Goal: Task Accomplishment & Management: Manage account settings

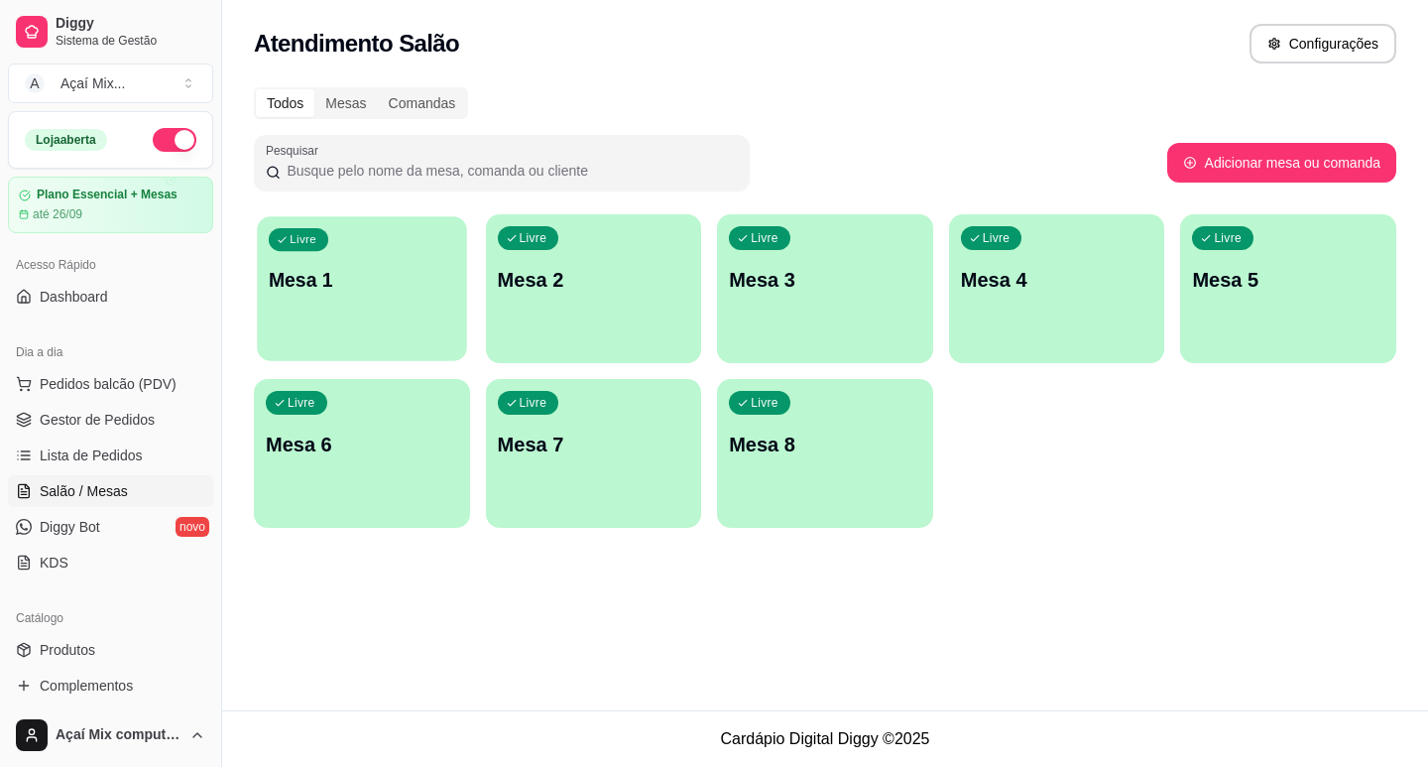
click at [368, 315] on div "Livre Mesa 1" at bounding box center [361, 276] width 209 height 121
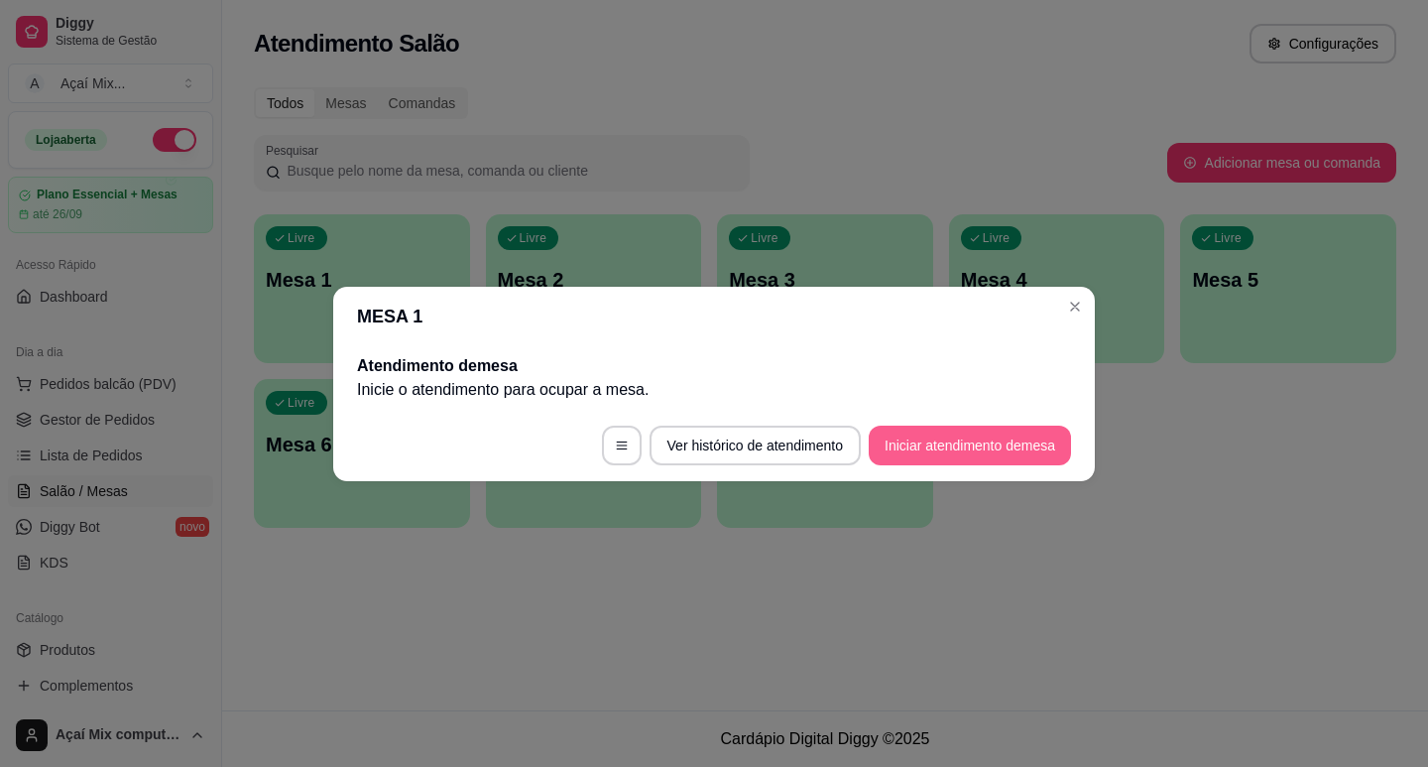
click at [985, 433] on button "Iniciar atendimento de mesa" at bounding box center [970, 445] width 202 height 40
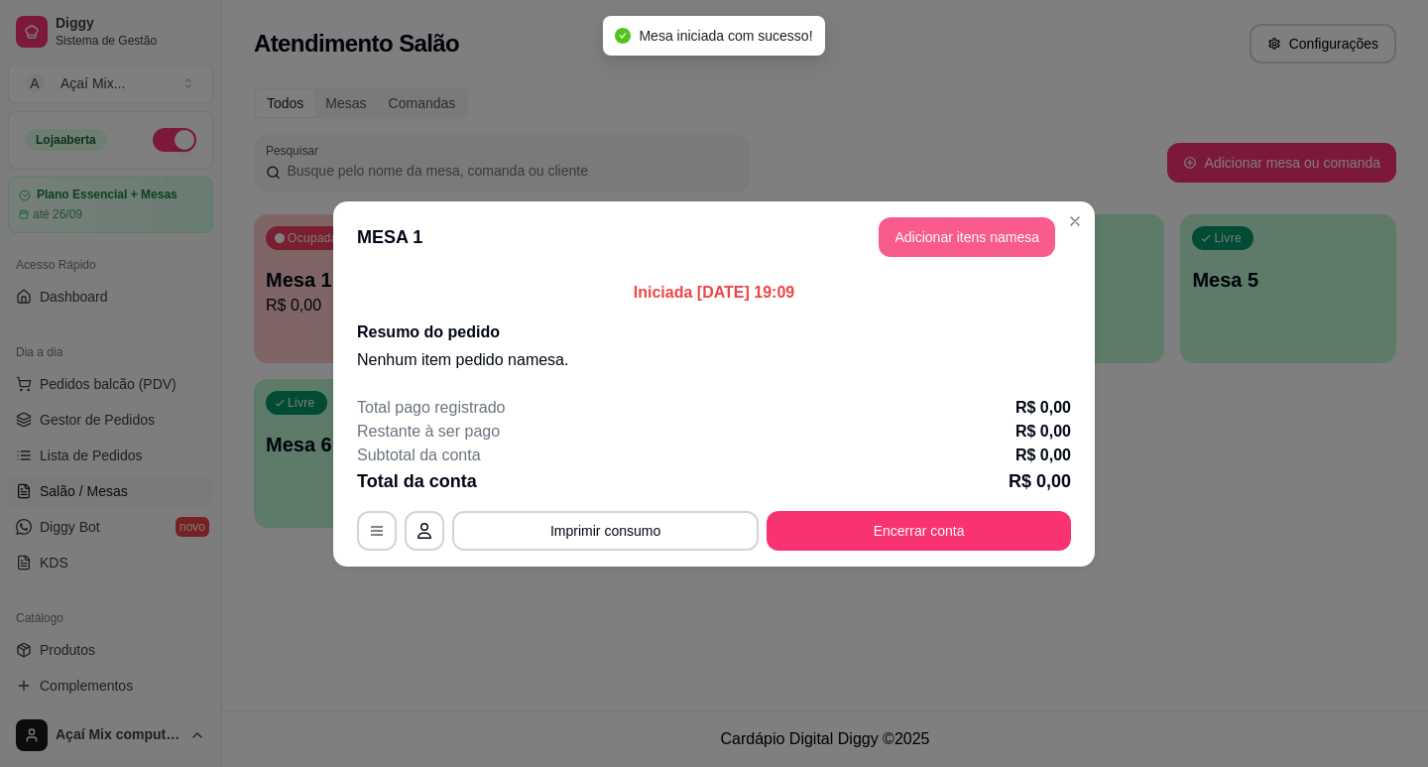
click at [919, 256] on button "Adicionar itens na mesa" at bounding box center [967, 237] width 177 height 40
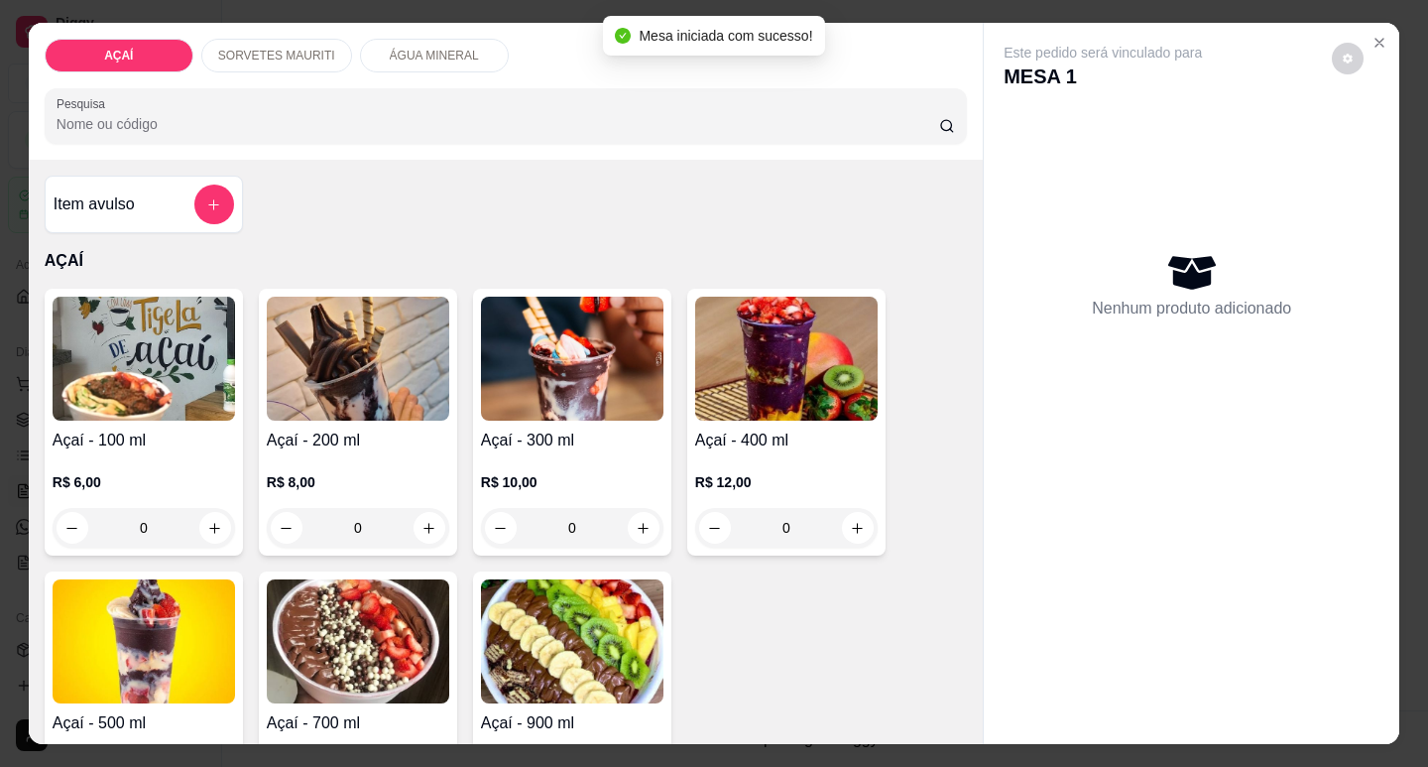
click at [191, 452] on div "R$ 6,00 0" at bounding box center [144, 499] width 182 height 95
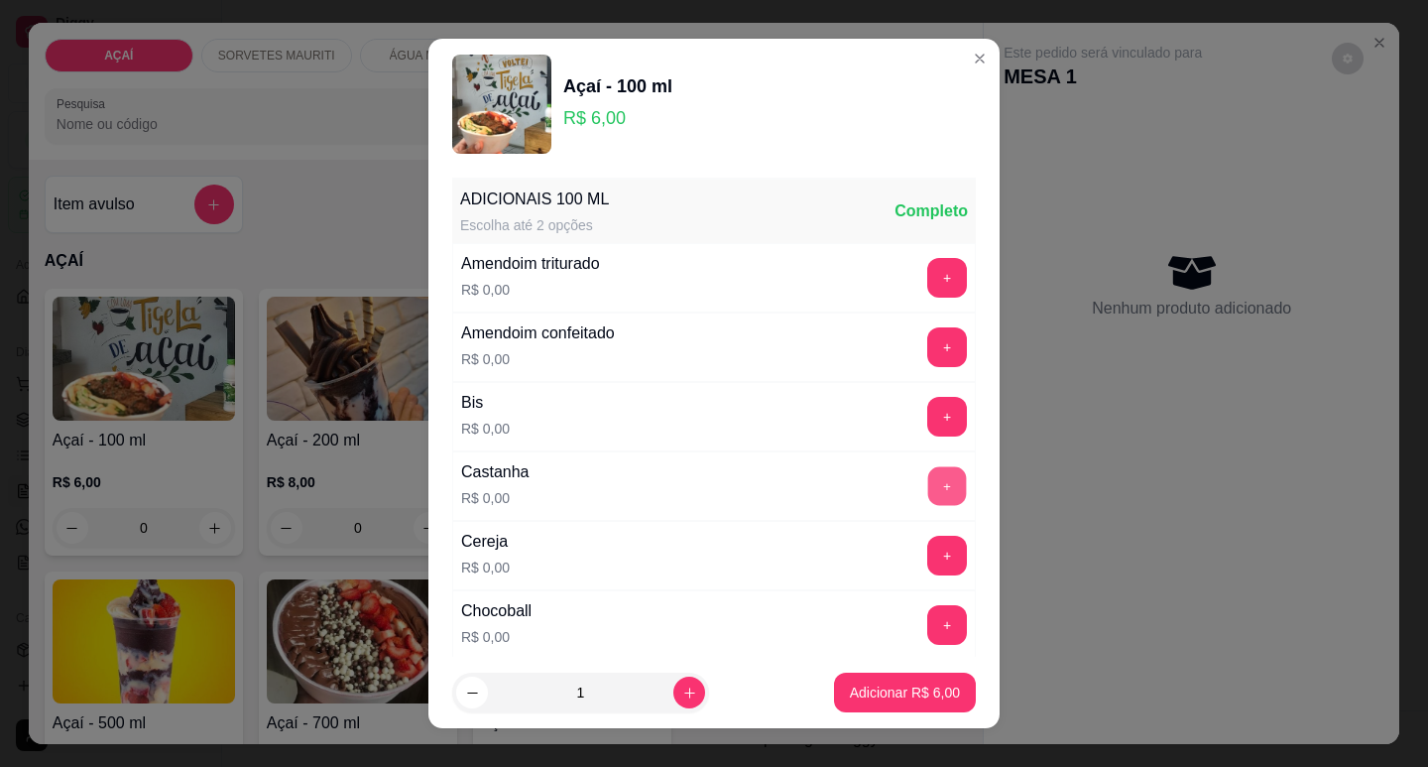
click at [928, 487] on button "+" at bounding box center [947, 485] width 39 height 39
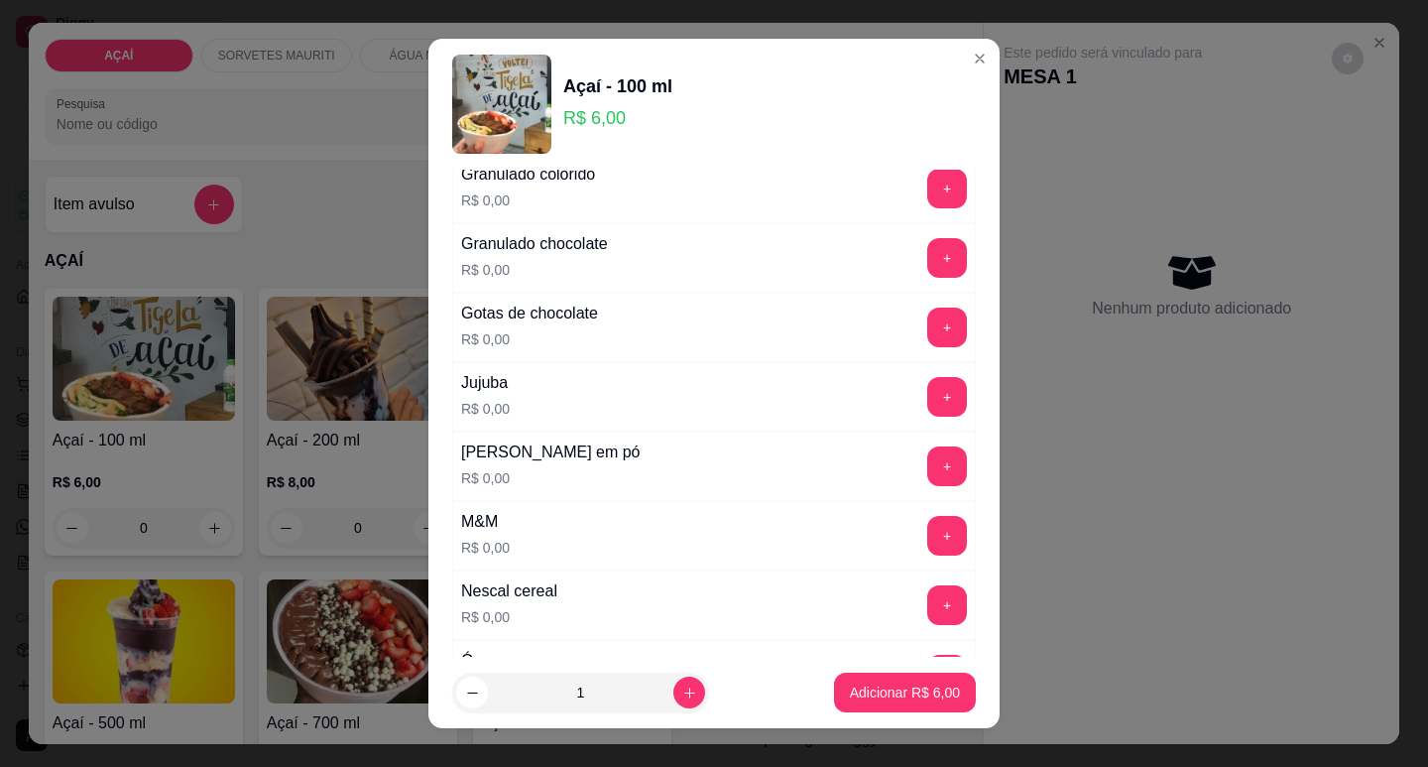
scroll to position [1785, 0]
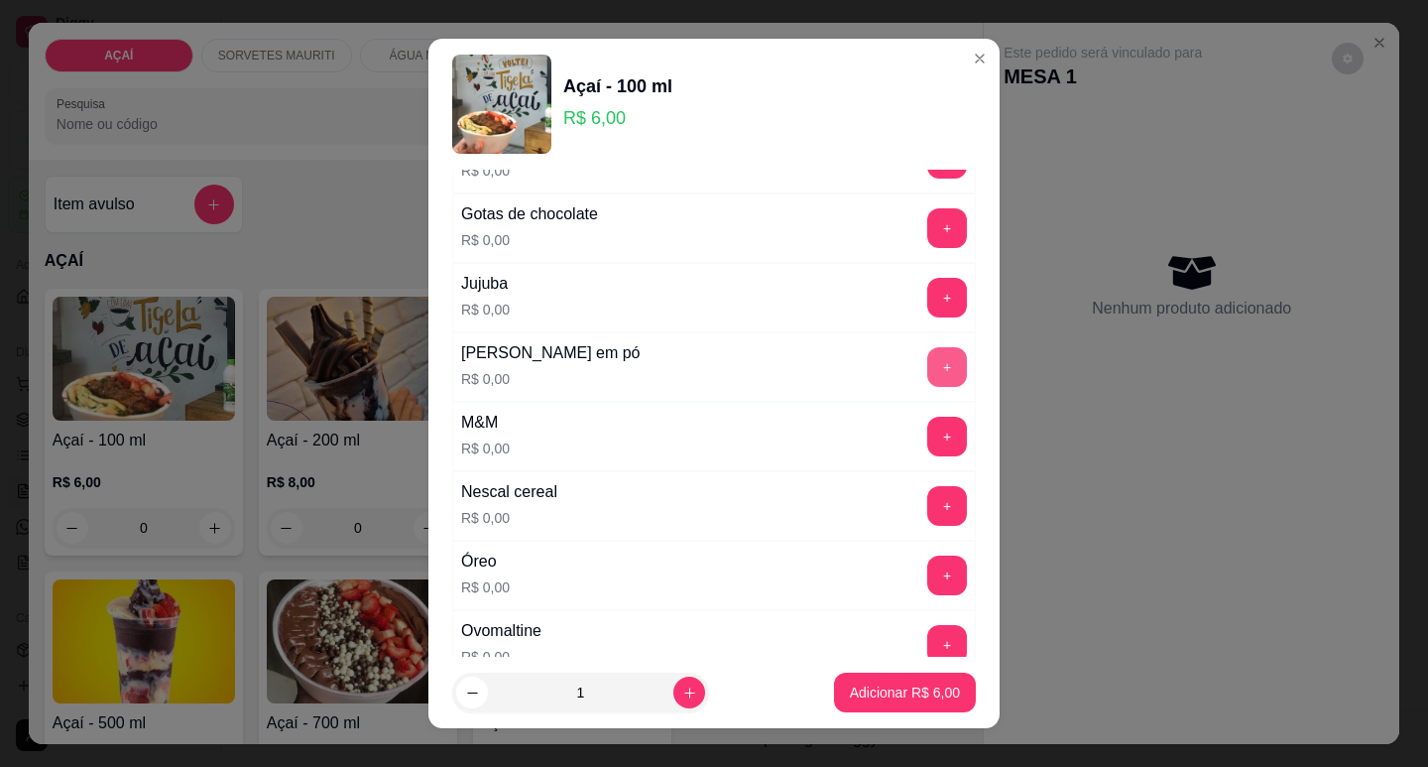
click at [927, 359] on button "+" at bounding box center [947, 367] width 40 height 40
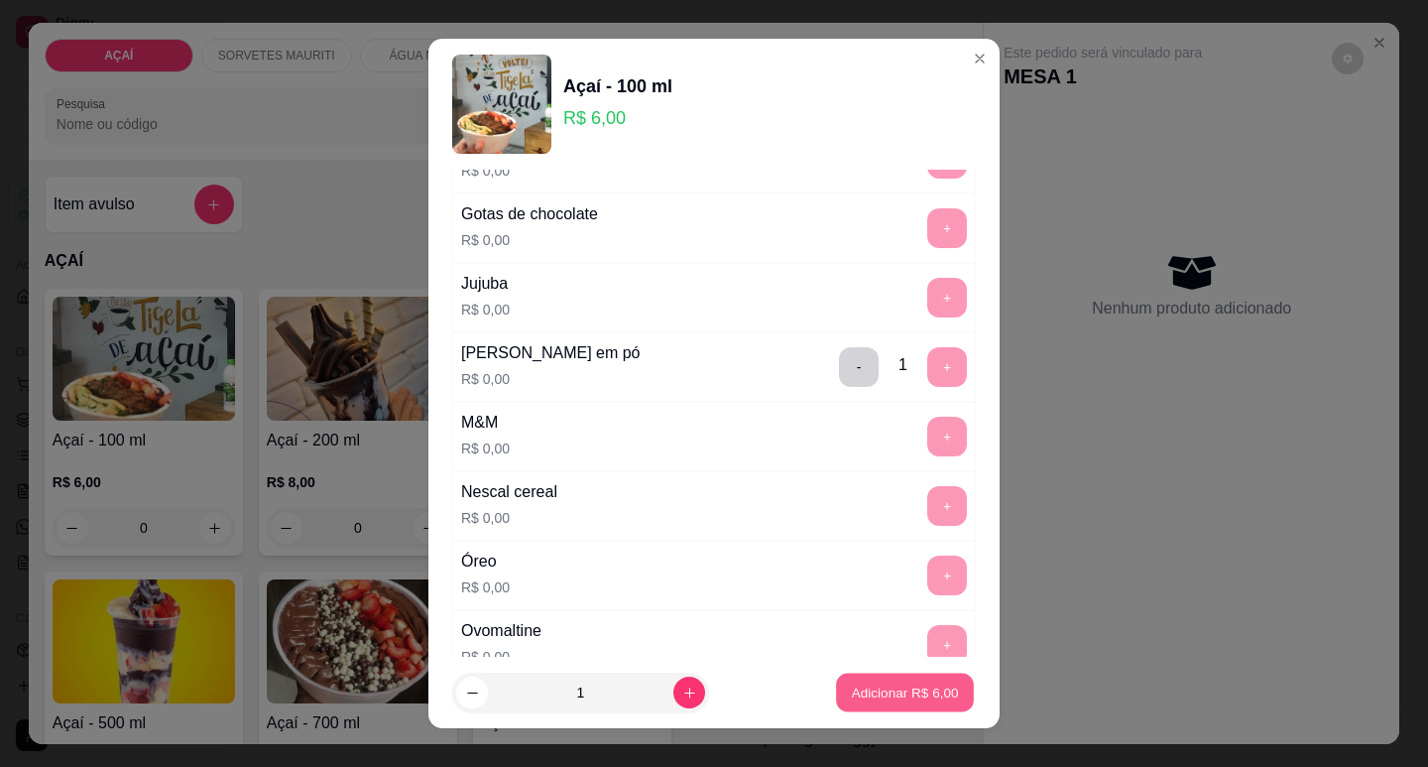
click at [878, 675] on button "Adicionar R$ 6,00" at bounding box center [905, 692] width 138 height 39
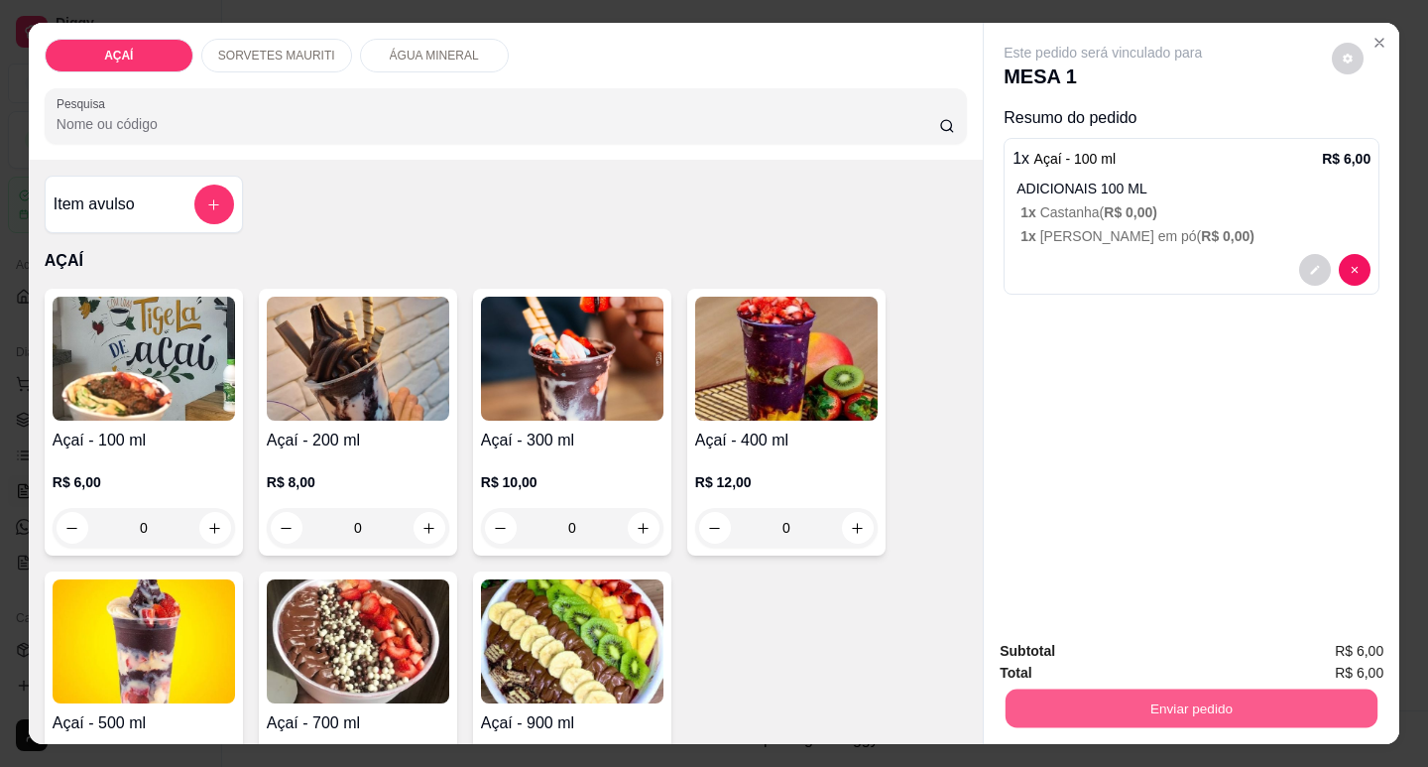
click at [1120, 712] on button "Enviar pedido" at bounding box center [1192, 707] width 372 height 39
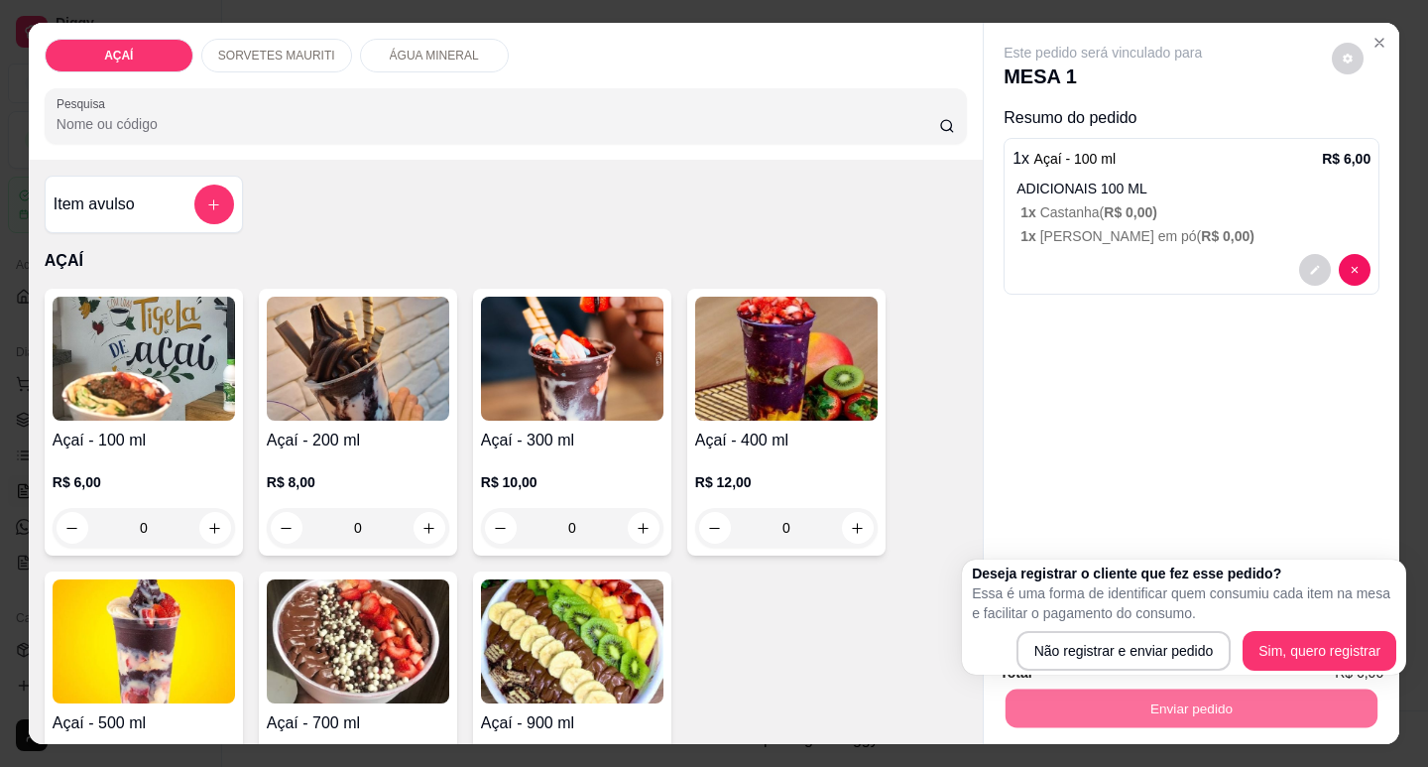
click at [1110, 497] on div "Este pedido será vinculado para MESA 1 Resumo do pedido 1 x Açaí - 100 ml R$ 6,…" at bounding box center [1192, 323] width 416 height 601
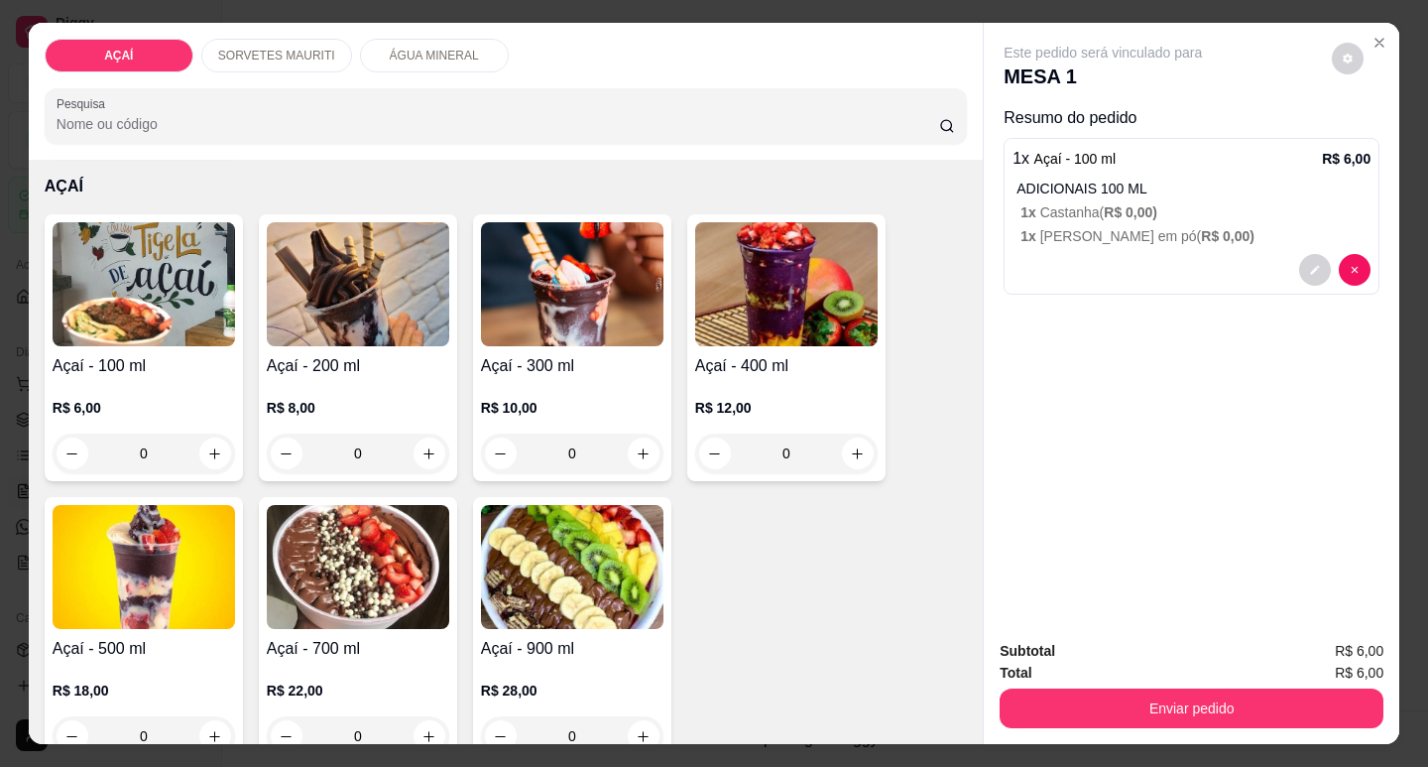
scroll to position [198, 0]
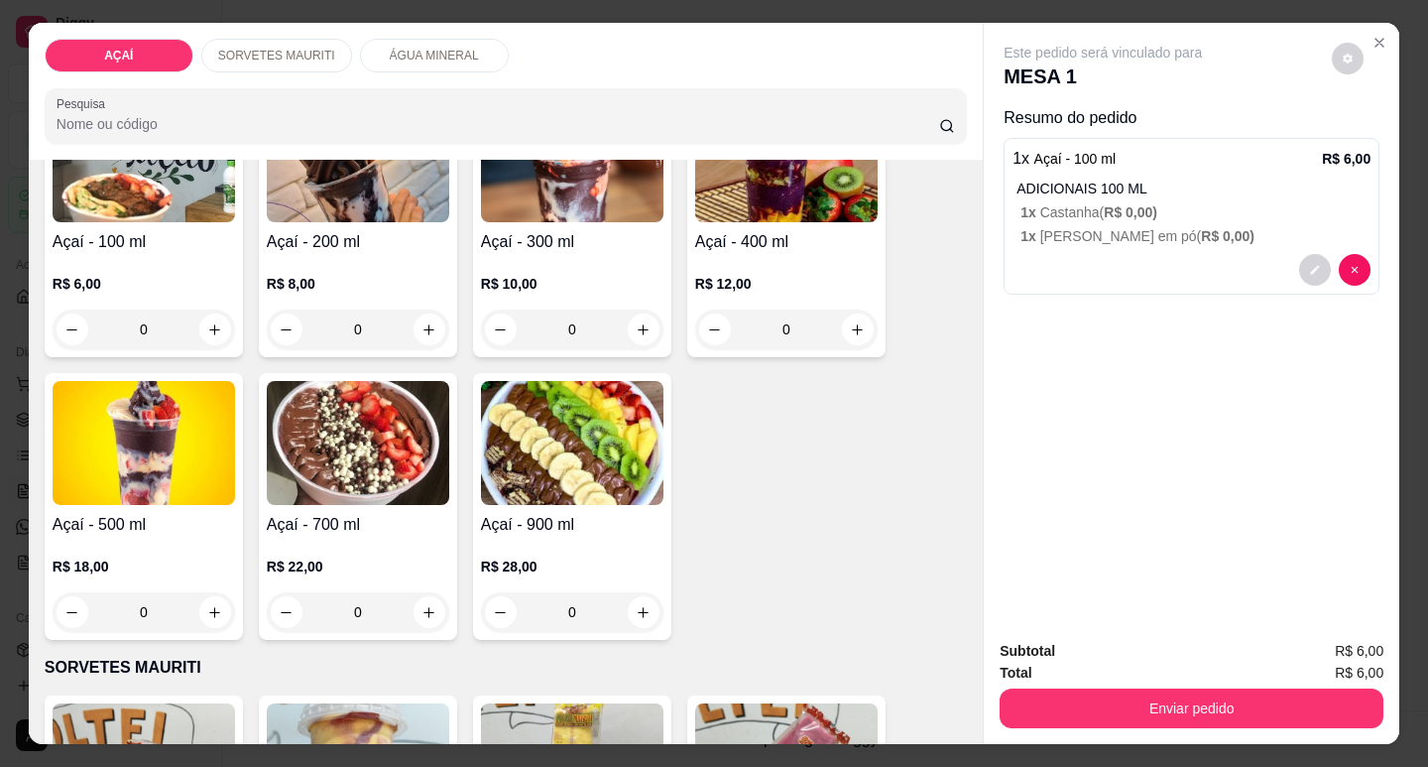
click at [133, 541] on div "R$ 18,00 0" at bounding box center [144, 584] width 182 height 95
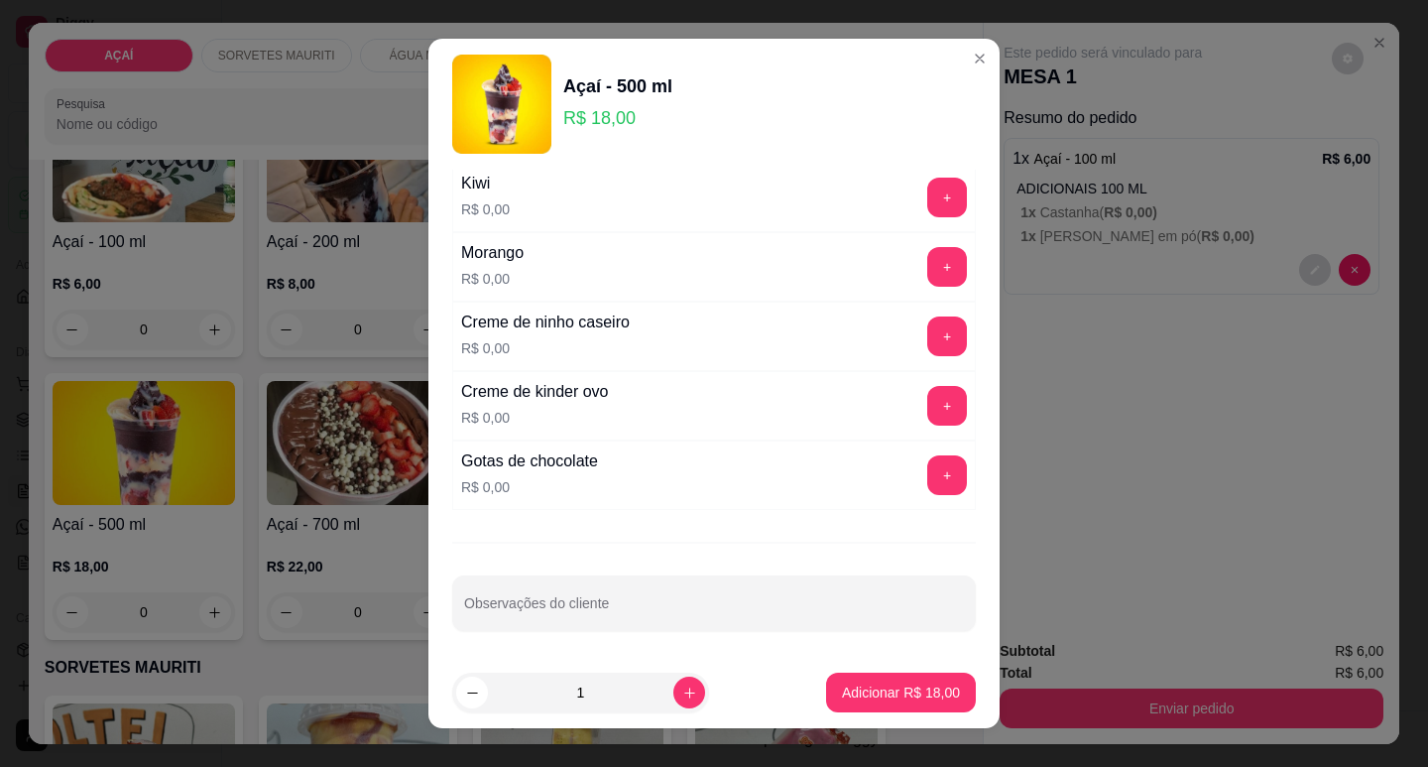
scroll to position [2581, 0]
click at [928, 278] on button "+" at bounding box center [947, 265] width 39 height 39
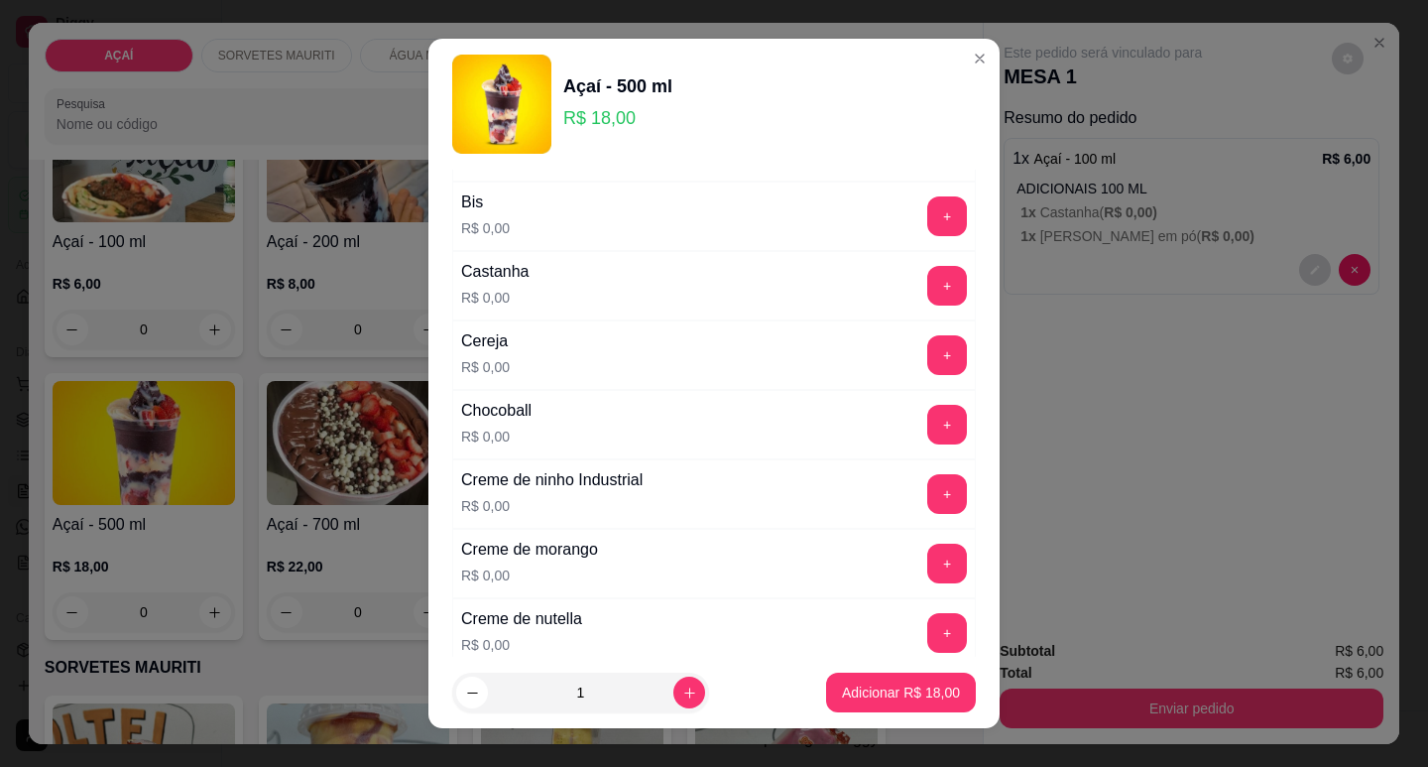
scroll to position [0, 0]
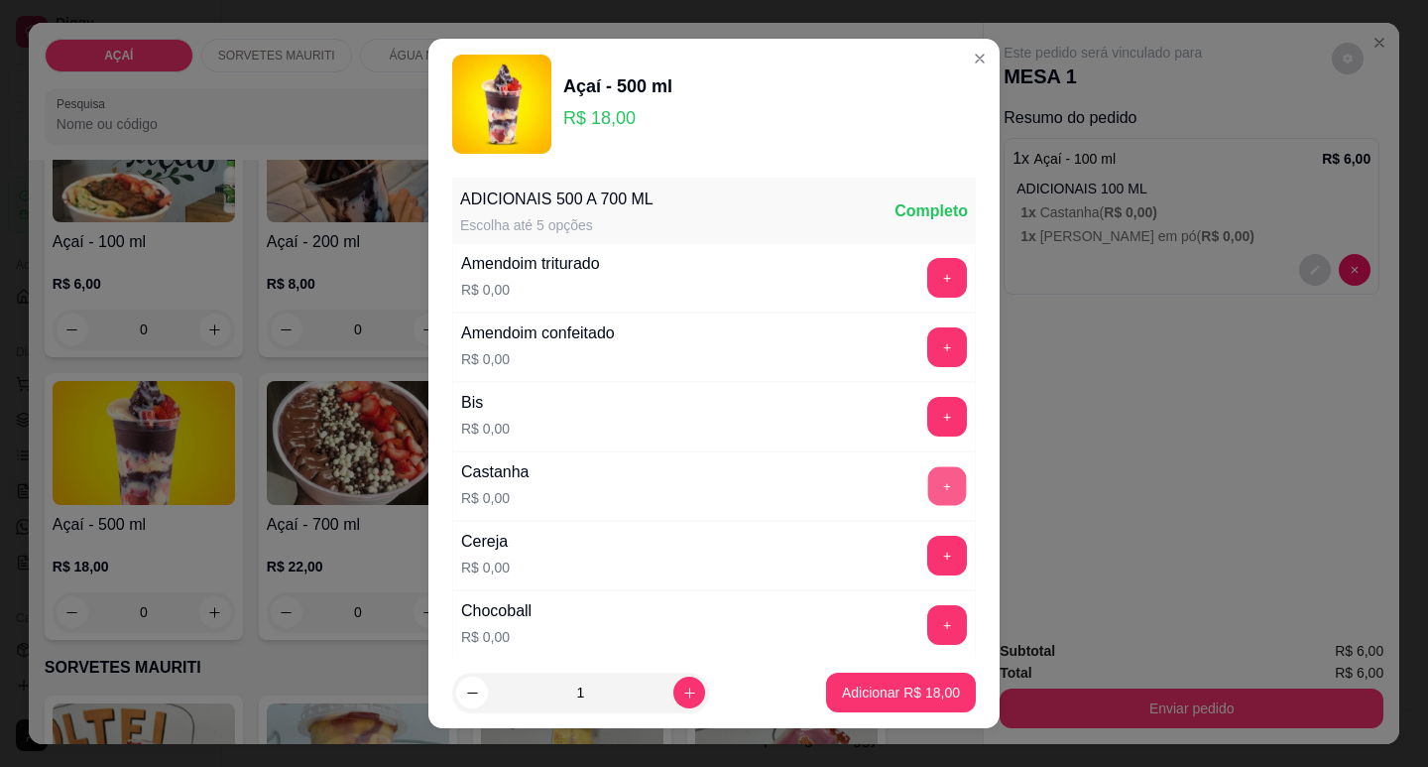
click at [928, 474] on button "+" at bounding box center [947, 485] width 39 height 39
click at [927, 625] on button "+" at bounding box center [947, 625] width 40 height 40
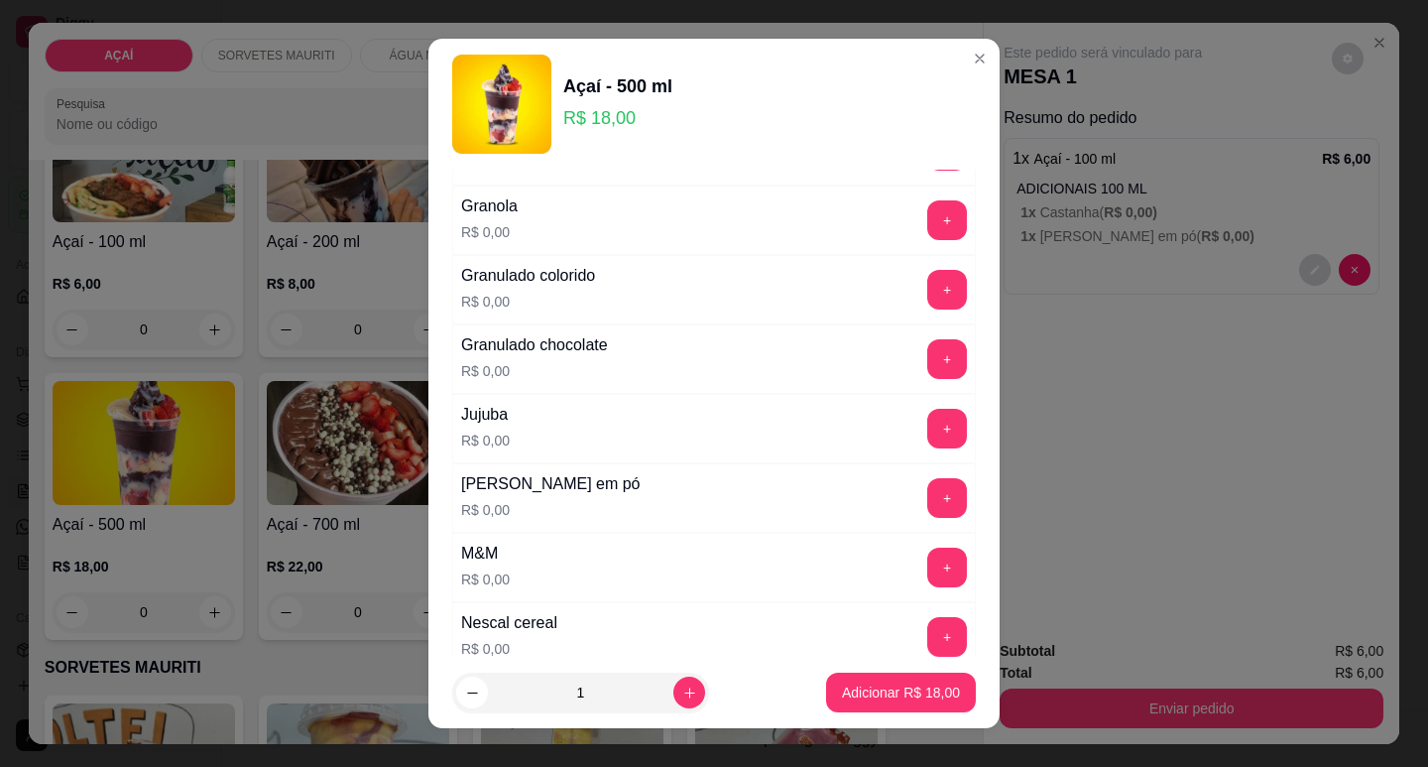
scroll to position [1587, 0]
click at [927, 481] on button "+" at bounding box center [947, 496] width 40 height 40
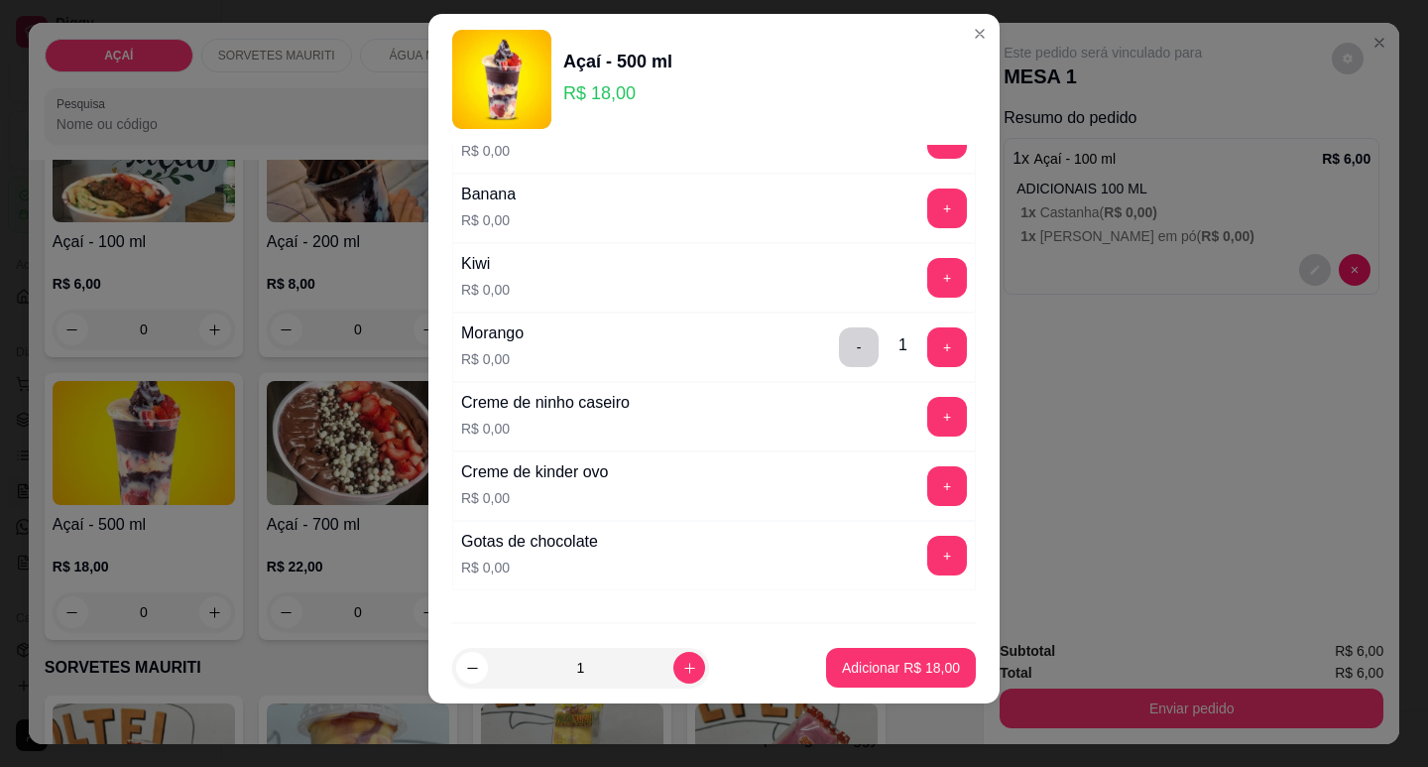
scroll to position [2581, 0]
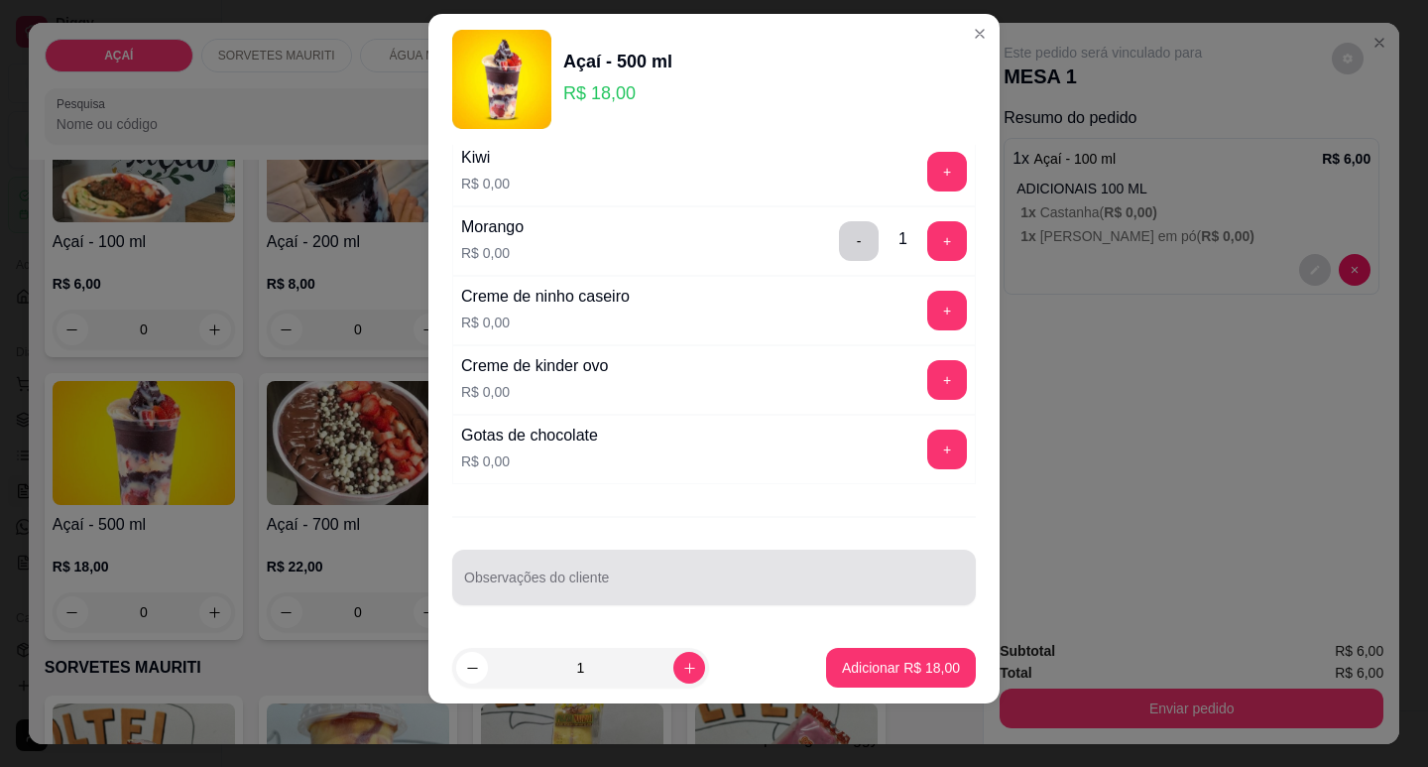
click at [685, 583] on input "Observações do cliente" at bounding box center [714, 585] width 500 height 20
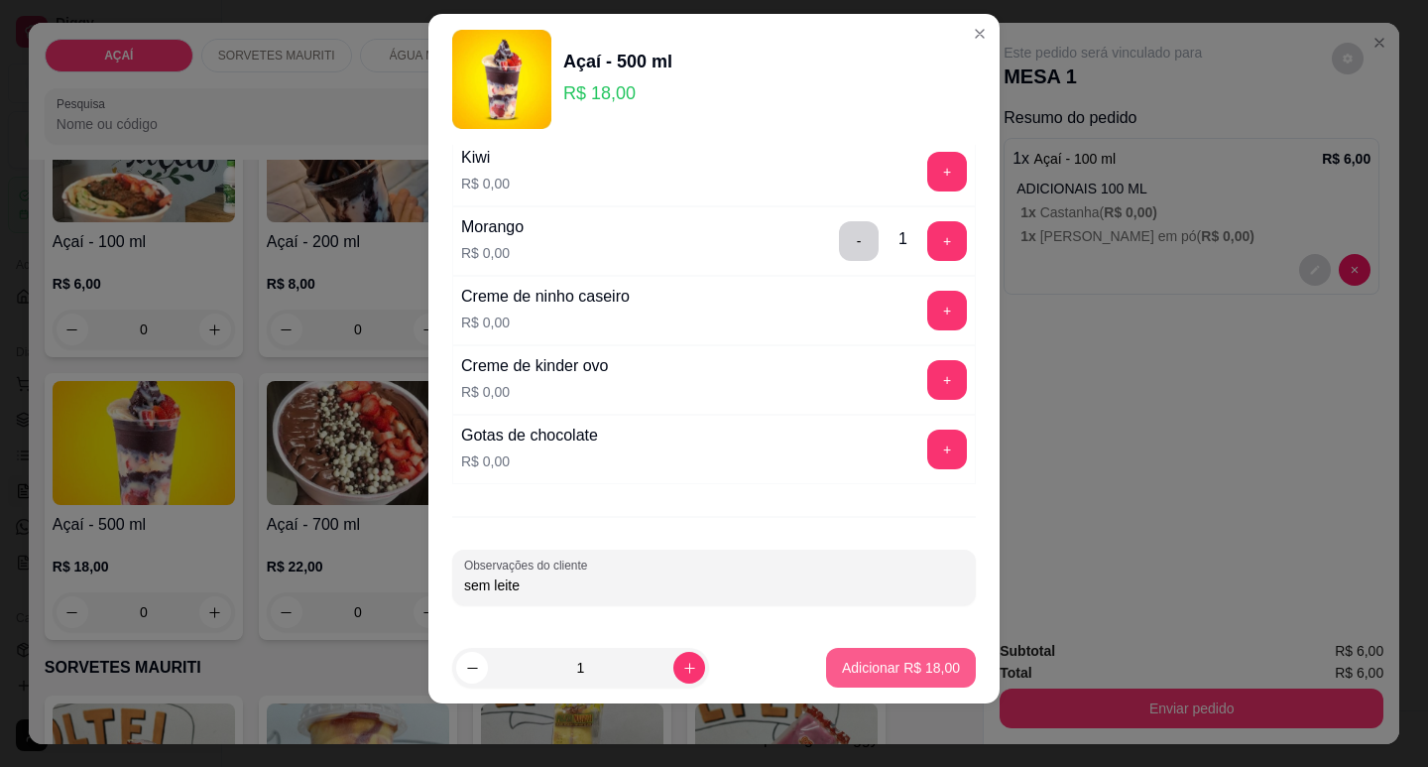
type input "sem leite"
click at [881, 655] on button "Adicionar R$ 18,00" at bounding box center [901, 668] width 150 height 40
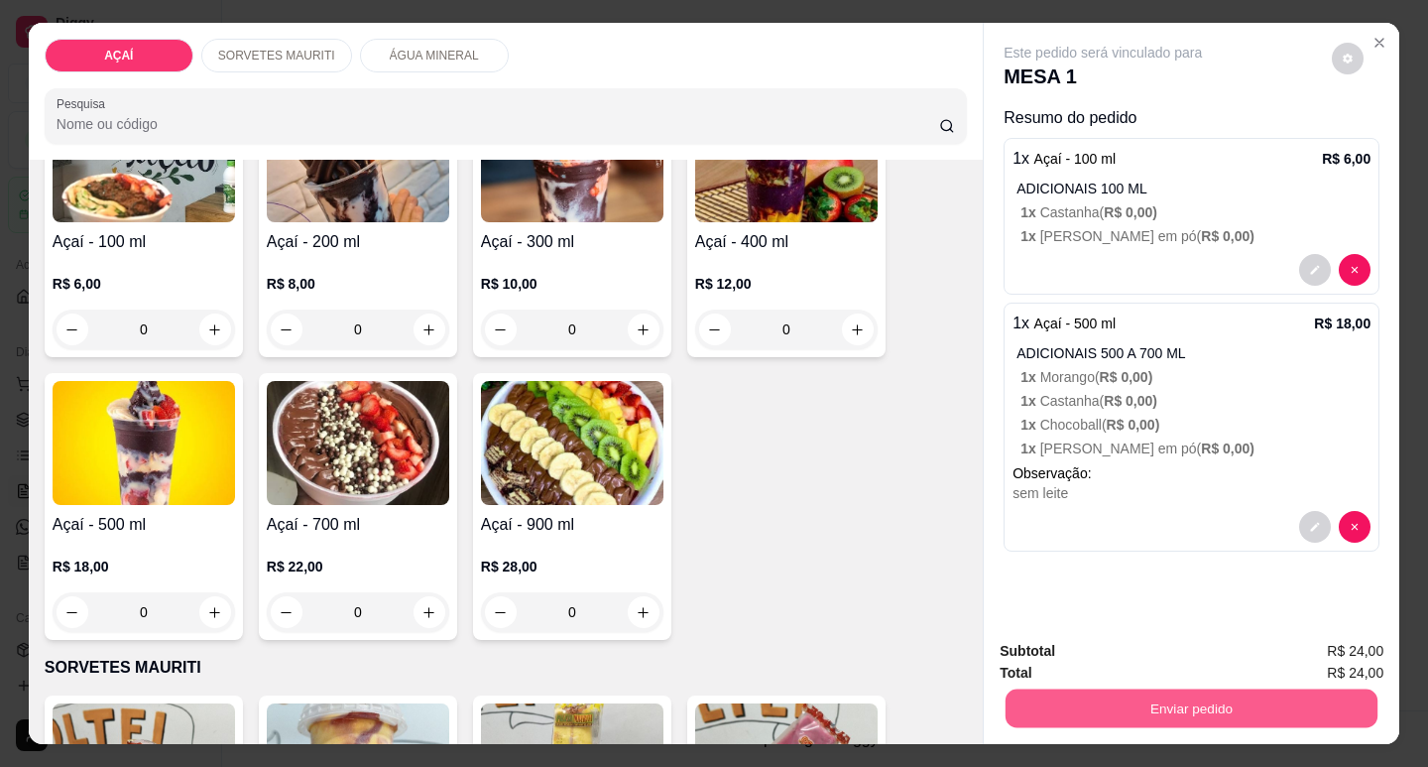
click at [1035, 688] on button "Enviar pedido" at bounding box center [1192, 707] width 372 height 39
click at [1086, 655] on button "Não registrar e enviar pedido" at bounding box center [1126, 651] width 200 height 37
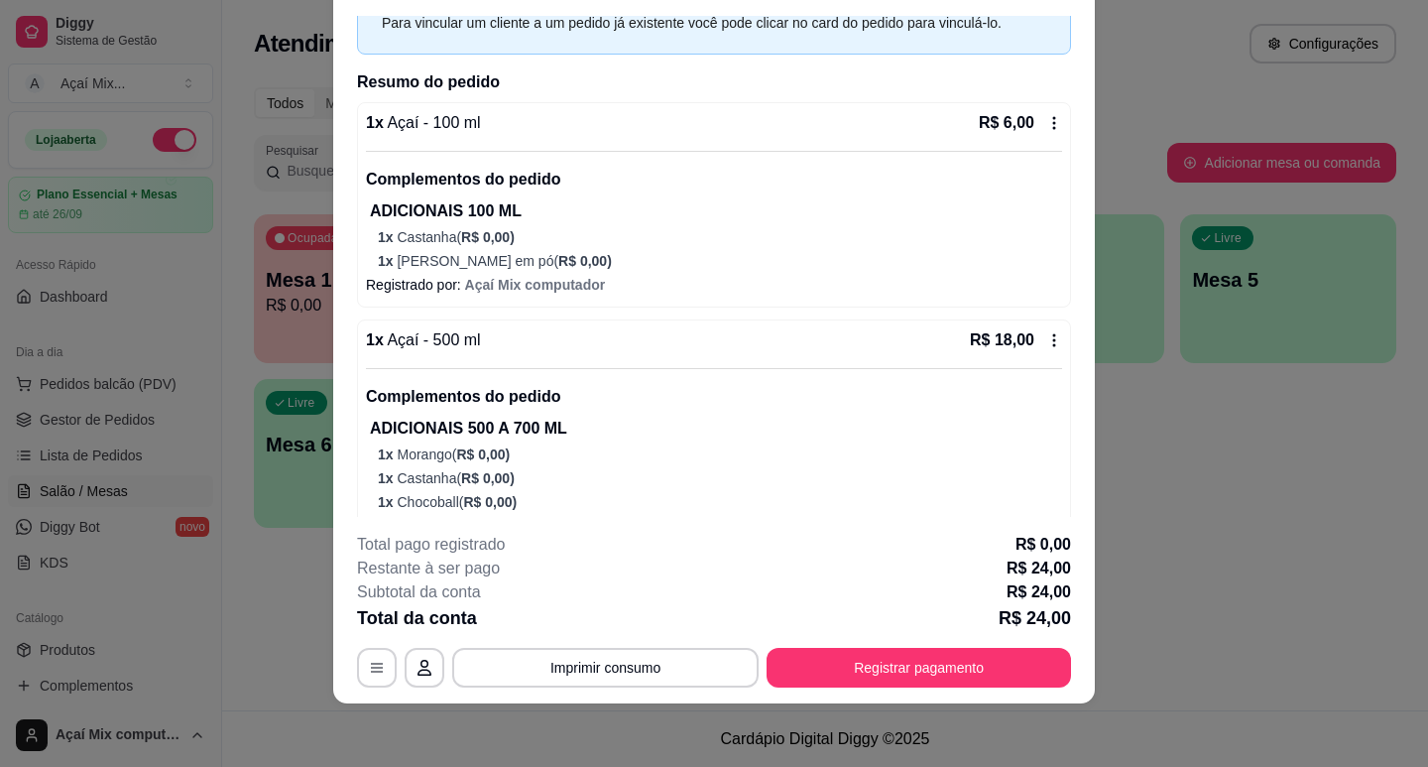
scroll to position [212, 0]
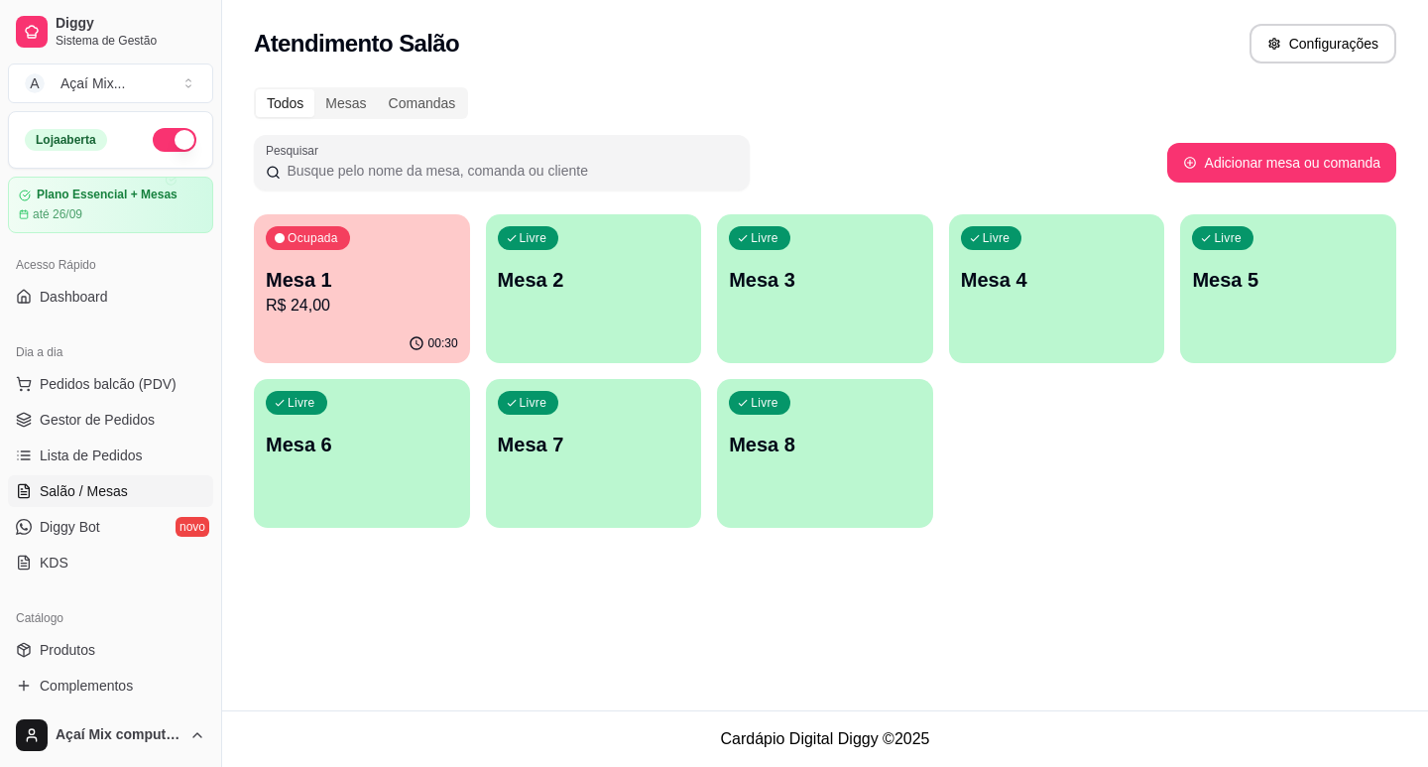
click at [666, 355] on div "button" at bounding box center [594, 351] width 216 height 24
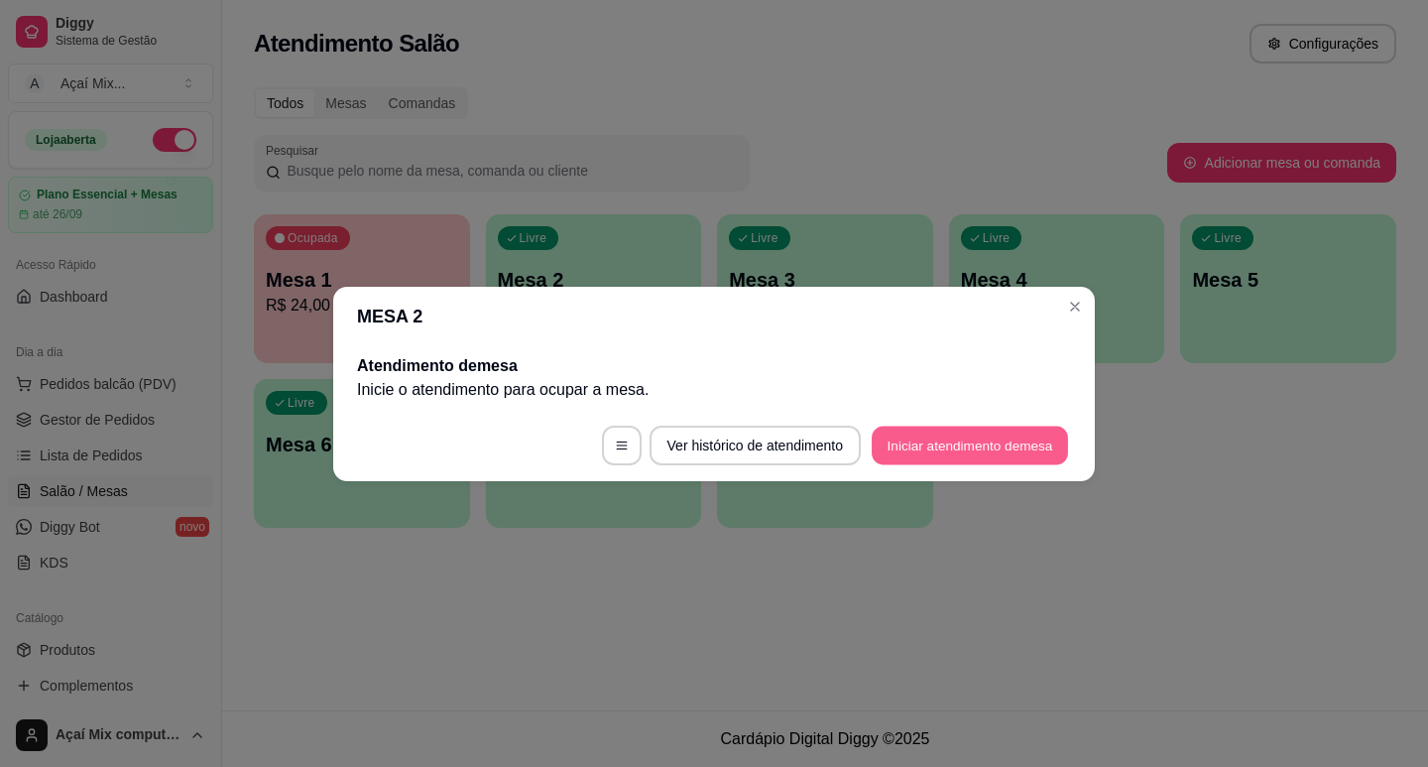
click at [988, 448] on button "Iniciar atendimento de mesa" at bounding box center [970, 444] width 196 height 39
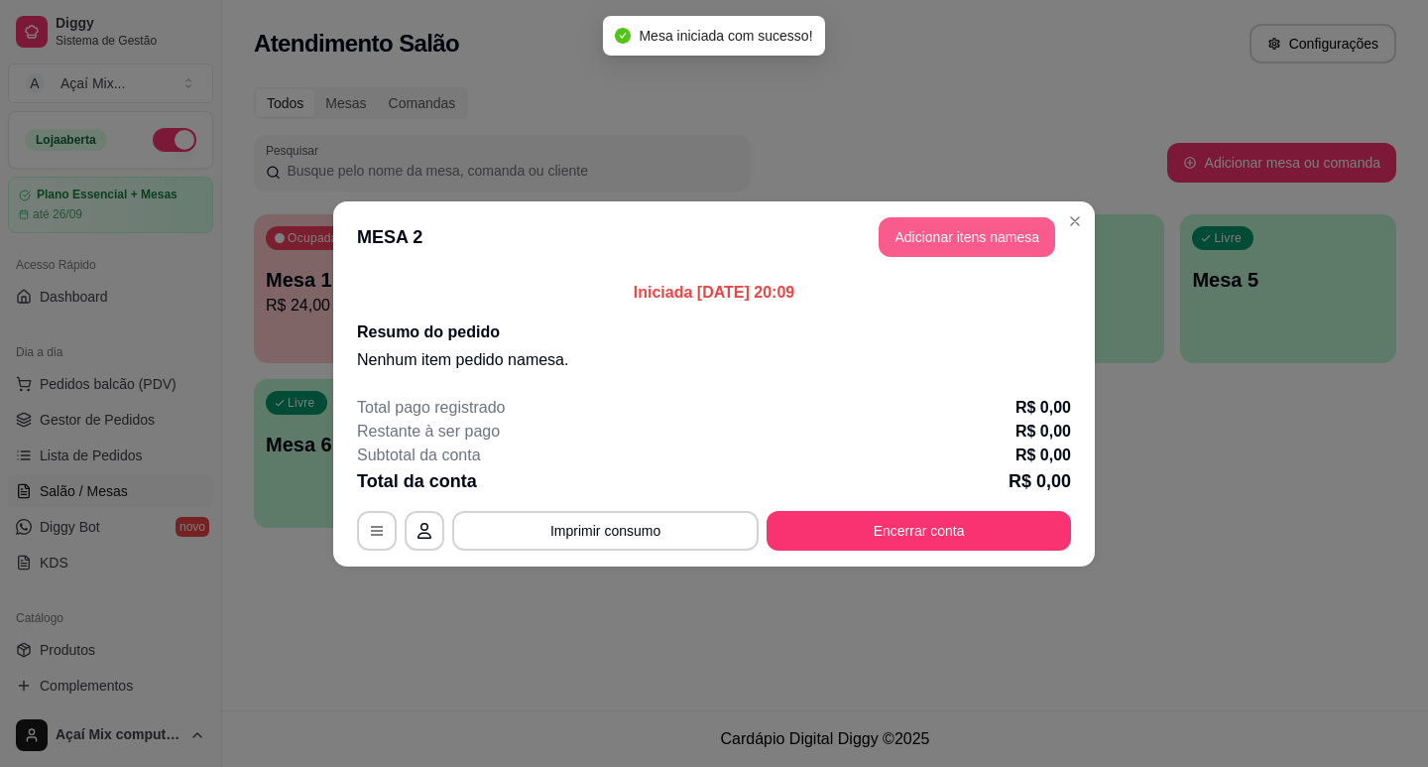
click at [973, 238] on button "Adicionar itens na mesa" at bounding box center [967, 237] width 177 height 40
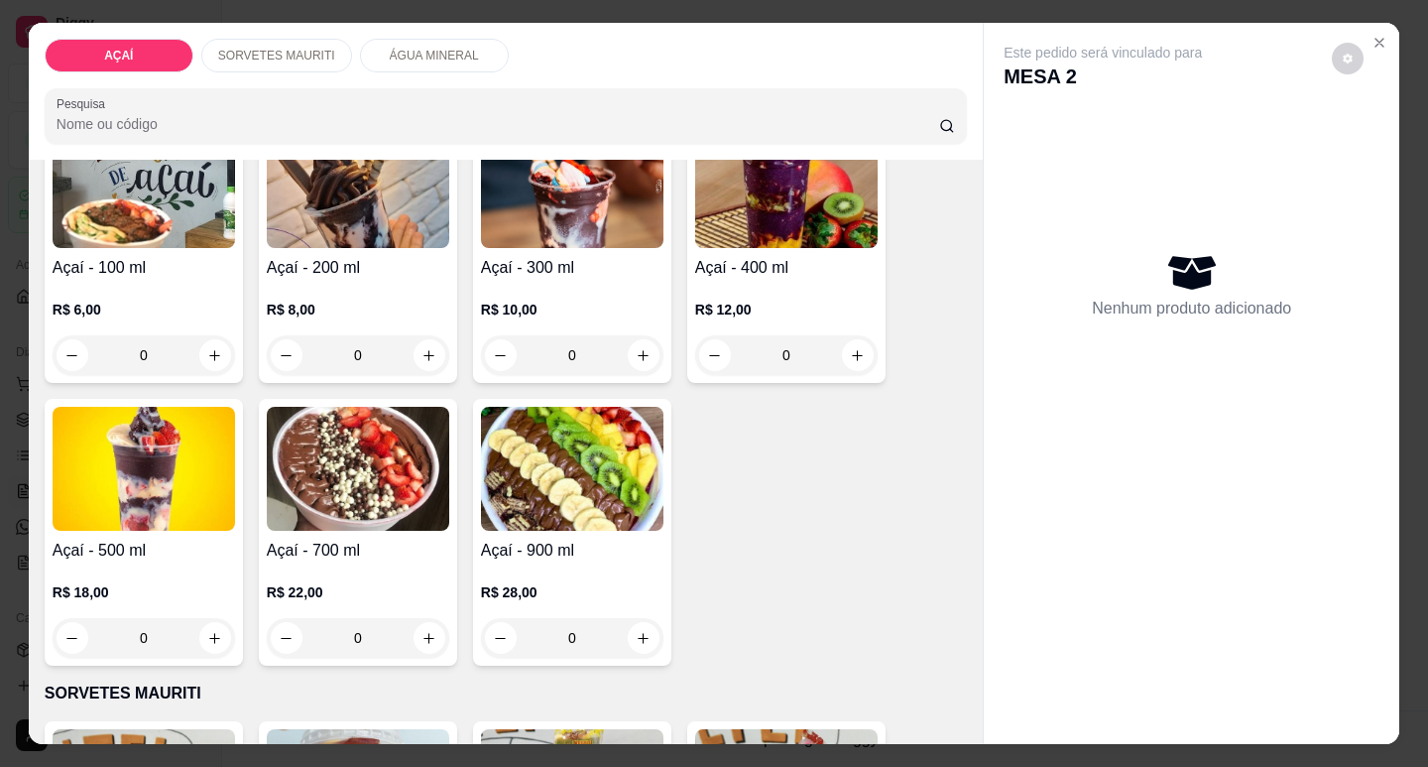
scroll to position [198, 0]
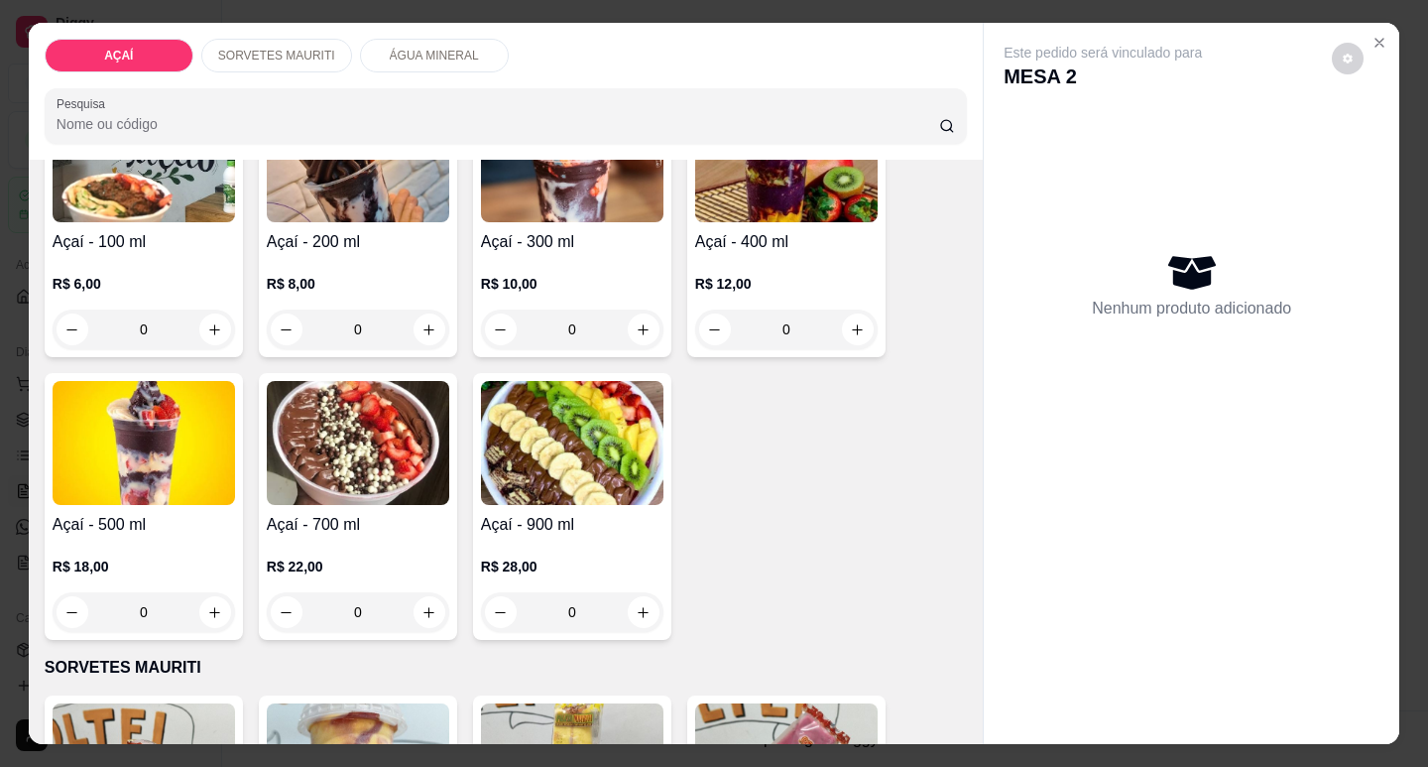
click at [128, 513] on h4 "Açaí - 500 ml" at bounding box center [144, 525] width 182 height 24
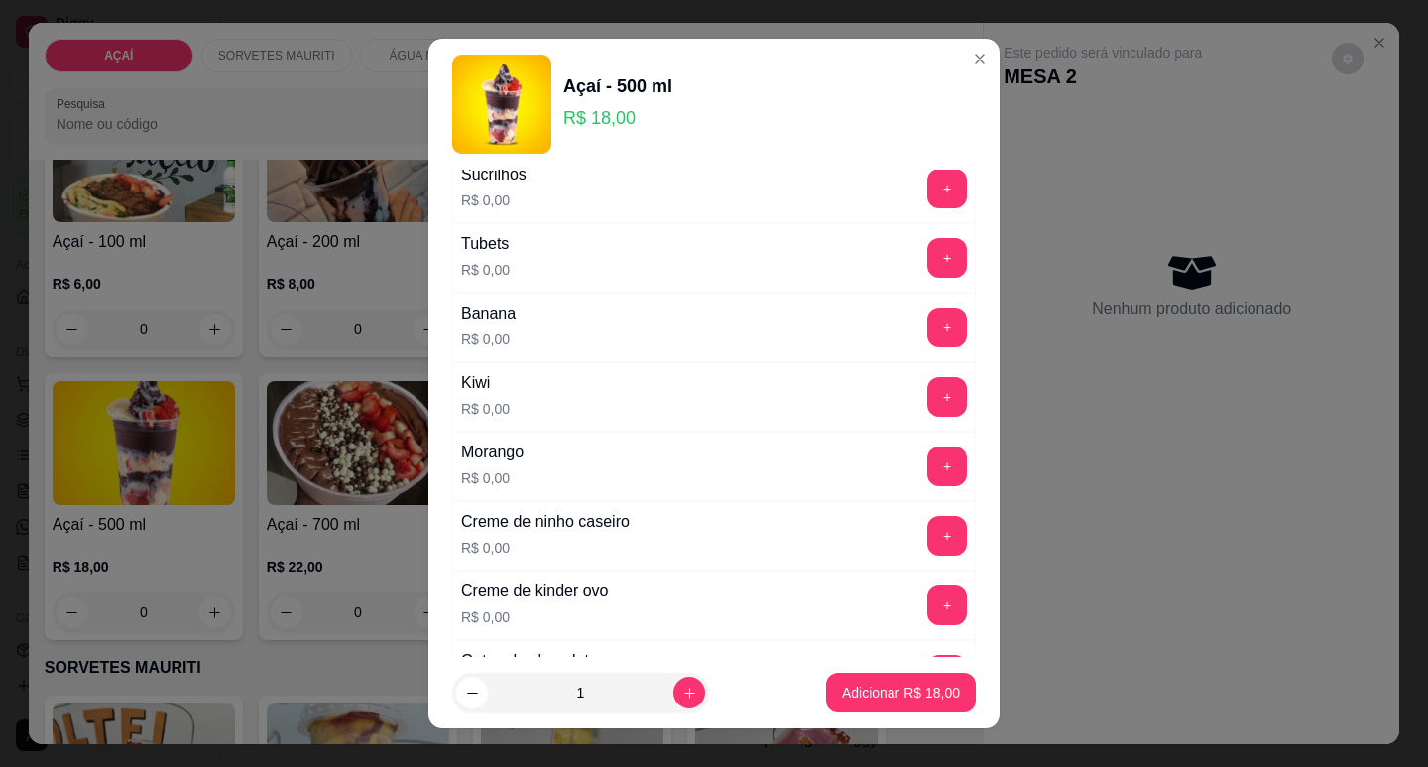
scroll to position [2581, 0]
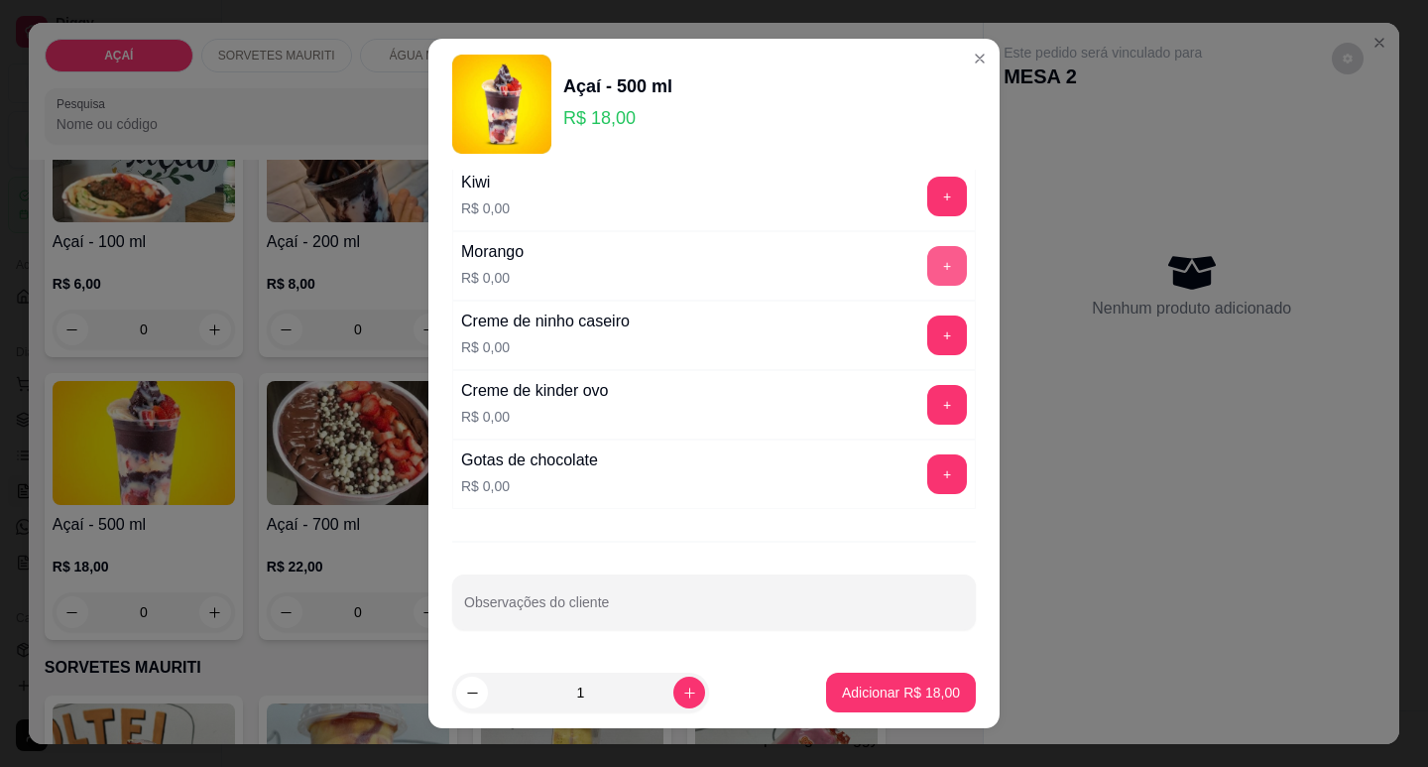
click at [927, 264] on button "+" at bounding box center [947, 266] width 40 height 40
click at [927, 193] on button "+" at bounding box center [947, 197] width 40 height 40
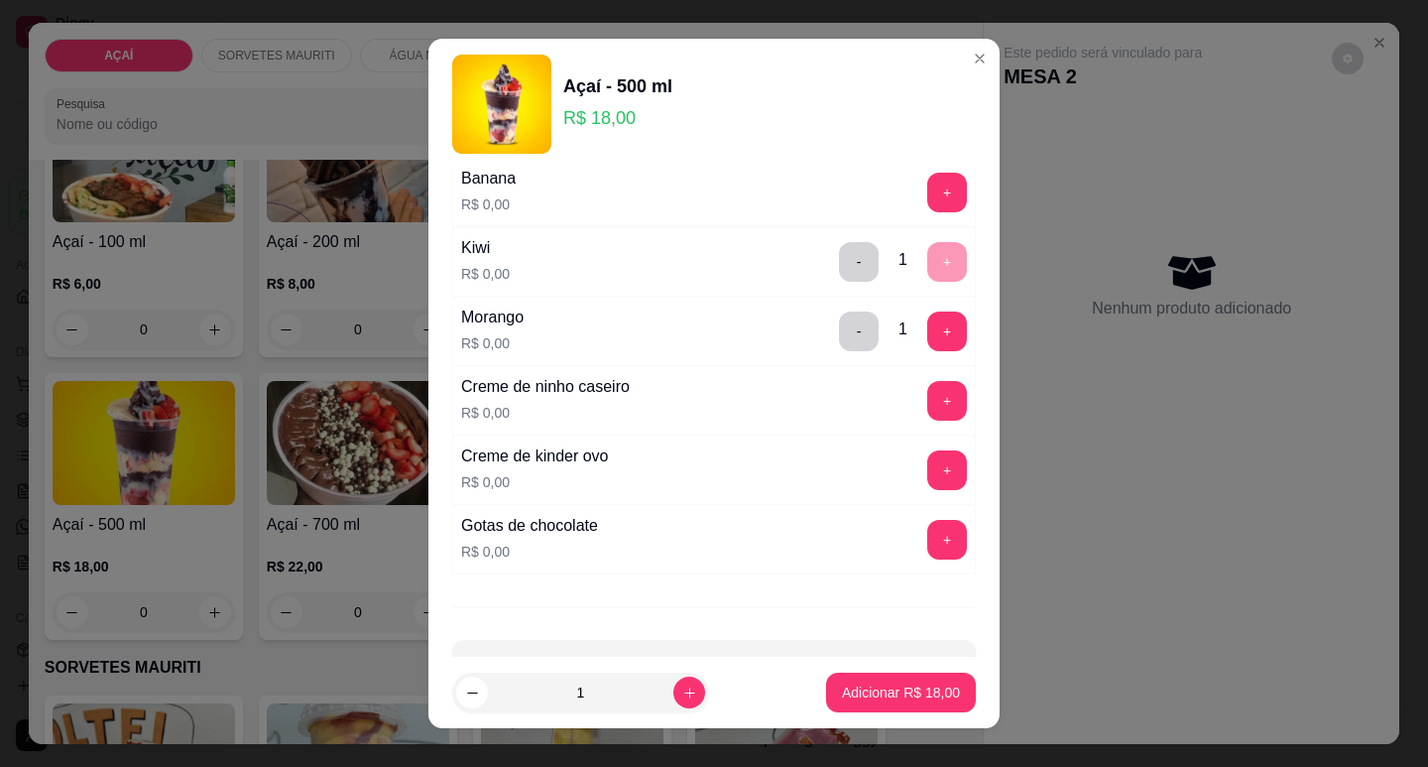
scroll to position [2481, 0]
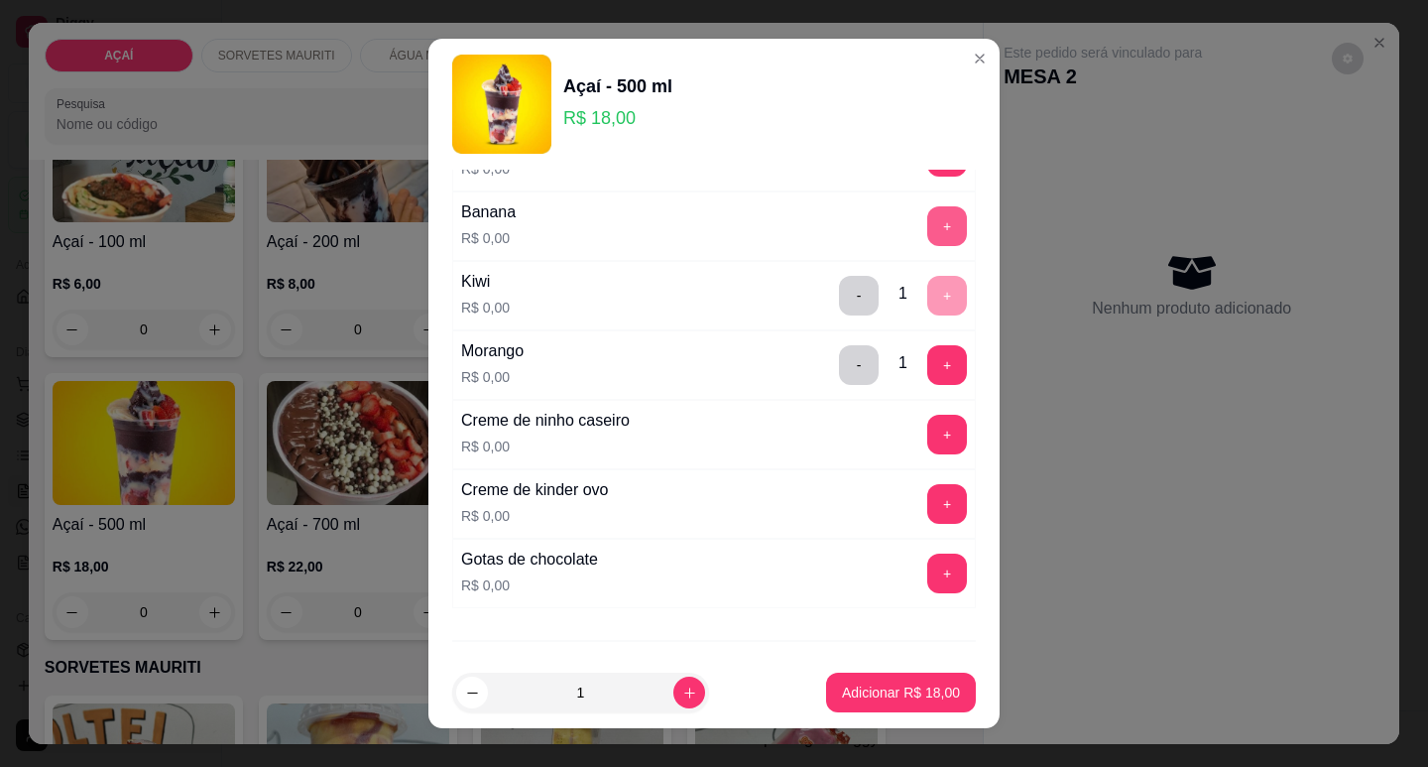
click at [927, 218] on button "+" at bounding box center [947, 226] width 40 height 40
click at [839, 232] on button "-" at bounding box center [859, 226] width 40 height 40
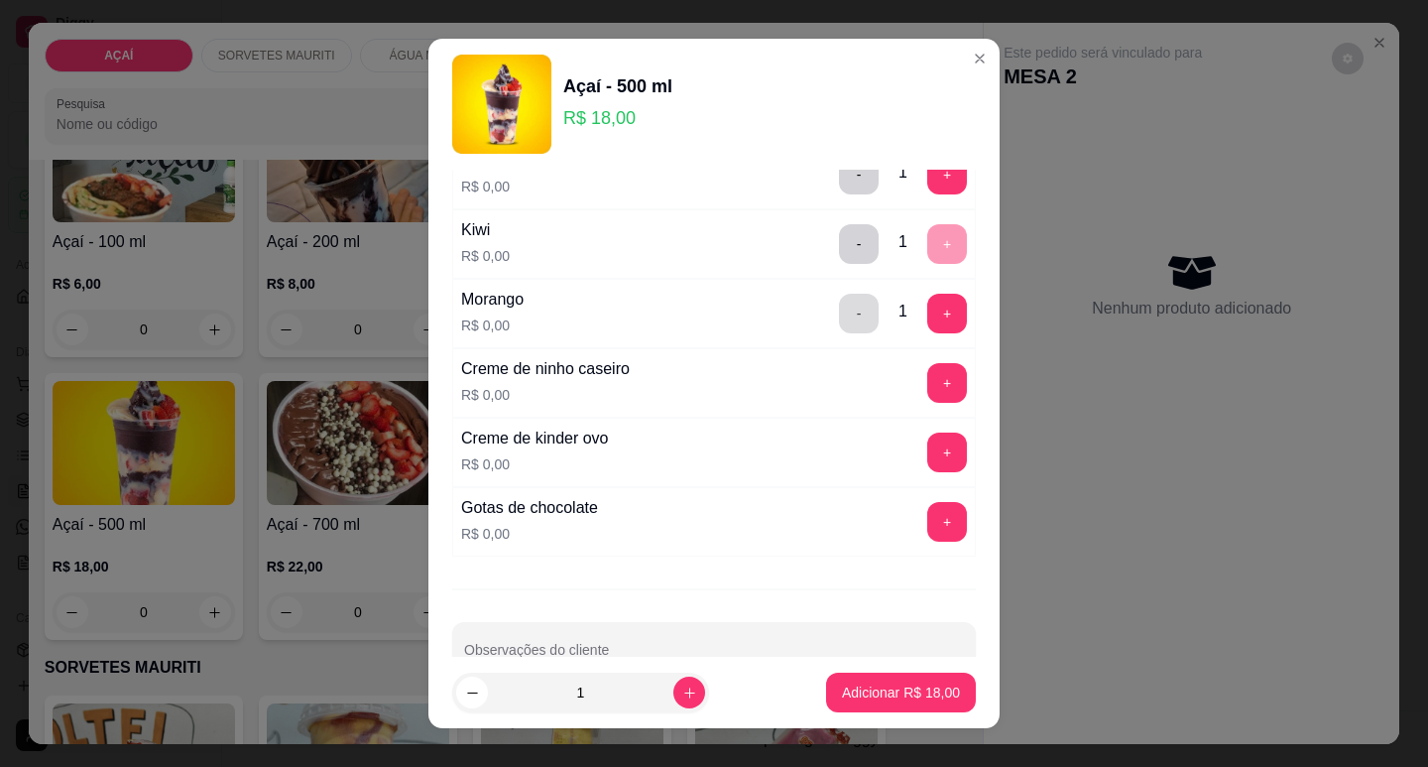
scroll to position [2581, 0]
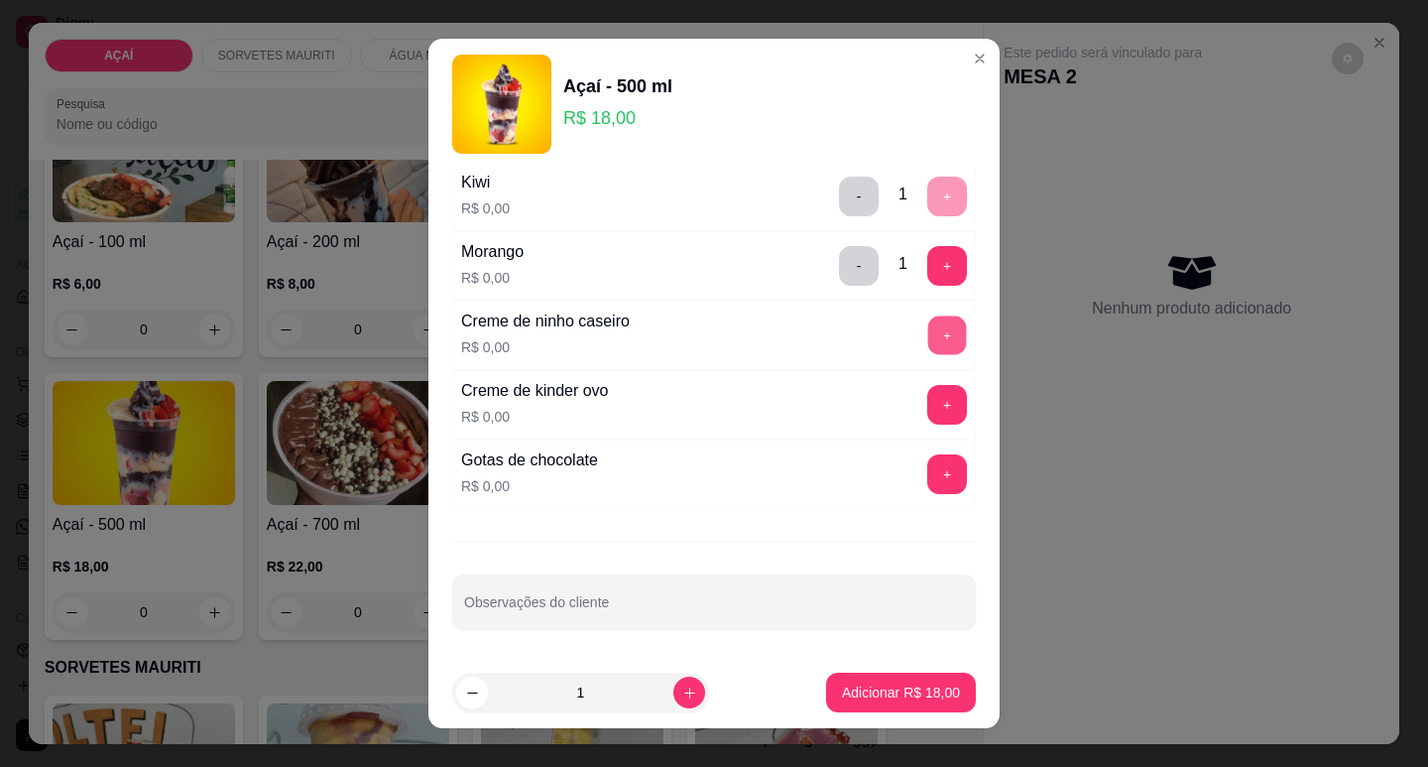
click at [928, 331] on button "+" at bounding box center [947, 334] width 39 height 39
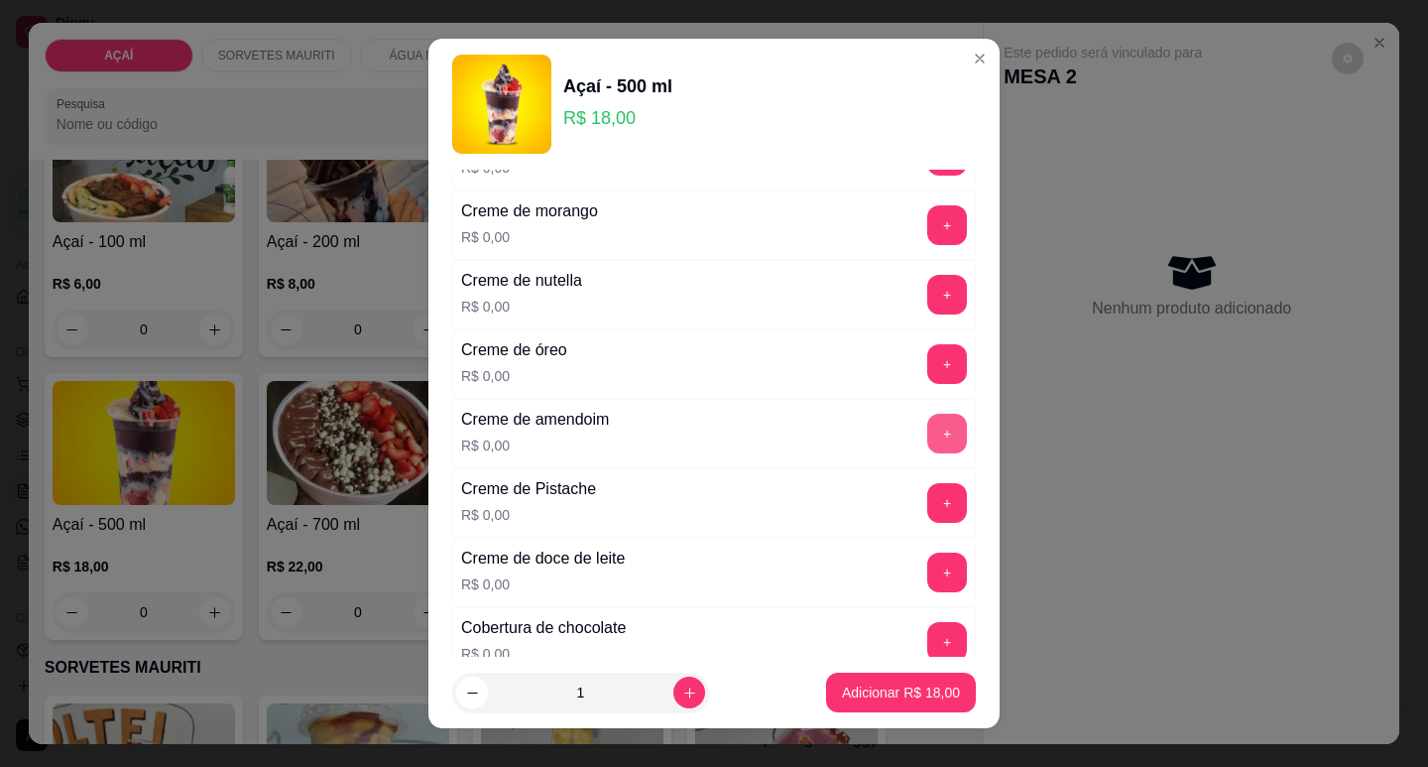
scroll to position [498, 0]
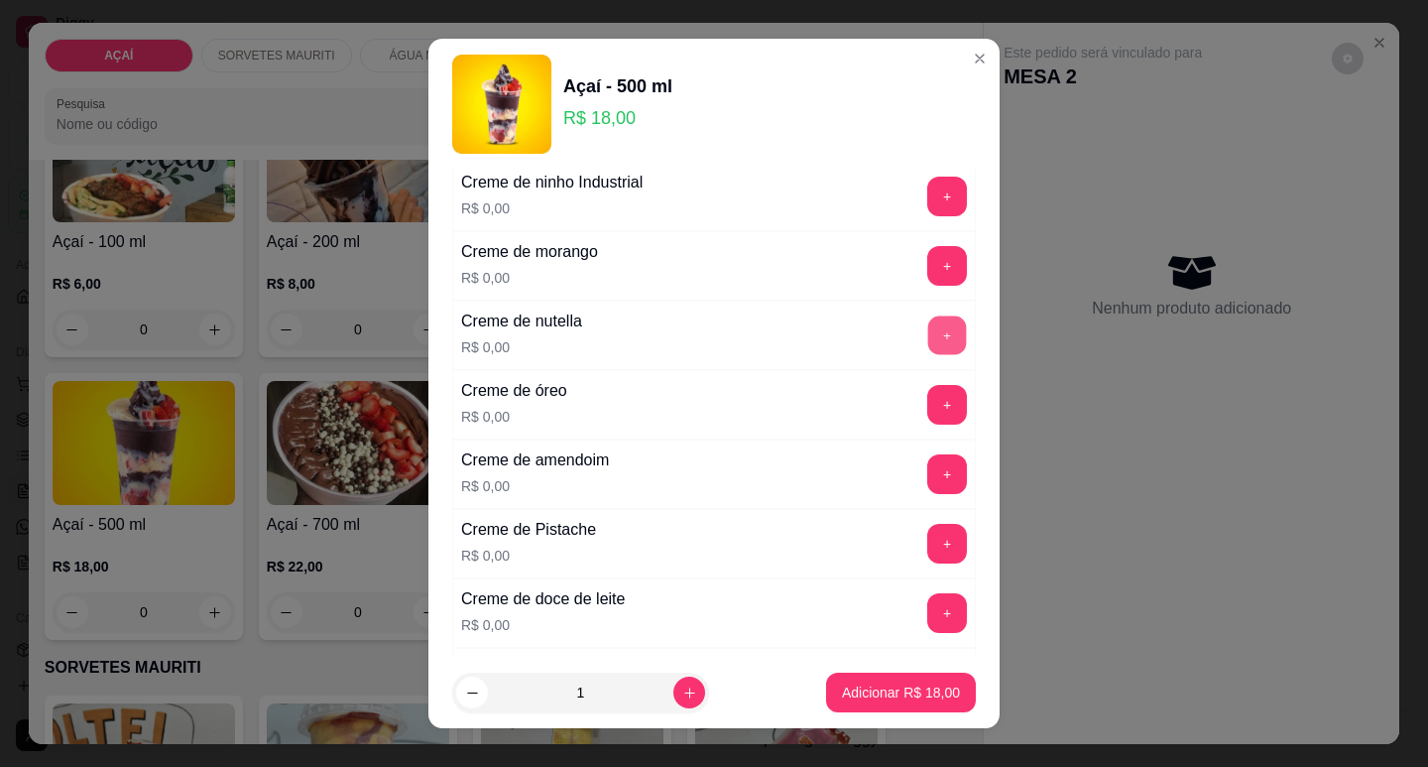
click at [928, 341] on button "+" at bounding box center [947, 334] width 39 height 39
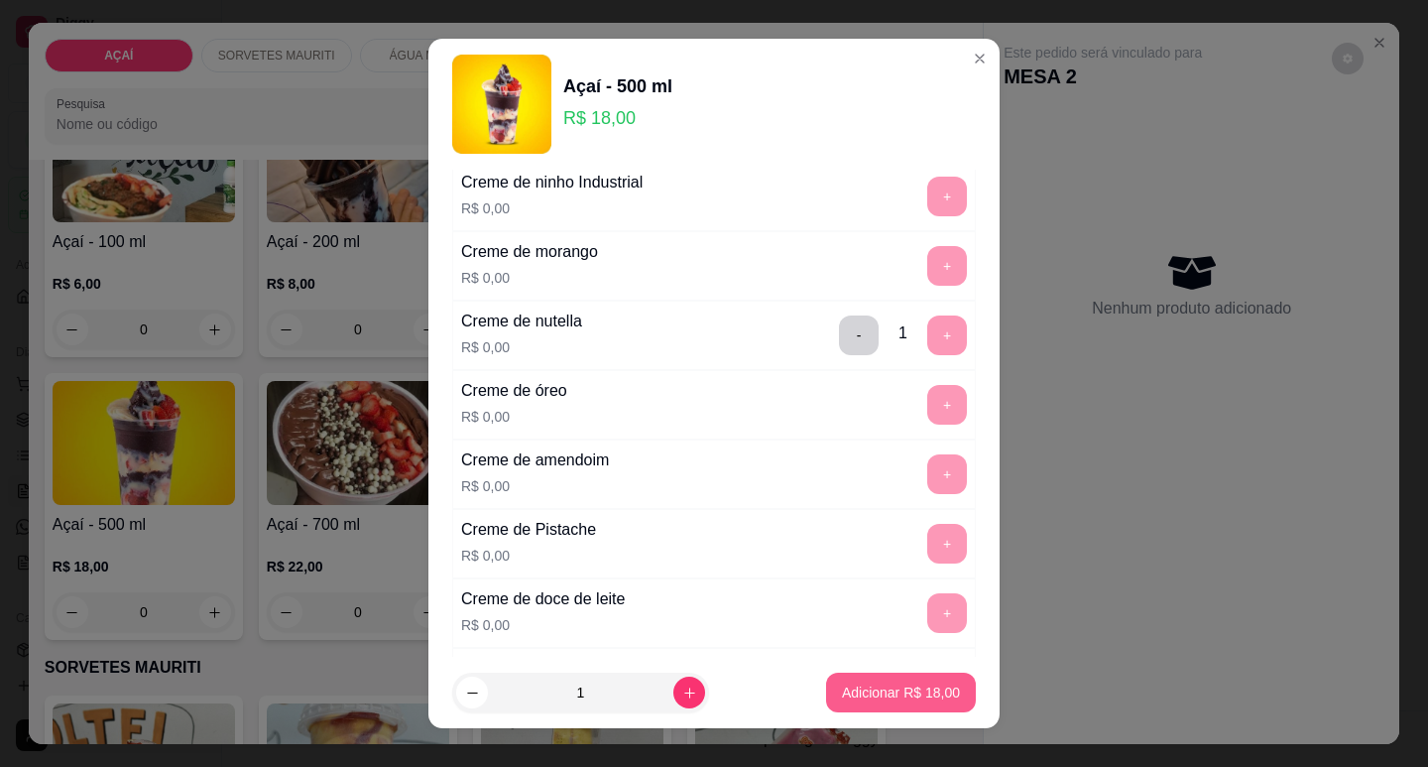
click at [883, 698] on p "Adicionar R$ 18,00" at bounding box center [901, 692] width 118 height 20
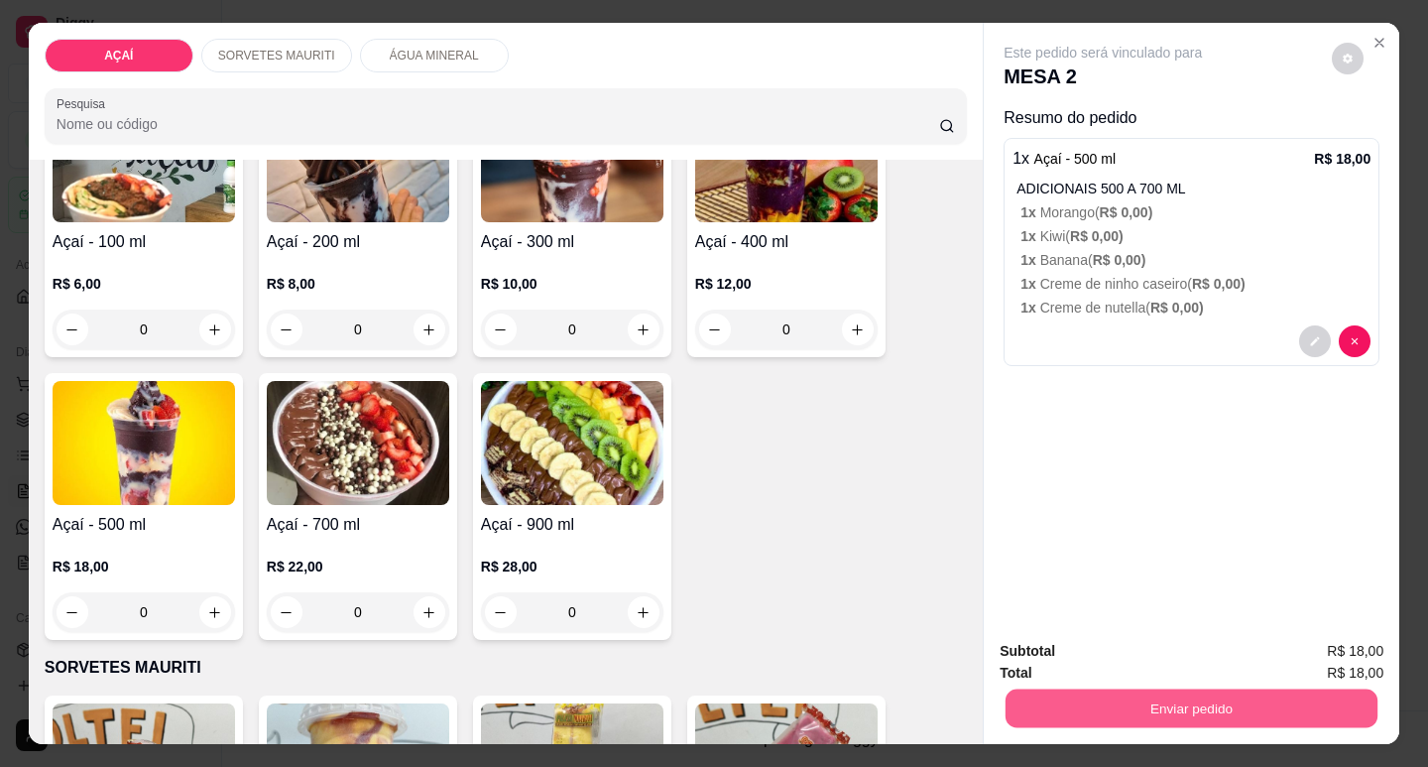
click at [1178, 696] on button "Enviar pedido" at bounding box center [1192, 707] width 372 height 39
click at [1166, 663] on button "Não registrar e enviar pedido" at bounding box center [1126, 651] width 200 height 37
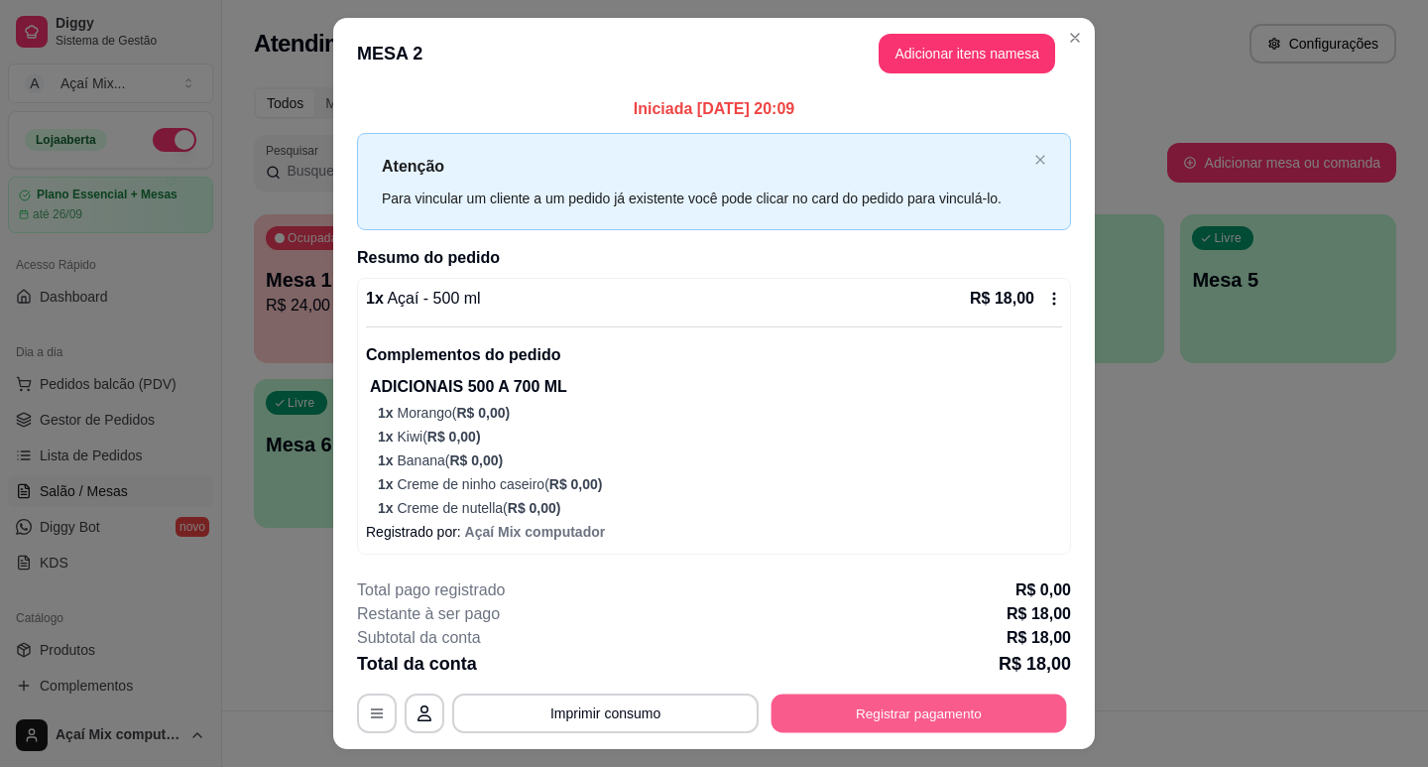
click at [856, 710] on button "Registrar pagamento" at bounding box center [920, 712] width 296 height 39
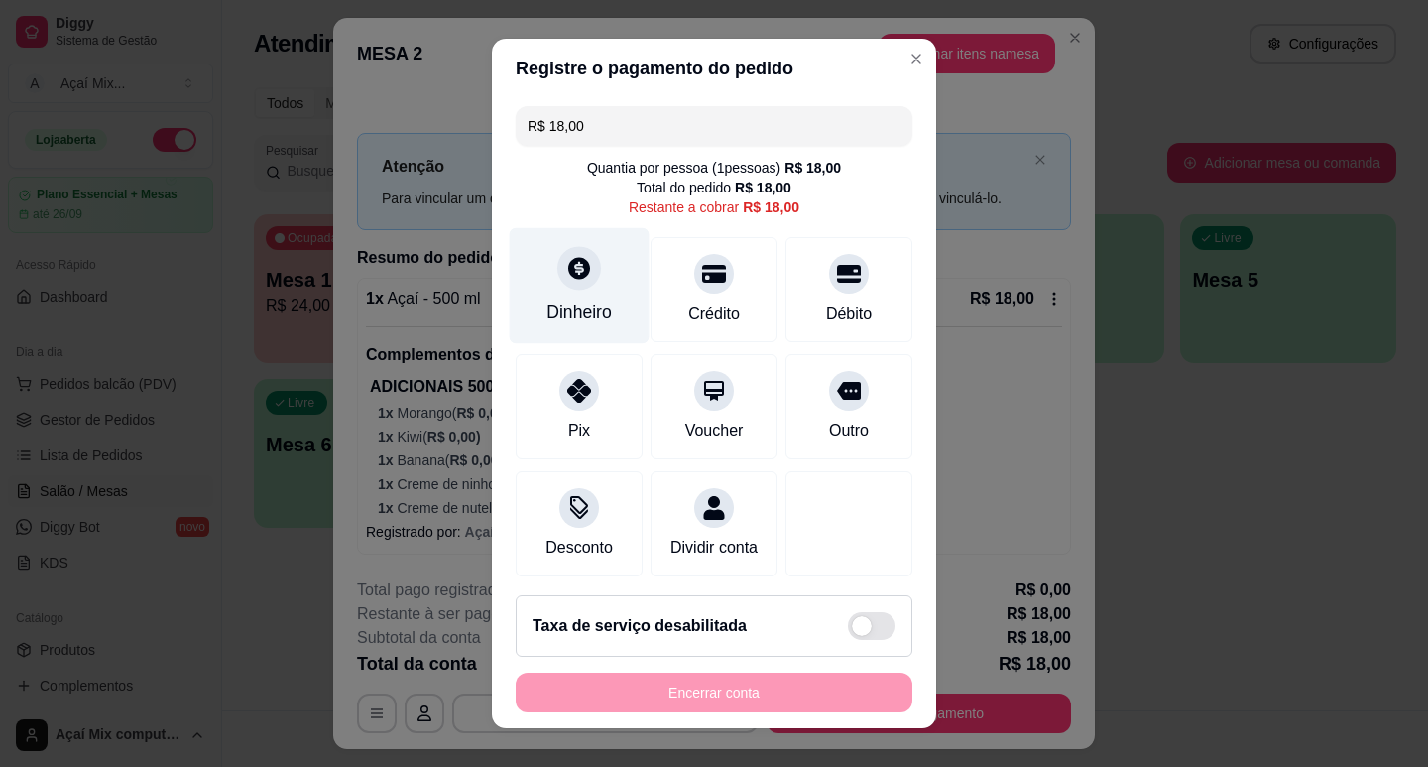
click at [586, 296] on div "Dinheiro" at bounding box center [580, 285] width 140 height 116
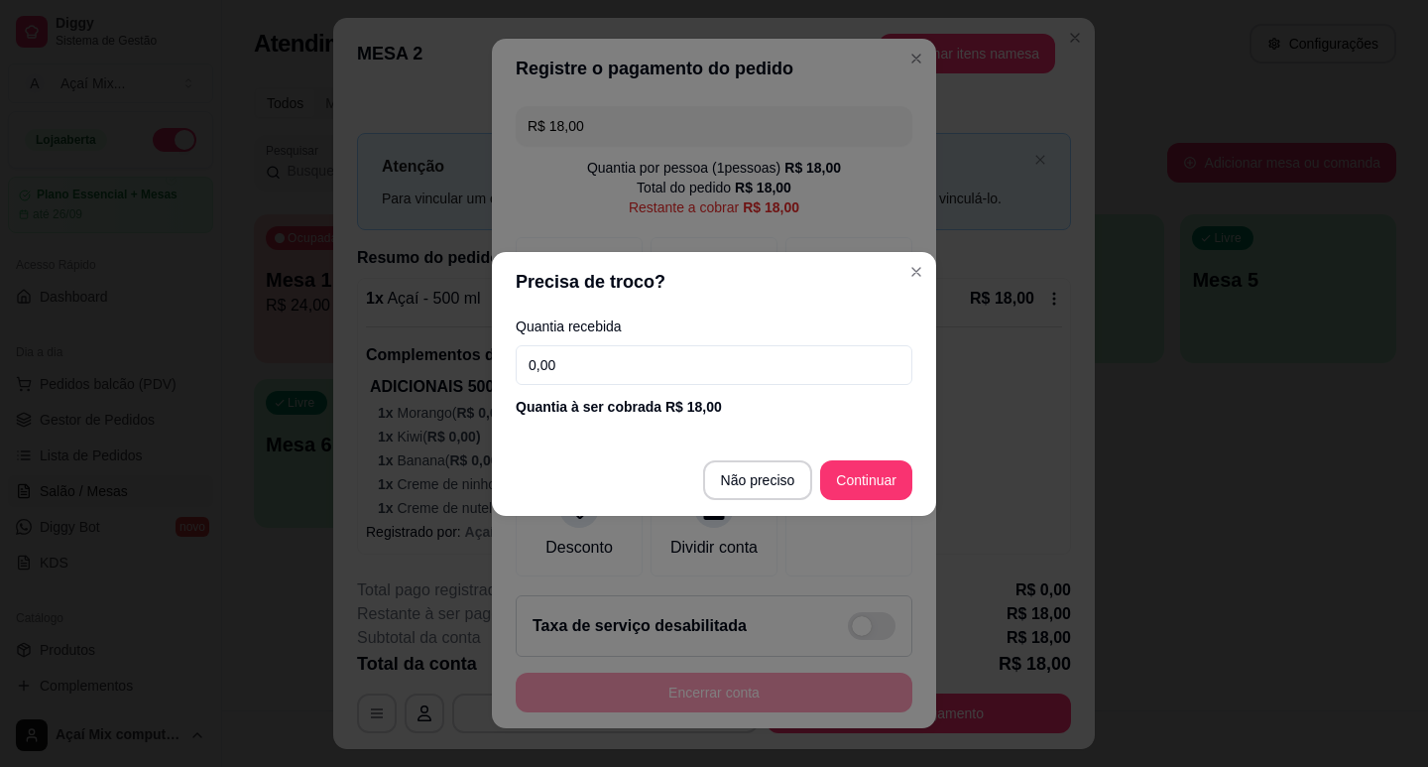
click at [638, 369] on input "0,00" at bounding box center [714, 365] width 397 height 40
type input "10,00"
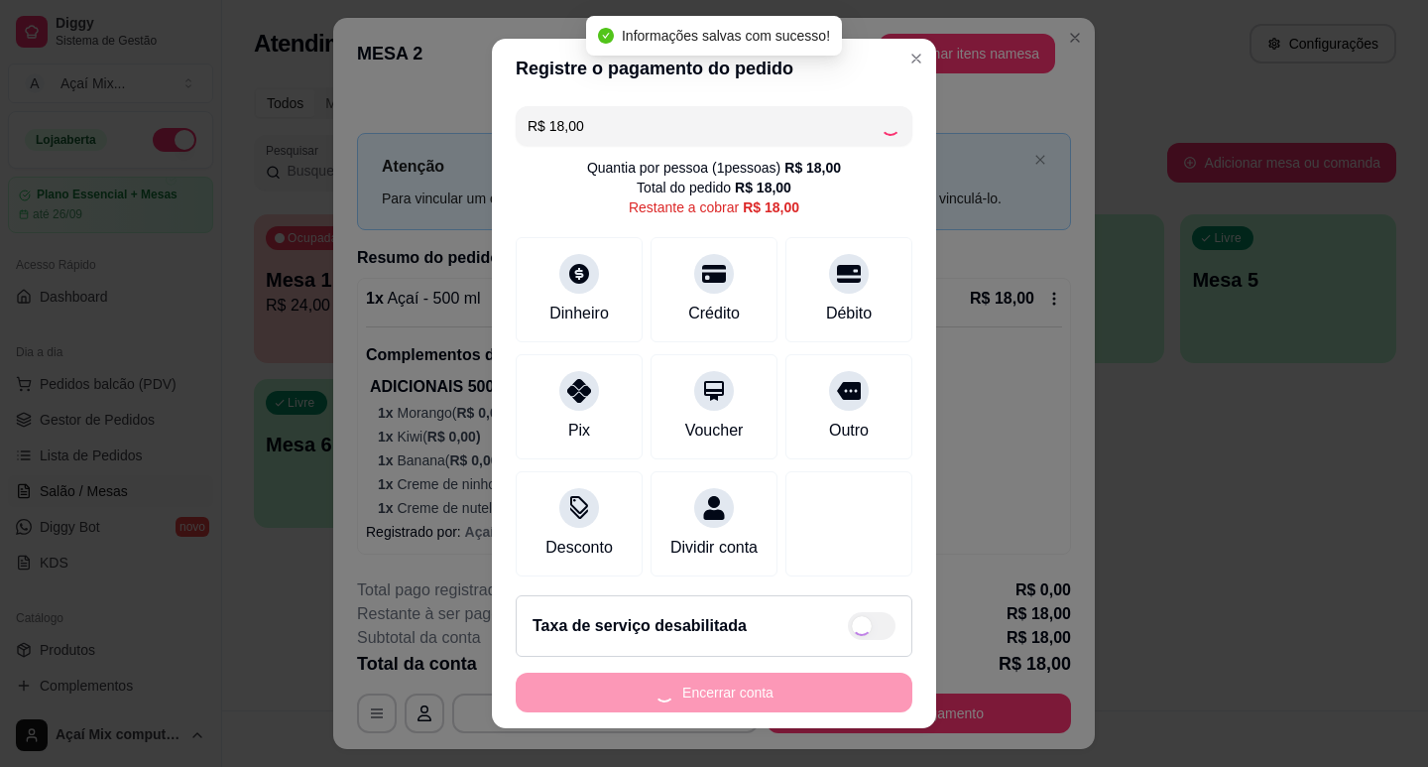
type input "R$ 0,00"
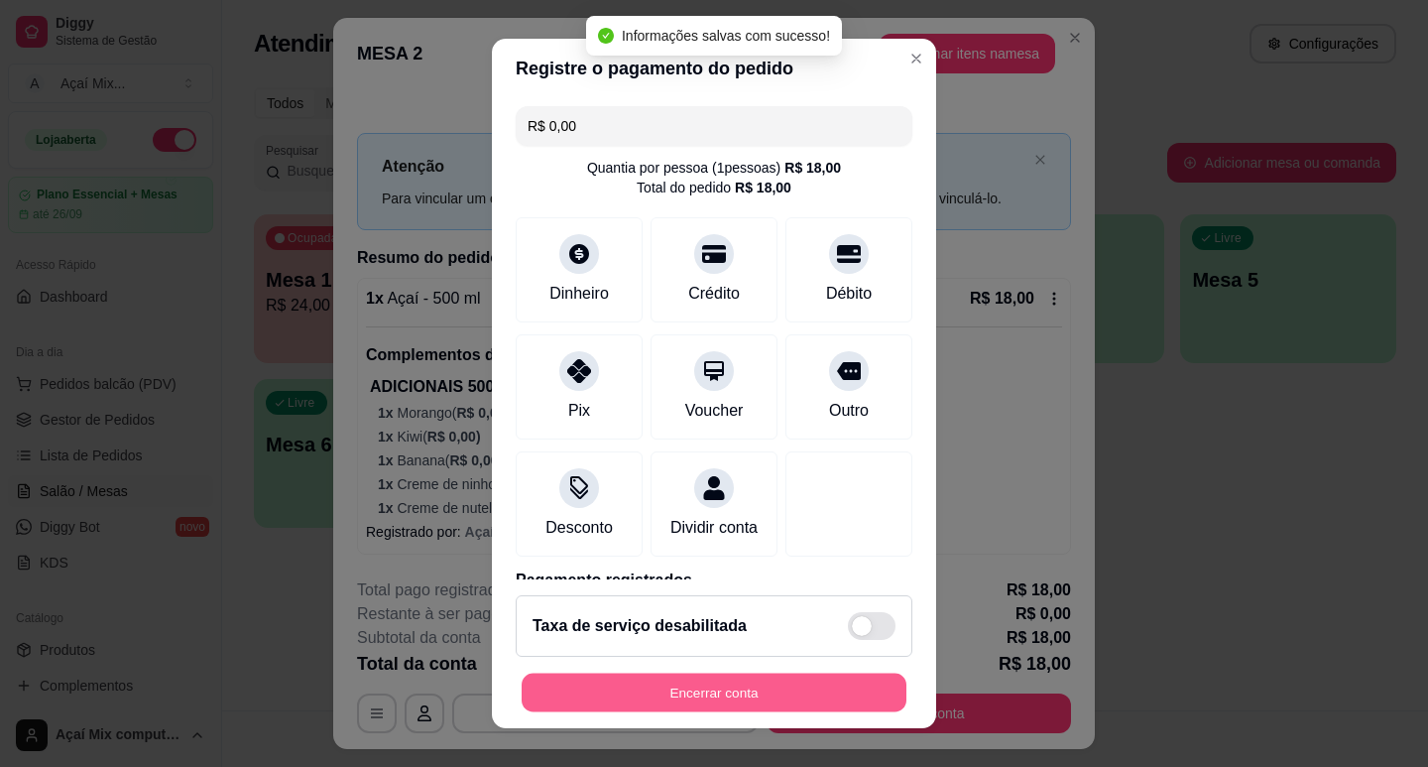
click at [740, 692] on button "Encerrar conta" at bounding box center [714, 692] width 385 height 39
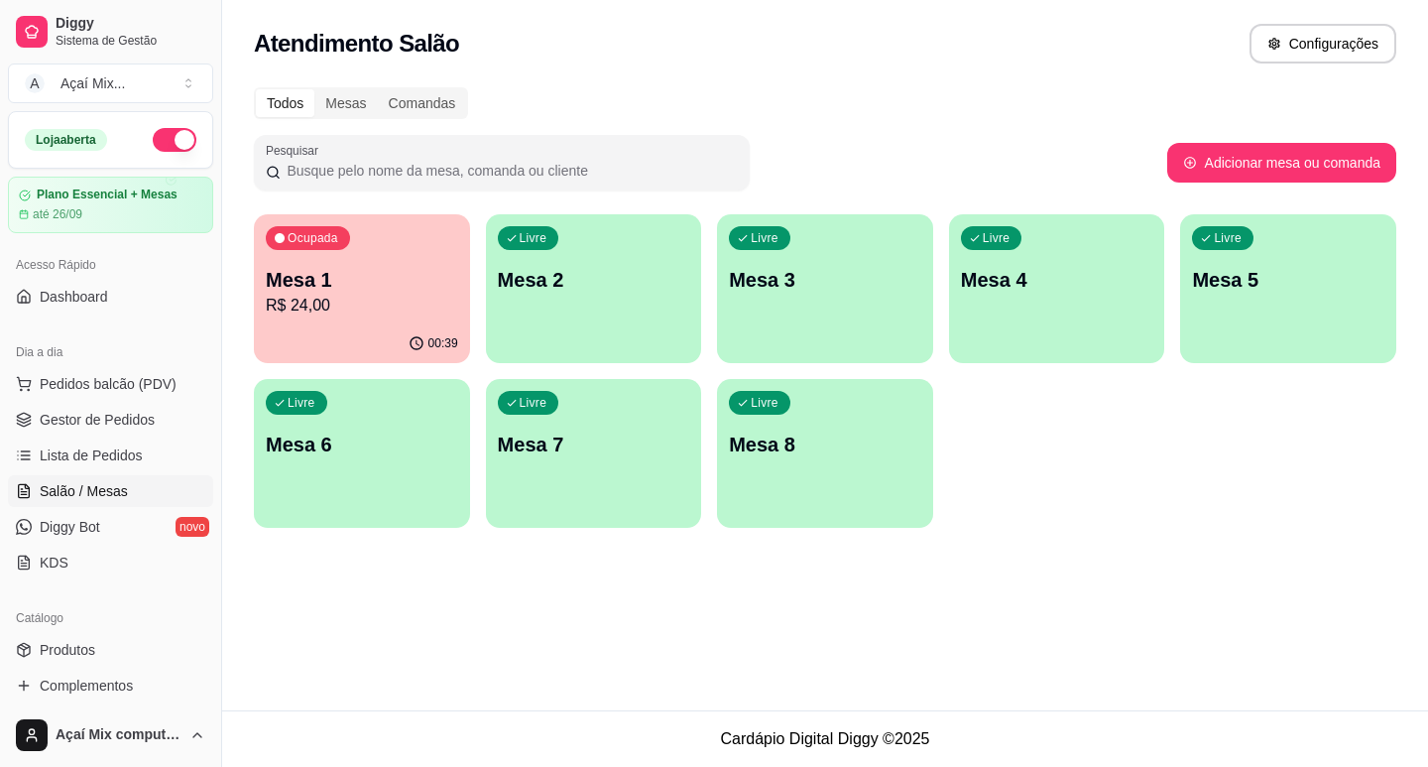
click at [523, 315] on div "Livre Mesa 2" at bounding box center [594, 276] width 216 height 125
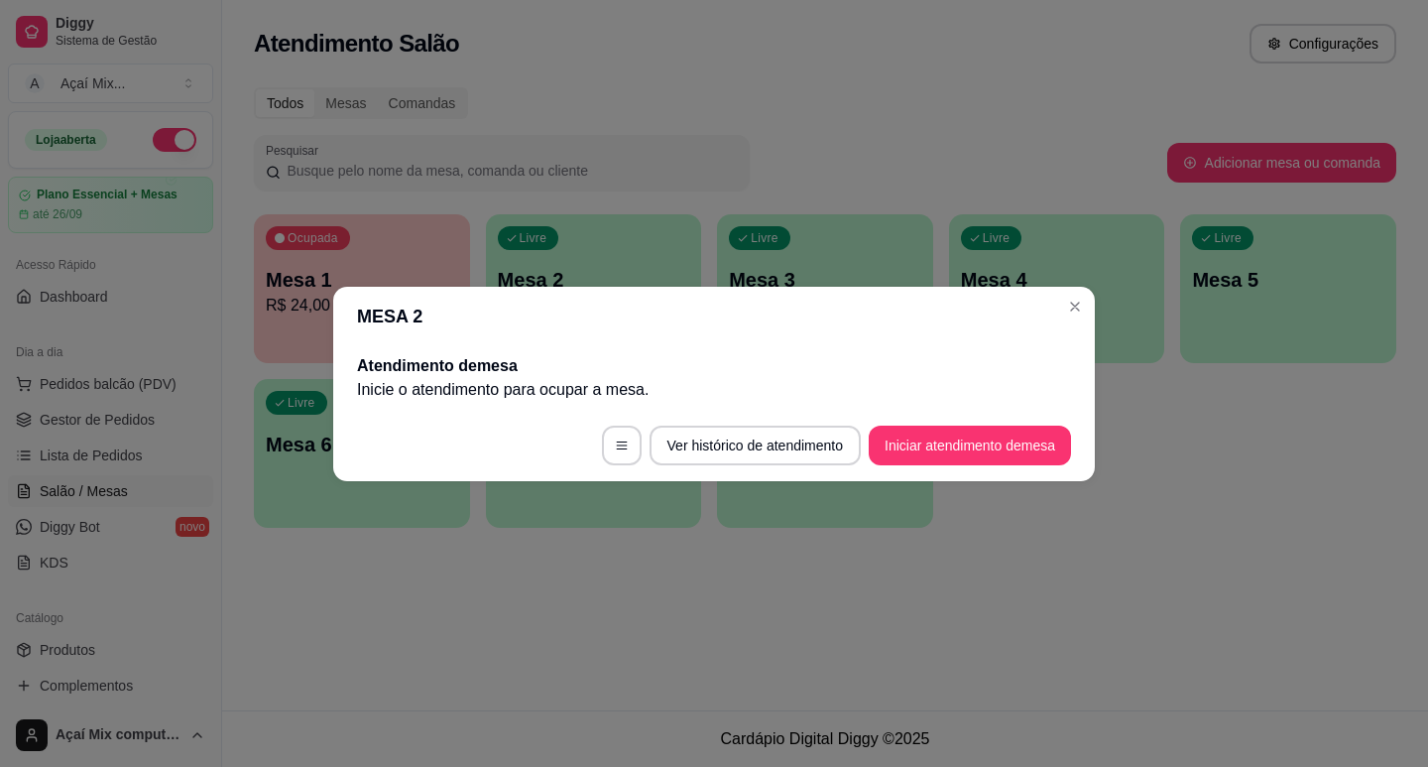
click at [924, 468] on footer "Ver histórico de atendimento Iniciar atendimento de mesa" at bounding box center [714, 445] width 762 height 71
click at [906, 448] on button "Iniciar atendimento de mesa" at bounding box center [970, 445] width 202 height 40
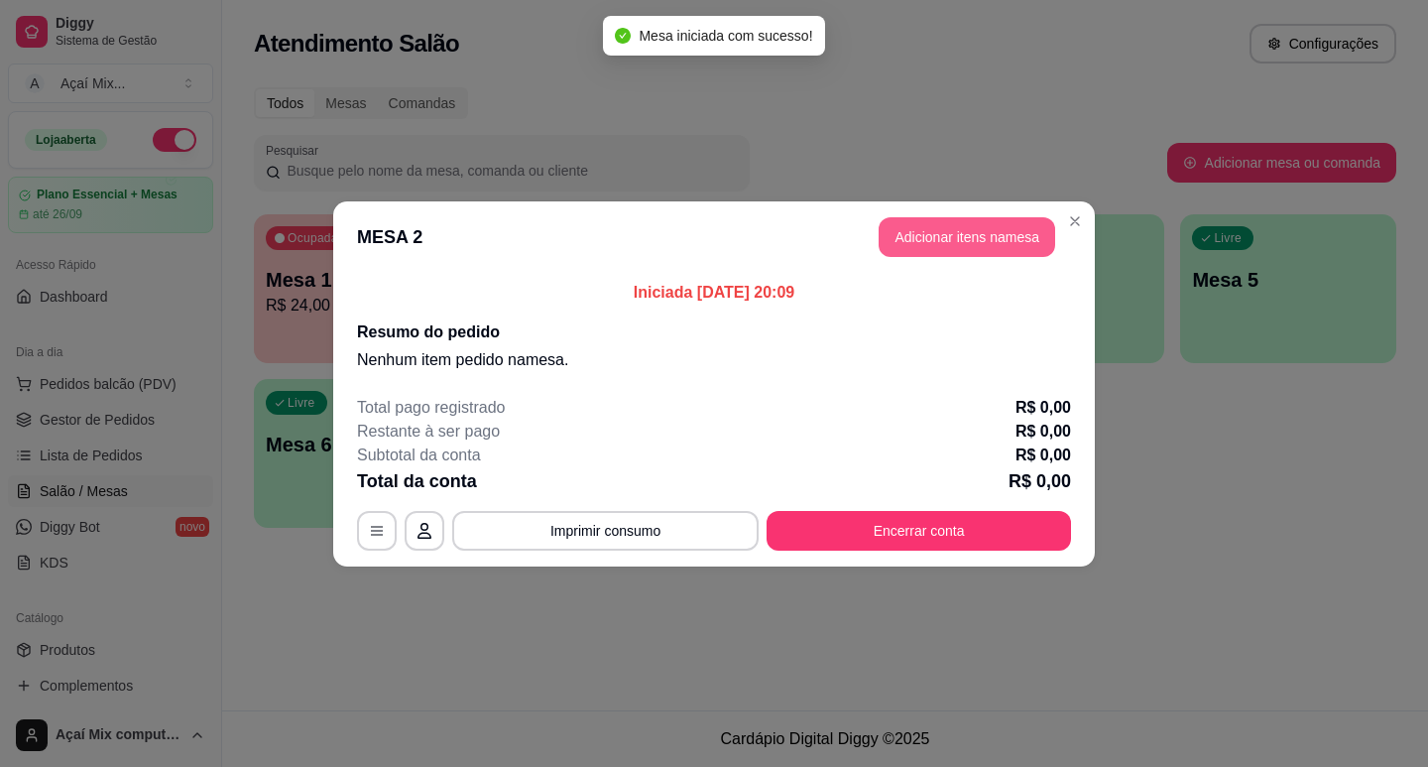
click at [987, 251] on button "Adicionar itens na mesa" at bounding box center [967, 237] width 177 height 40
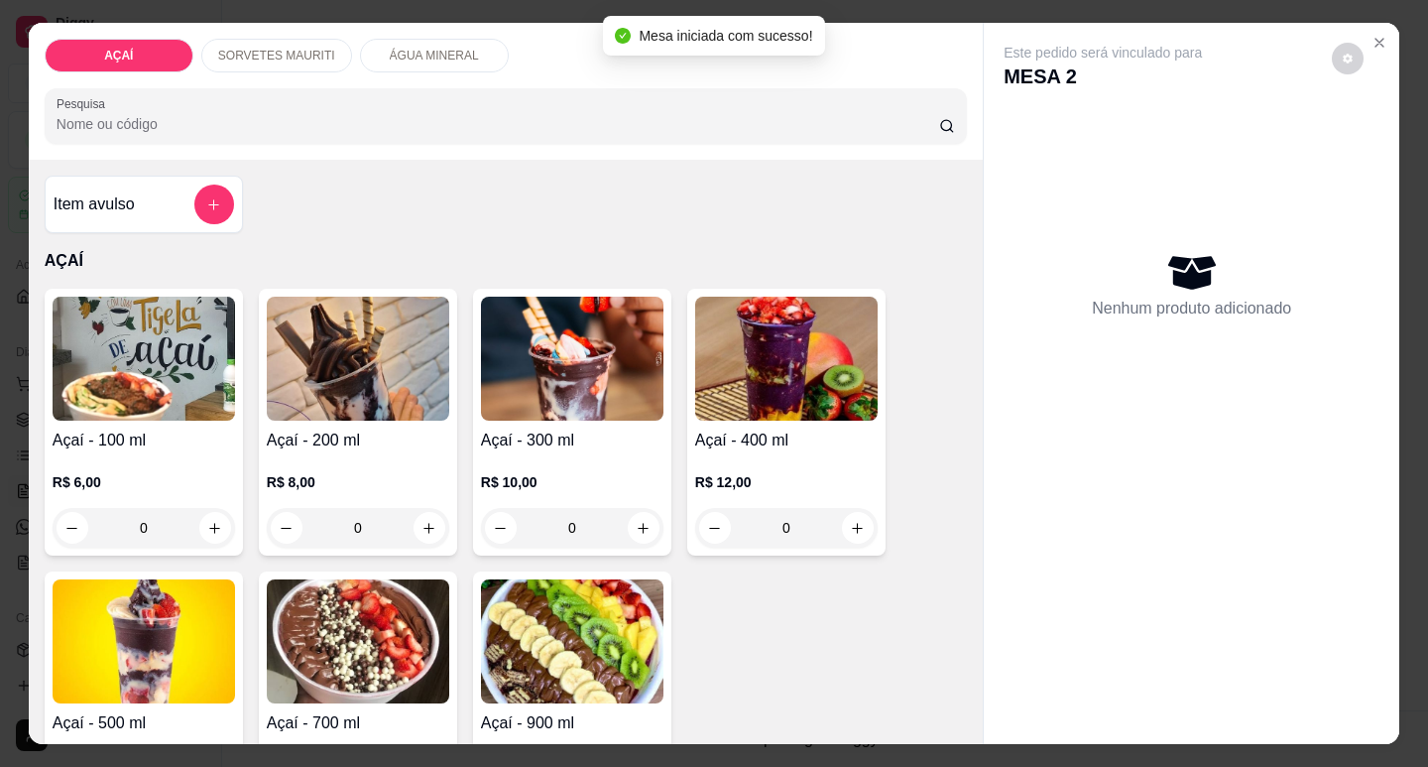
click at [332, 413] on img at bounding box center [358, 359] width 182 height 124
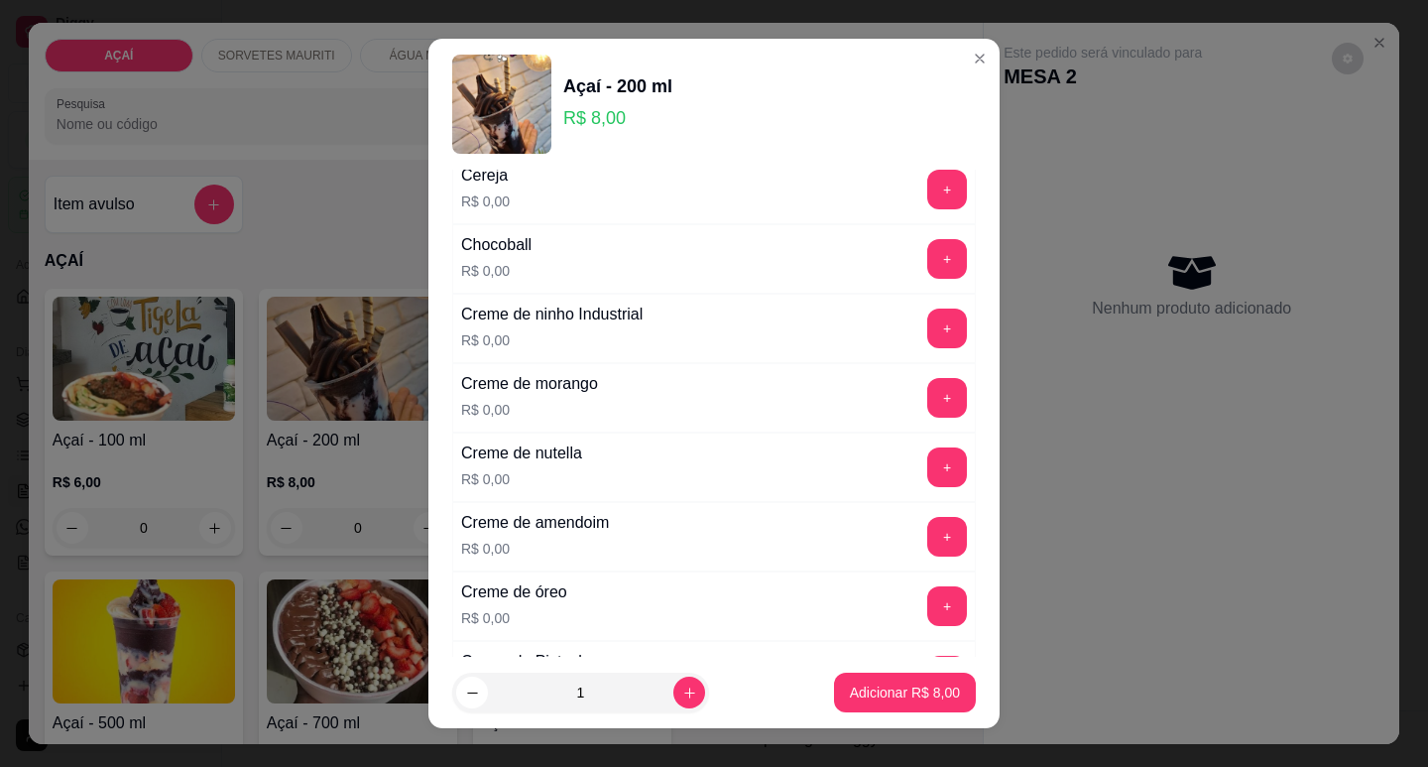
scroll to position [397, 0]
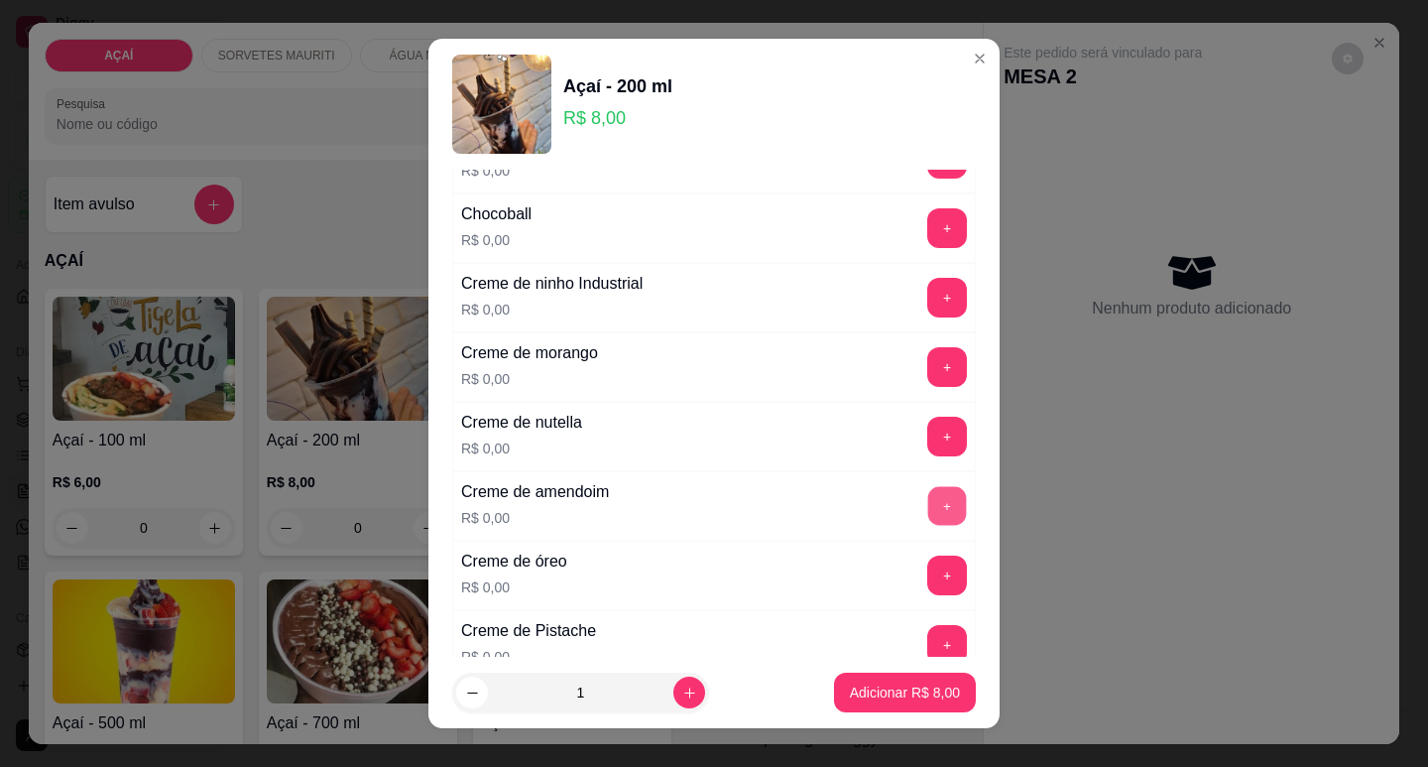
click at [928, 503] on button "+" at bounding box center [947, 505] width 39 height 39
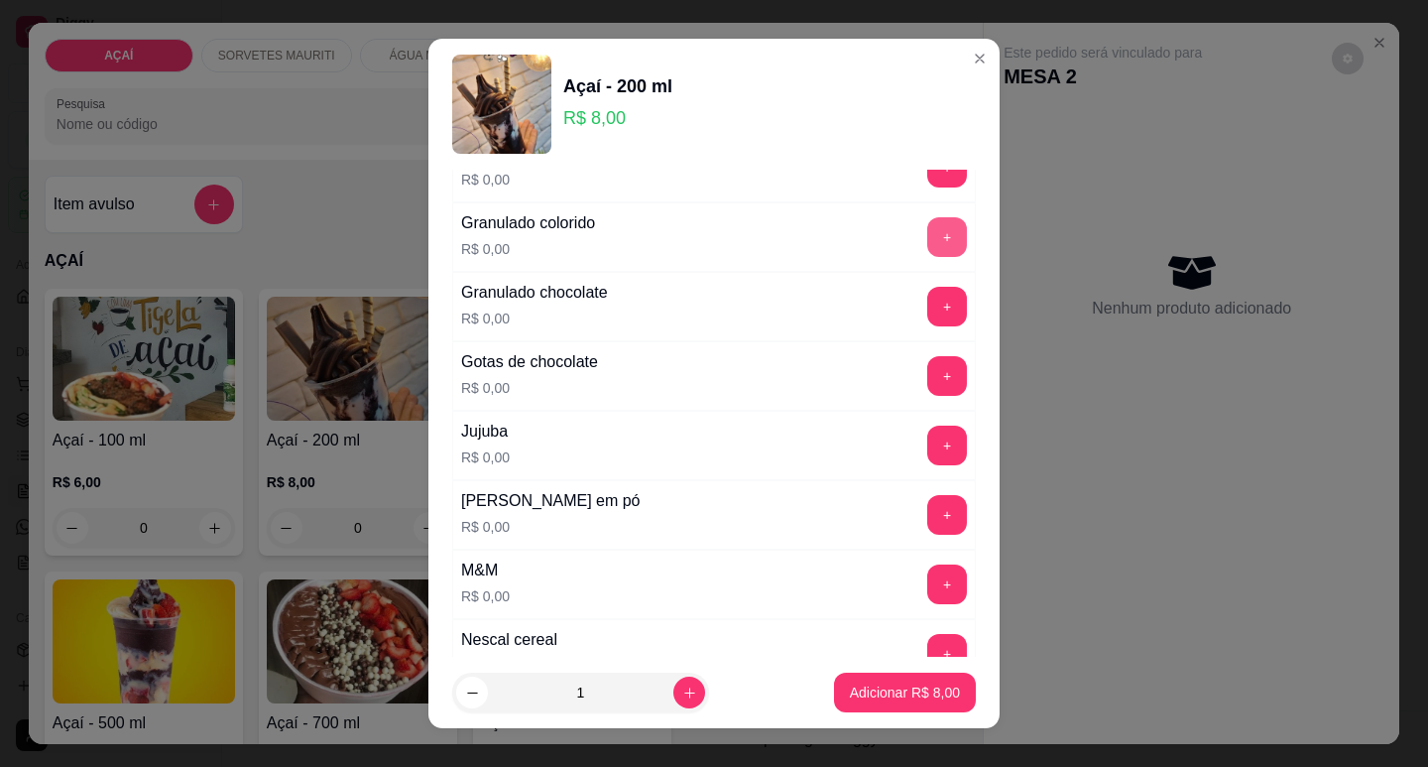
scroll to position [1686, 0]
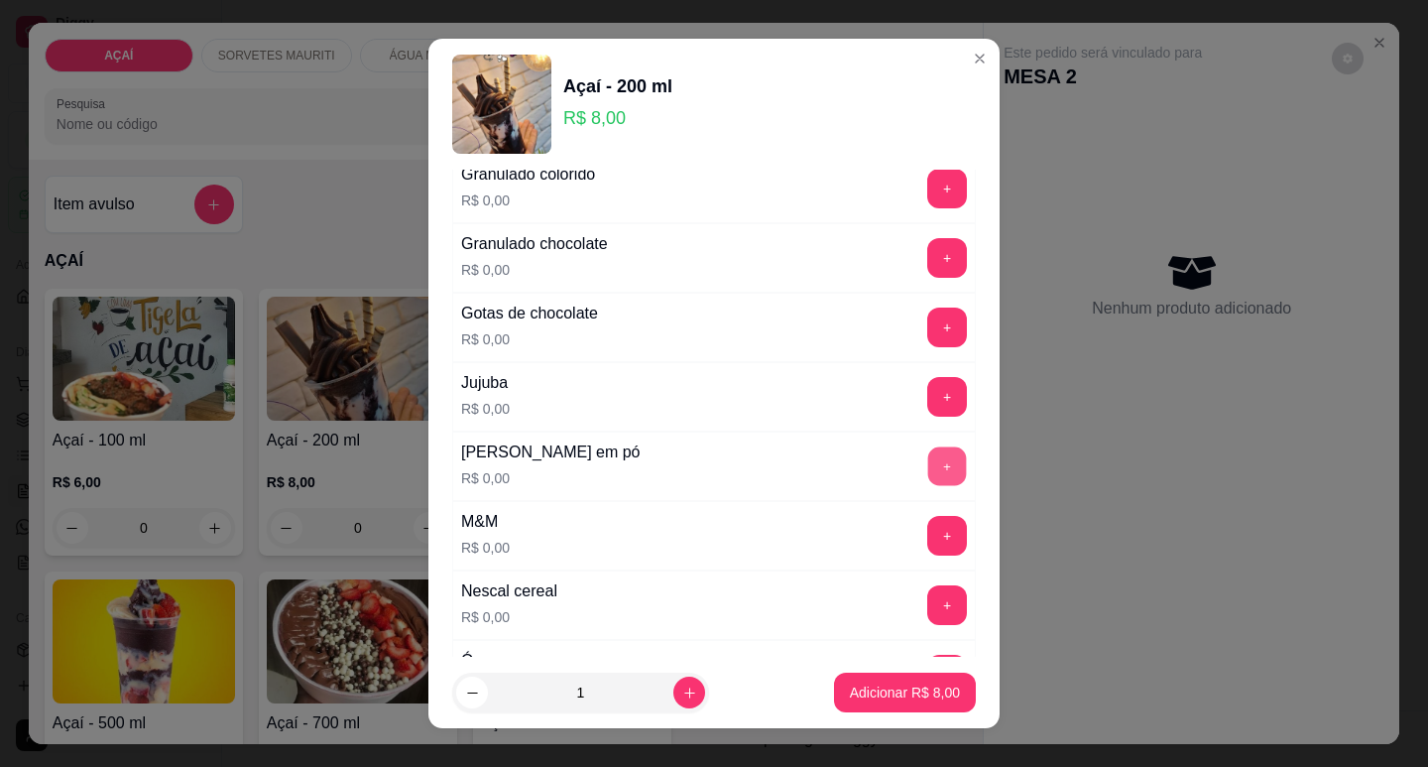
click at [928, 464] on button "+" at bounding box center [947, 465] width 39 height 39
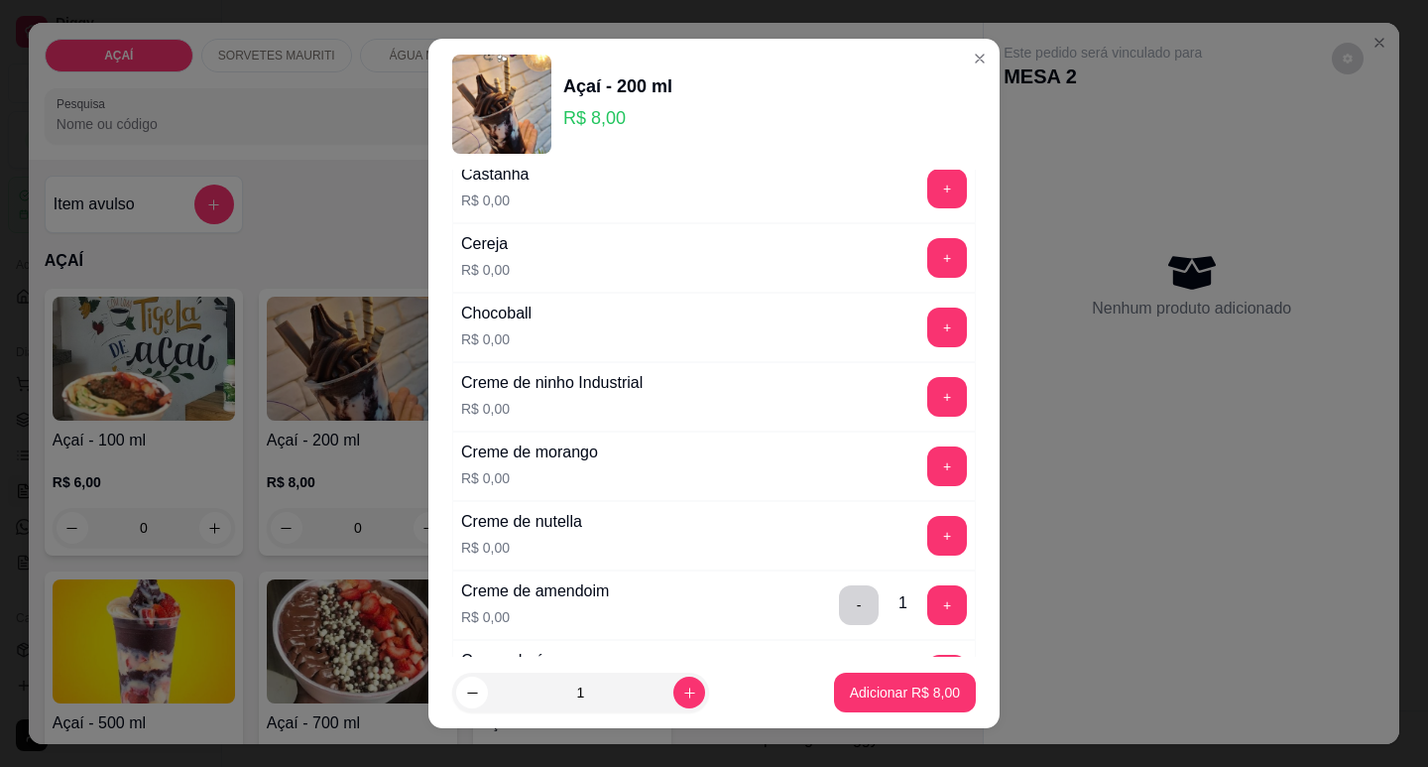
scroll to position [0, 0]
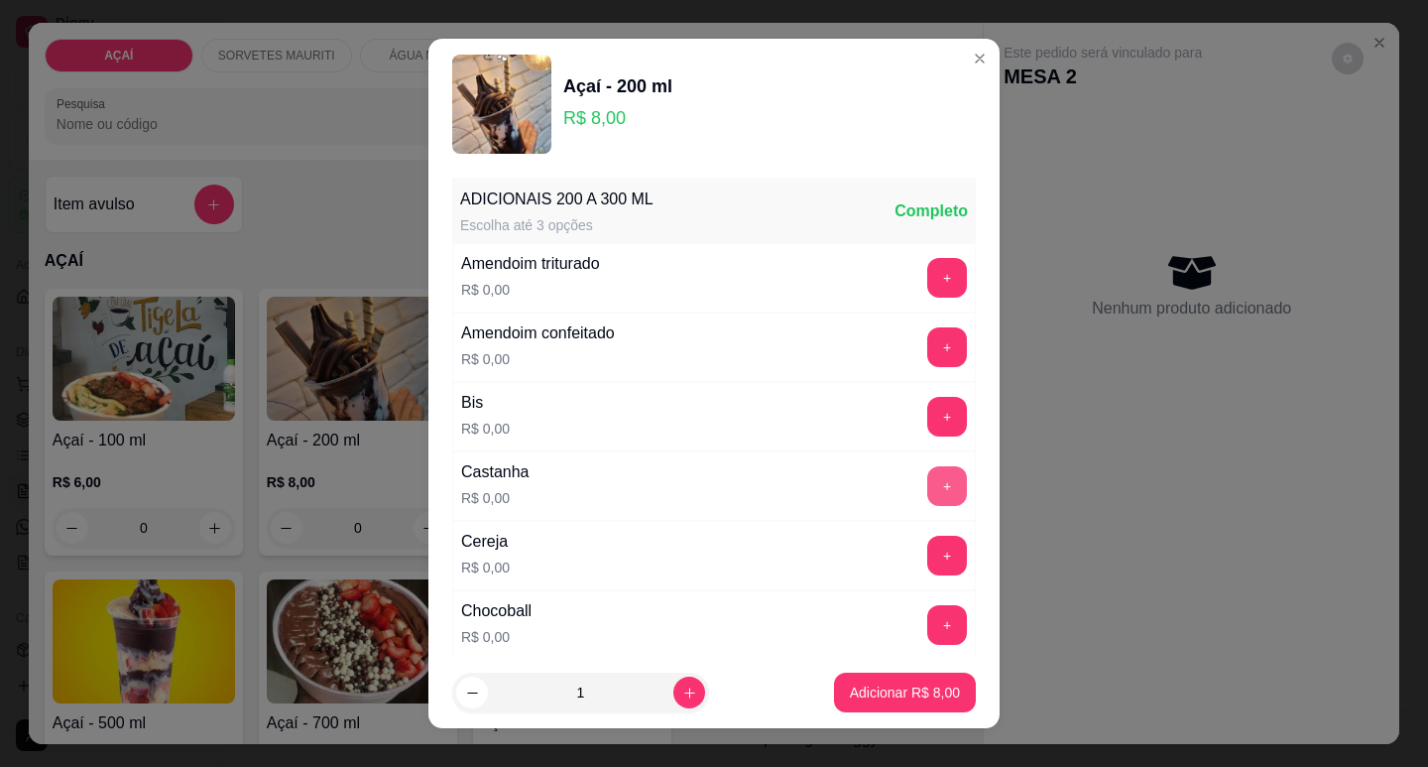
click at [927, 490] on button "+" at bounding box center [947, 486] width 40 height 40
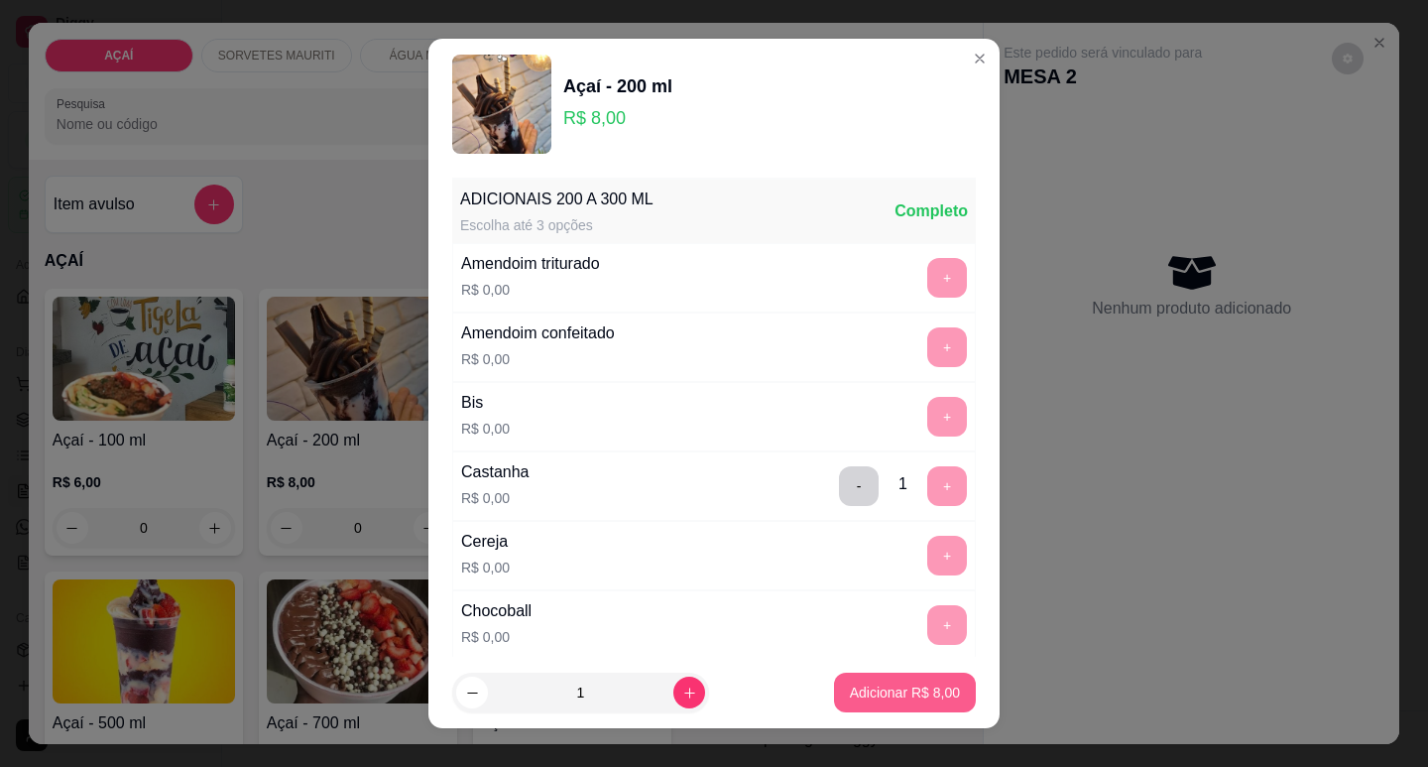
click at [903, 710] on button "Adicionar R$ 8,00" at bounding box center [905, 692] width 142 height 40
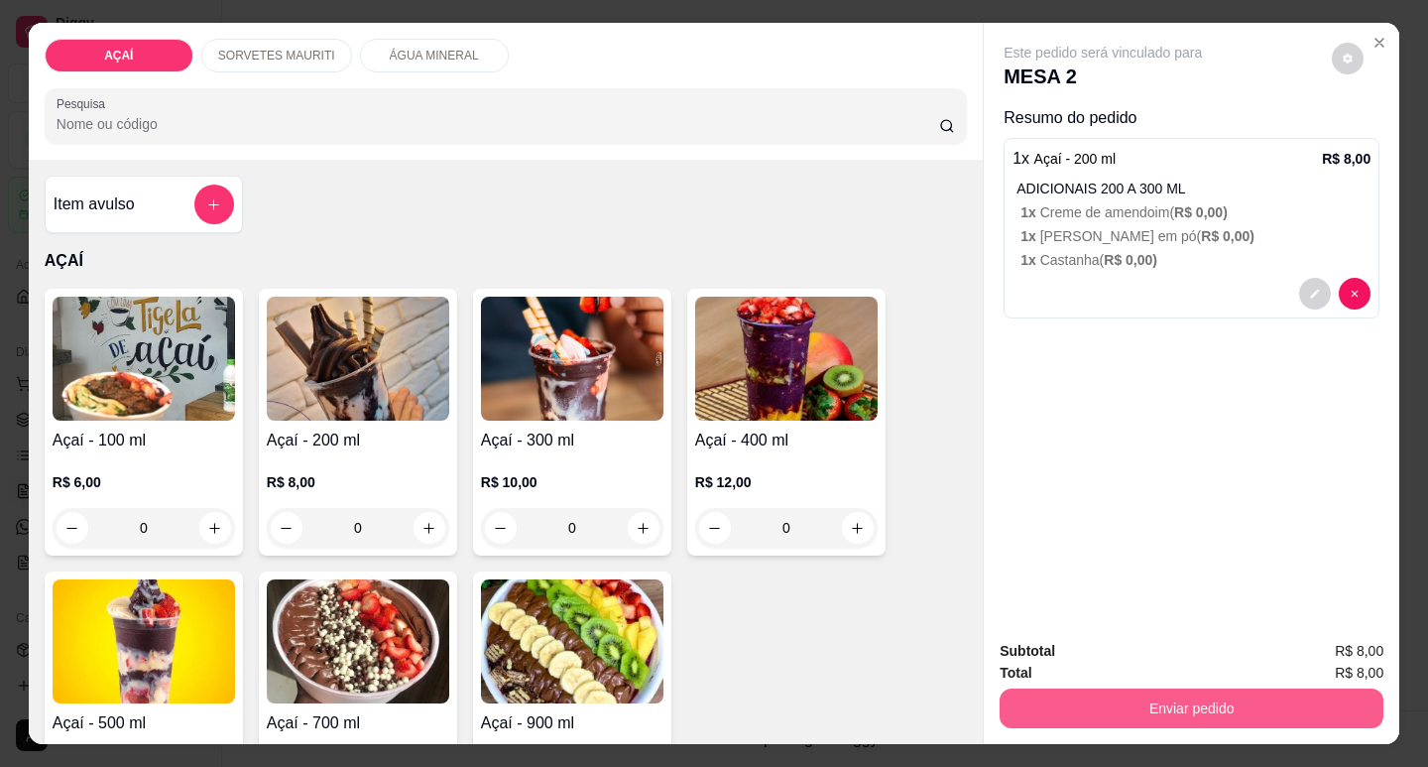
drag, startPoint x: 1248, startPoint y: 681, endPoint x: 1256, endPoint y: 692, distance: 13.5
click at [1256, 692] on div "Enviar pedido" at bounding box center [1192, 705] width 384 height 45
click at [1175, 691] on button "Enviar pedido" at bounding box center [1192, 707] width 372 height 39
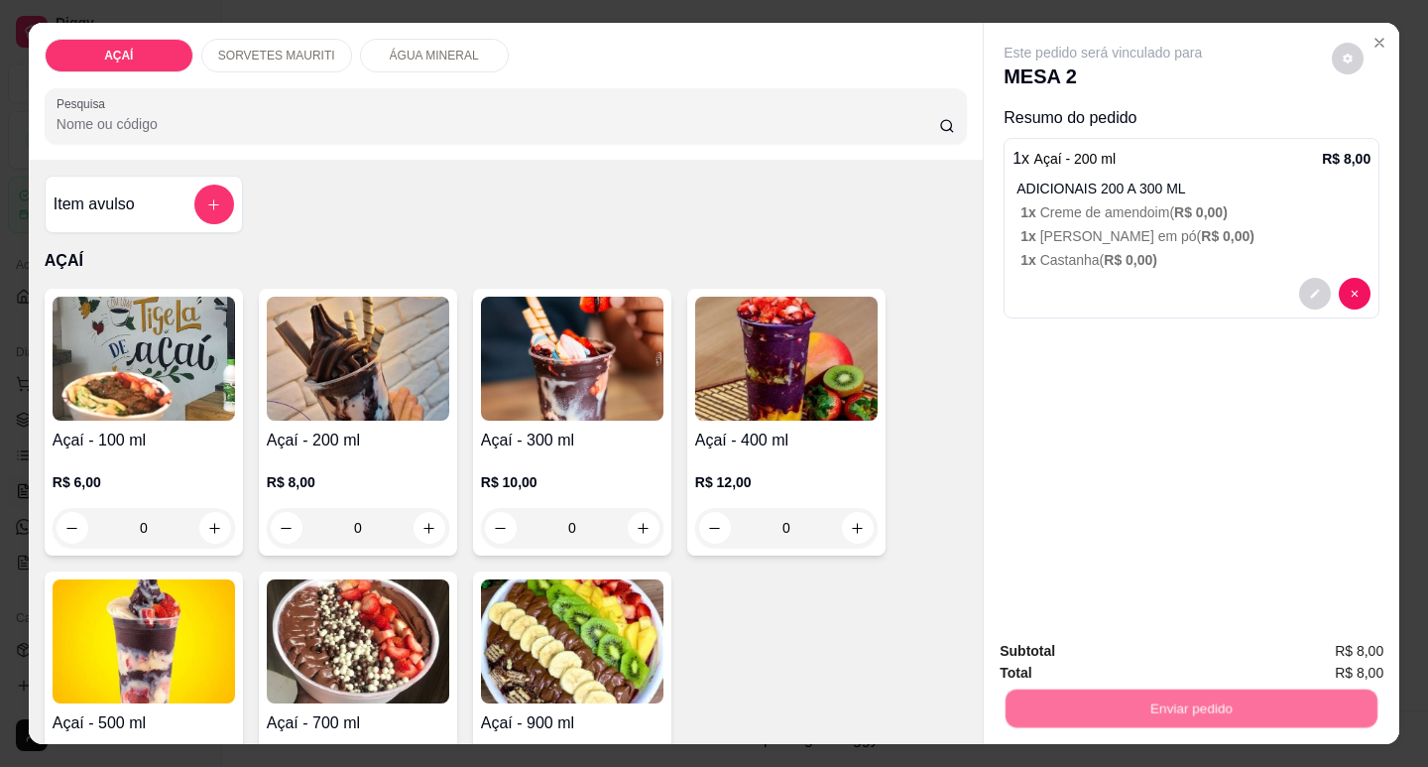
click at [1071, 639] on button "Não registrar e enviar pedido" at bounding box center [1126, 652] width 206 height 38
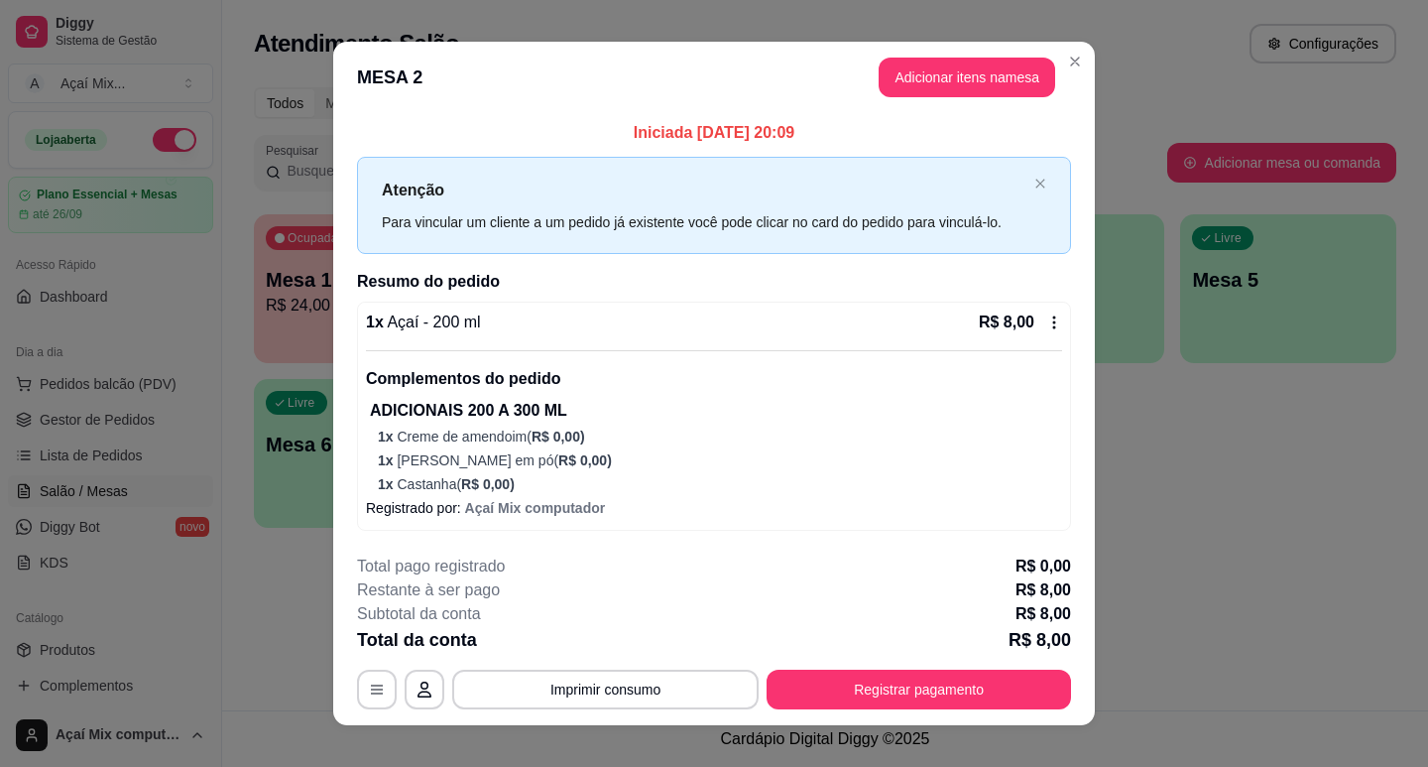
scroll to position [22, 0]
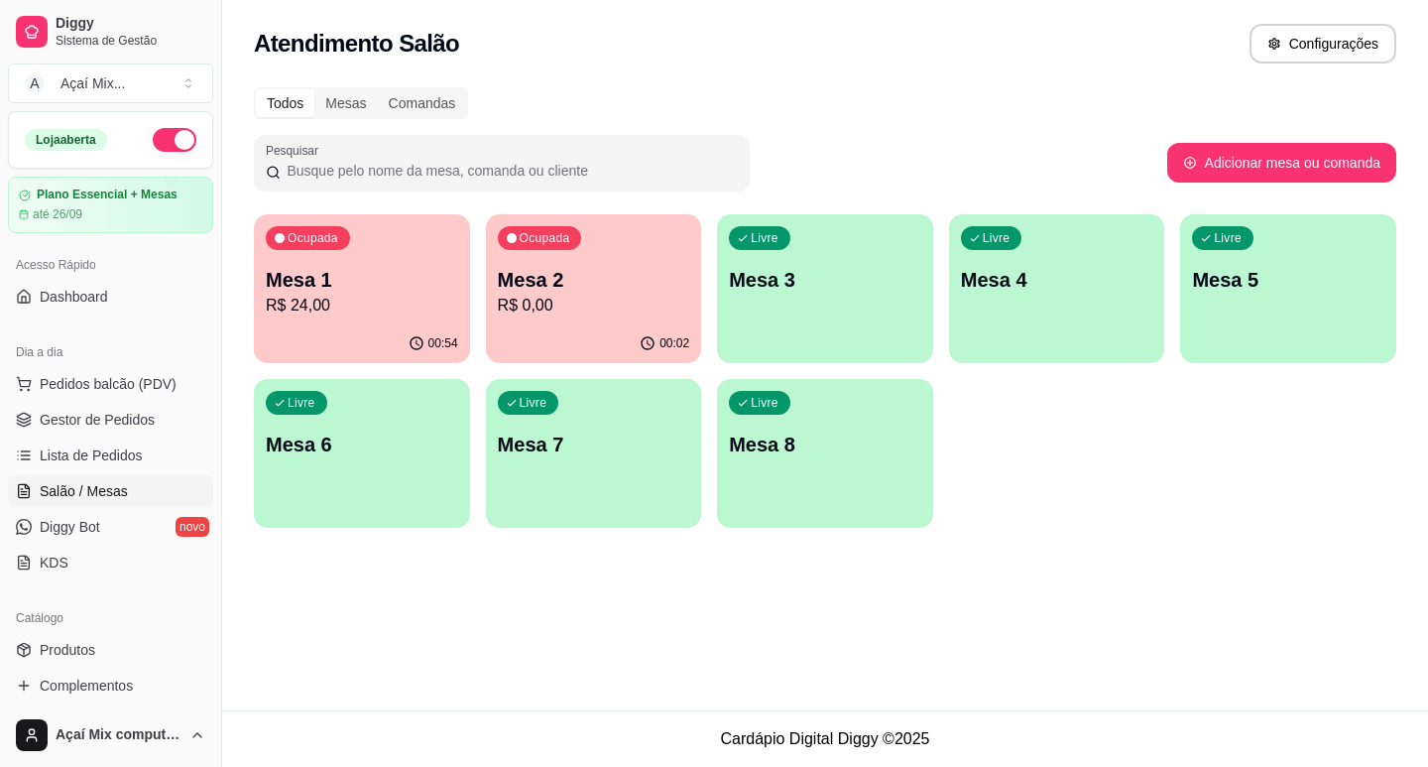
click at [344, 299] on p "R$ 24,00" at bounding box center [362, 306] width 192 height 24
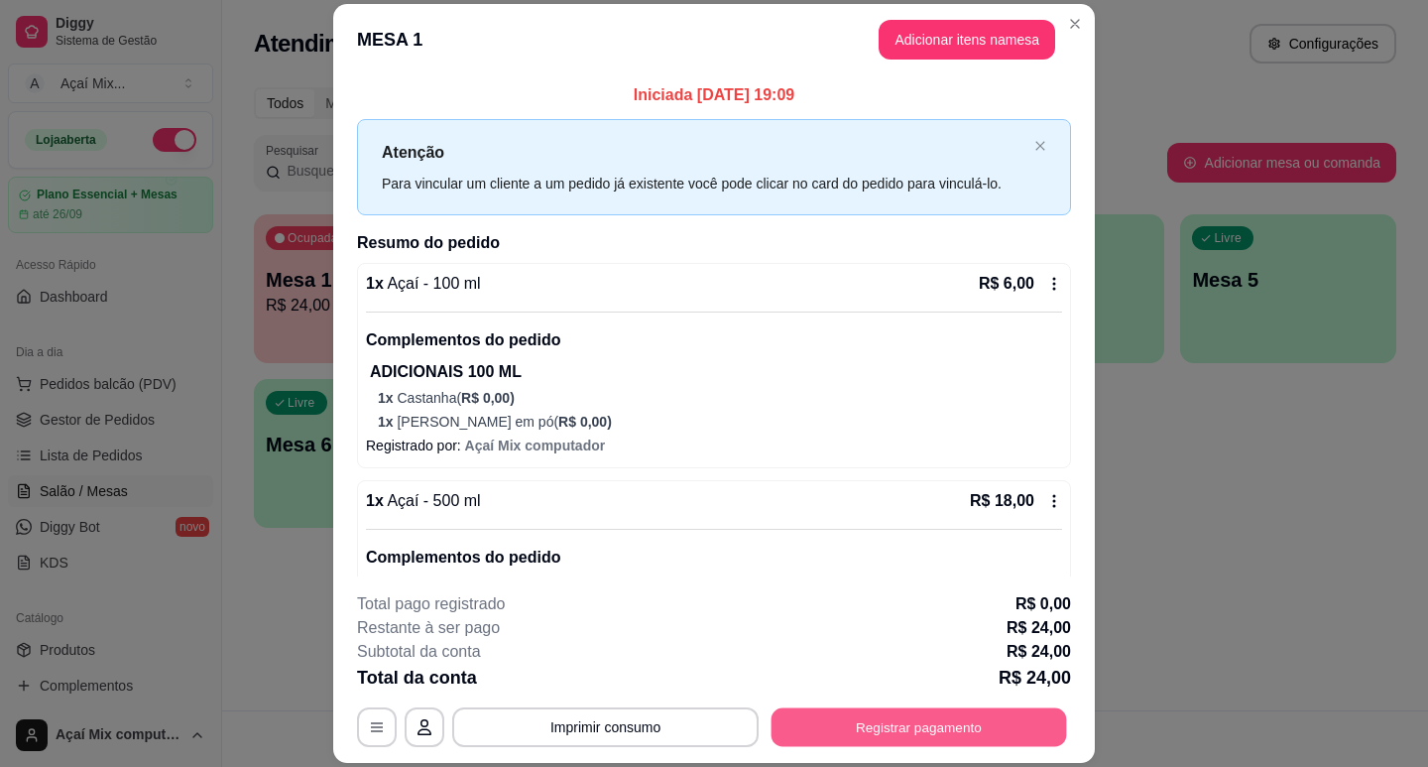
click at [997, 708] on button "Registrar pagamento" at bounding box center [920, 727] width 296 height 39
click at [935, 739] on button "Registrar pagamento" at bounding box center [920, 727] width 296 height 39
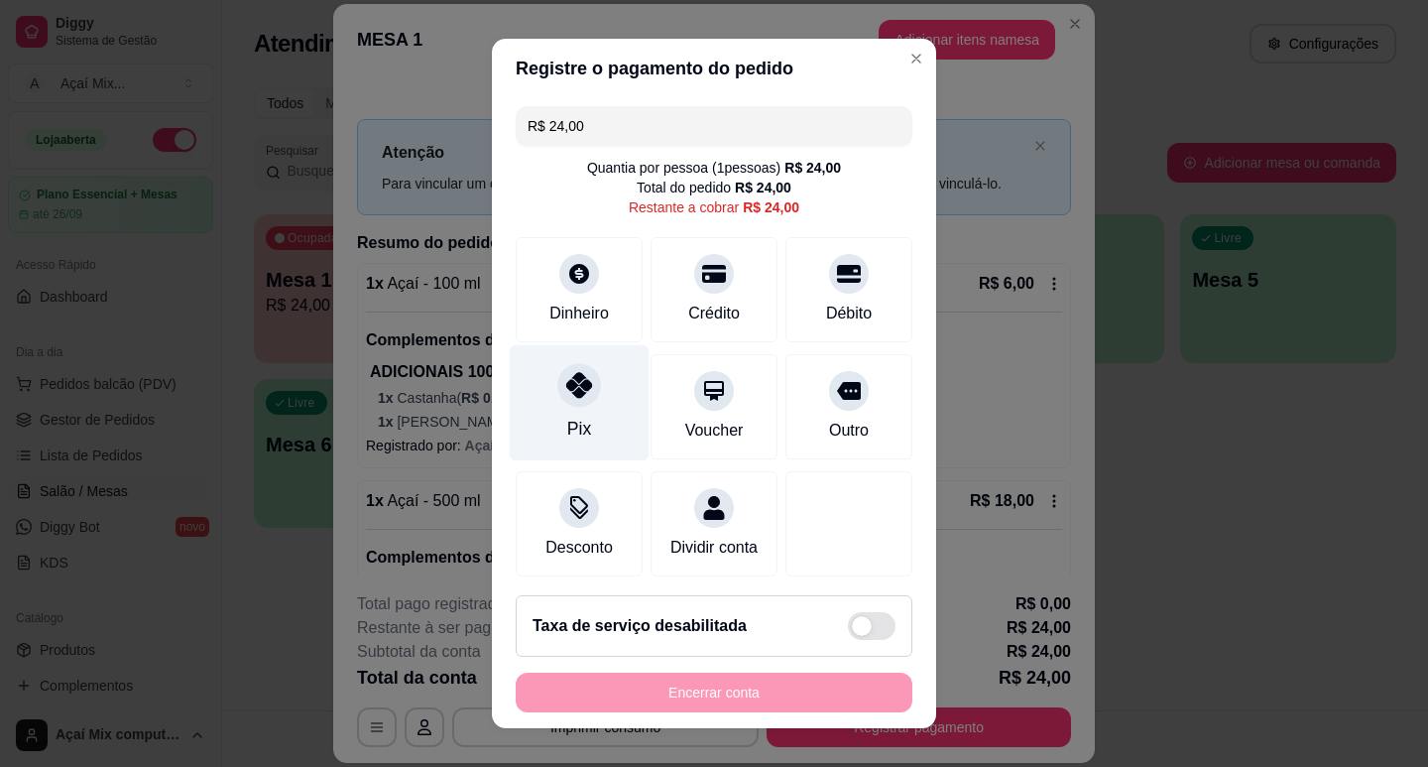
click at [574, 434] on div "Pix" at bounding box center [579, 429] width 24 height 26
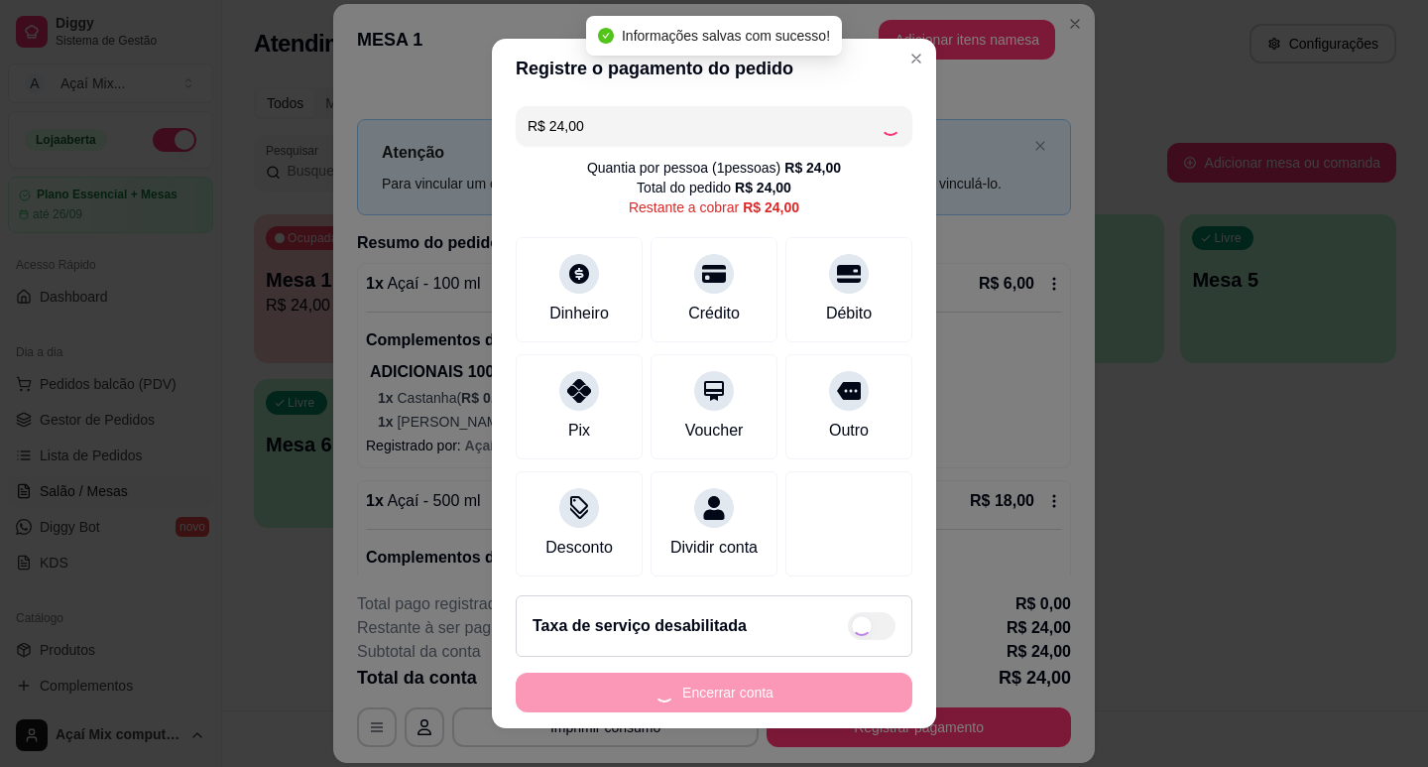
type input "R$ 0,00"
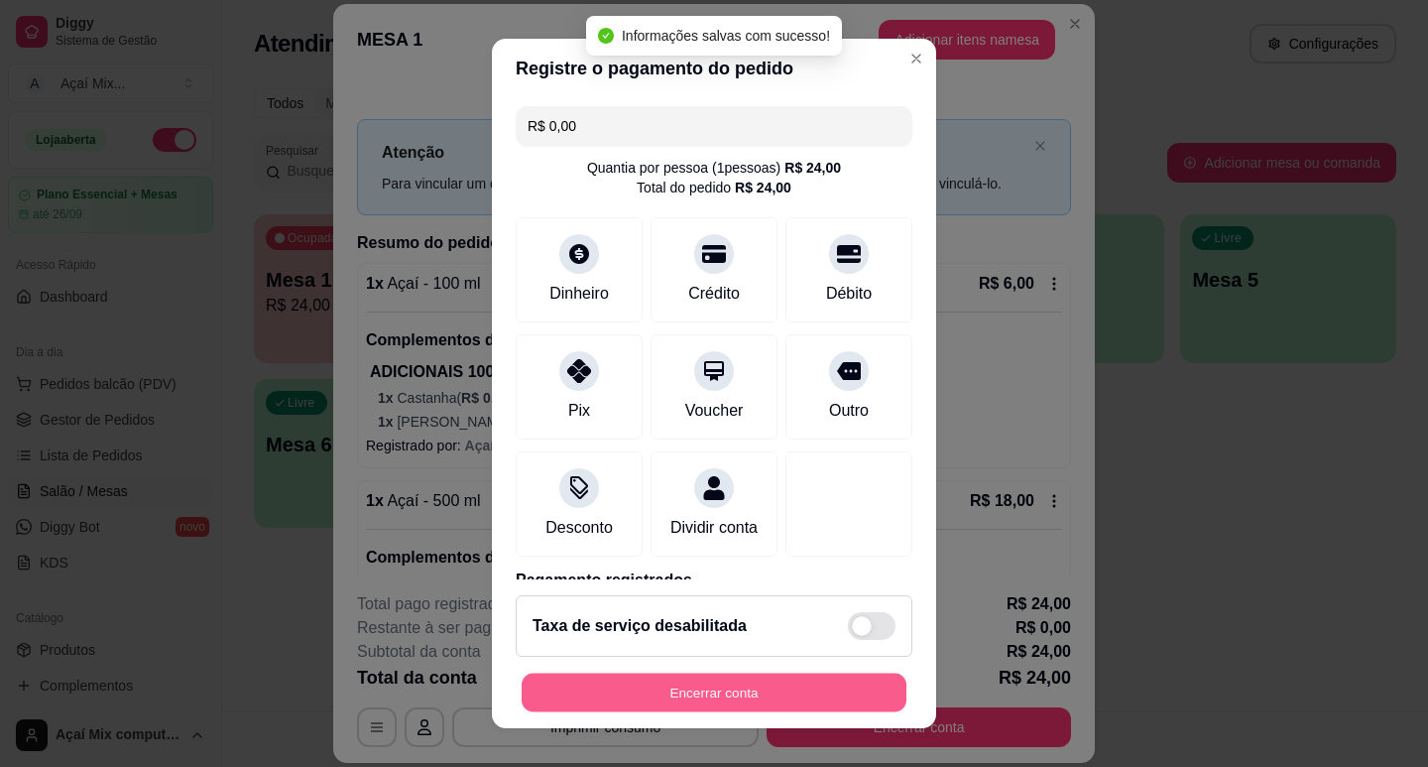
click at [802, 697] on button "Encerrar conta" at bounding box center [714, 692] width 385 height 39
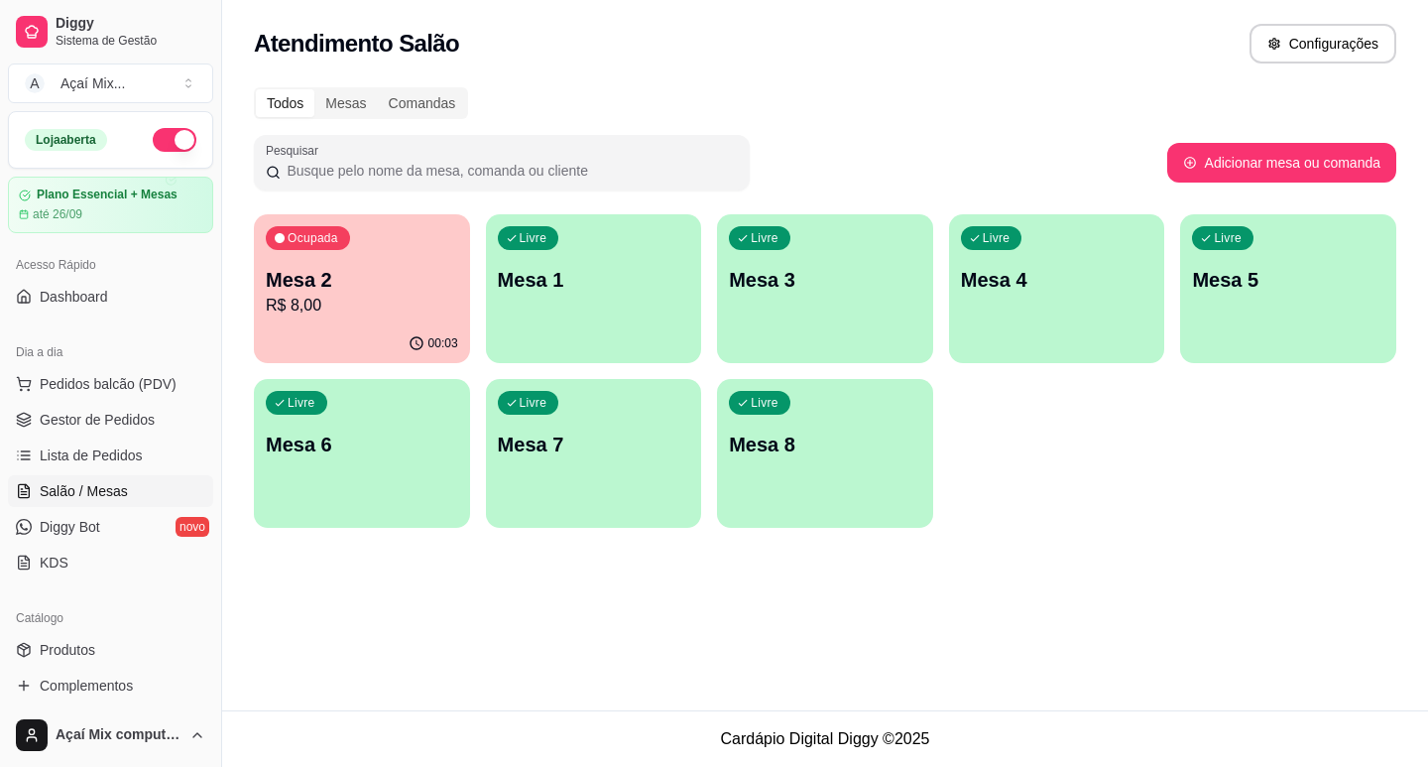
click at [325, 294] on p "R$ 8,00" at bounding box center [362, 306] width 192 height 24
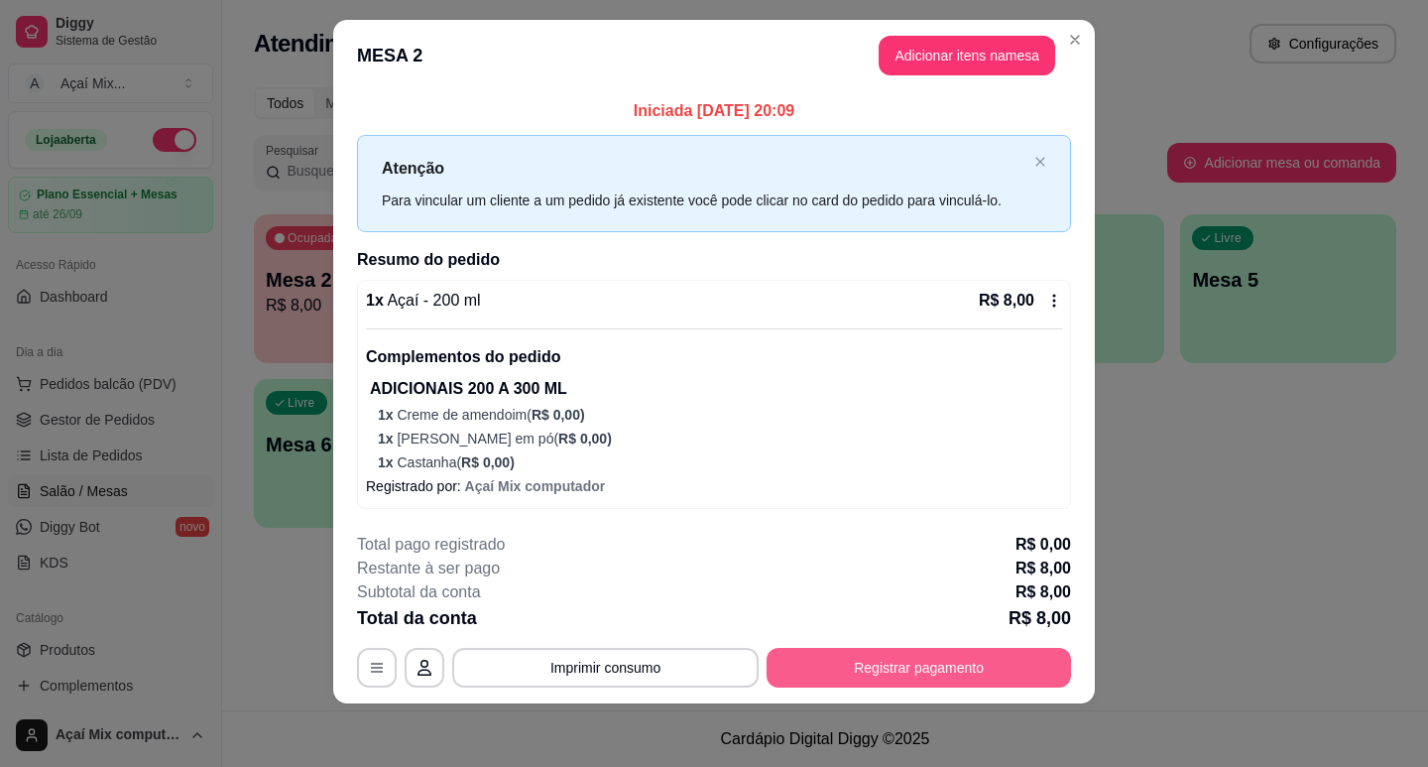
click at [860, 654] on button "Registrar pagamento" at bounding box center [919, 668] width 304 height 40
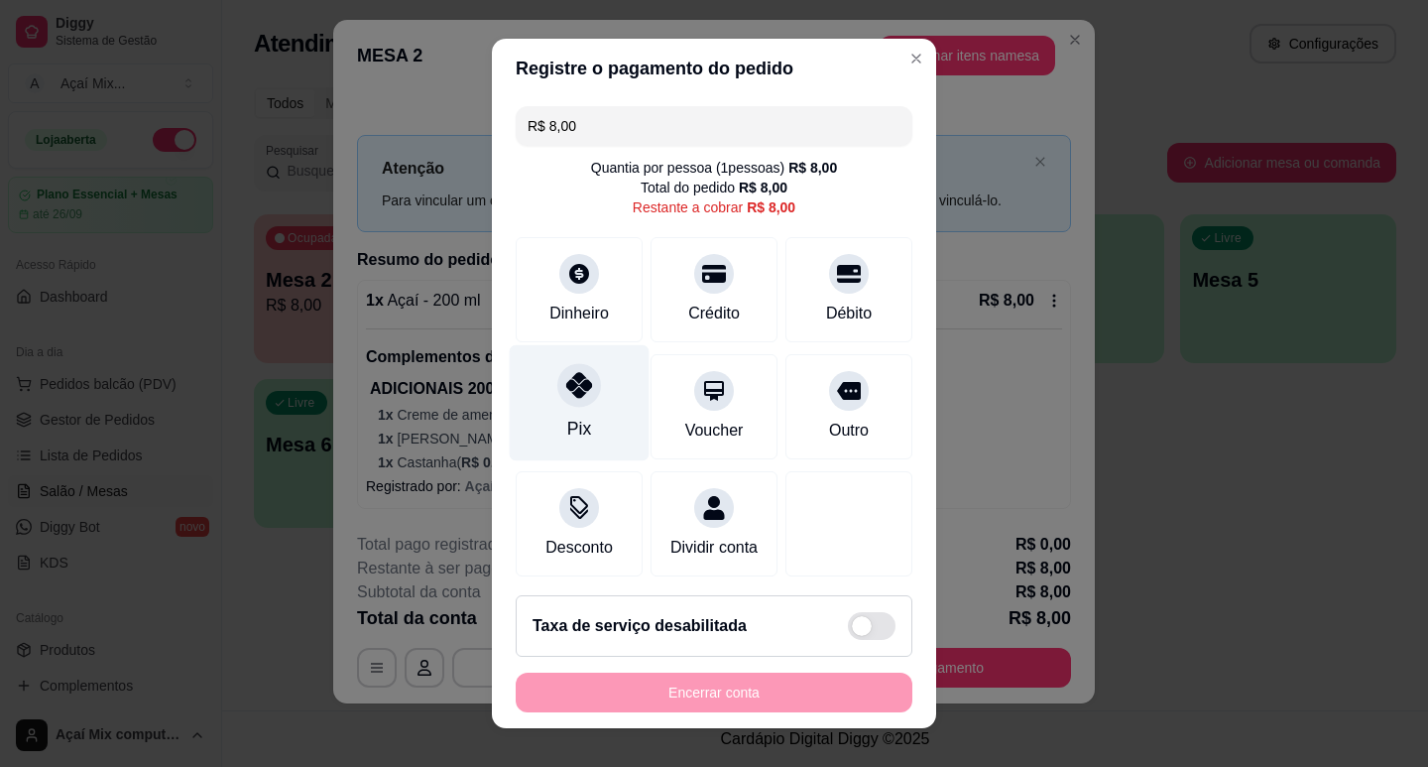
click at [568, 437] on div "Pix" at bounding box center [579, 429] width 24 height 26
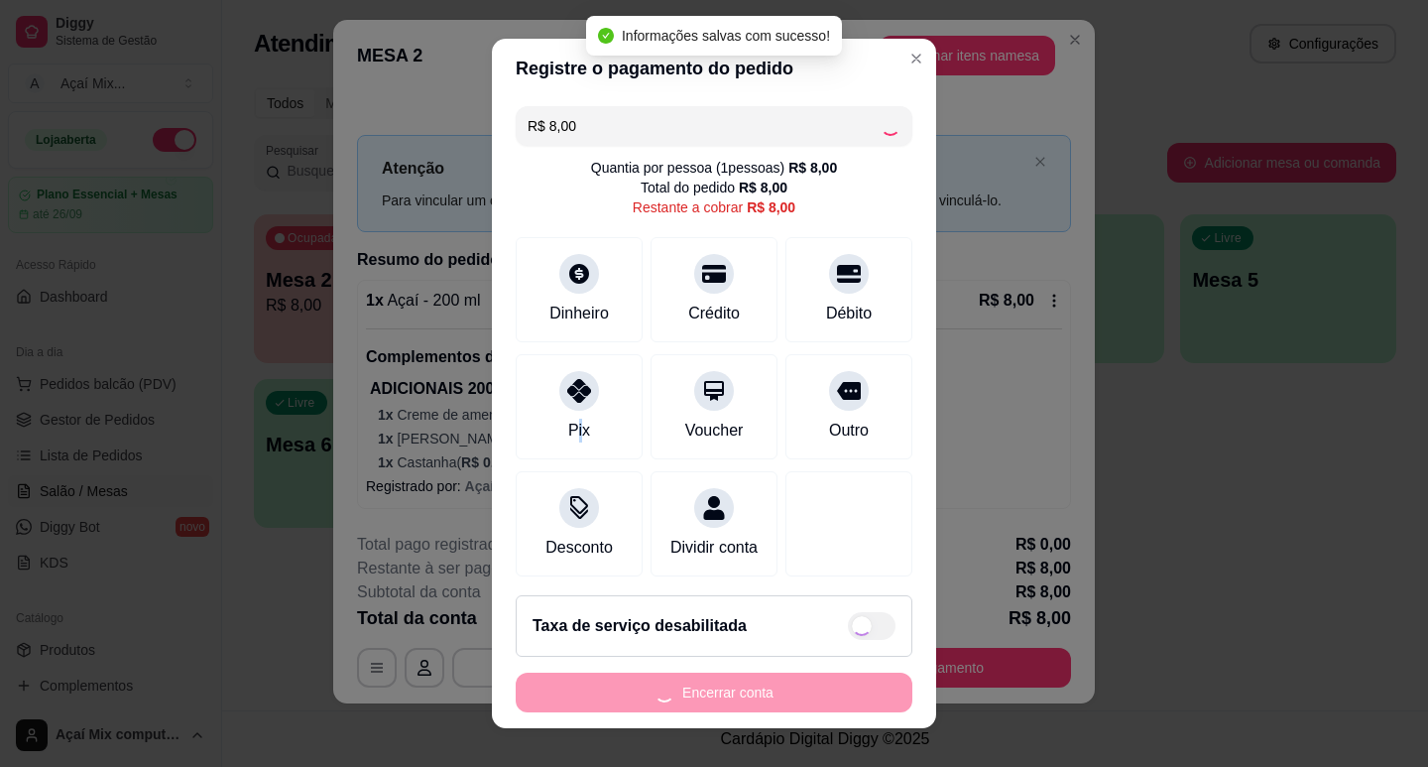
type input "R$ 0,00"
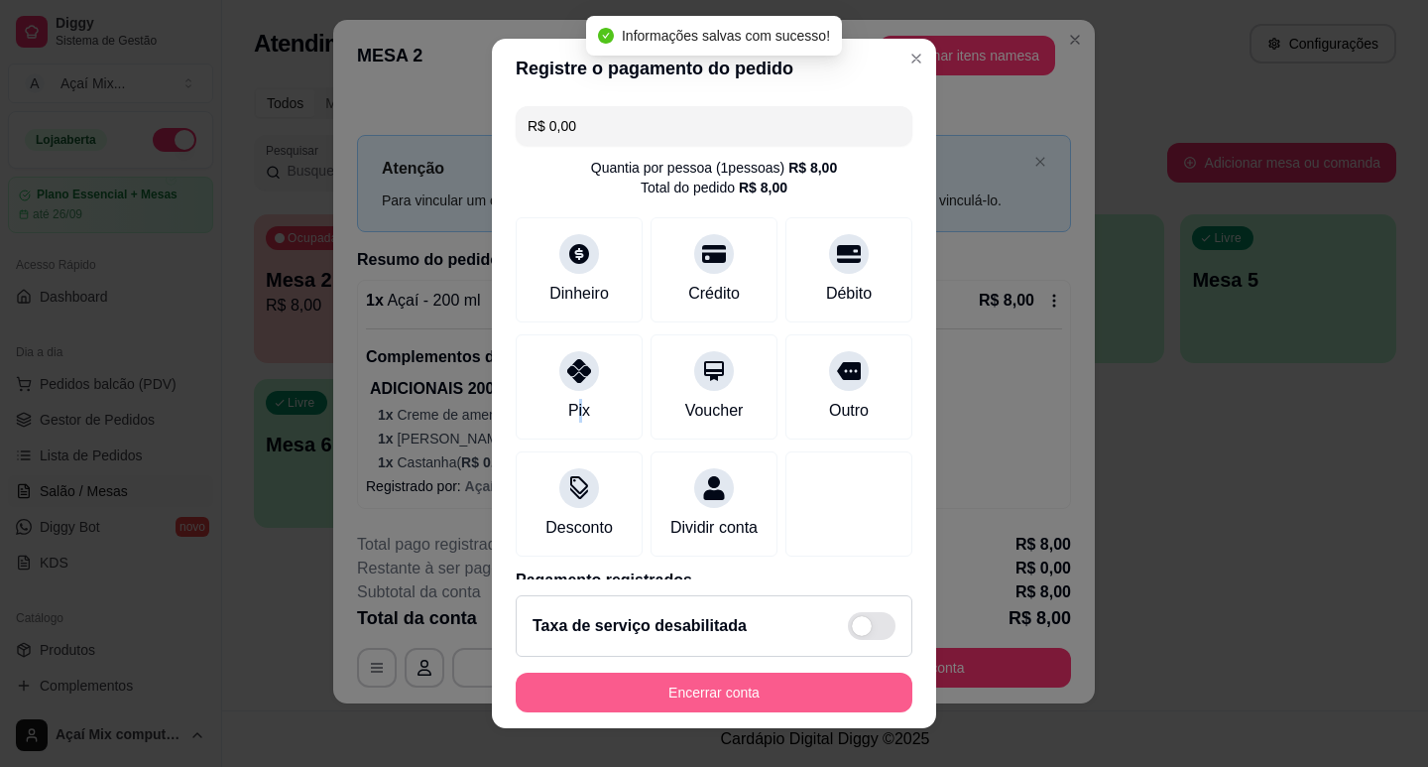
click at [824, 702] on button "Encerrar conta" at bounding box center [714, 692] width 397 height 40
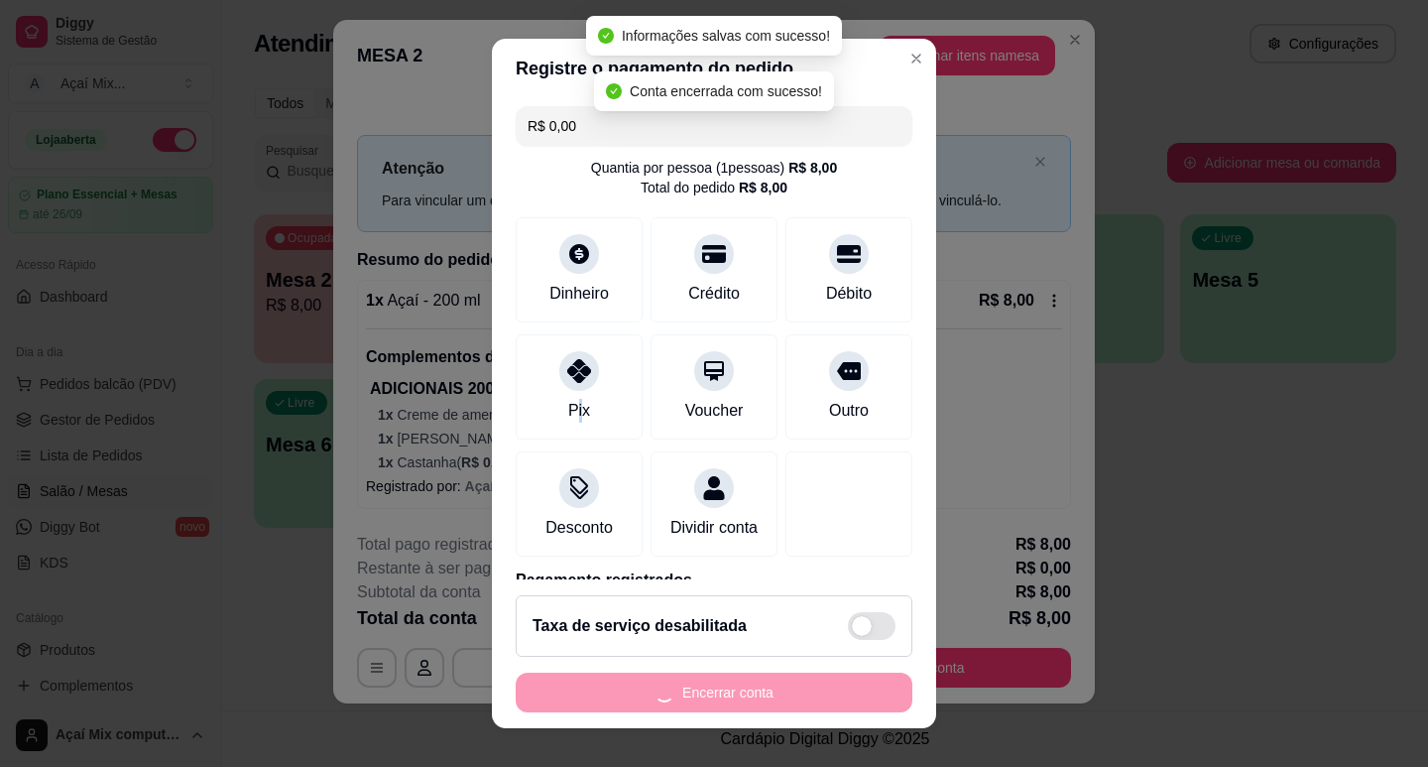
scroll to position [0, 0]
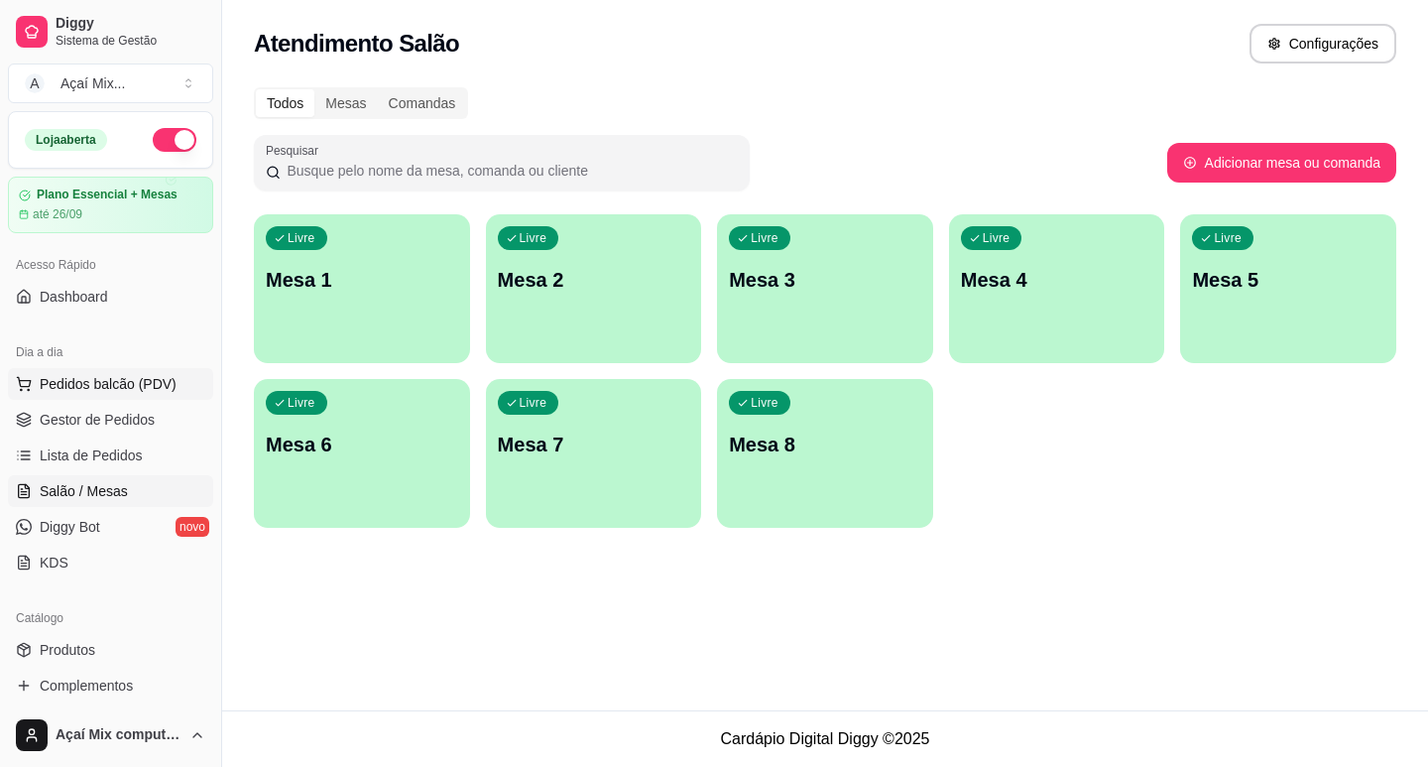
click at [108, 390] on span "Pedidos balcão (PDV)" at bounding box center [108, 384] width 137 height 20
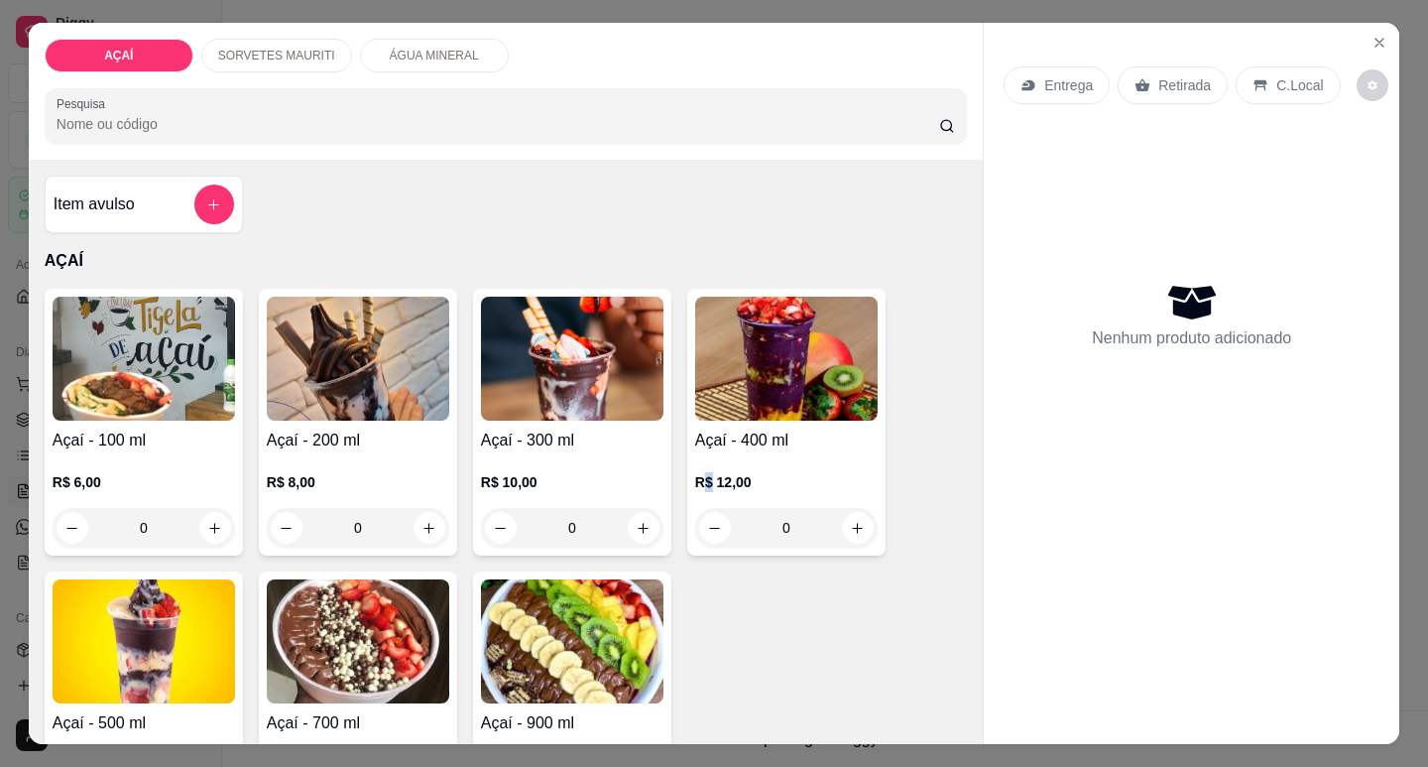
click at [700, 460] on div "R$ 12,00 0" at bounding box center [786, 499] width 182 height 95
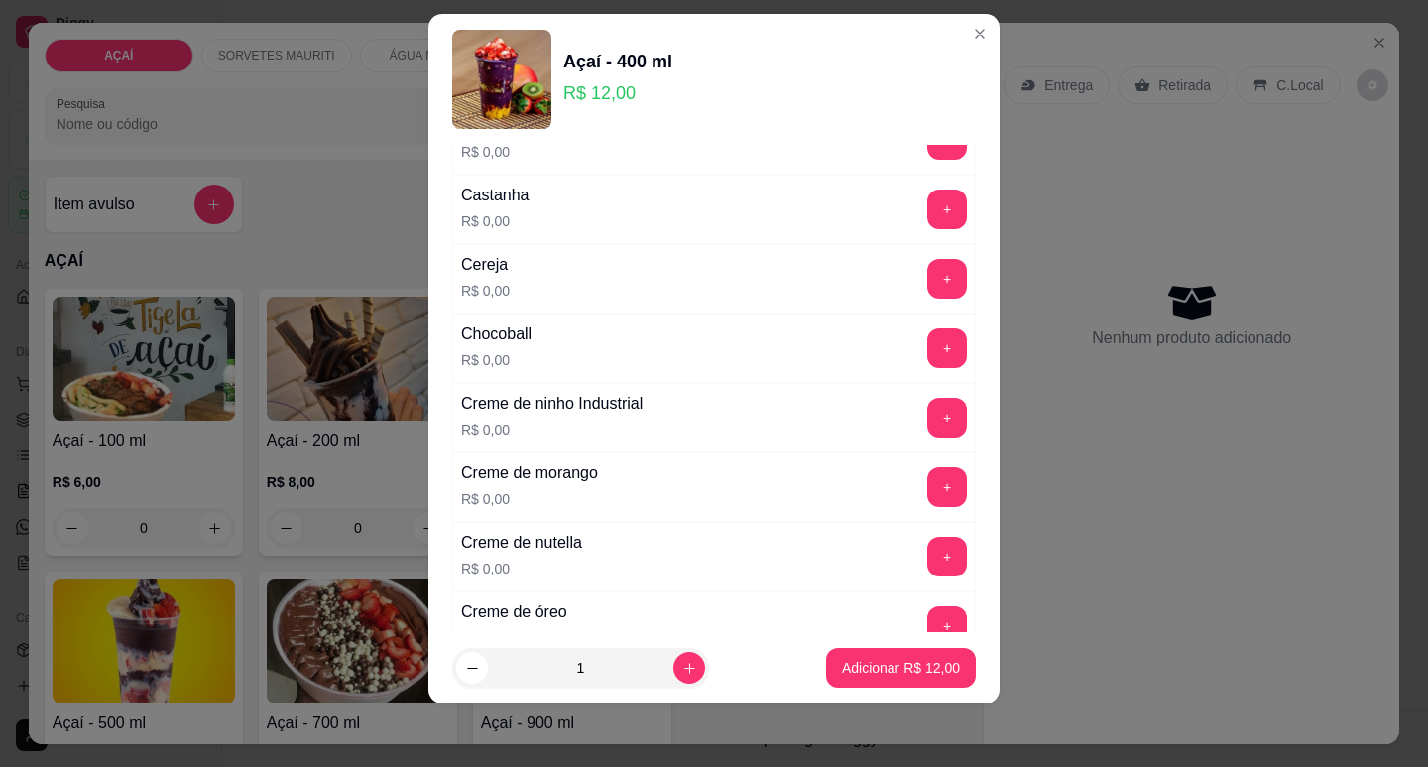
scroll to position [298, 0]
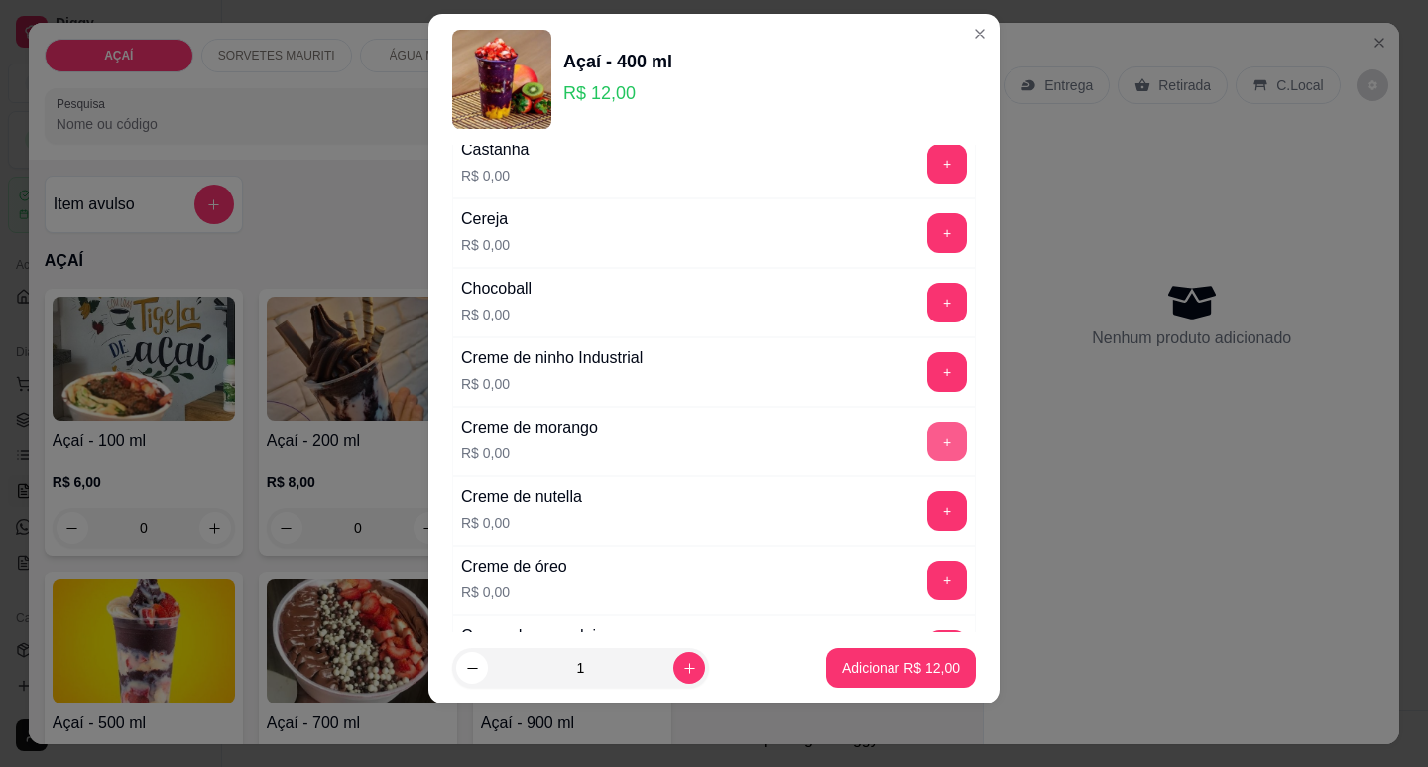
click at [927, 457] on button "+" at bounding box center [947, 442] width 40 height 40
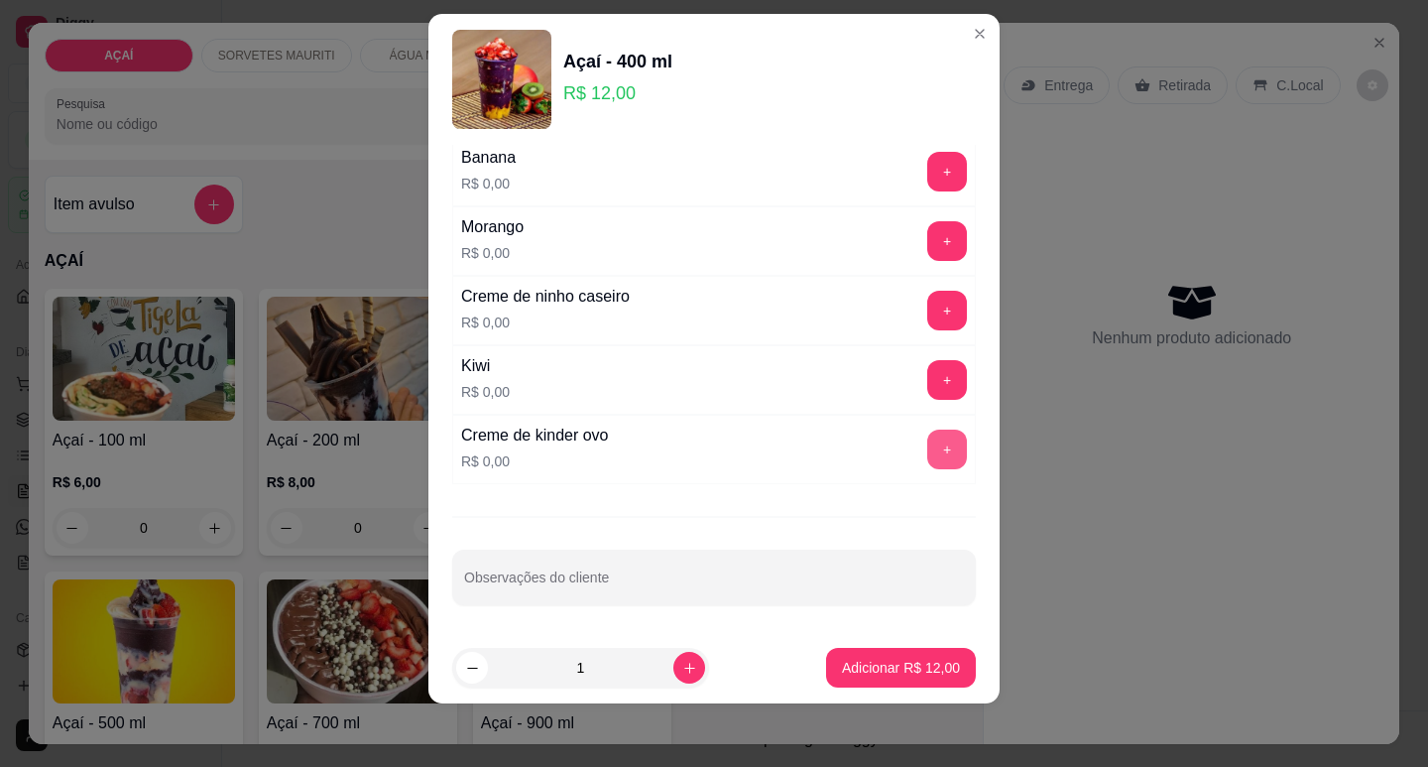
click at [927, 456] on button "+" at bounding box center [947, 449] width 40 height 40
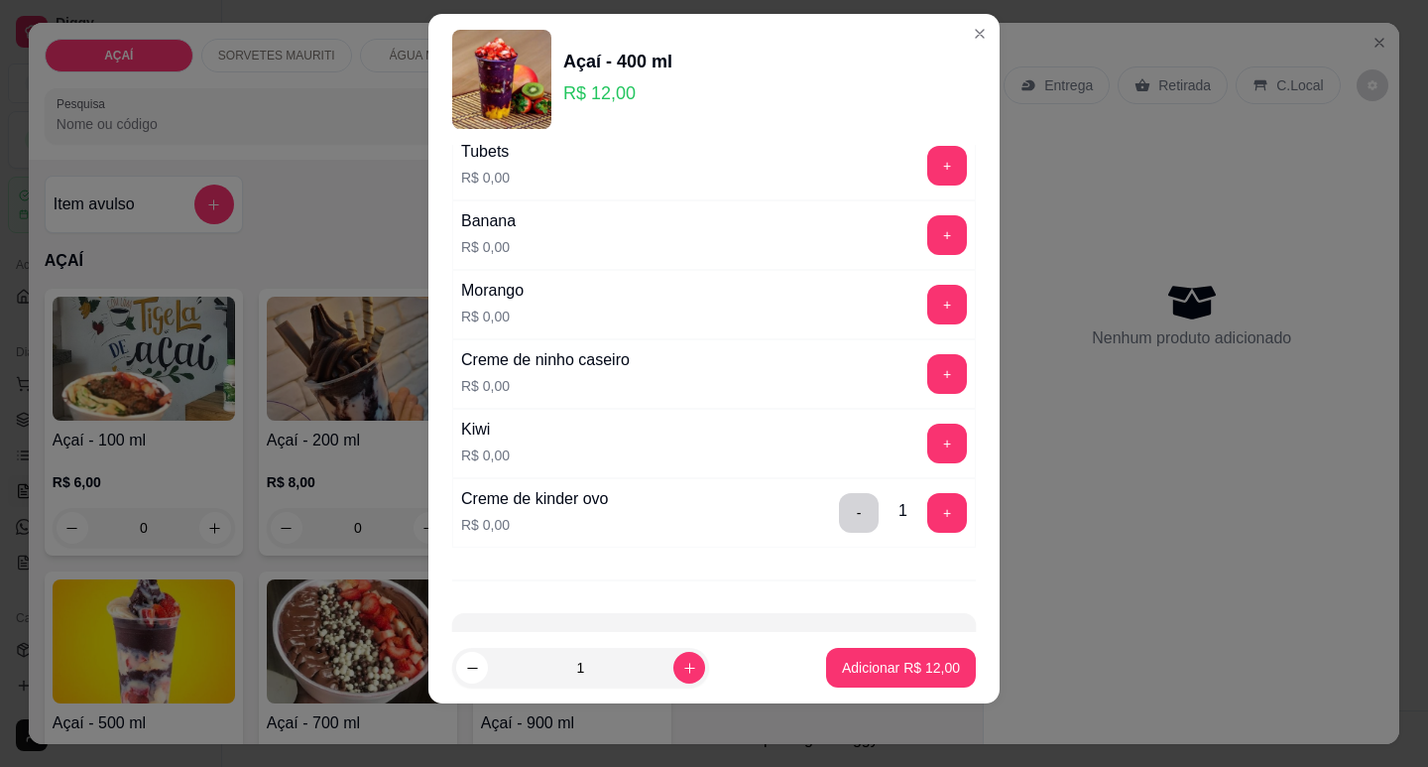
scroll to position [2481, 0]
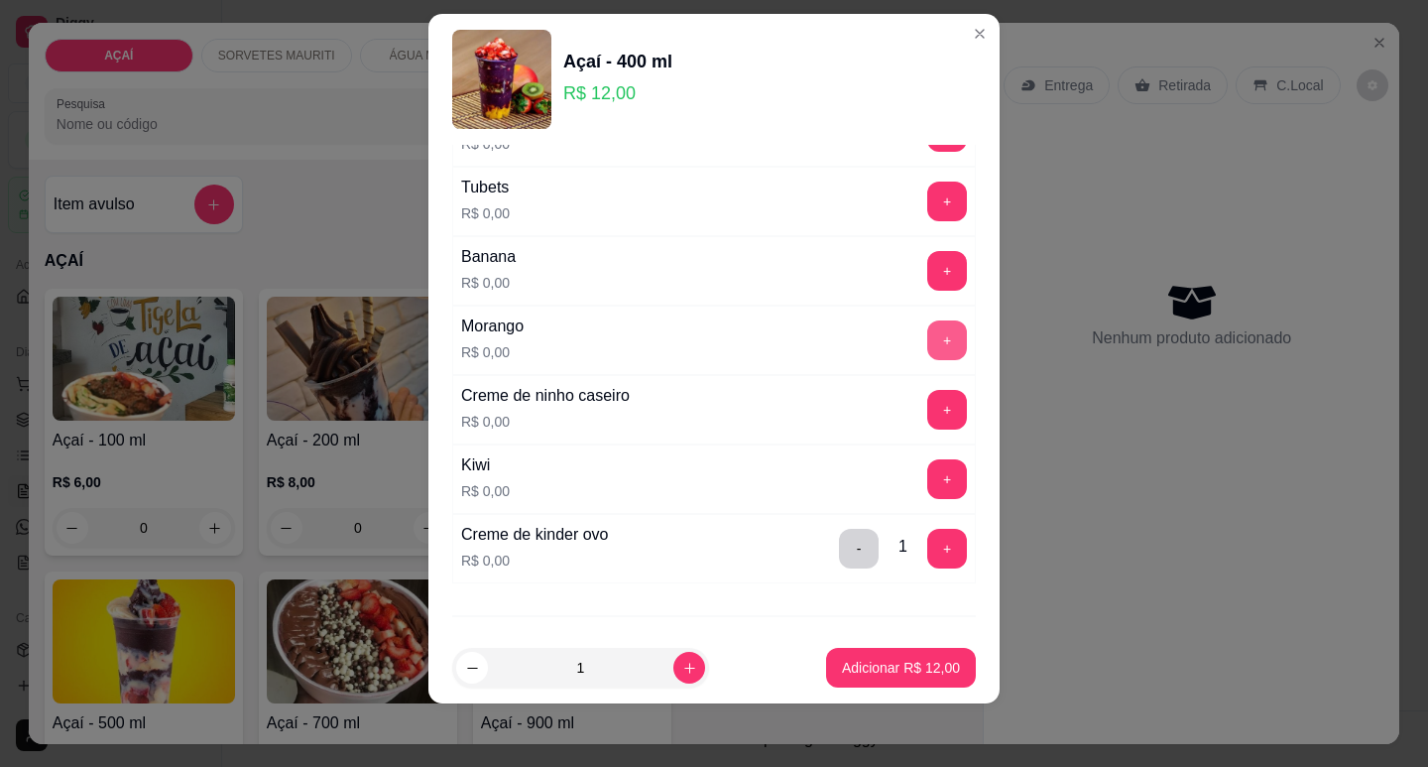
click at [927, 336] on button "+" at bounding box center [947, 340] width 40 height 40
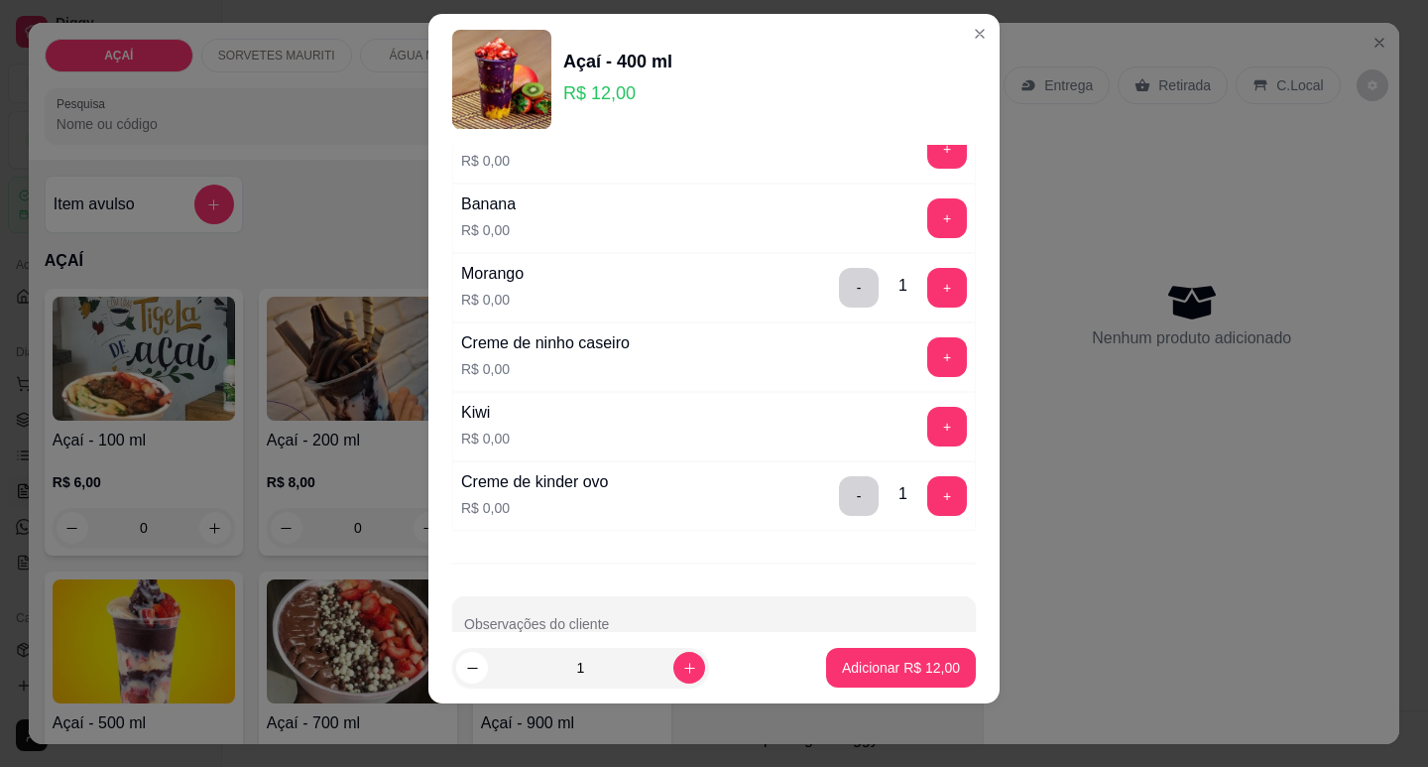
scroll to position [2581, 0]
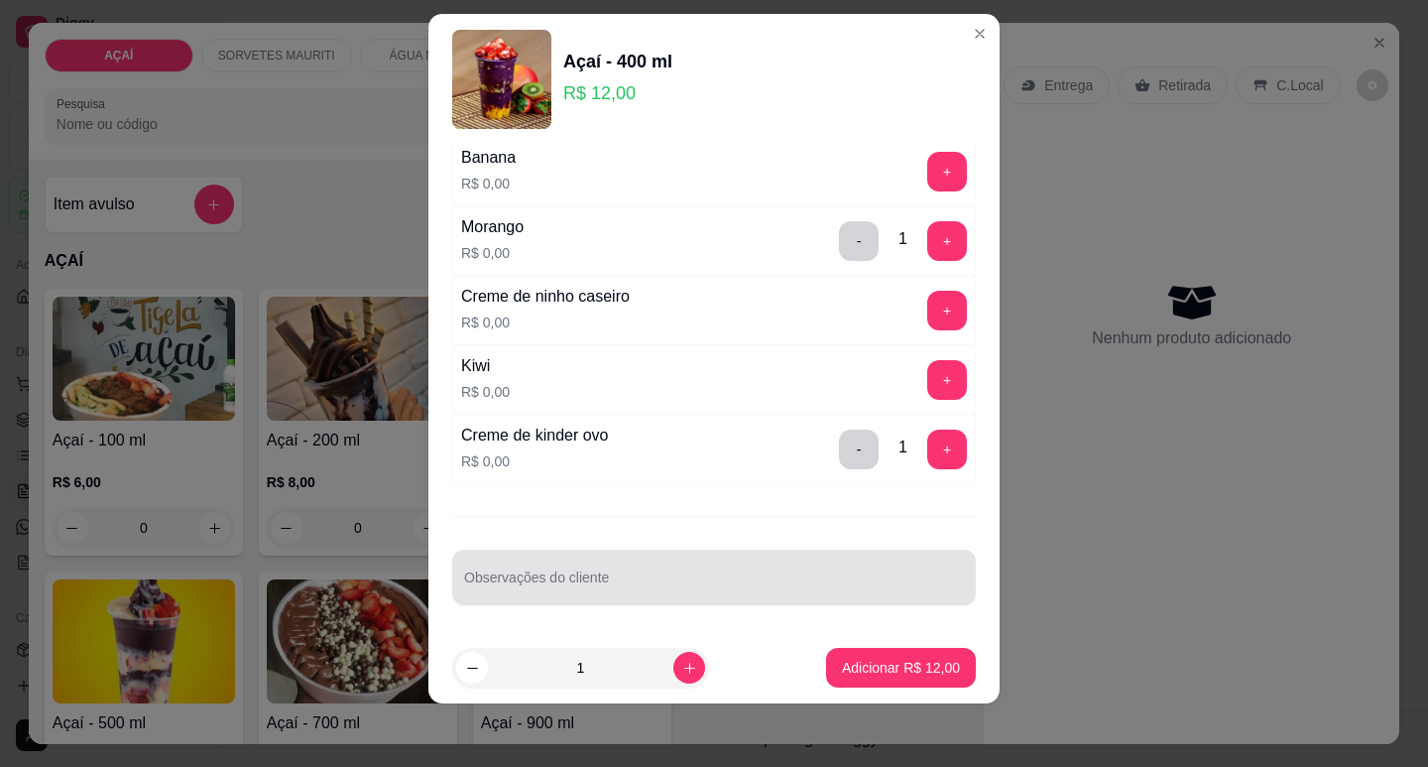
click at [613, 581] on input "Observações do cliente" at bounding box center [714, 585] width 500 height 20
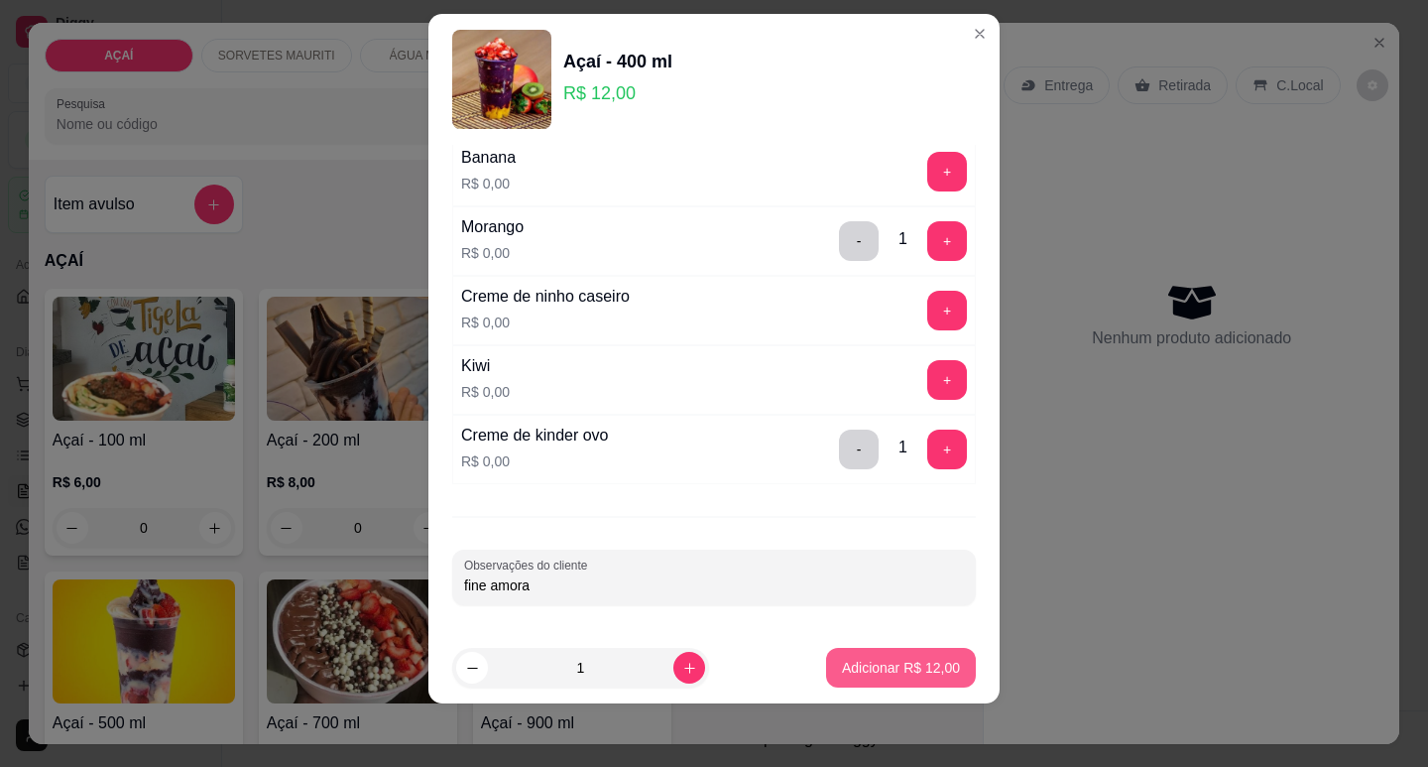
type input "fine amora"
click at [915, 659] on p "Adicionar R$ 12,00" at bounding box center [901, 668] width 118 height 20
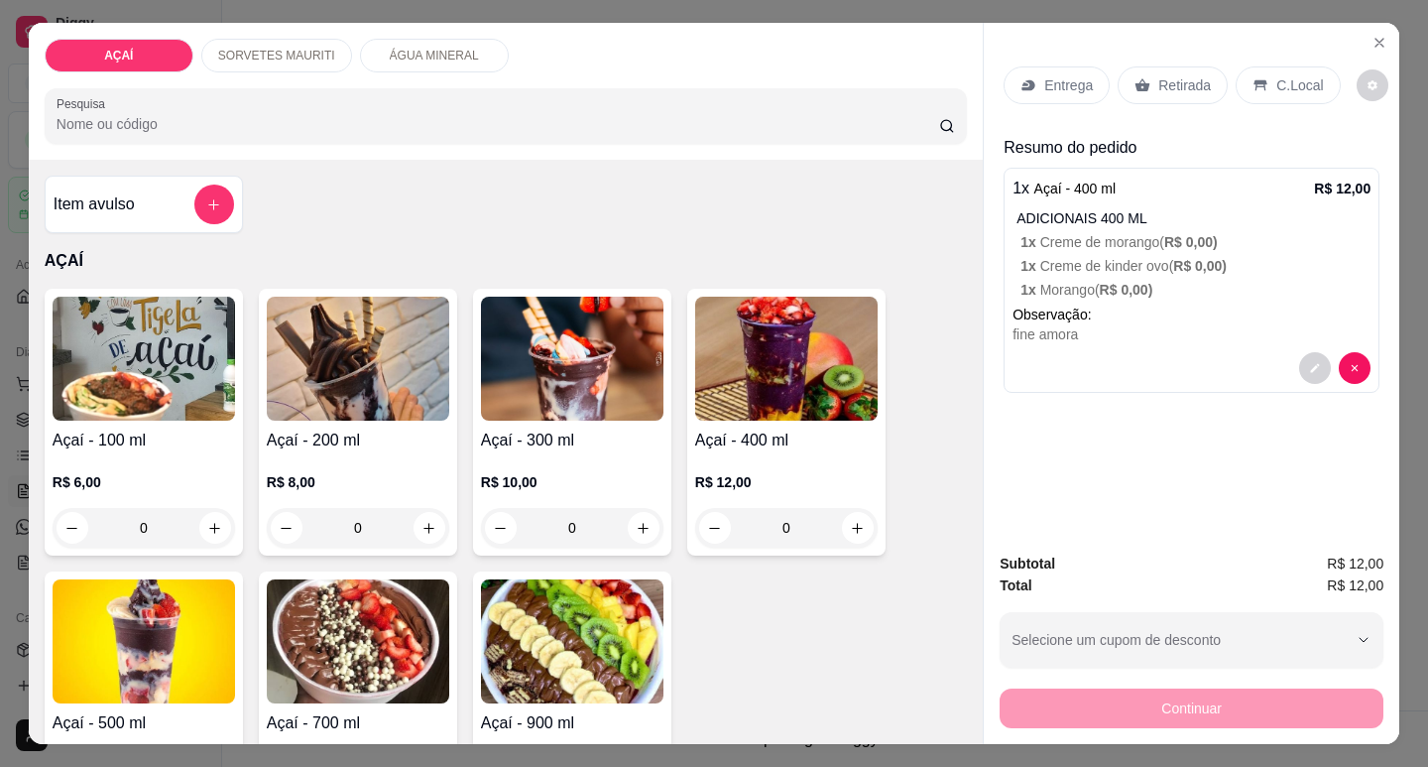
click at [1067, 86] on p "Entrega" at bounding box center [1068, 85] width 49 height 20
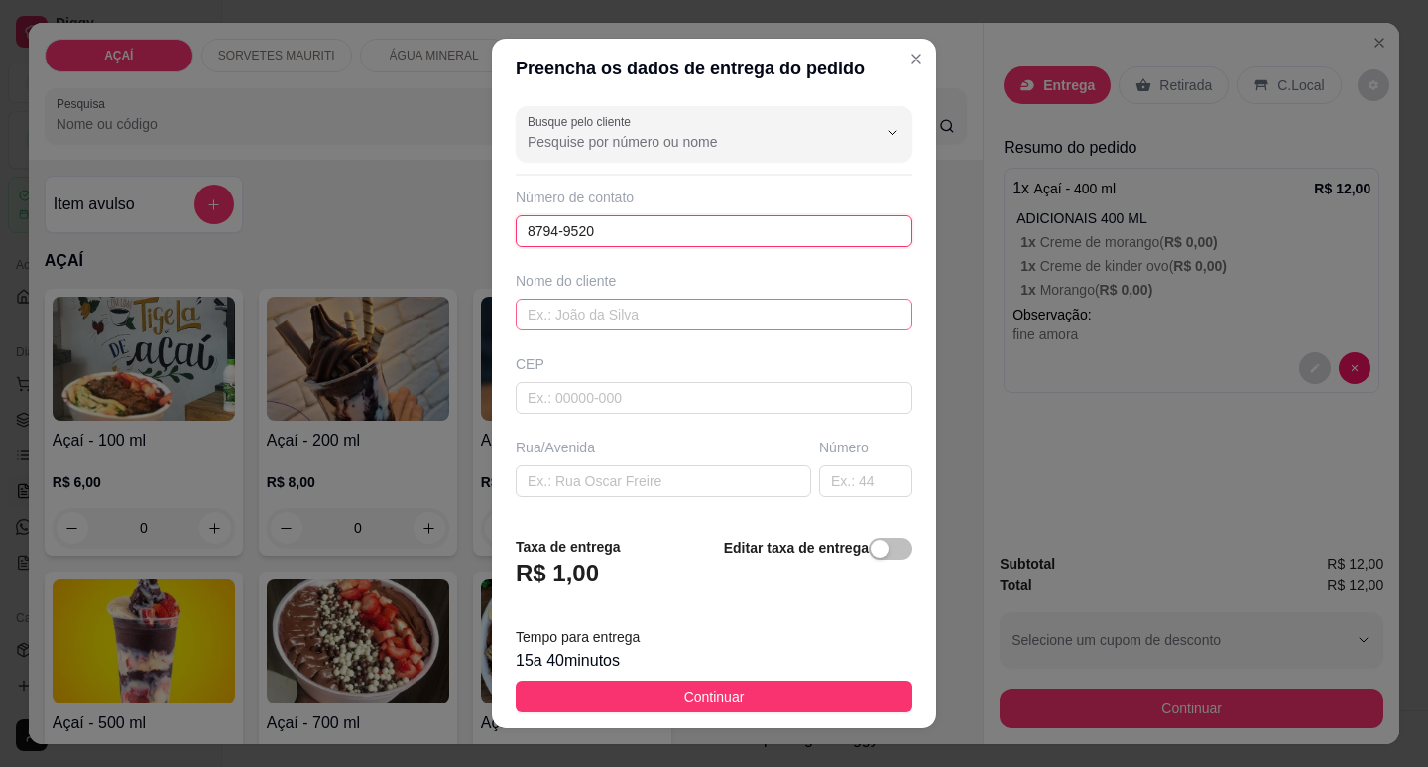
type input "8794-9520"
click at [651, 308] on input "text" at bounding box center [714, 315] width 397 height 32
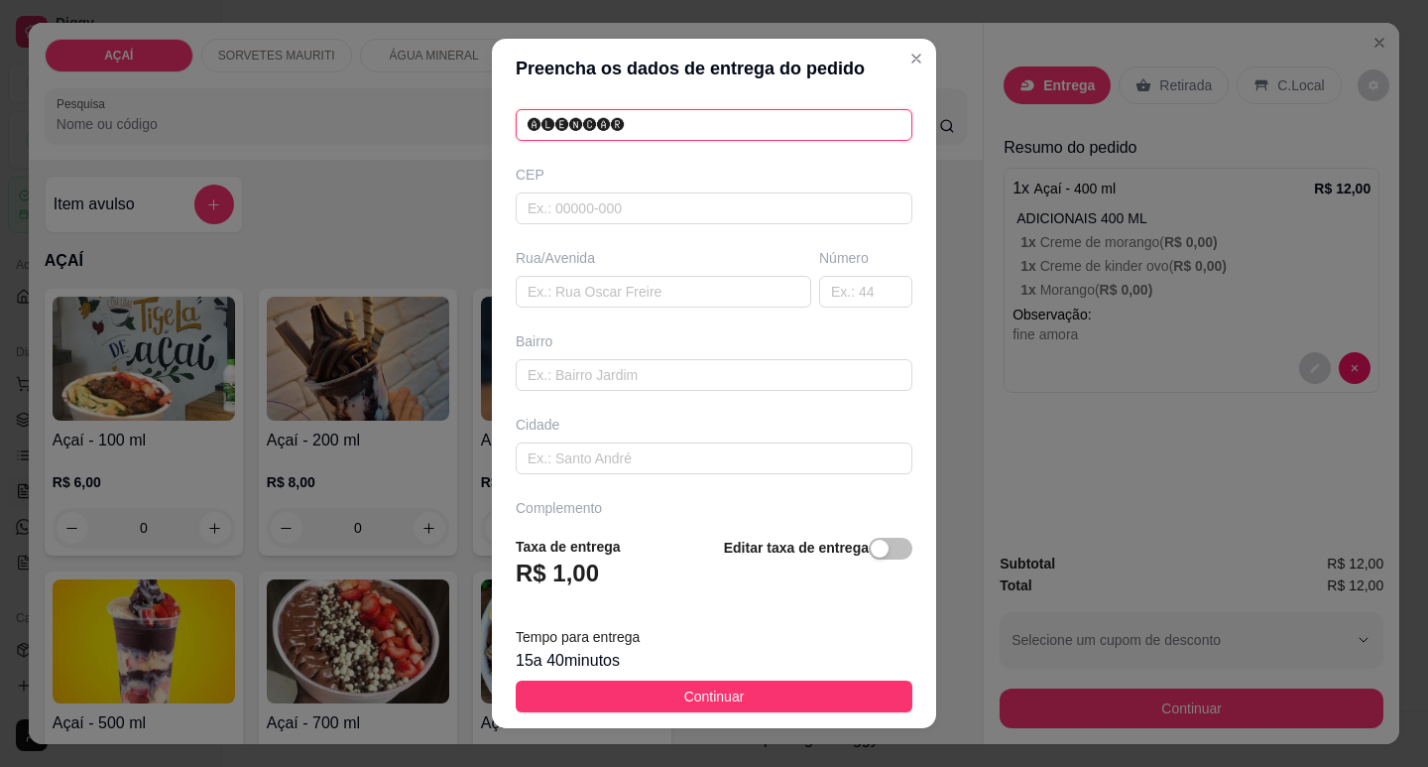
scroll to position [198, 0]
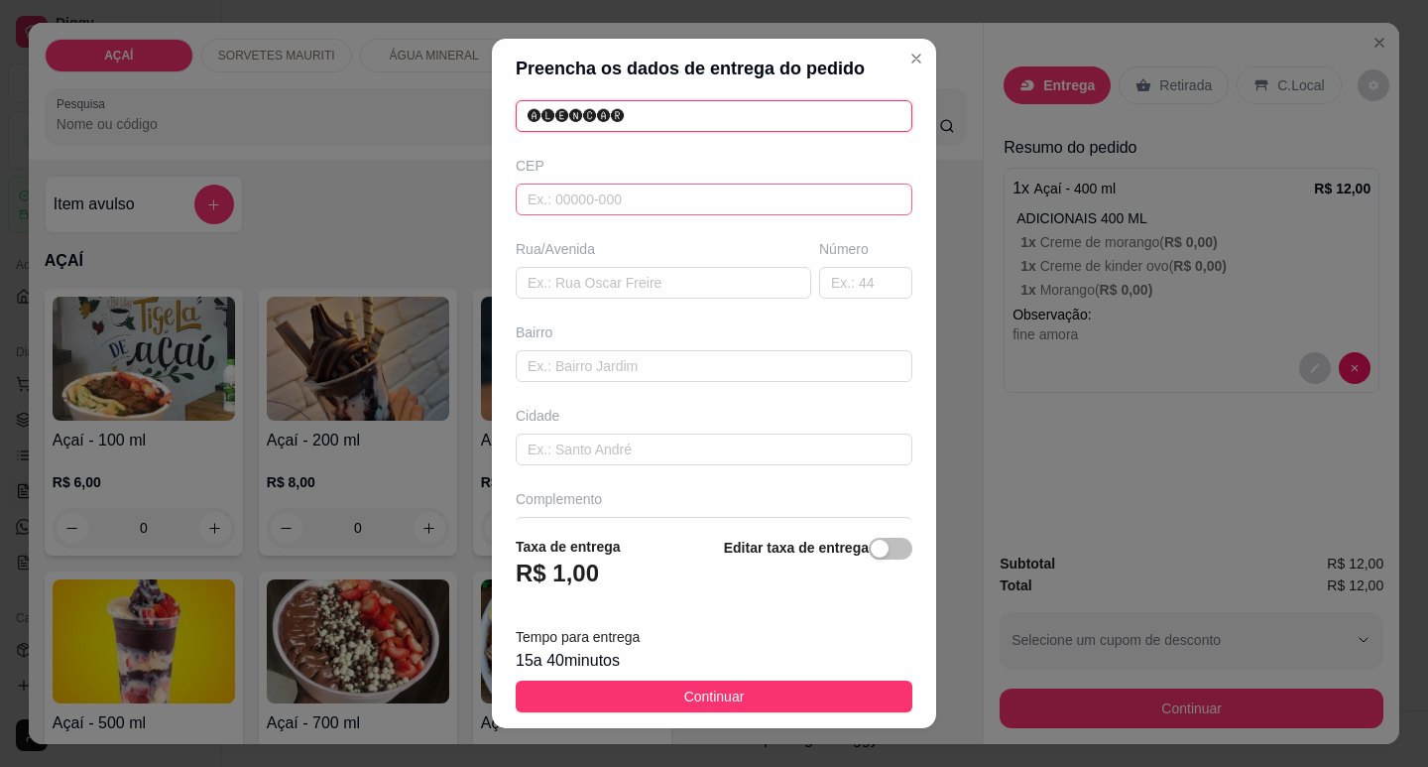
type input "🅐🅛🅔🅝🅒🅐🅡"
click at [648, 211] on input "text" at bounding box center [714, 199] width 397 height 32
type input "57520000"
type input "Maravilha"
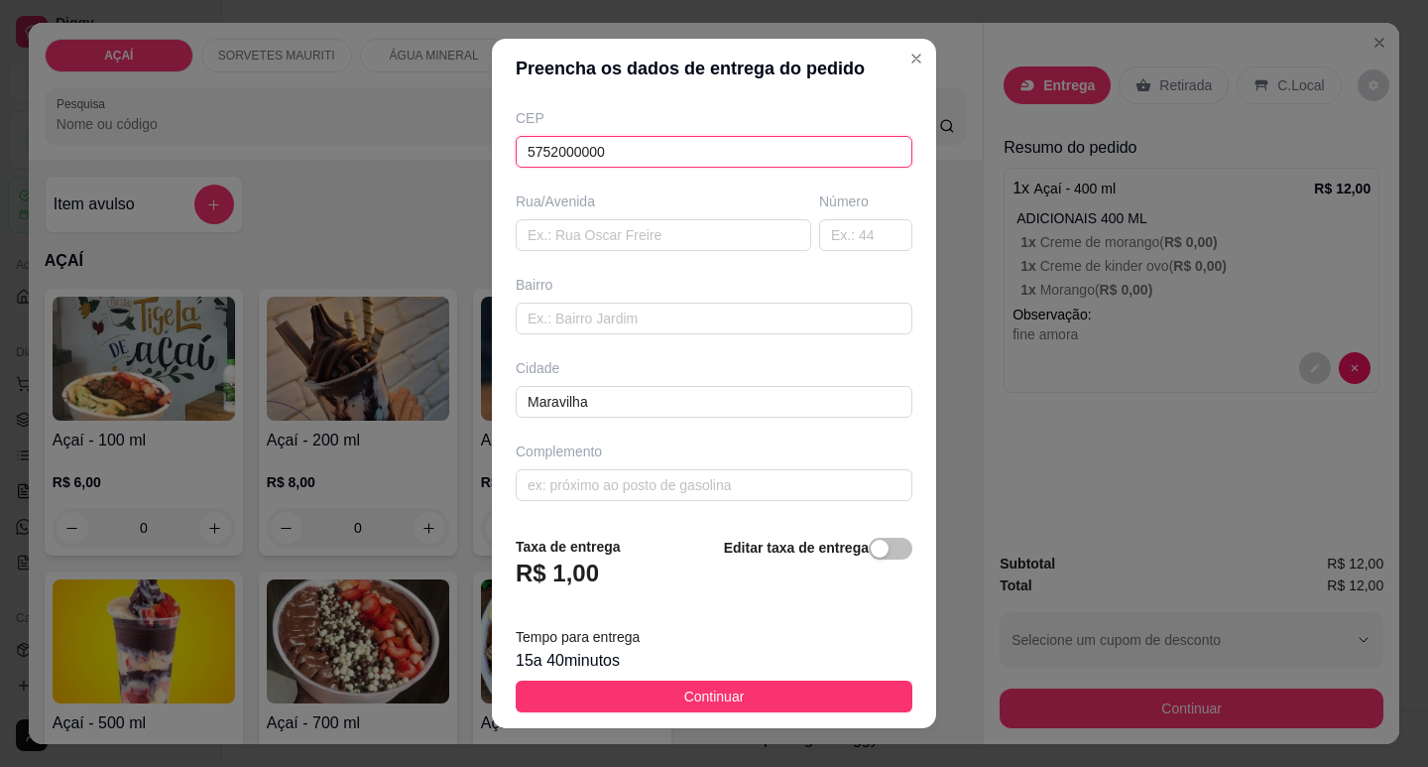
type input "5752000000"
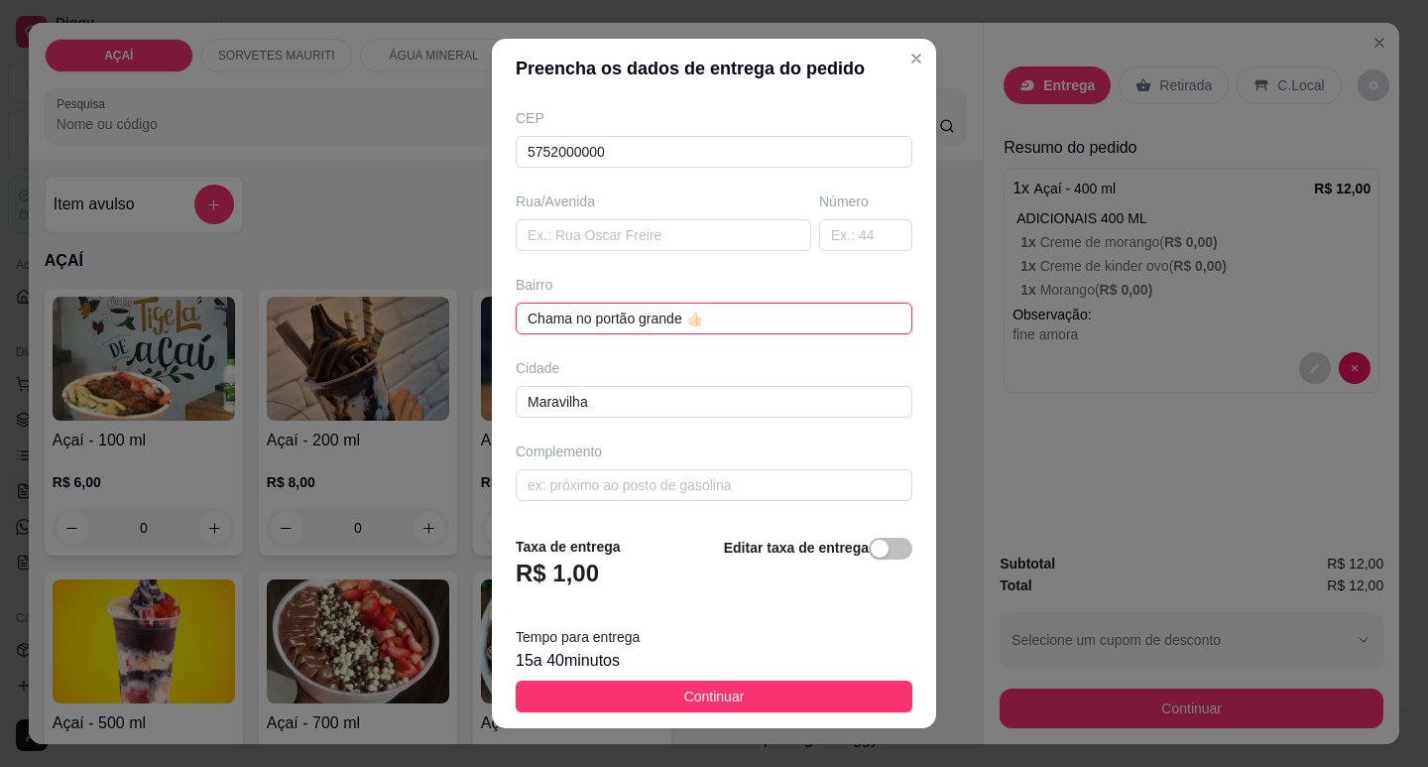
type input "Chama no portão grande 👍🏻"
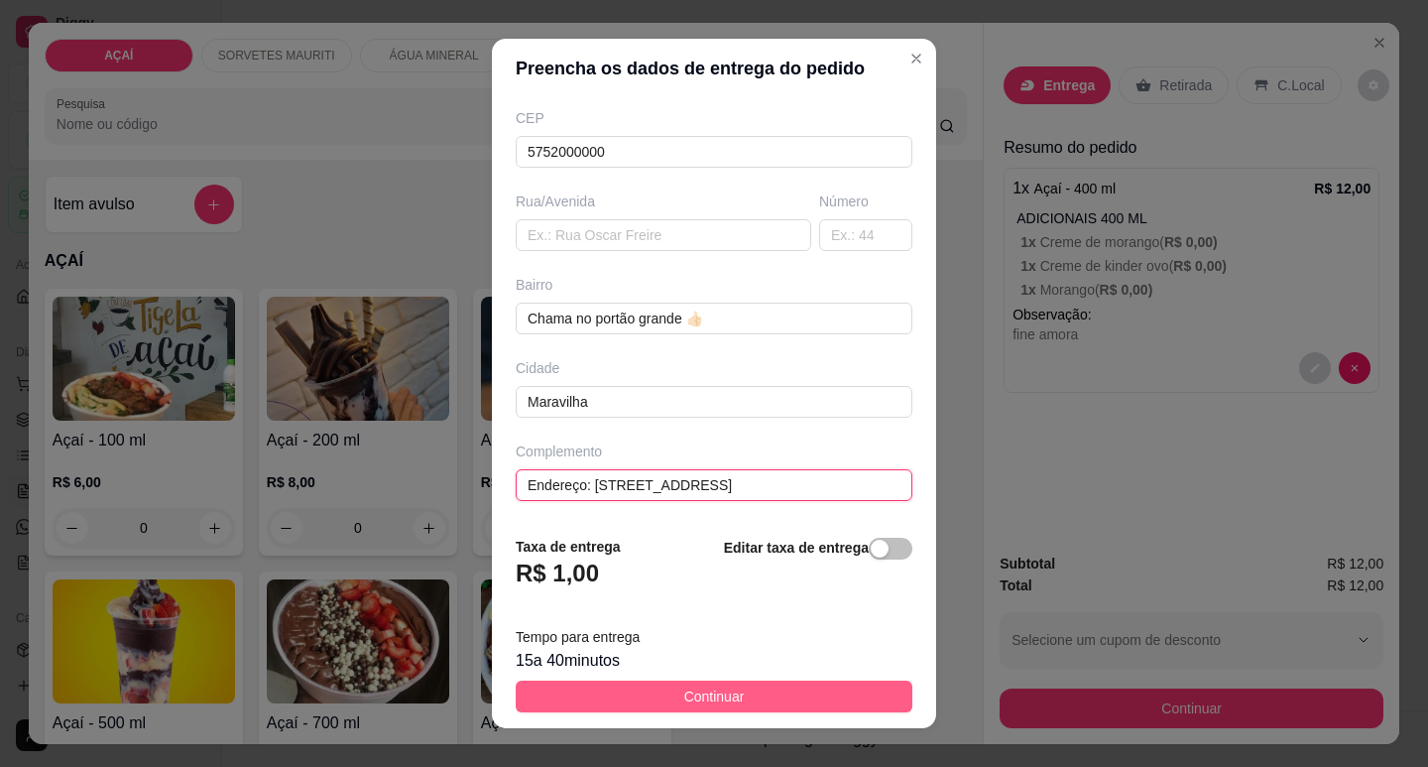
type input "Endereço: [STREET_ADDRESS]"
click at [641, 707] on button "Continuar" at bounding box center [714, 696] width 397 height 32
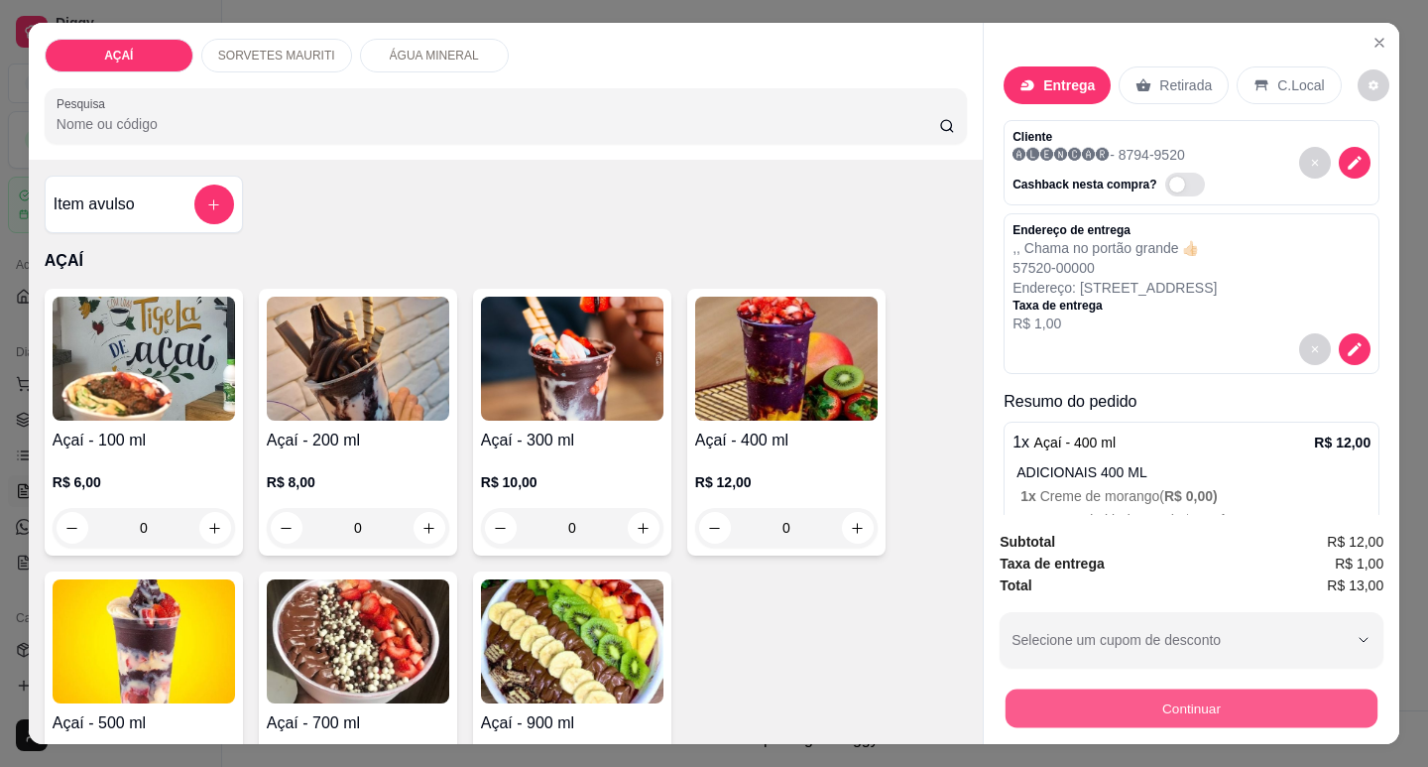
click at [1000, 687] on div "Continuar" at bounding box center [1192, 705] width 384 height 45
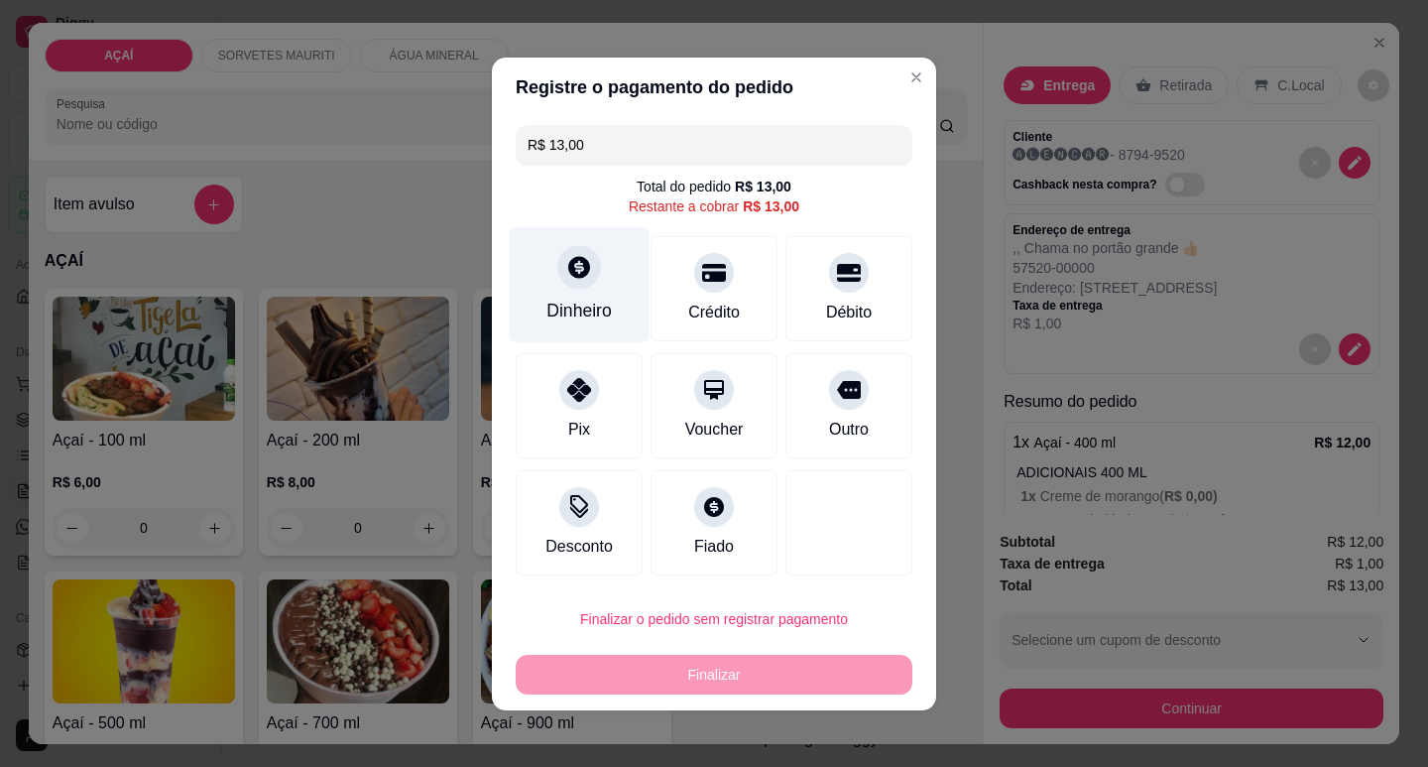
click at [568, 325] on div "Dinheiro" at bounding box center [580, 284] width 140 height 116
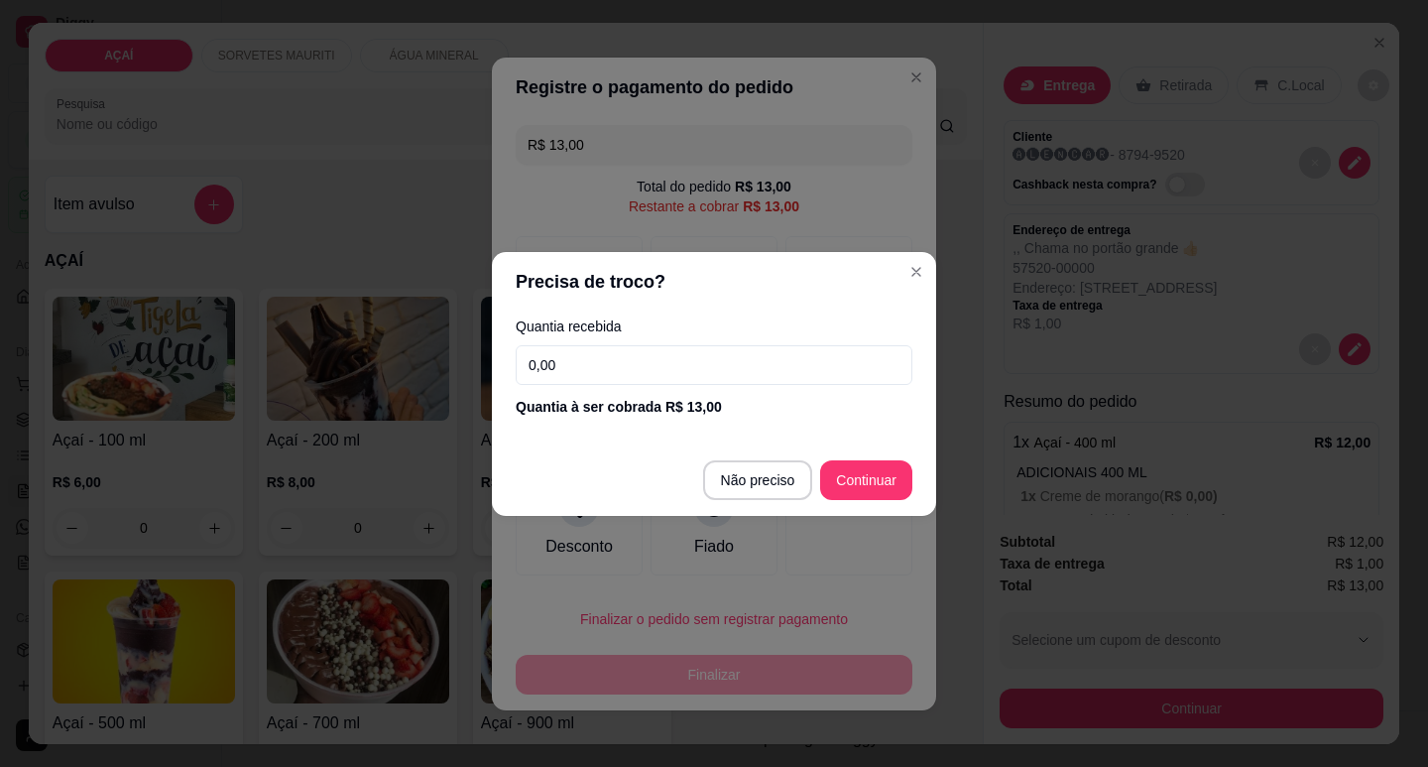
click at [621, 358] on input "0,00" at bounding box center [714, 365] width 397 height 40
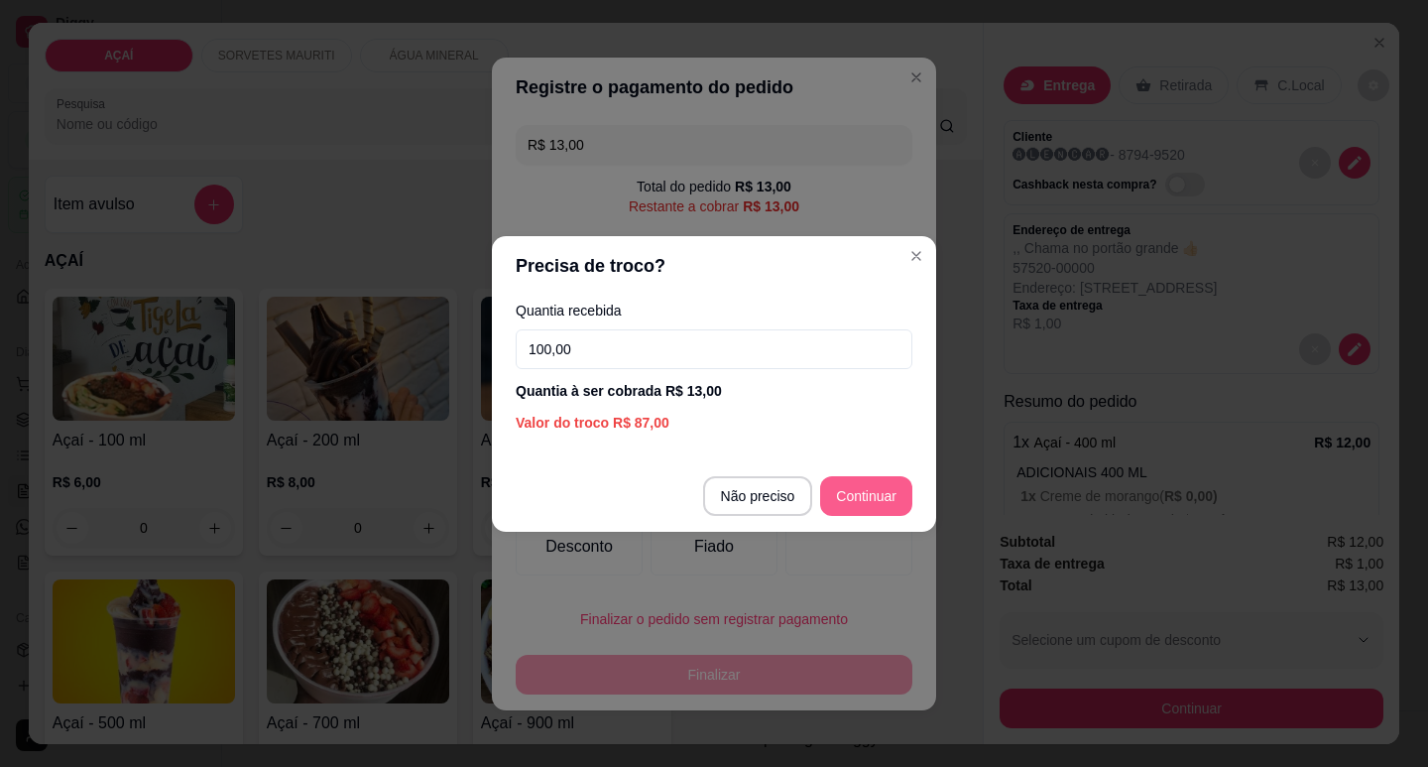
type input "100,00"
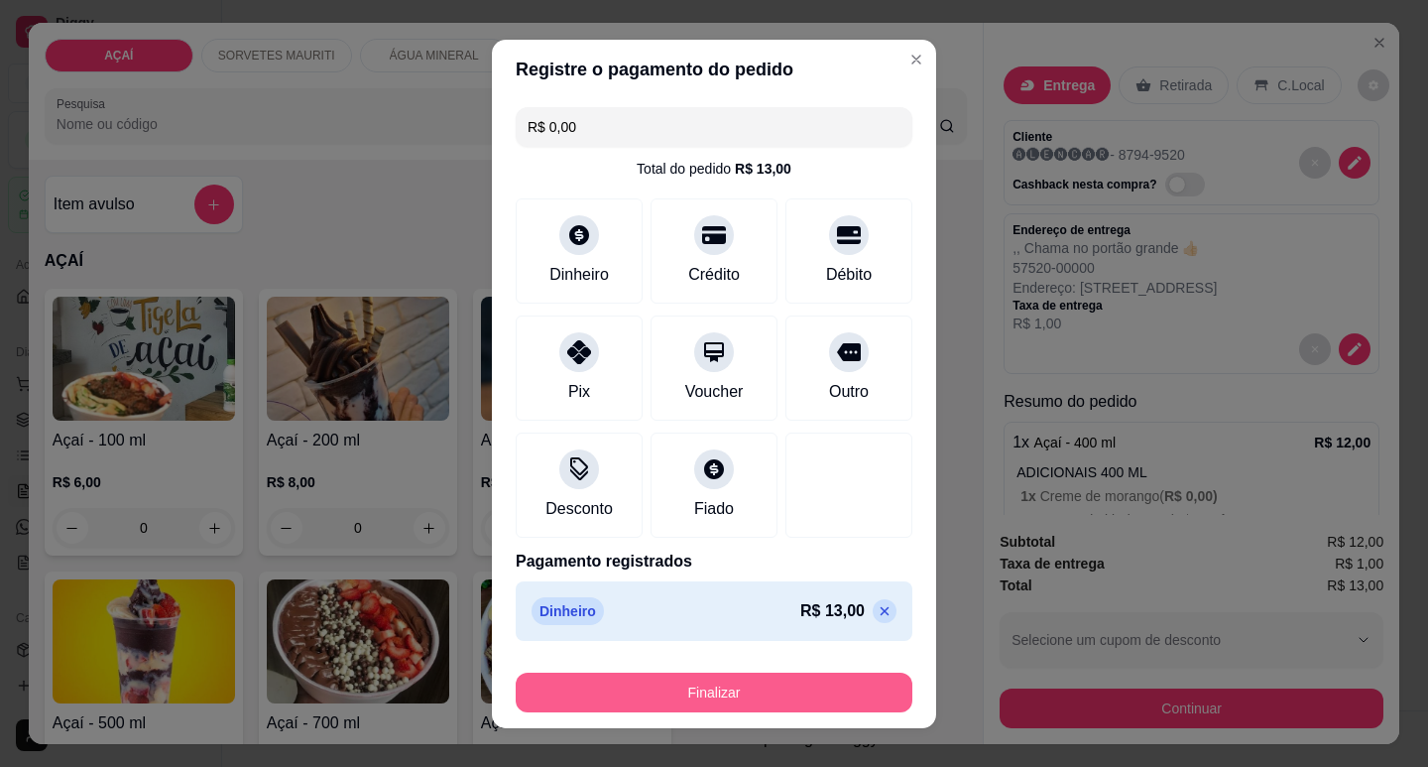
click at [852, 690] on button "Finalizar" at bounding box center [714, 692] width 397 height 40
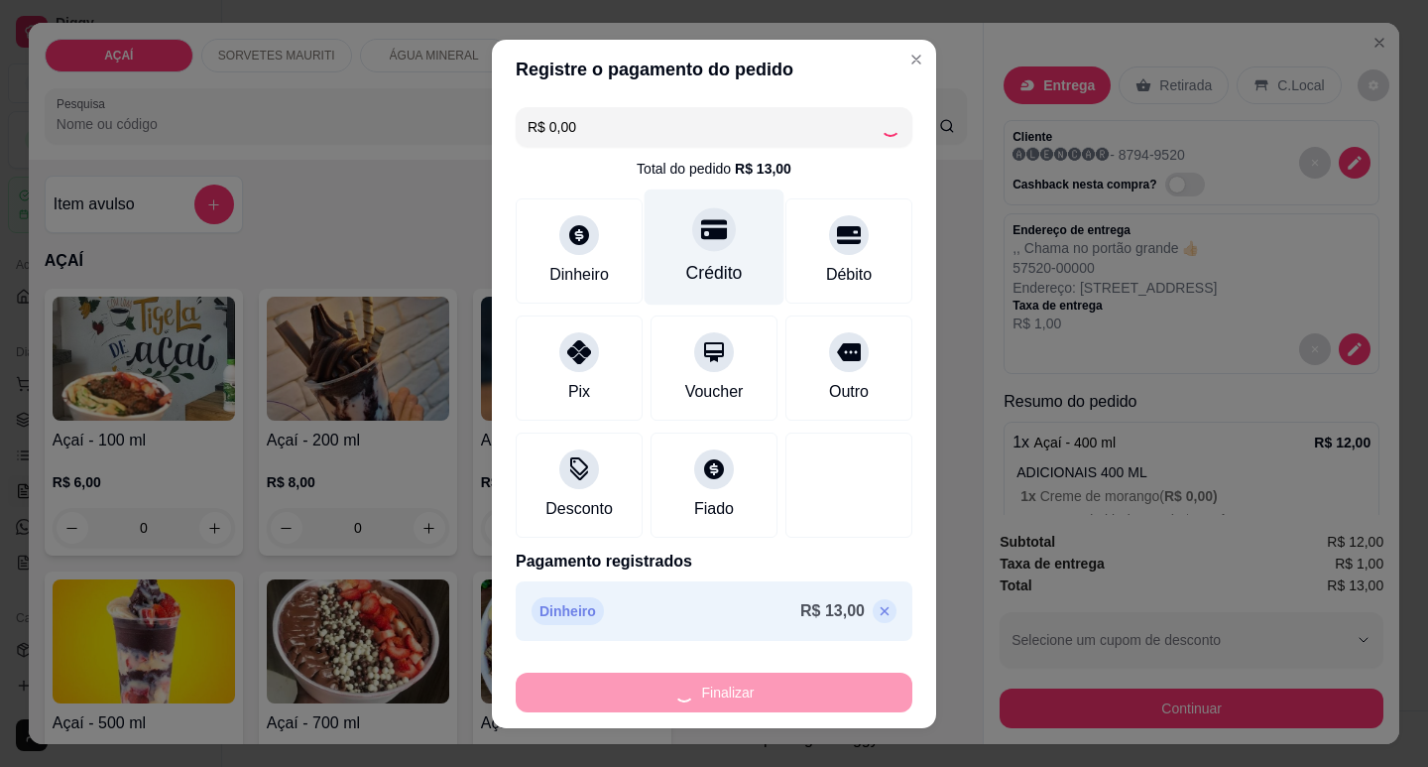
type input "-R$ 13,00"
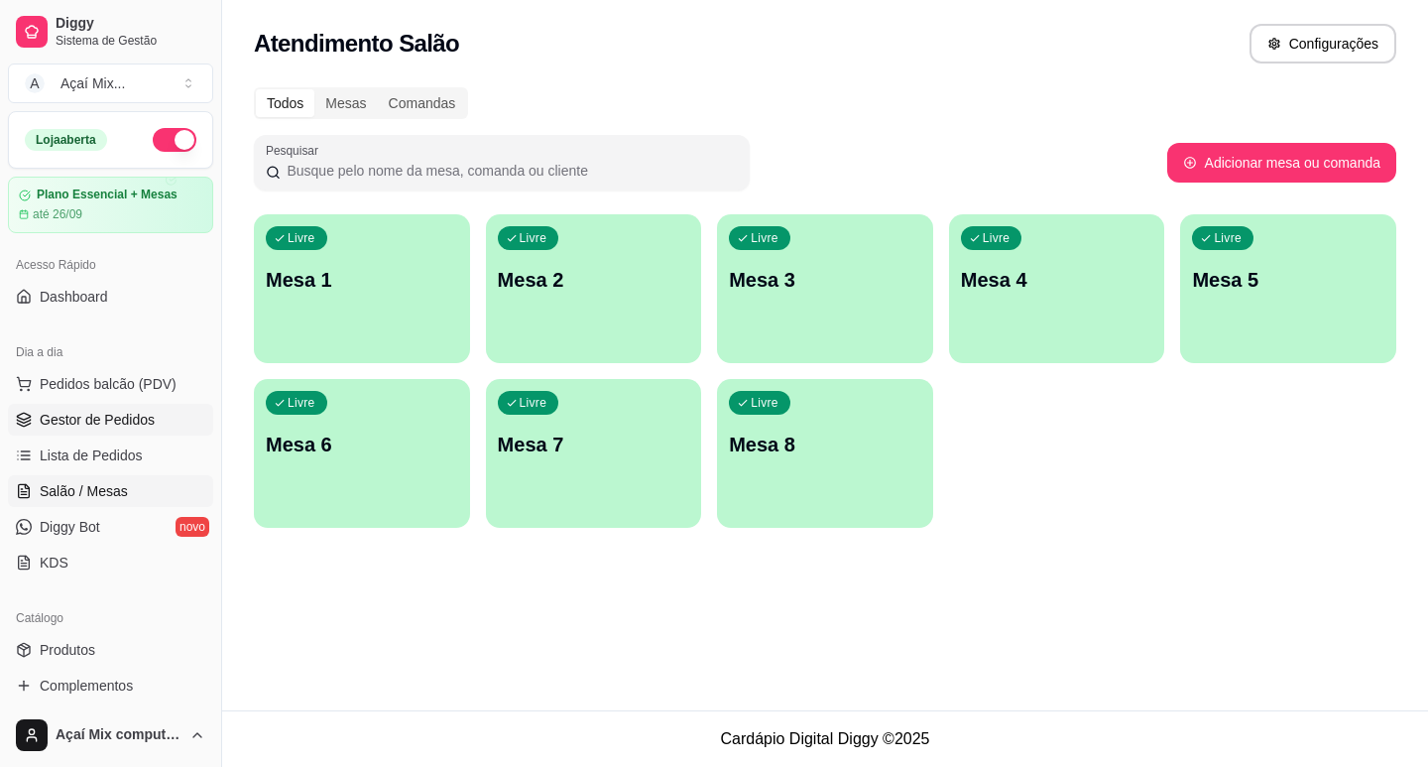
click at [108, 426] on span "Gestor de Pedidos" at bounding box center [97, 420] width 115 height 20
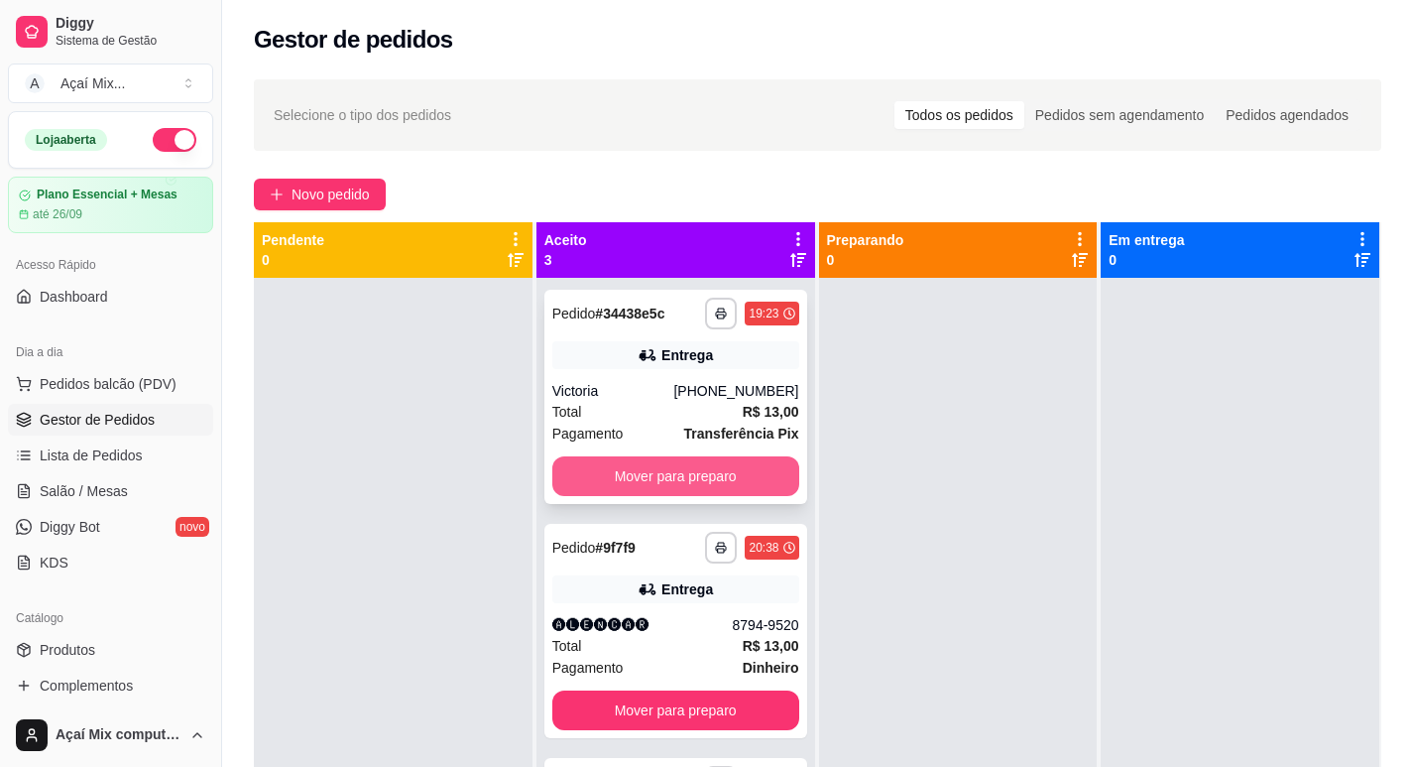
click at [729, 490] on button "Mover para preparo" at bounding box center [675, 476] width 247 height 40
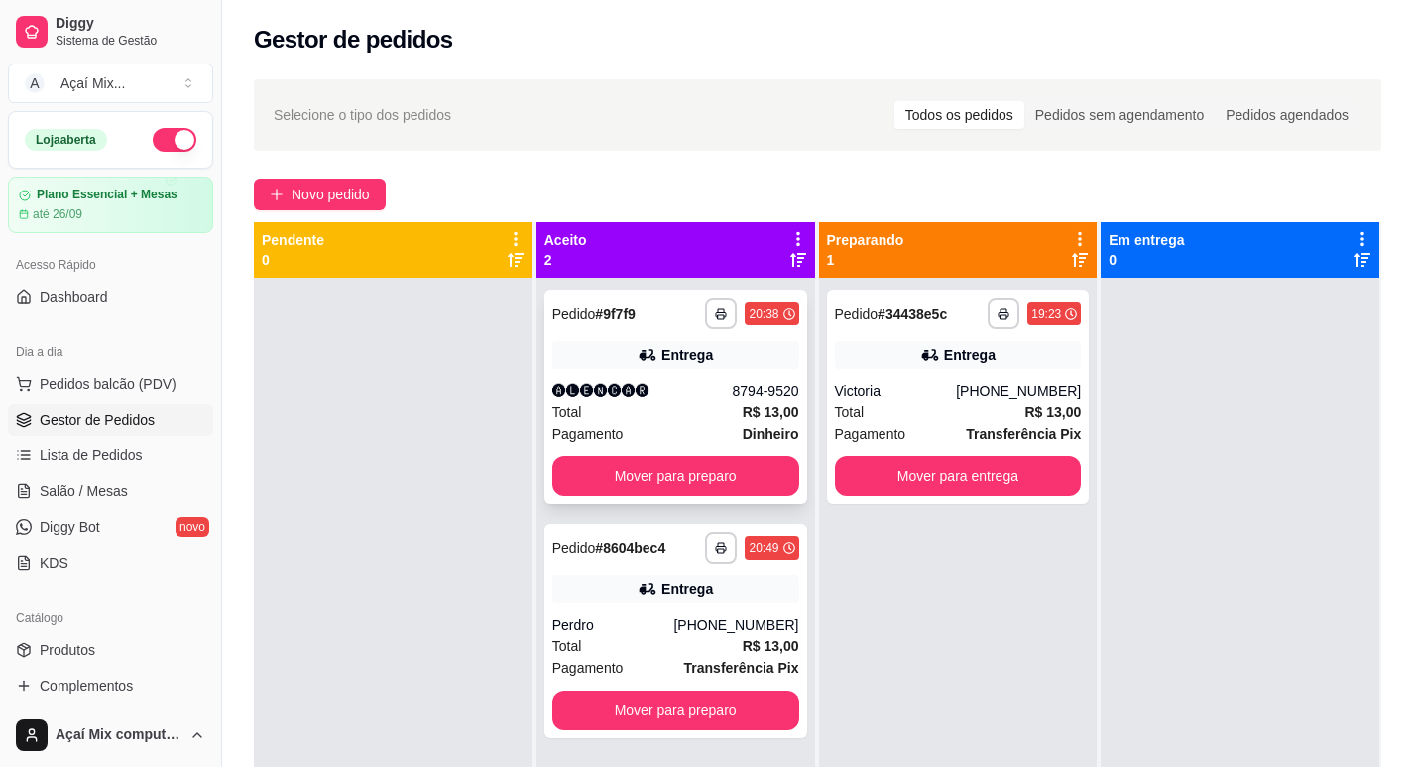
click at [698, 420] on div "Total R$ 13,00" at bounding box center [675, 412] width 247 height 22
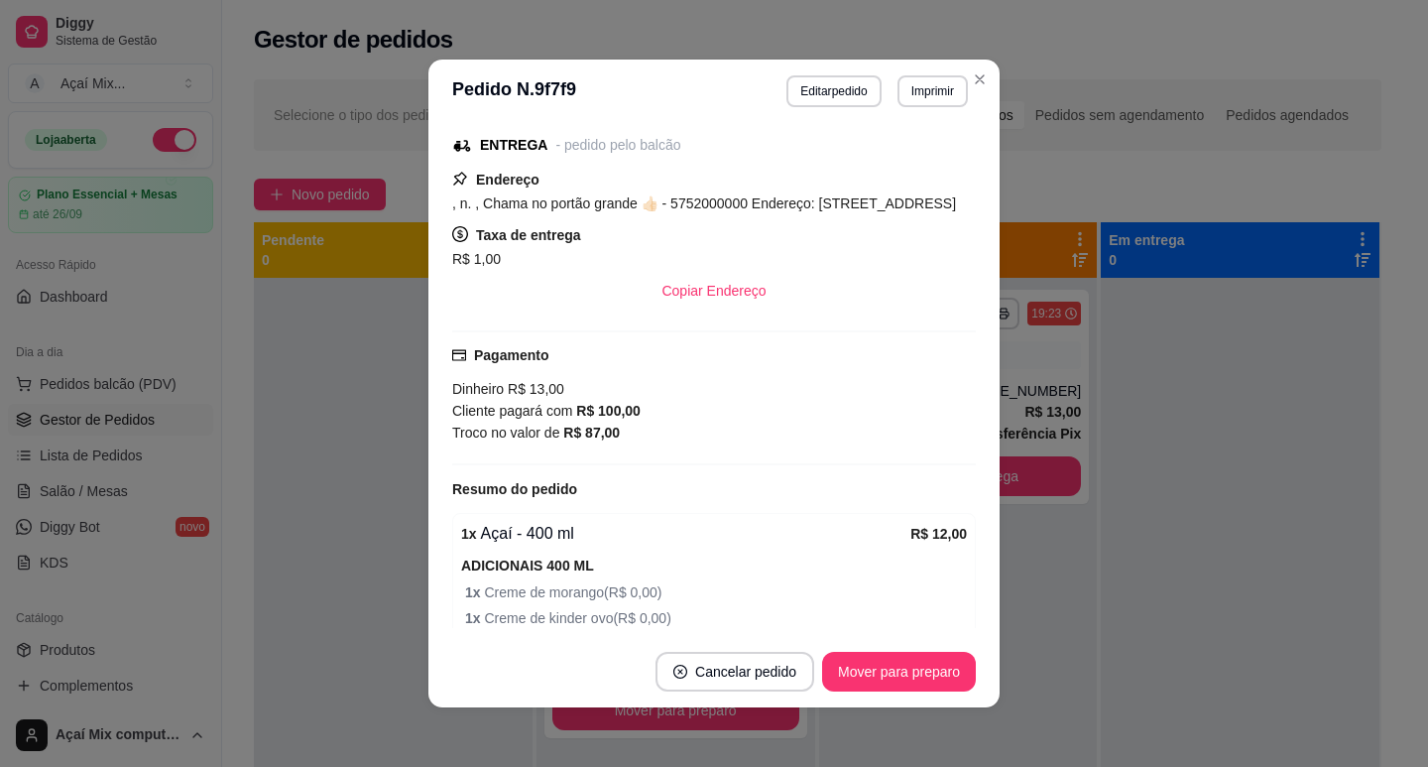
scroll to position [298, 0]
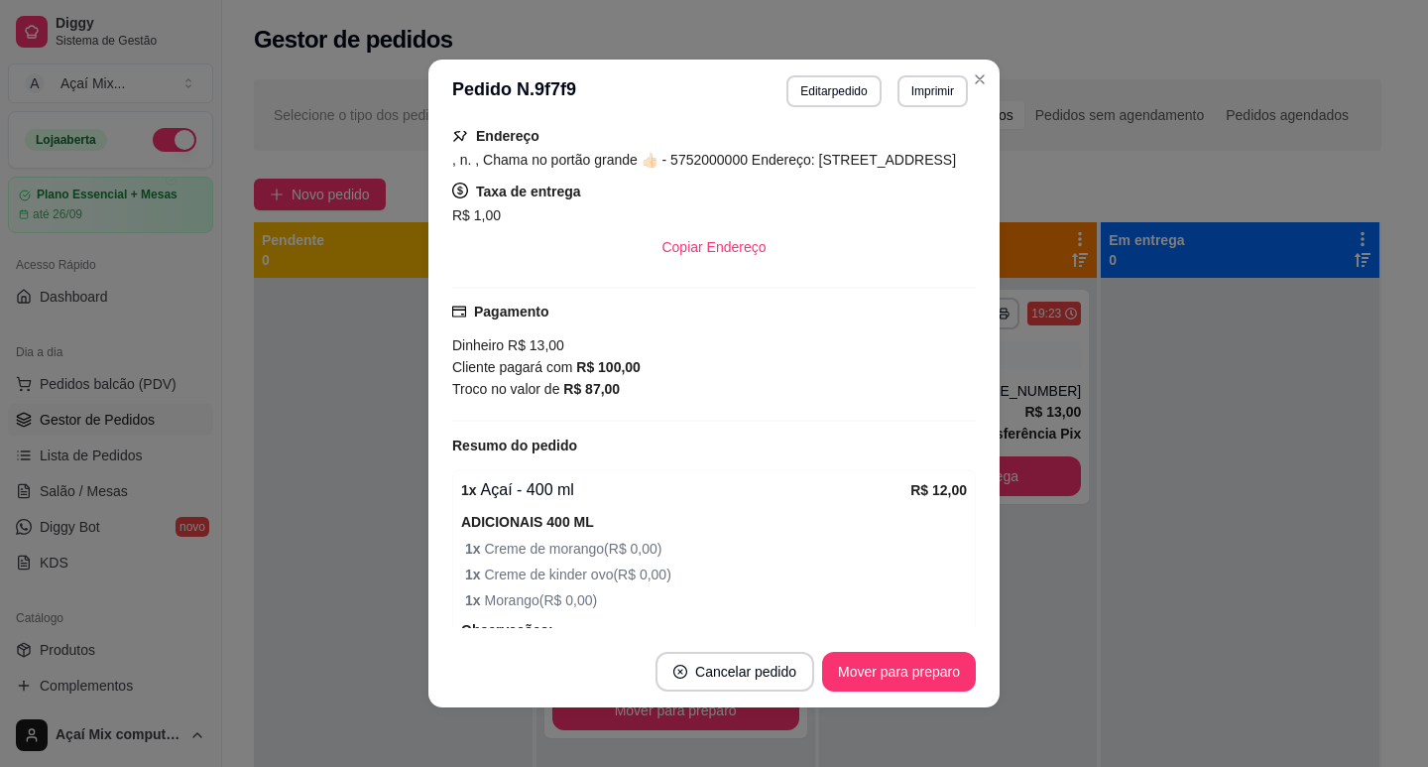
click at [621, 400] on div "Dinheiro R$ 13,00 Cliente pagará com R$ 100,00 Troco no valor de R$ 87,00" at bounding box center [714, 366] width 524 height 65
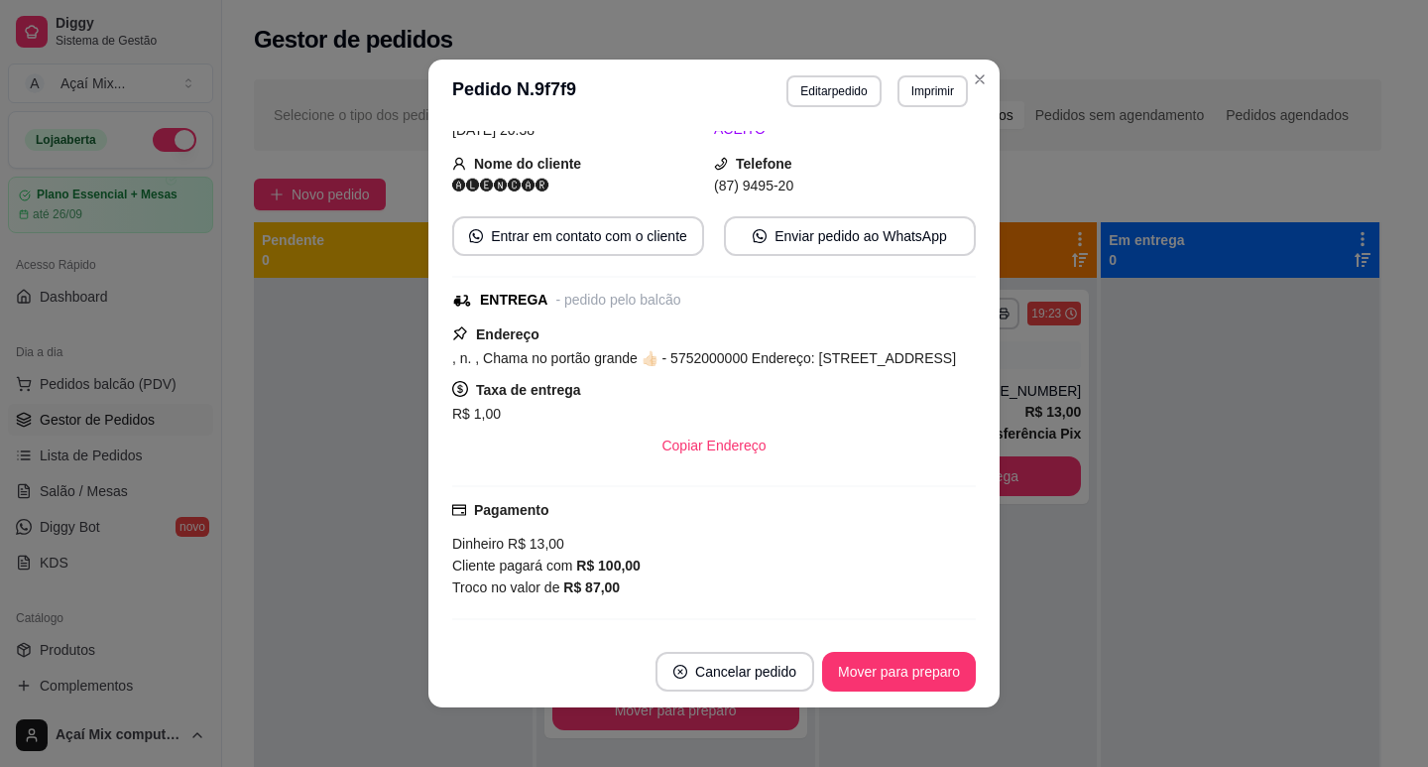
scroll to position [0, 0]
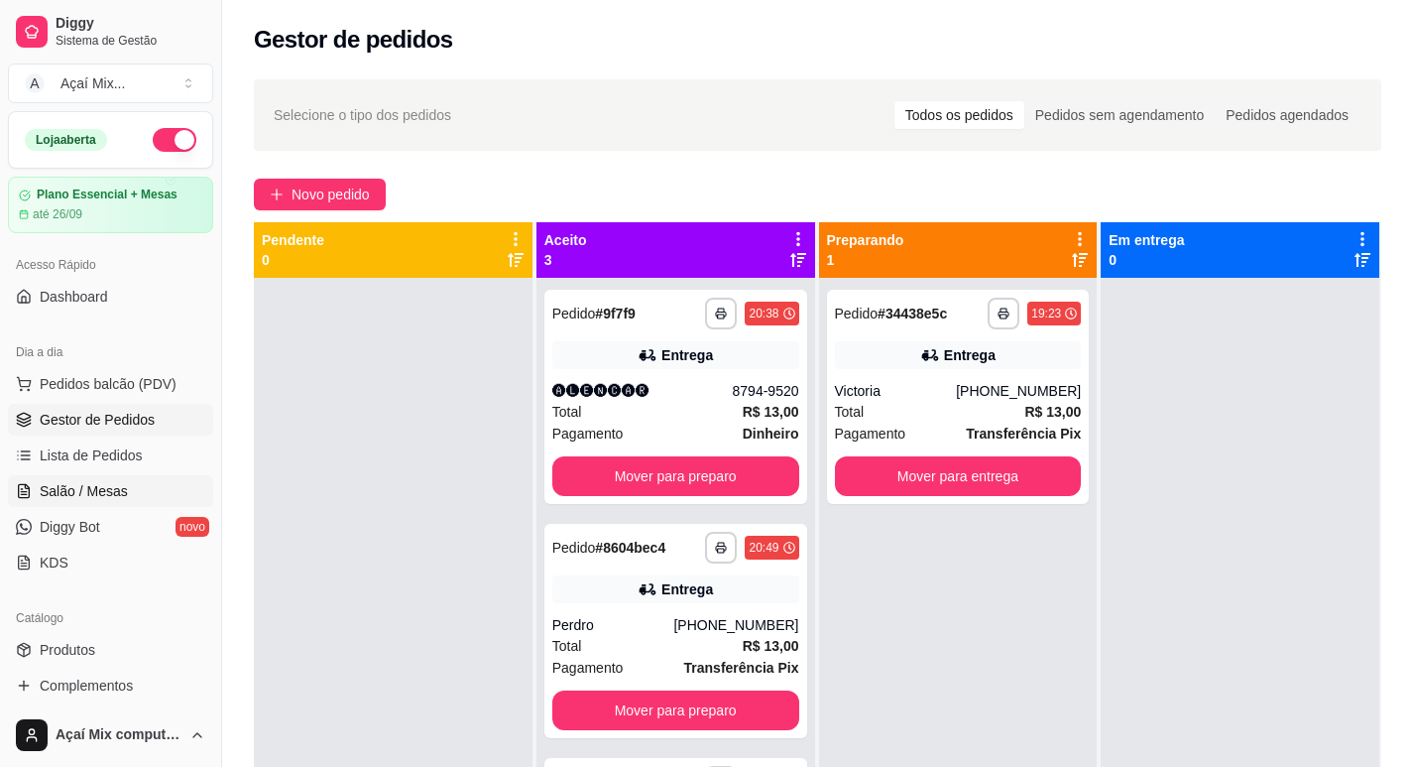
click at [119, 490] on span "Salão / Mesas" at bounding box center [84, 491] width 88 height 20
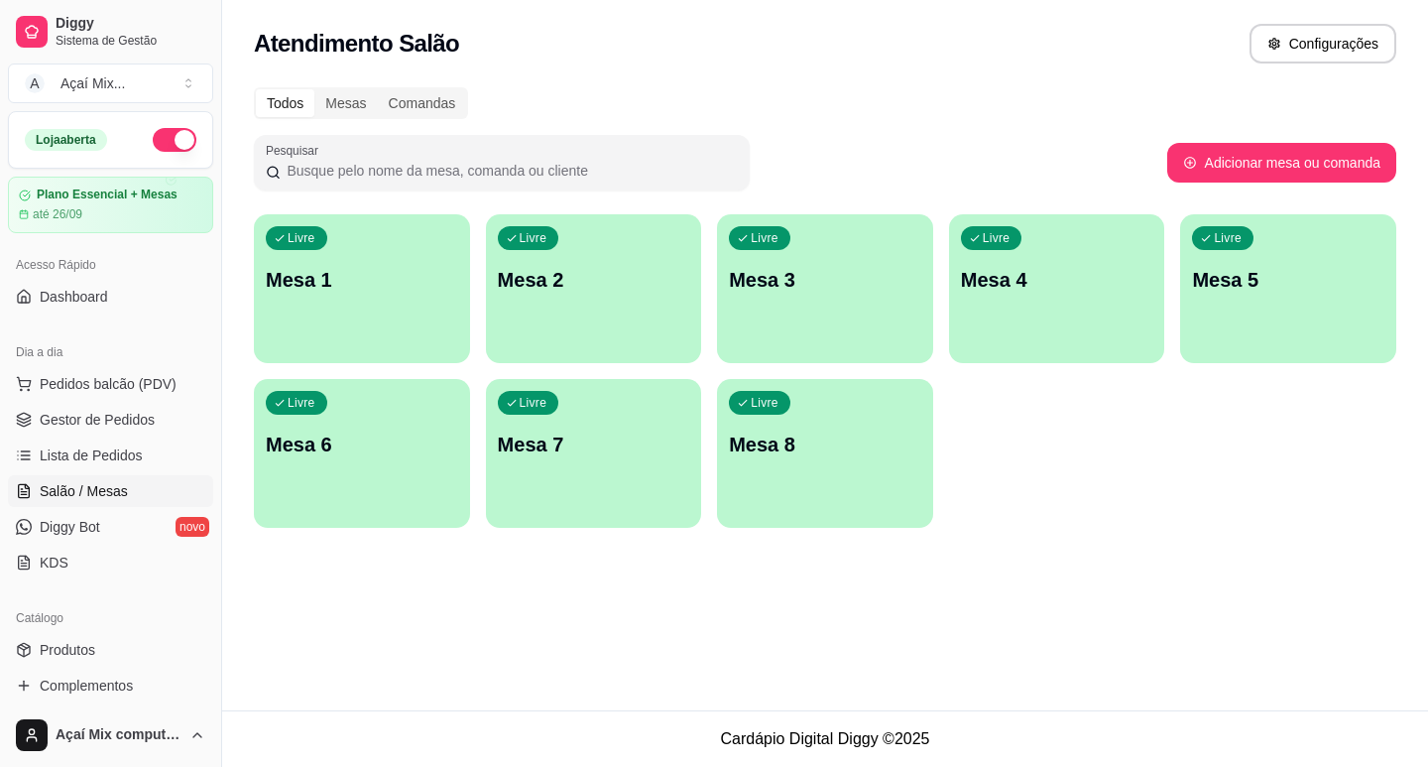
click at [389, 320] on div "Livre Mesa 1" at bounding box center [362, 276] width 216 height 125
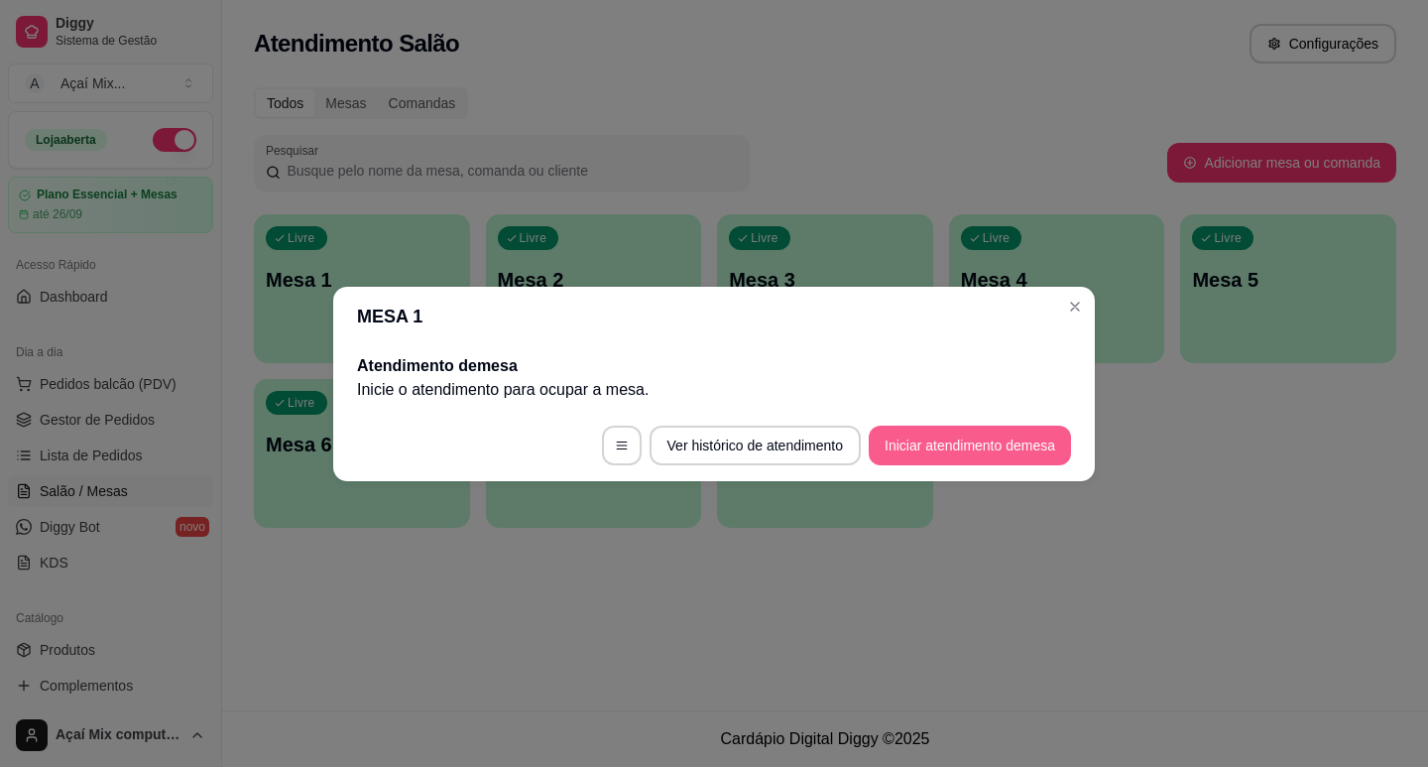
click at [931, 443] on button "Iniciar atendimento de mesa" at bounding box center [970, 445] width 202 height 40
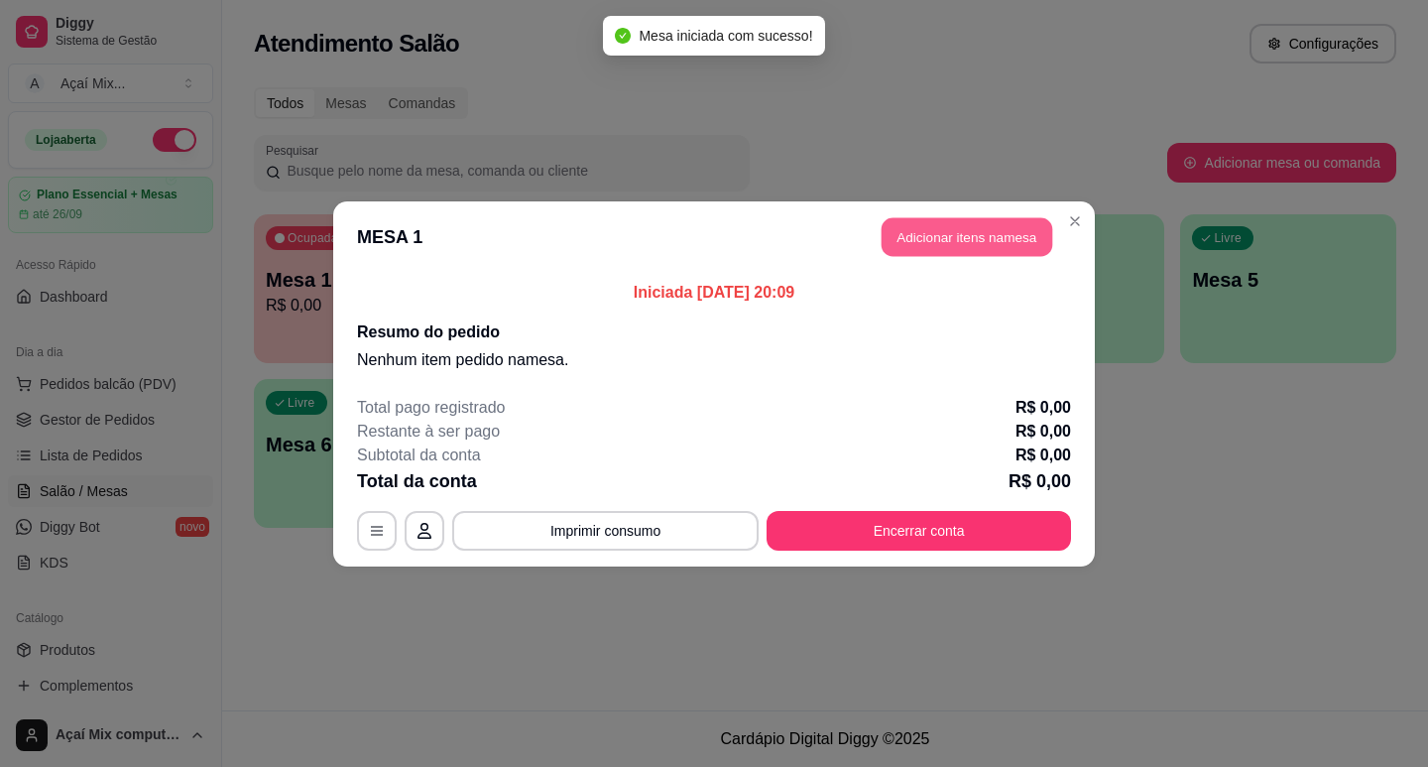
click at [1004, 233] on button "Adicionar itens na mesa" at bounding box center [967, 236] width 171 height 39
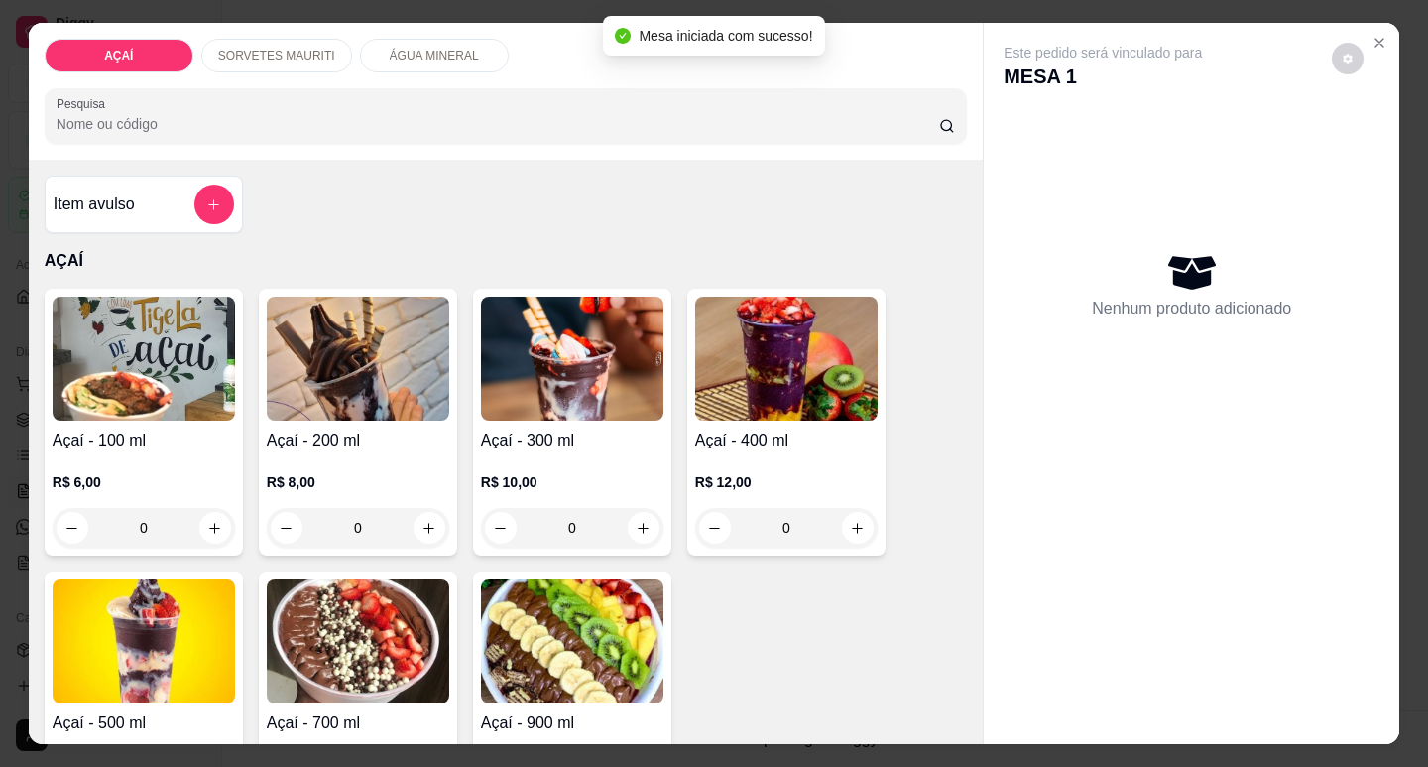
click at [201, 456] on div "R$ 6,00 0" at bounding box center [144, 499] width 182 height 95
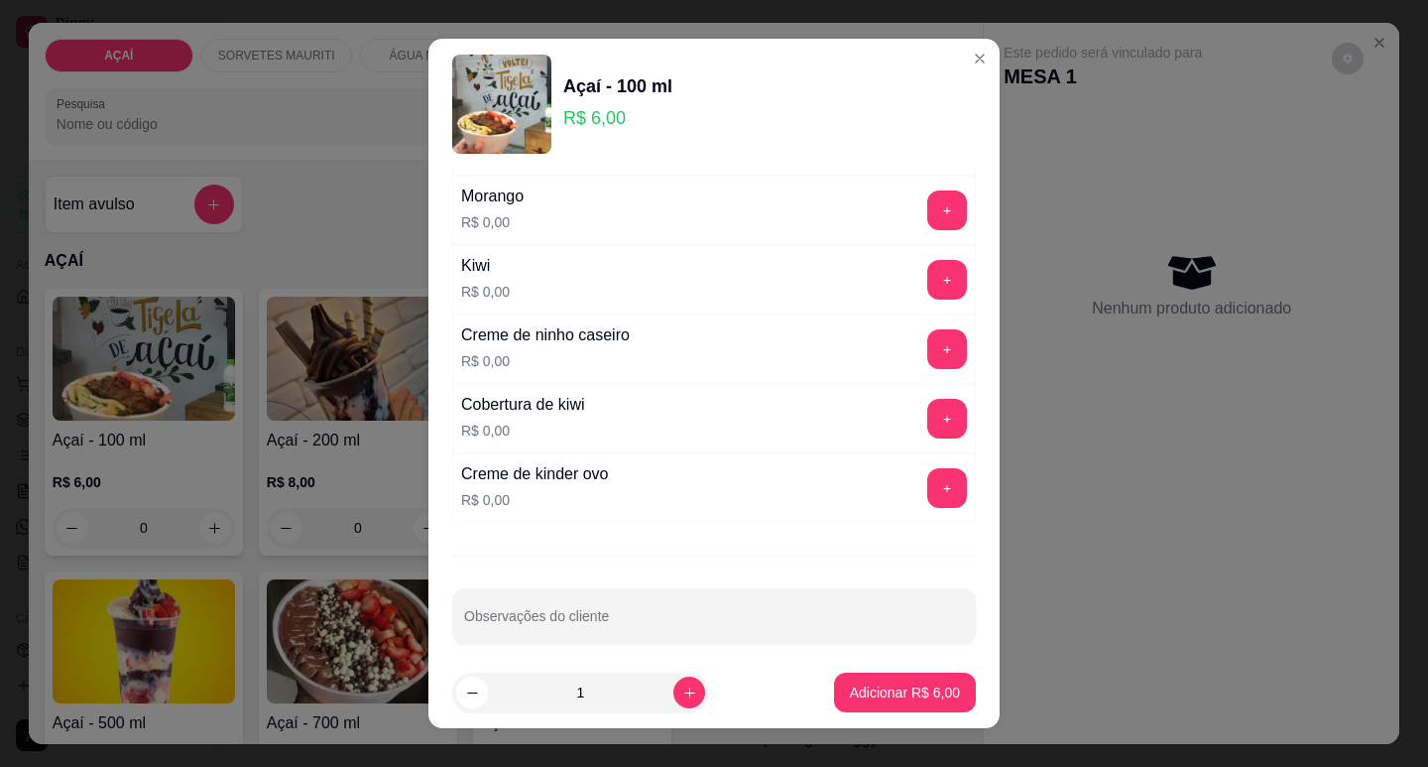
scroll to position [2650, 0]
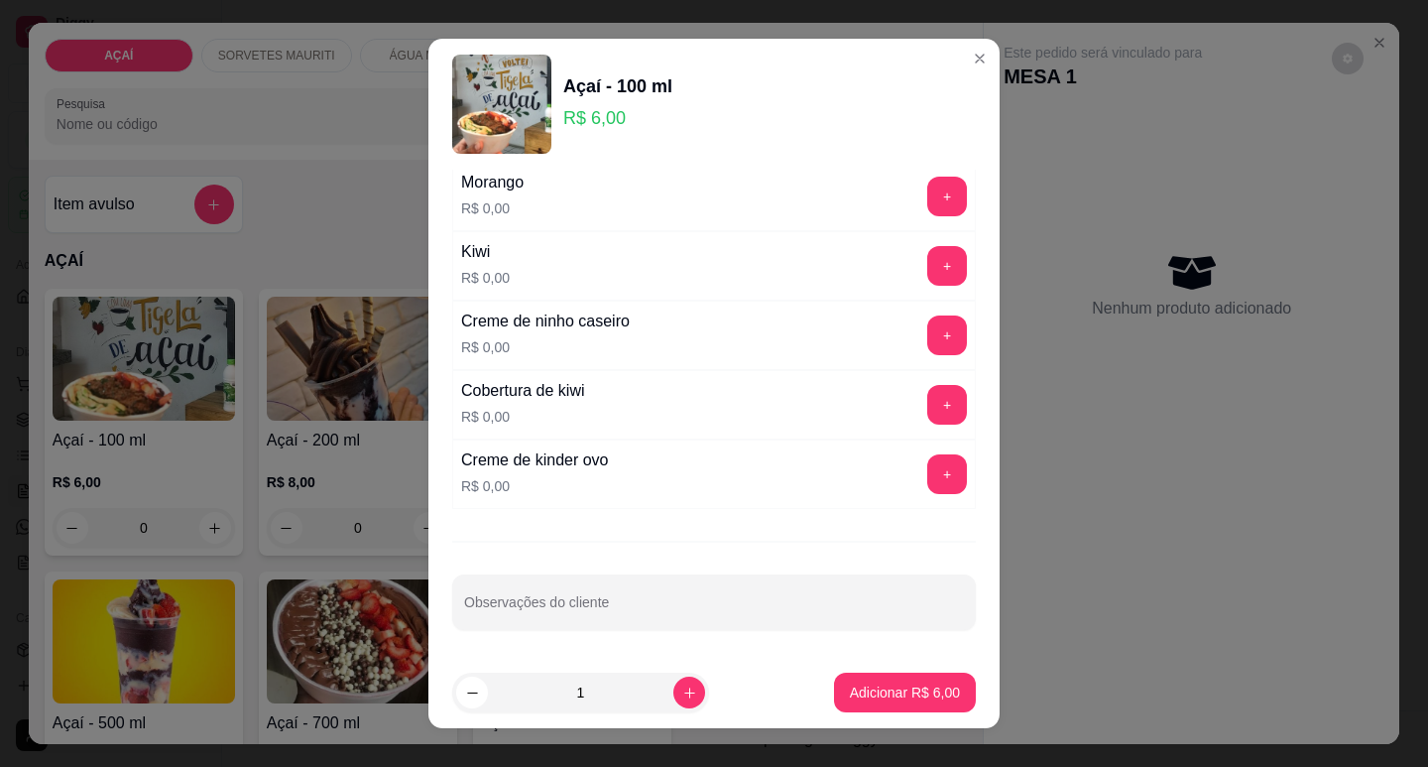
click at [940, 337] on div "ADICIONAIS 100 ML Escolha até 2 opções Completo Amendoim triturado R$ 0,00 + Am…" at bounding box center [713, 414] width 571 height 488
click at [928, 328] on button "+" at bounding box center [947, 334] width 39 height 39
click at [927, 215] on button "+" at bounding box center [947, 197] width 40 height 40
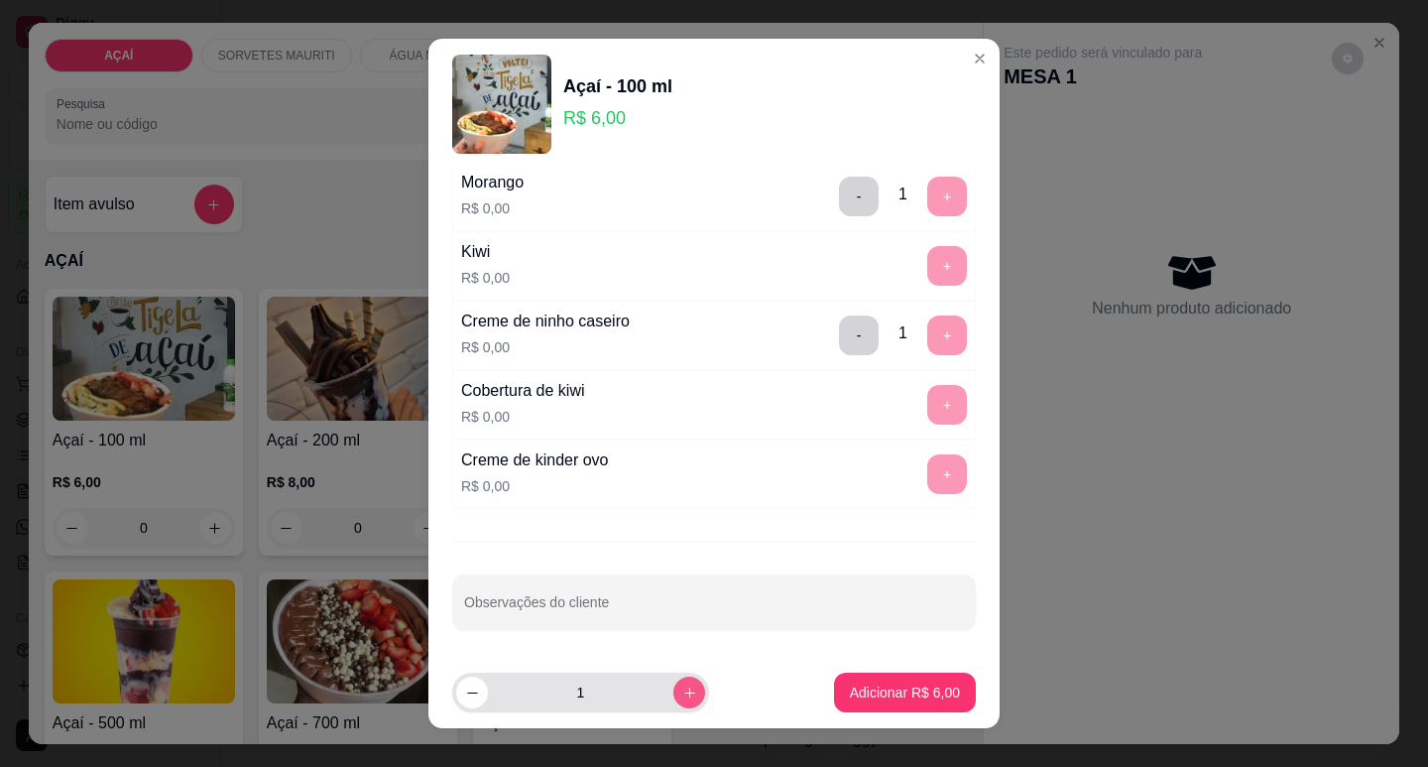
click at [682, 688] on icon "increase-product-quantity" at bounding box center [689, 692] width 15 height 15
type input "2"
click at [905, 702] on button "Adicionar R$ 12,00" at bounding box center [901, 692] width 150 height 40
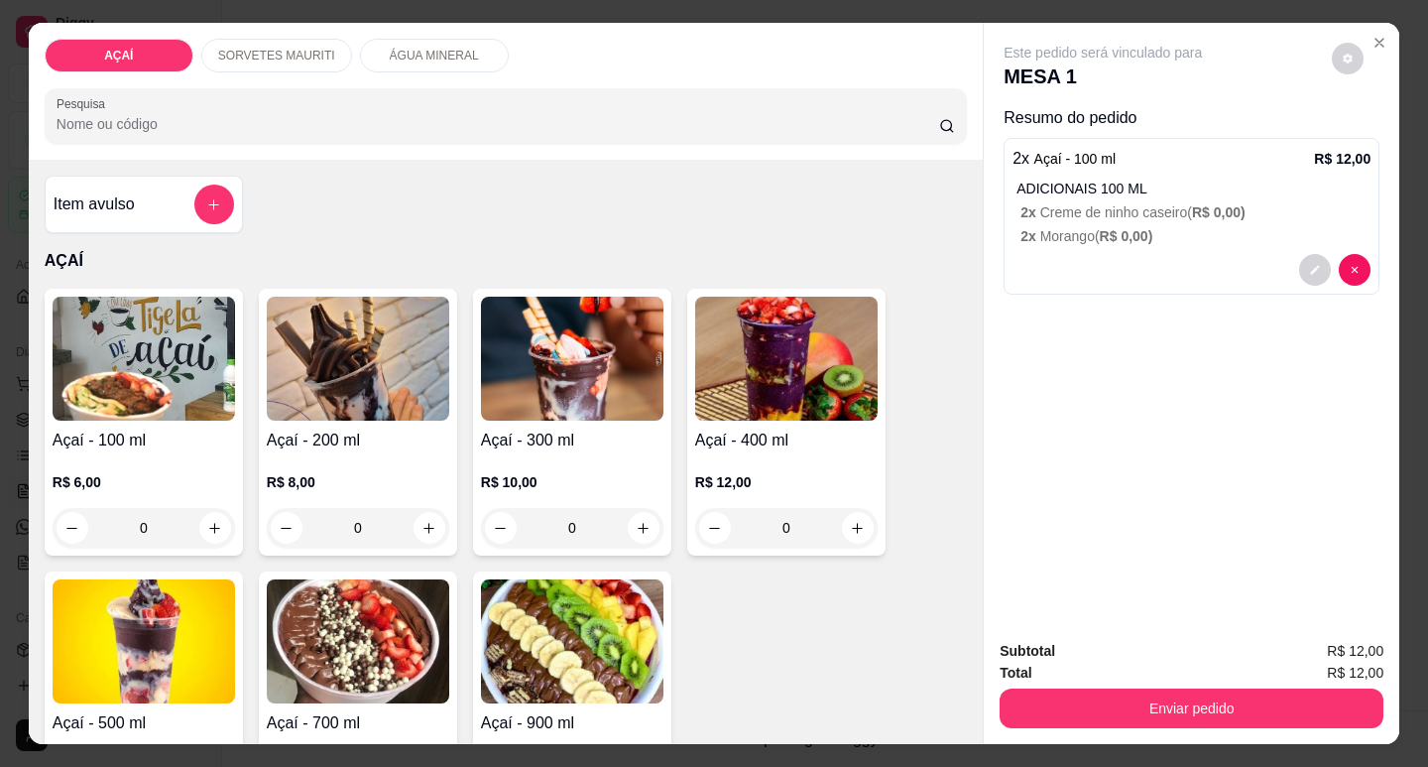
click at [1054, 256] on div at bounding box center [1192, 270] width 358 height 32
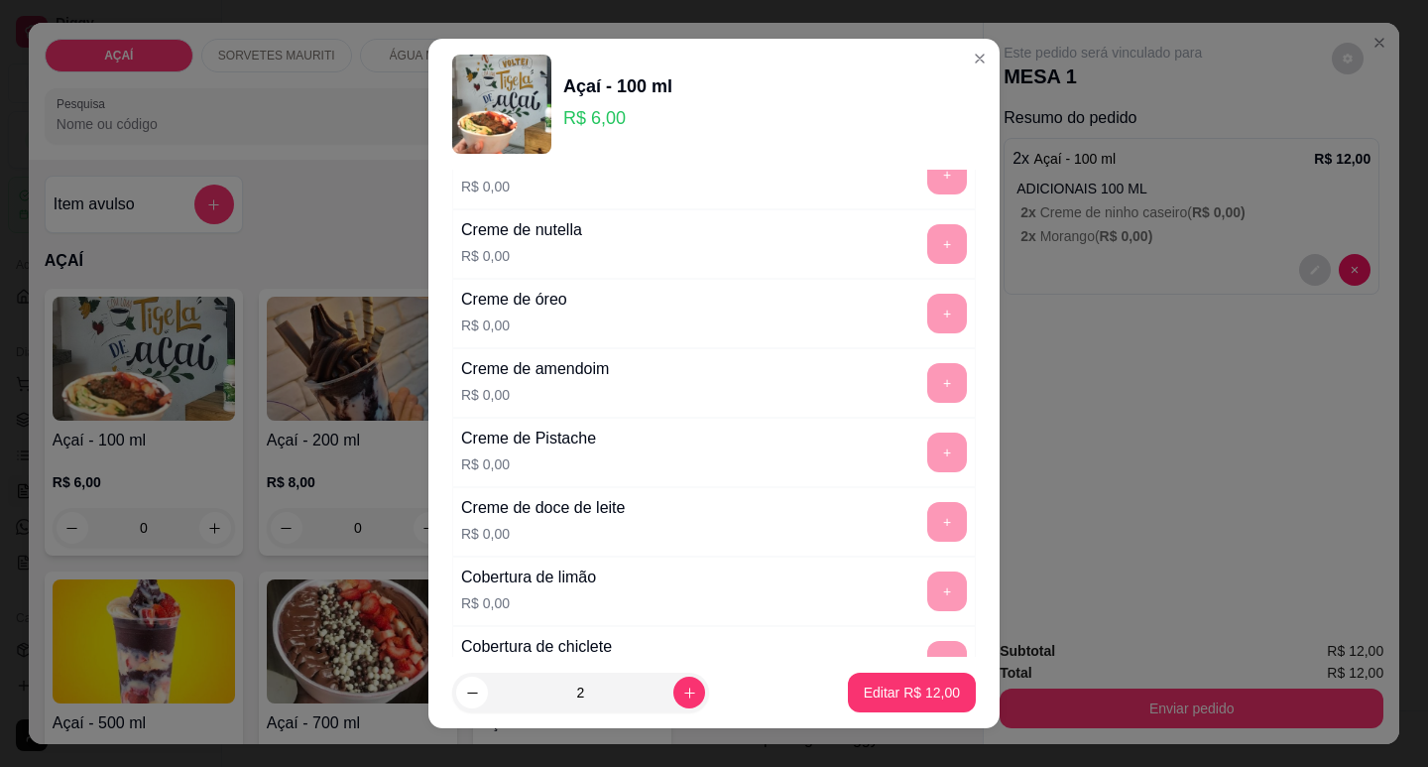
scroll to position [595, 0]
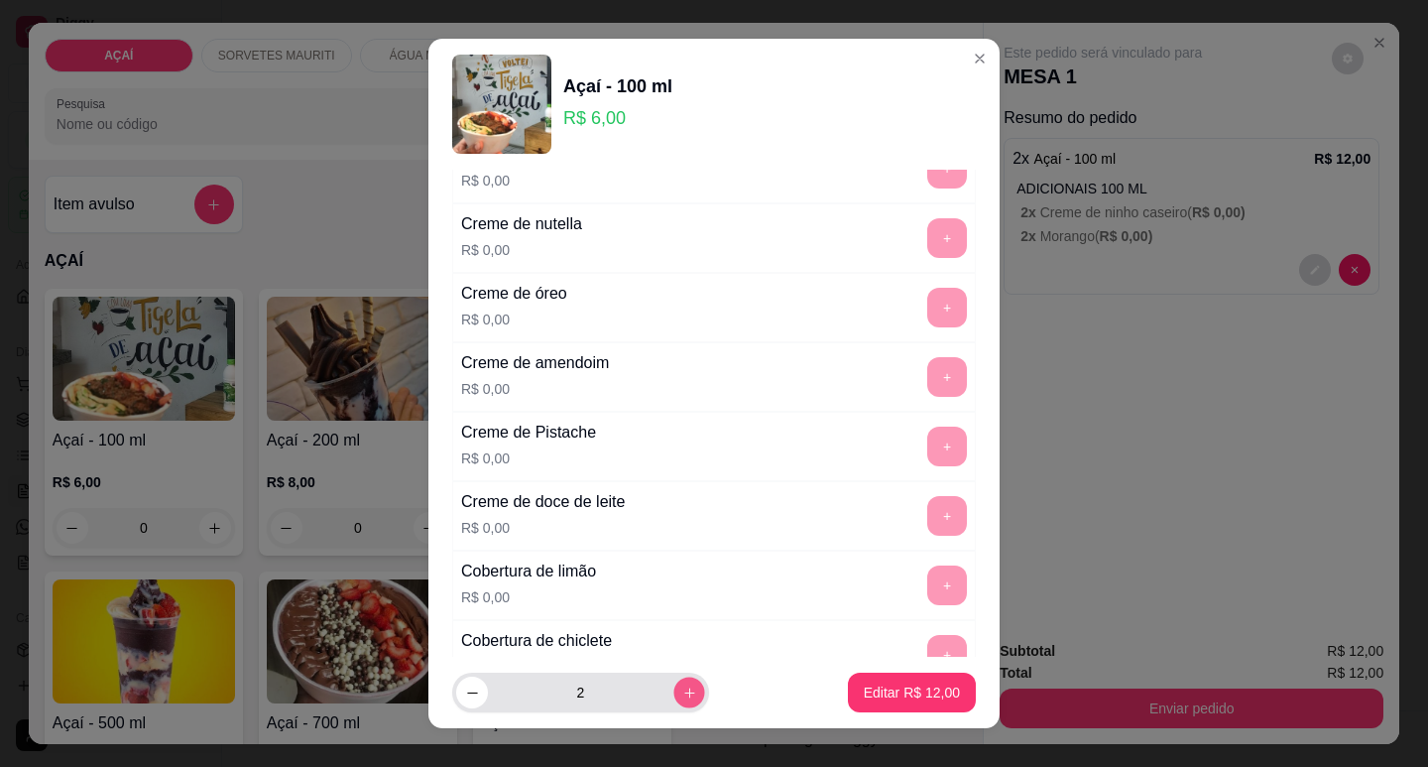
click at [682, 696] on icon "increase-product-quantity" at bounding box center [689, 692] width 15 height 15
type input "4"
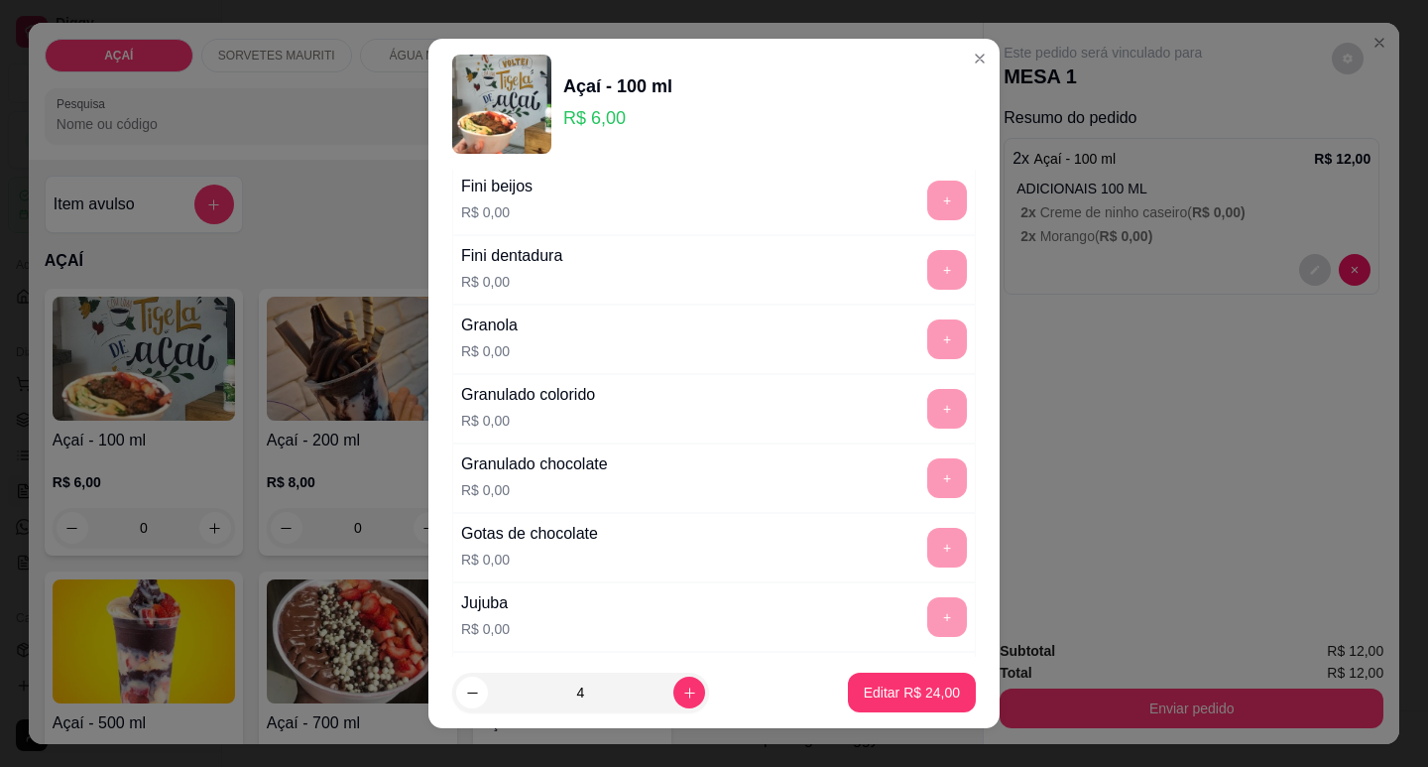
scroll to position [1488, 0]
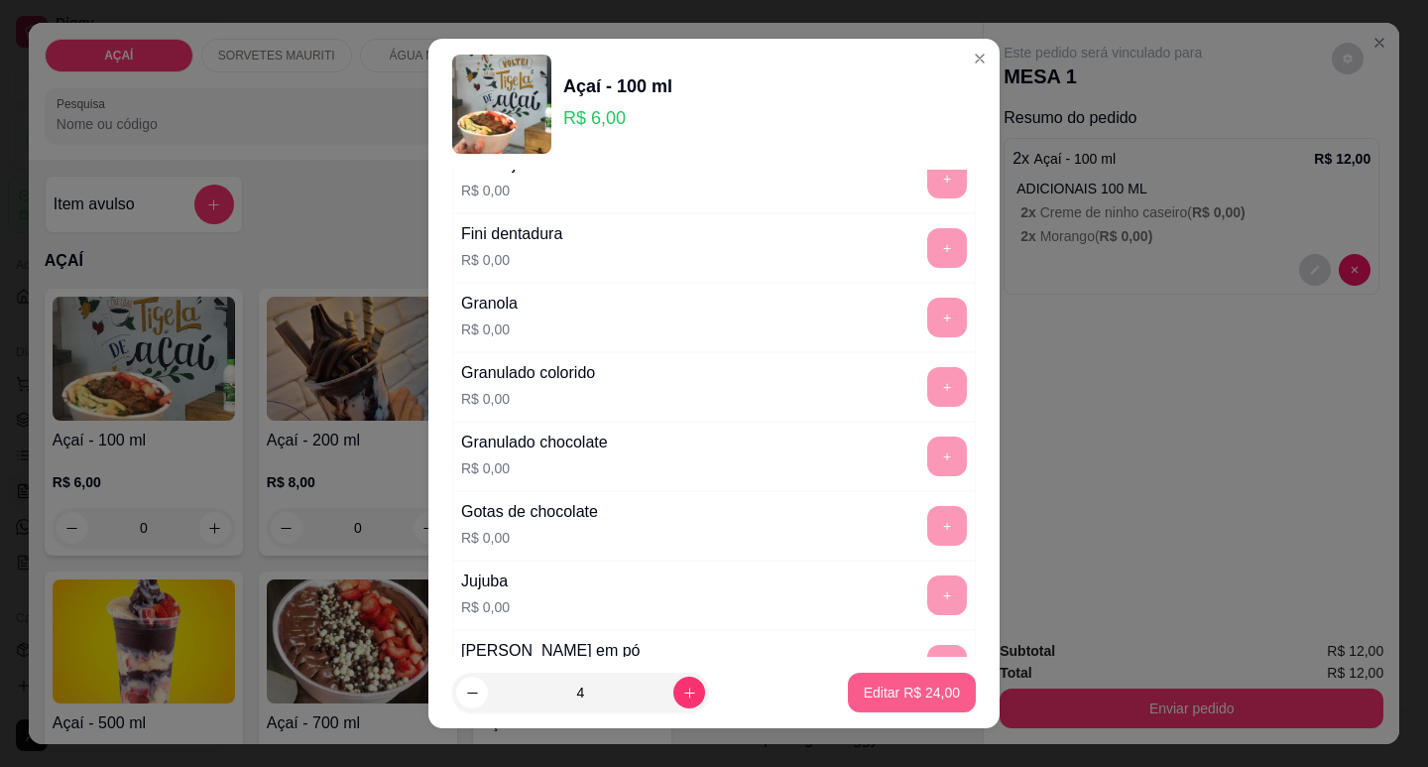
click at [848, 708] on button "Editar R$ 24,00" at bounding box center [912, 692] width 128 height 40
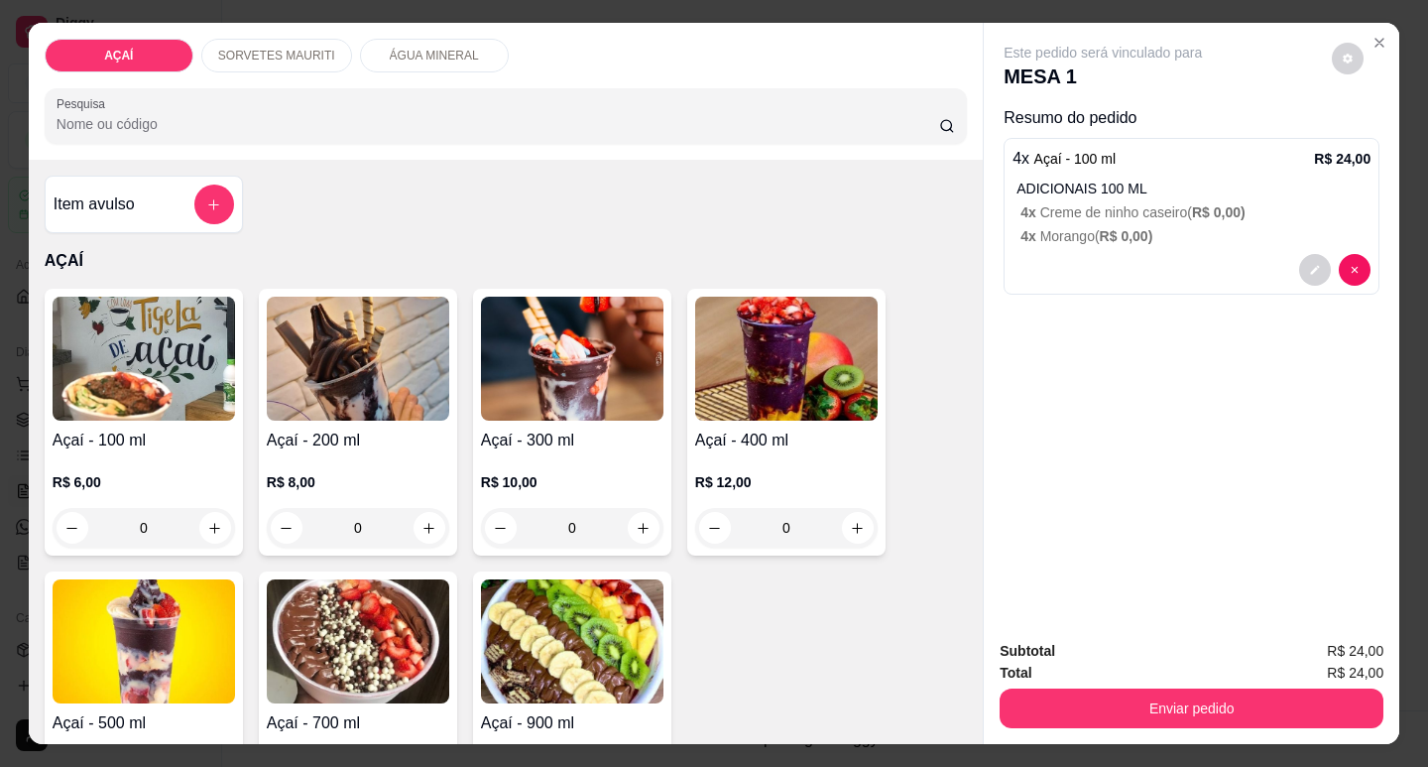
click at [153, 461] on div "R$ 6,00 0" at bounding box center [144, 499] width 182 height 95
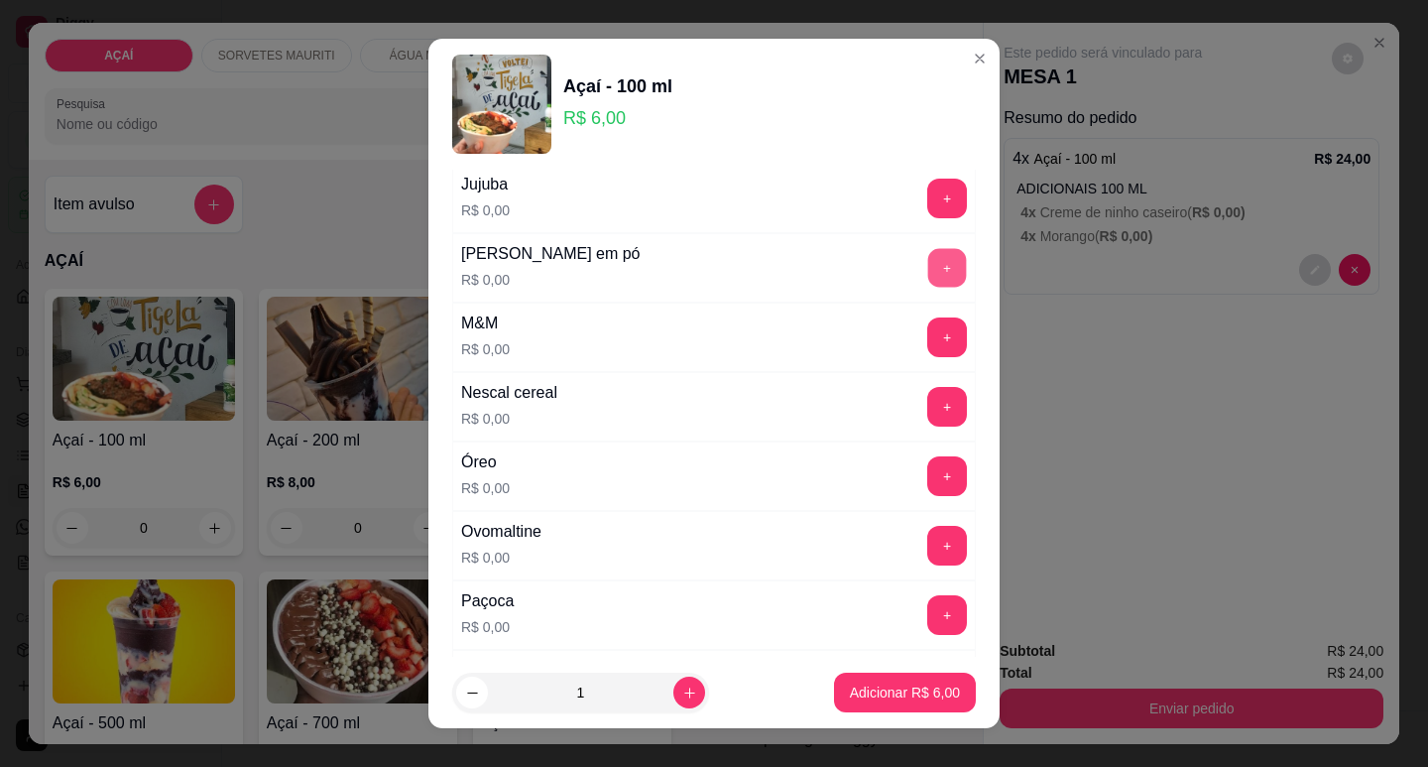
click at [928, 261] on button "+" at bounding box center [947, 267] width 39 height 39
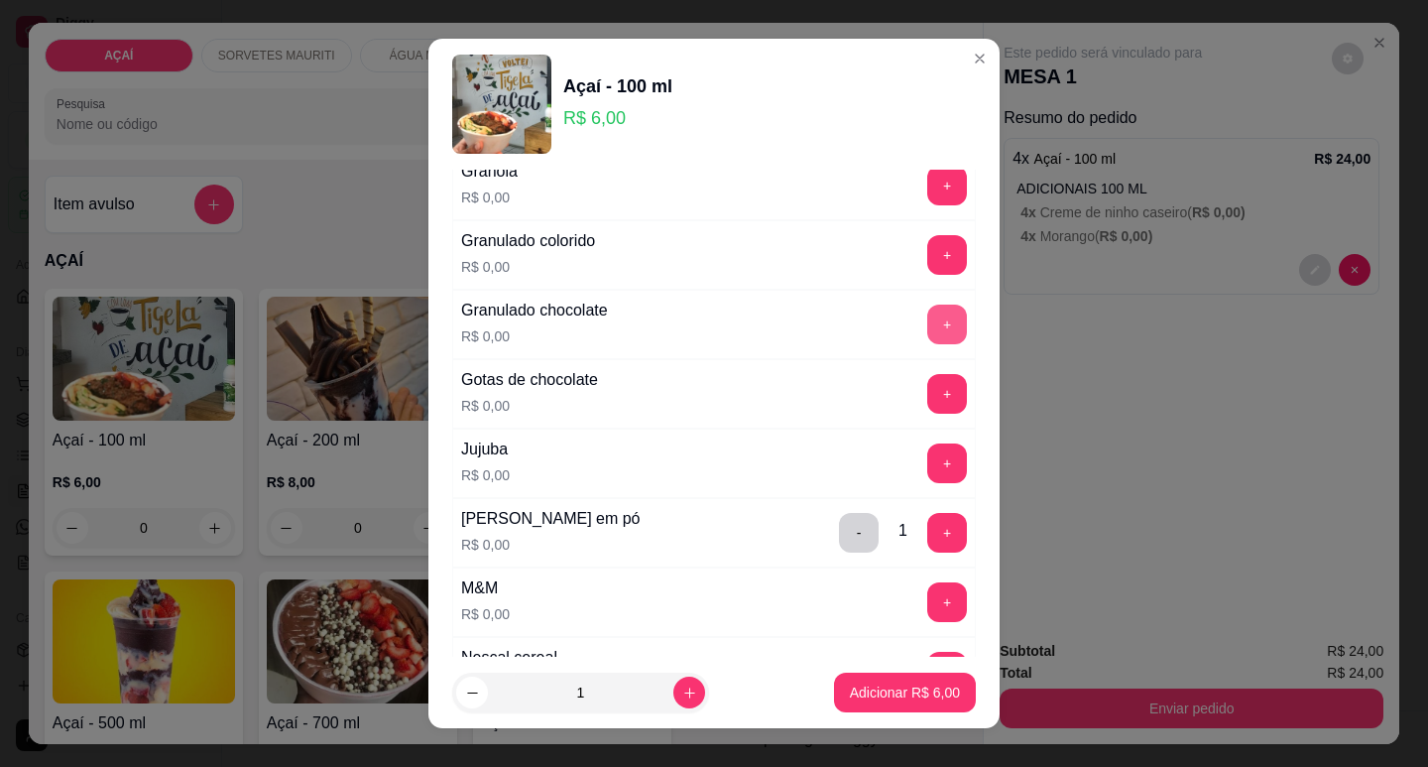
scroll to position [1587, 0]
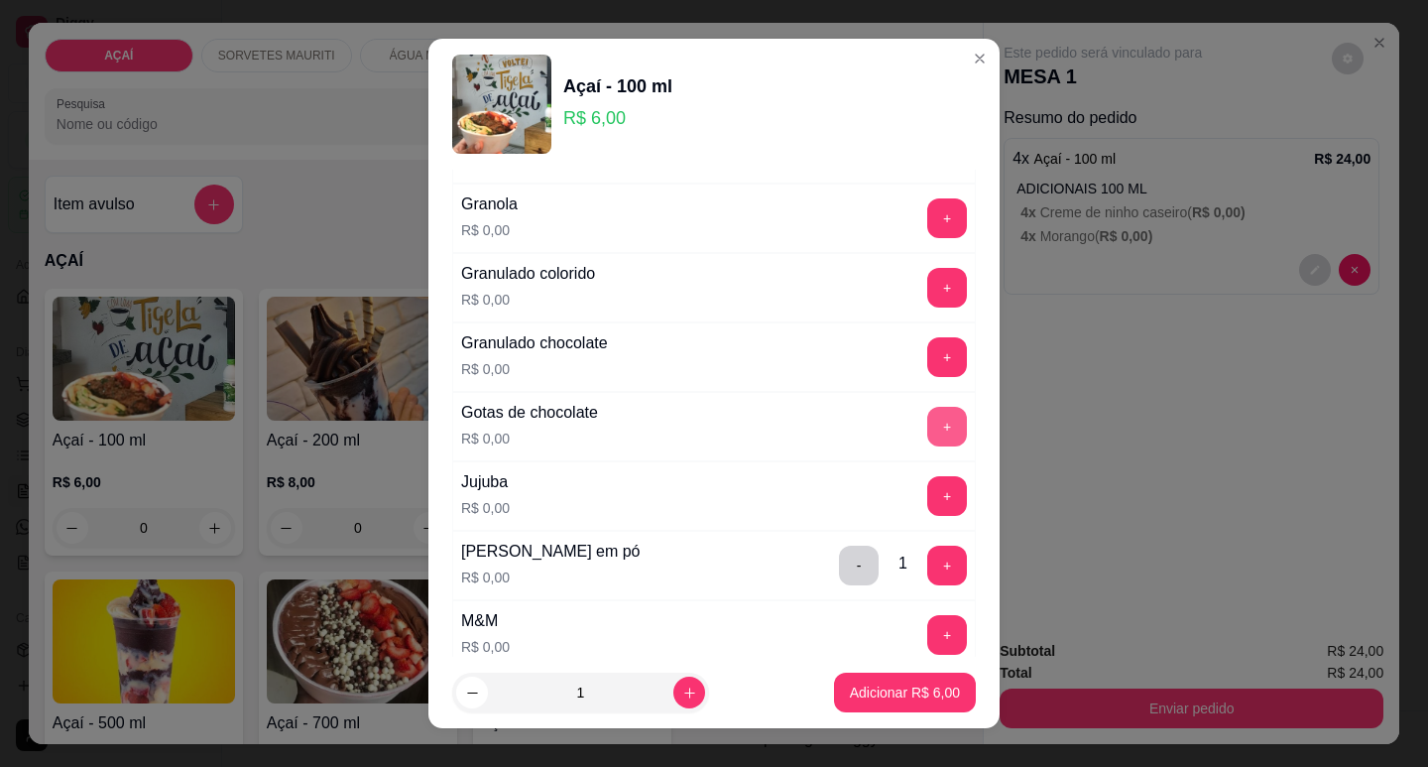
click at [927, 416] on button "+" at bounding box center [947, 427] width 40 height 40
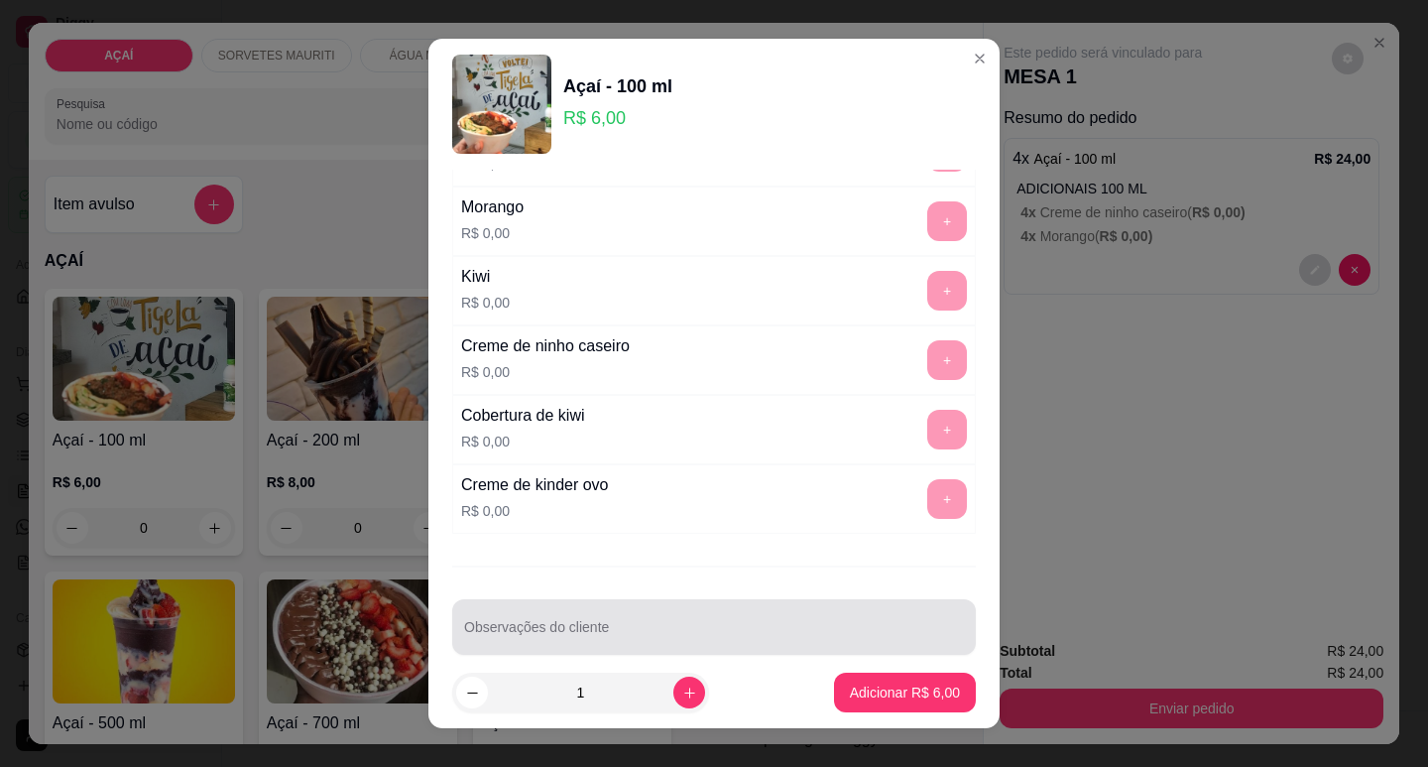
scroll to position [2650, 0]
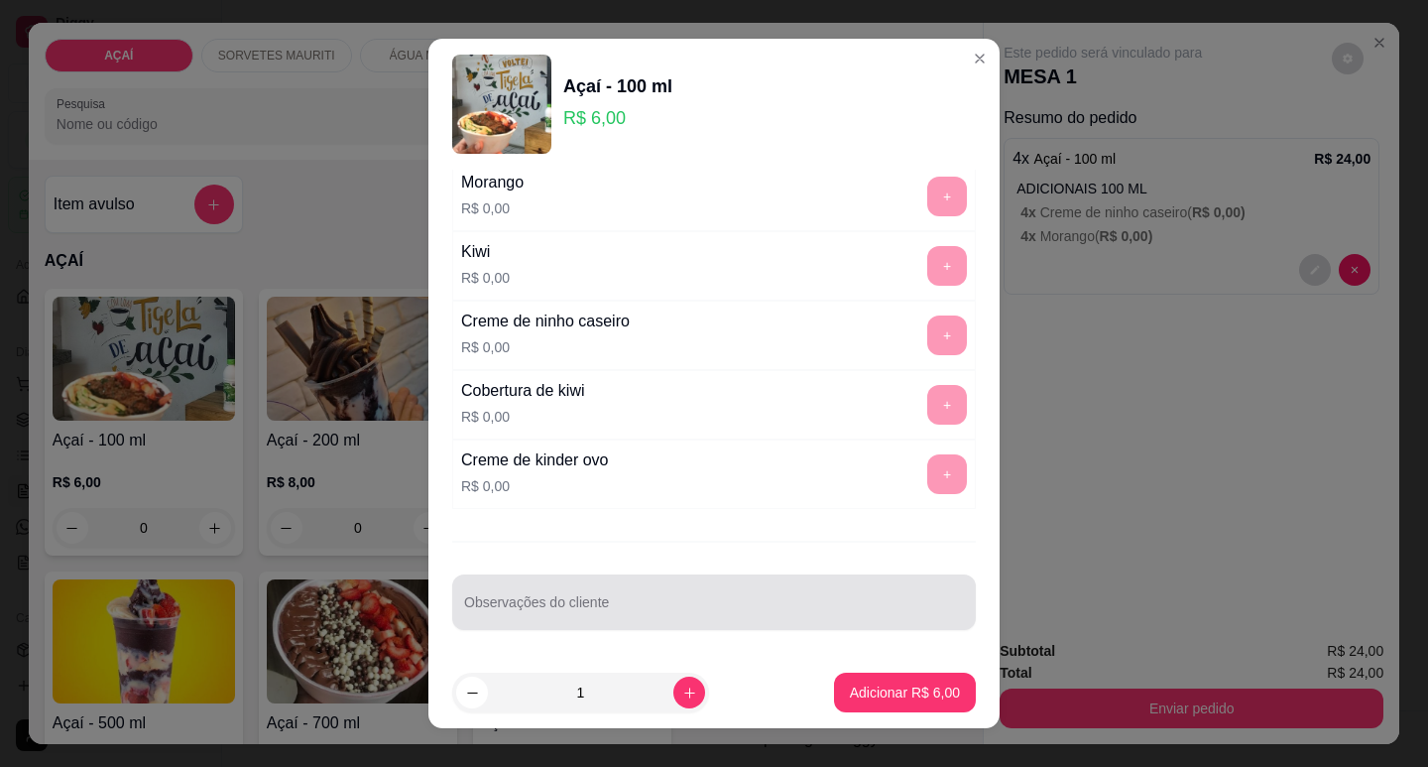
drag, startPoint x: 593, startPoint y: 583, endPoint x: 605, endPoint y: 588, distance: 12.9
click at [595, 583] on div at bounding box center [714, 602] width 500 height 40
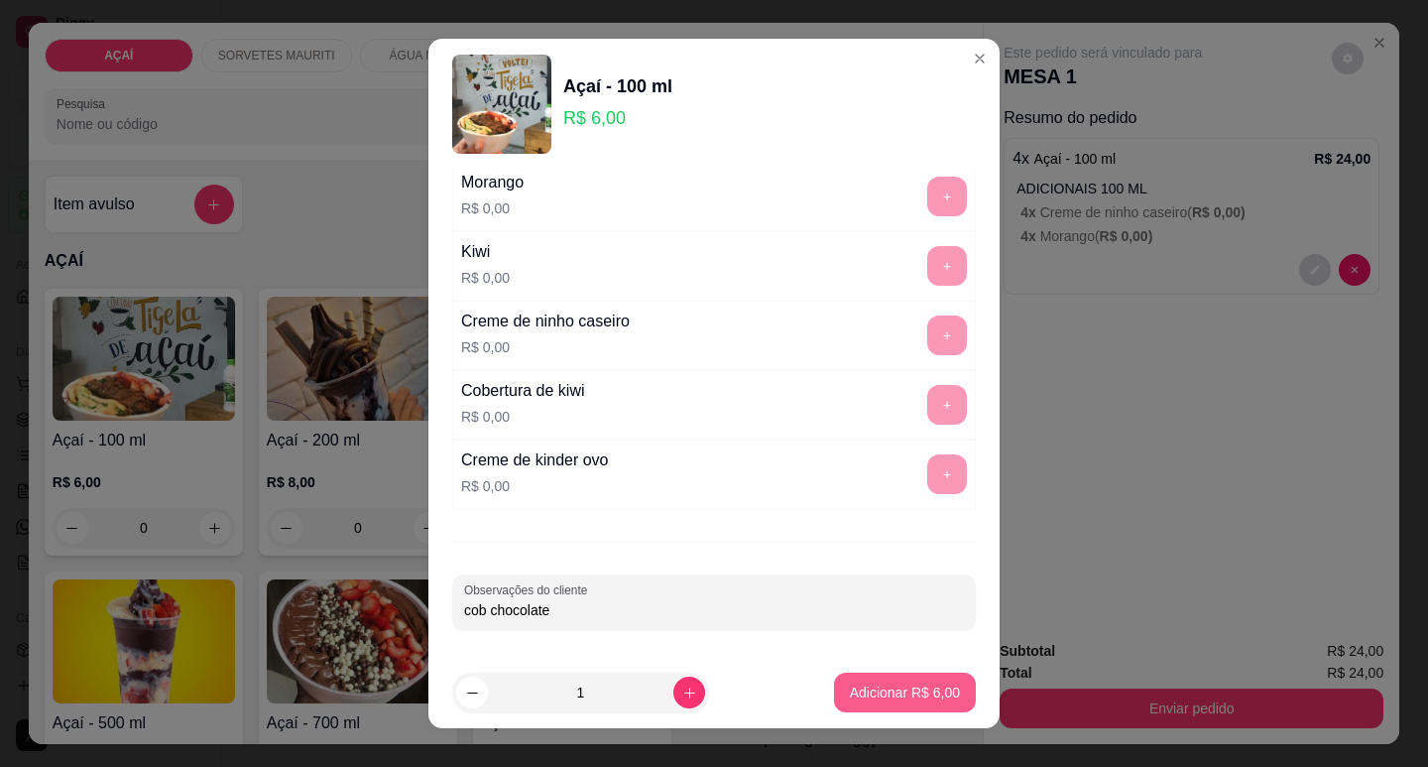
type input "cob chocolate"
click at [861, 692] on p "Adicionar R$ 6,00" at bounding box center [905, 692] width 110 height 20
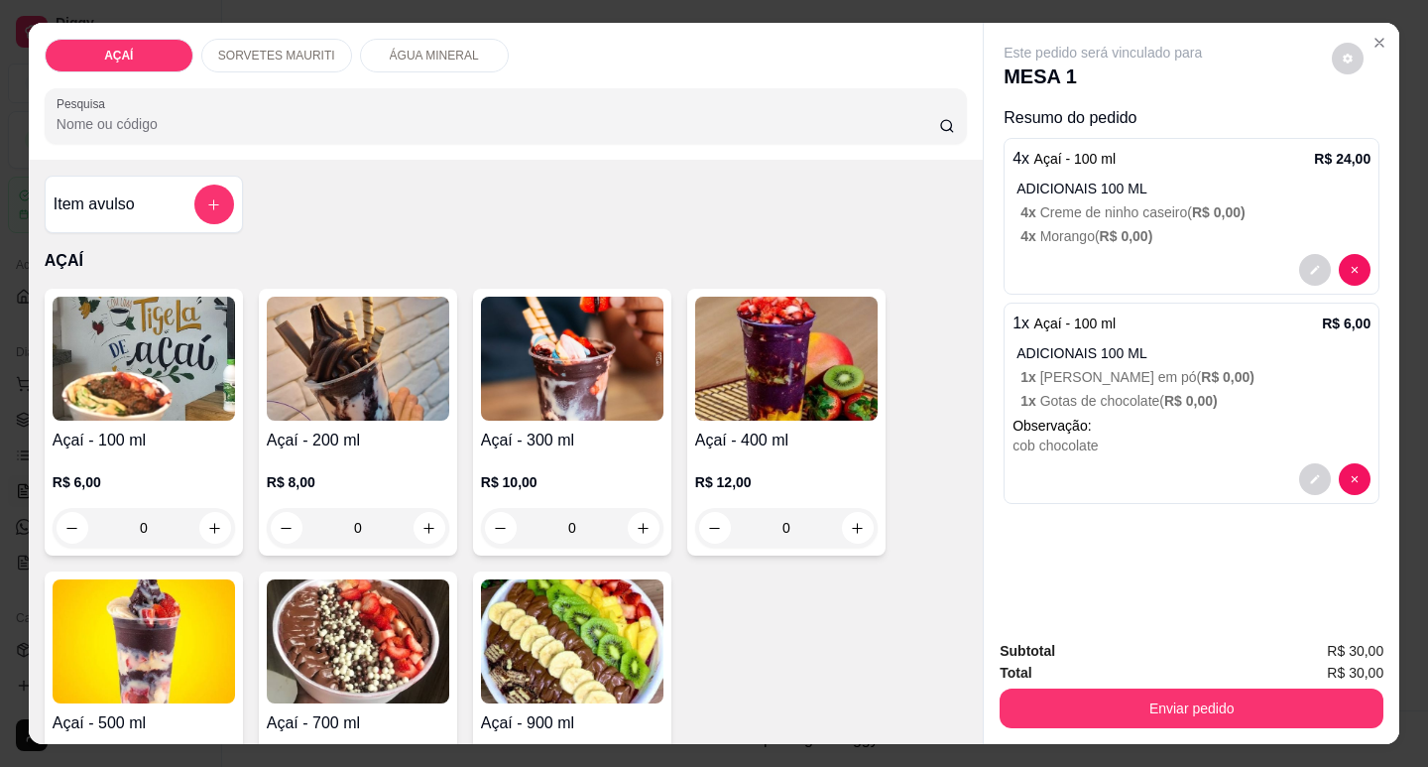
click at [371, 428] on h4 "Açaí - 200 ml" at bounding box center [358, 440] width 182 height 24
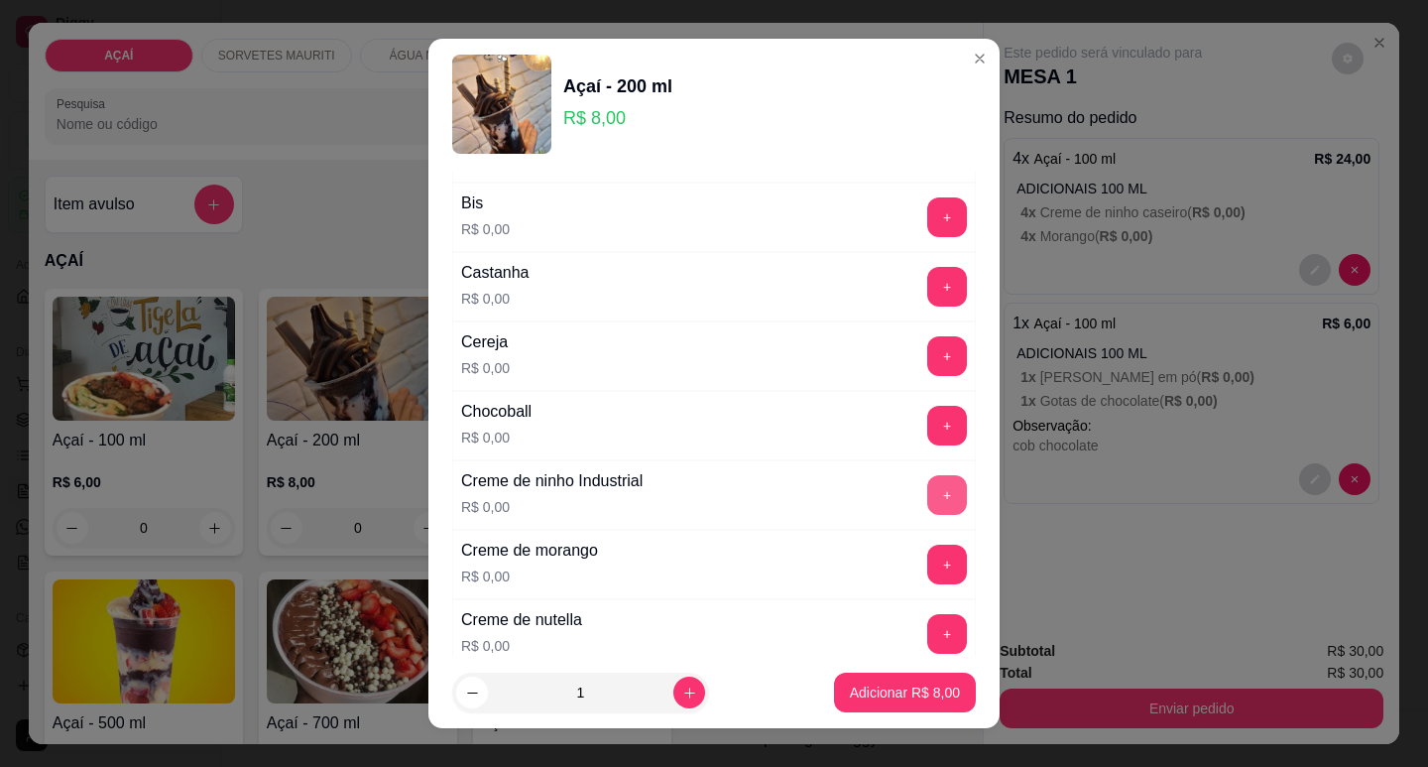
scroll to position [198, 0]
click at [928, 495] on button "+" at bounding box center [947, 495] width 39 height 39
click at [913, 607] on div "Creme de nutella R$ 0,00 +" at bounding box center [714, 634] width 524 height 69
click at [927, 631] on button "+" at bounding box center [947, 635] width 40 height 40
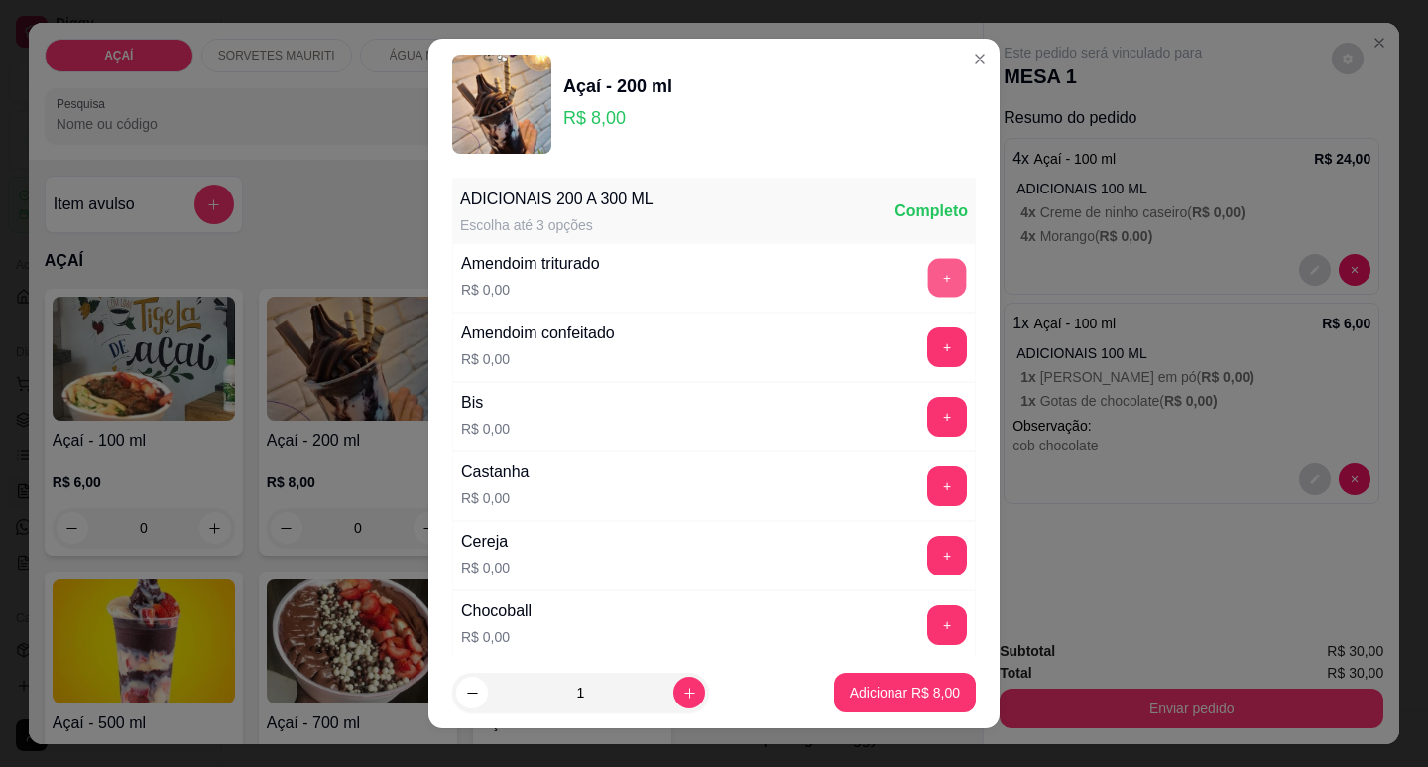
click at [928, 275] on button "+" at bounding box center [947, 277] width 39 height 39
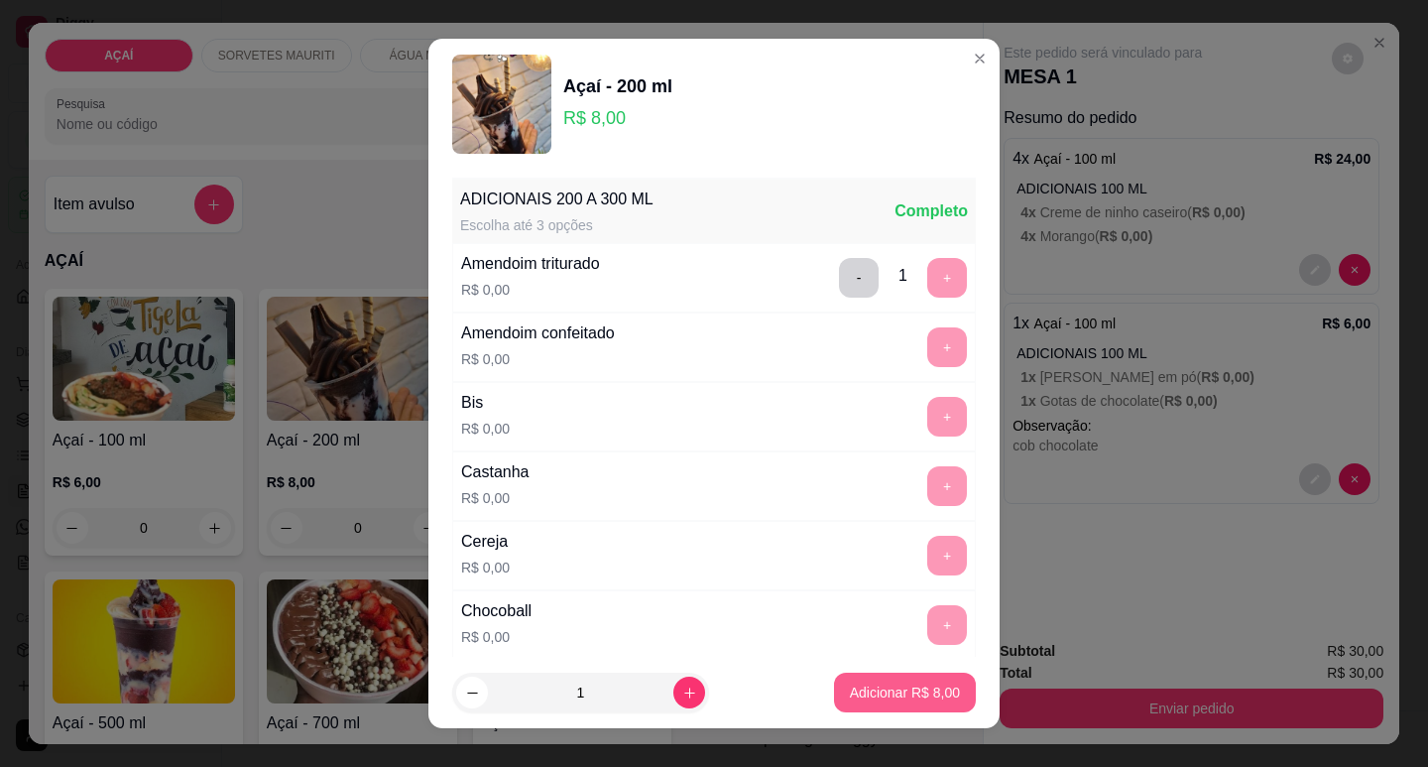
click at [834, 696] on button "Adicionar R$ 8,00" at bounding box center [905, 692] width 142 height 40
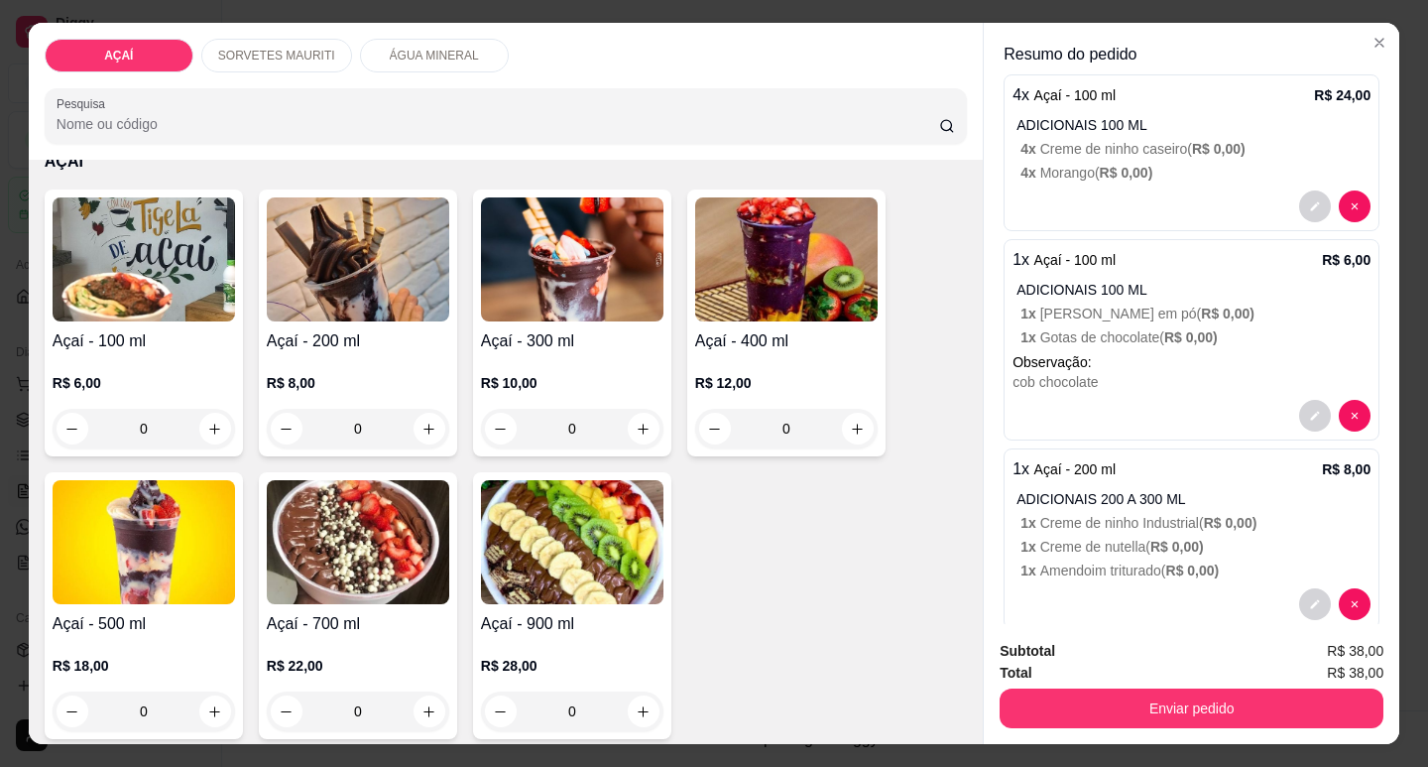
scroll to position [96, 0]
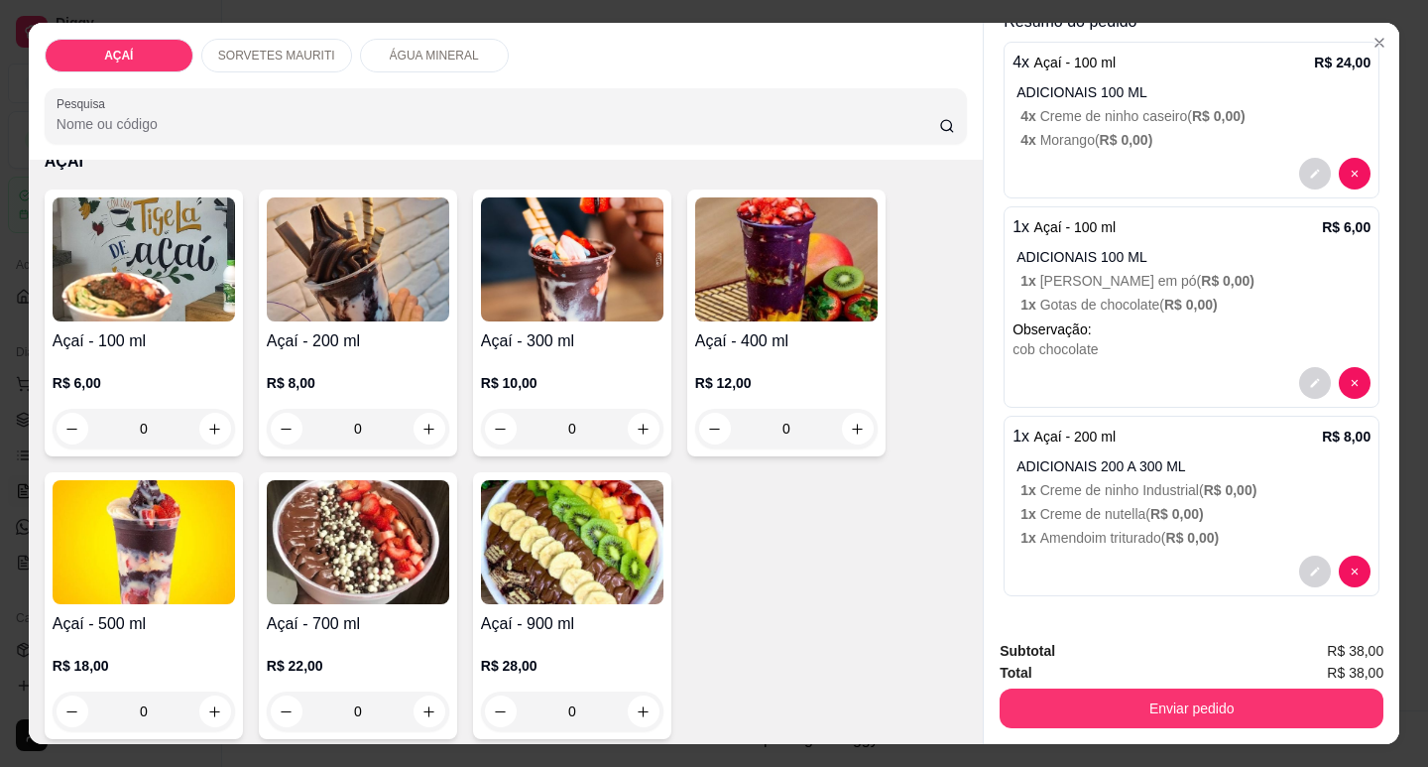
click at [515, 357] on div "R$ 10,00 0" at bounding box center [572, 400] width 182 height 95
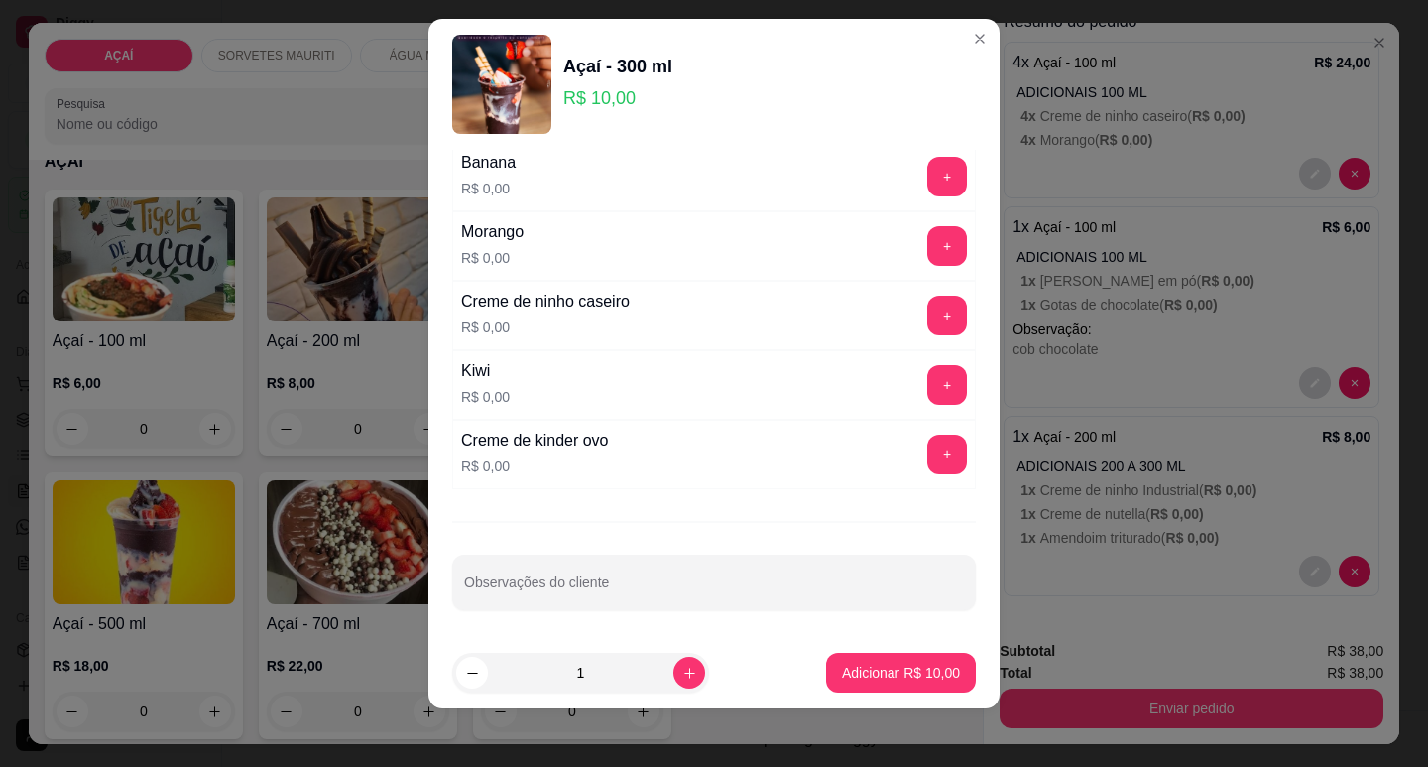
scroll to position [25, 0]
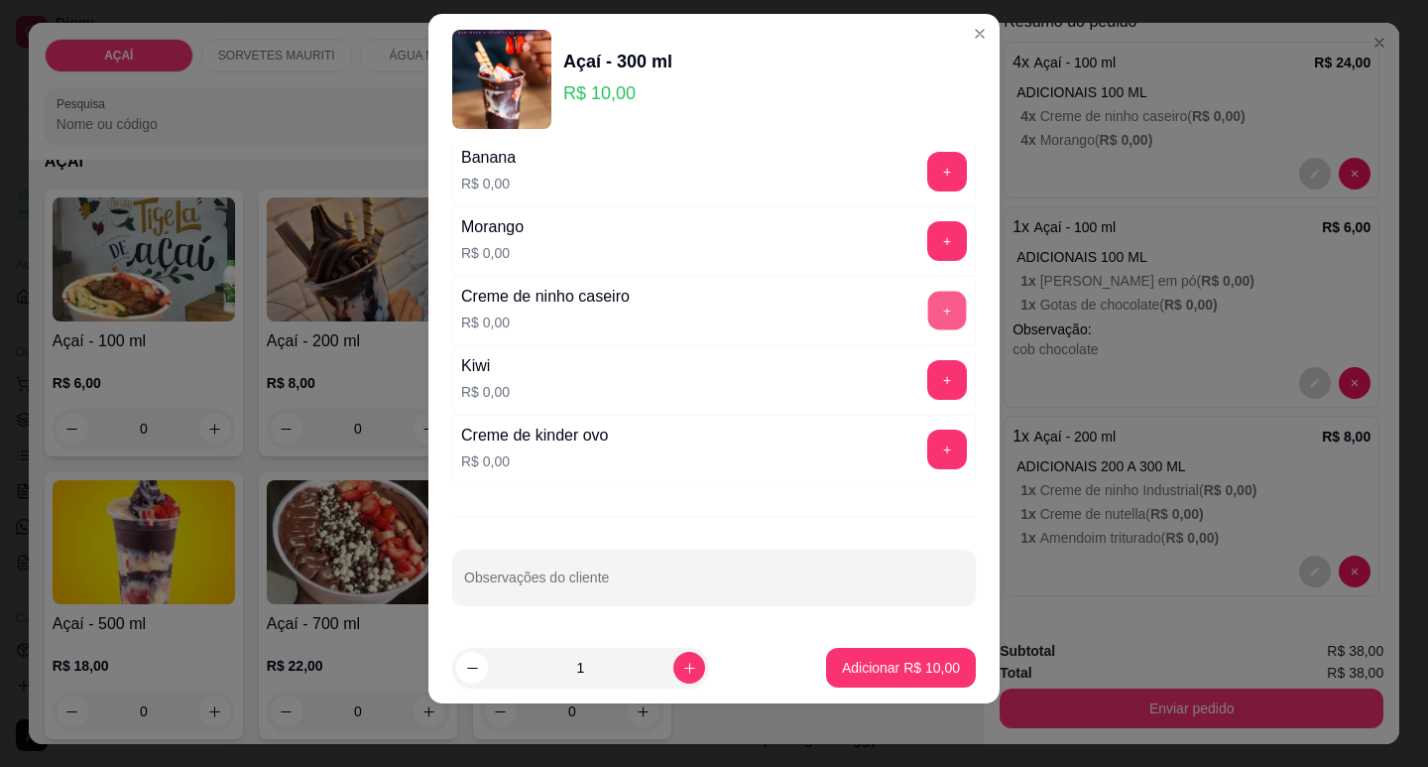
click at [928, 307] on button "+" at bounding box center [947, 310] width 39 height 39
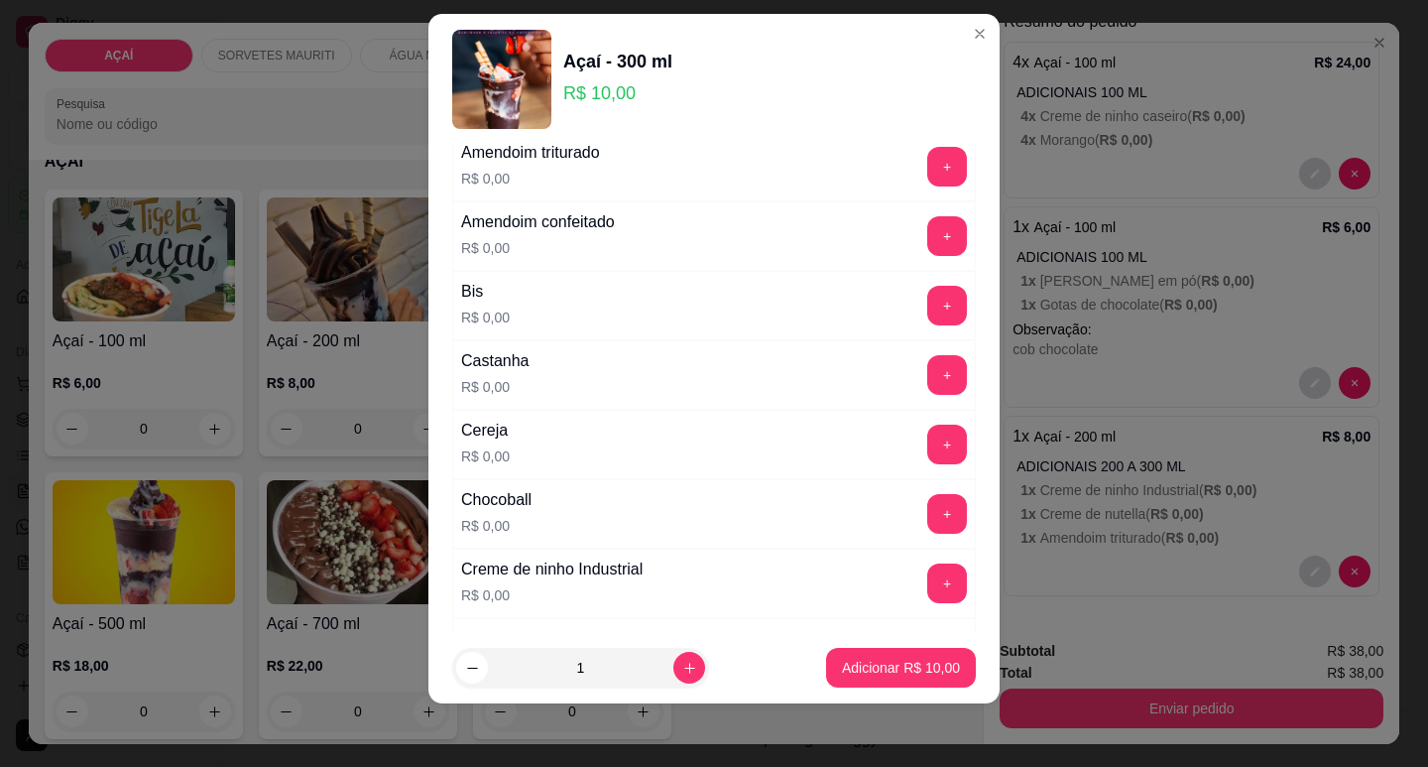
scroll to position [0, 0]
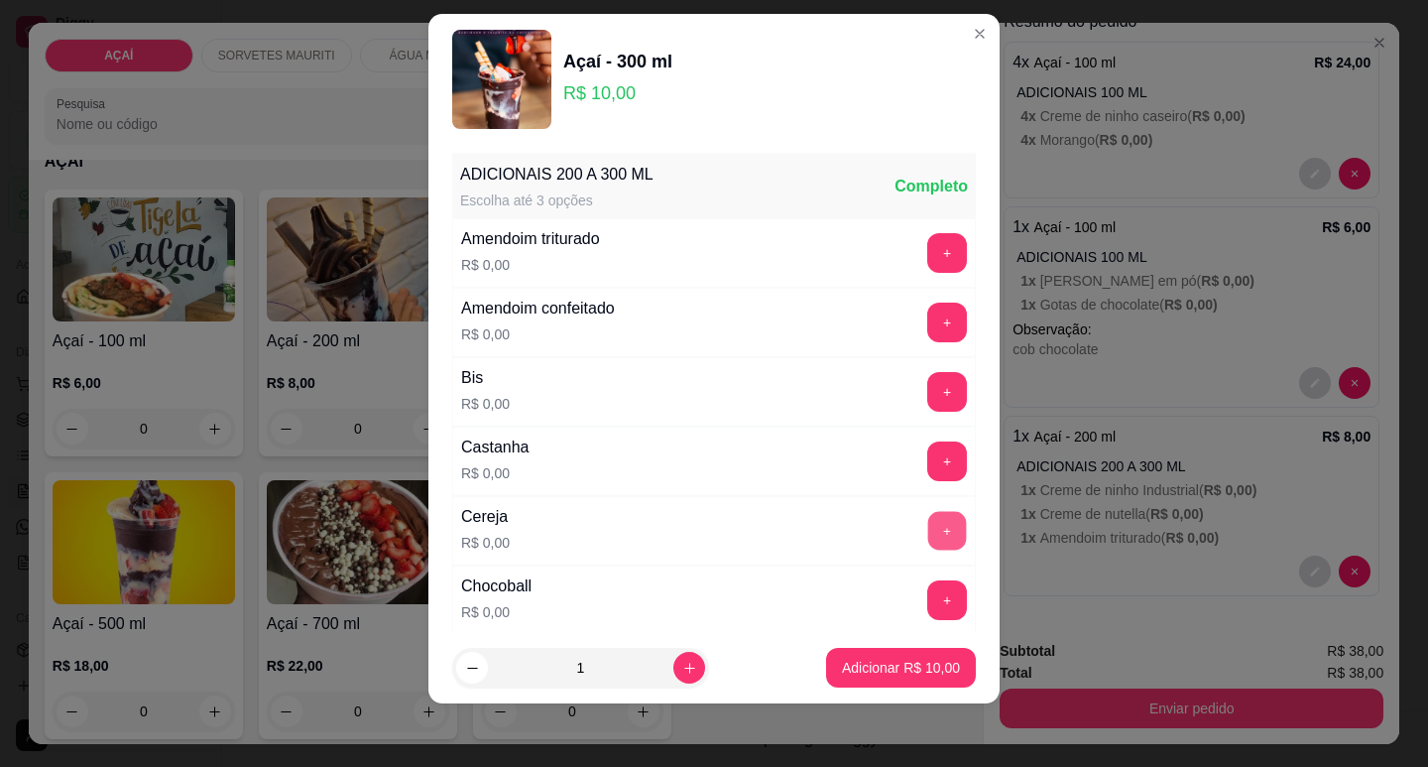
click at [928, 524] on button "+" at bounding box center [947, 530] width 39 height 39
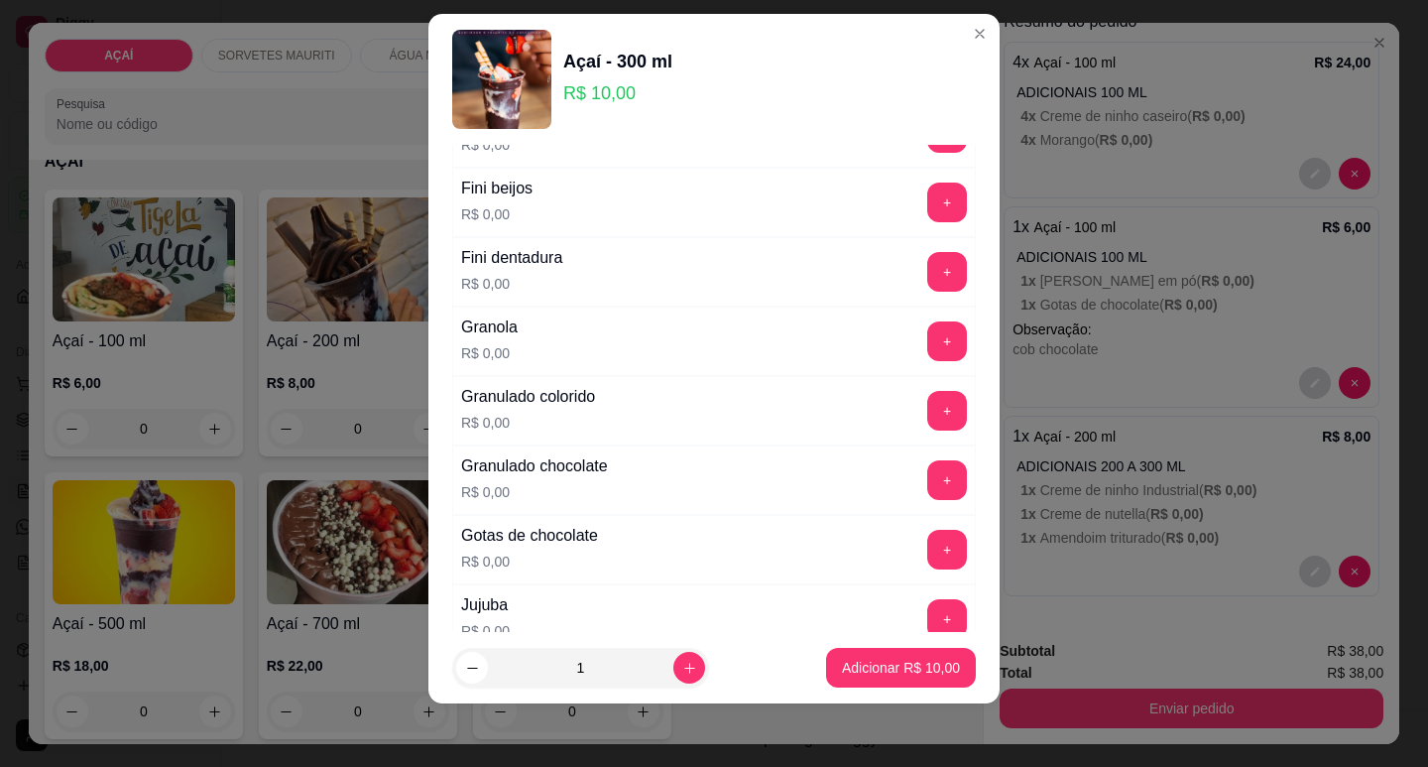
scroll to position [1488, 0]
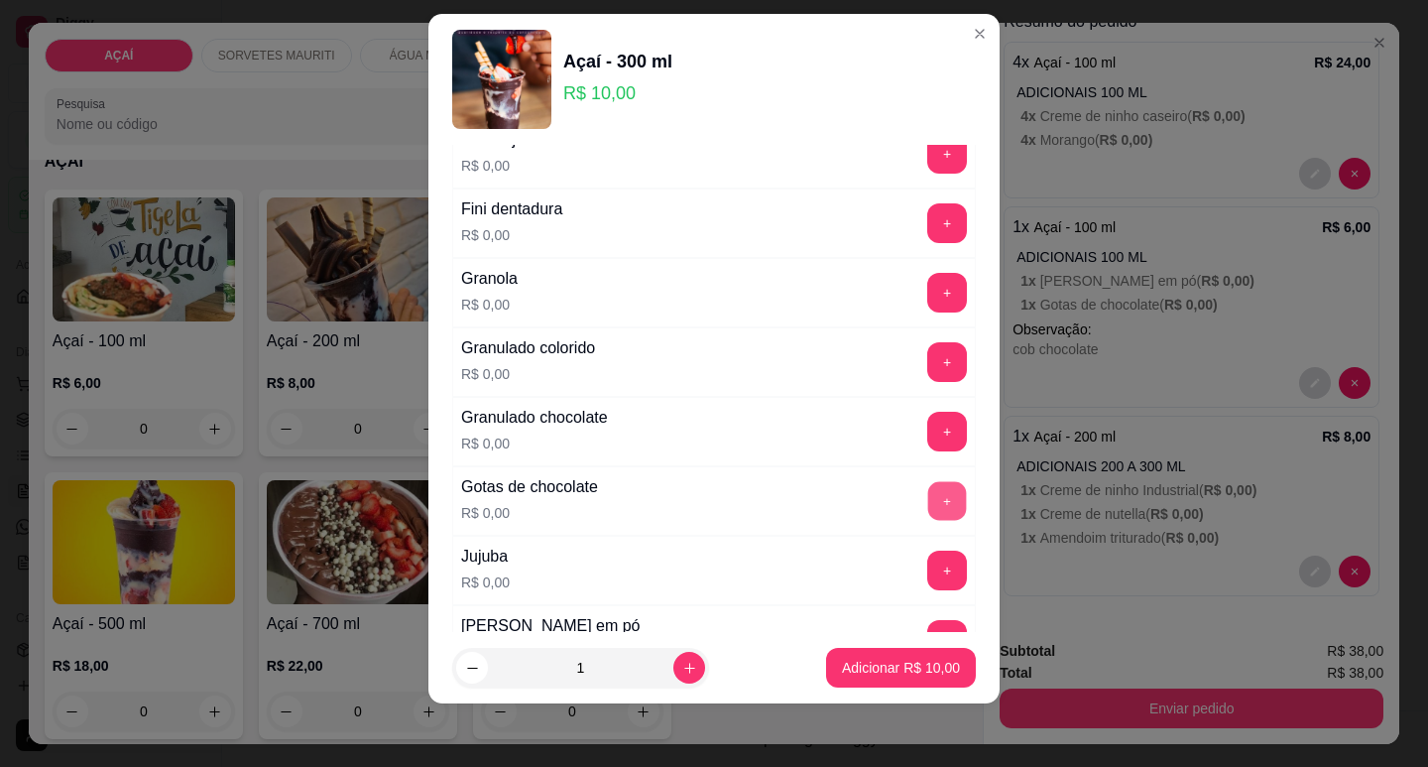
click at [928, 484] on button "+" at bounding box center [947, 500] width 39 height 39
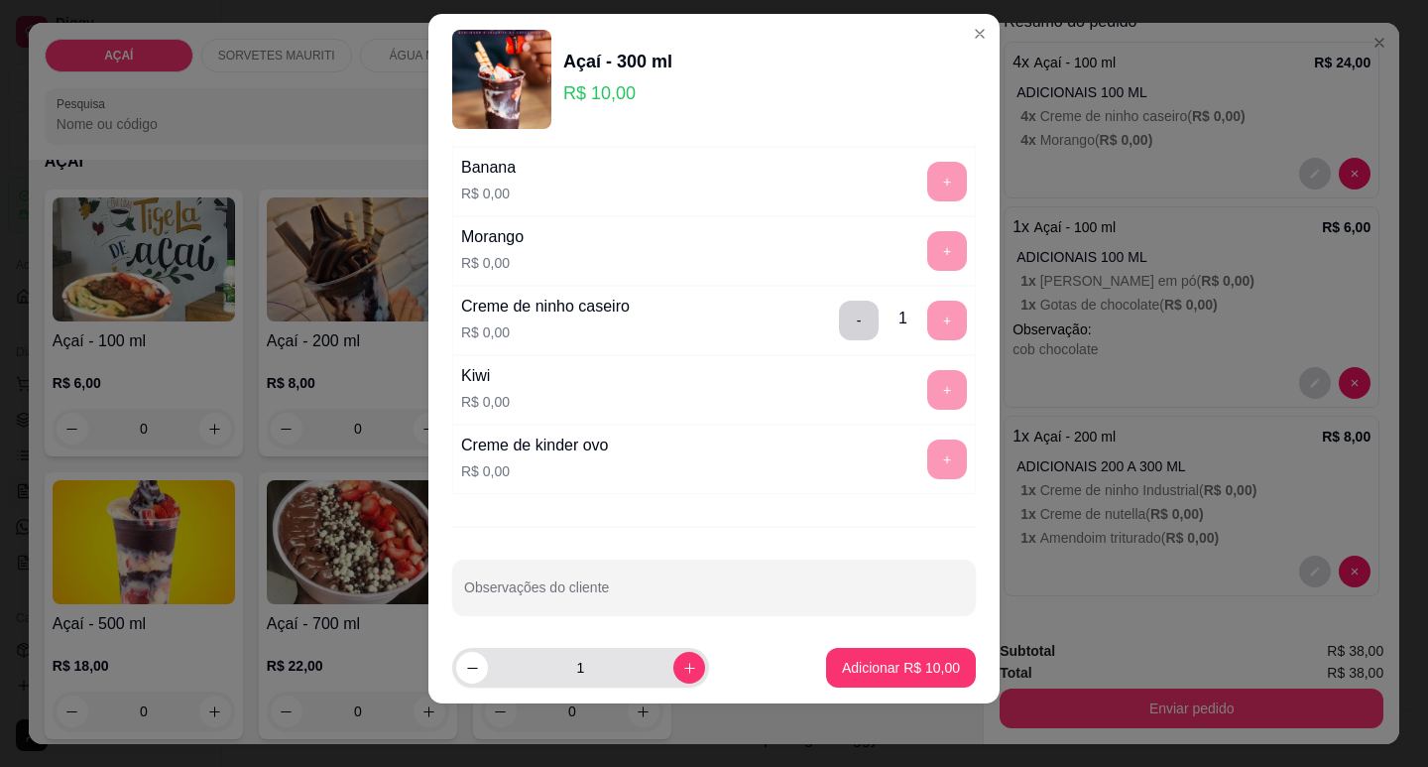
scroll to position [2579, 0]
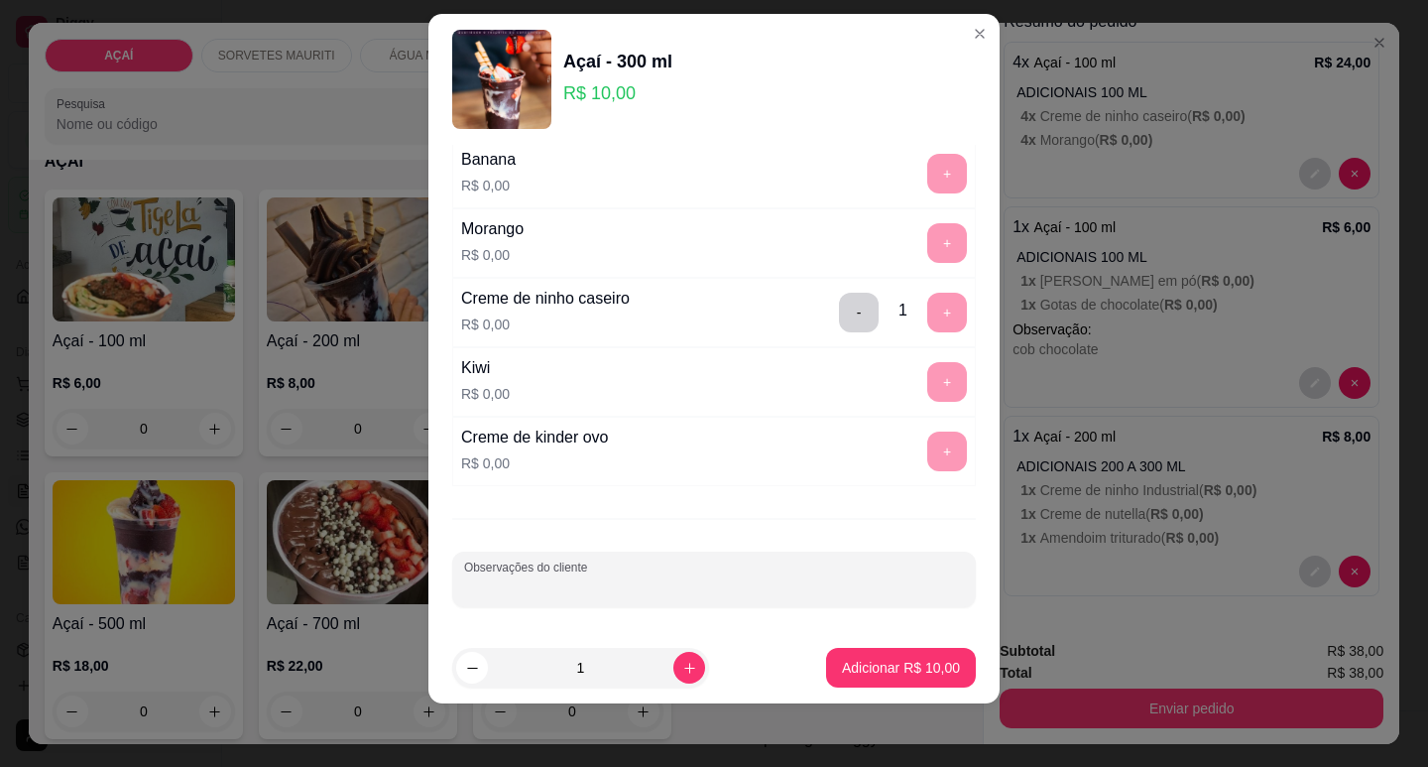
click at [574, 583] on input "Observações do cliente" at bounding box center [714, 587] width 500 height 20
type input "cob moranfgo"
click at [682, 668] on icon "increase-product-quantity" at bounding box center [689, 668] width 15 height 15
type input "2"
click at [902, 663] on p "Adicionar R$ 20,00" at bounding box center [901, 668] width 118 height 20
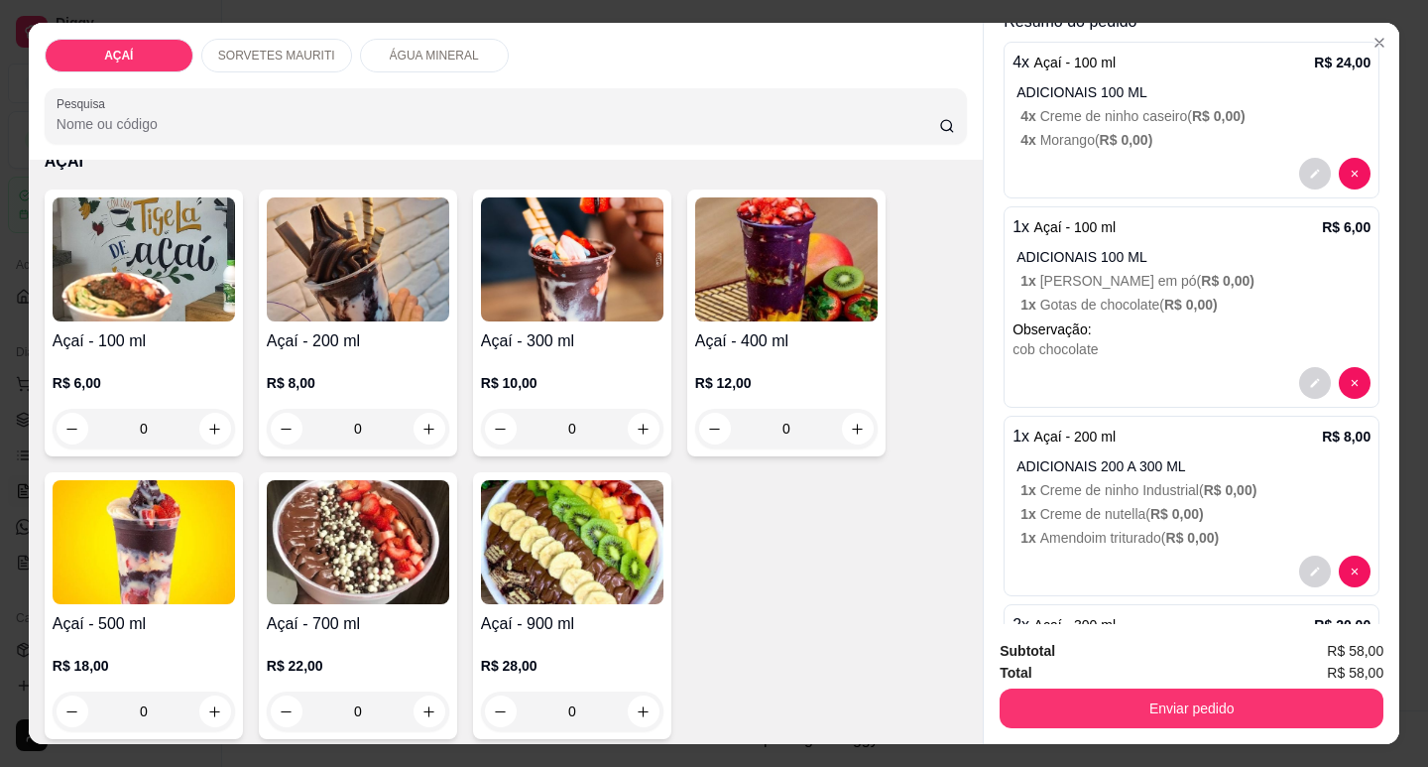
click at [536, 360] on div "R$ 10,00 0" at bounding box center [572, 400] width 182 height 95
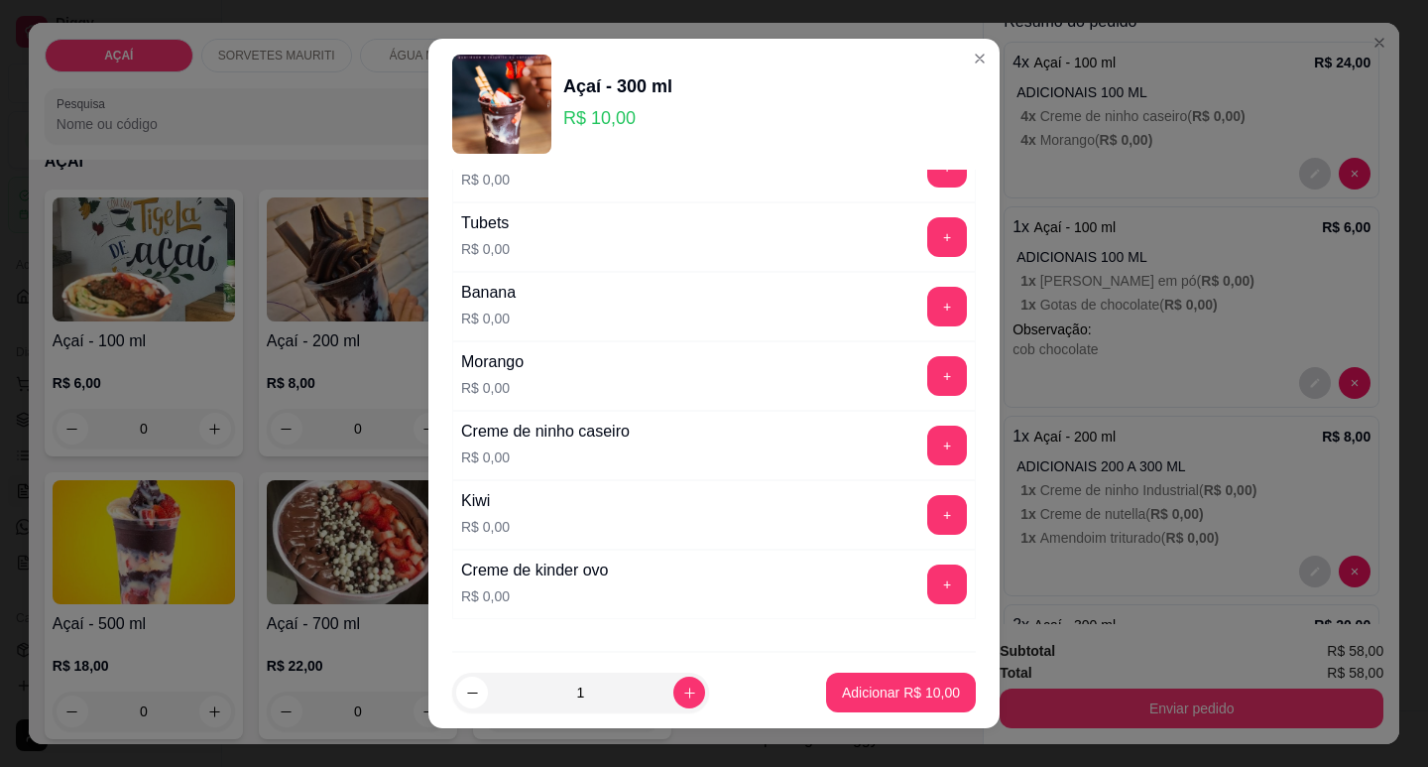
scroll to position [2581, 0]
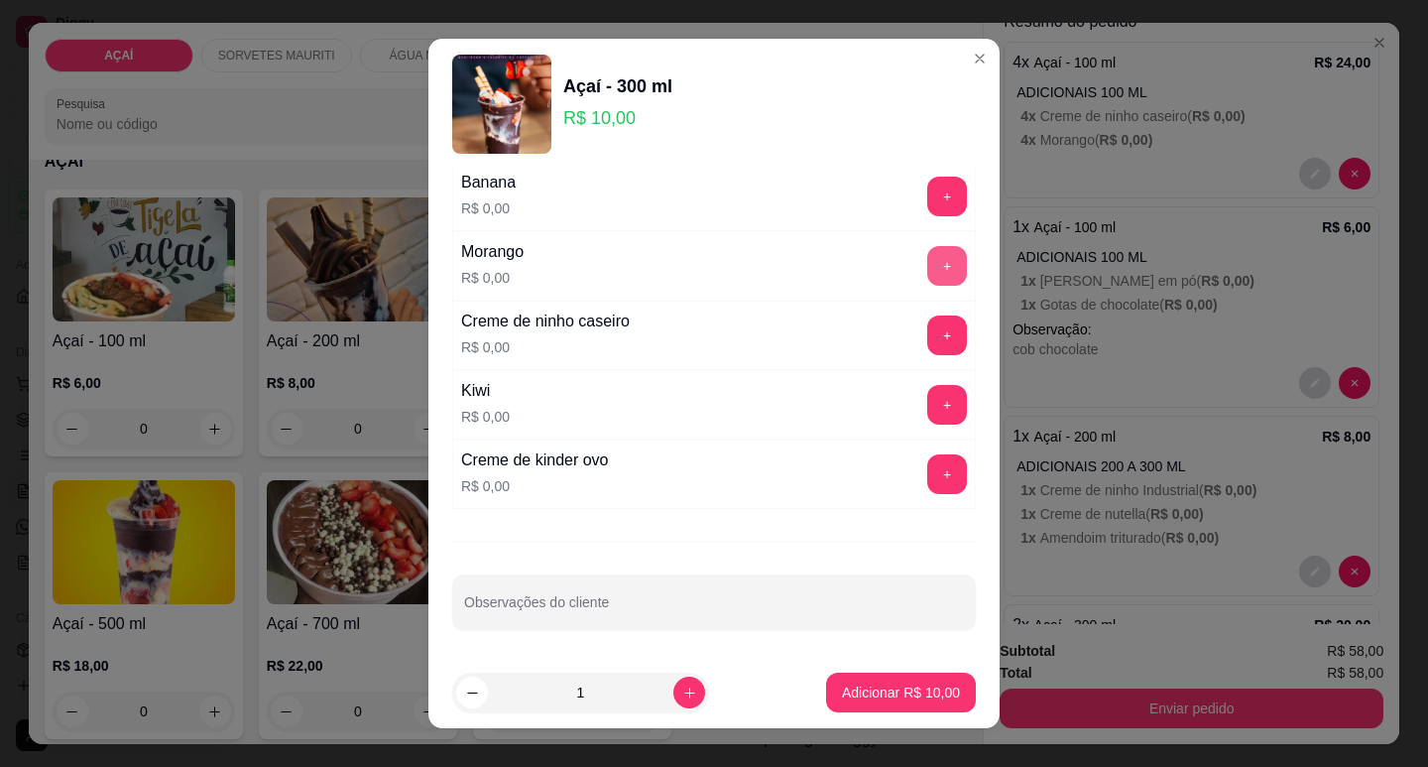
click at [927, 258] on button "+" at bounding box center [947, 266] width 40 height 40
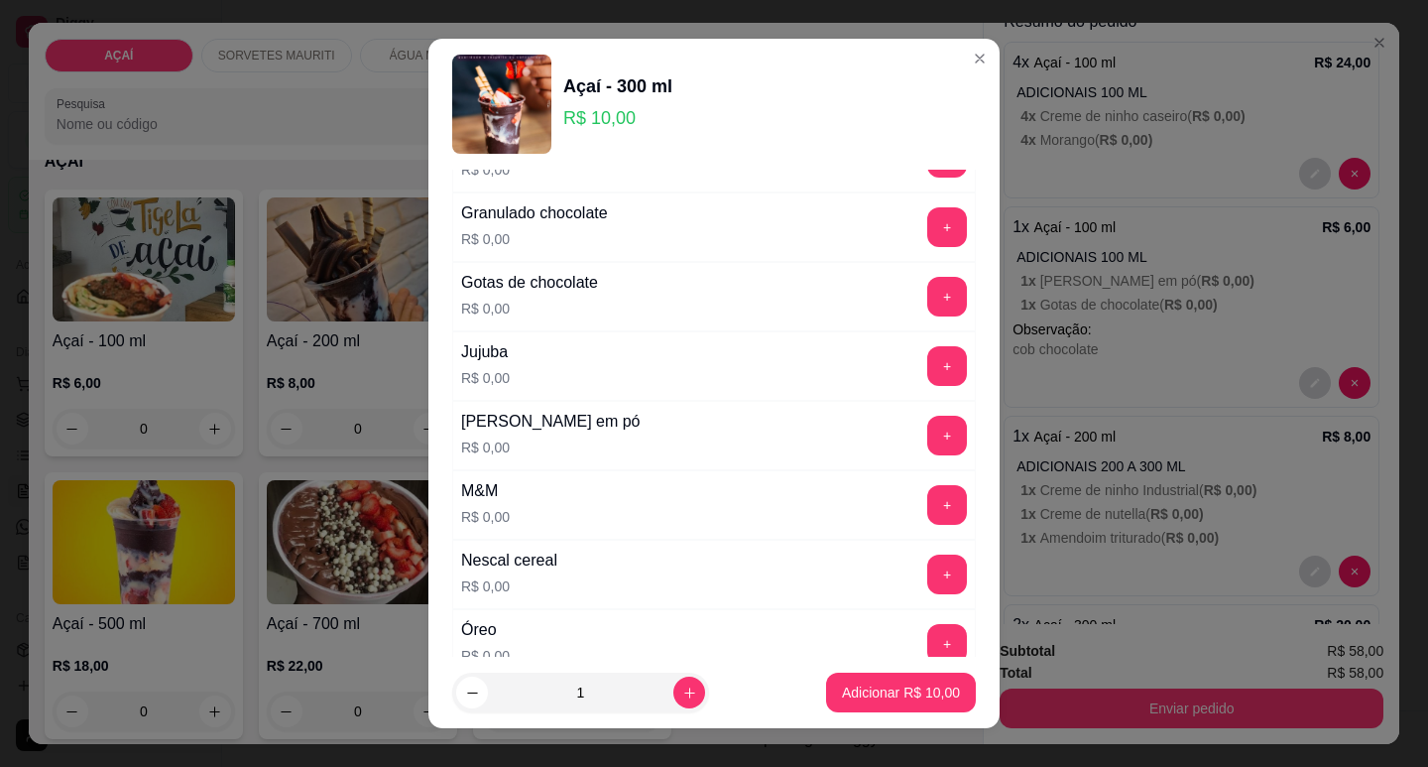
scroll to position [1688, 0]
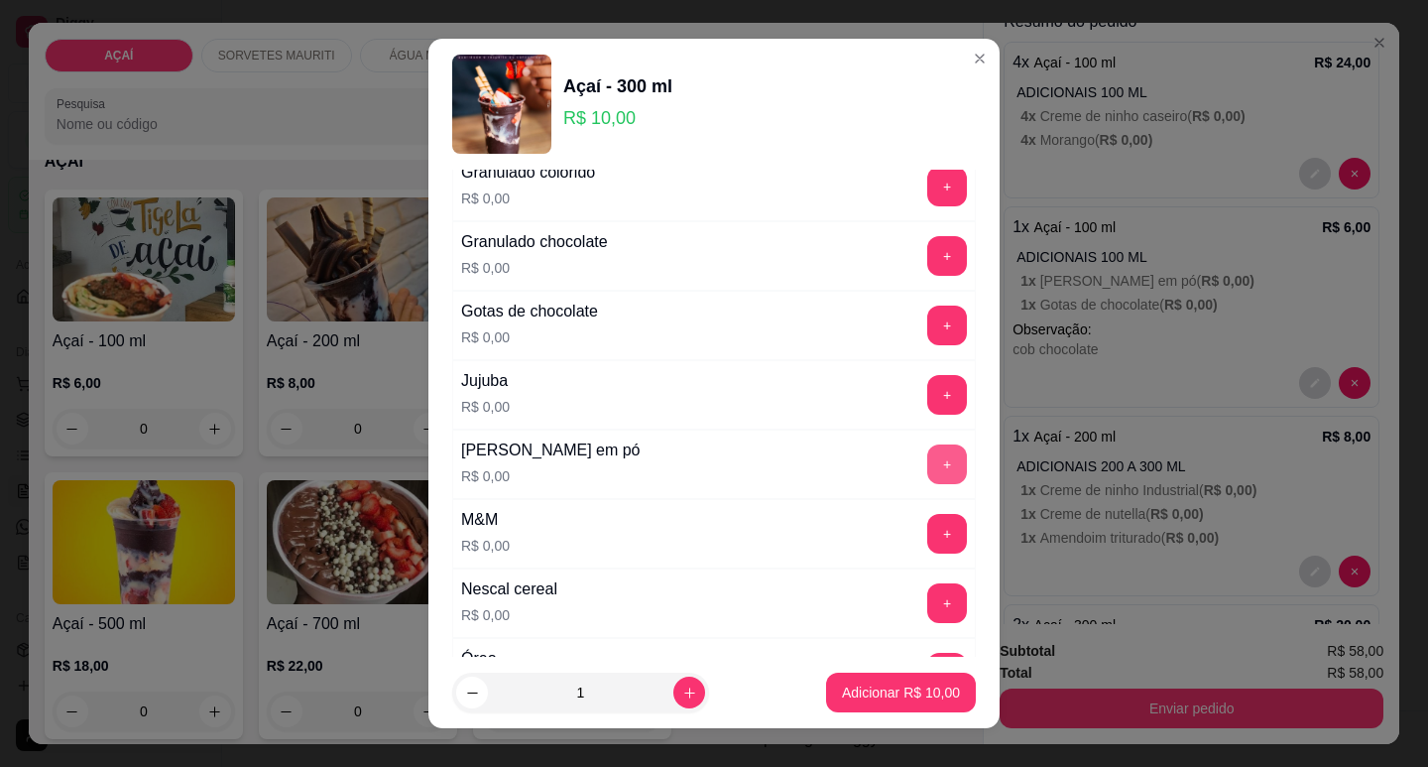
click at [927, 466] on button "+" at bounding box center [947, 464] width 40 height 40
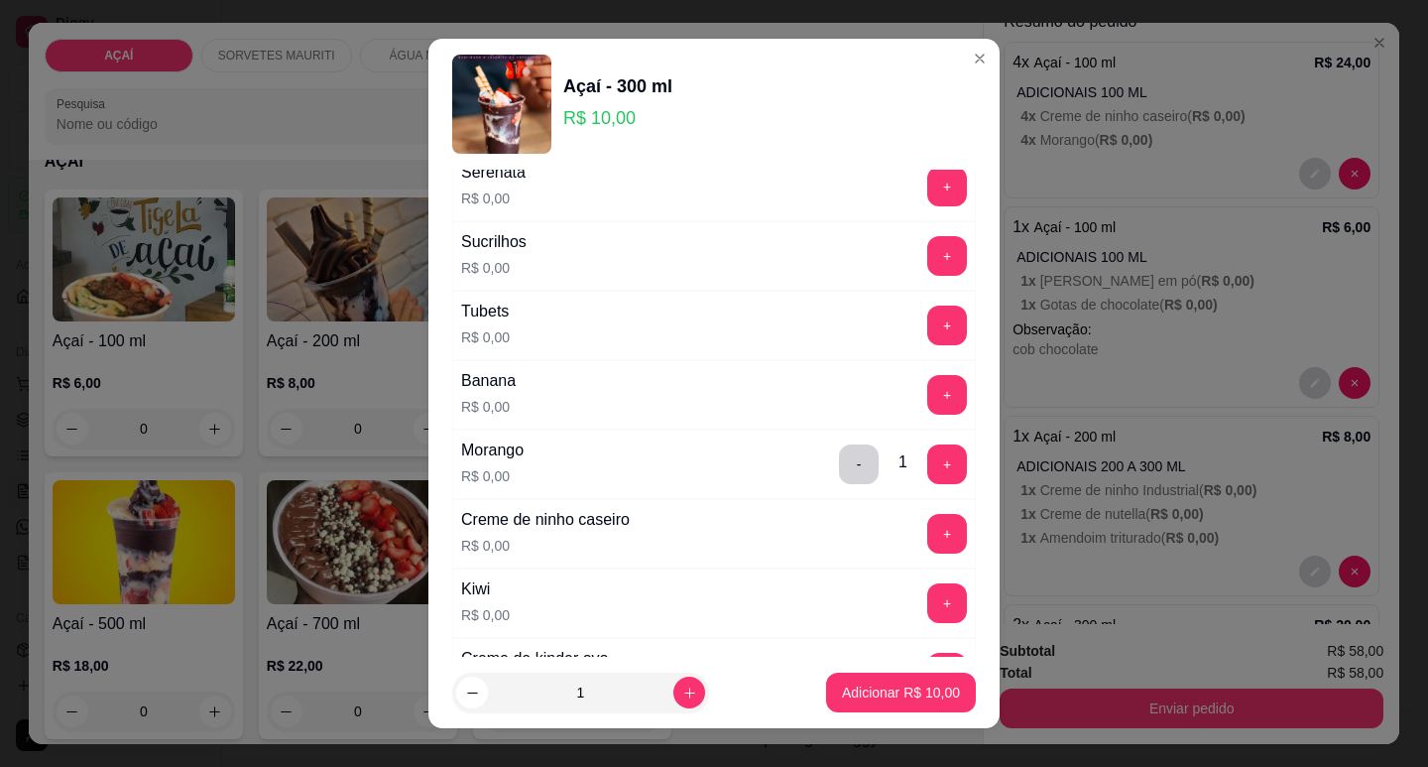
scroll to position [2283, 0]
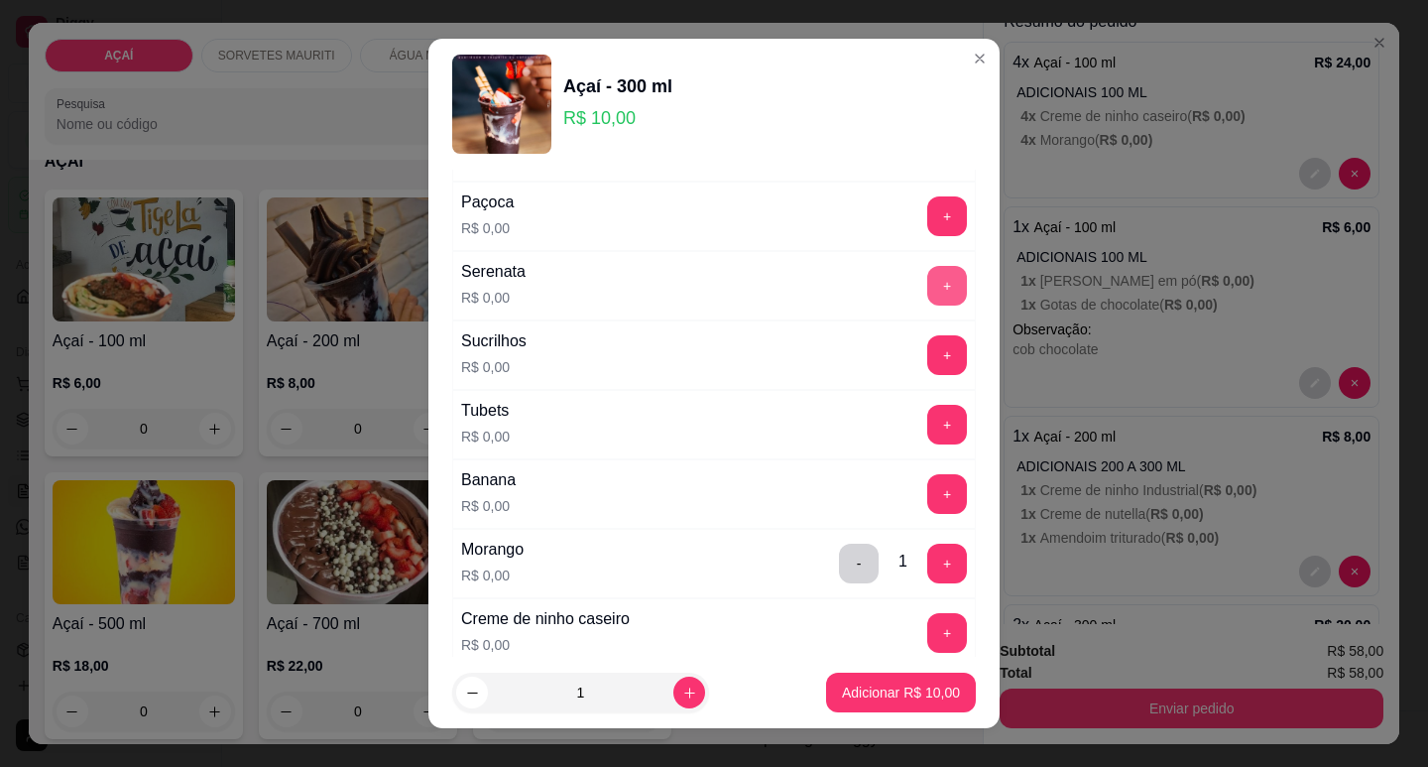
click at [927, 282] on button "+" at bounding box center [947, 286] width 40 height 40
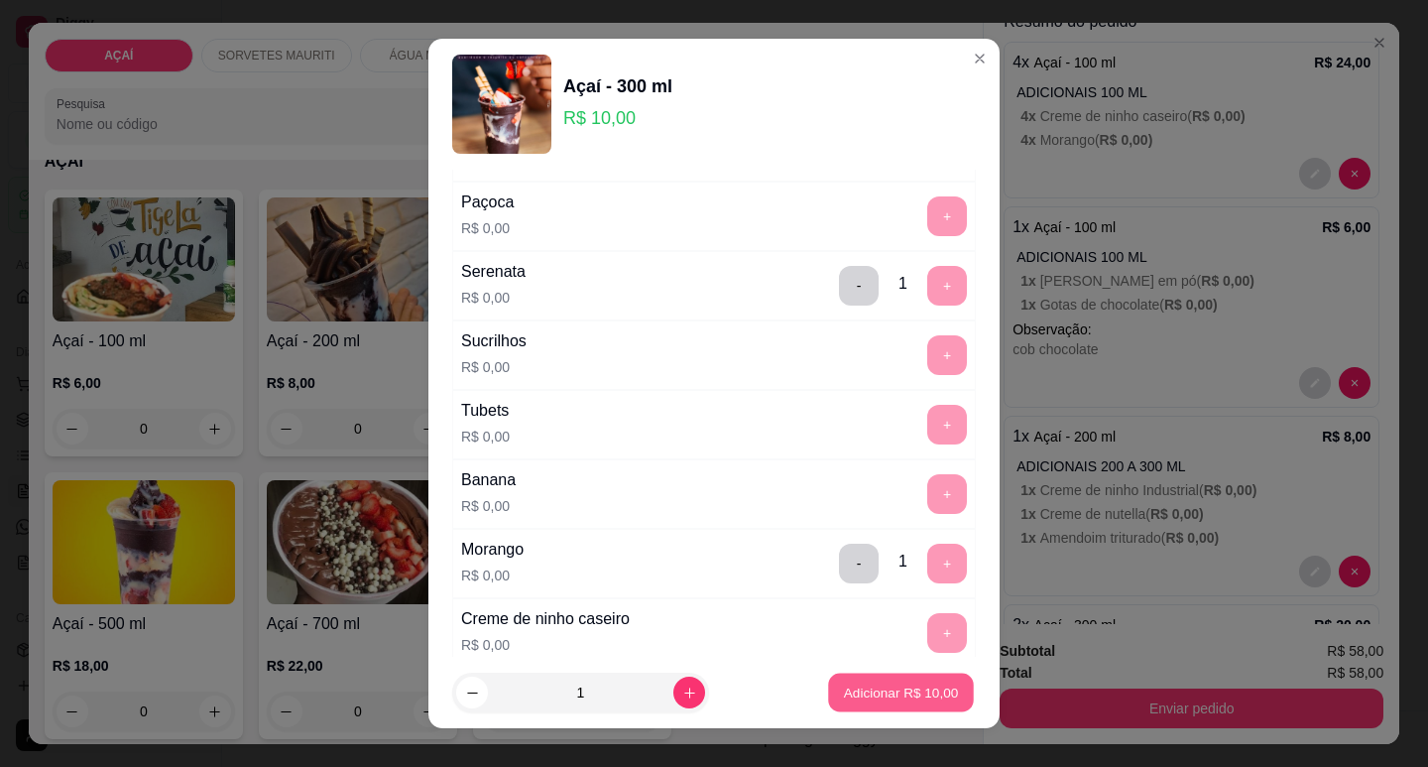
click at [873, 673] on button "Adicionar R$ 10,00" at bounding box center [901, 692] width 146 height 39
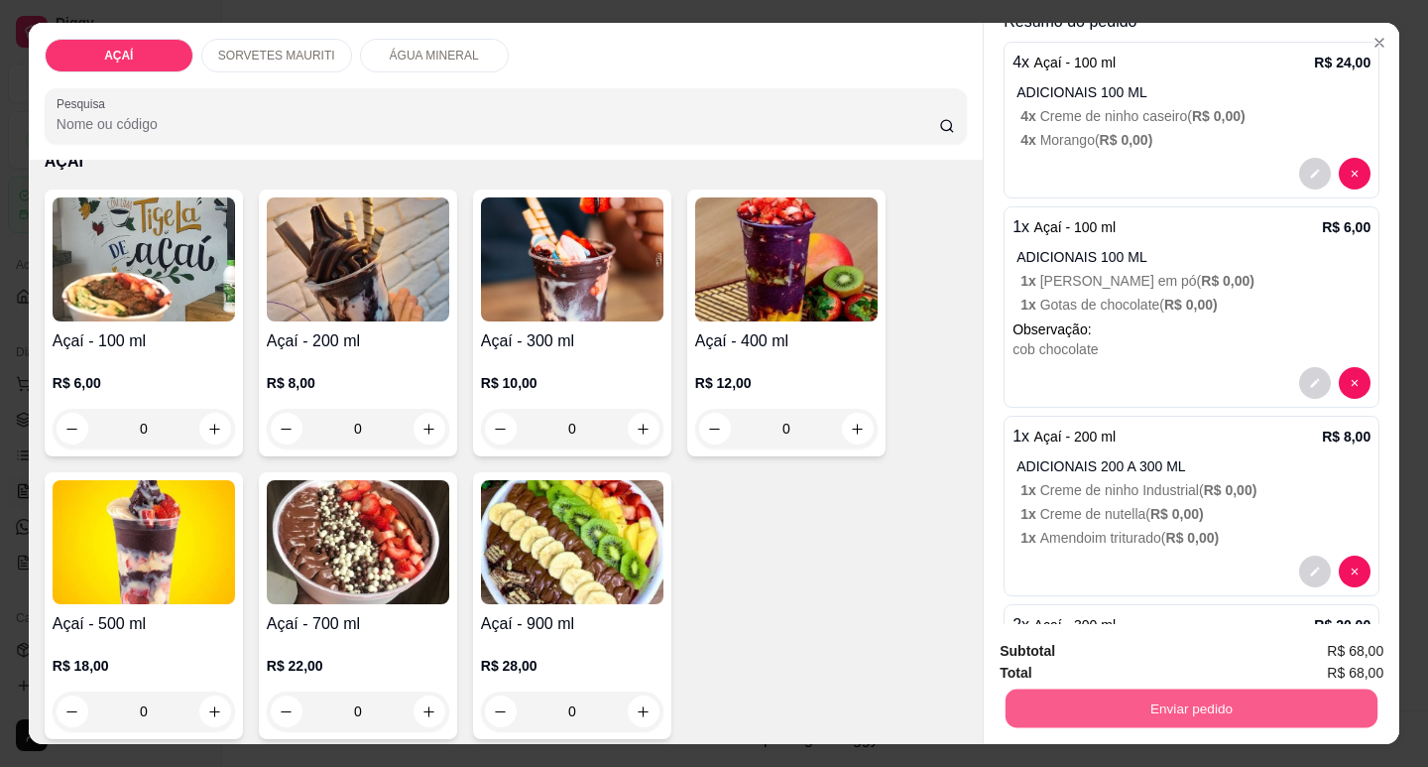
click at [1127, 701] on button "Enviar pedido" at bounding box center [1192, 707] width 372 height 39
click at [1171, 646] on button "Não registrar e enviar pedido" at bounding box center [1126, 651] width 200 height 37
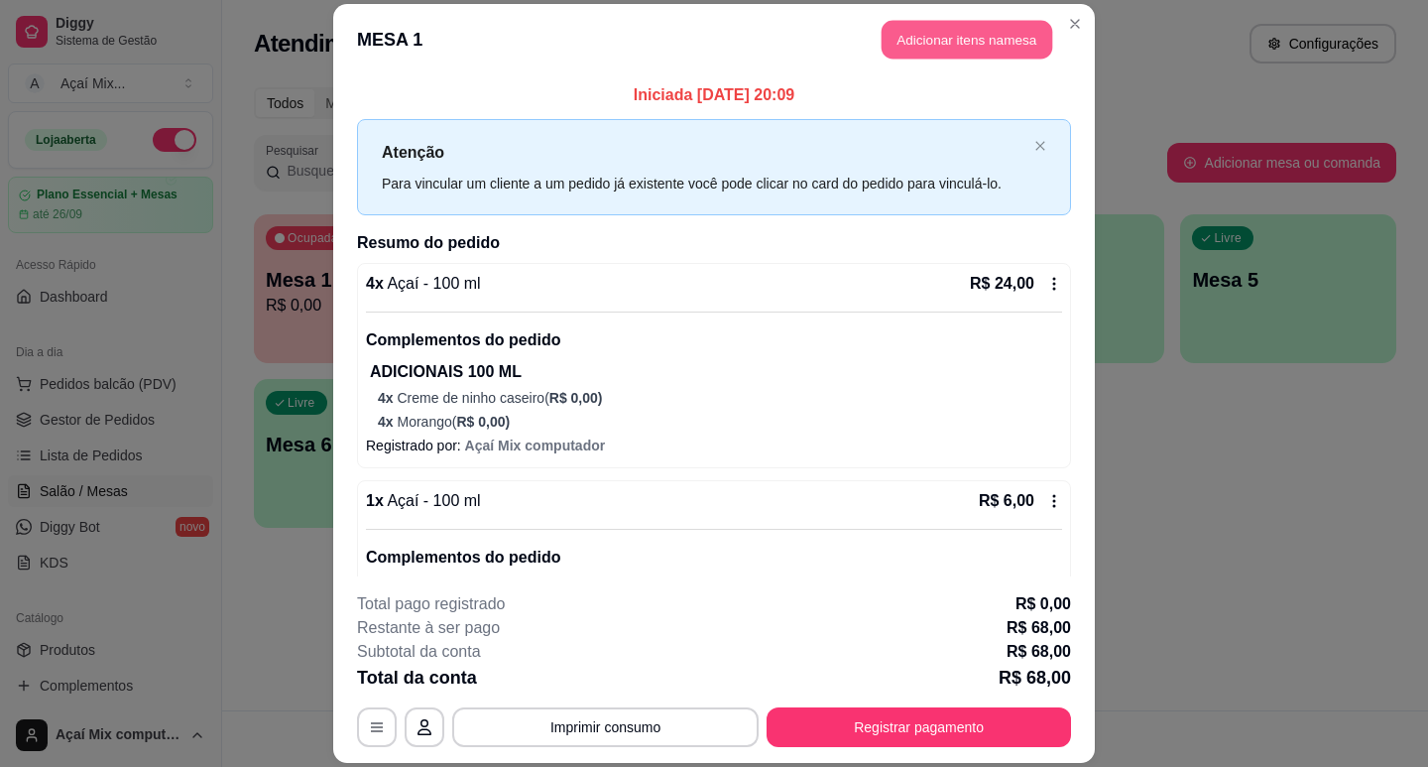
click at [908, 47] on button "Adicionar itens na mesa" at bounding box center [967, 39] width 171 height 39
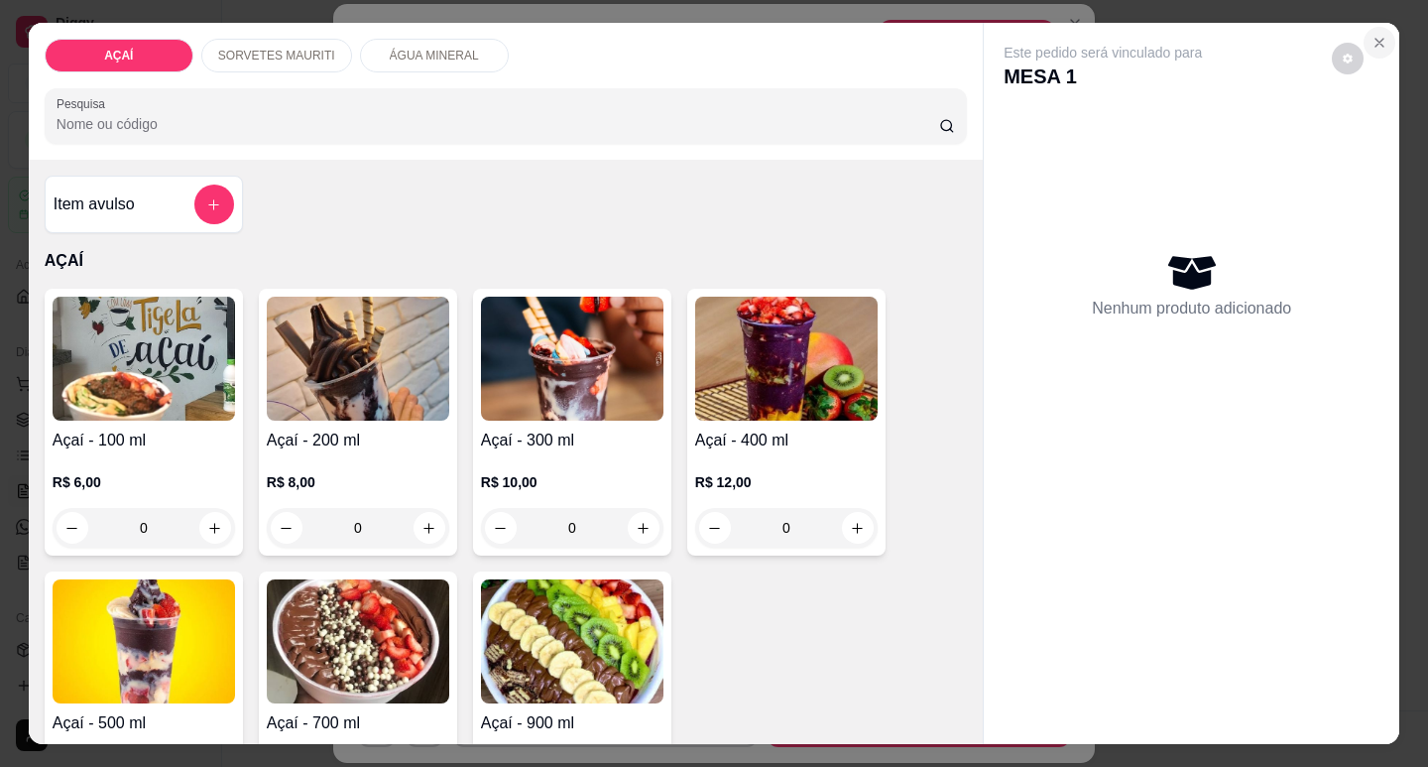
click at [1372, 35] on icon "Close" at bounding box center [1380, 43] width 16 height 16
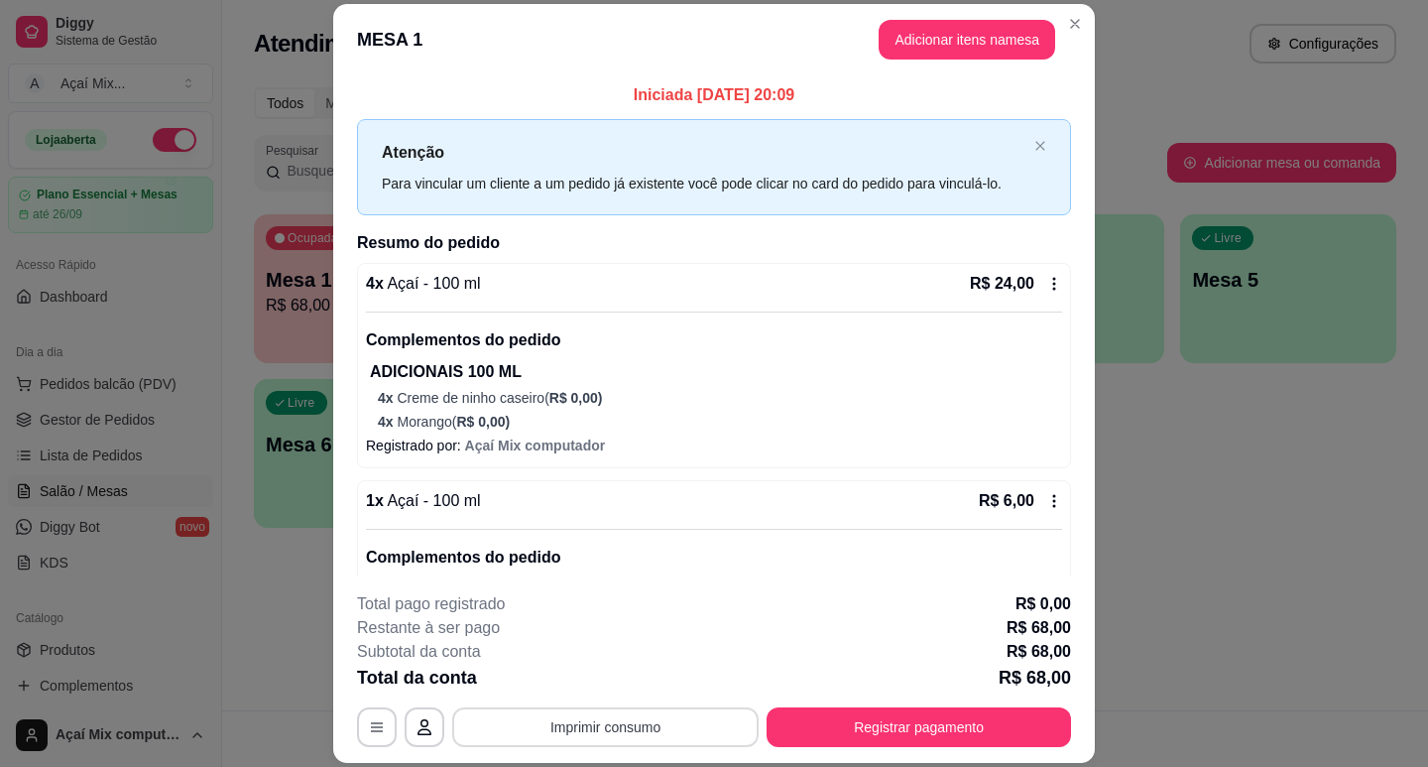
click at [572, 724] on button "Imprimir consumo" at bounding box center [605, 727] width 306 height 40
click at [628, 672] on button "Impressora" at bounding box center [605, 681] width 144 height 32
click at [964, 58] on button "Adicionar itens na mesa" at bounding box center [967, 39] width 171 height 39
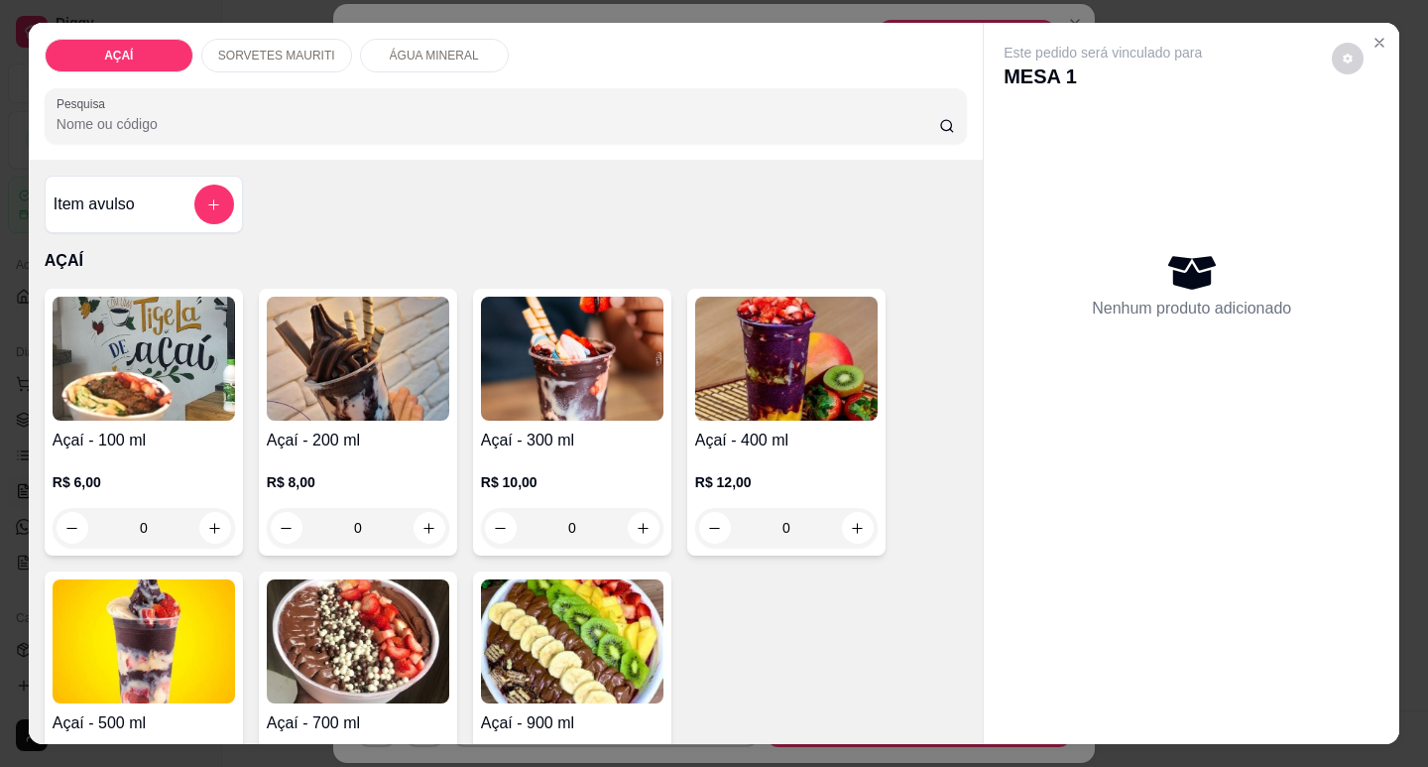
click at [351, 455] on div "R$ 8,00 0" at bounding box center [358, 499] width 182 height 95
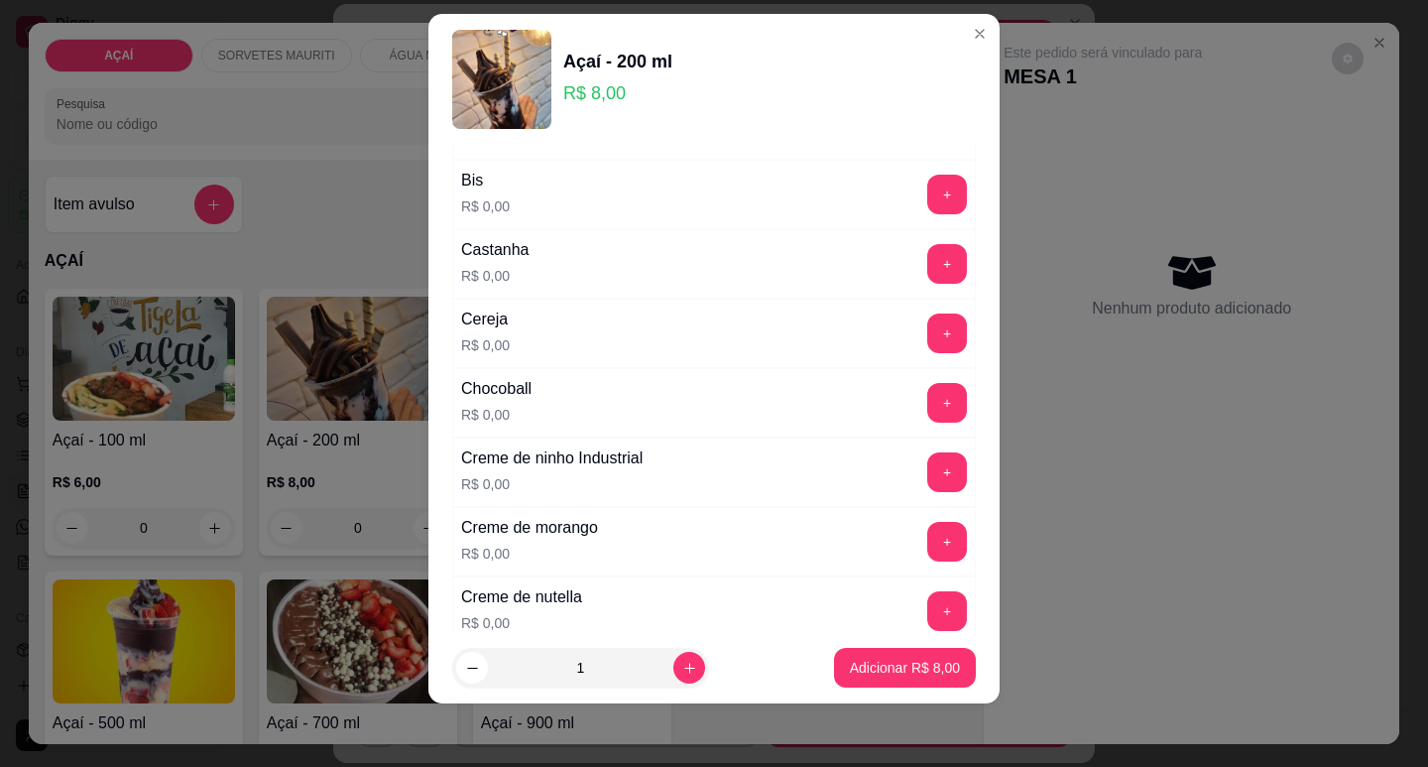
scroll to position [198, 0]
click at [927, 609] on button "+" at bounding box center [947, 610] width 40 height 40
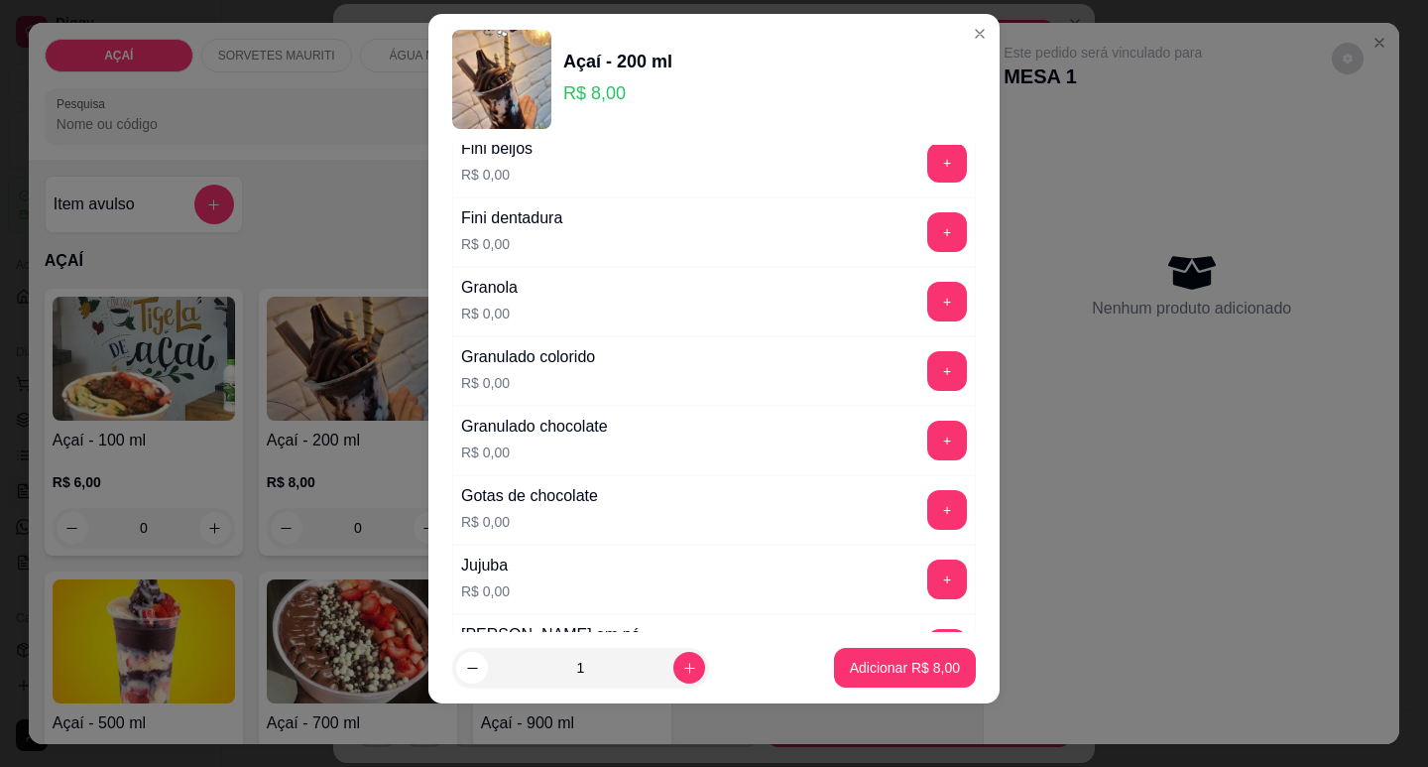
scroll to position [1488, 0]
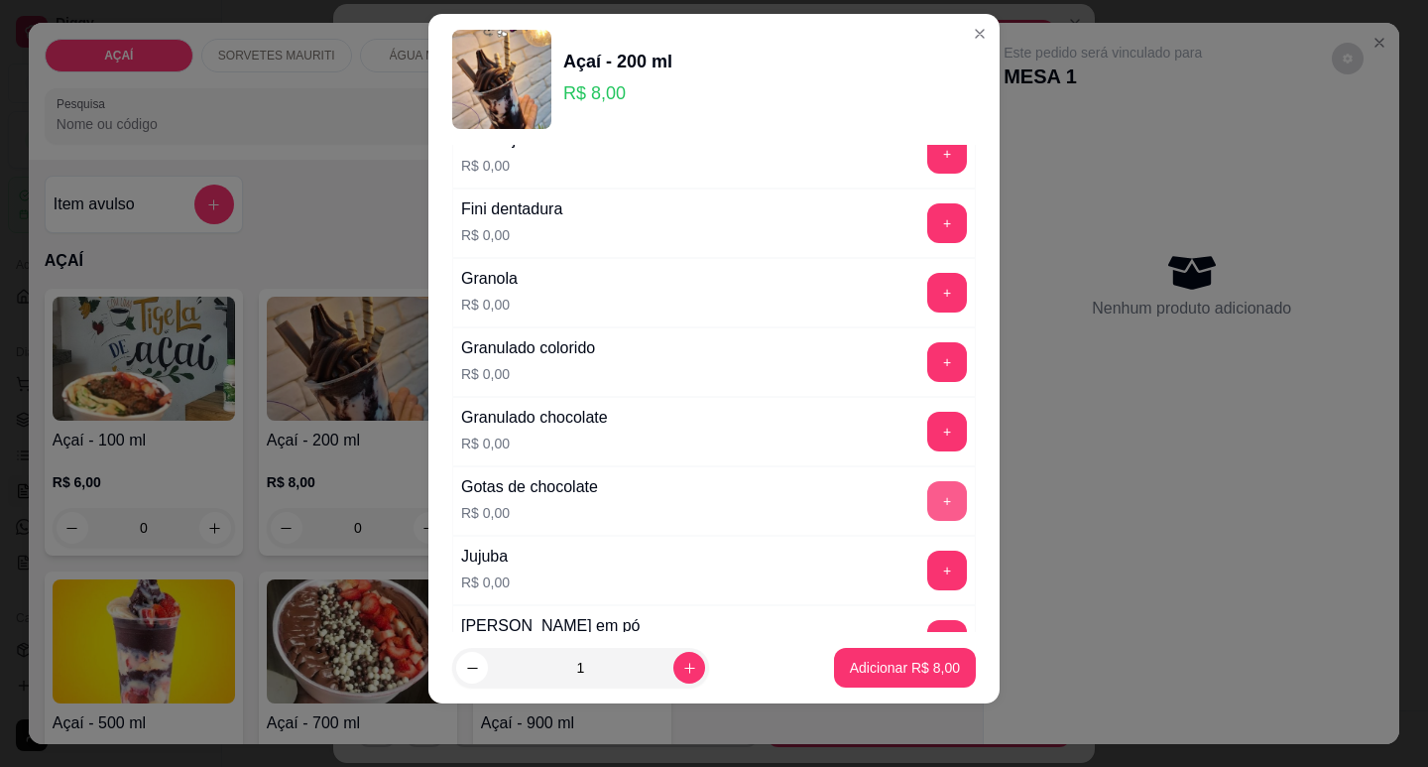
click at [927, 496] on button "+" at bounding box center [947, 501] width 40 height 40
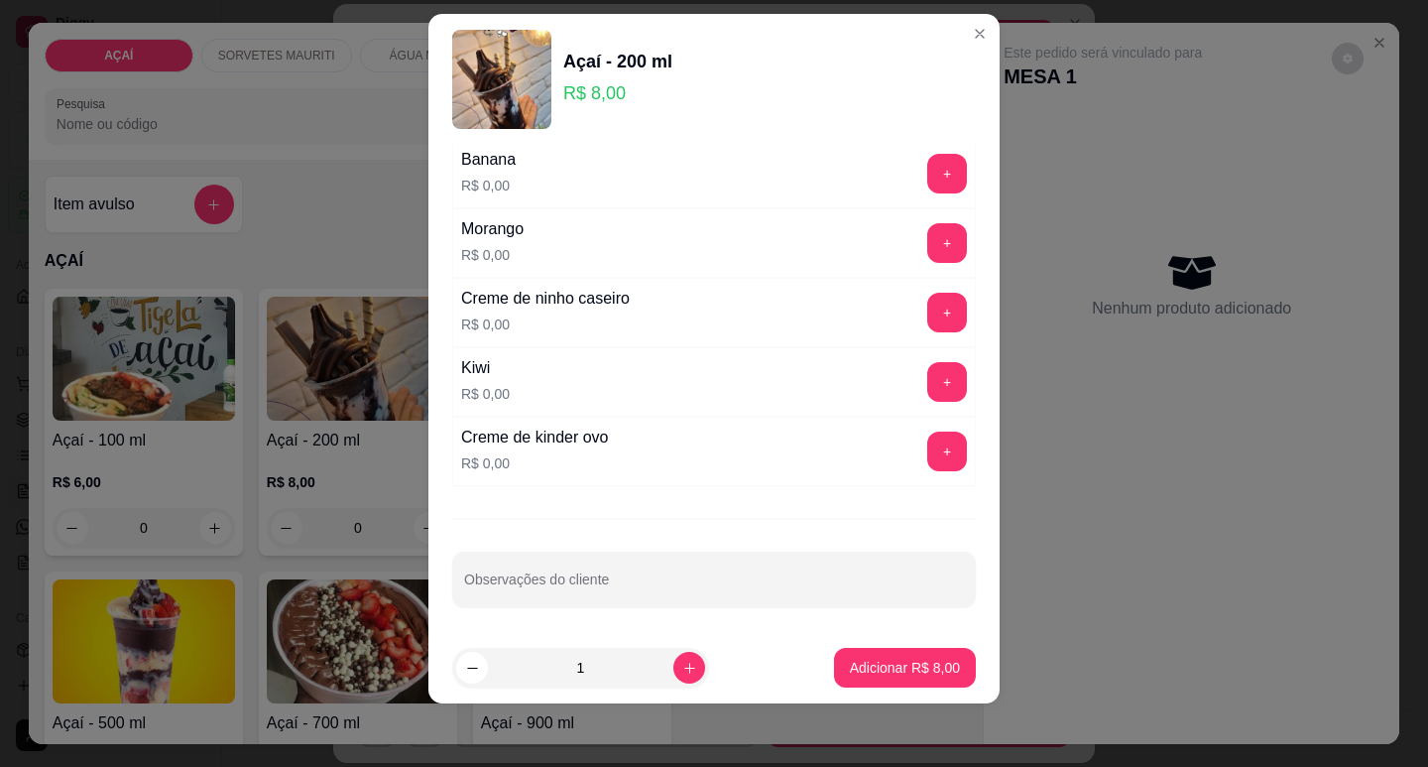
scroll to position [2581, 0]
click at [902, 261] on div "Morango R$ 0,00 +" at bounding box center [714, 240] width 524 height 69
click at [928, 246] on button "+" at bounding box center [947, 240] width 39 height 39
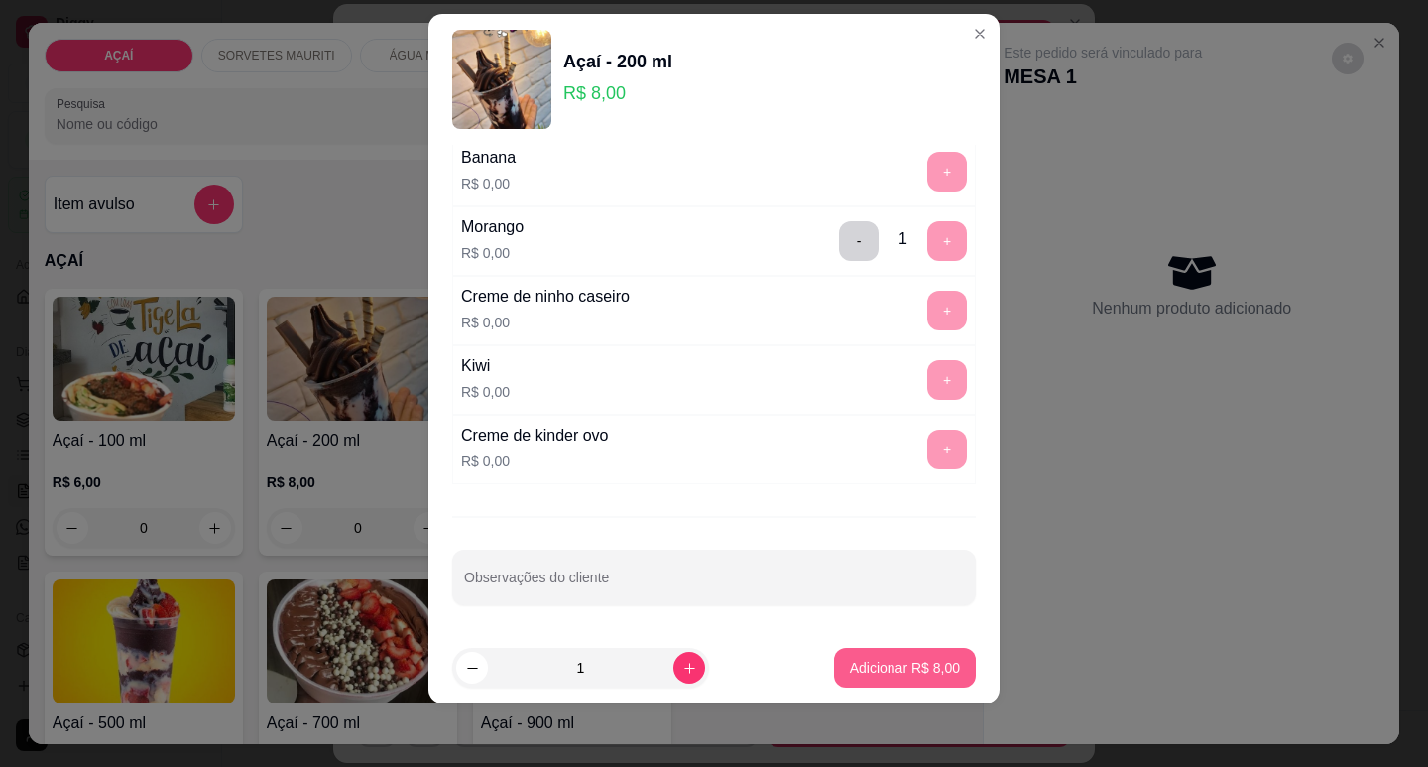
click at [897, 674] on p "Adicionar R$ 8,00" at bounding box center [905, 668] width 110 height 20
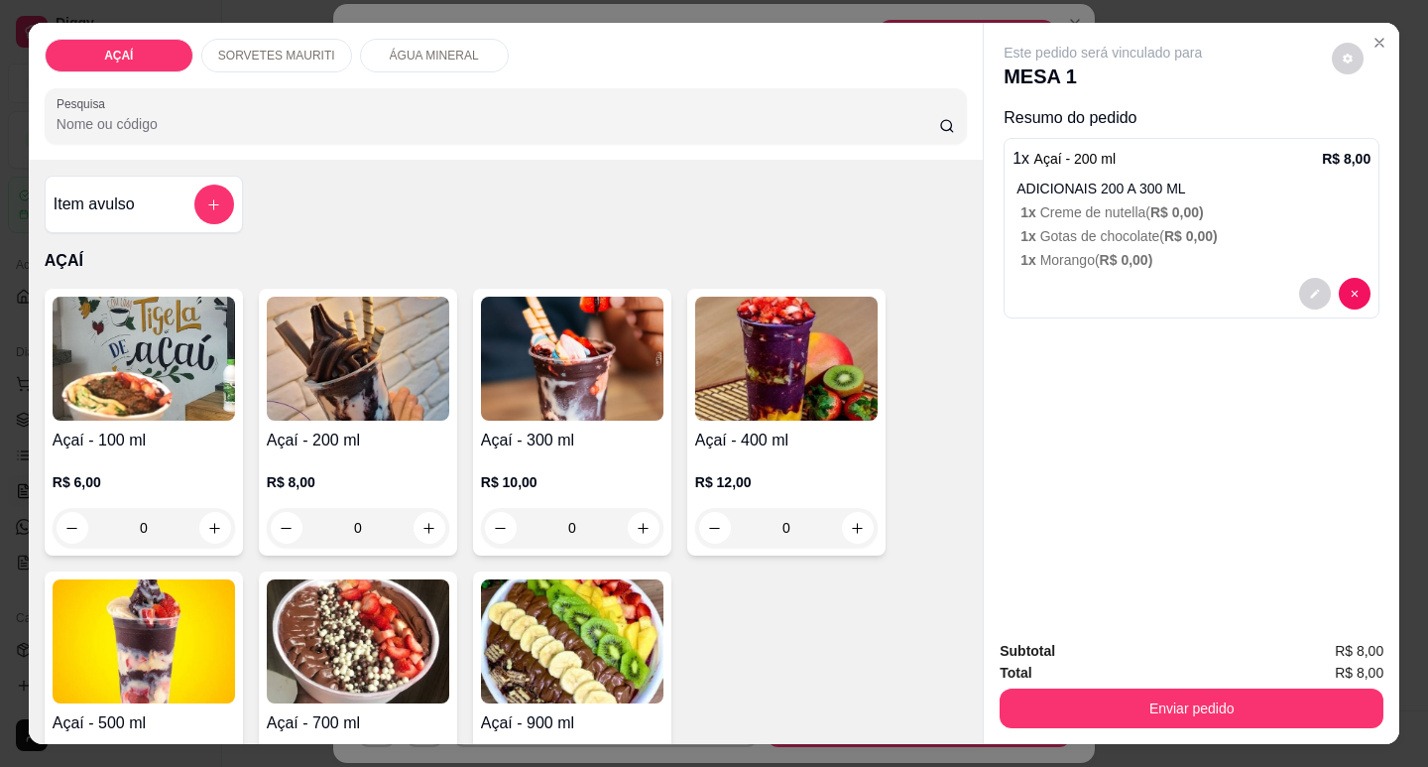
click at [533, 452] on div "R$ 10,00 0" at bounding box center [572, 499] width 182 height 95
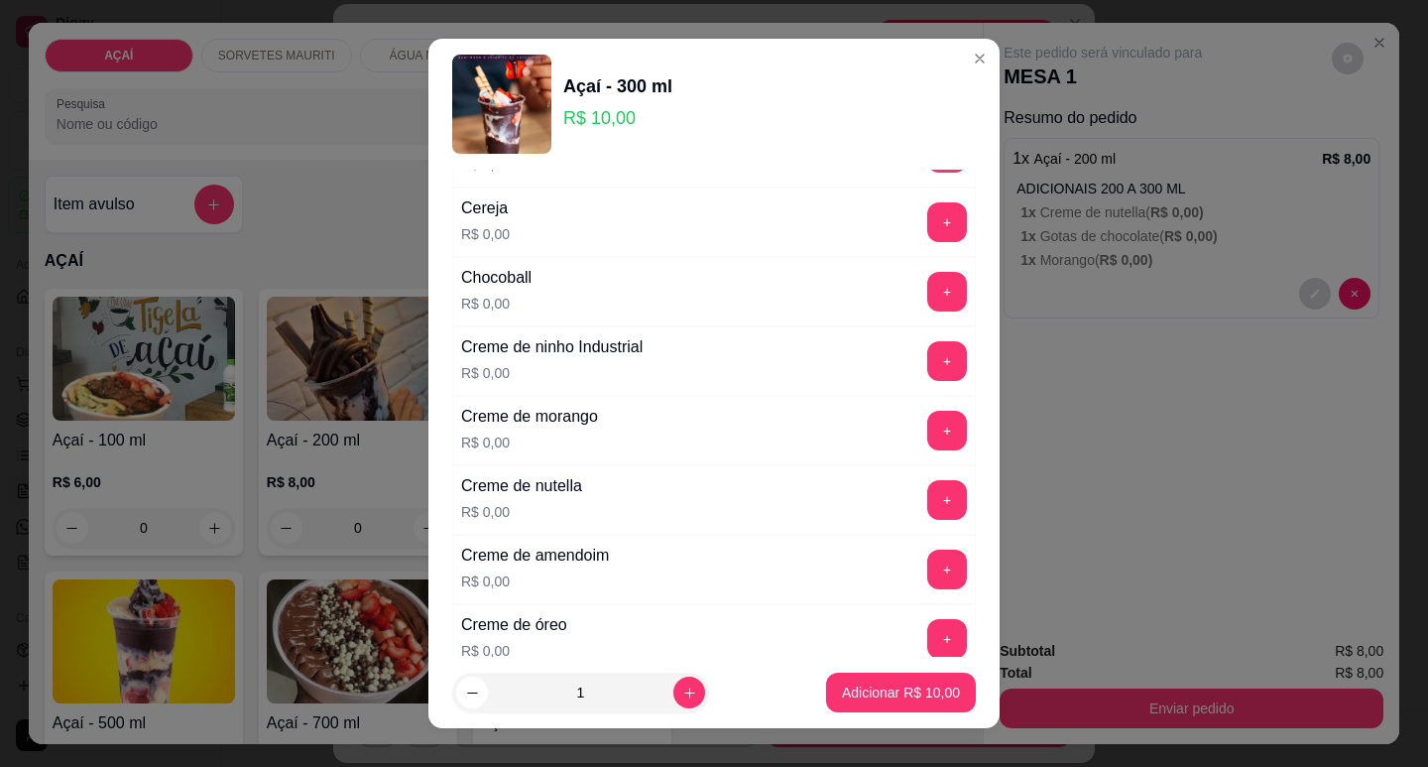
scroll to position [298, 0]
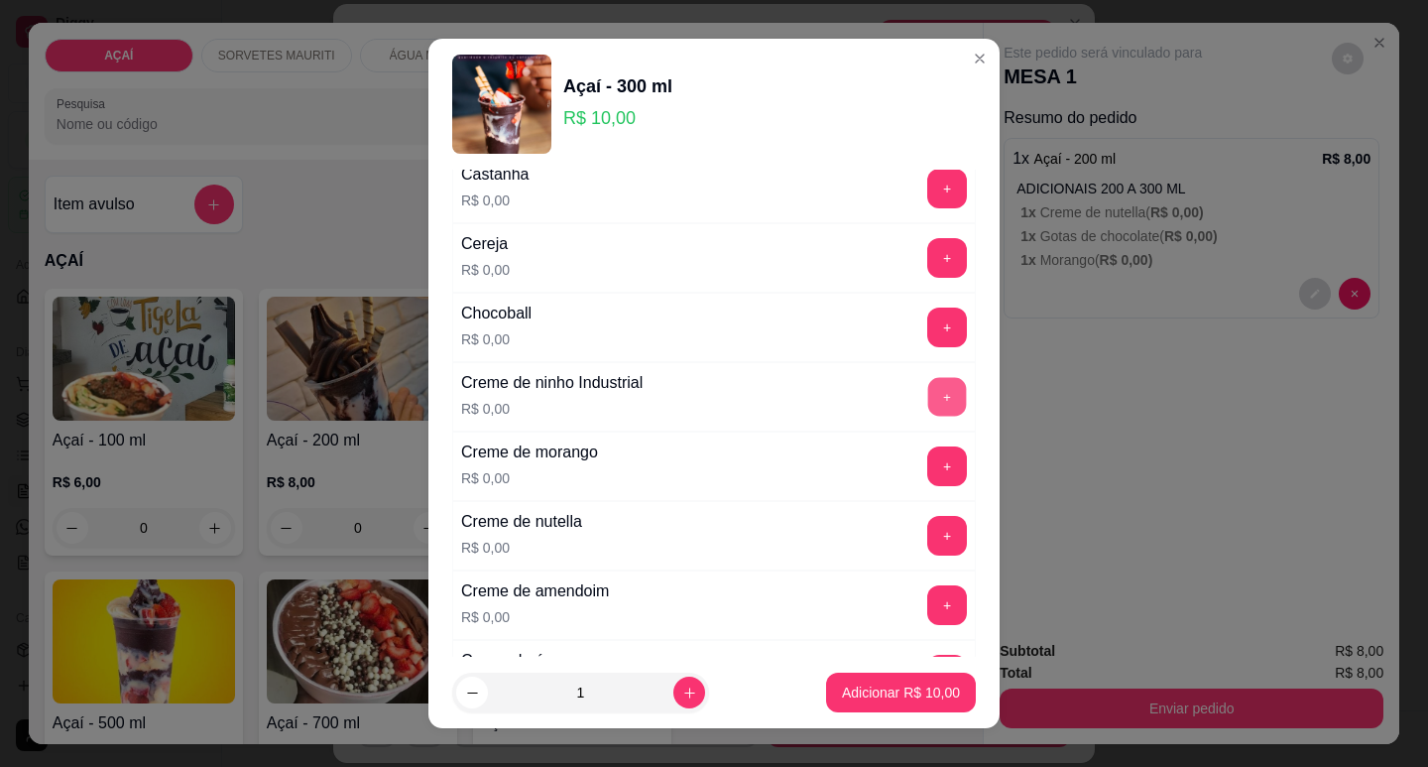
click at [928, 396] on button "+" at bounding box center [947, 396] width 39 height 39
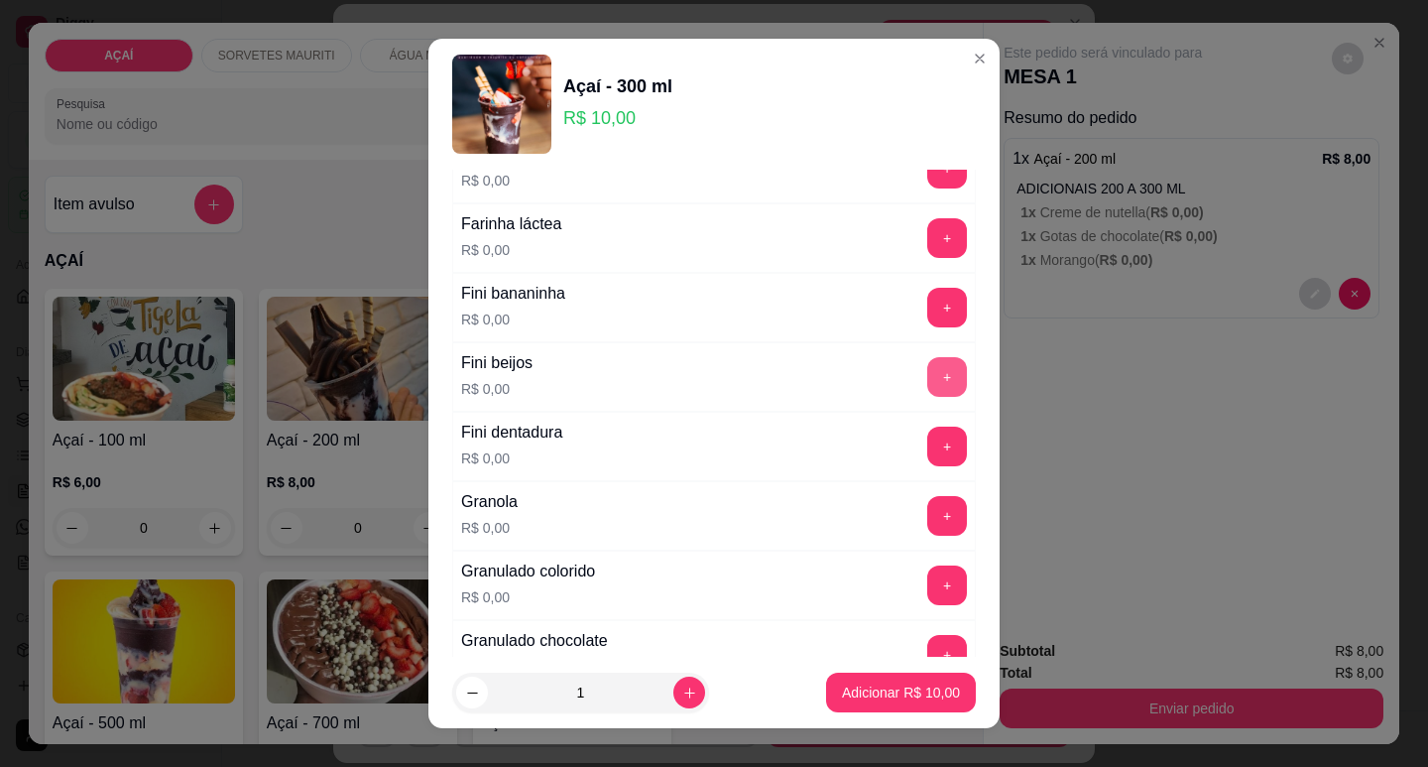
scroll to position [1488, 0]
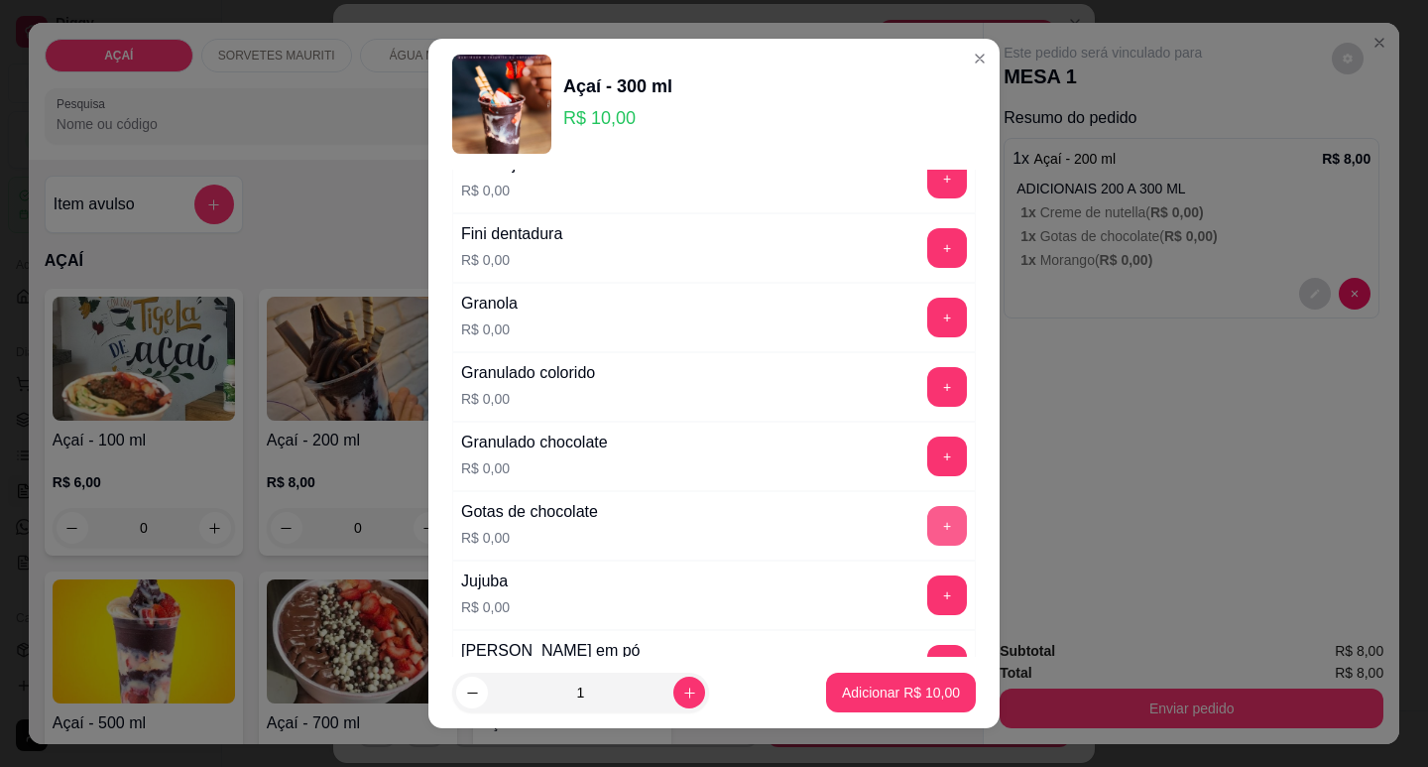
click at [927, 529] on button "+" at bounding box center [947, 526] width 40 height 40
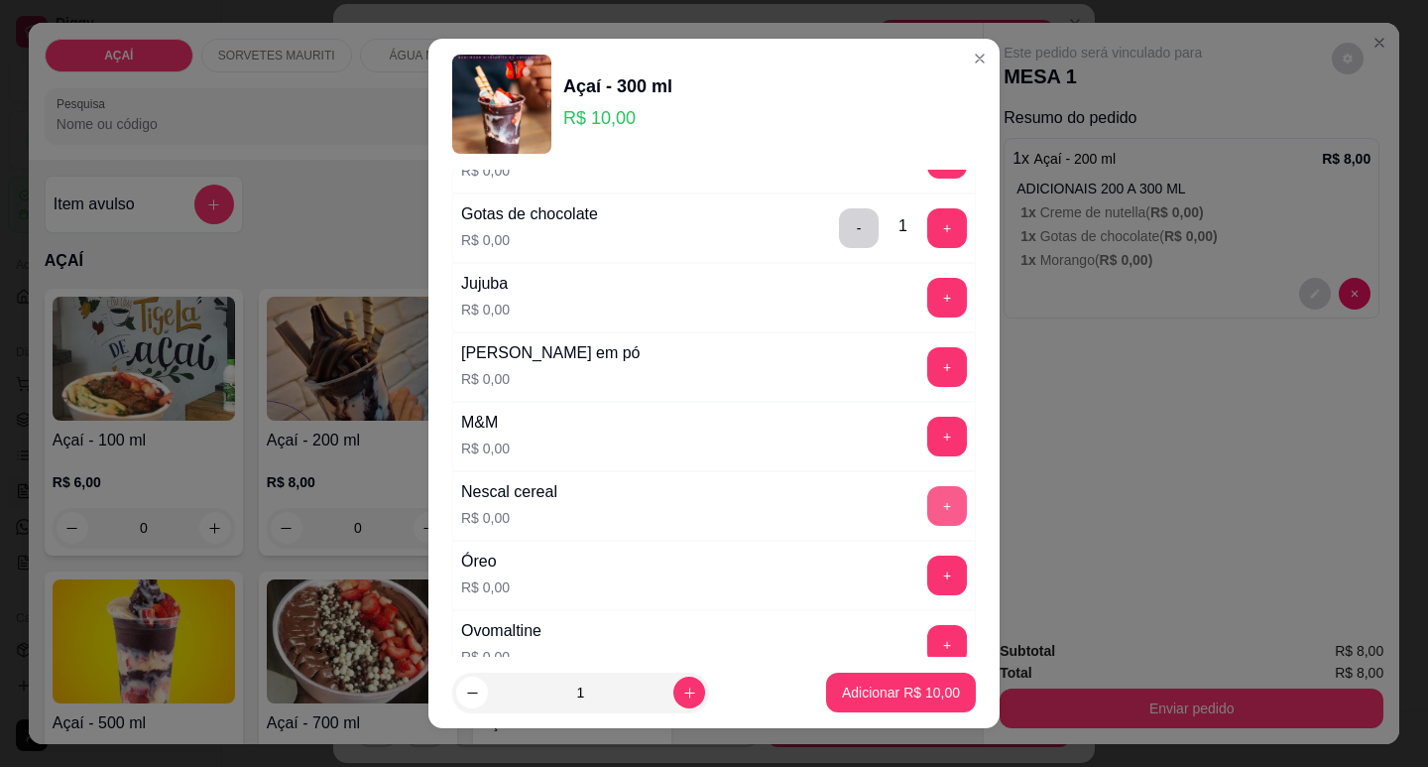
scroll to position [1884, 0]
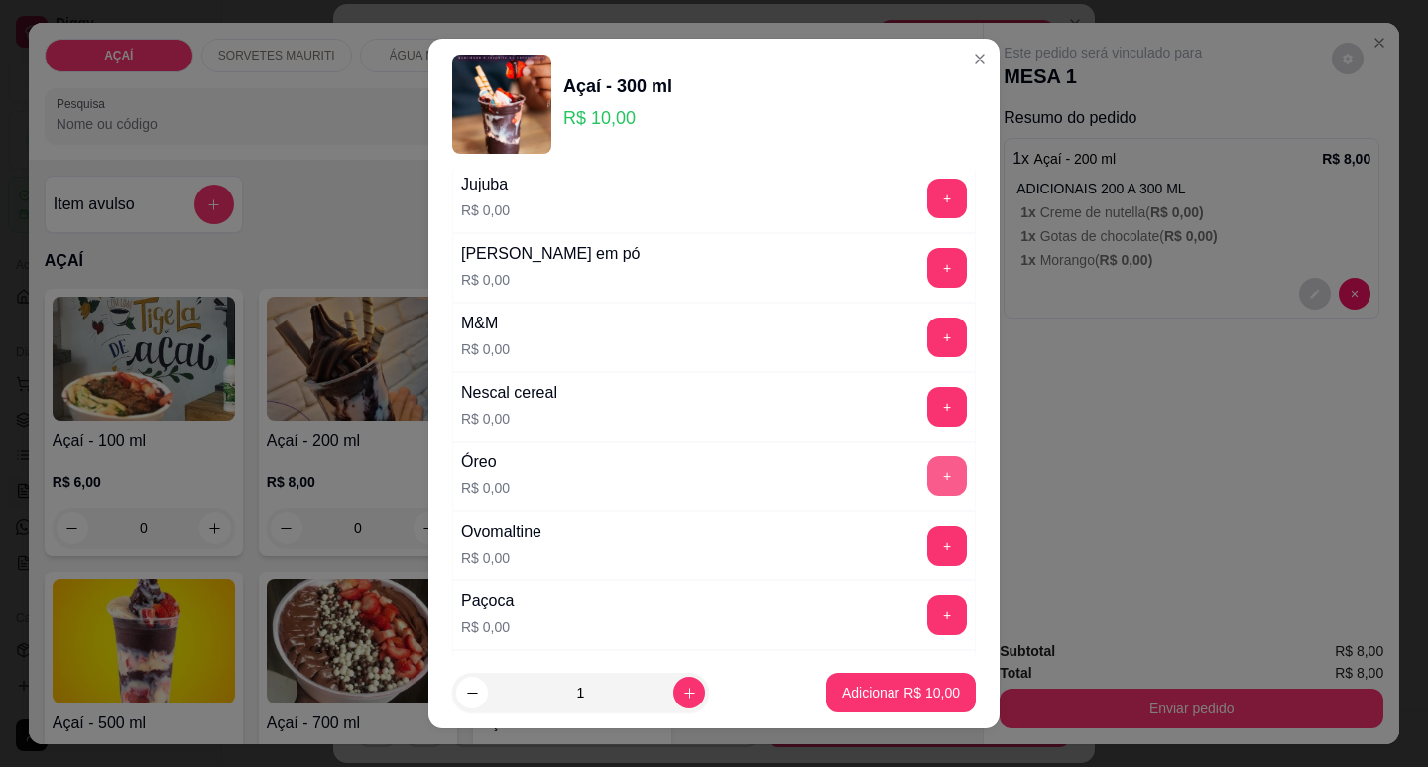
click at [927, 462] on button "+" at bounding box center [947, 476] width 40 height 40
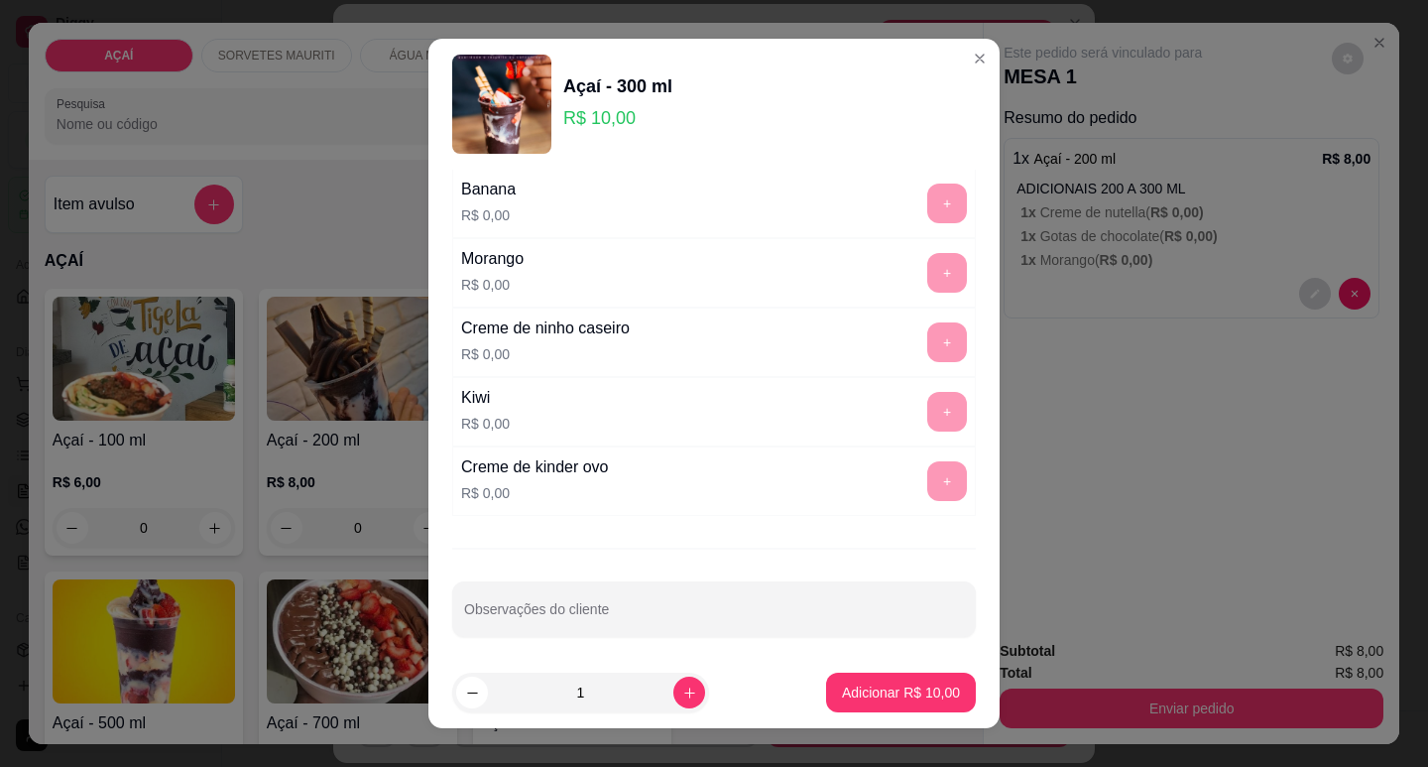
scroll to position [2581, 0]
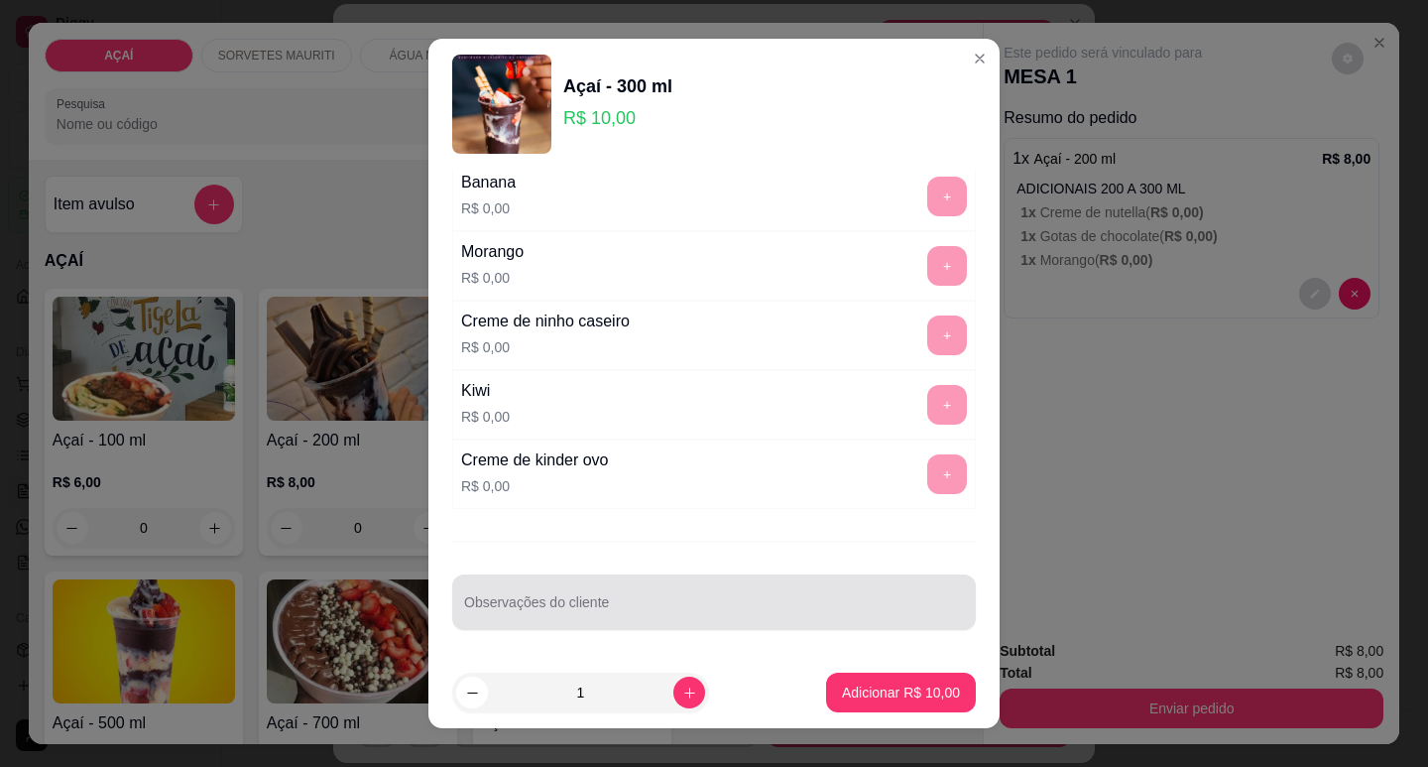
click at [562, 591] on div at bounding box center [714, 602] width 500 height 40
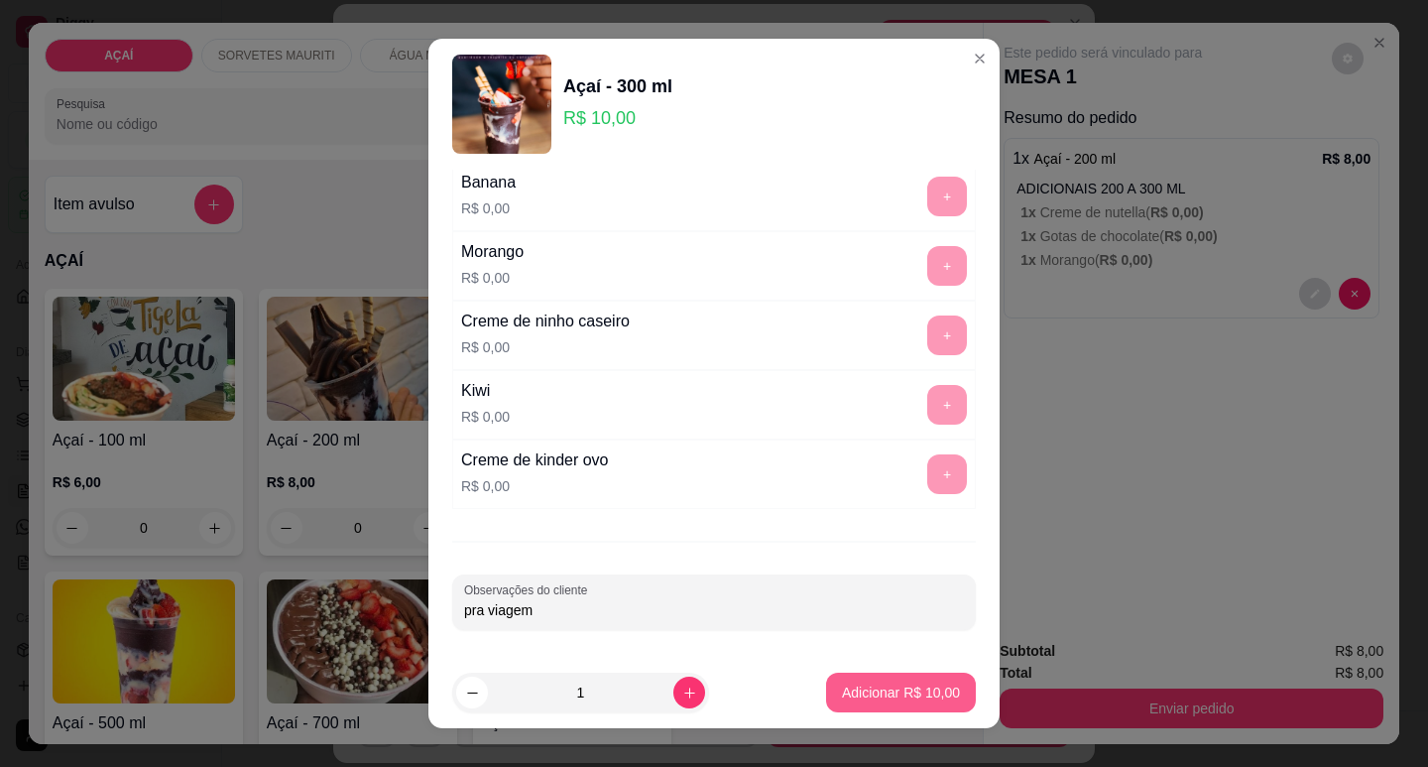
type input "pra viagem"
click at [896, 691] on p "Adicionar R$ 10,00" at bounding box center [901, 692] width 118 height 20
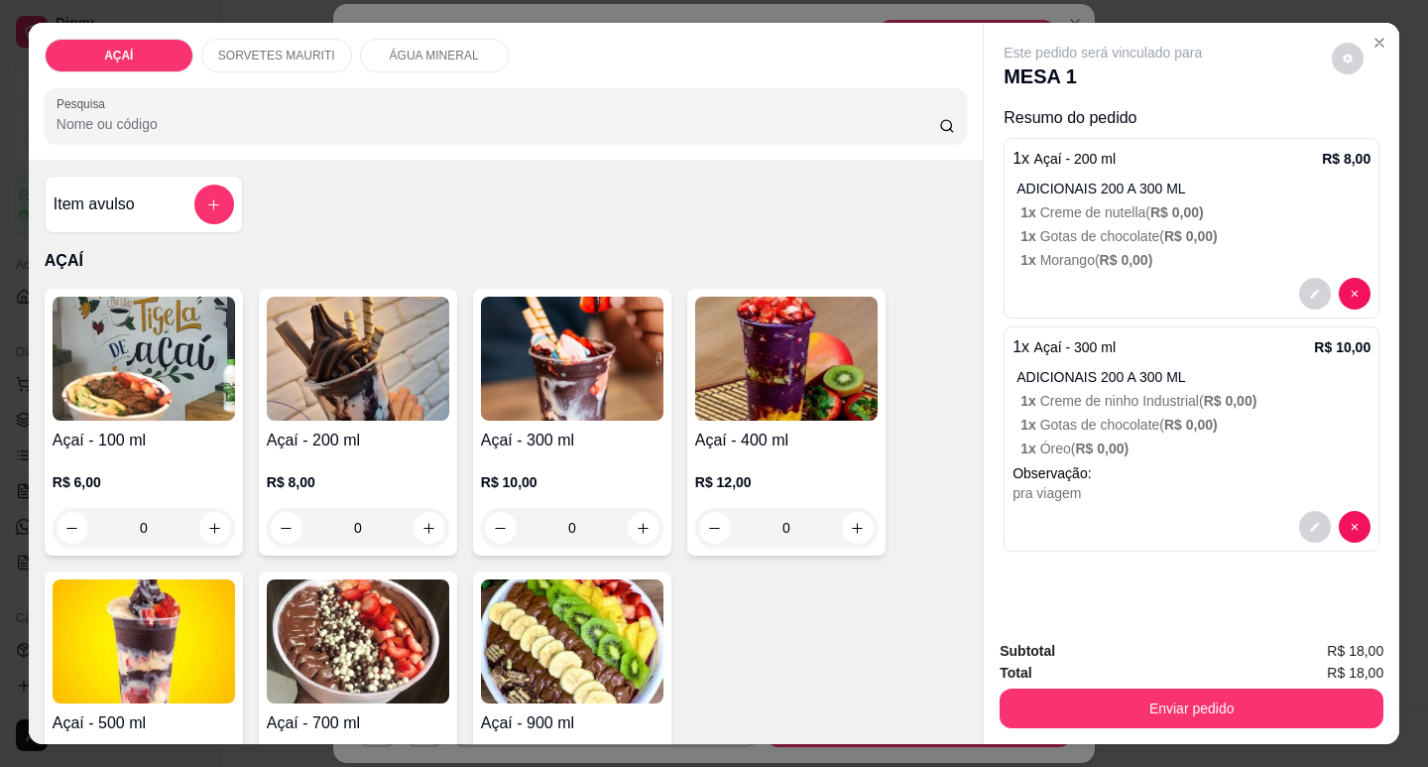
click at [82, 403] on img at bounding box center [144, 359] width 182 height 124
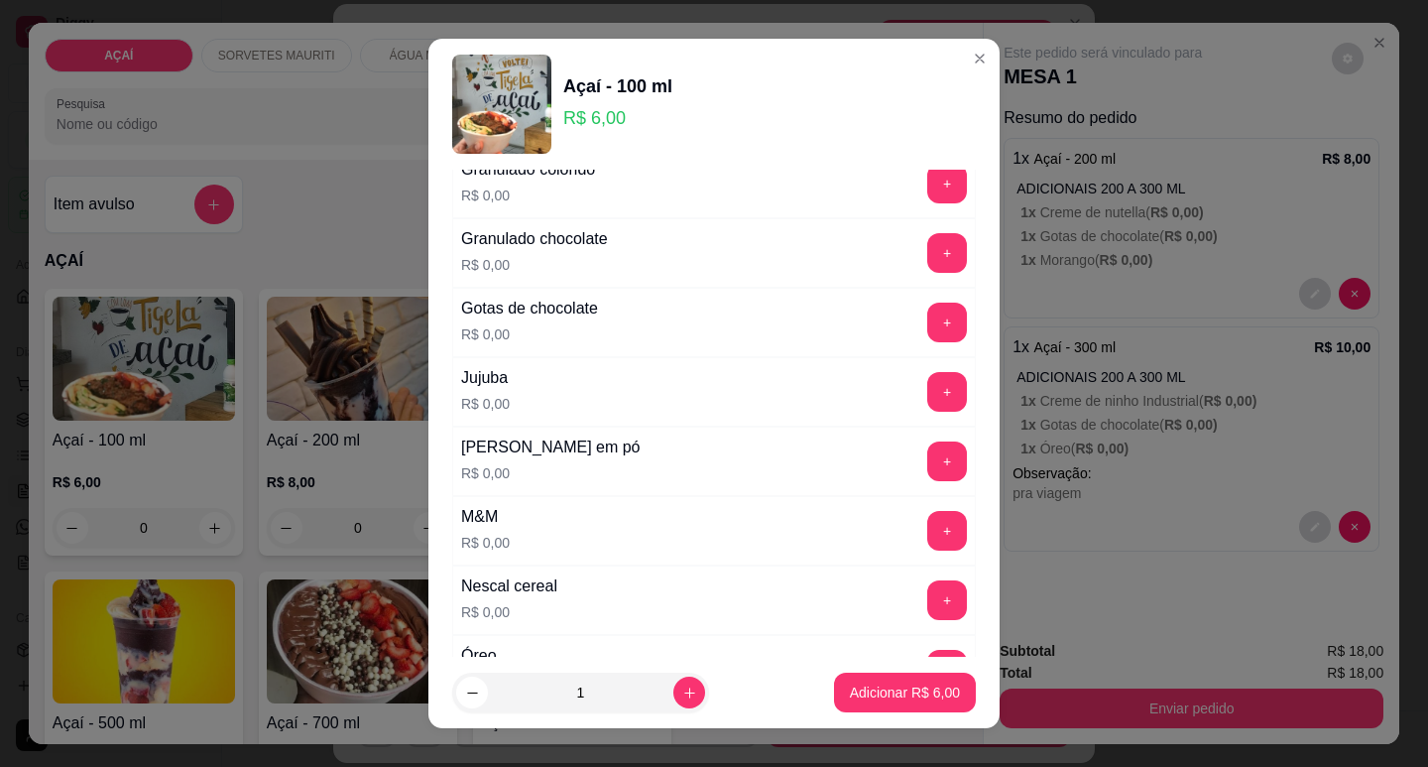
scroll to position [1658, 0]
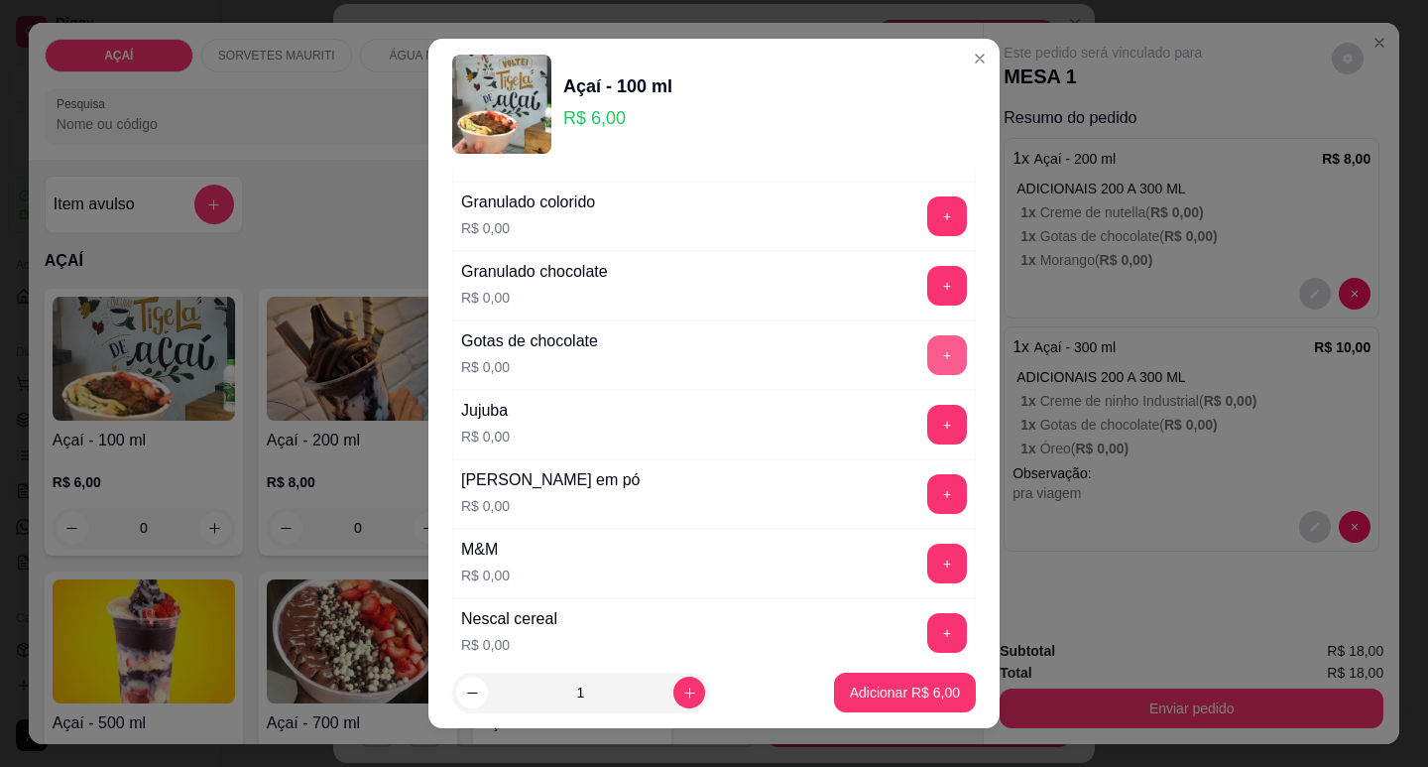
click at [927, 357] on button "+" at bounding box center [947, 355] width 40 height 40
click at [898, 700] on p "Adicionar R$ 6,00" at bounding box center [905, 692] width 110 height 20
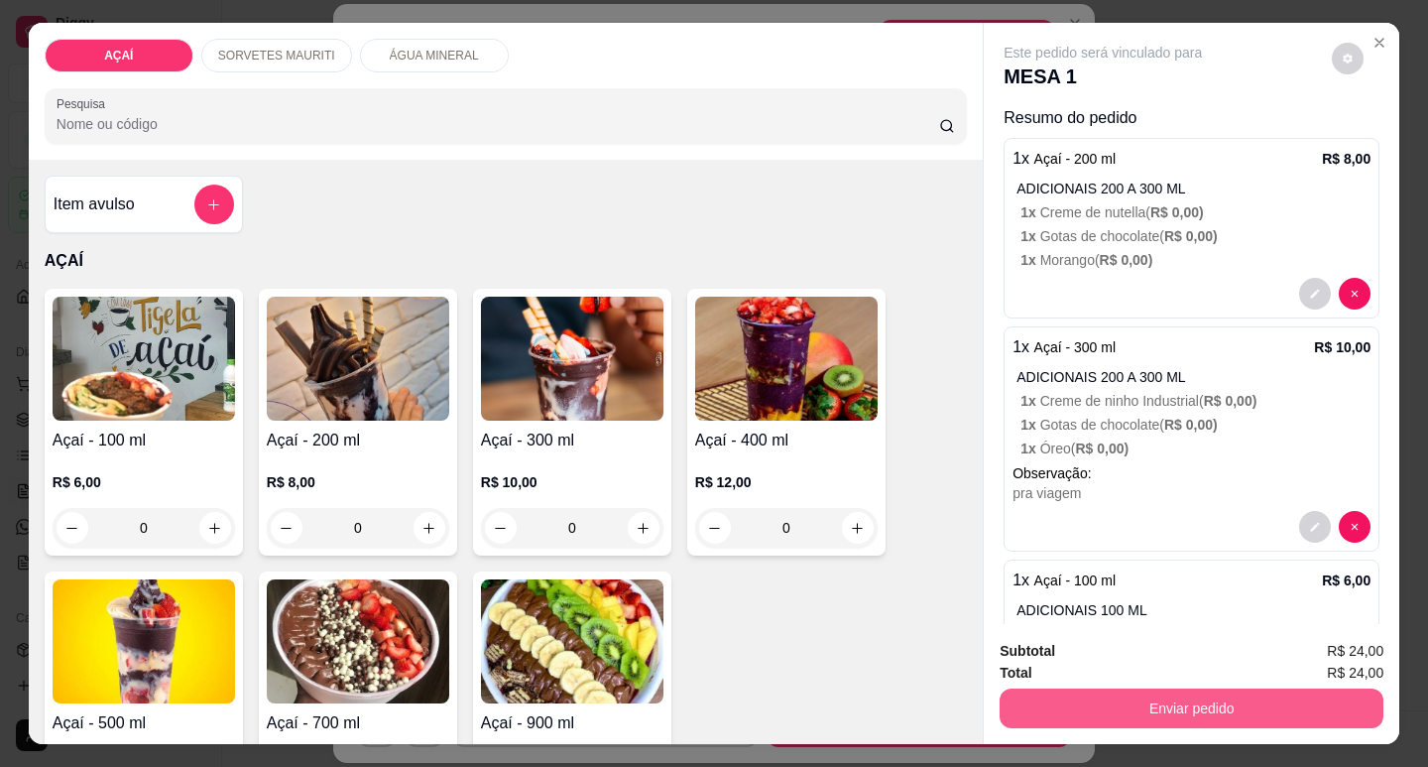
click at [1030, 693] on button "Enviar pedido" at bounding box center [1192, 708] width 384 height 40
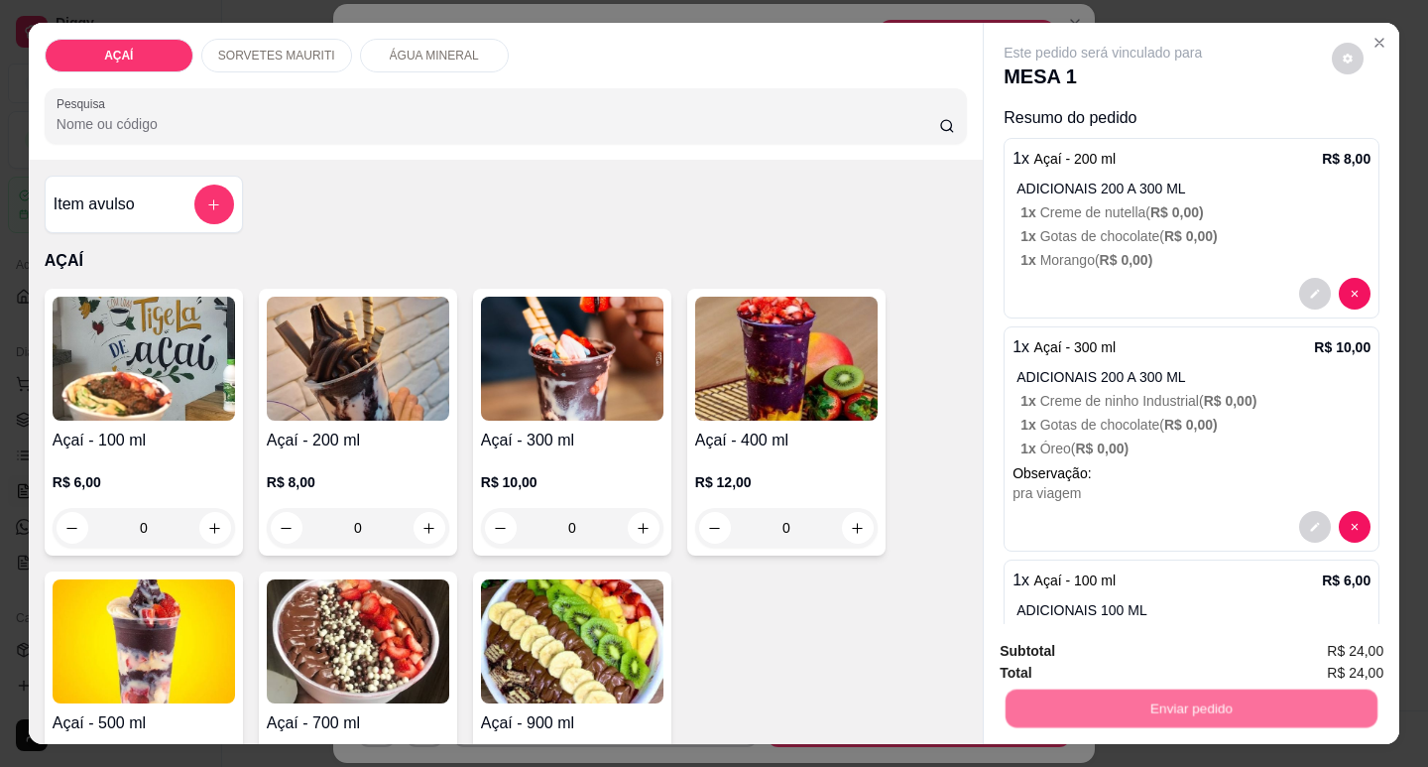
click at [1093, 656] on button "Não registrar e enviar pedido" at bounding box center [1126, 652] width 206 height 38
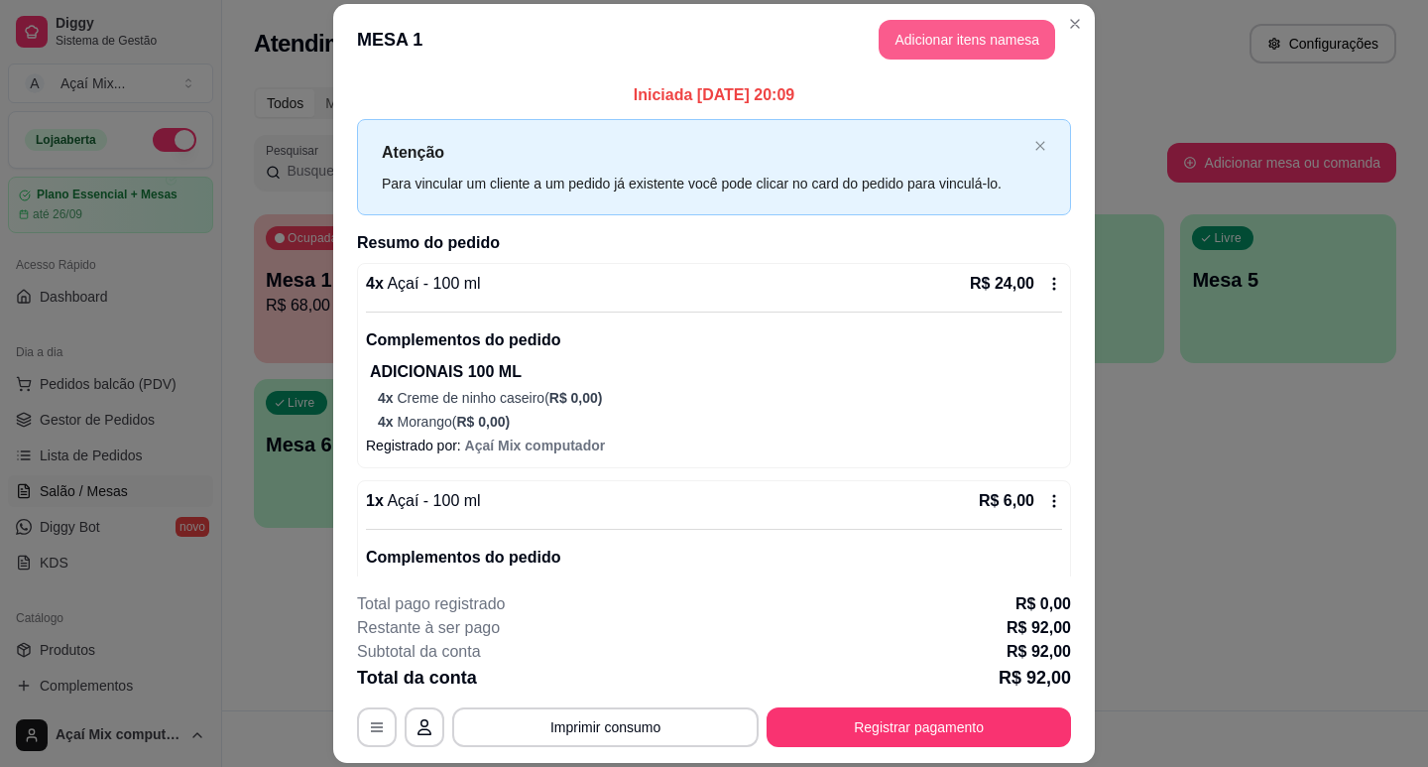
click at [932, 46] on button "Adicionar itens na mesa" at bounding box center [967, 40] width 177 height 40
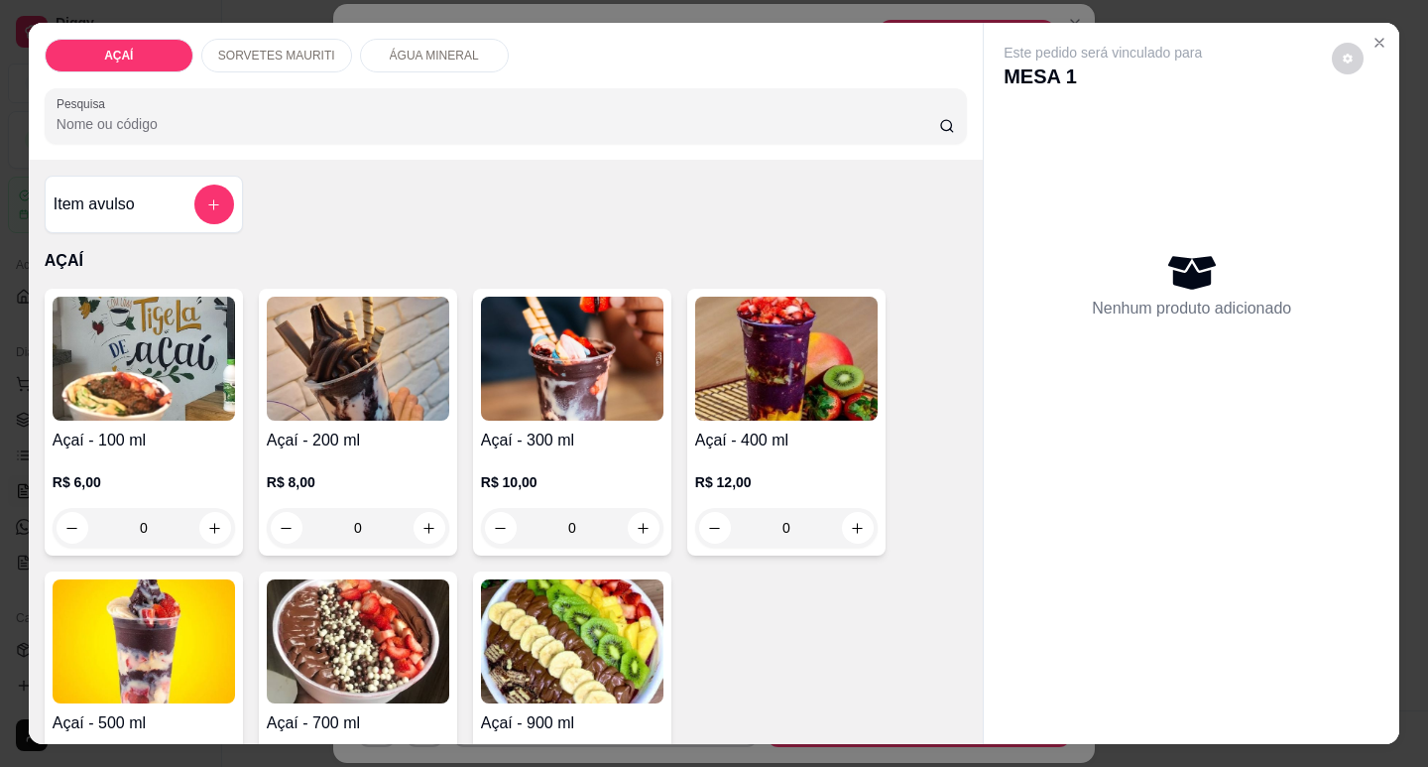
click at [424, 432] on h4 "Açaí - 200 ml" at bounding box center [358, 440] width 182 height 24
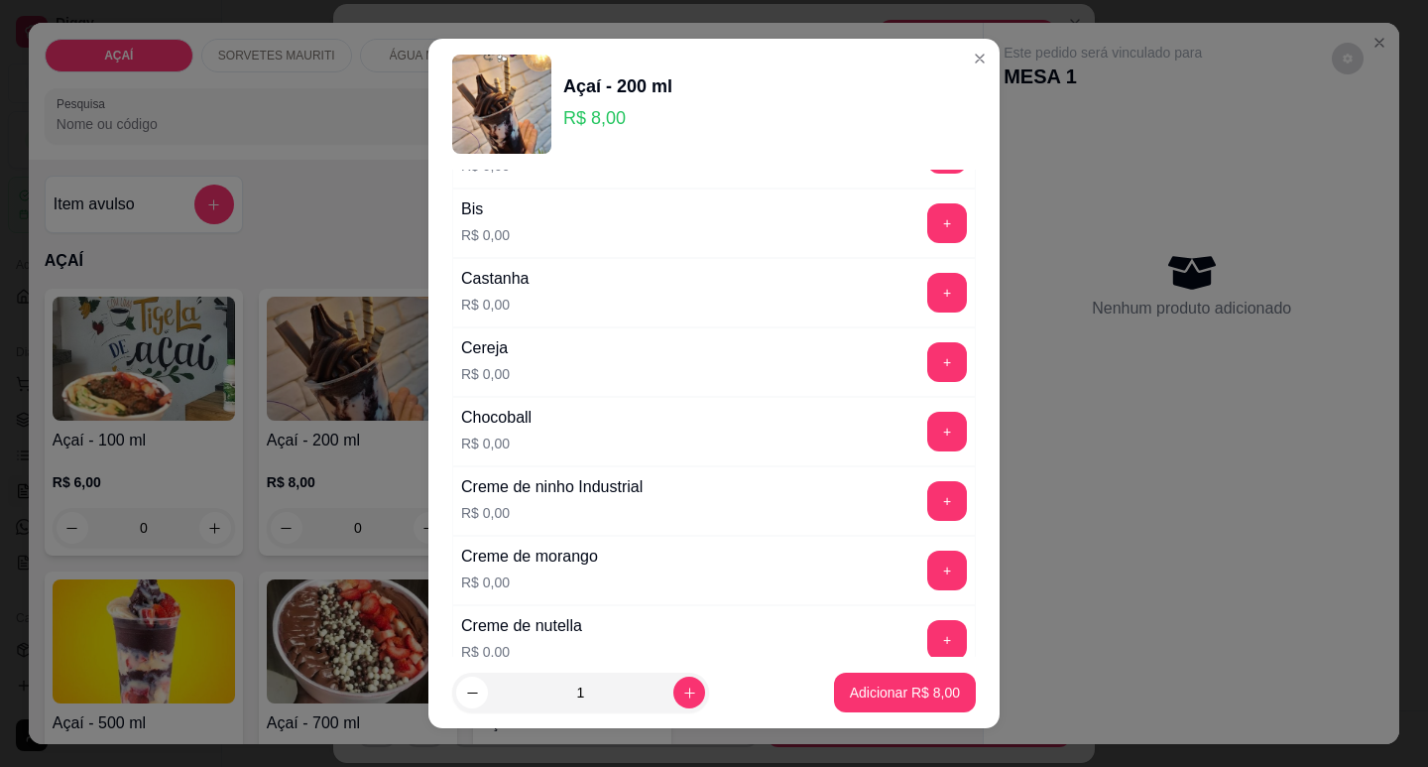
scroll to position [198, 0]
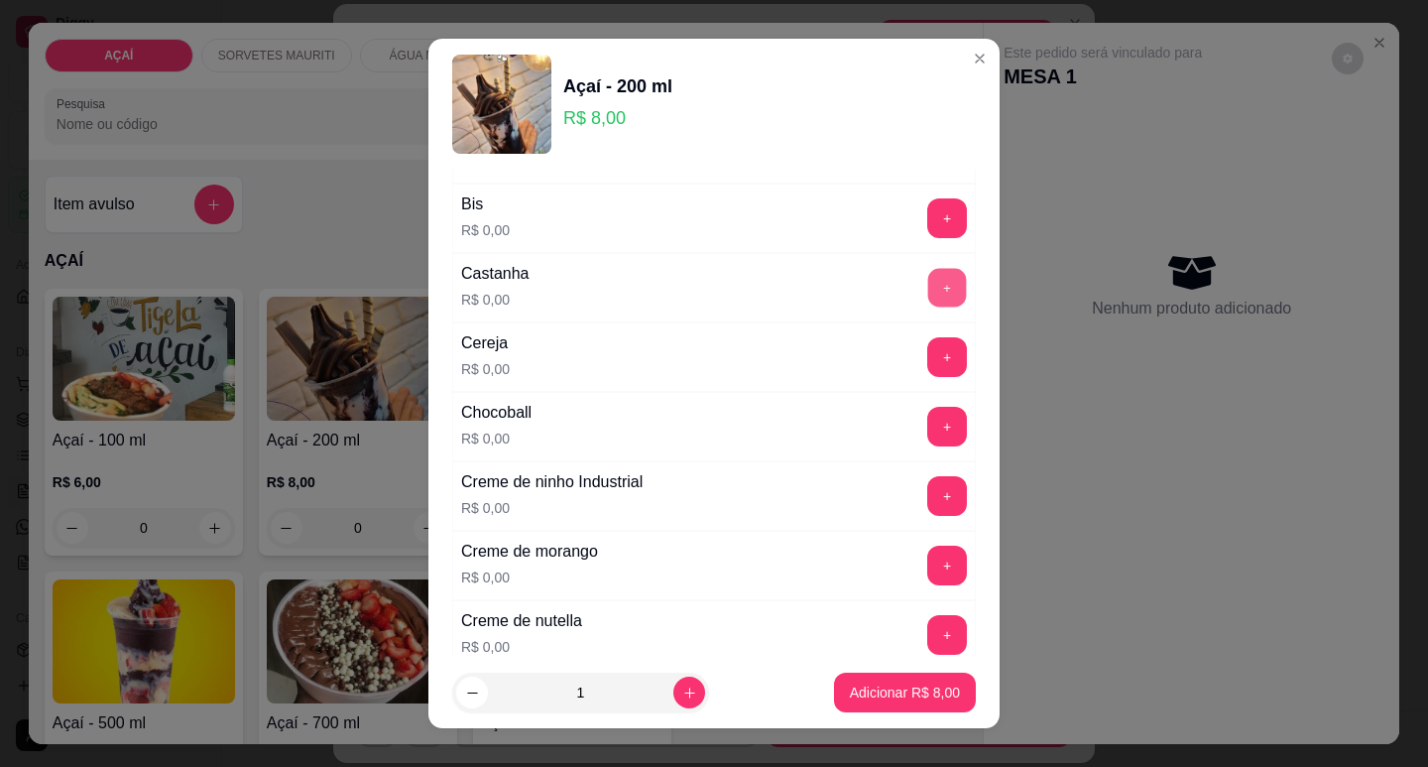
click at [928, 277] on button "+" at bounding box center [947, 287] width 39 height 39
click at [928, 636] on button "+" at bounding box center [947, 634] width 39 height 39
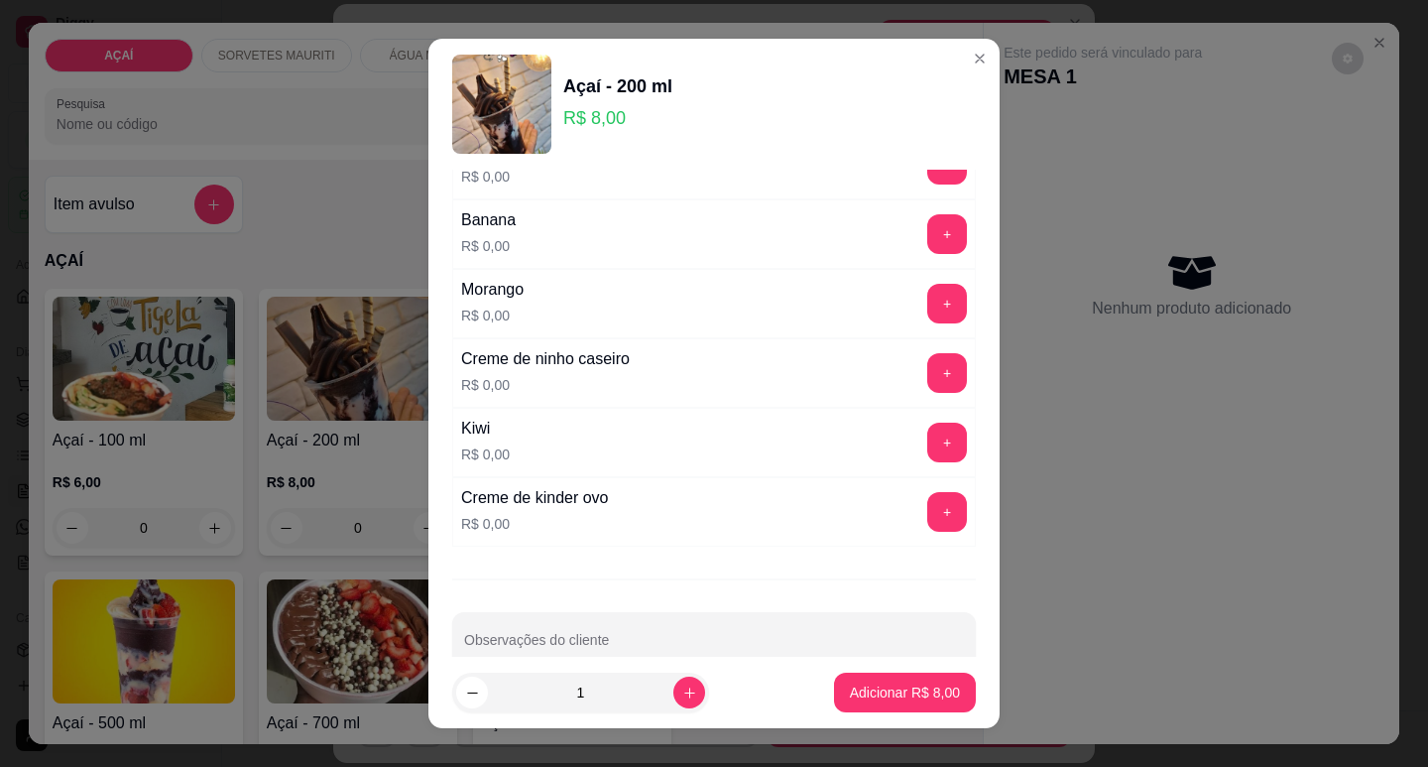
scroll to position [2581, 0]
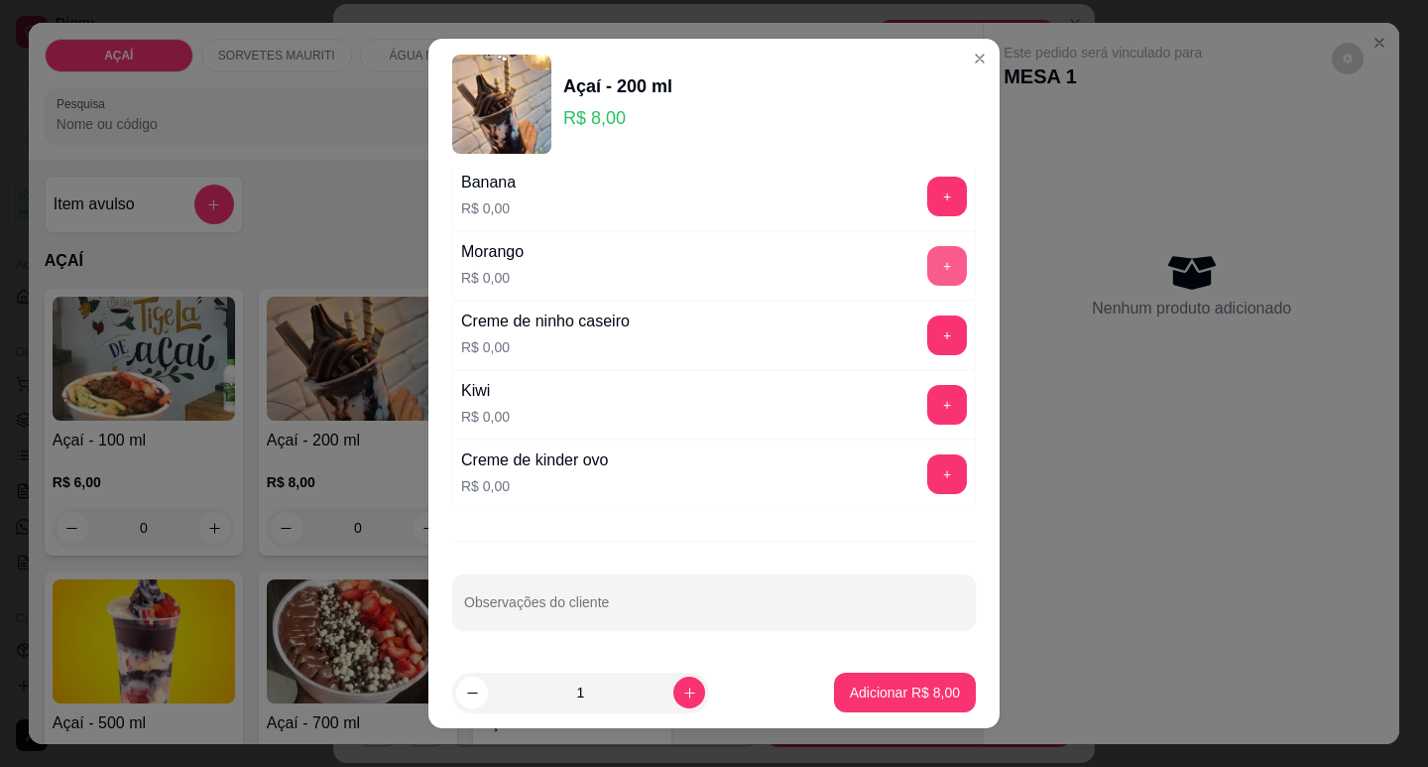
click at [927, 271] on button "+" at bounding box center [947, 266] width 40 height 40
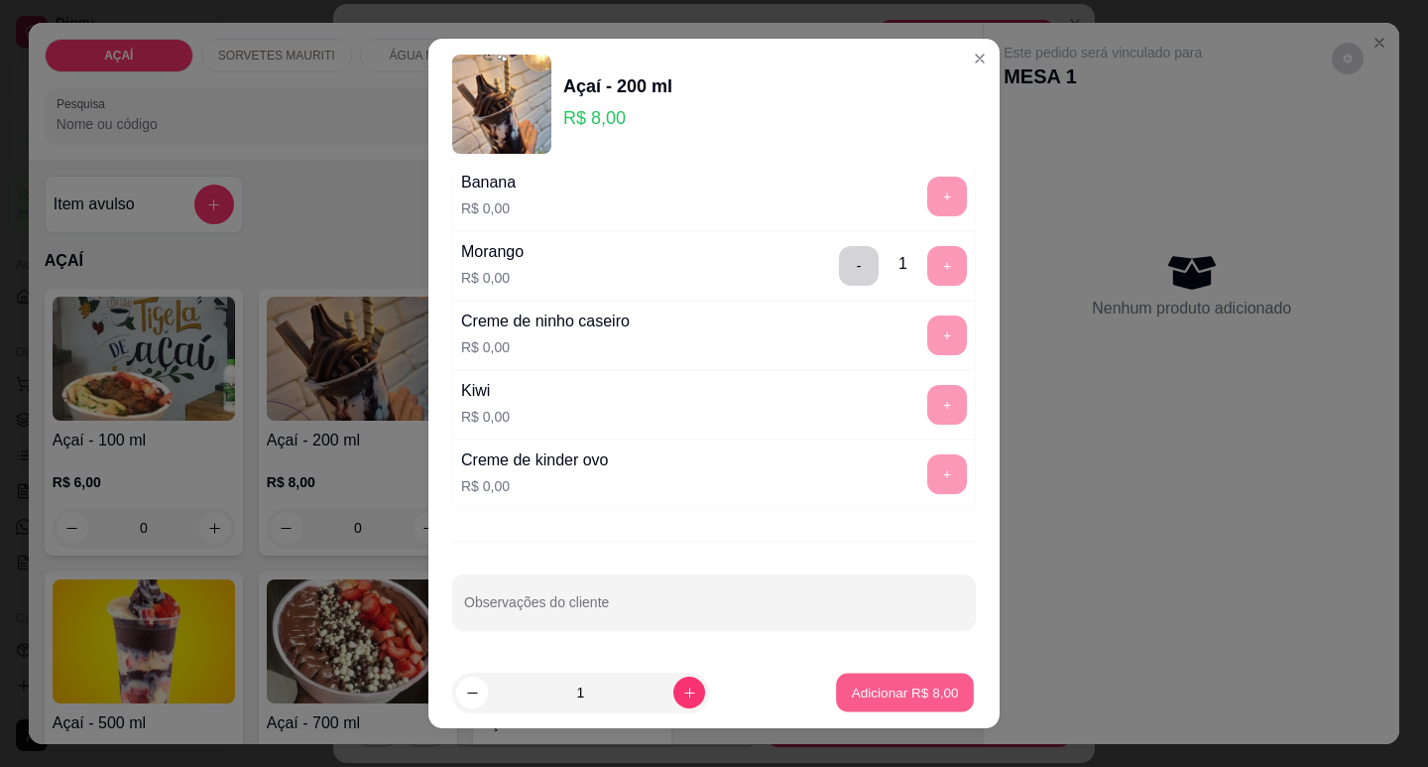
click at [892, 685] on p "Adicionar R$ 8,00" at bounding box center [904, 692] width 107 height 19
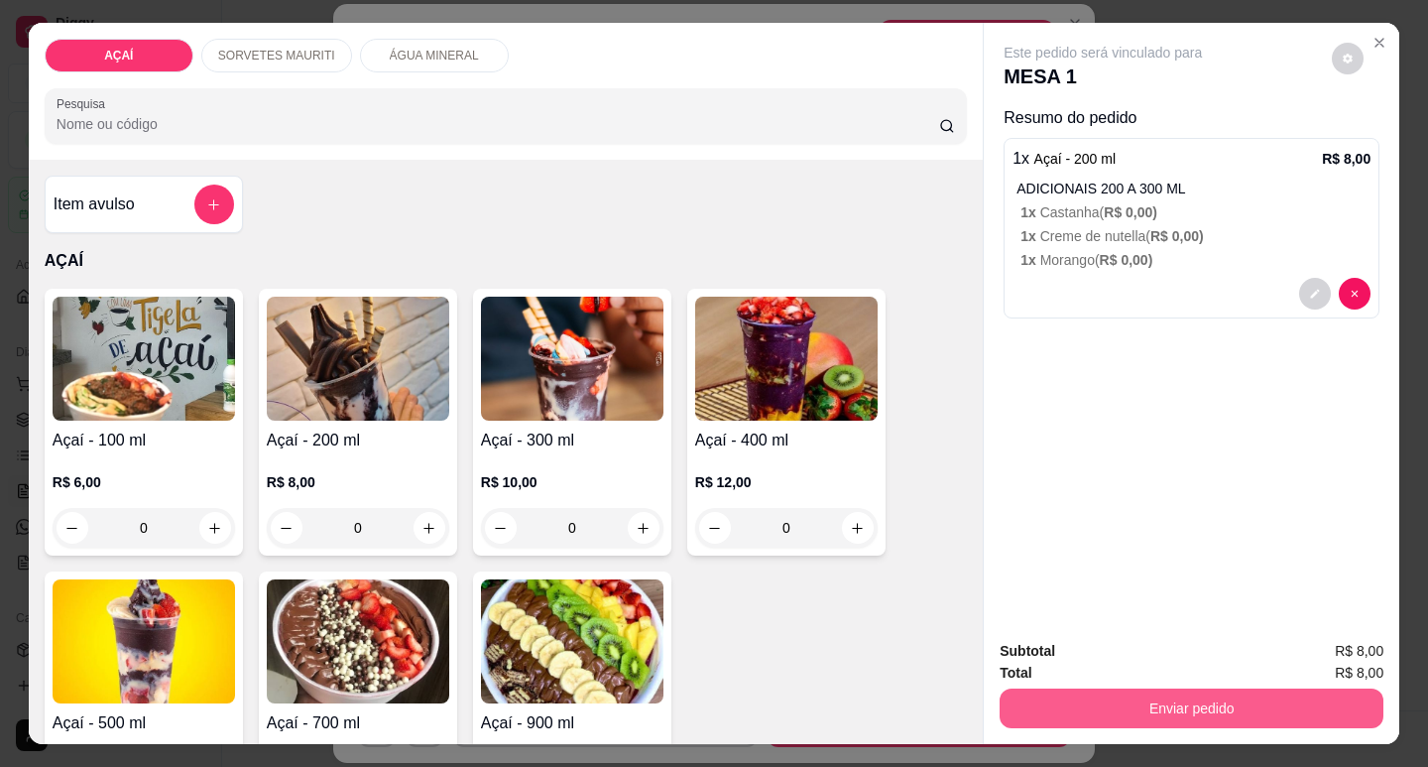
click at [1231, 702] on button "Enviar pedido" at bounding box center [1192, 708] width 384 height 40
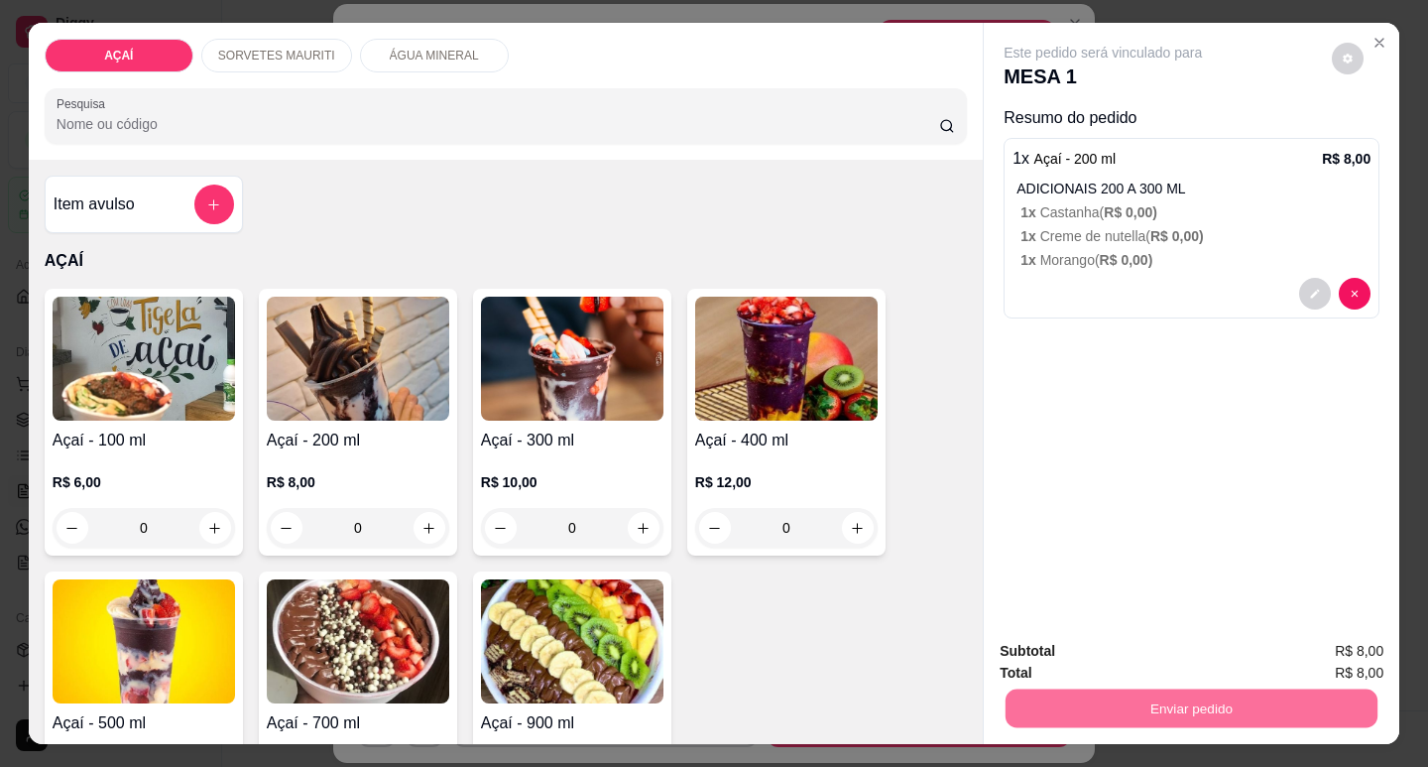
click at [1178, 648] on button "Não registrar e enviar pedido" at bounding box center [1126, 652] width 206 height 38
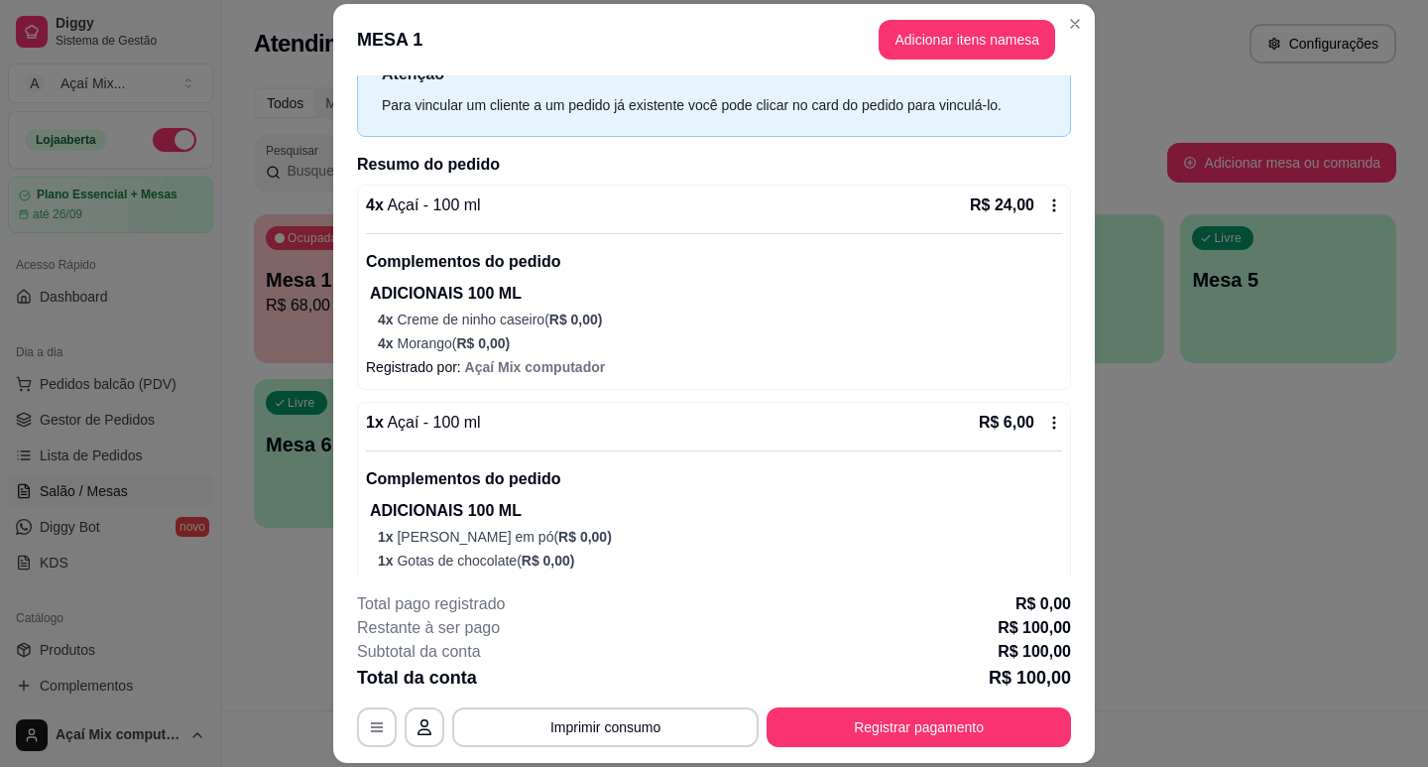
scroll to position [0, 0]
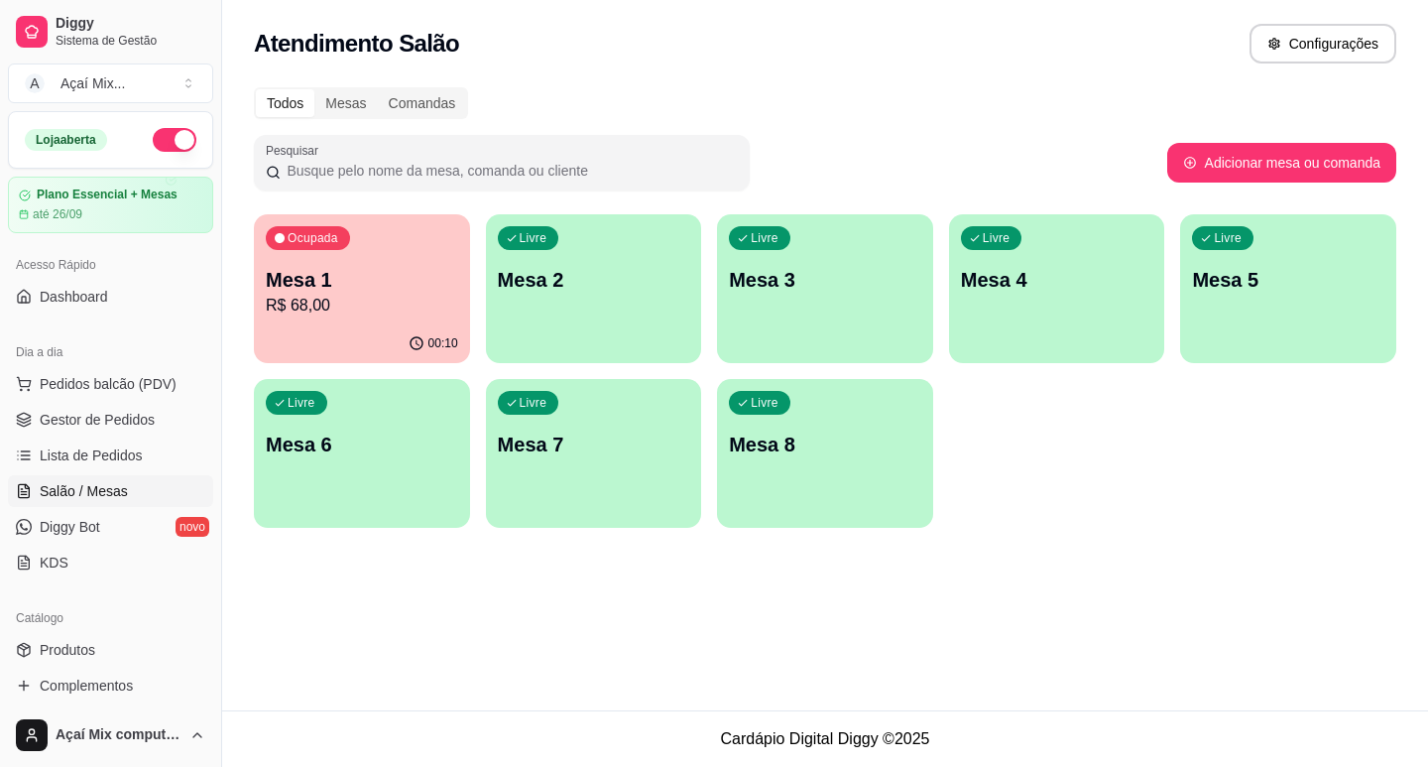
click at [422, 272] on p "Mesa 1" at bounding box center [362, 280] width 192 height 28
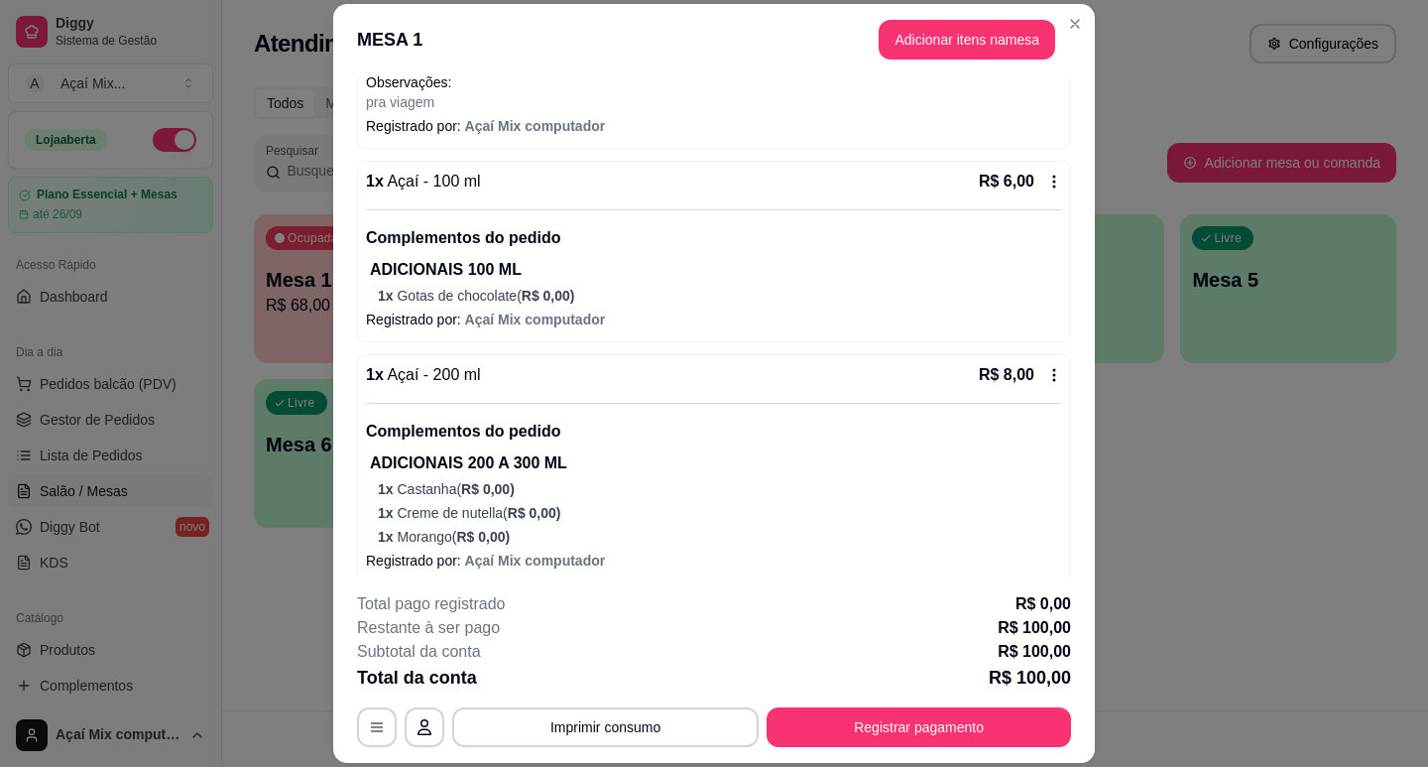
scroll to position [1899, 0]
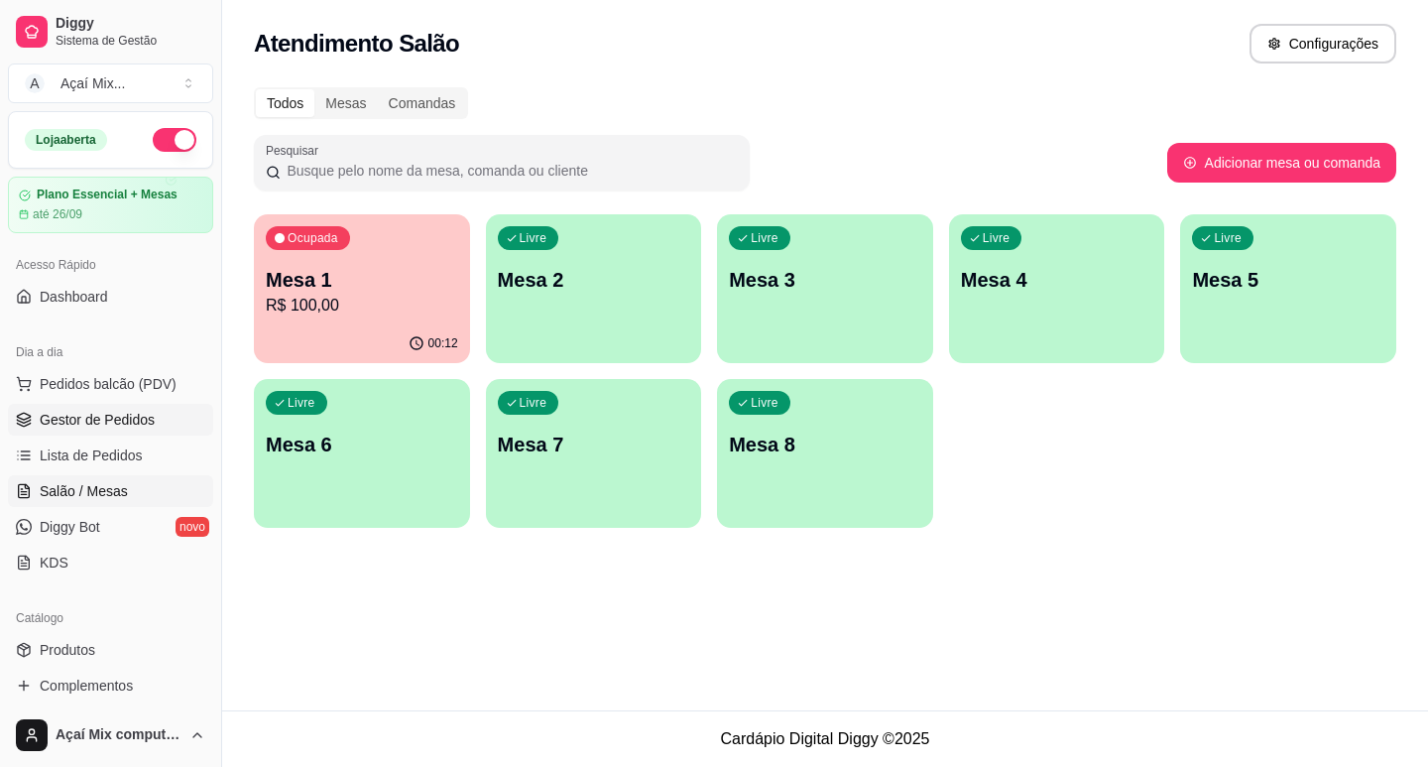
click at [144, 422] on span "Gestor de Pedidos" at bounding box center [97, 420] width 115 height 20
click at [89, 431] on link "Gestor de Pedidos" at bounding box center [110, 420] width 205 height 32
click at [122, 420] on span "Gestor de Pedidos" at bounding box center [97, 420] width 115 height 20
click at [119, 423] on span "Gestor de Pedidos" at bounding box center [97, 420] width 115 height 20
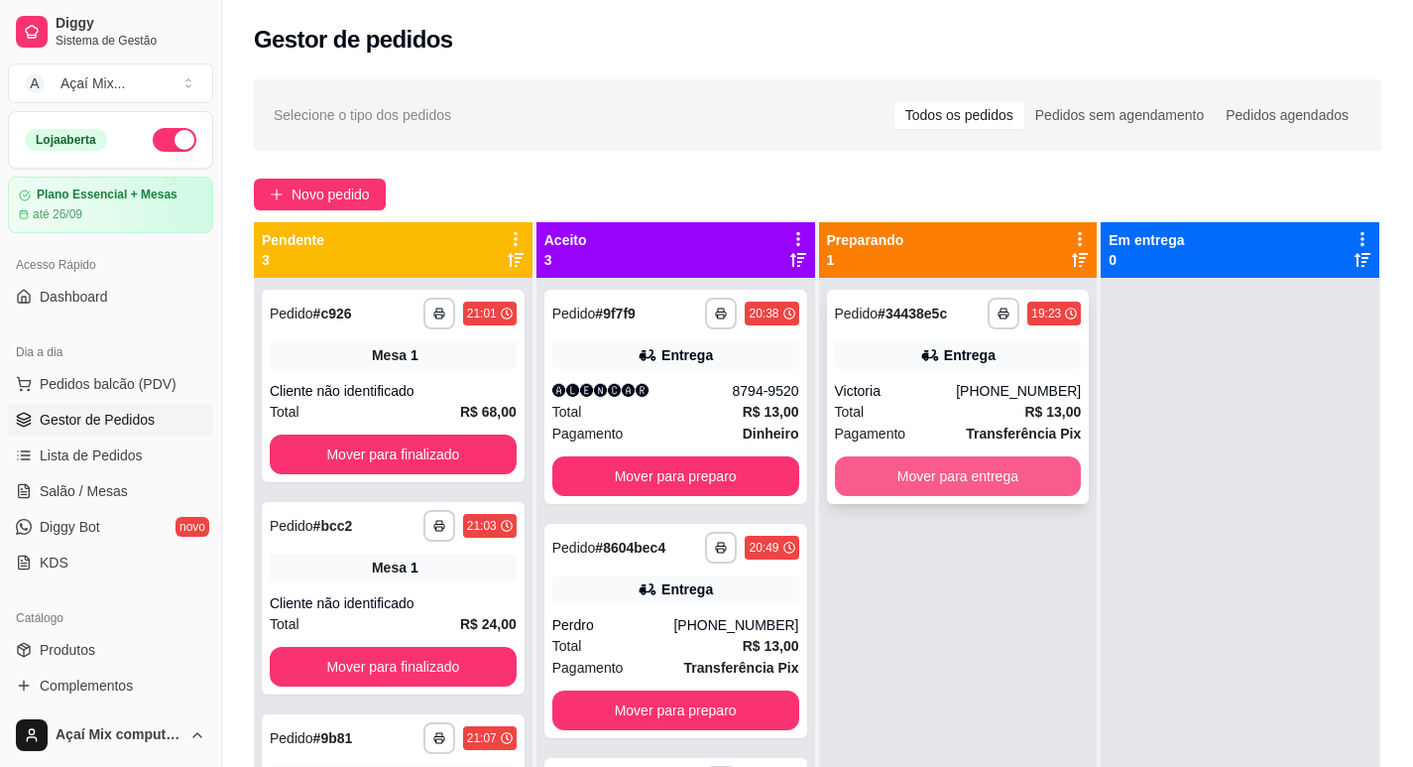
click at [982, 471] on button "Mover para entrega" at bounding box center [958, 476] width 247 height 40
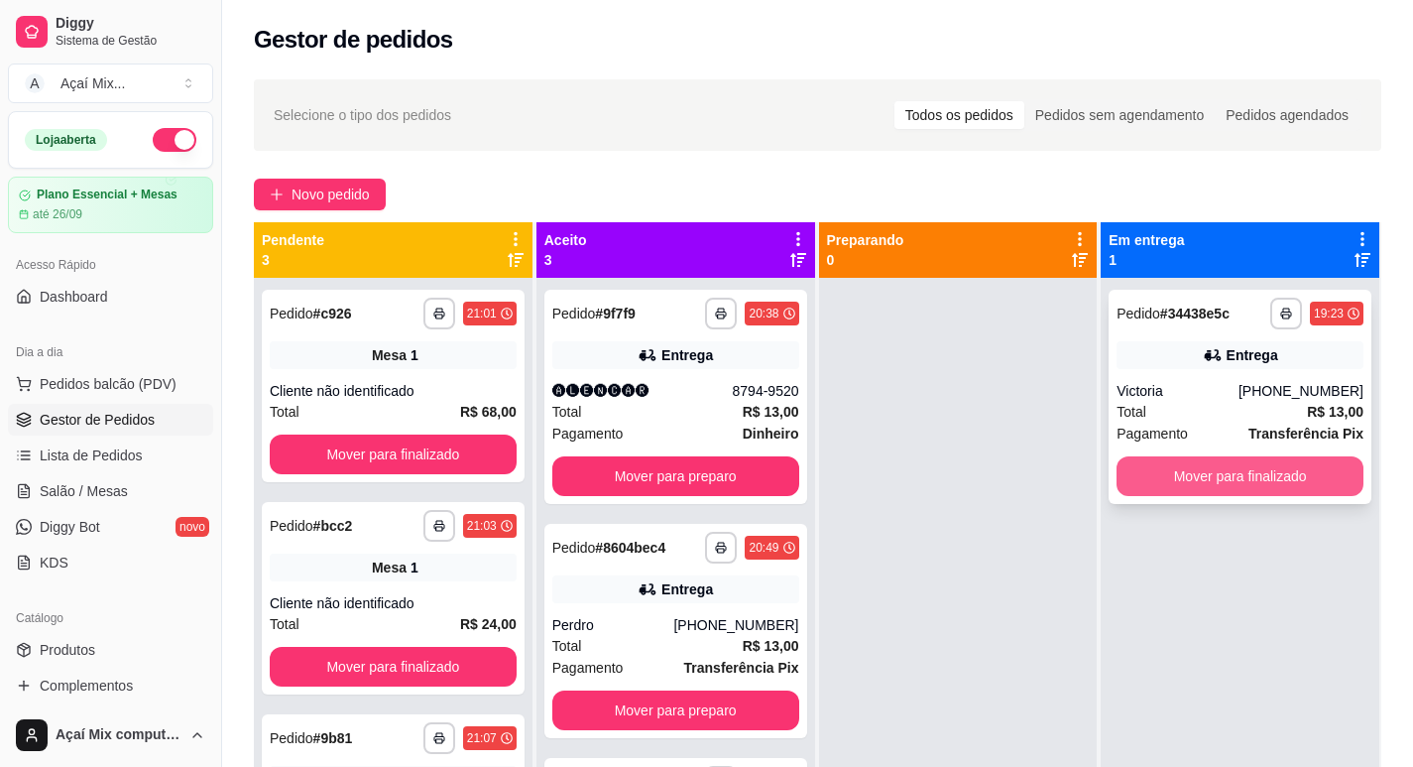
click at [1241, 474] on button "Mover para finalizado" at bounding box center [1240, 476] width 247 height 40
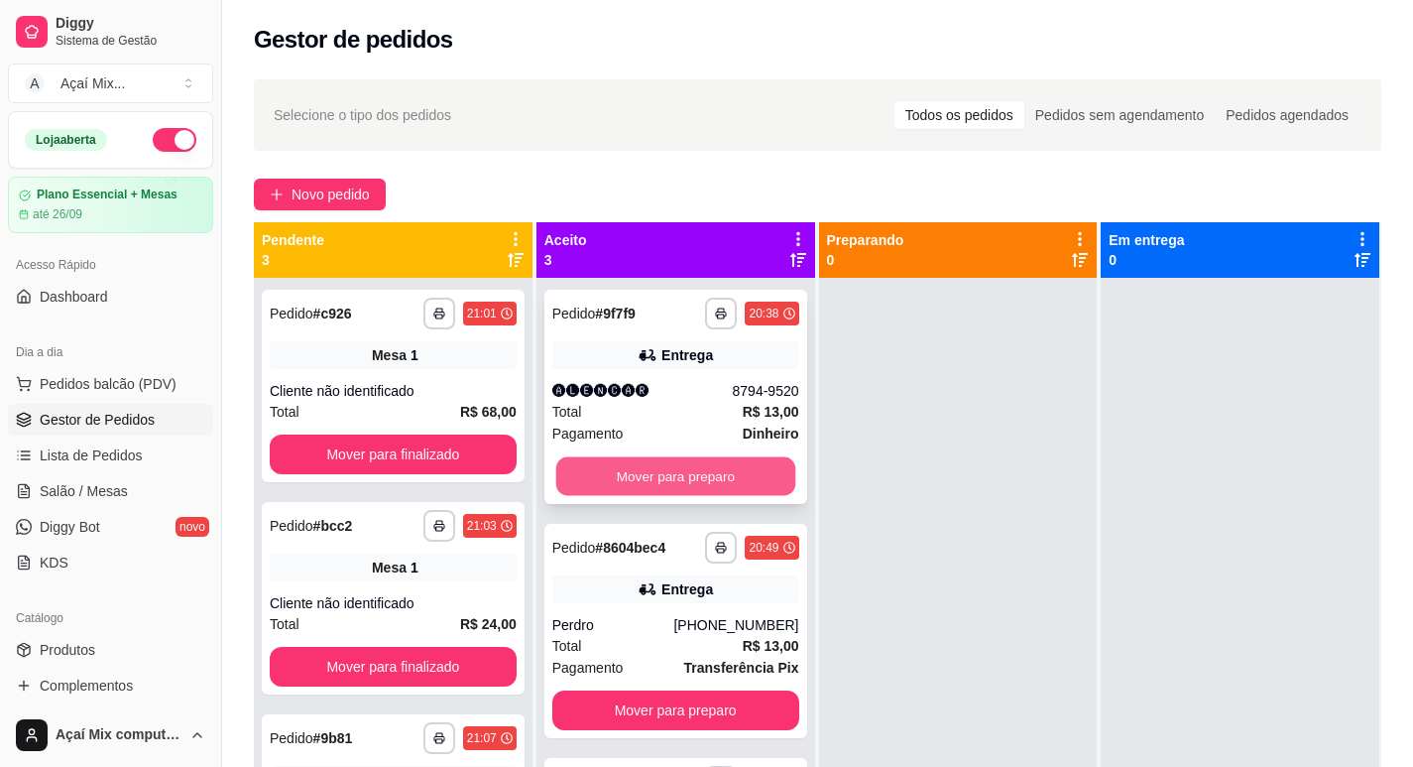
click at [676, 469] on button "Mover para preparo" at bounding box center [674, 476] width 239 height 39
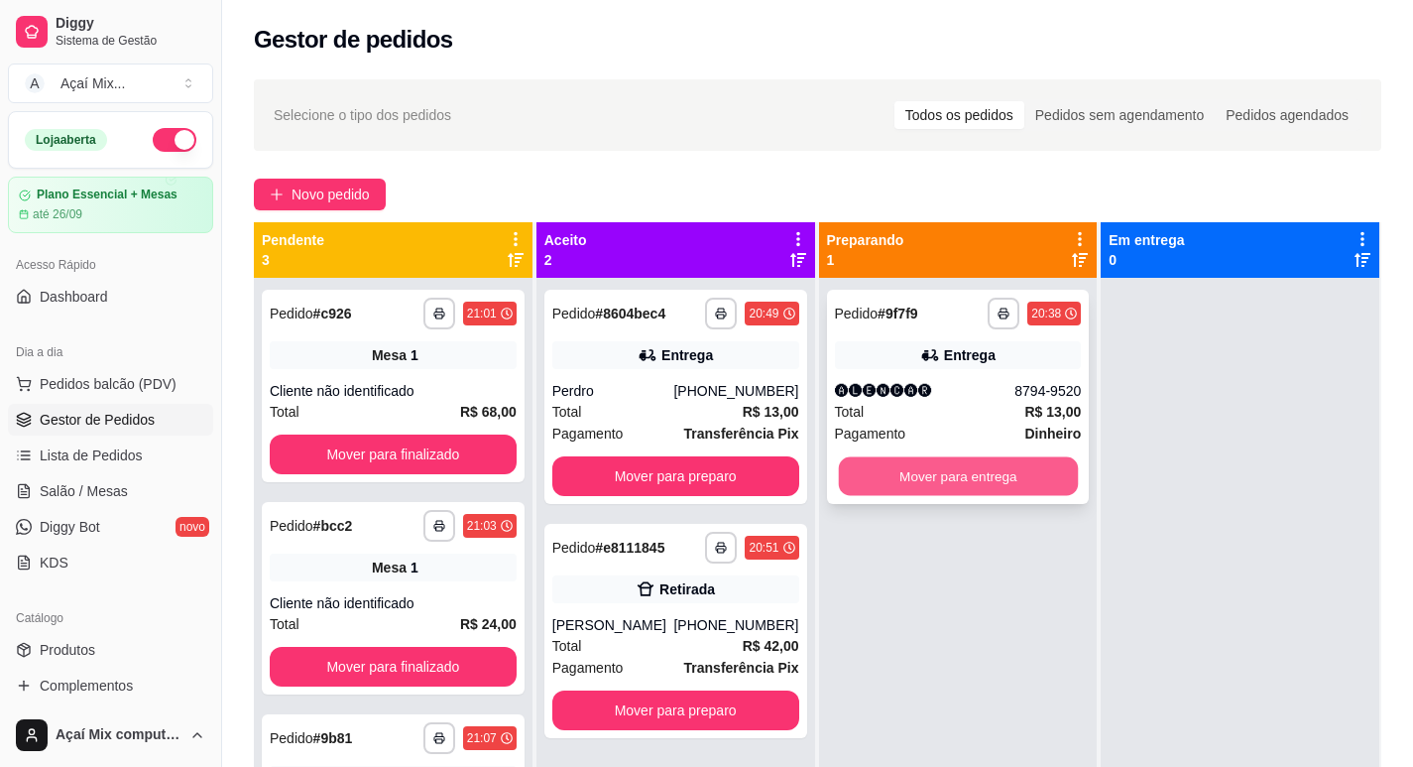
click at [997, 476] on button "Mover para entrega" at bounding box center [957, 476] width 239 height 39
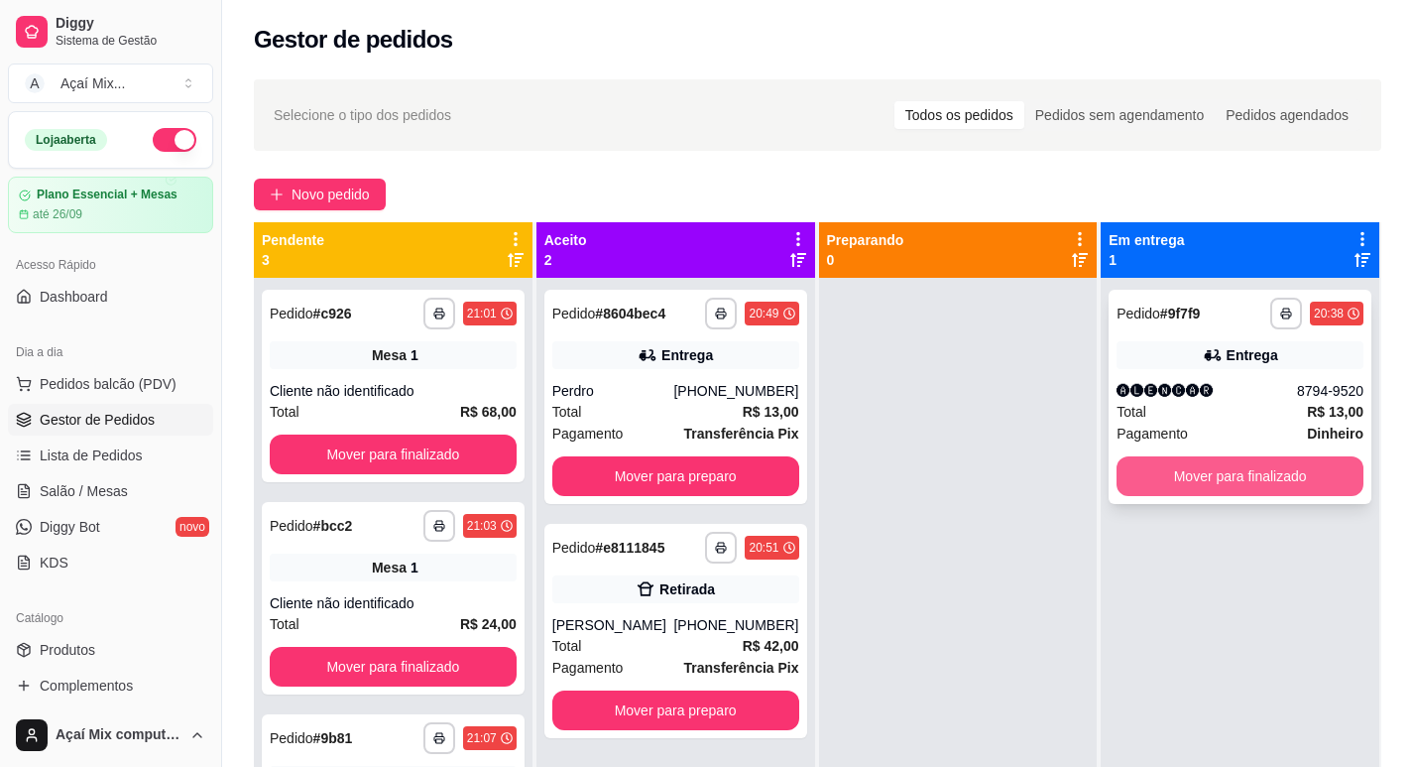
click at [1153, 475] on button "Mover para finalizado" at bounding box center [1240, 476] width 247 height 40
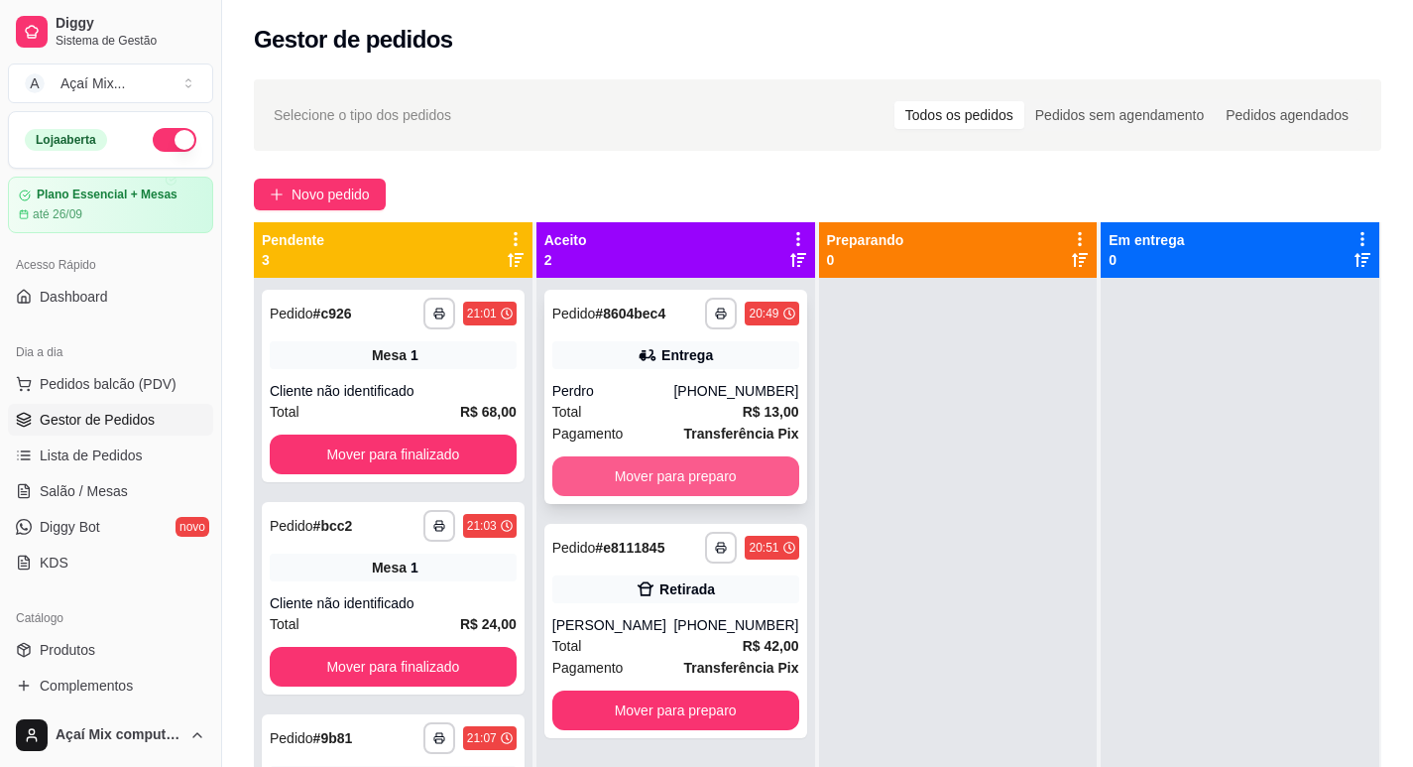
click at [704, 465] on button "Mover para preparo" at bounding box center [675, 476] width 247 height 40
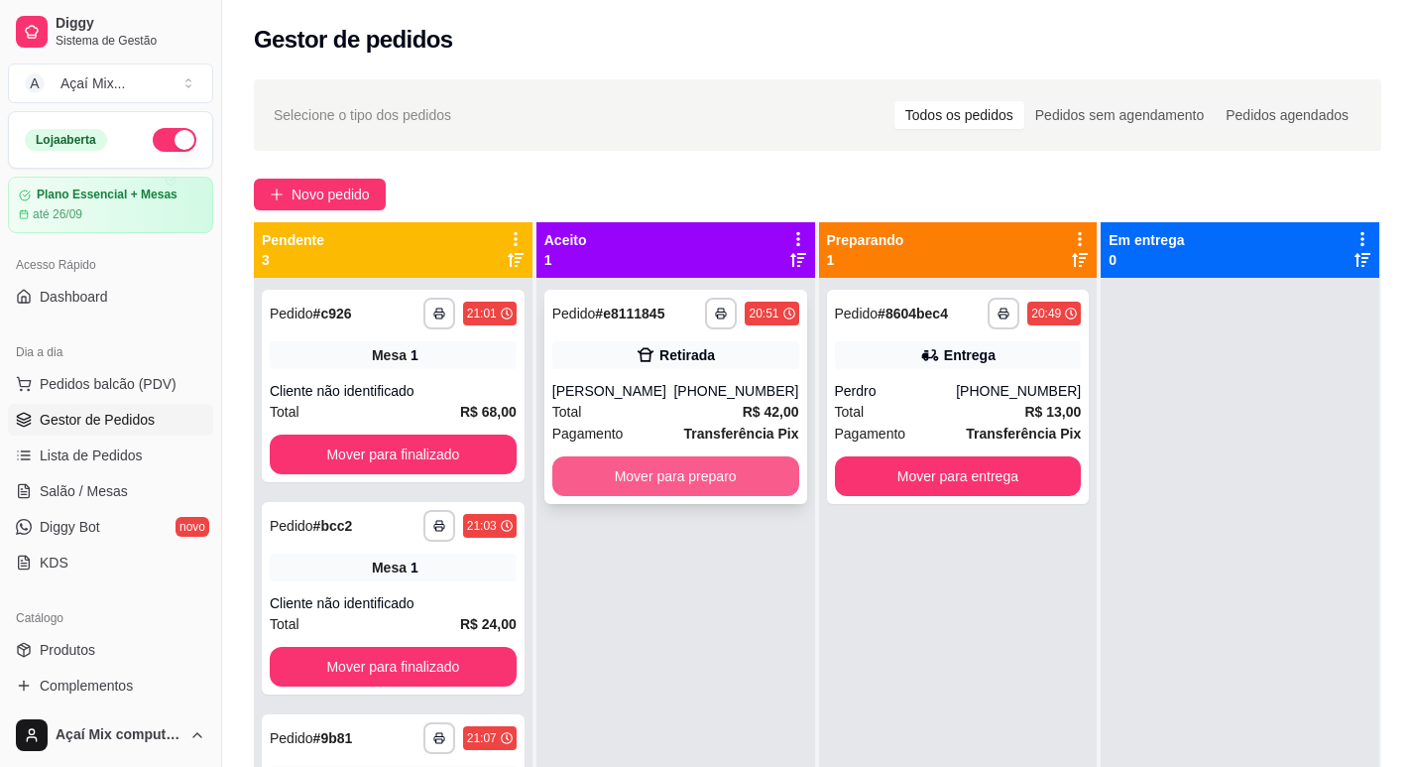
click at [728, 473] on button "Mover para preparo" at bounding box center [675, 476] width 247 height 40
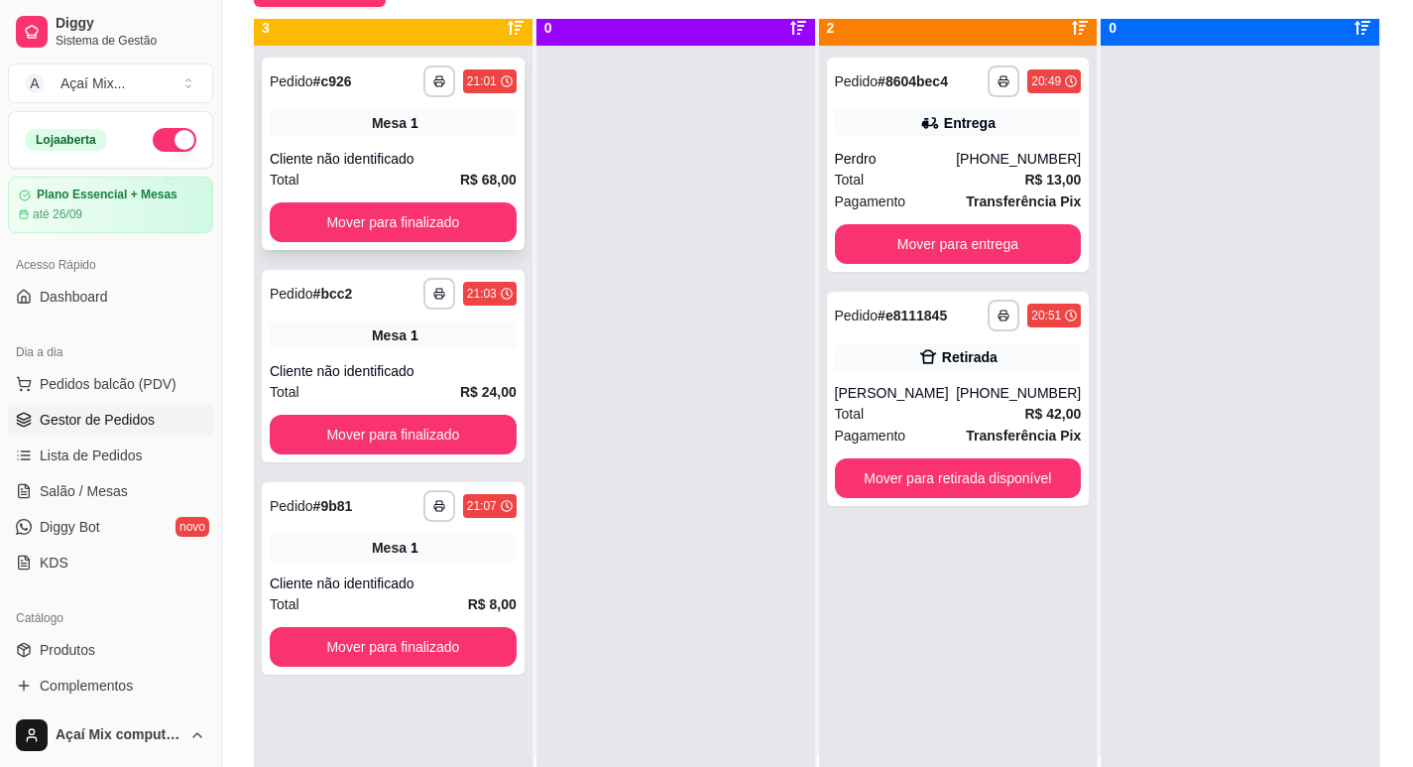
scroll to position [56, 0]
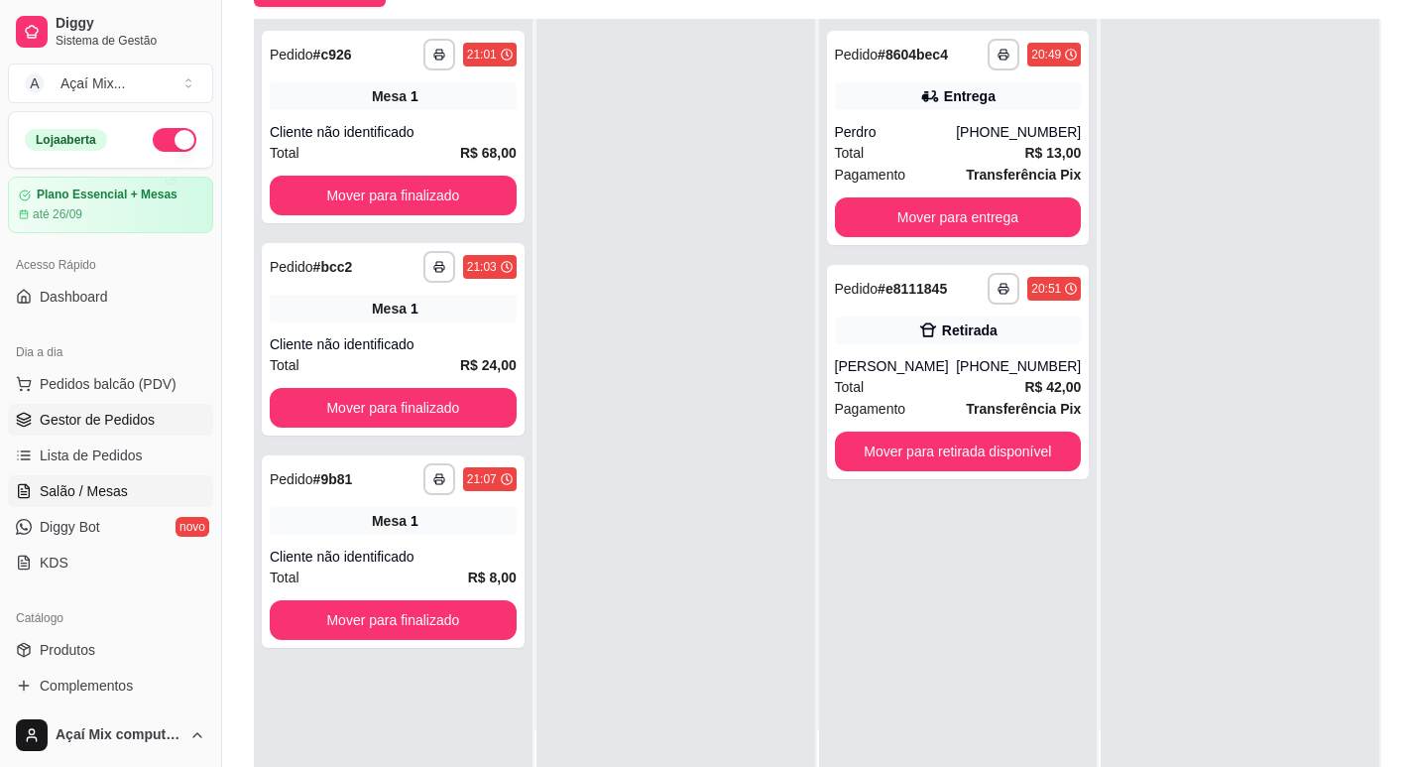
click at [110, 482] on span "Salão / Mesas" at bounding box center [84, 491] width 88 height 20
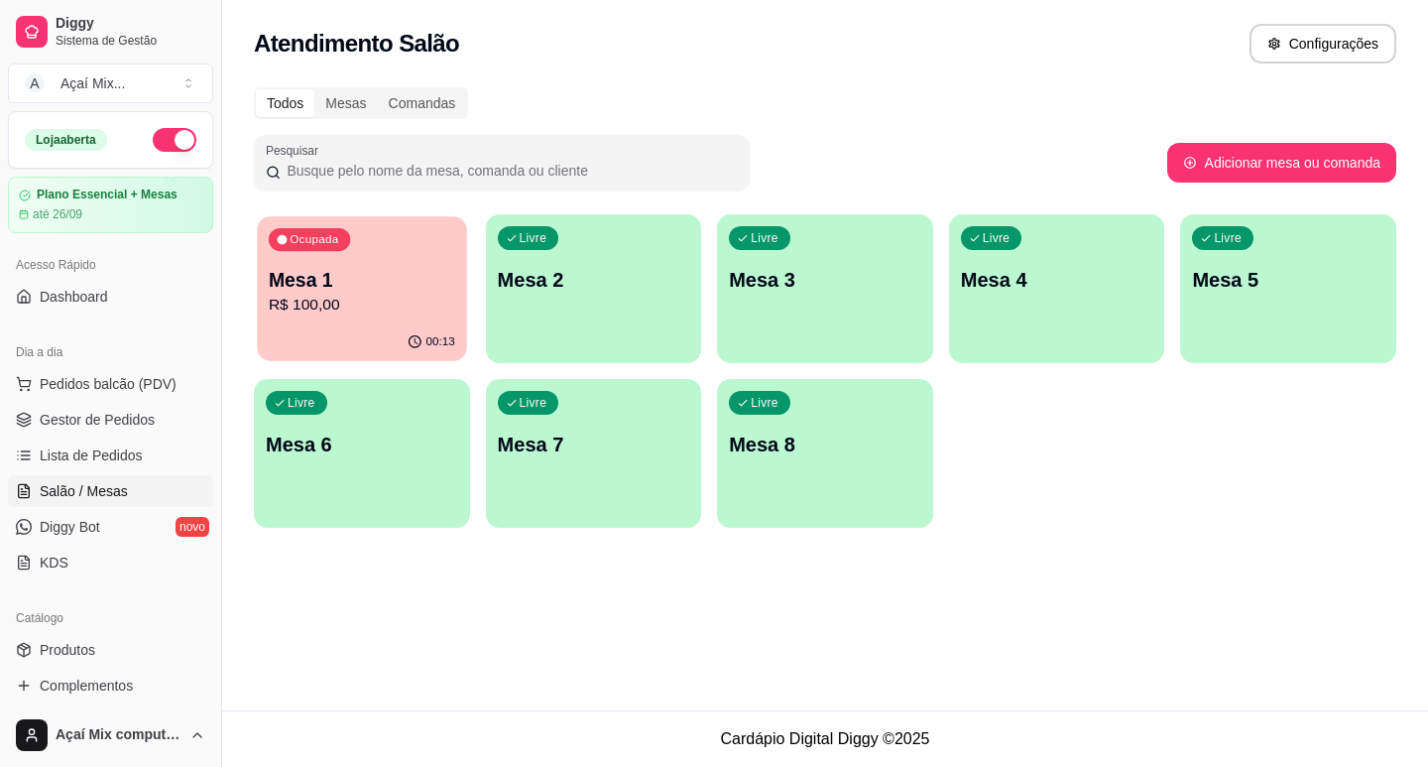
click at [397, 263] on div "Ocupada Mesa 1 R$ 100,00" at bounding box center [361, 269] width 209 height 107
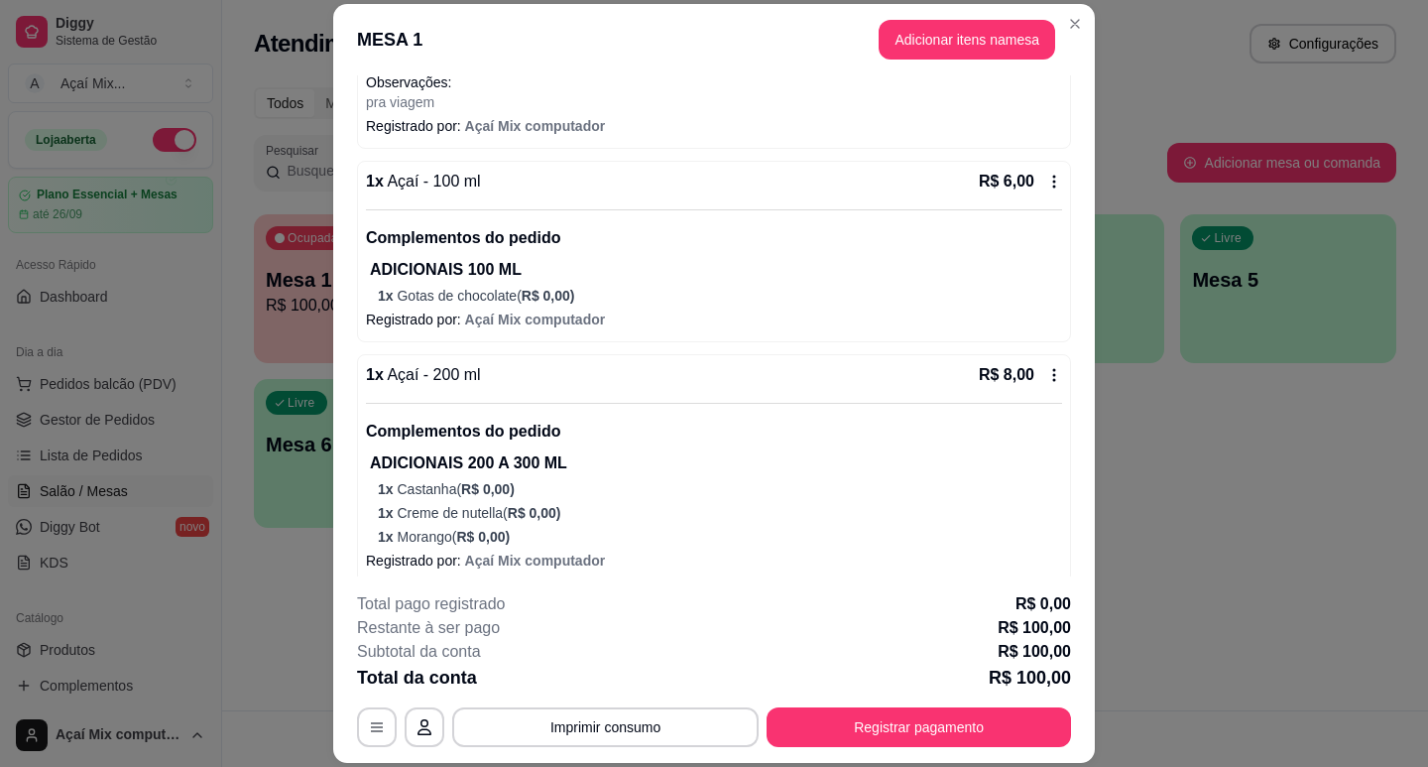
scroll to position [1899, 0]
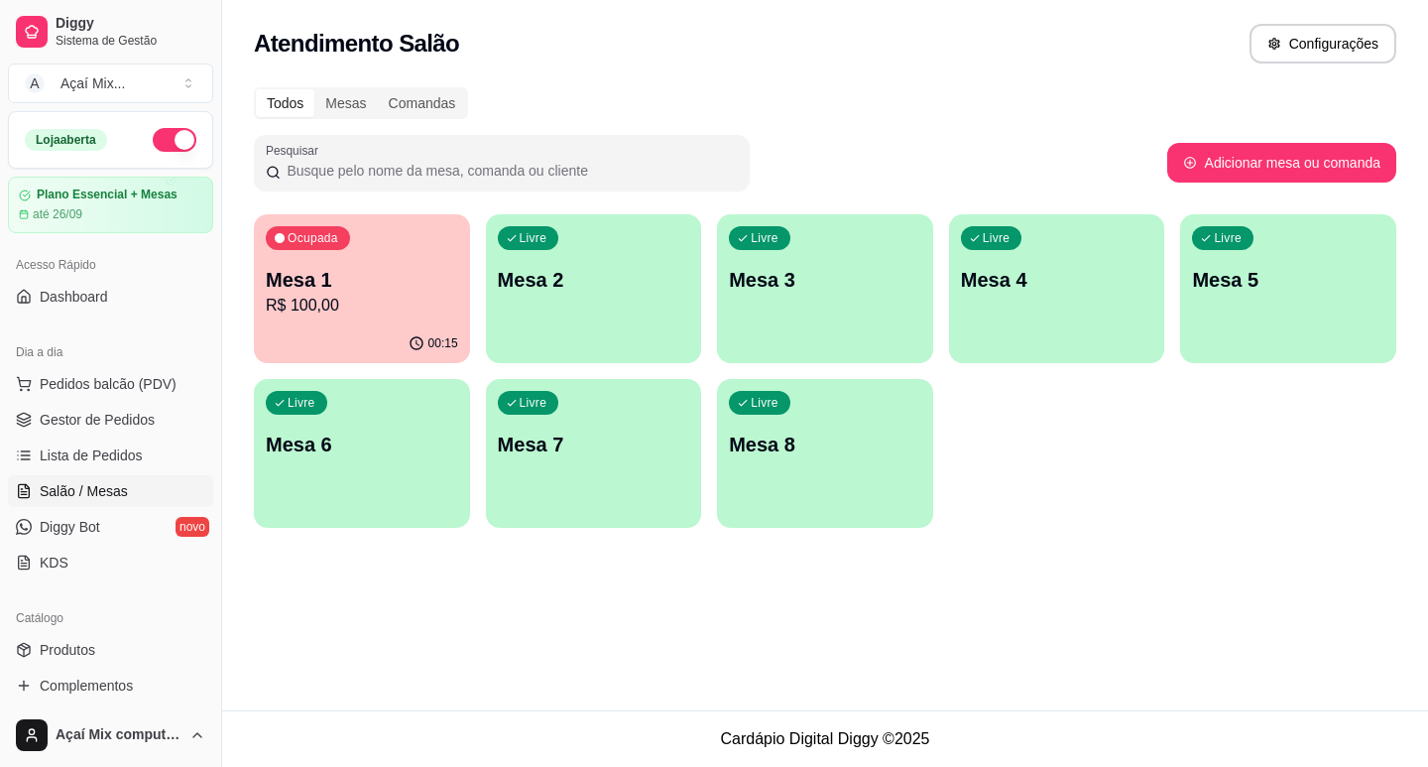
click at [278, 293] on div "Mesa 1 R$ 100,00" at bounding box center [362, 292] width 192 height 52
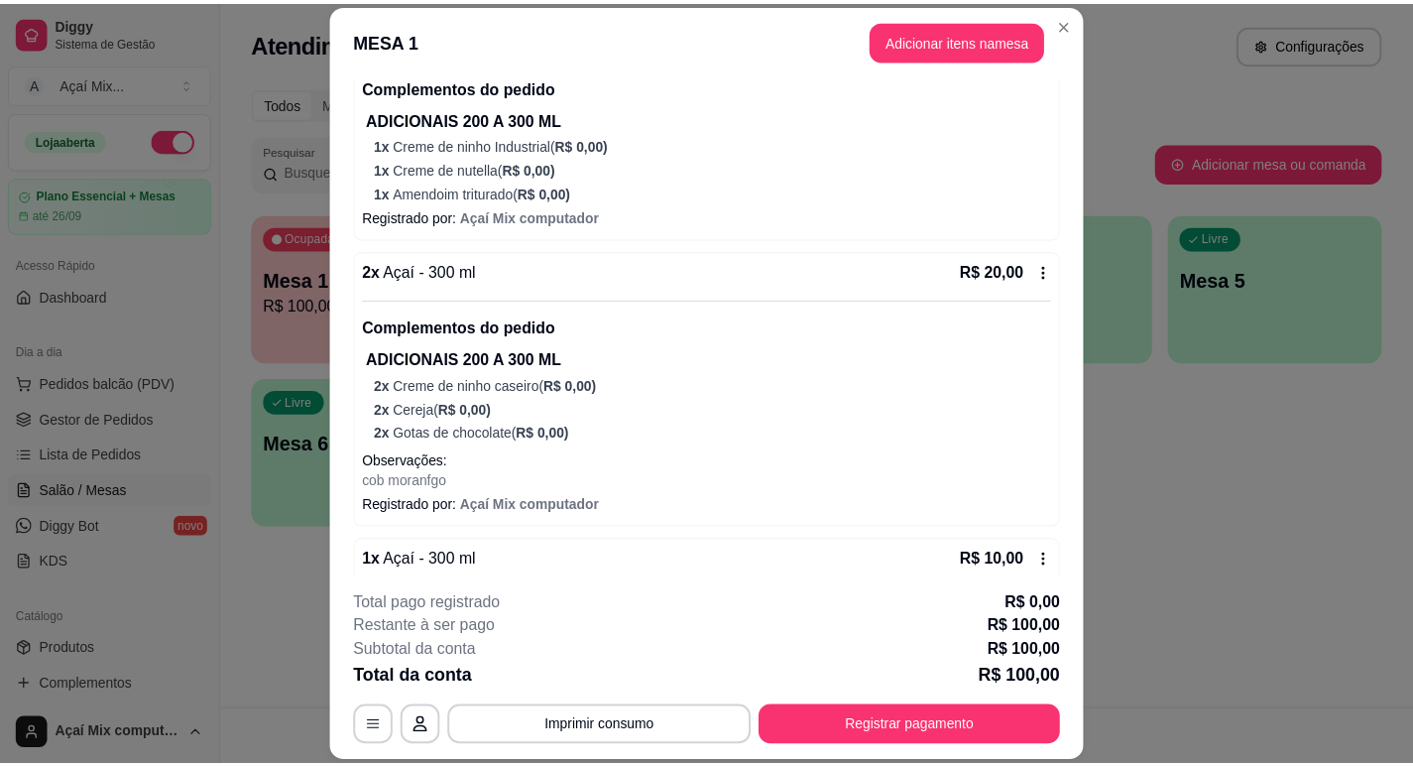
scroll to position [511, 0]
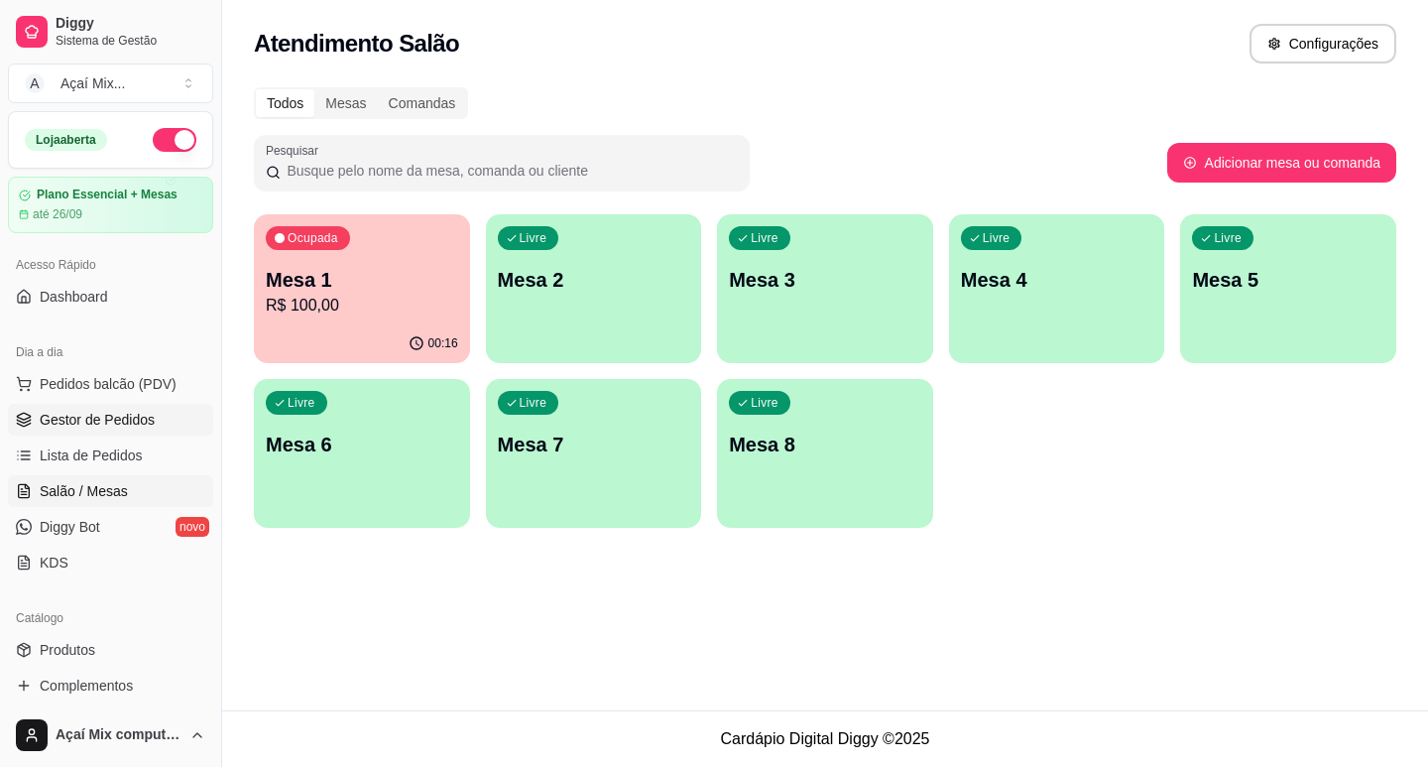
click at [102, 426] on span "Gestor de Pedidos" at bounding box center [97, 420] width 115 height 20
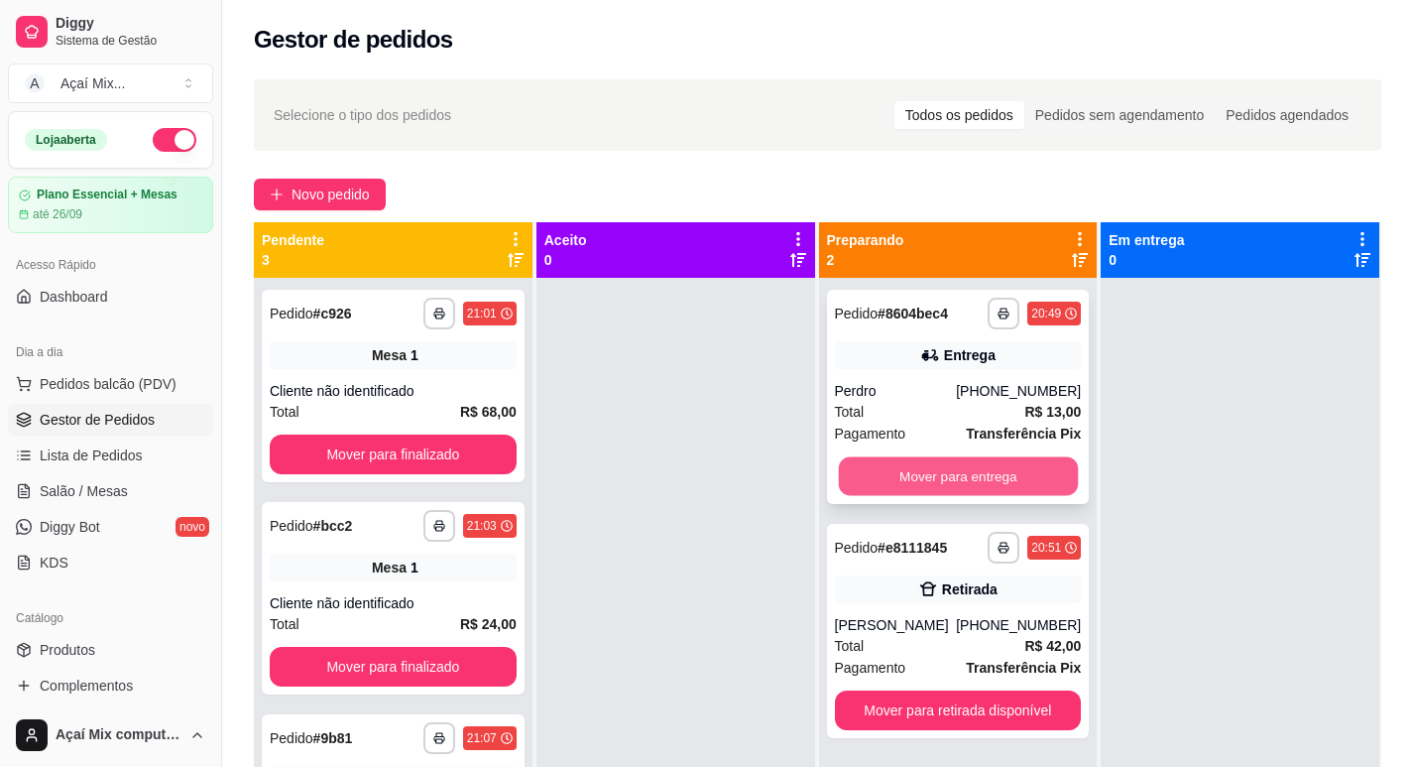
click at [948, 479] on button "Mover para entrega" at bounding box center [957, 476] width 239 height 39
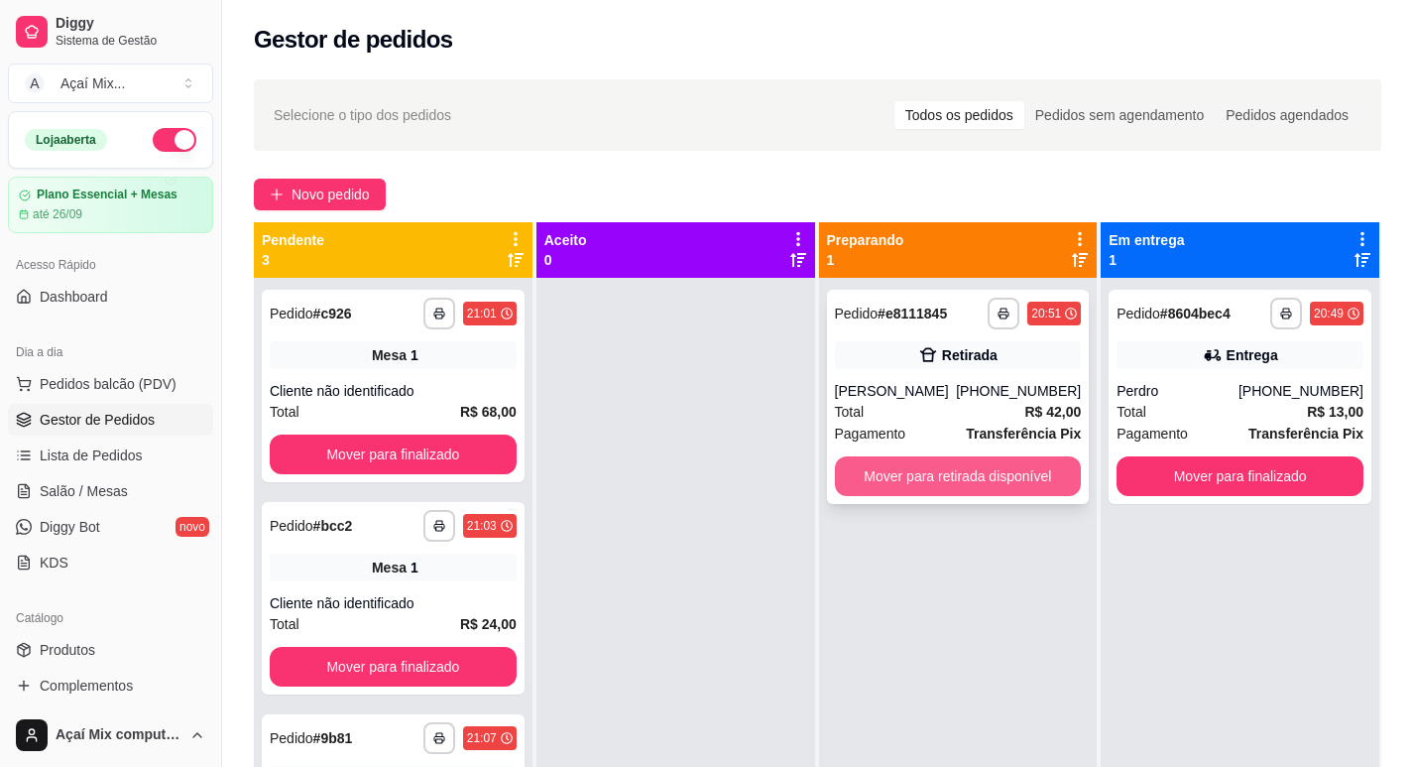
click at [943, 485] on button "Mover para retirada disponível" at bounding box center [958, 476] width 247 height 40
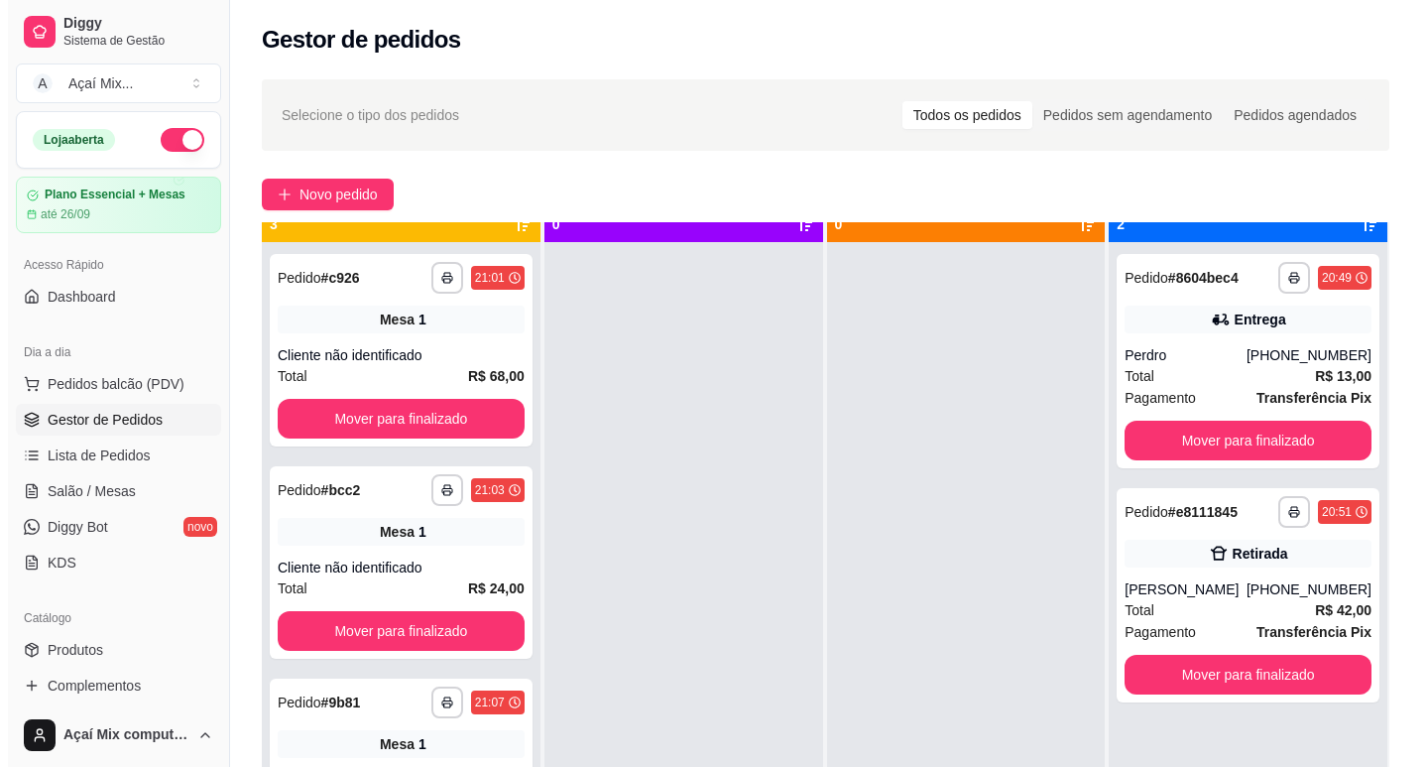
scroll to position [56, 0]
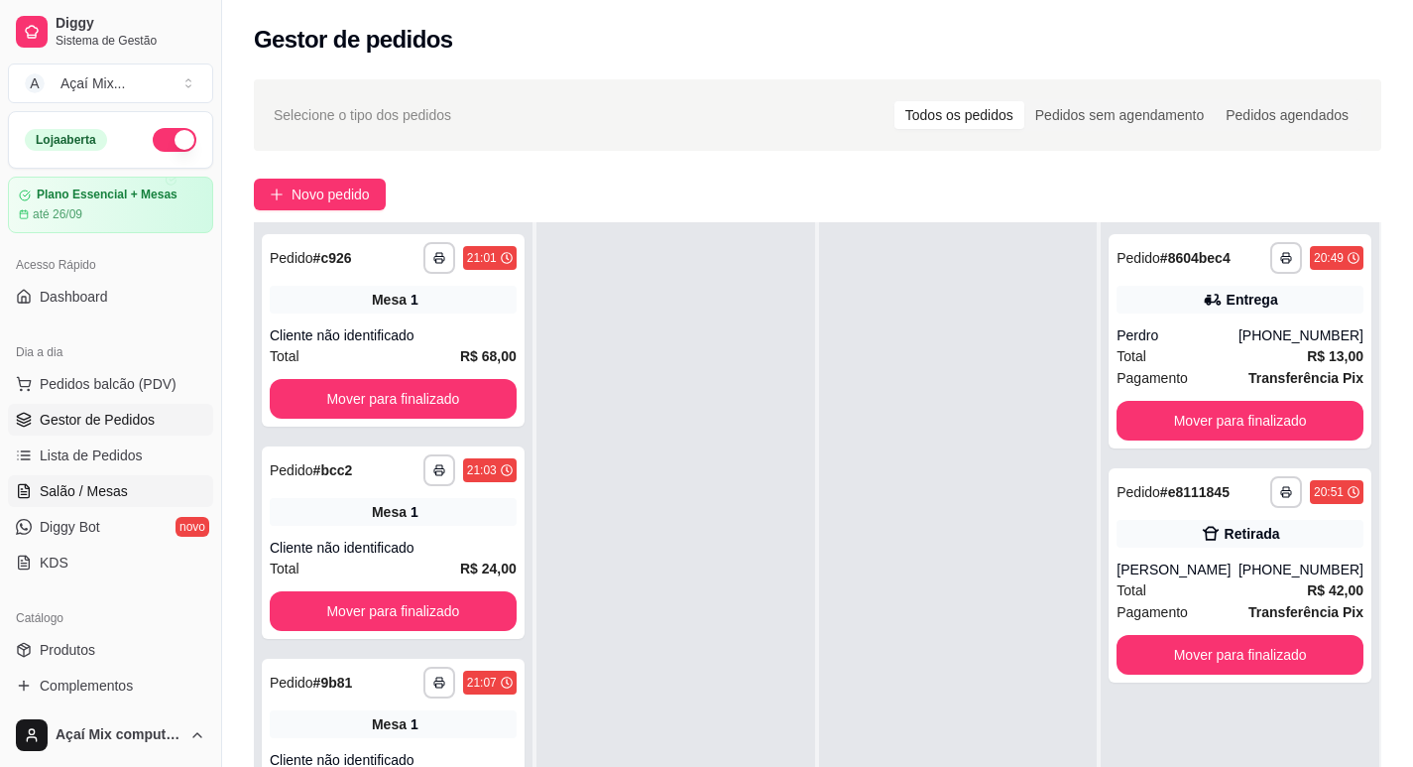
click at [99, 494] on span "Salão / Mesas" at bounding box center [84, 491] width 88 height 20
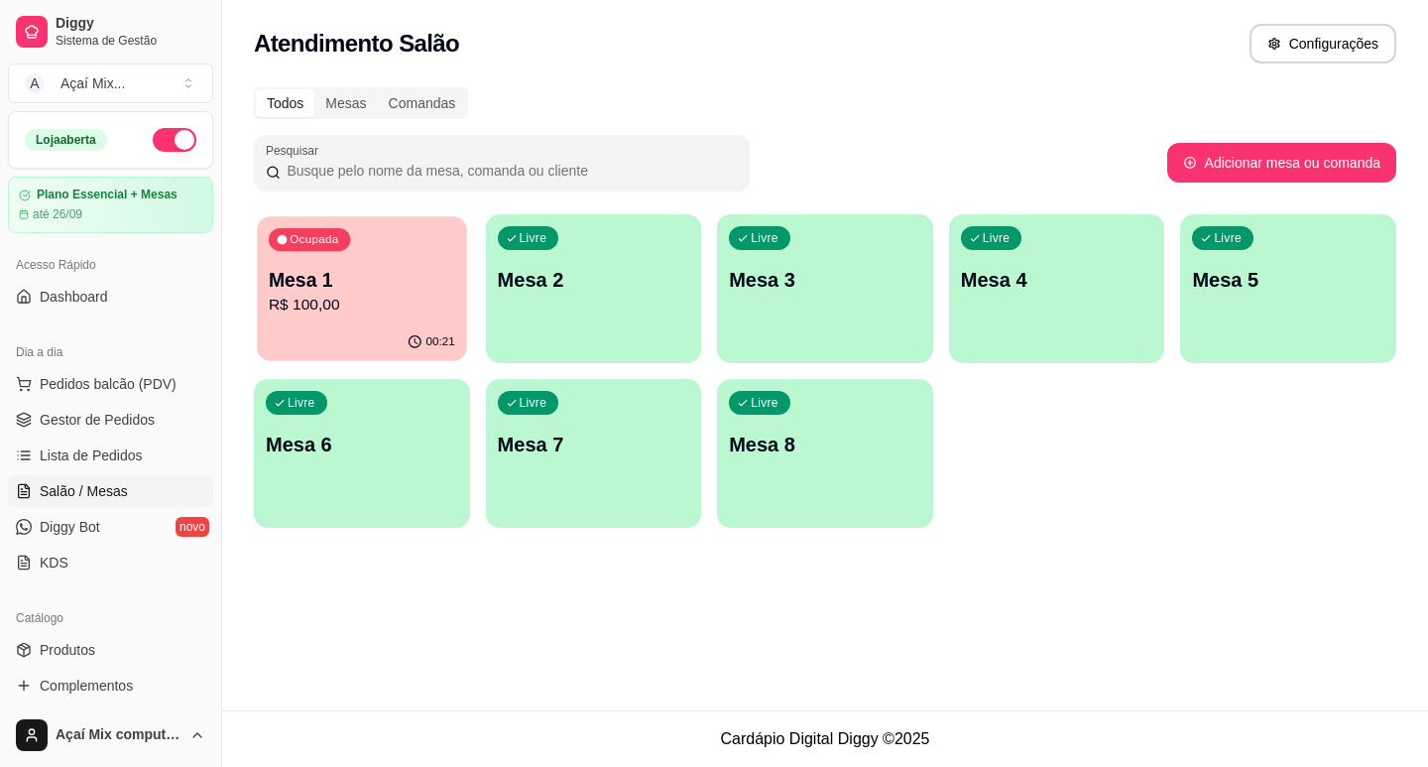
click at [361, 310] on p "R$ 100,00" at bounding box center [362, 305] width 186 height 23
click at [676, 268] on p "Mesa 2" at bounding box center [593, 280] width 186 height 27
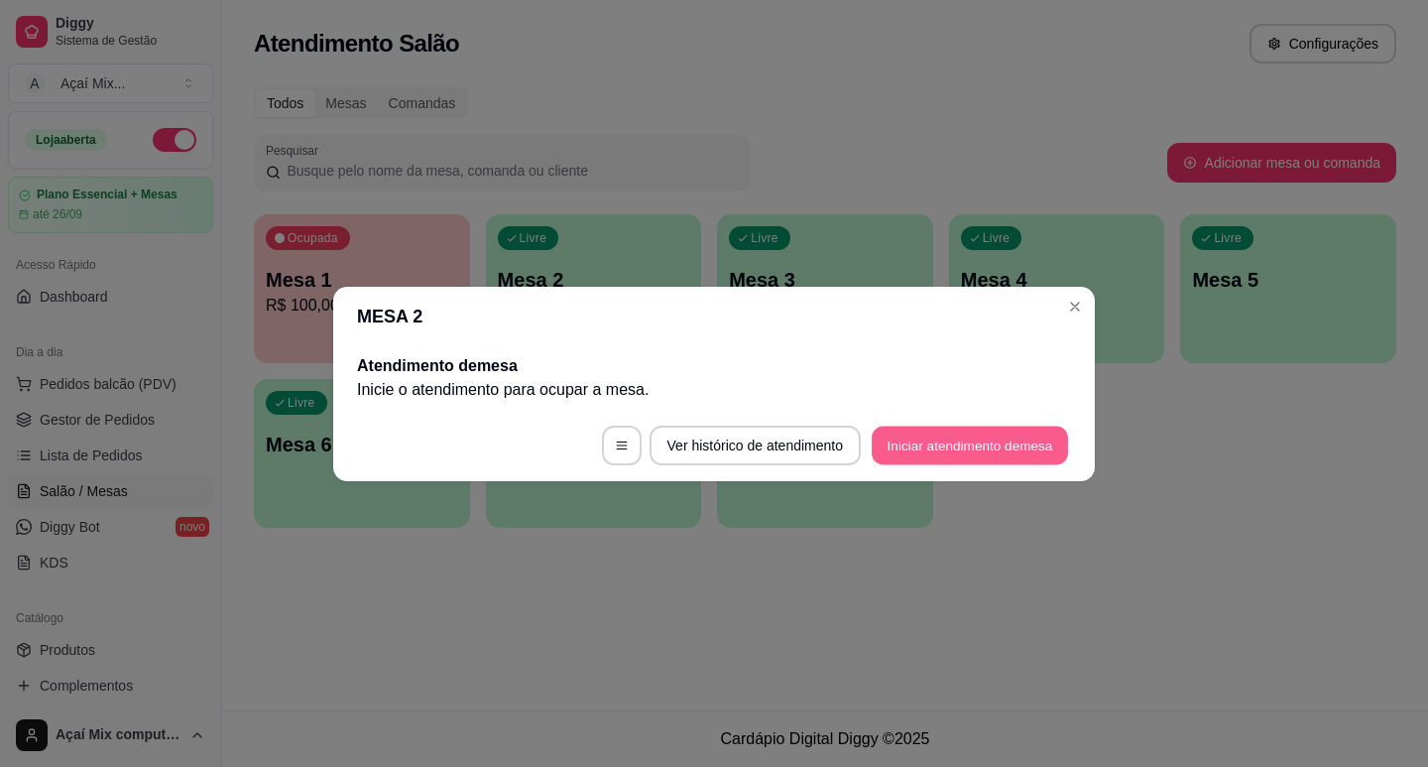
click at [941, 446] on button "Iniciar atendimento de mesa" at bounding box center [970, 444] width 196 height 39
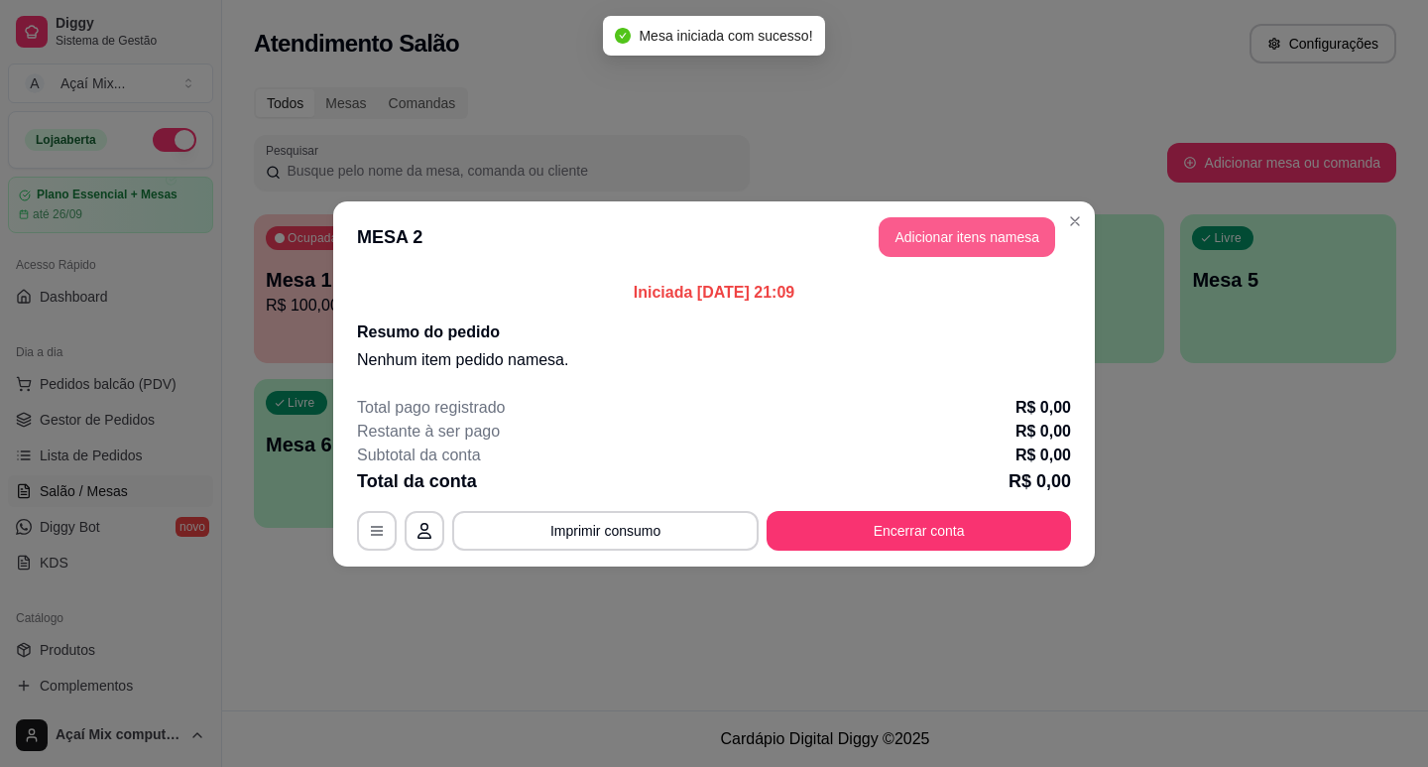
click at [947, 230] on button "Adicionar itens na mesa" at bounding box center [967, 237] width 177 height 40
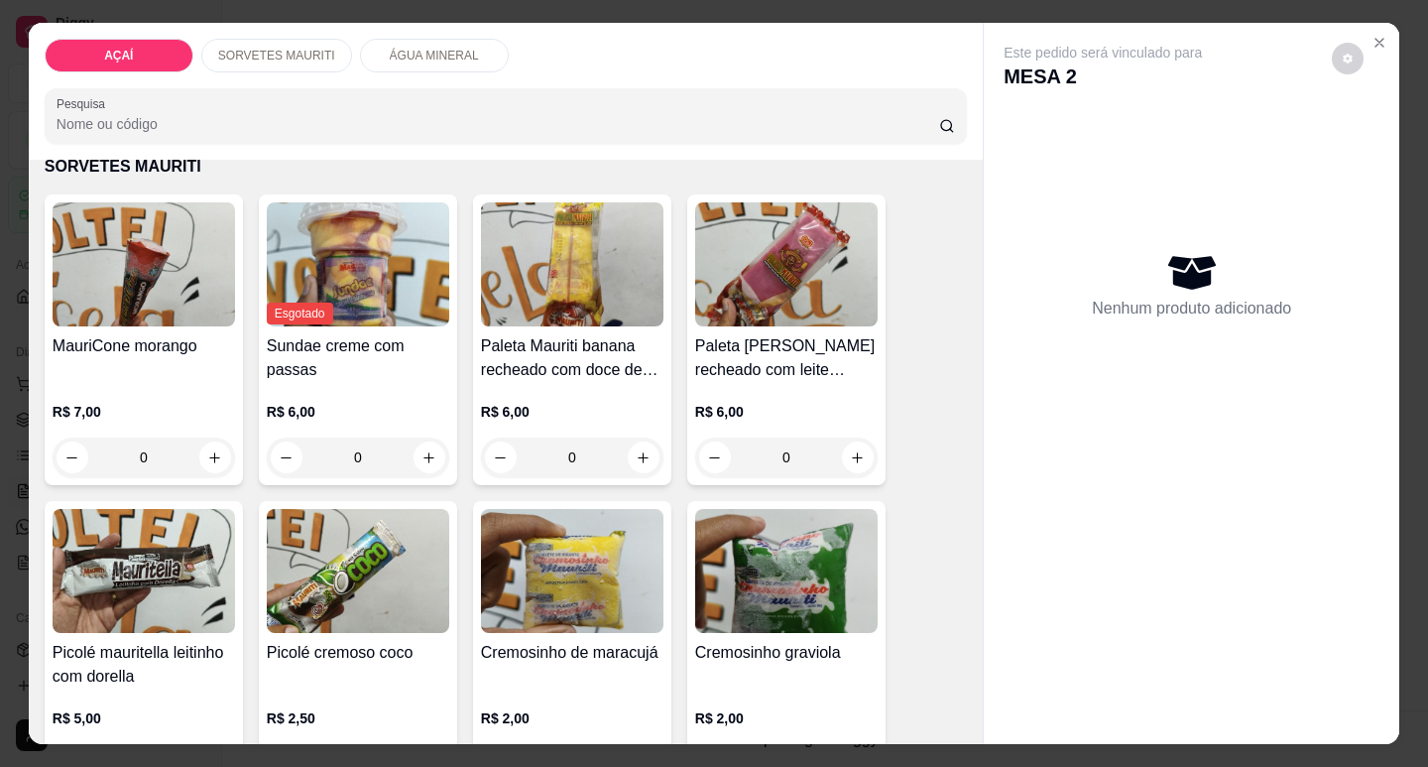
scroll to position [682, 0]
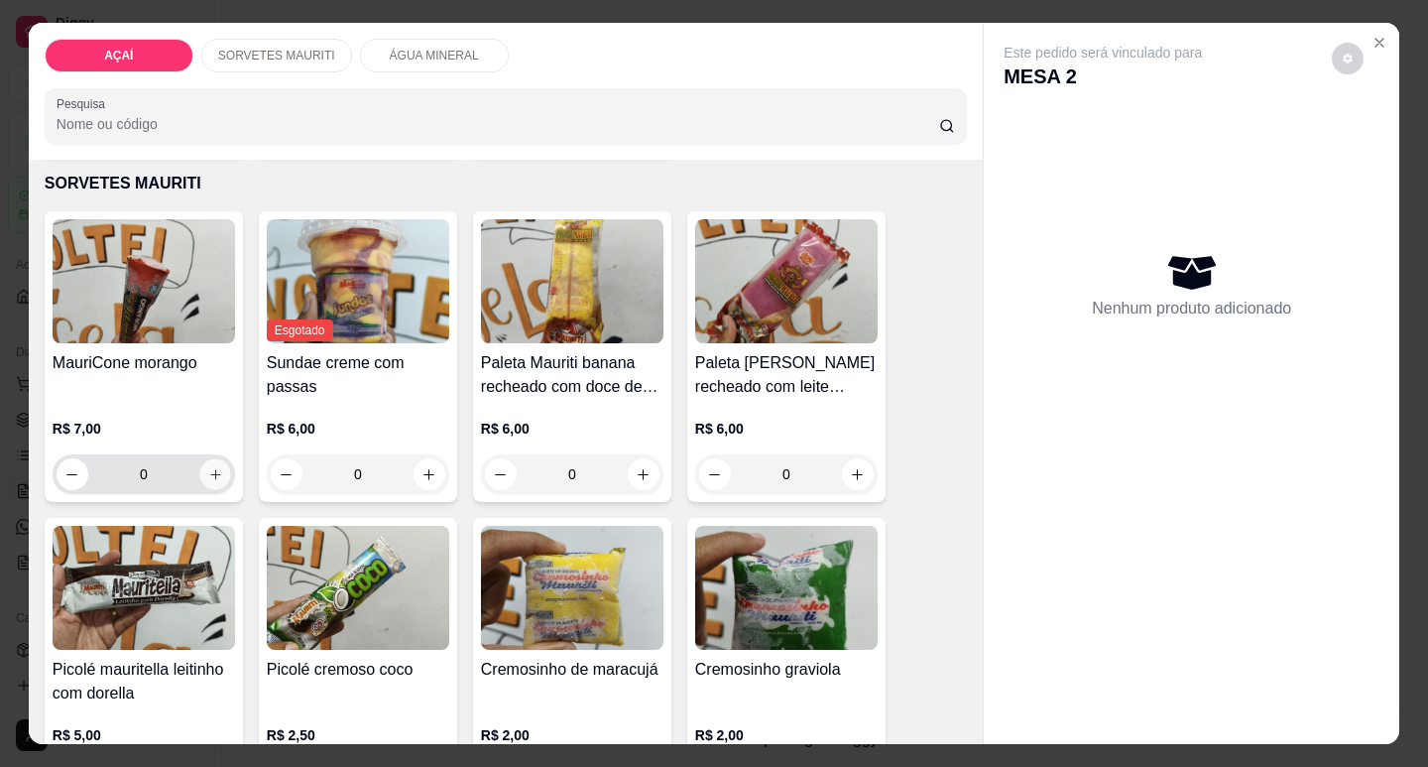
click at [210, 467] on icon "increase-product-quantity" at bounding box center [215, 474] width 15 height 15
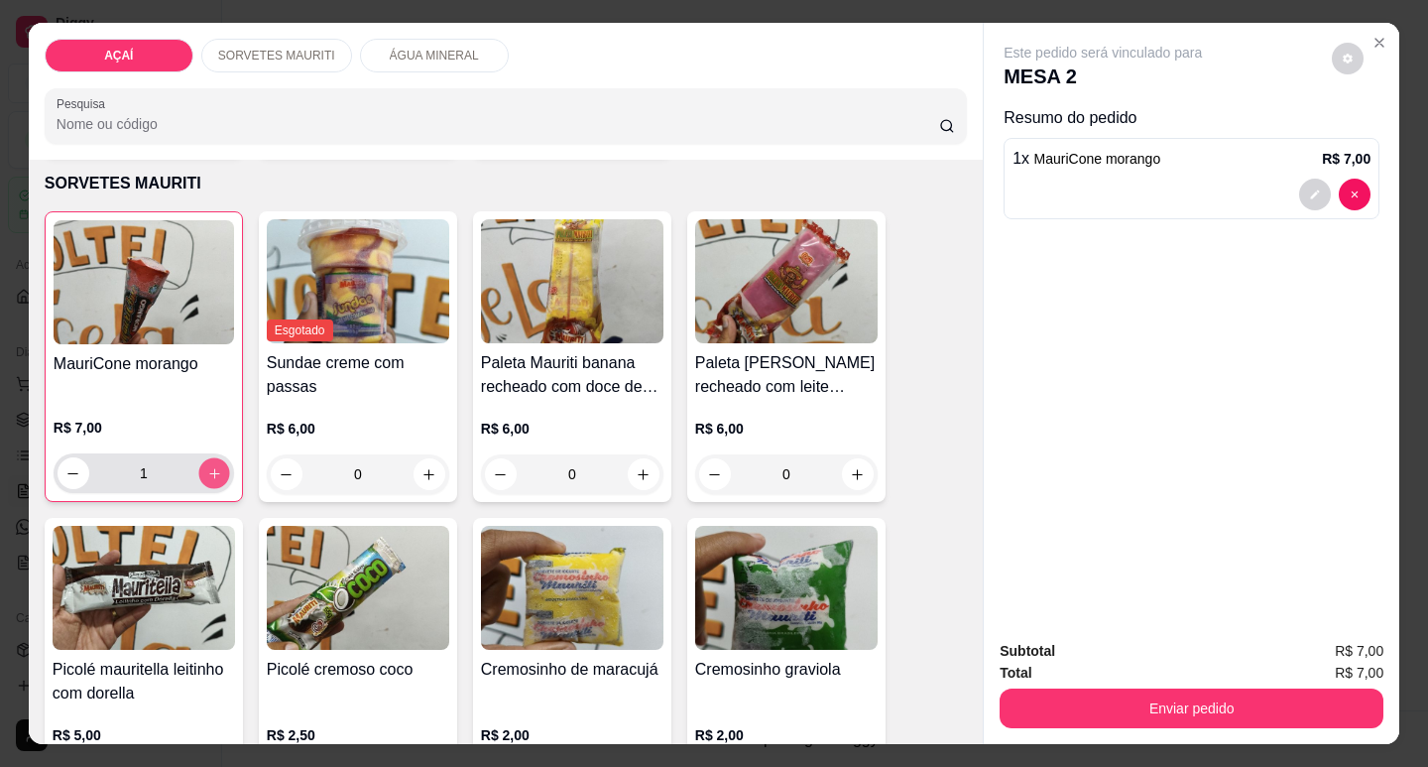
click at [207, 466] on icon "increase-product-quantity" at bounding box center [214, 473] width 15 height 15
type input "2"
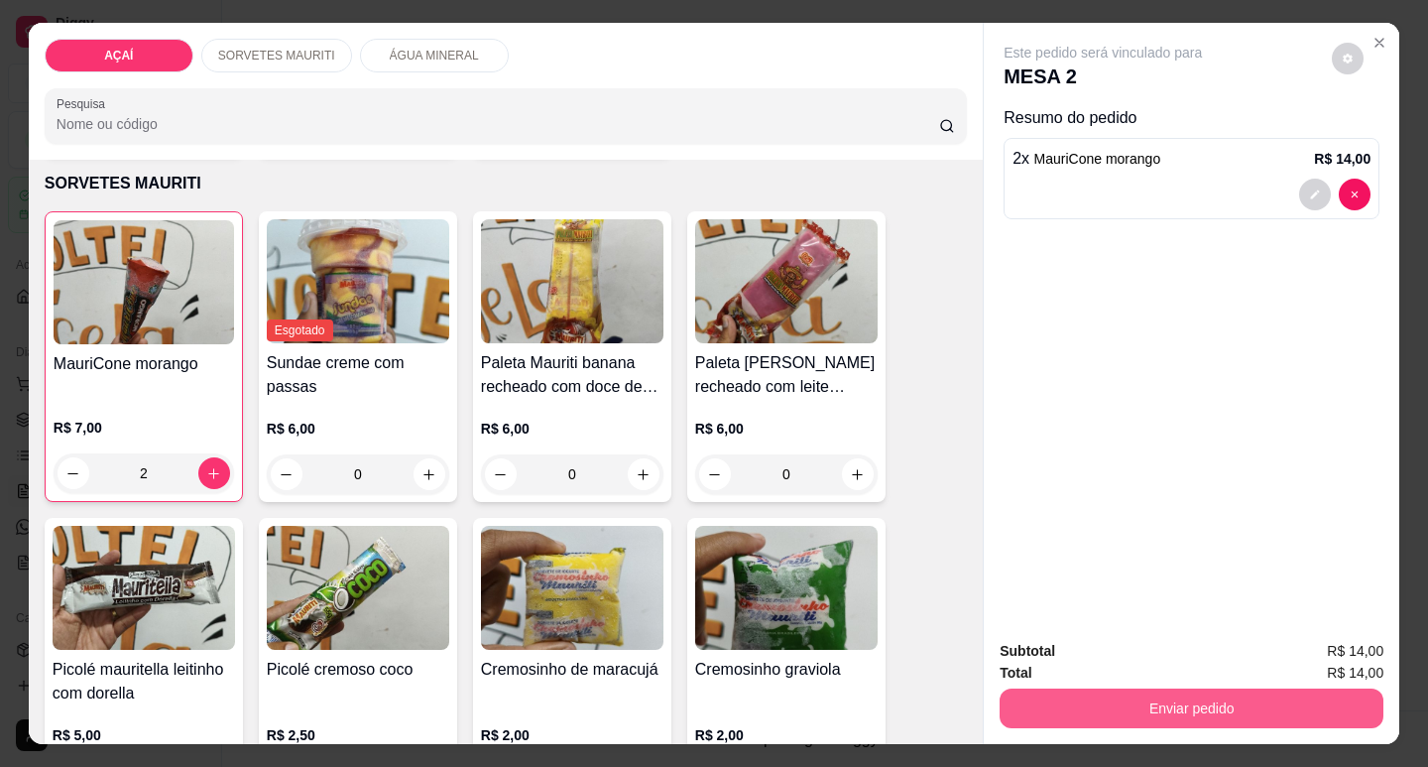
click at [1277, 711] on button "Enviar pedido" at bounding box center [1192, 708] width 384 height 40
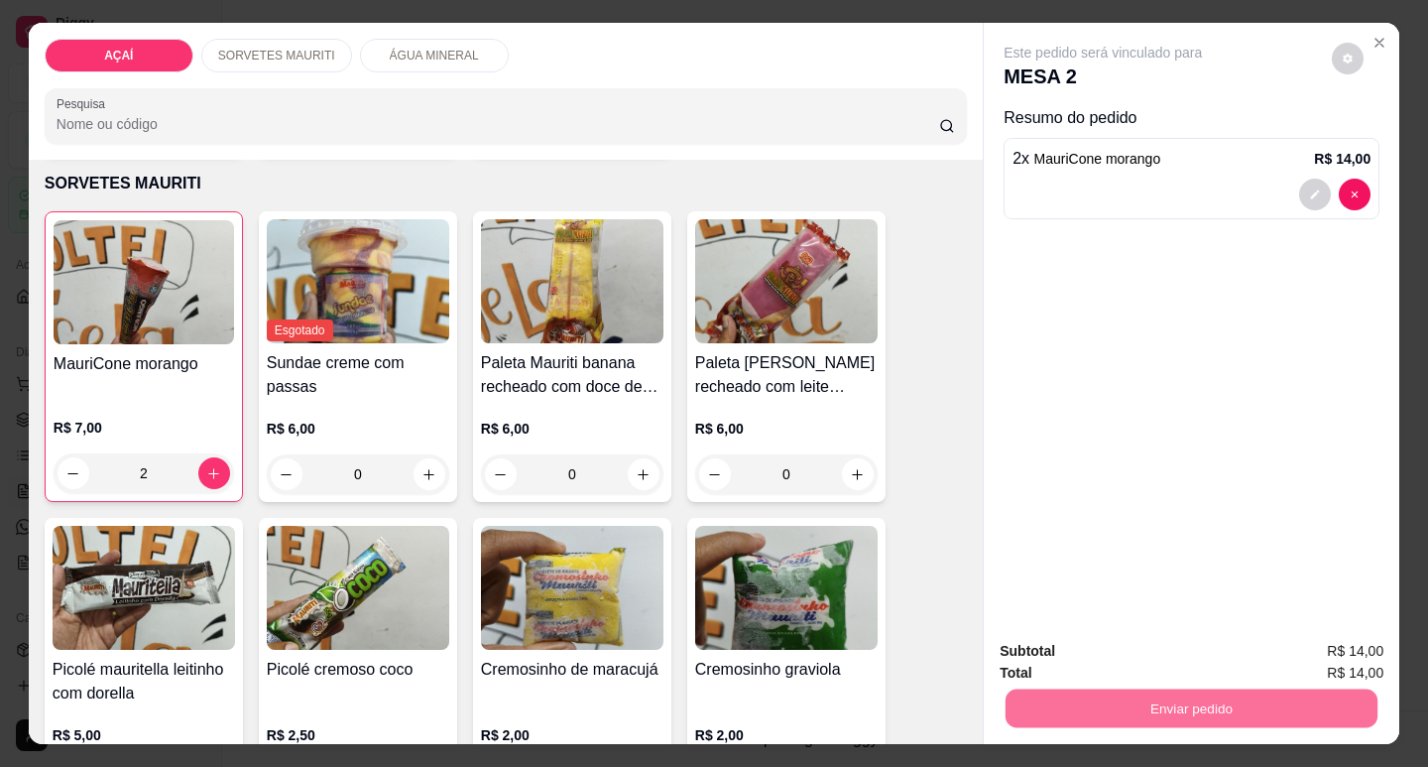
click at [1141, 642] on button "Não registrar e enviar pedido" at bounding box center [1126, 652] width 206 height 38
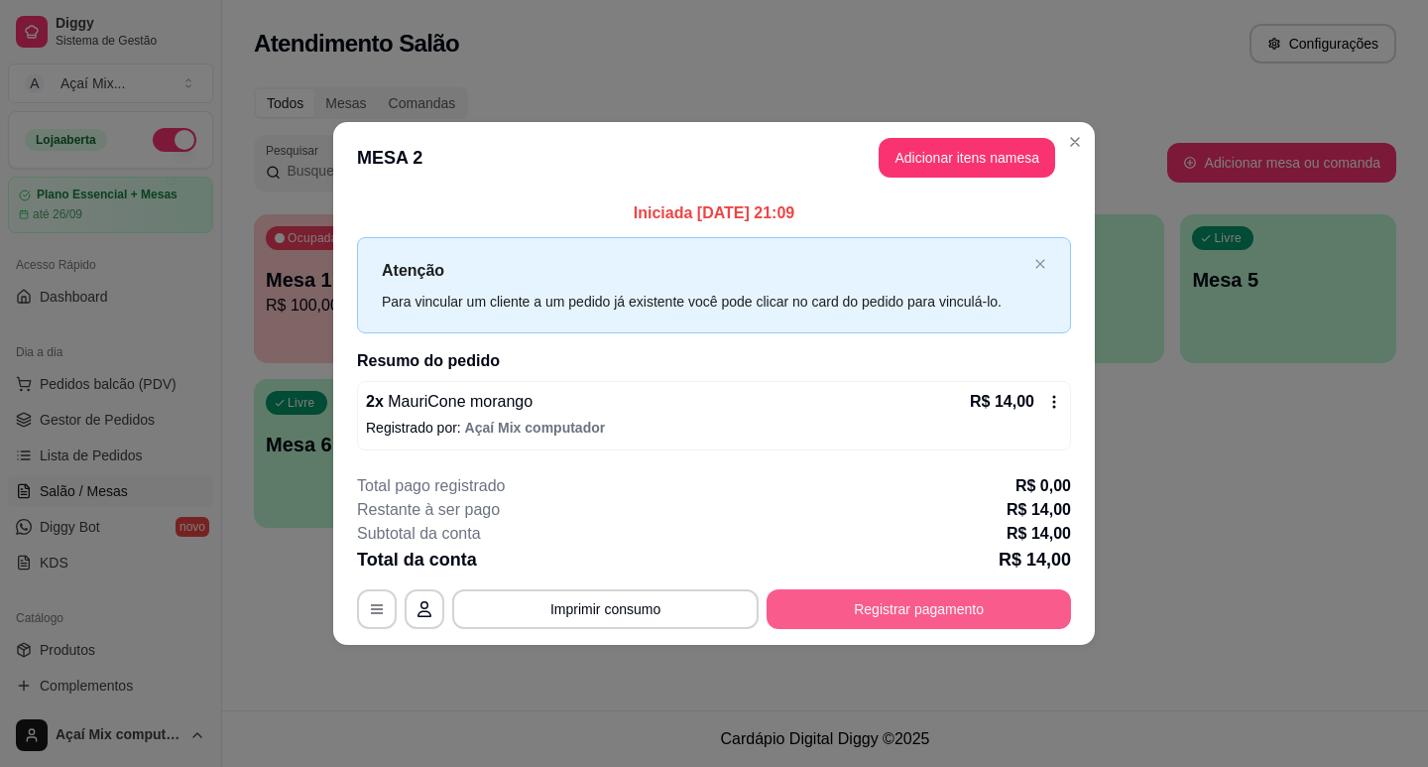
click at [946, 596] on button "Registrar pagamento" at bounding box center [919, 609] width 304 height 40
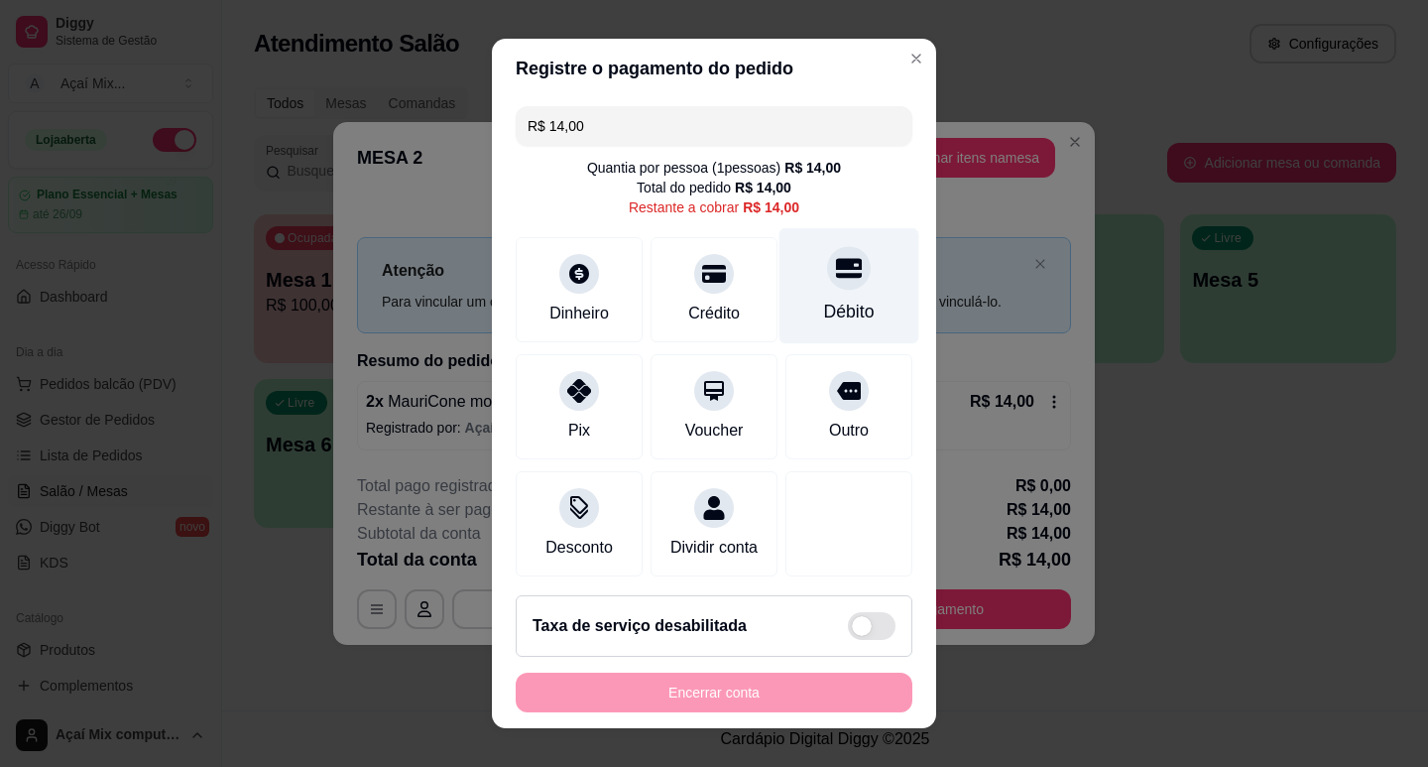
click at [814, 294] on div "Débito" at bounding box center [850, 285] width 140 height 116
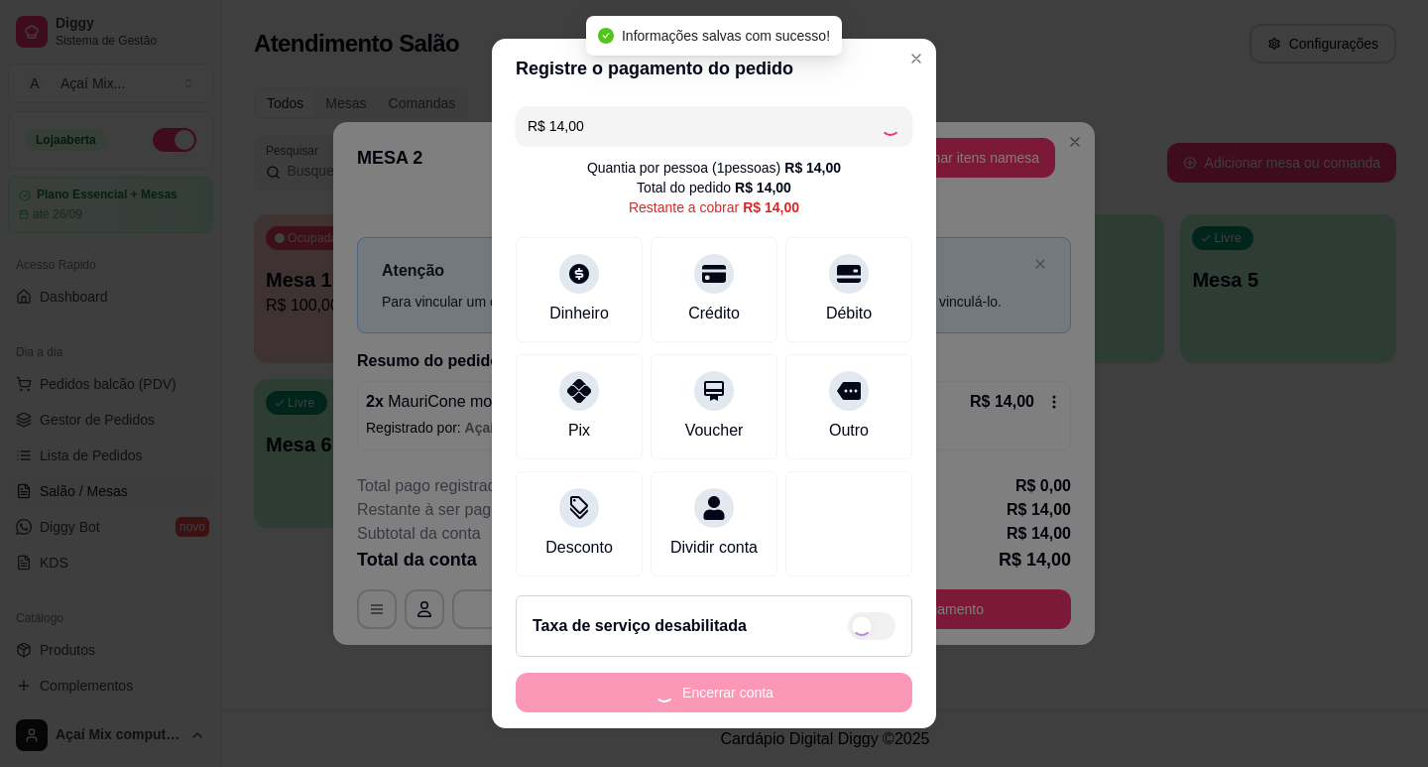
type input "R$ 0,00"
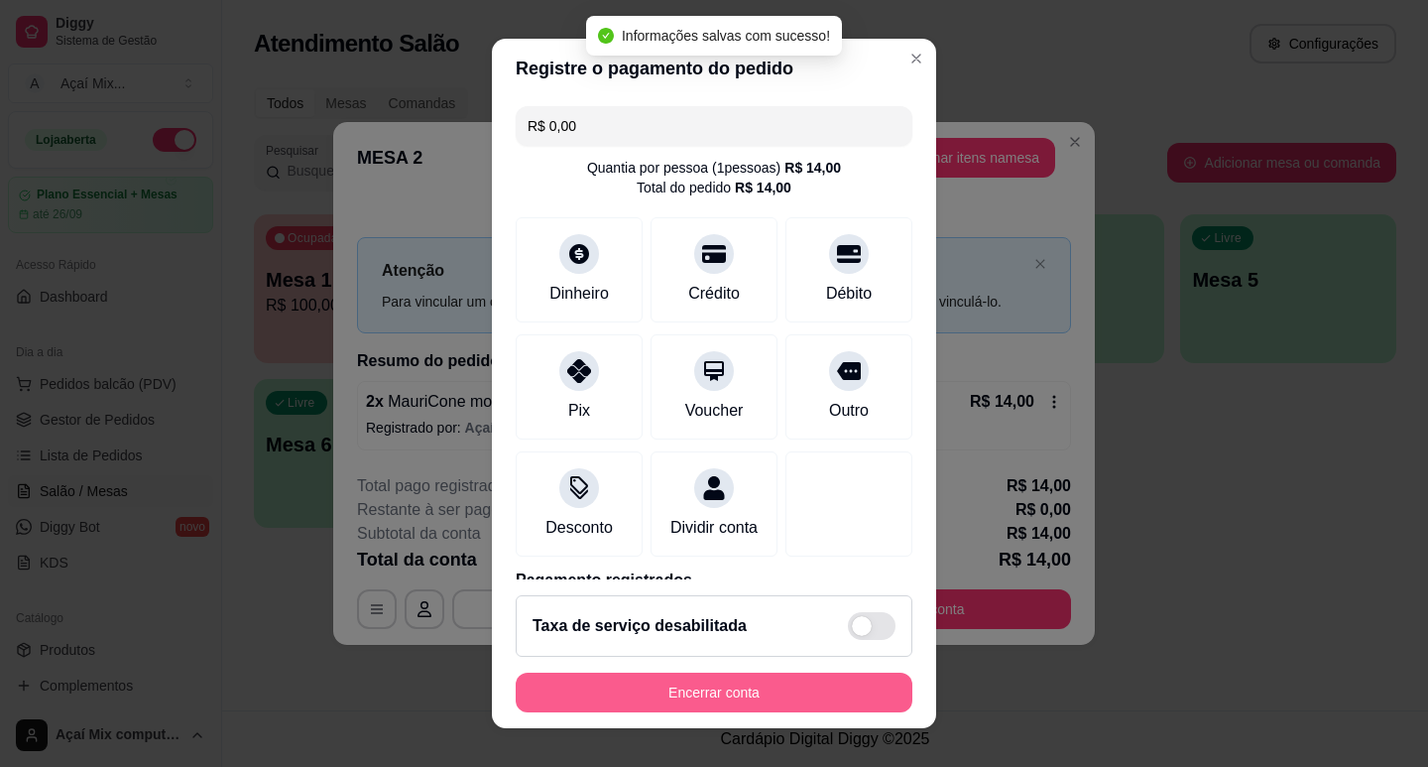
click at [737, 688] on button "Encerrar conta" at bounding box center [714, 692] width 397 height 40
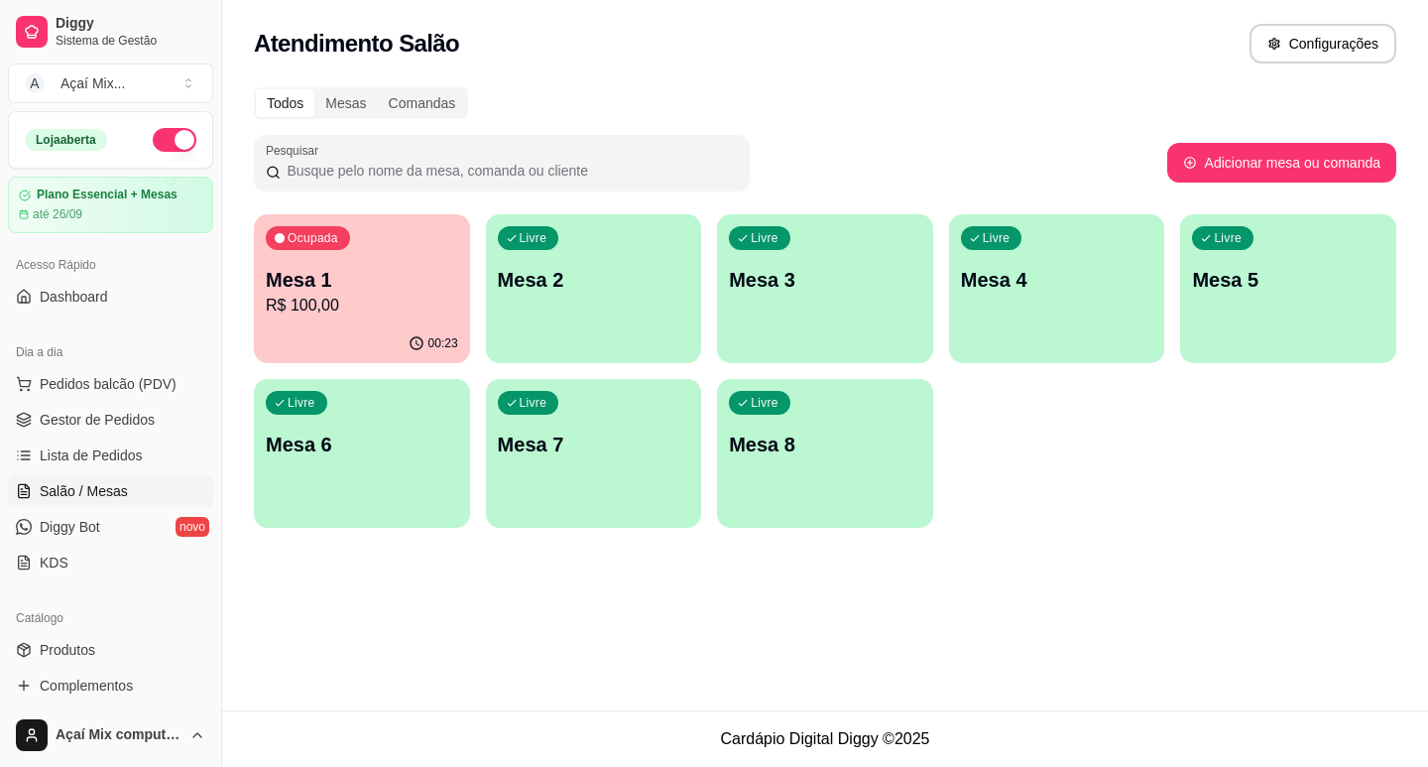
click at [455, 282] on p "Mesa 1" at bounding box center [362, 280] width 192 height 28
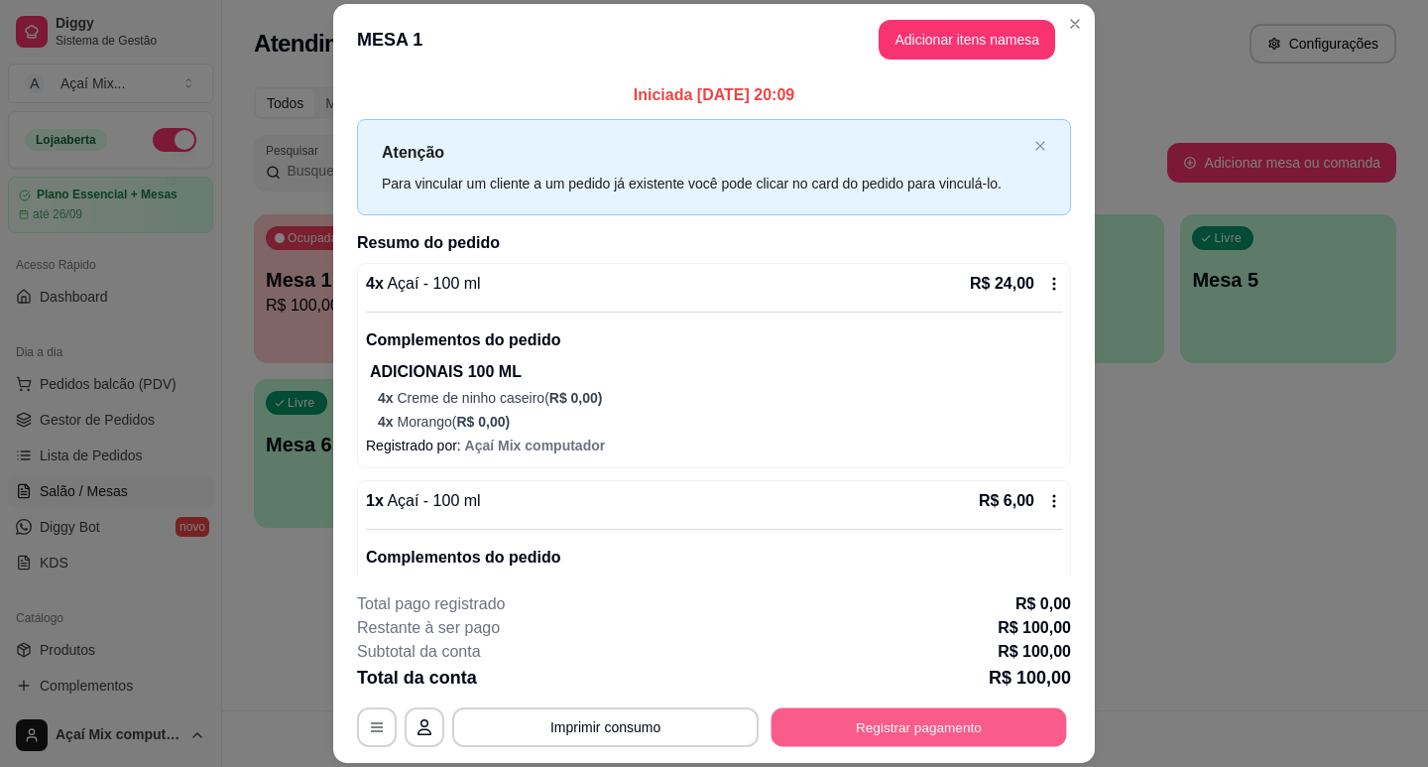
click at [849, 731] on button "Registrar pagamento" at bounding box center [920, 727] width 296 height 39
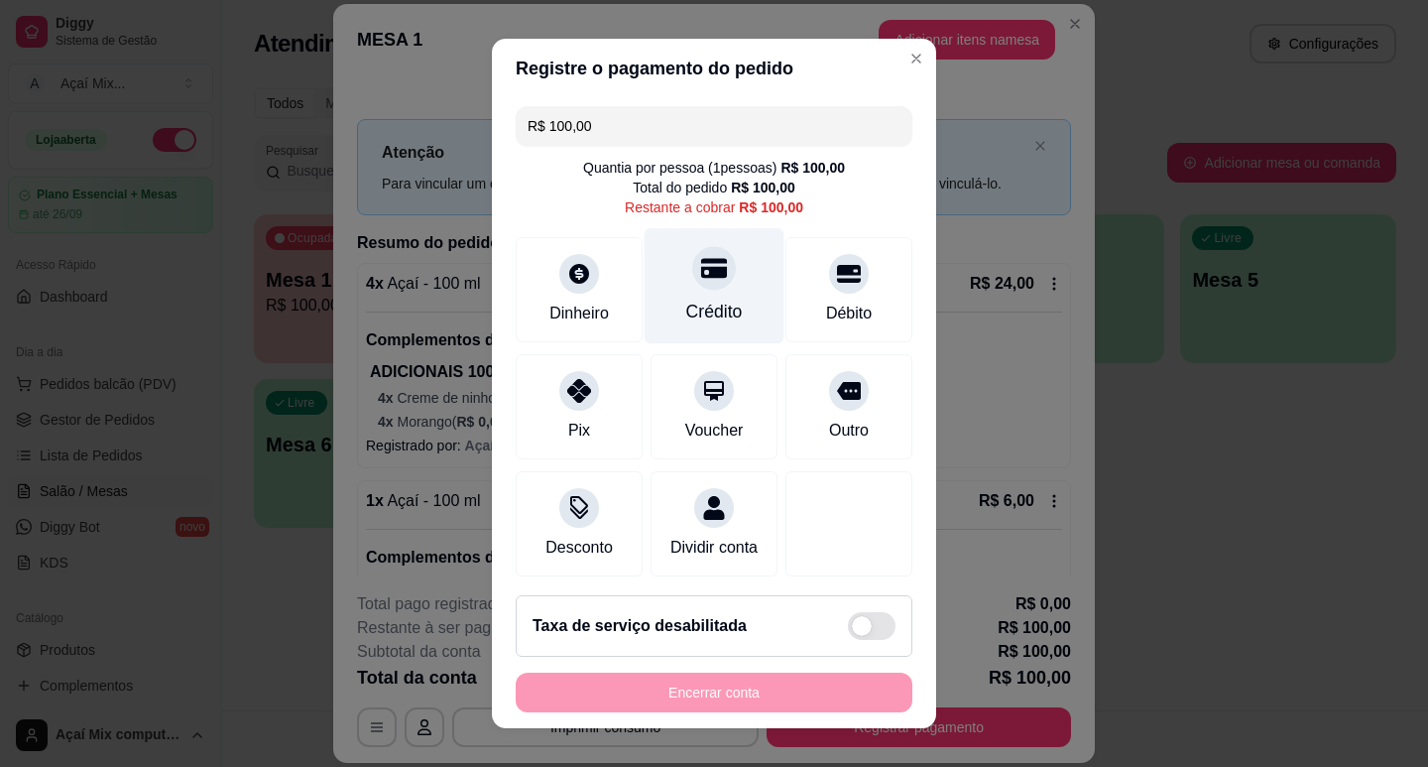
click at [692, 279] on div at bounding box center [714, 268] width 44 height 44
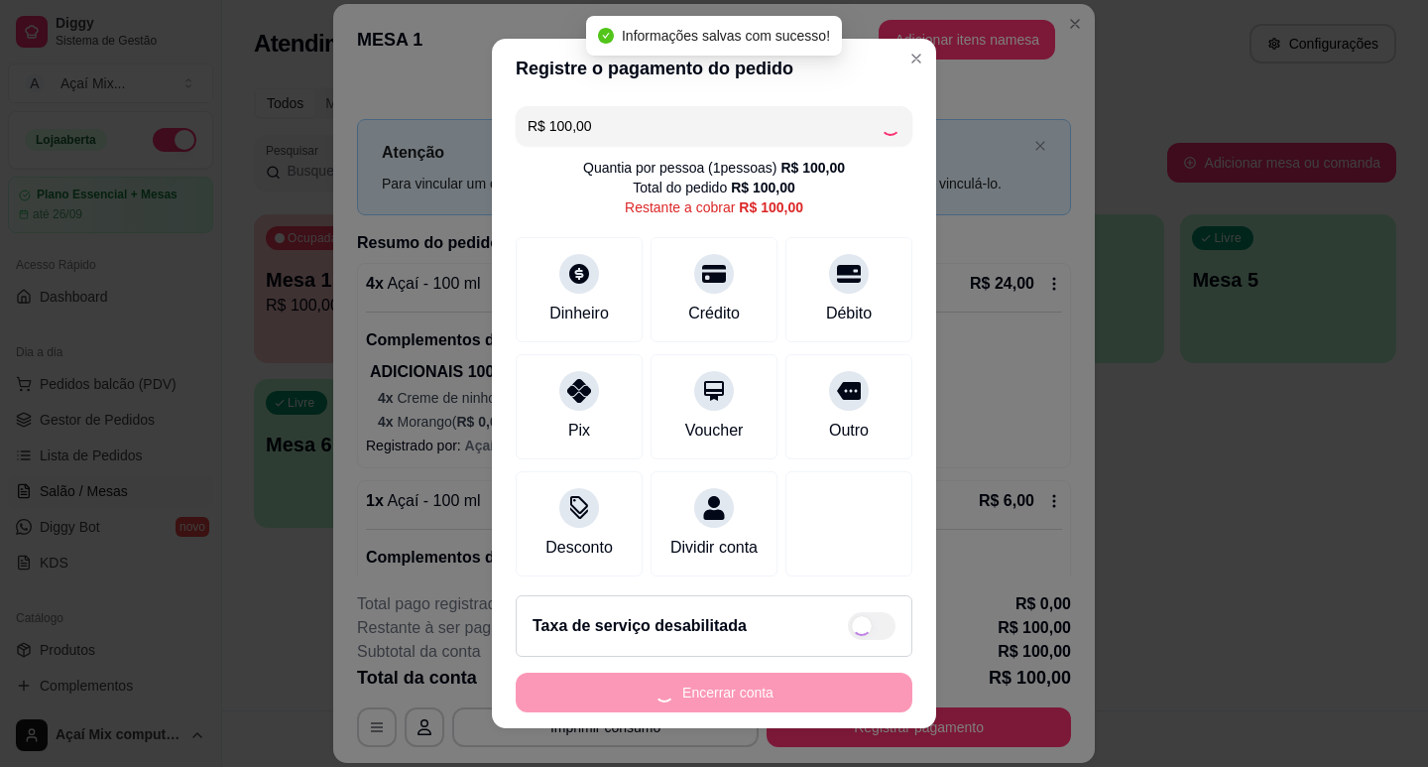
type input "R$ 0,00"
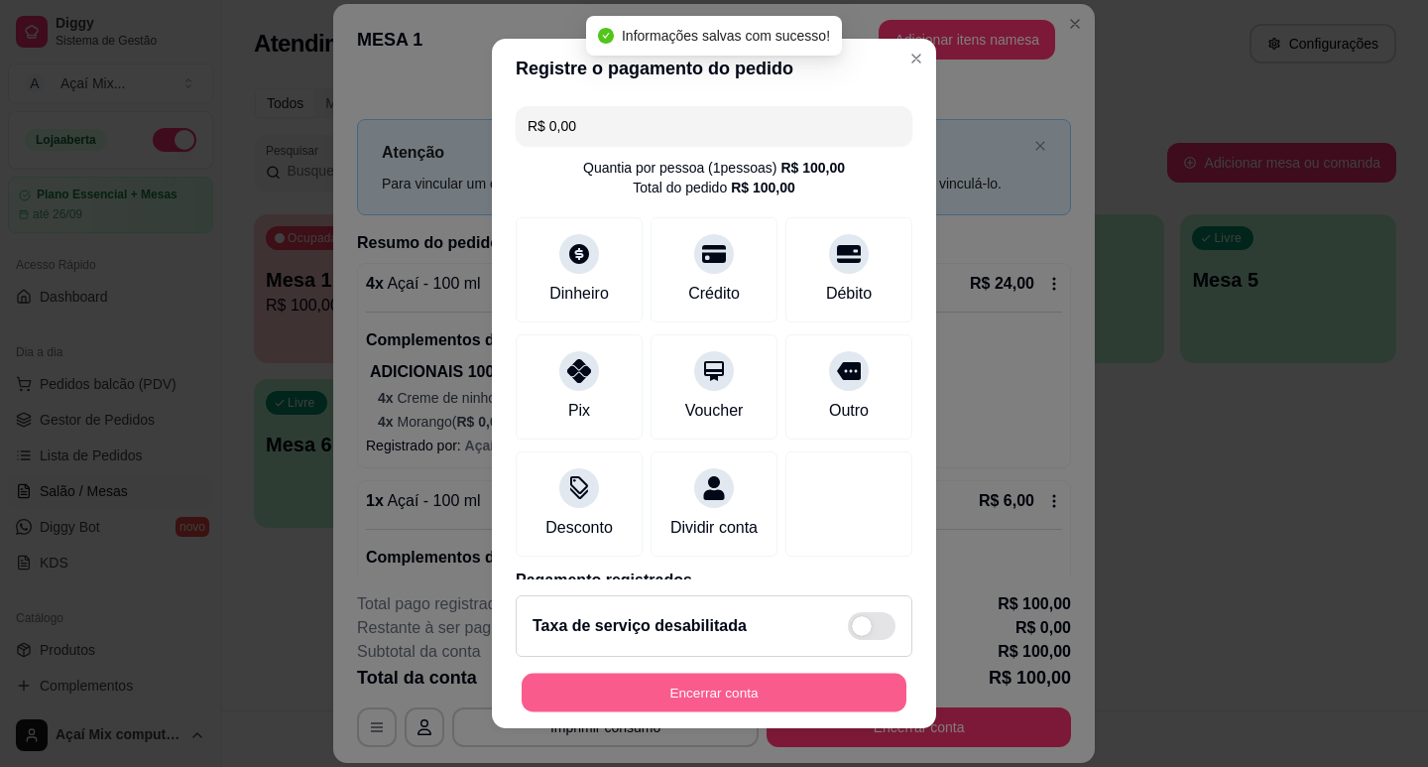
click at [749, 683] on button "Encerrar conta" at bounding box center [714, 692] width 385 height 39
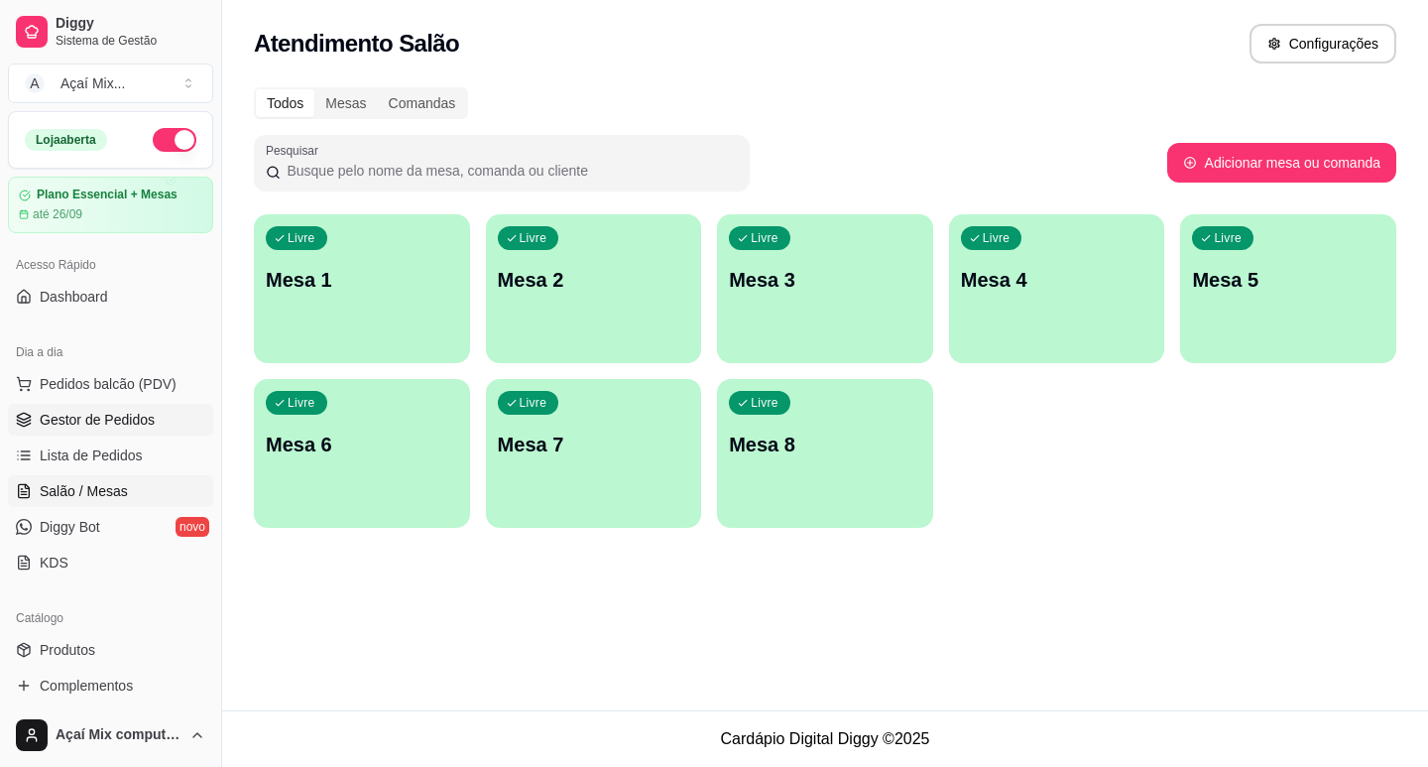
click at [120, 422] on span "Gestor de Pedidos" at bounding box center [97, 420] width 115 height 20
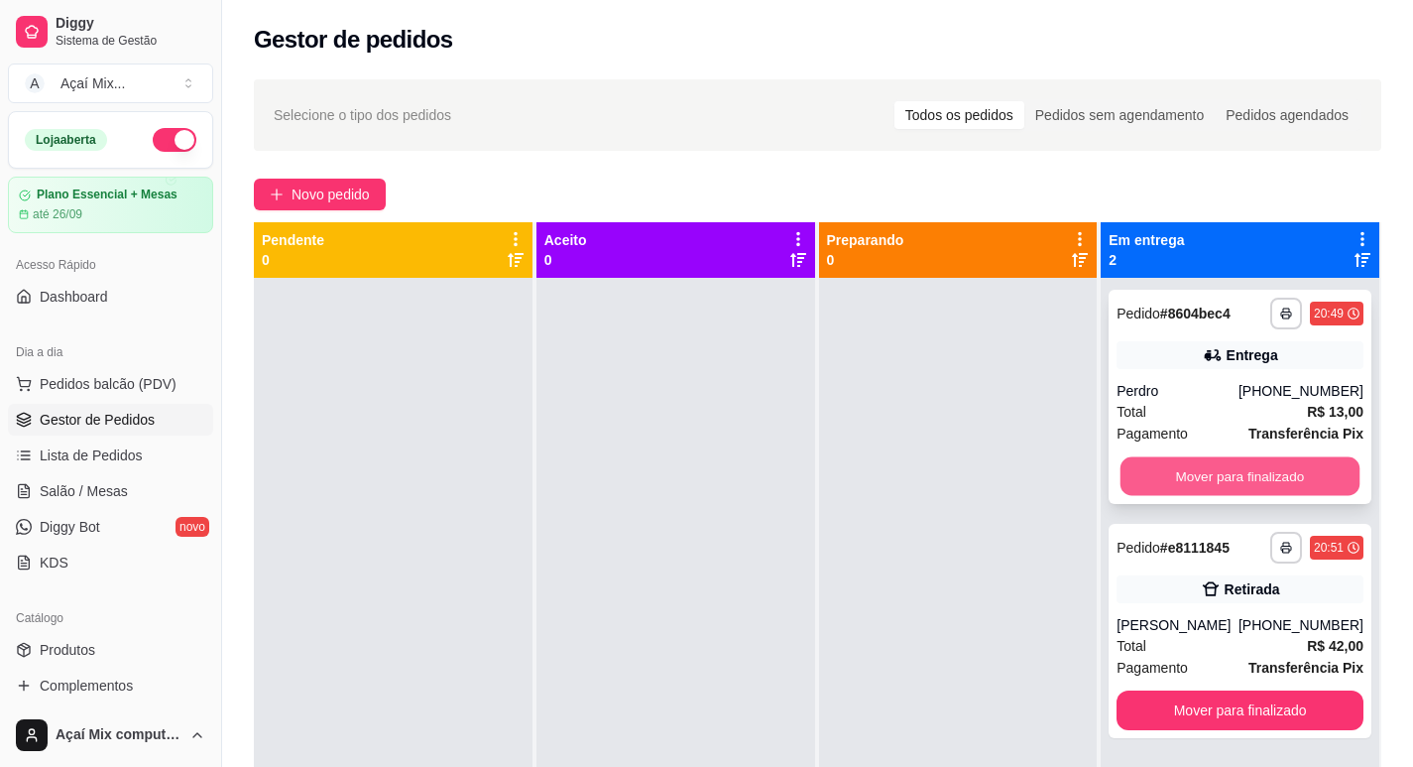
click at [1267, 471] on button "Mover para finalizado" at bounding box center [1240, 476] width 239 height 39
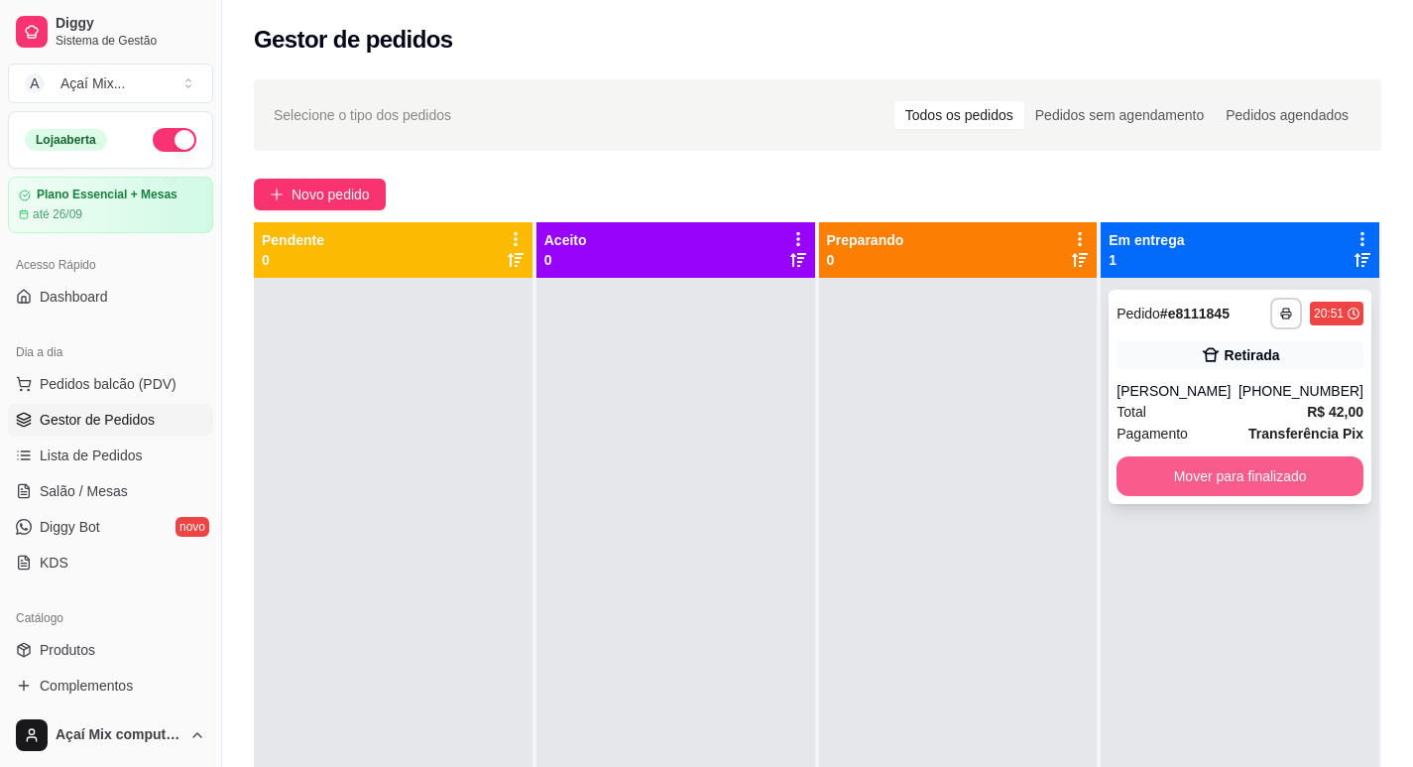
click at [1311, 480] on button "Mover para finalizado" at bounding box center [1240, 476] width 247 height 40
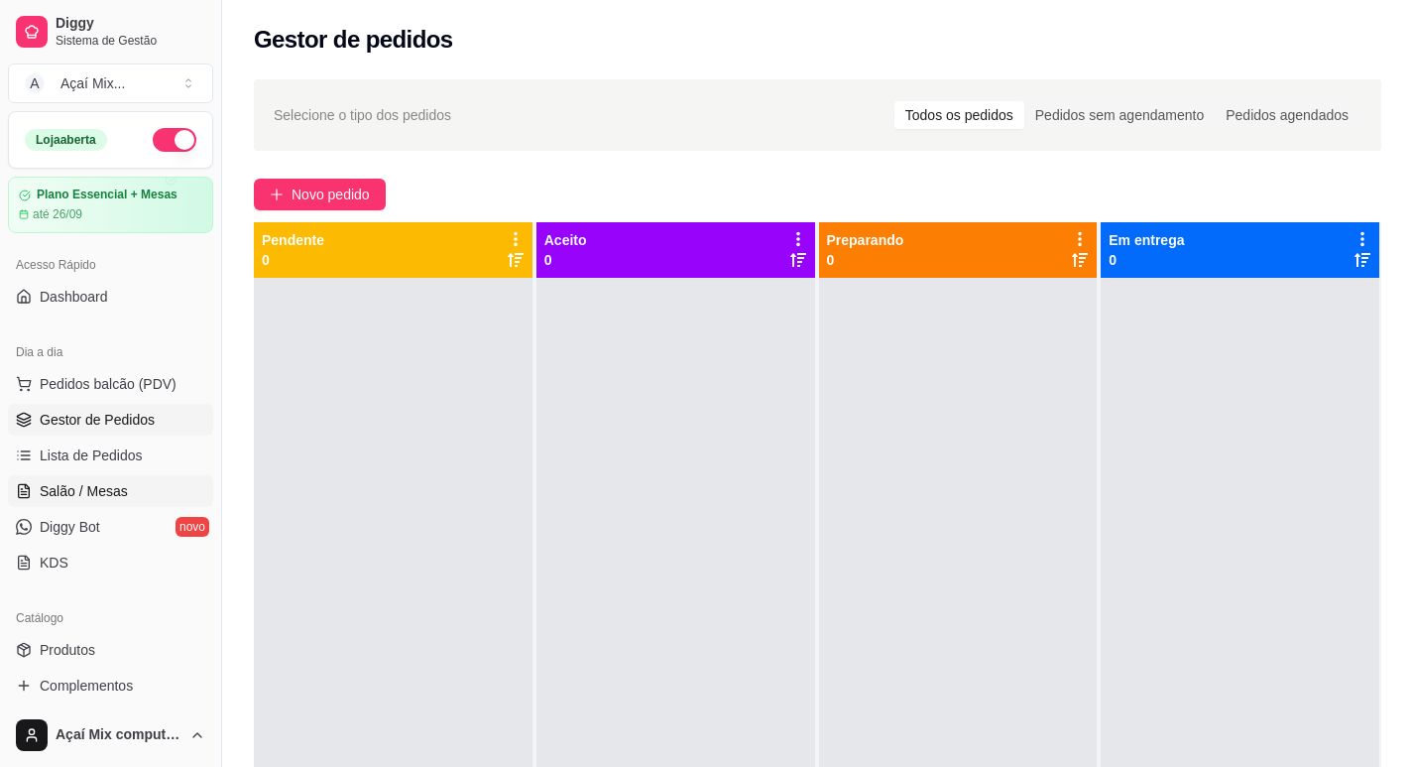
click at [109, 496] on span "Salão / Mesas" at bounding box center [84, 491] width 88 height 20
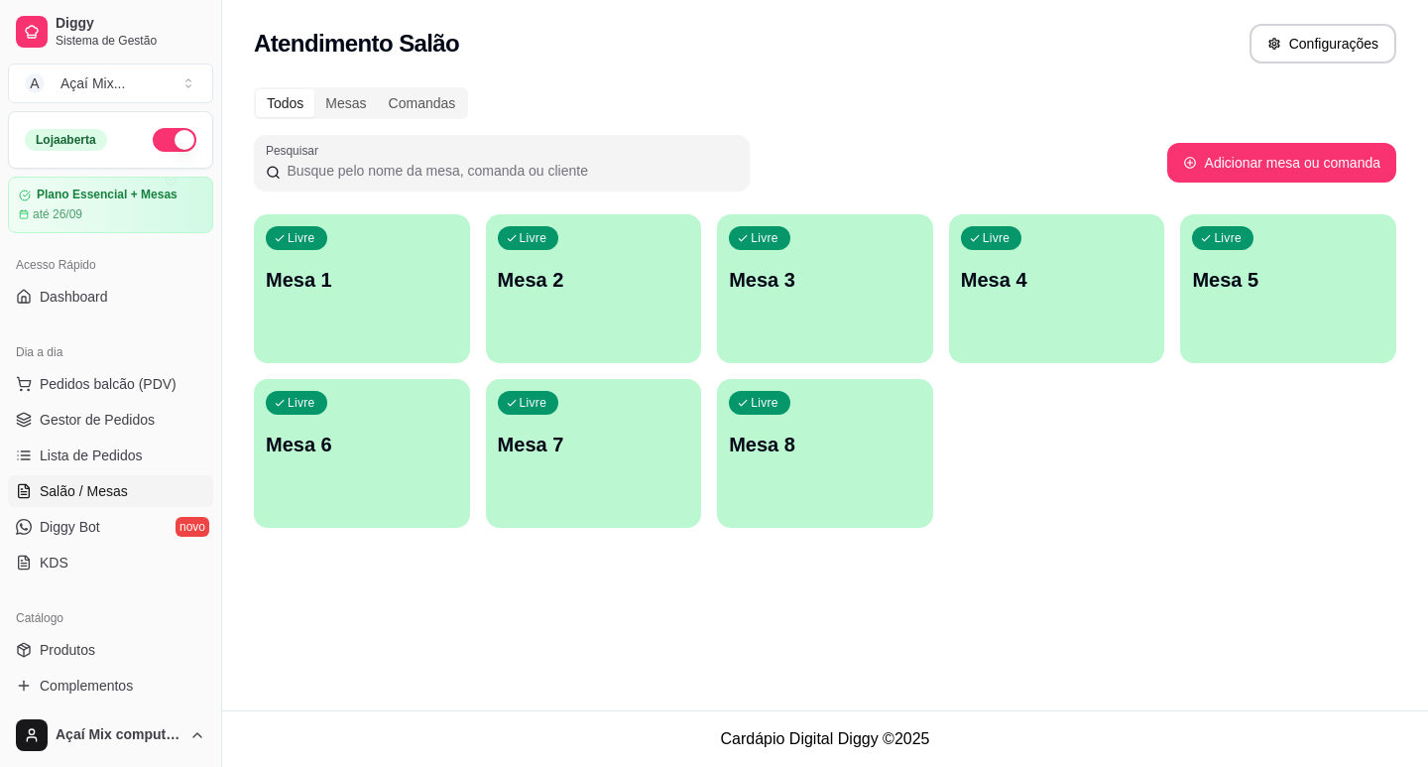
click at [359, 326] on div "Livre Mesa 1" at bounding box center [362, 276] width 216 height 125
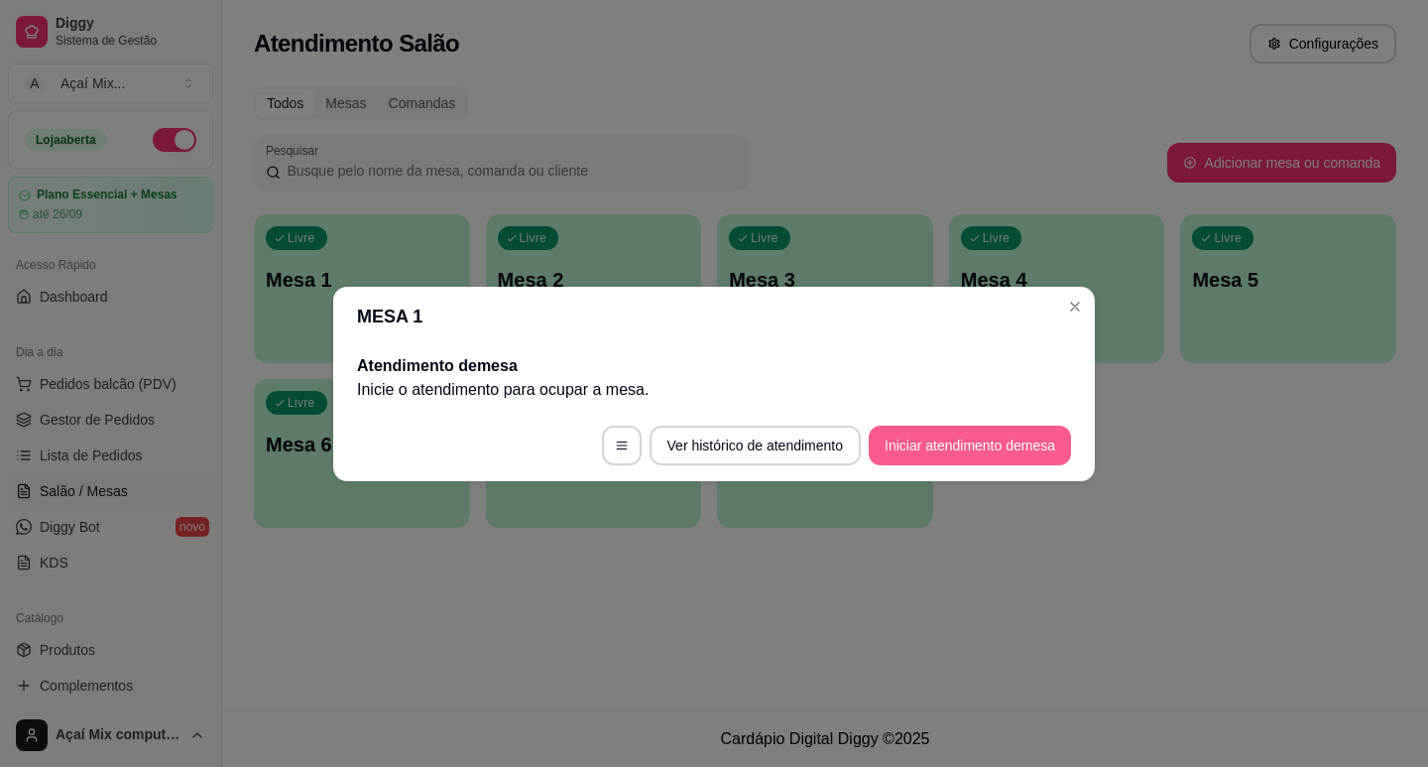
click at [977, 438] on button "Iniciar atendimento de mesa" at bounding box center [970, 445] width 202 height 40
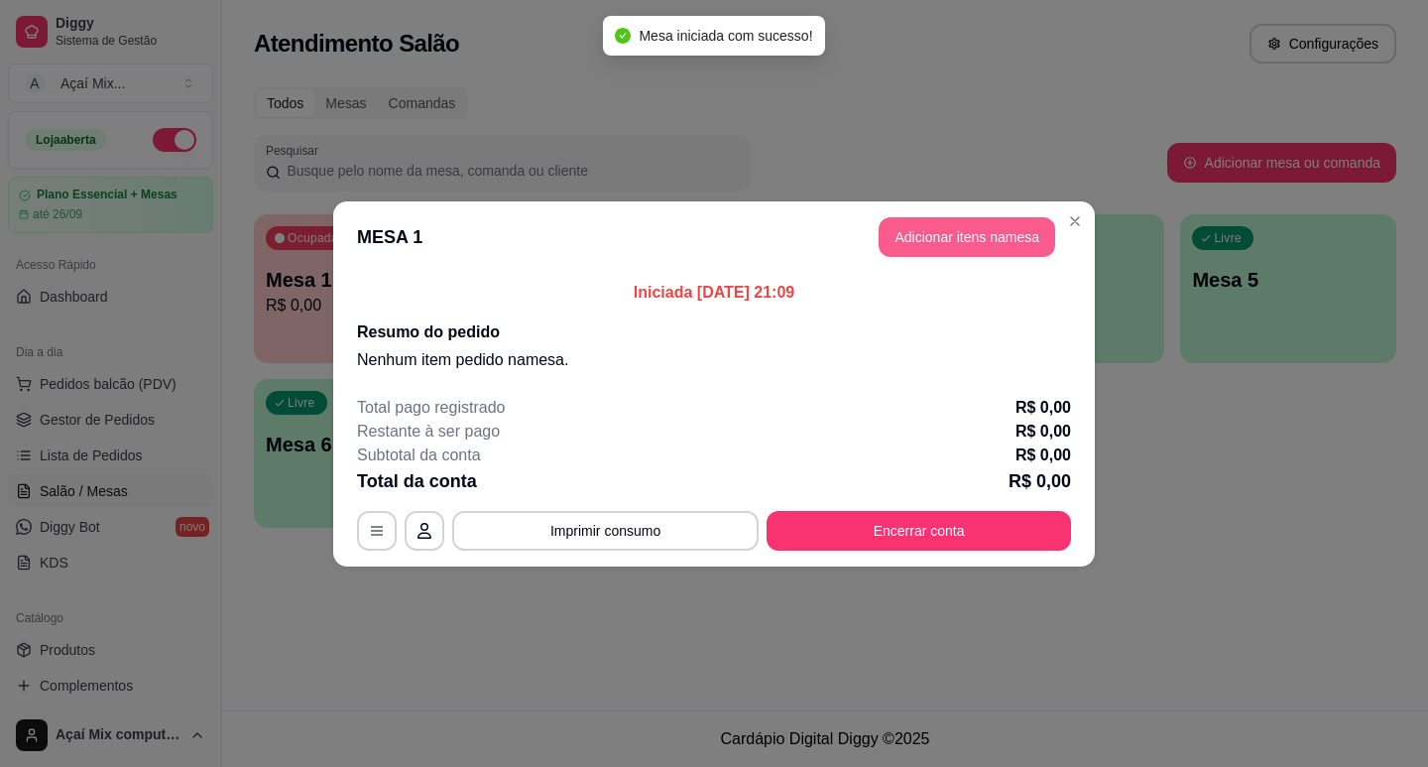
click at [986, 224] on button "Adicionar itens na mesa" at bounding box center [967, 237] width 177 height 40
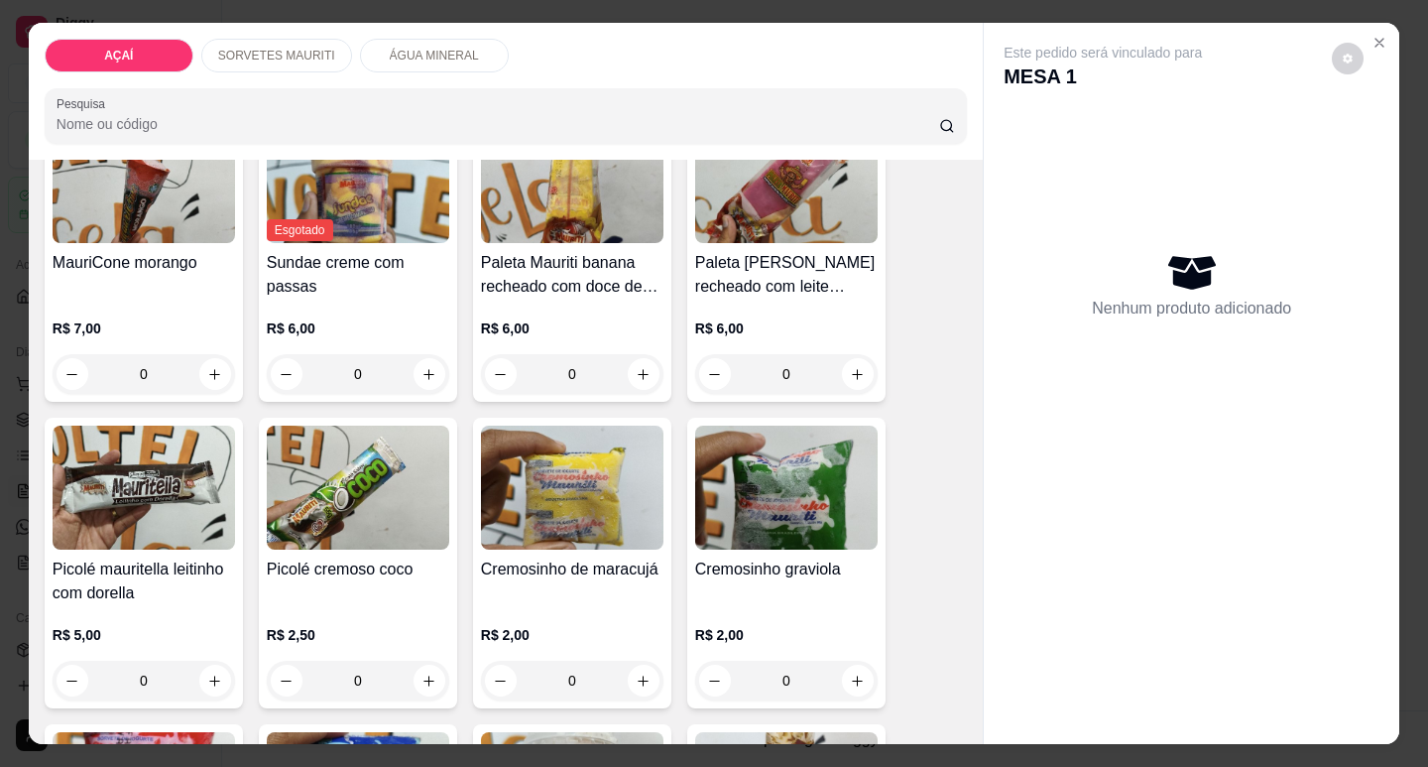
scroll to position [584, 0]
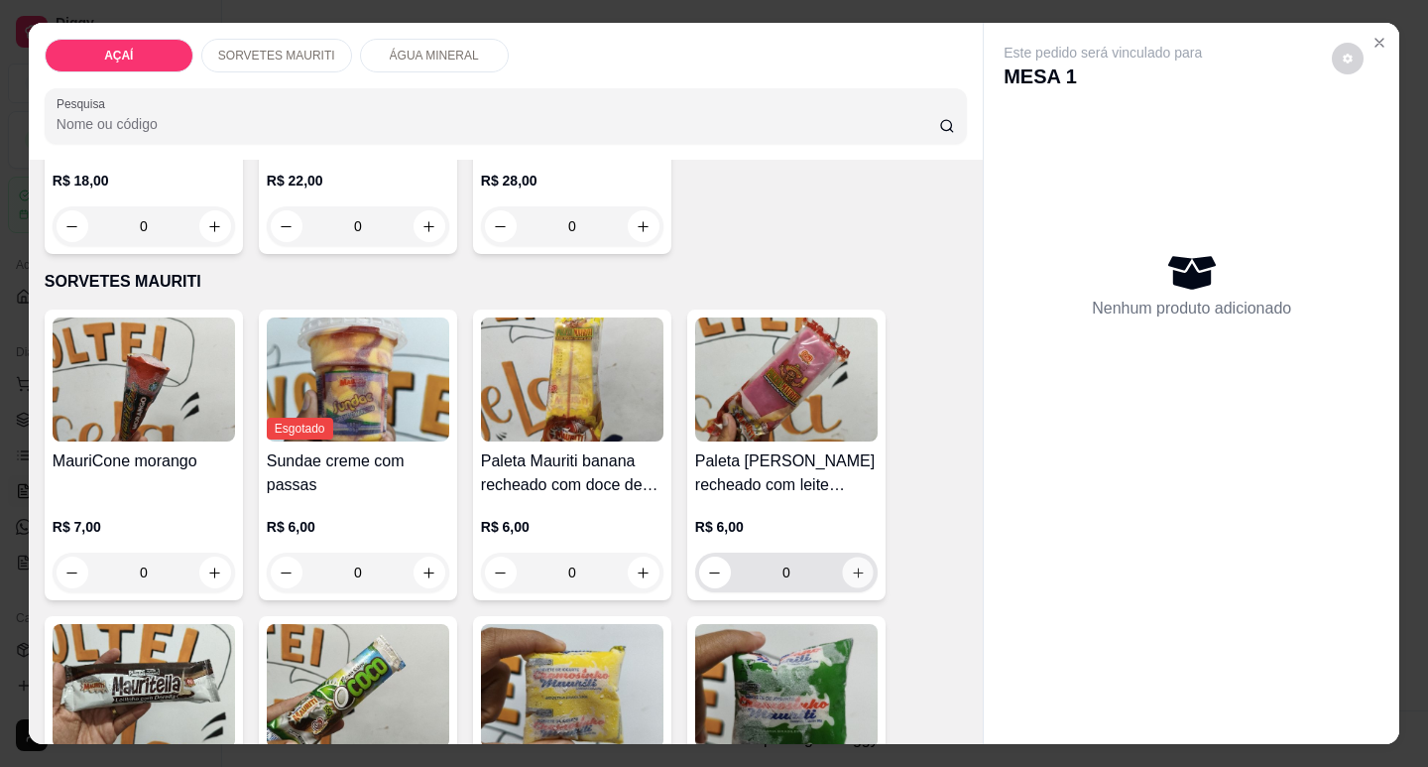
click at [854, 571] on icon "increase-product-quantity" at bounding box center [858, 572] width 15 height 15
type input "1"
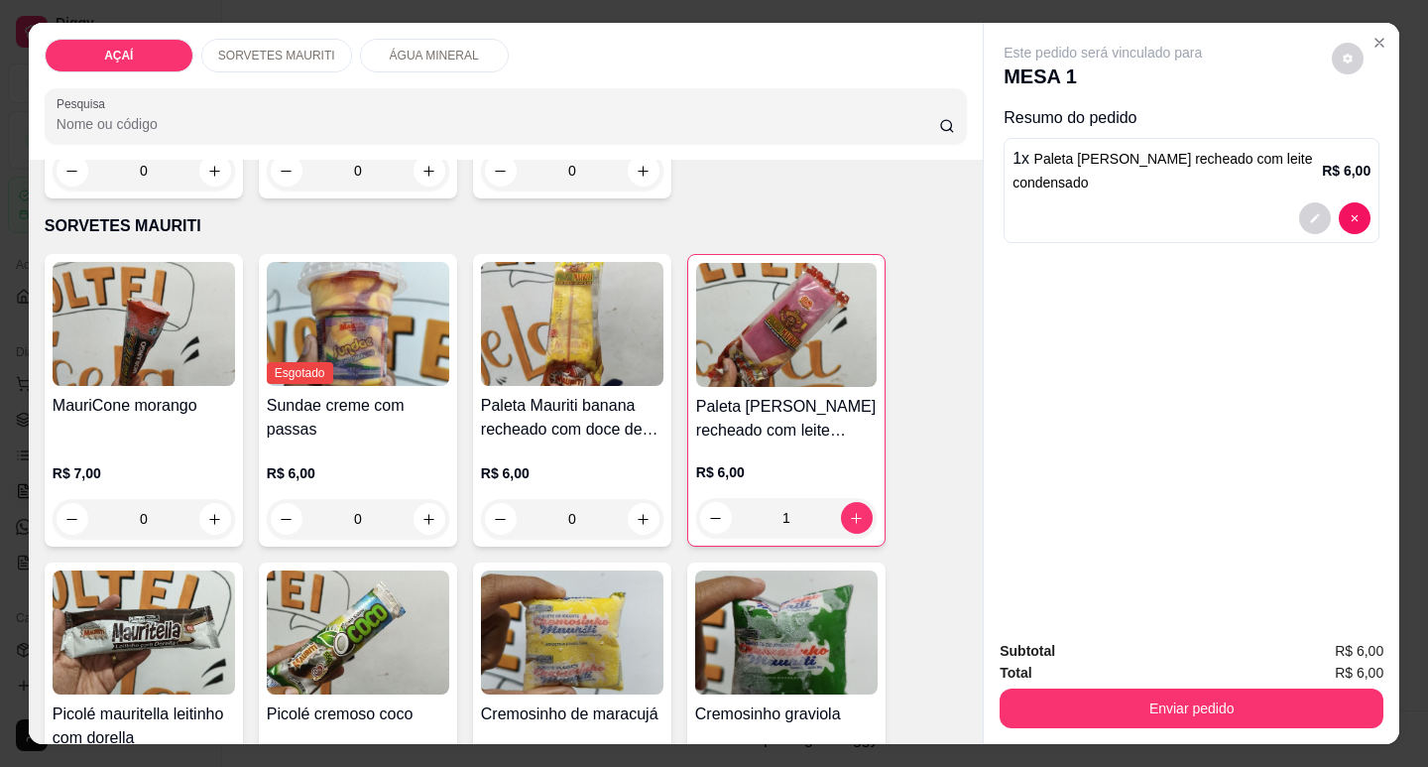
scroll to position [783, 0]
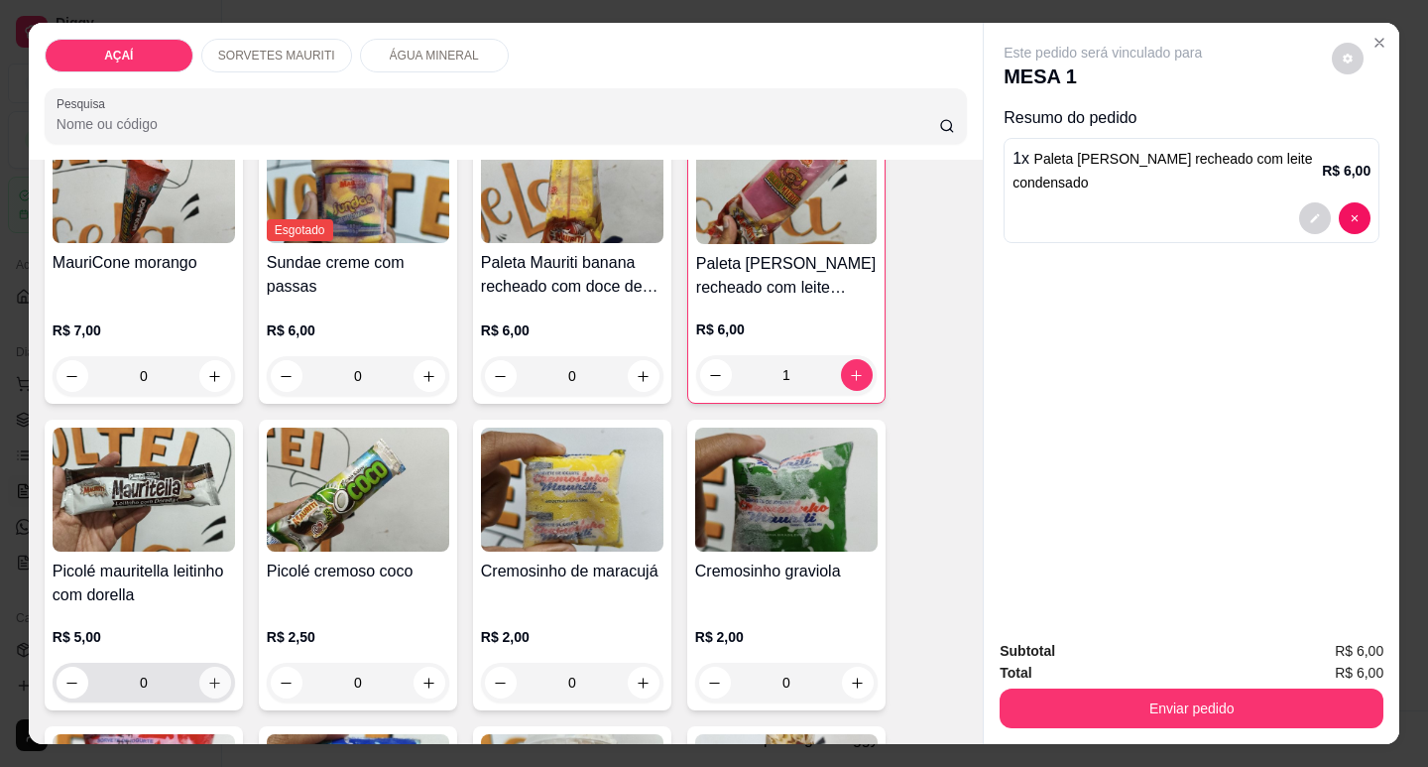
click at [207, 678] on icon "increase-product-quantity" at bounding box center [214, 682] width 15 height 15
type input "1"
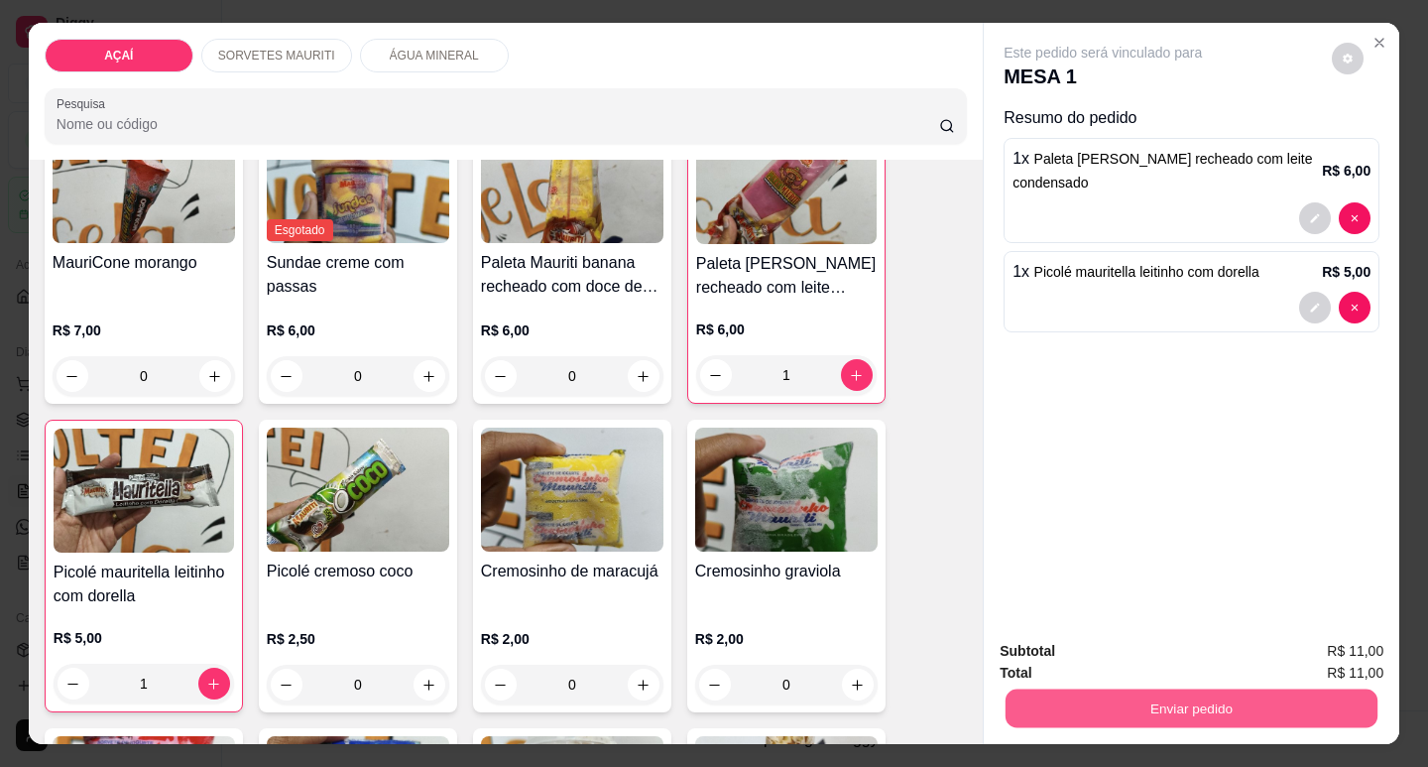
click at [1251, 712] on button "Enviar pedido" at bounding box center [1192, 707] width 372 height 39
click at [1186, 656] on button "Não registrar e enviar pedido" at bounding box center [1126, 652] width 206 height 38
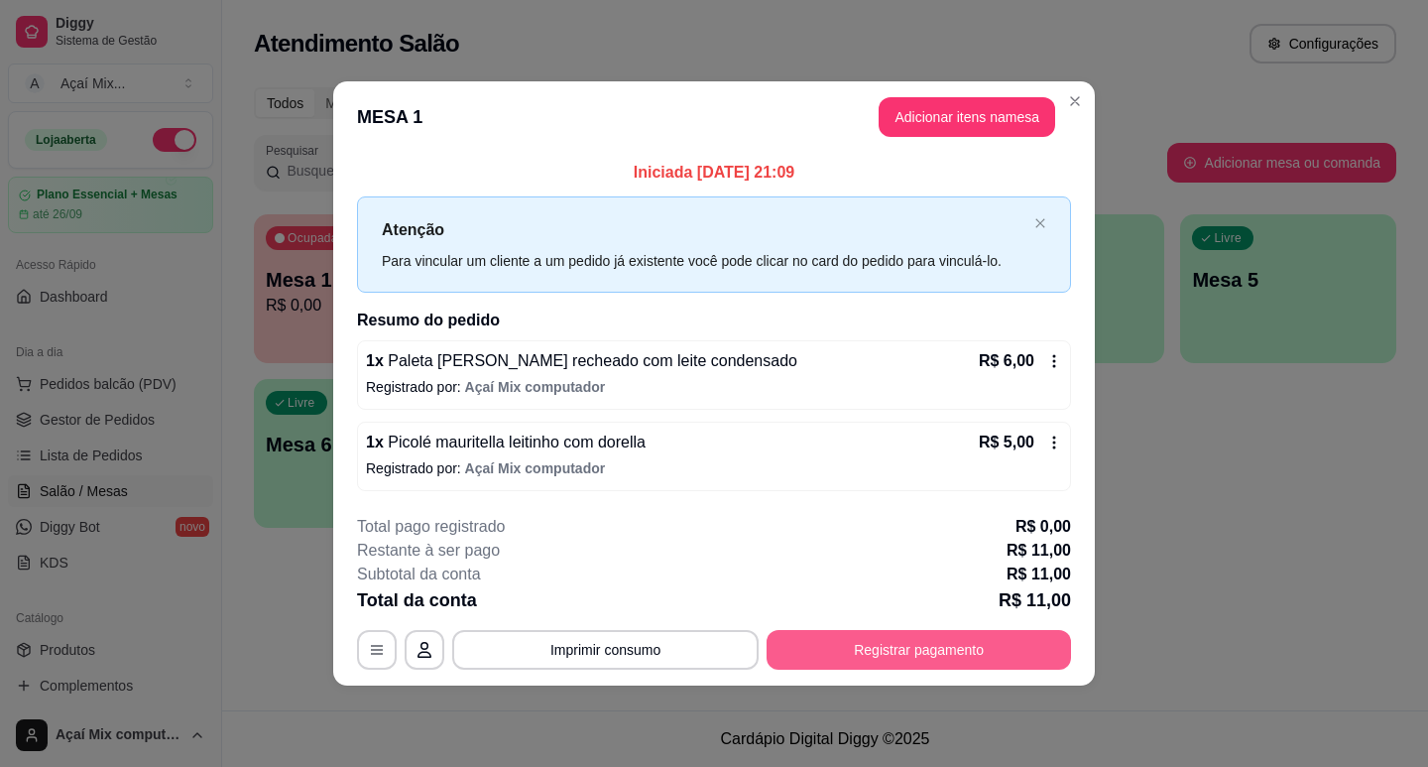
click at [841, 655] on button "Registrar pagamento" at bounding box center [919, 650] width 304 height 40
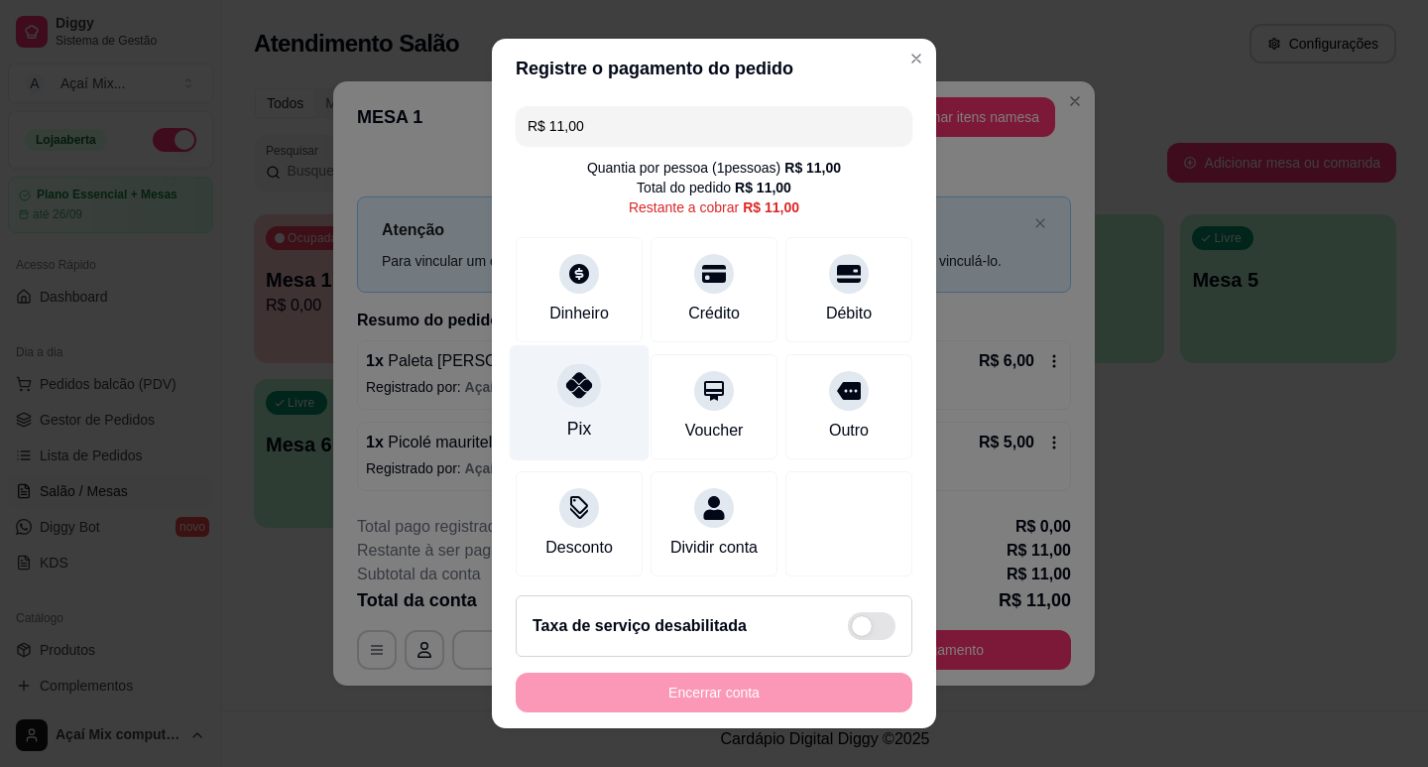
click at [567, 426] on div "Pix" at bounding box center [579, 429] width 24 height 26
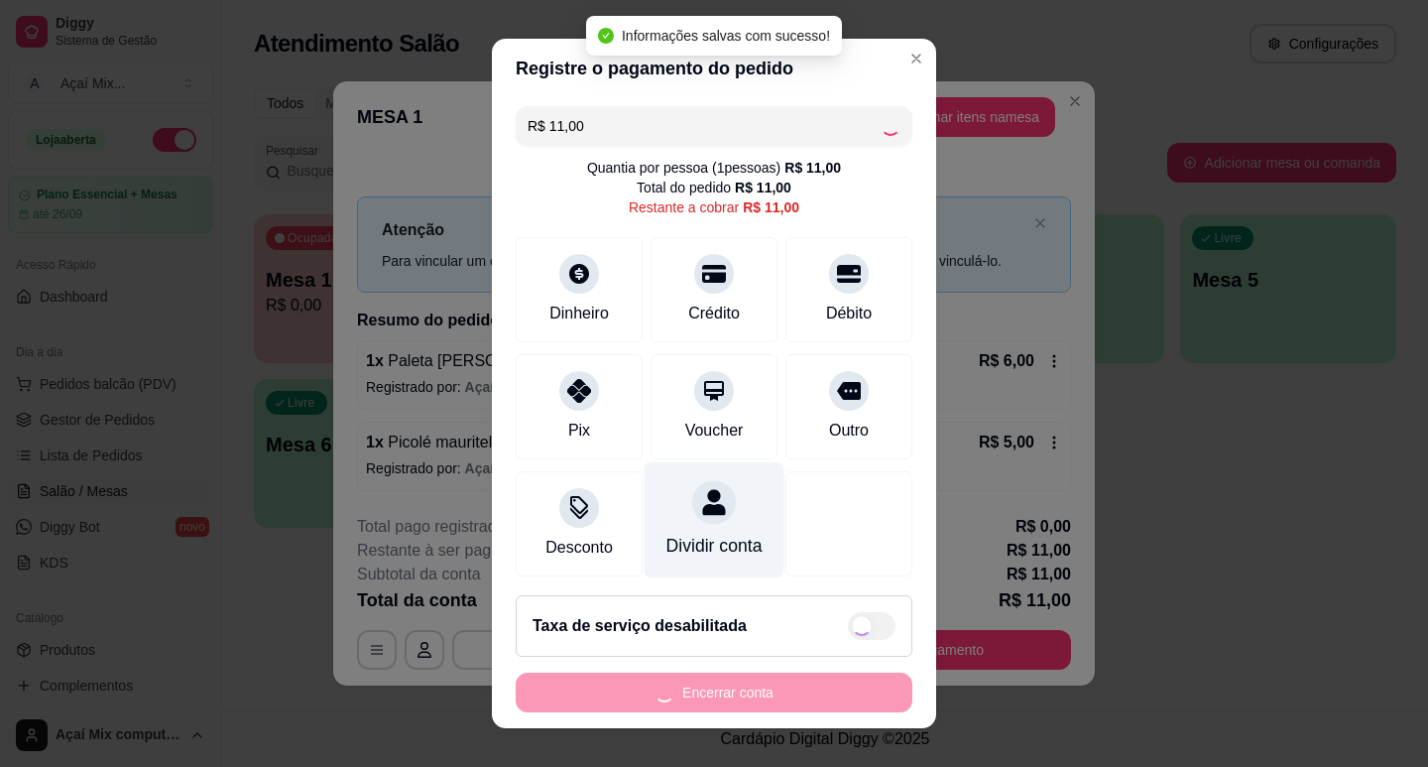
type input "R$ 0,00"
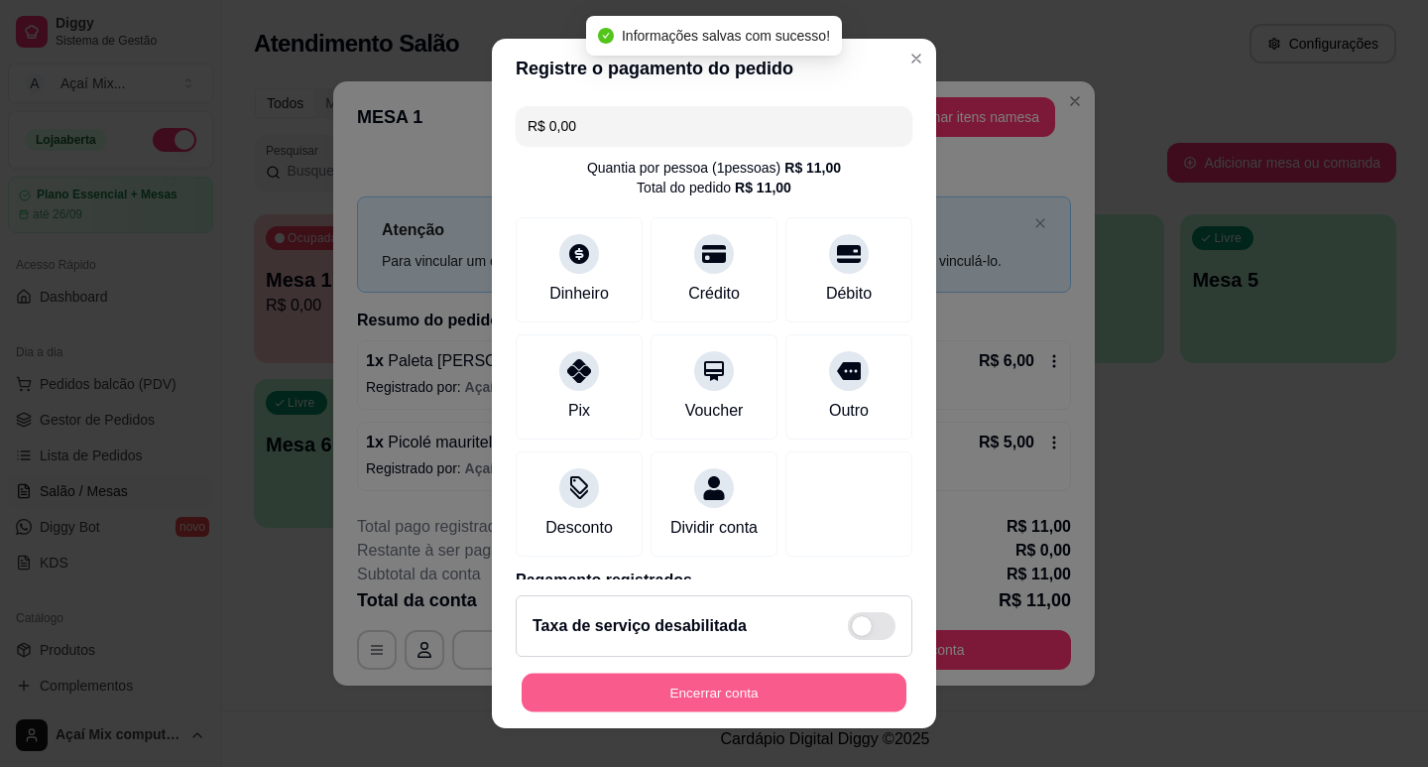
click at [727, 685] on button "Encerrar conta" at bounding box center [714, 692] width 385 height 39
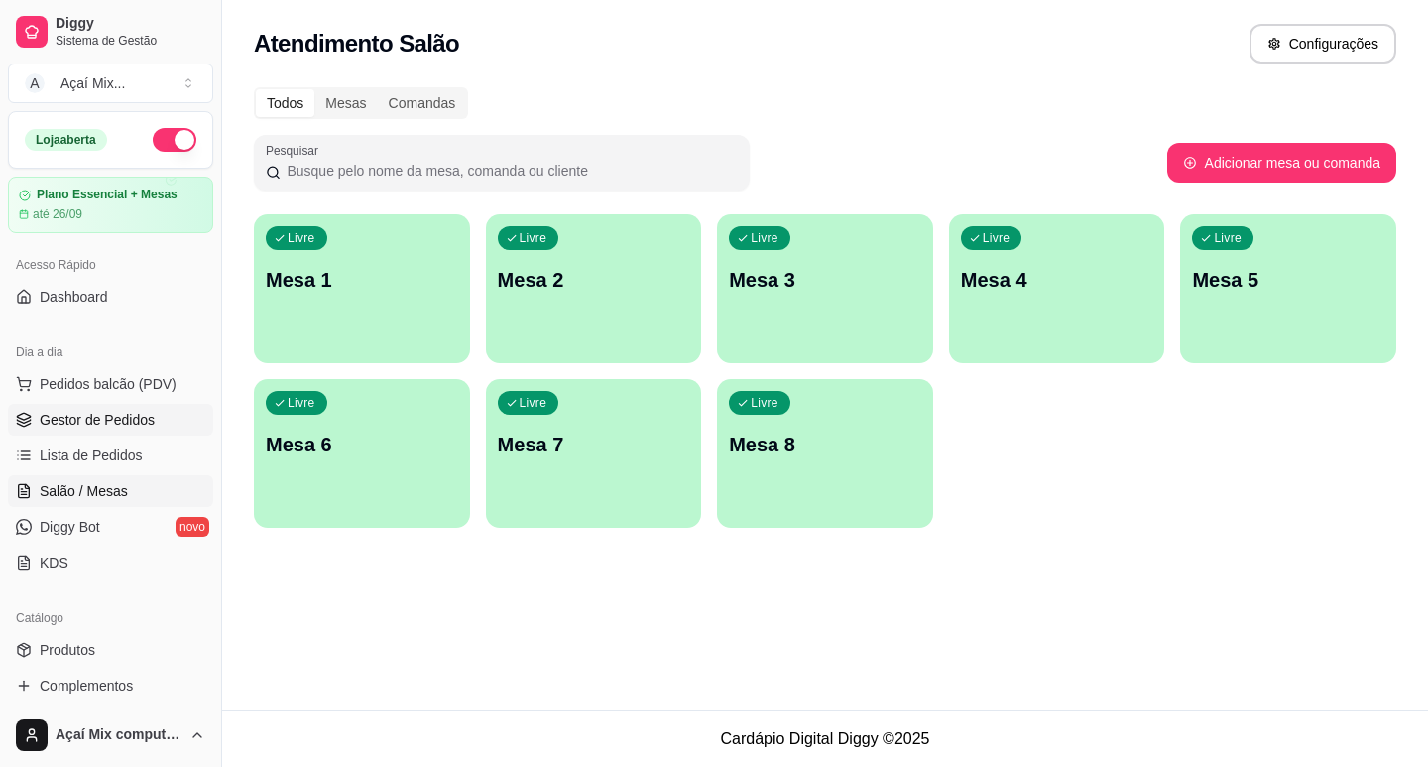
click at [132, 421] on span "Gestor de Pedidos" at bounding box center [97, 420] width 115 height 20
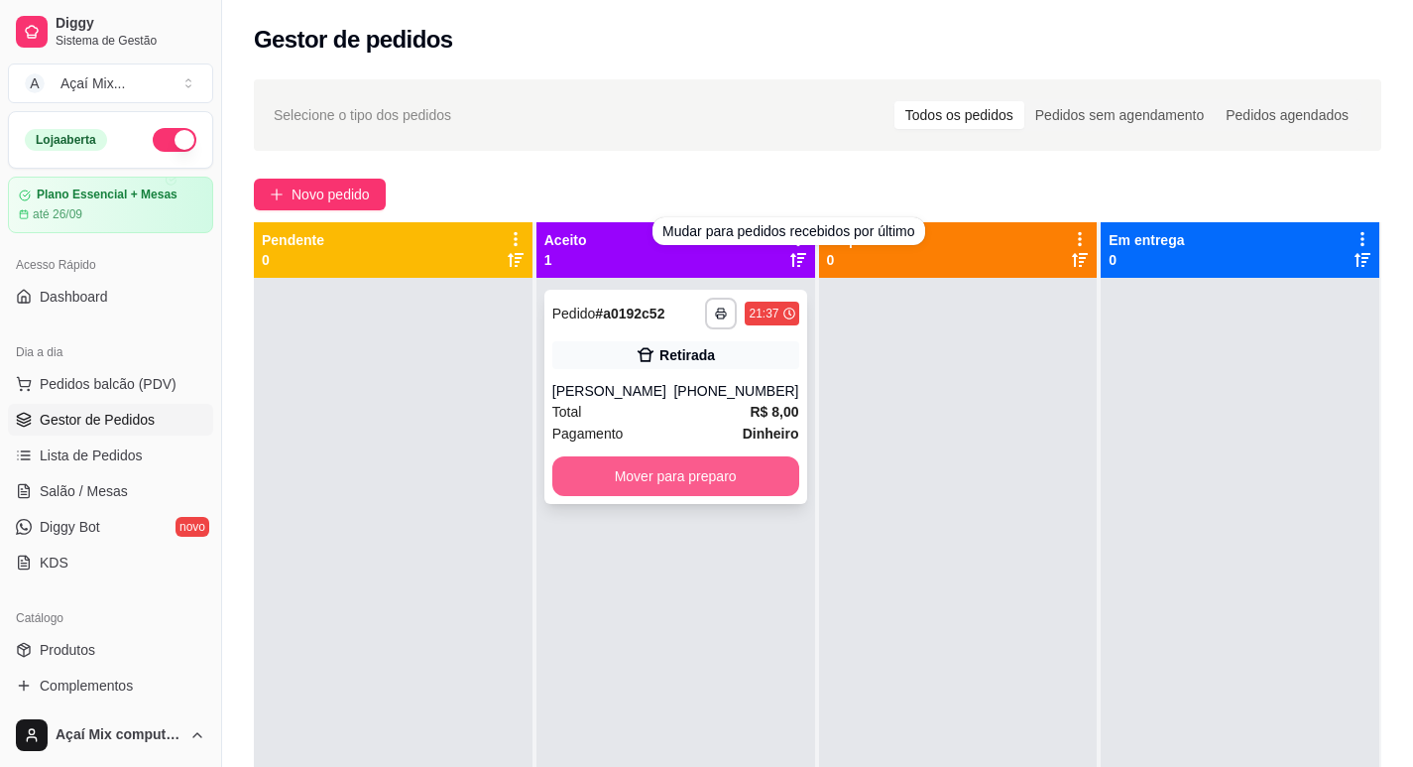
click at [744, 485] on button "Mover para preparo" at bounding box center [675, 476] width 247 height 40
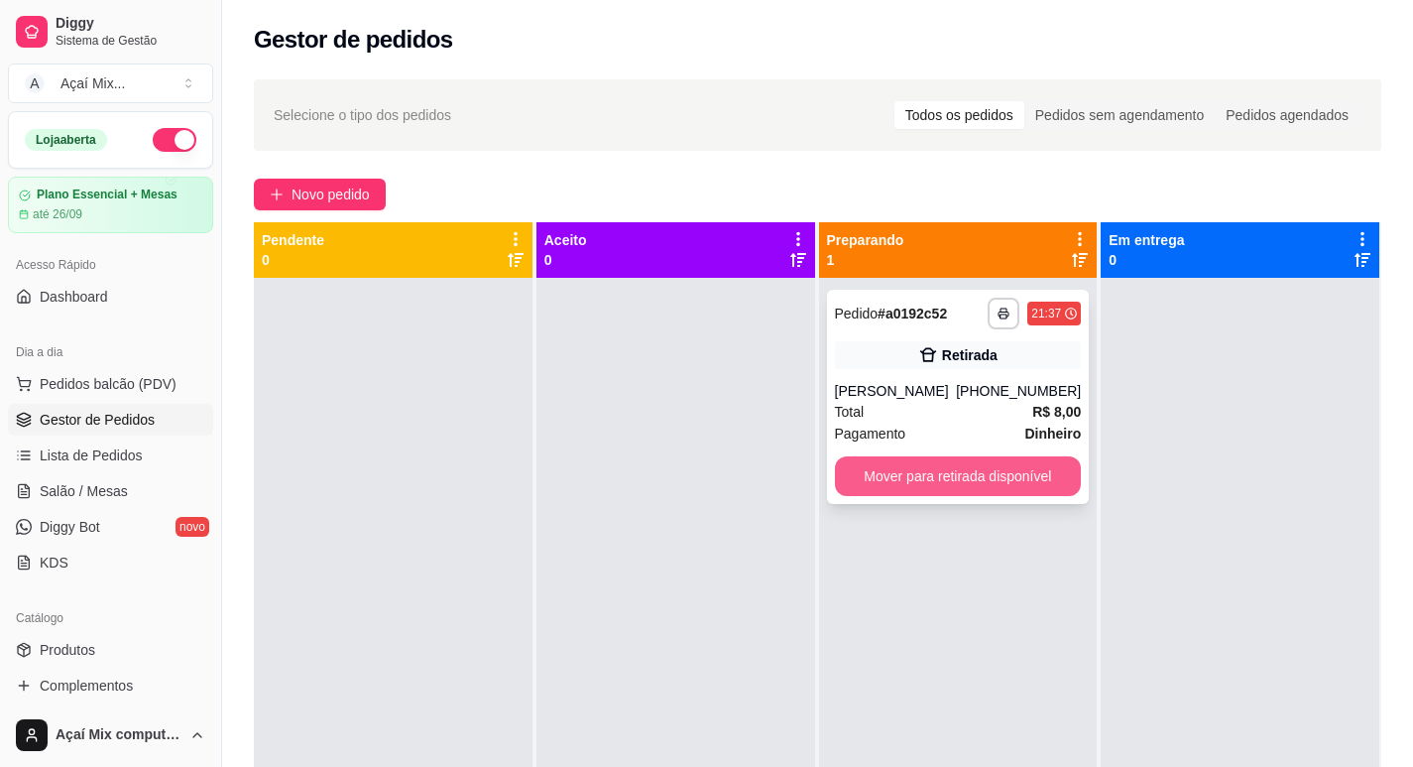
click at [932, 480] on button "Mover para retirada disponível" at bounding box center [958, 476] width 247 height 40
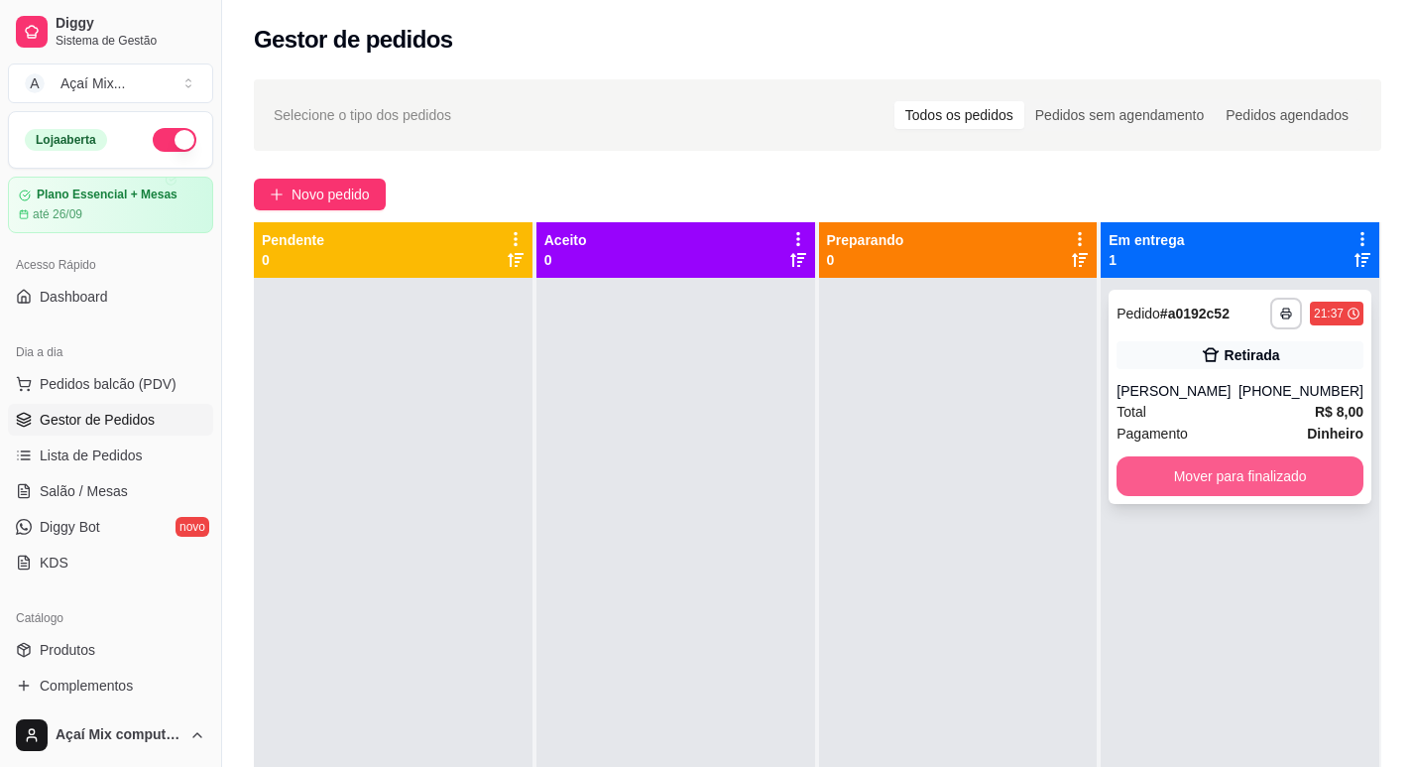
click at [1269, 477] on button "Mover para finalizado" at bounding box center [1240, 476] width 247 height 40
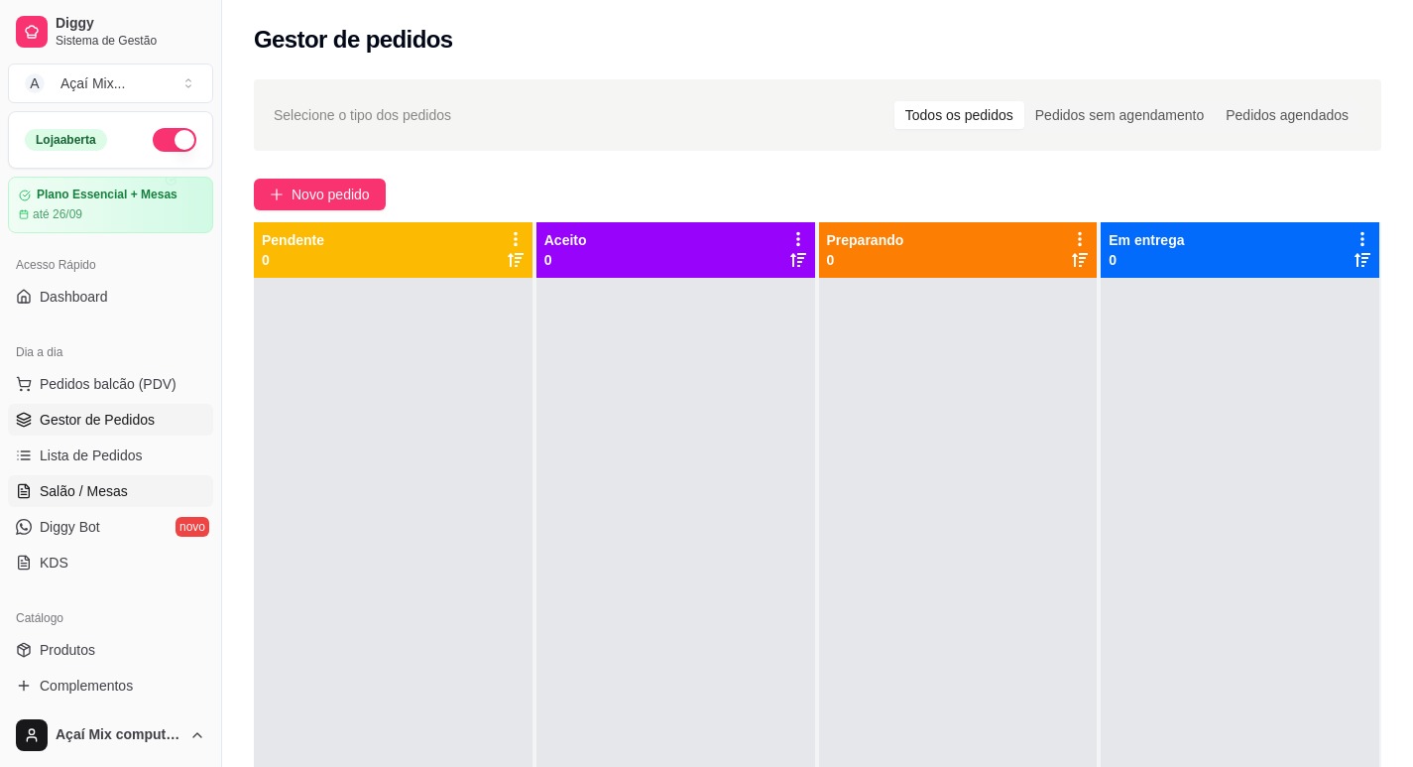
click at [94, 497] on span "Salão / Mesas" at bounding box center [84, 491] width 88 height 20
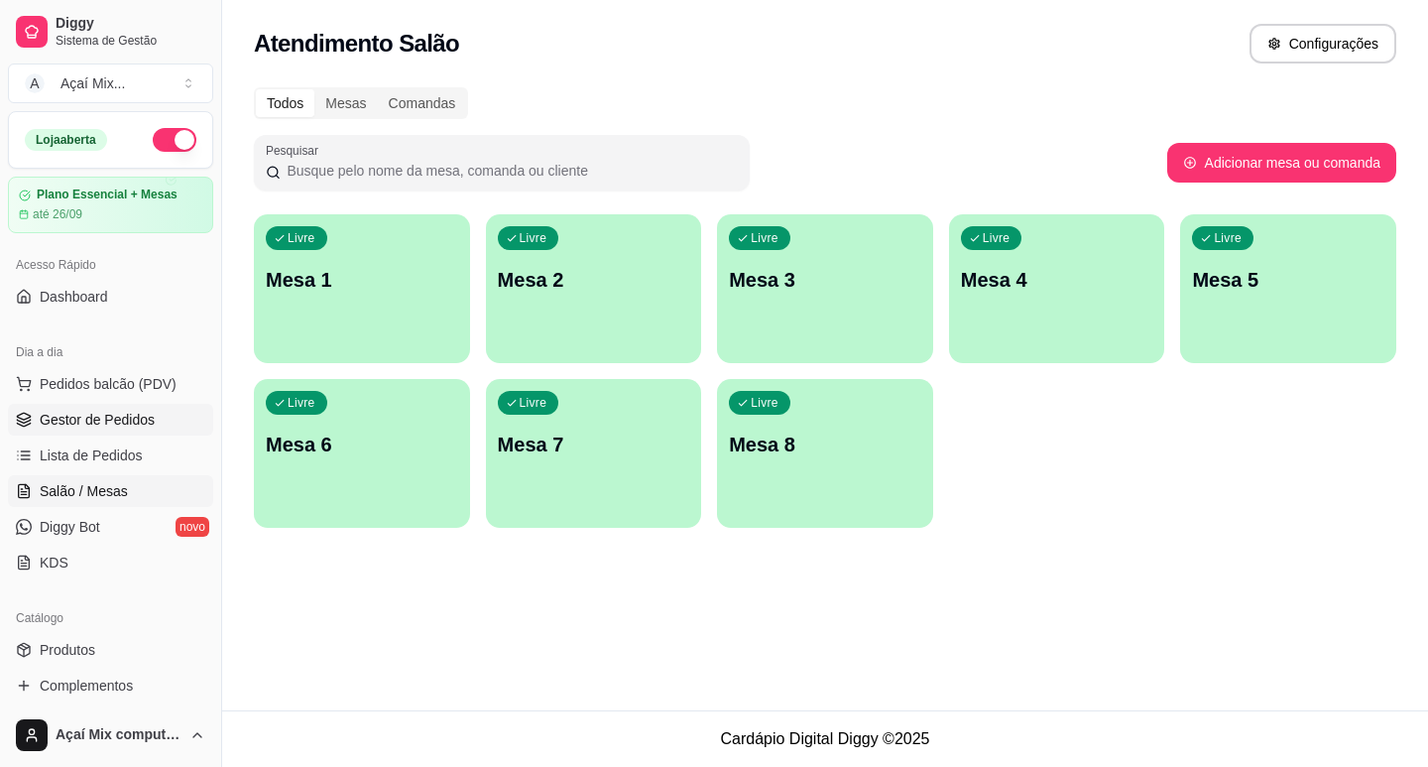
click at [157, 414] on link "Gestor de Pedidos" at bounding box center [110, 420] width 205 height 32
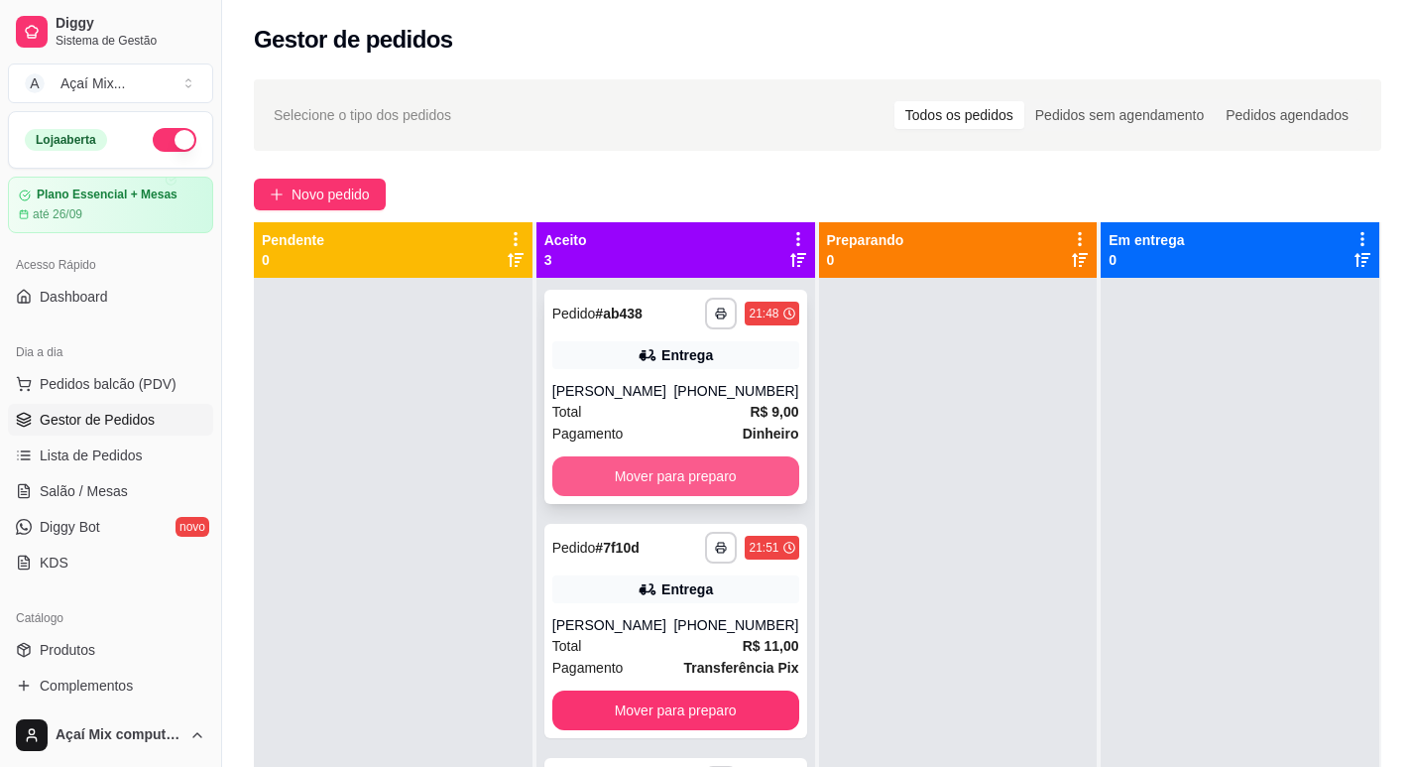
click at [693, 472] on button "Mover para preparo" at bounding box center [675, 476] width 247 height 40
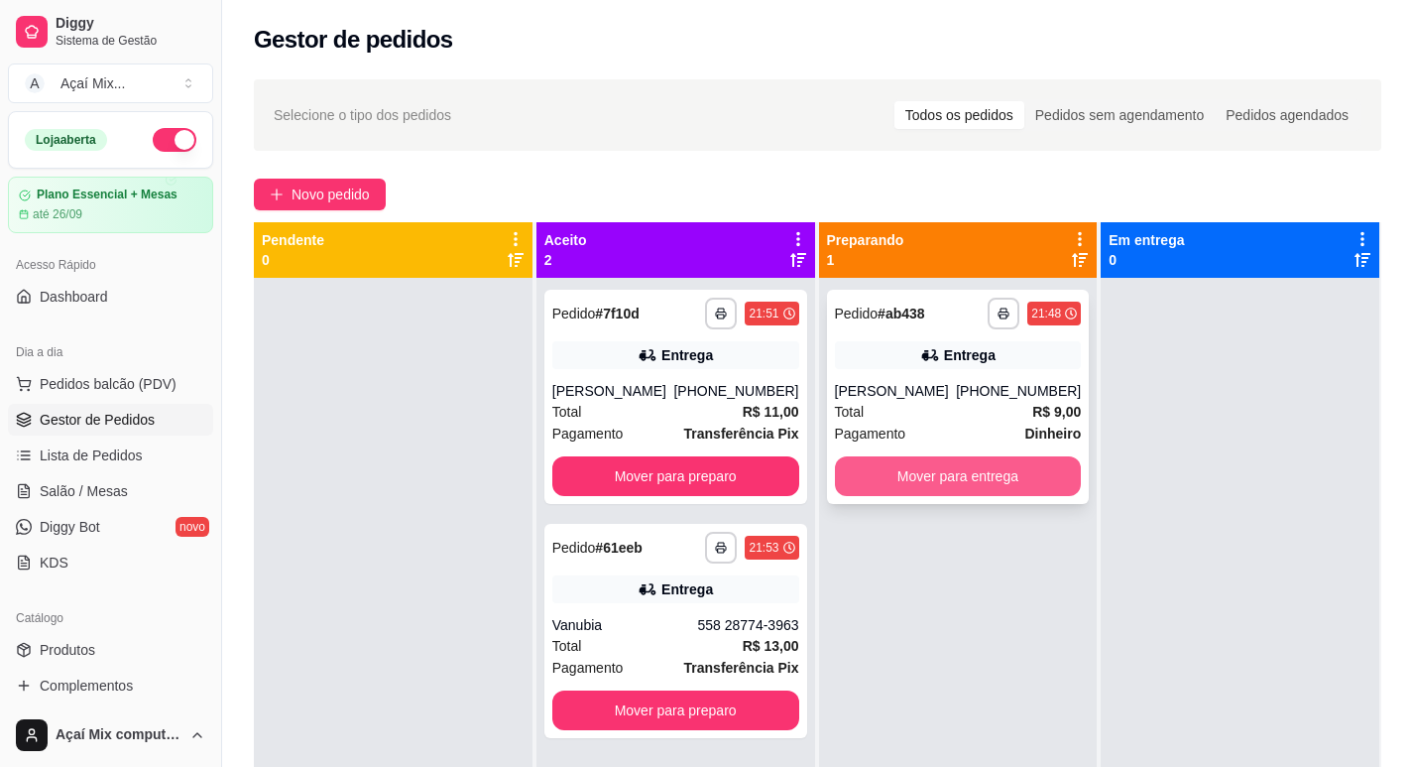
click at [952, 482] on button "Mover para entrega" at bounding box center [958, 476] width 247 height 40
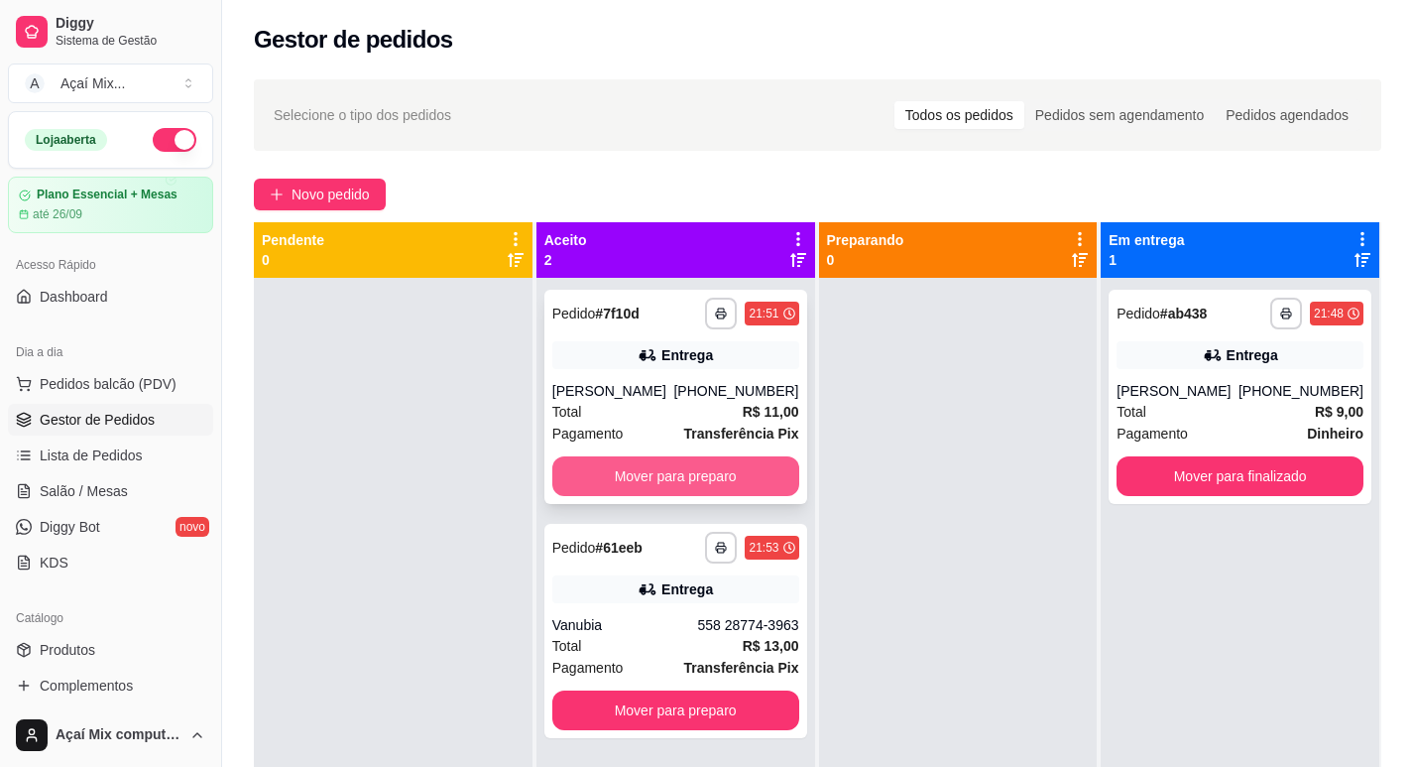
click at [718, 465] on button "Mover para preparo" at bounding box center [675, 476] width 247 height 40
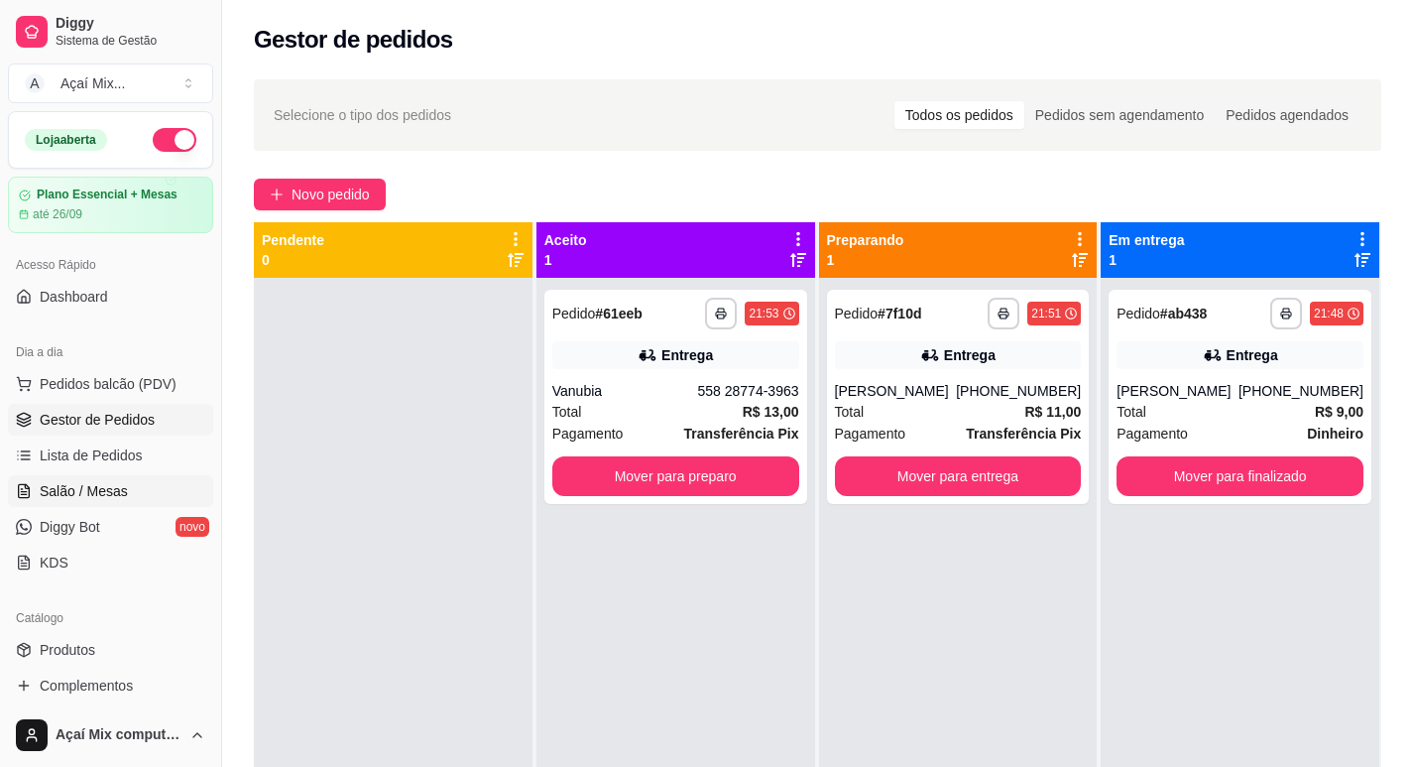
click at [79, 483] on span "Salão / Mesas" at bounding box center [84, 491] width 88 height 20
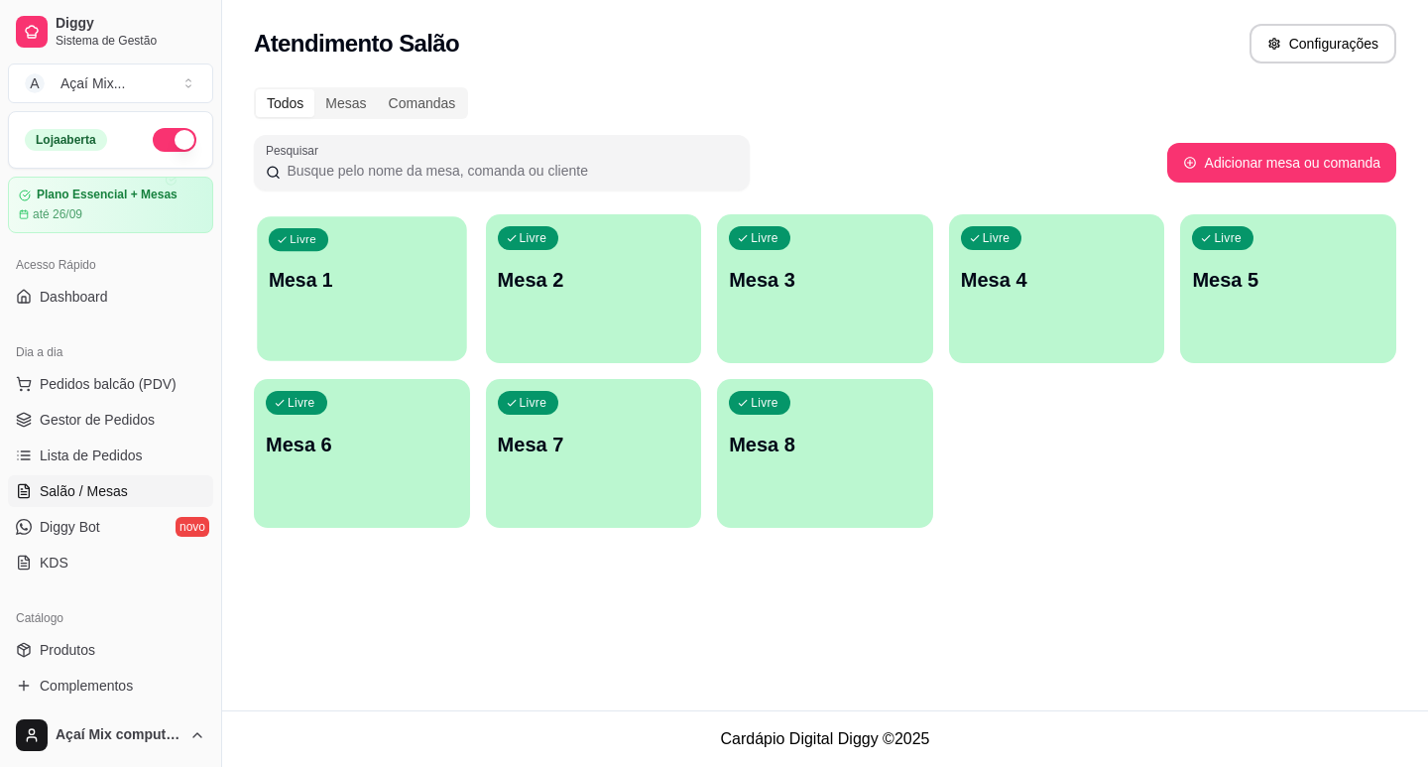
click at [283, 322] on div "Livre Mesa 1" at bounding box center [361, 276] width 209 height 121
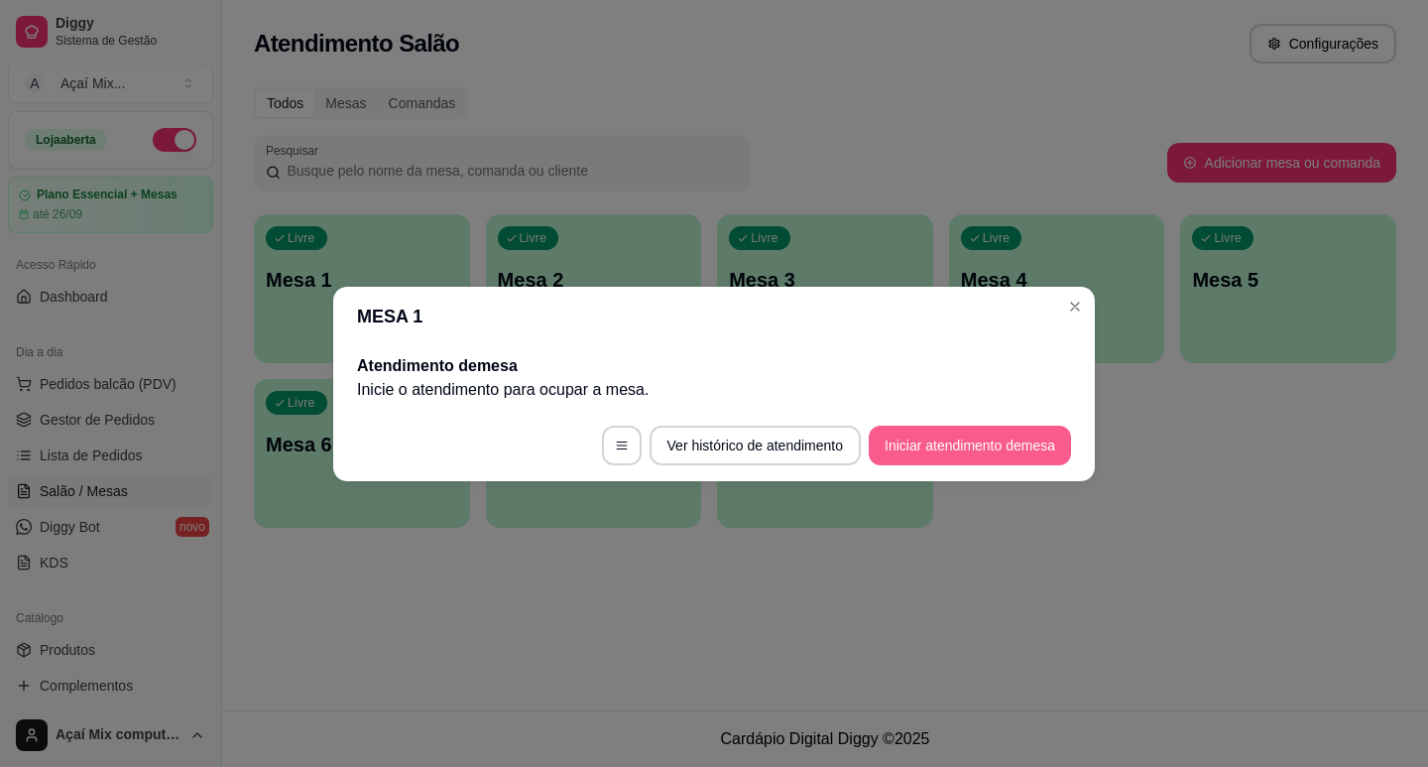
click at [1035, 453] on button "Iniciar atendimento de mesa" at bounding box center [970, 445] width 202 height 40
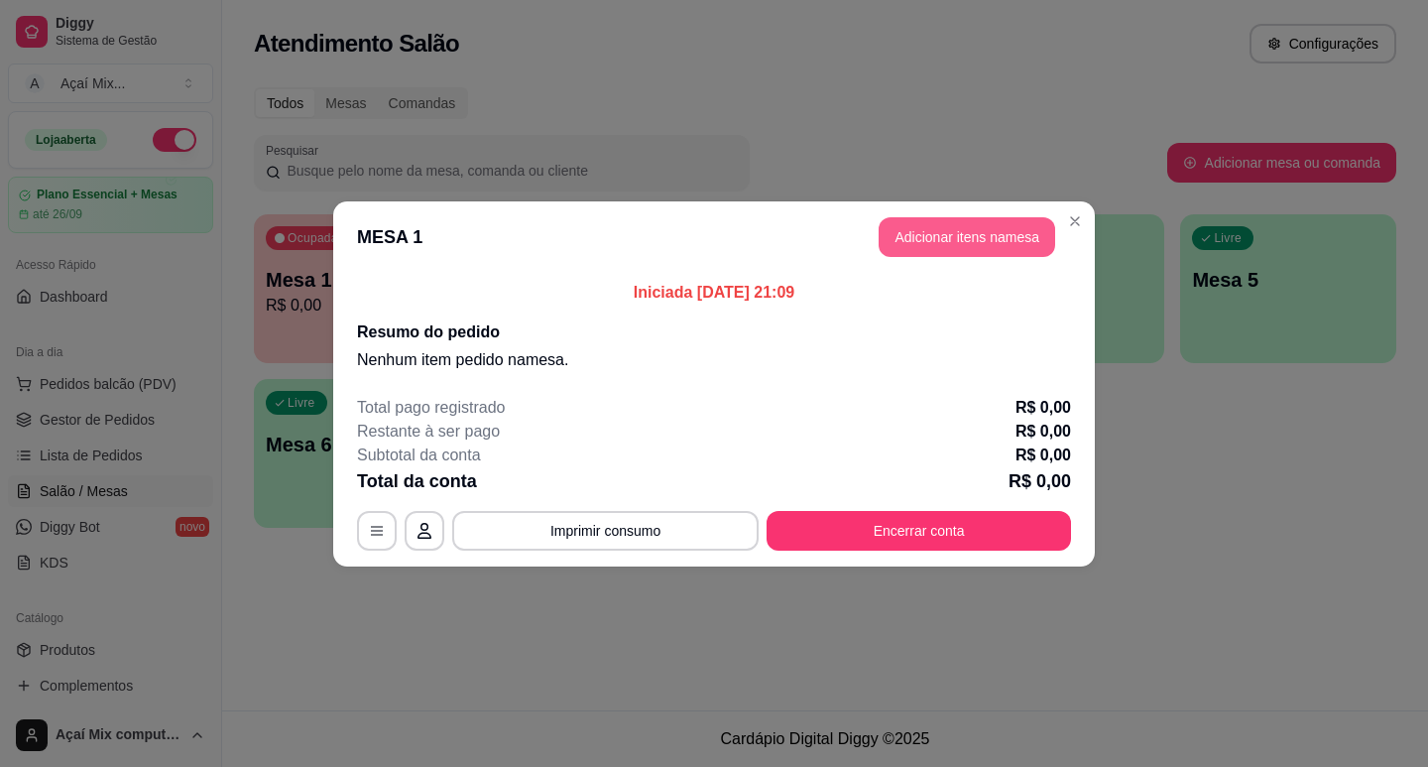
click at [973, 237] on button "Adicionar itens na mesa" at bounding box center [967, 237] width 177 height 40
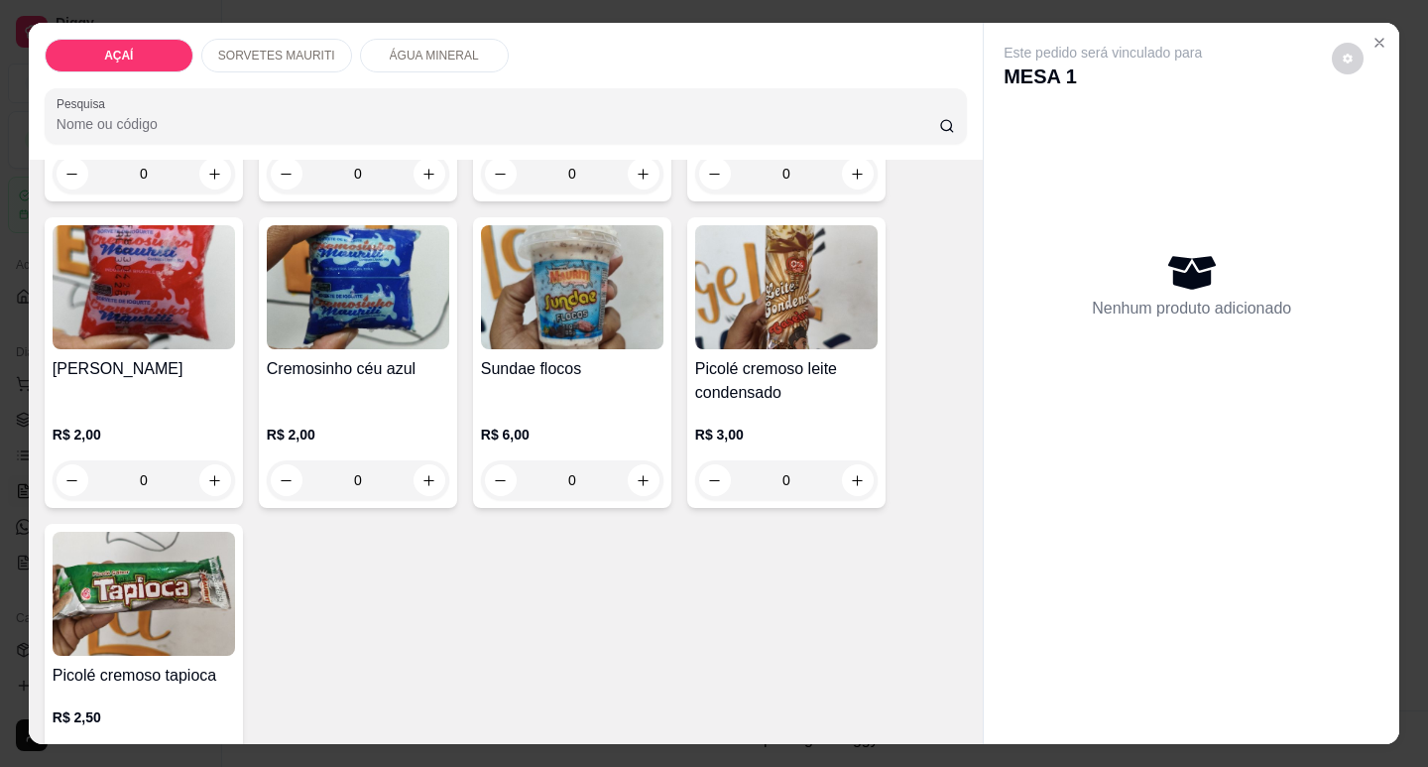
scroll to position [1674, 0]
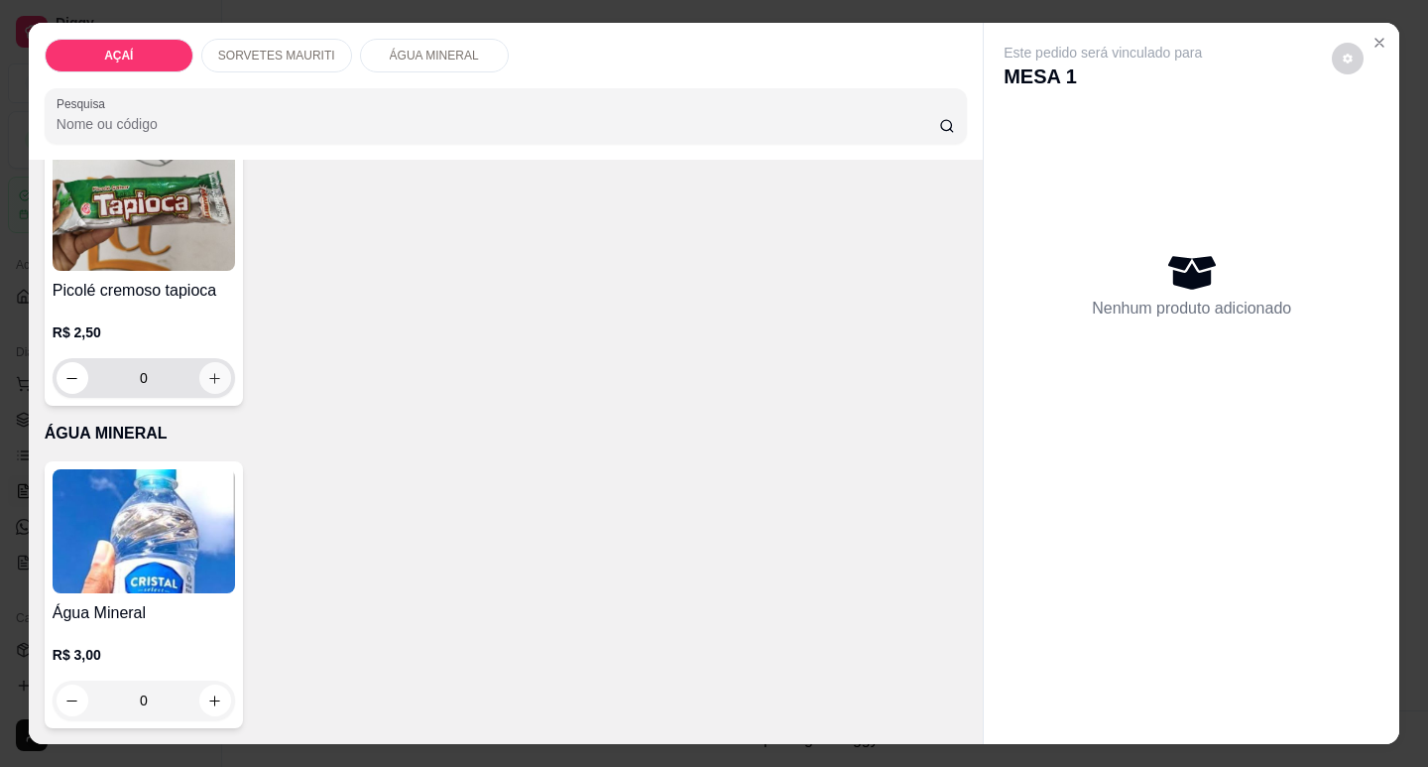
click at [199, 367] on button "increase-product-quantity" at bounding box center [215, 378] width 32 height 32
type input "1"
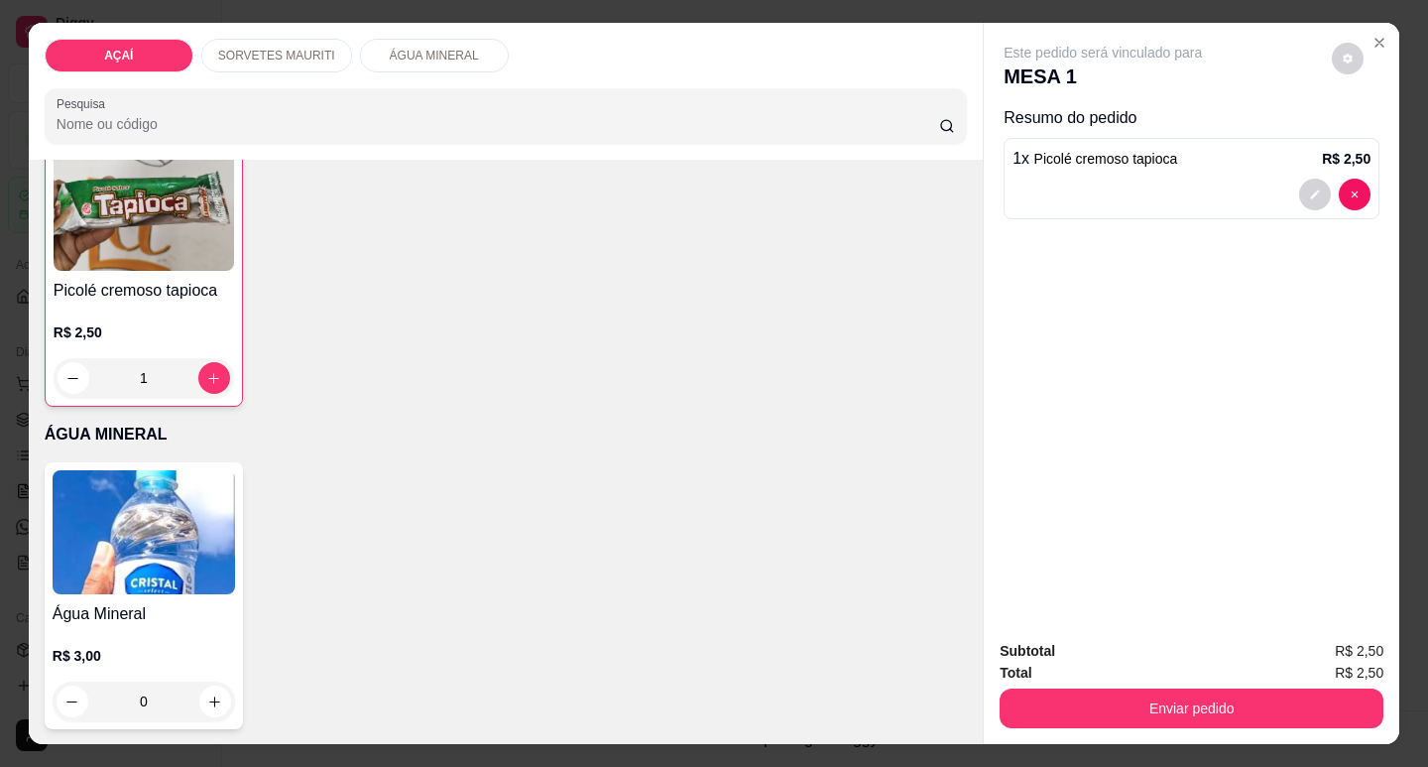
click at [1198, 698] on button "Enviar pedido" at bounding box center [1192, 708] width 384 height 40
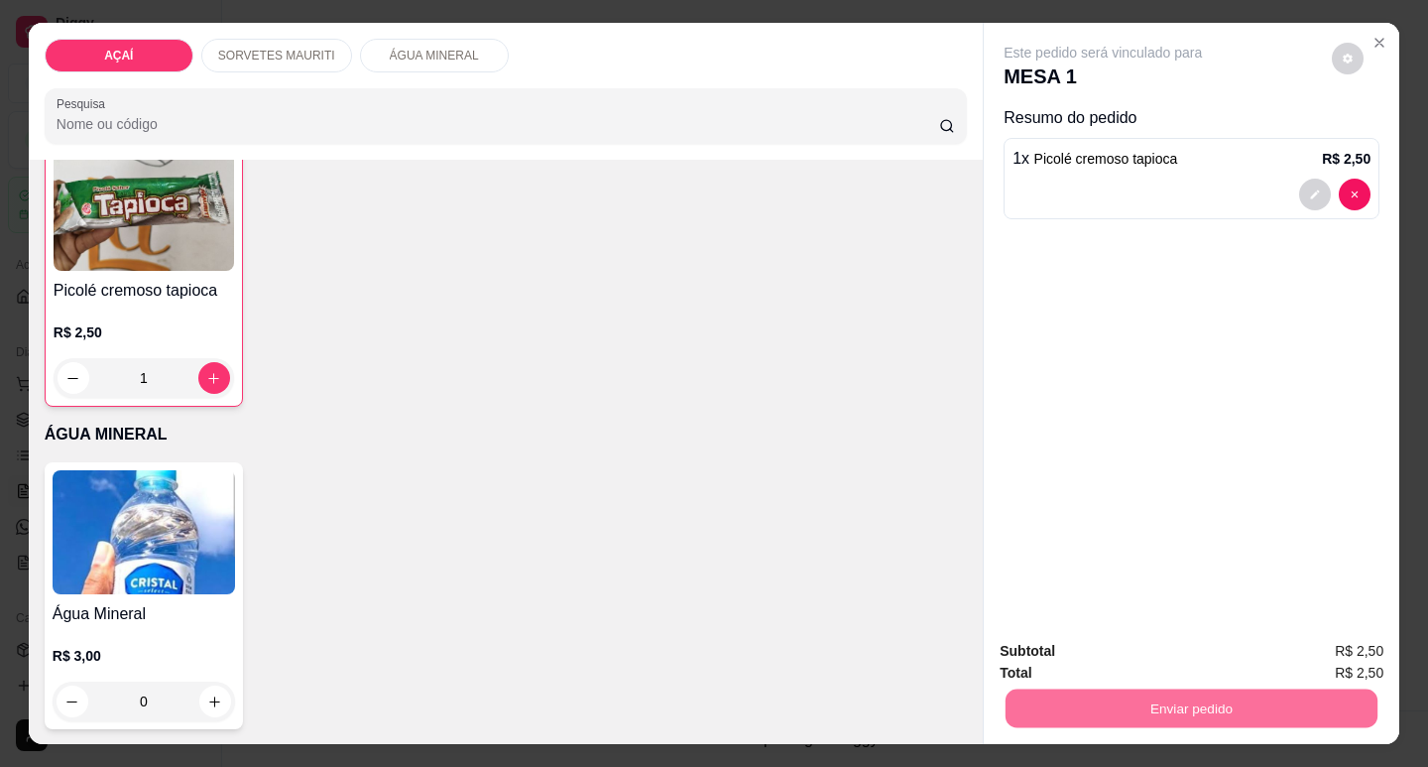
click at [1195, 640] on button "Não registrar e enviar pedido" at bounding box center [1126, 652] width 206 height 38
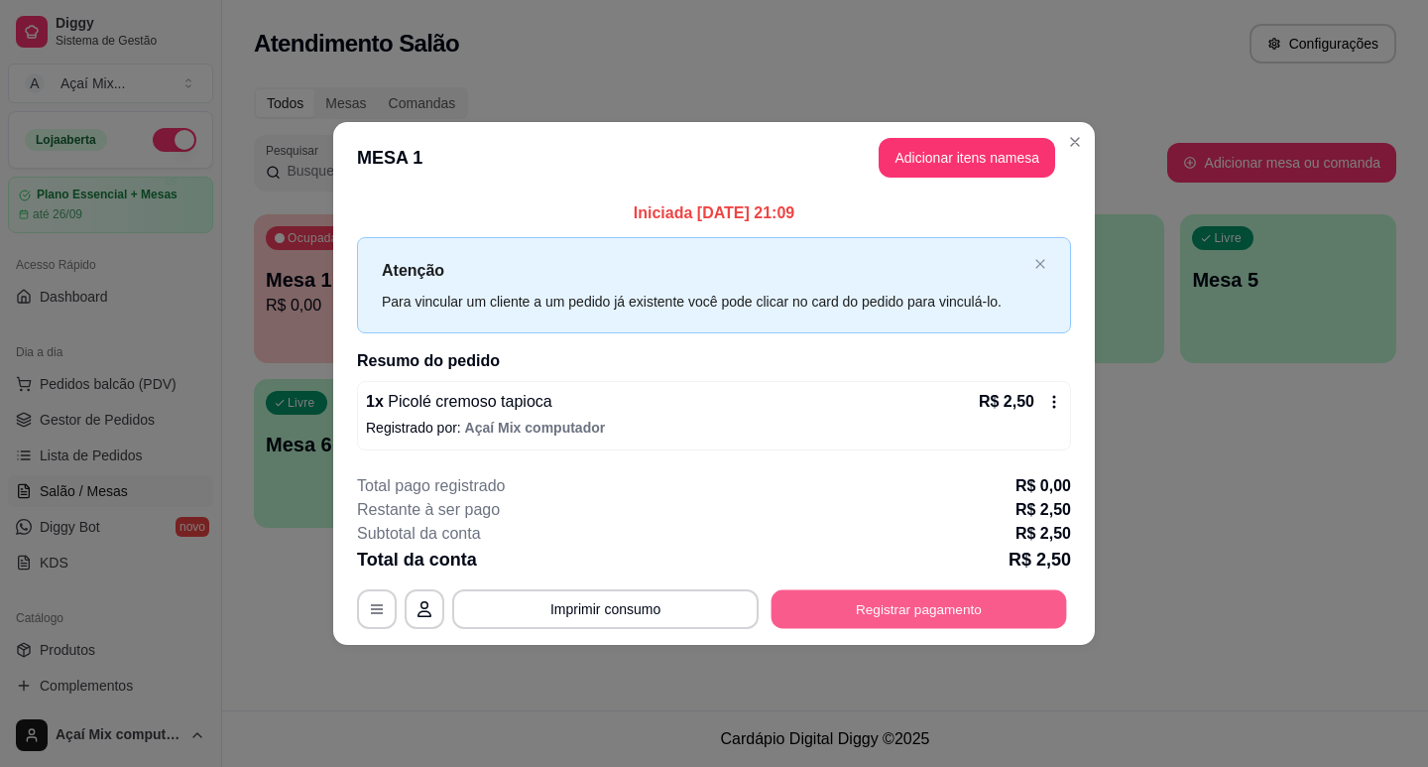
click at [840, 601] on button "Registrar pagamento" at bounding box center [920, 609] width 296 height 39
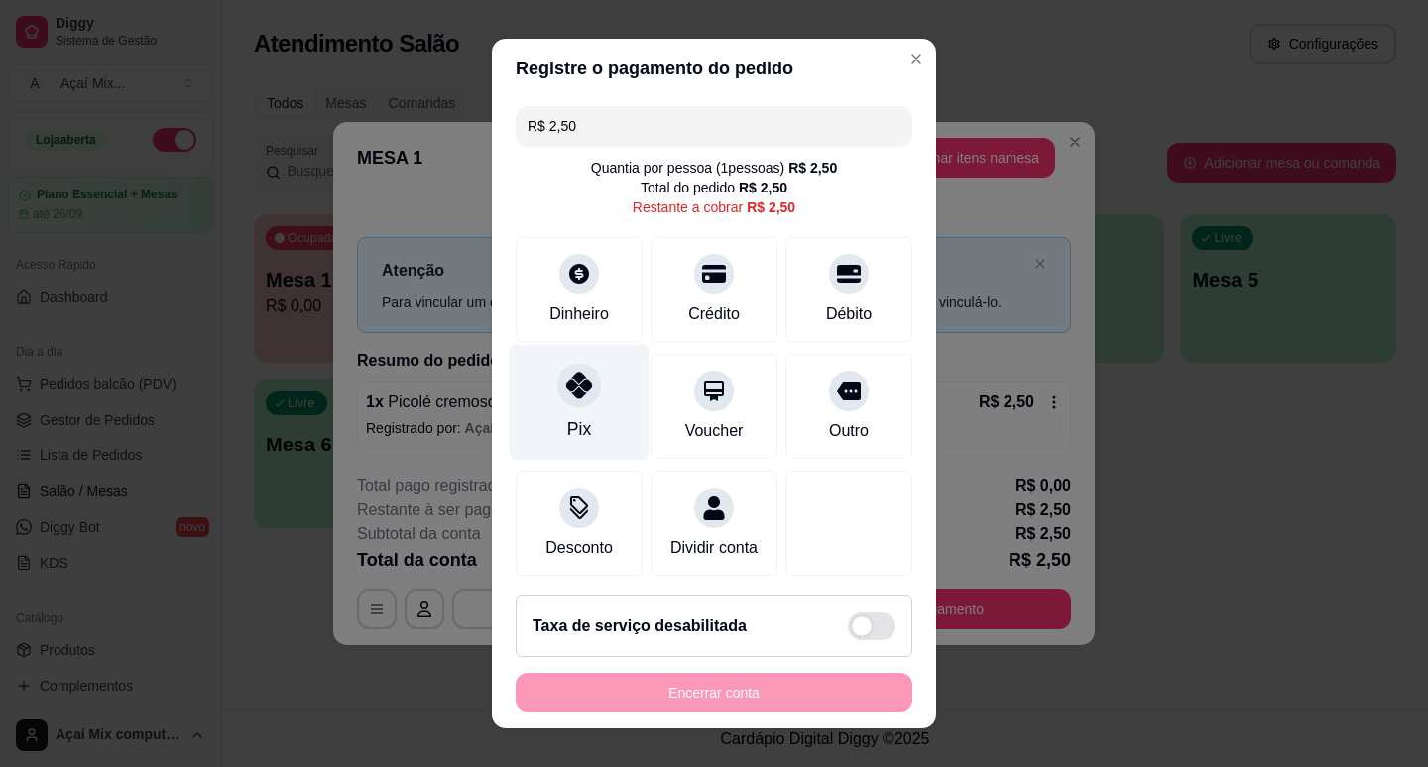
click at [591, 406] on div "Pix" at bounding box center [580, 402] width 140 height 116
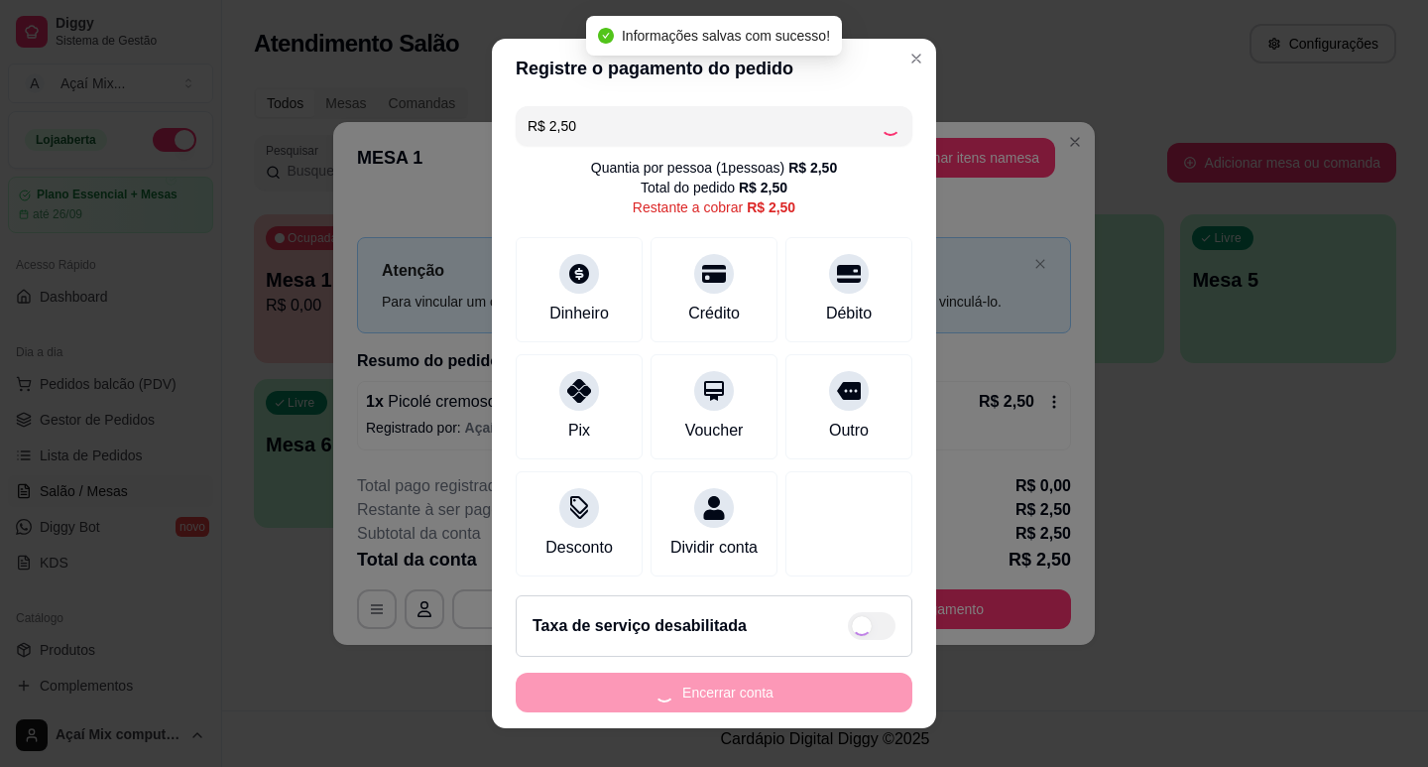
type input "R$ 0,00"
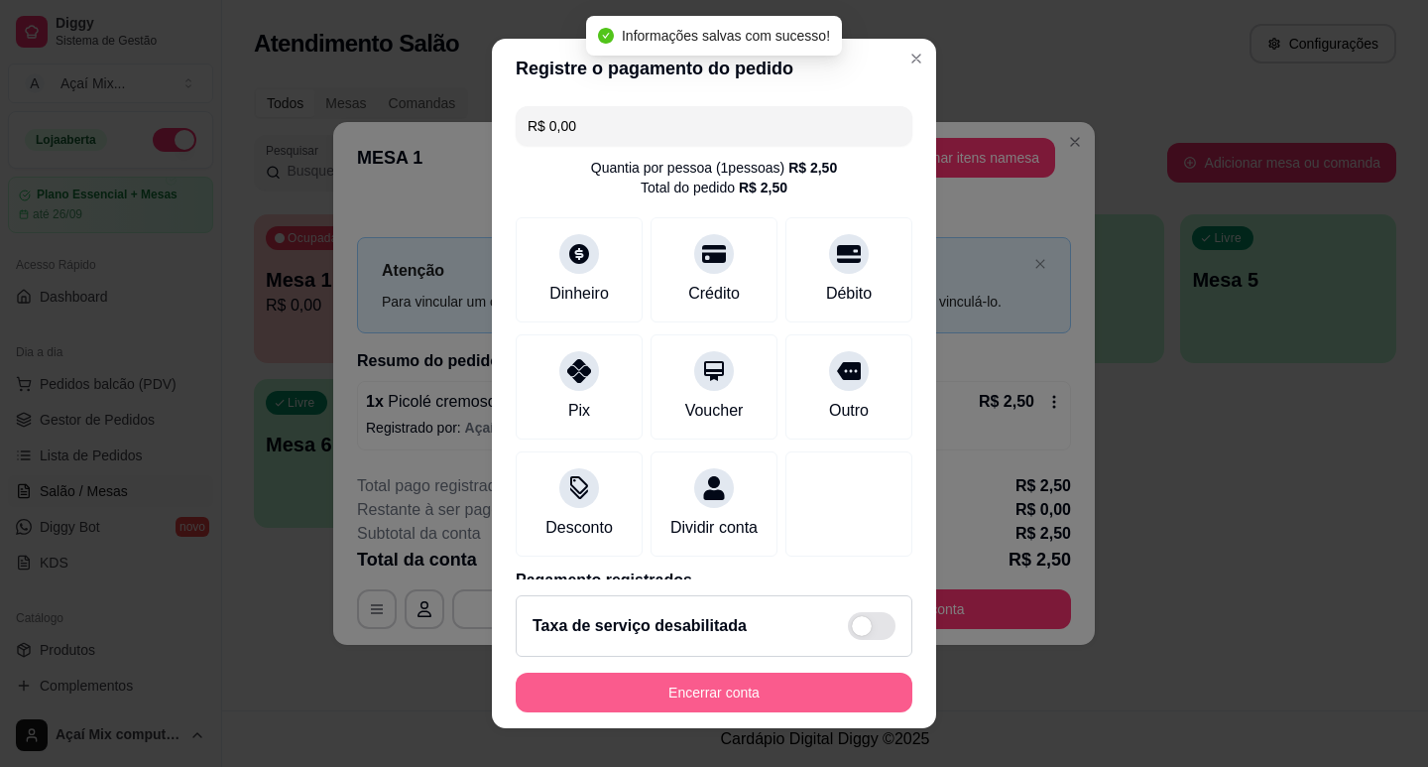
click at [739, 691] on button "Encerrar conta" at bounding box center [714, 692] width 397 height 40
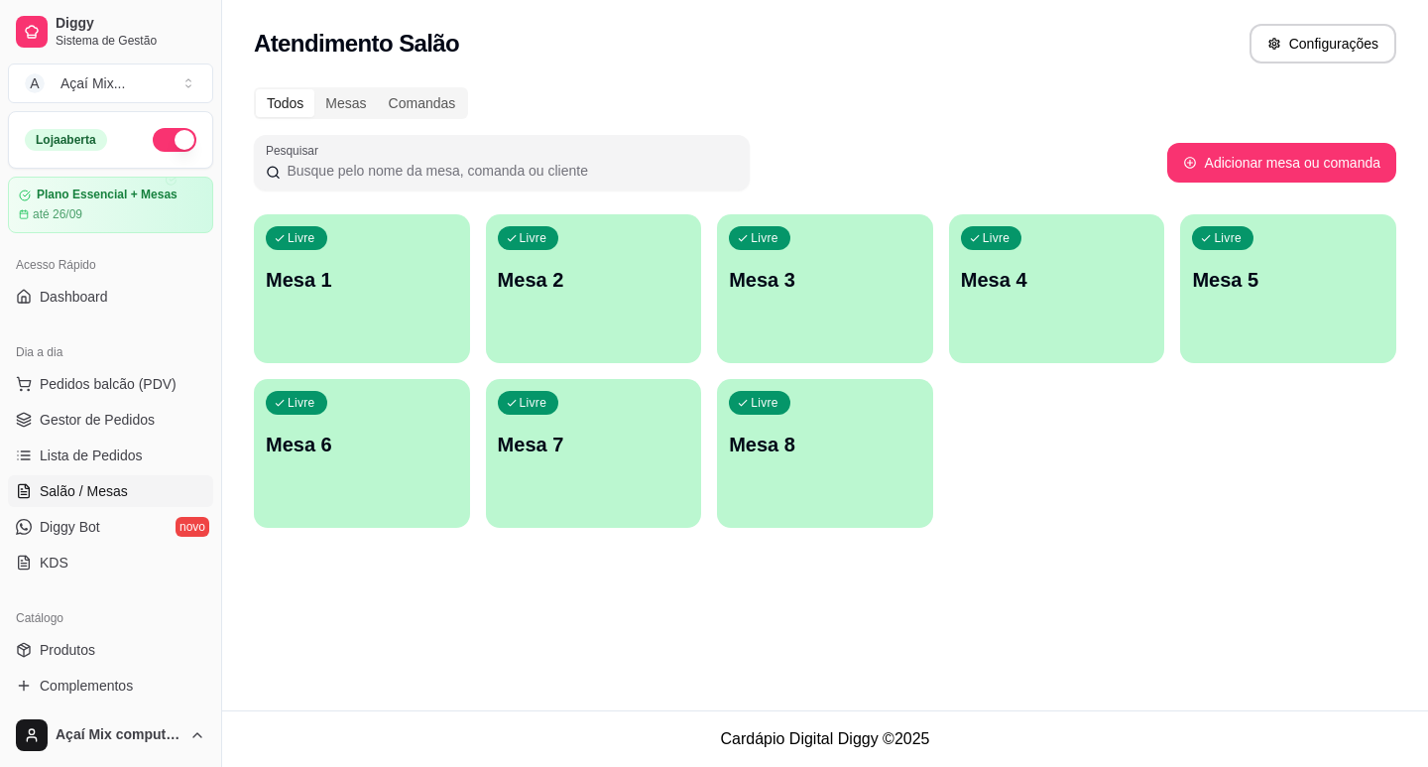
click at [370, 331] on div "Livre Mesa 1" at bounding box center [362, 276] width 216 height 125
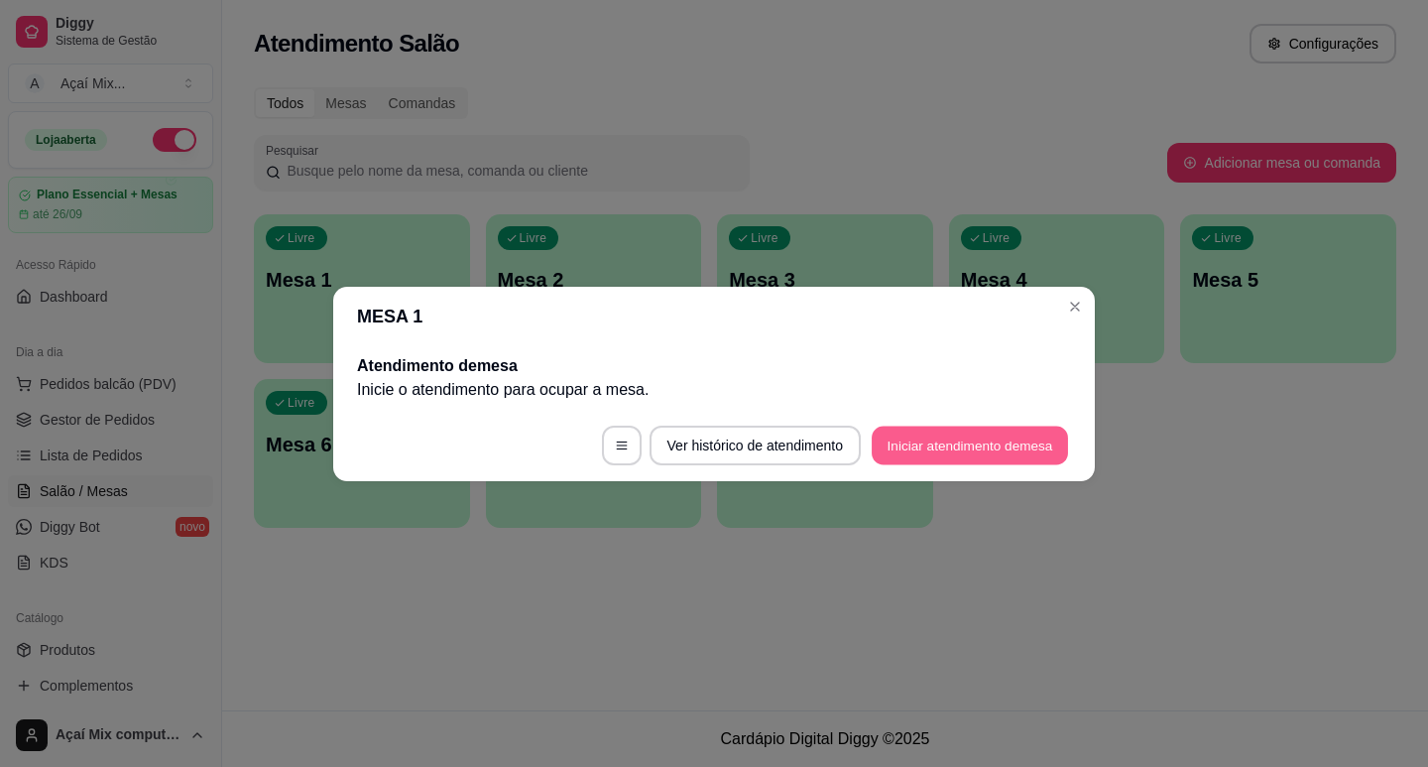
click at [927, 443] on button "Iniciar atendimento de mesa" at bounding box center [970, 444] width 196 height 39
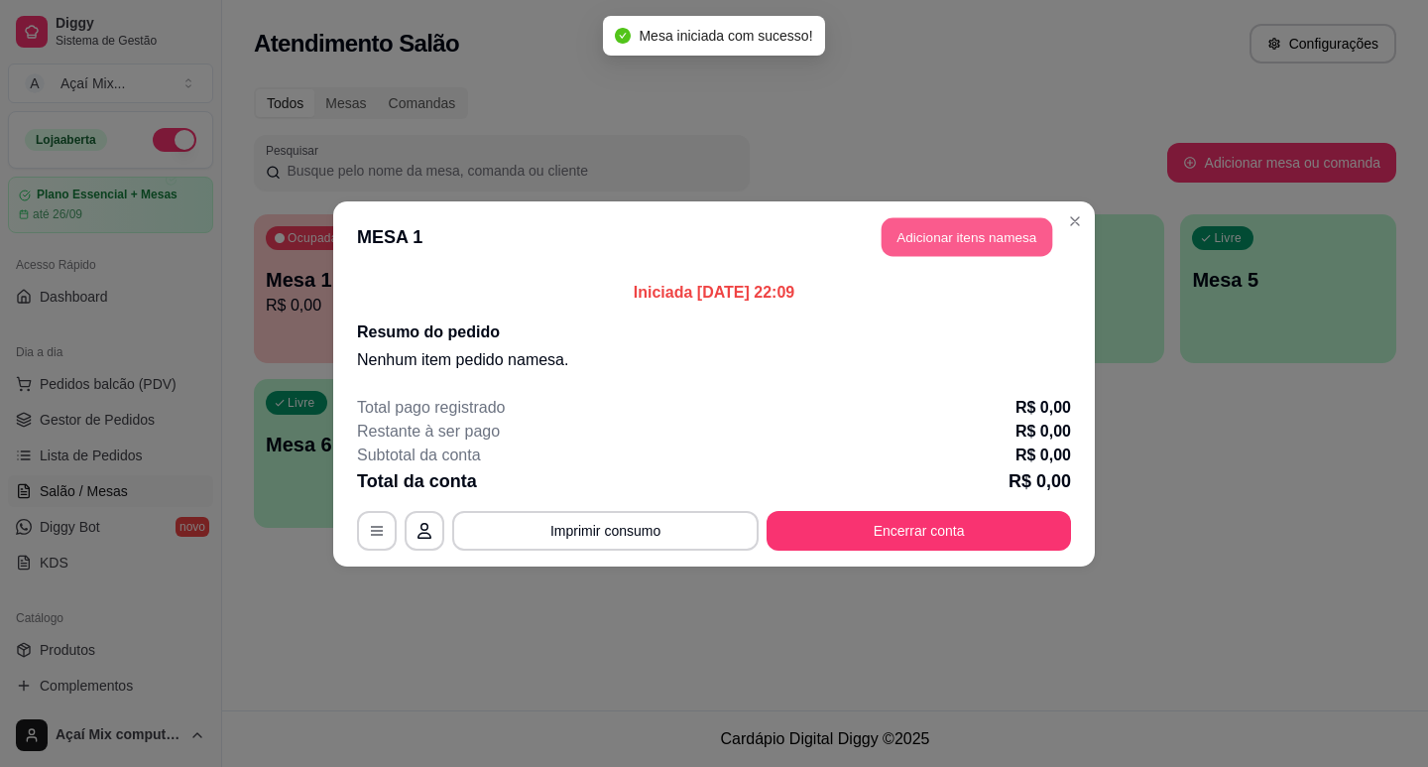
click at [986, 227] on button "Adicionar itens na mesa" at bounding box center [967, 236] width 171 height 39
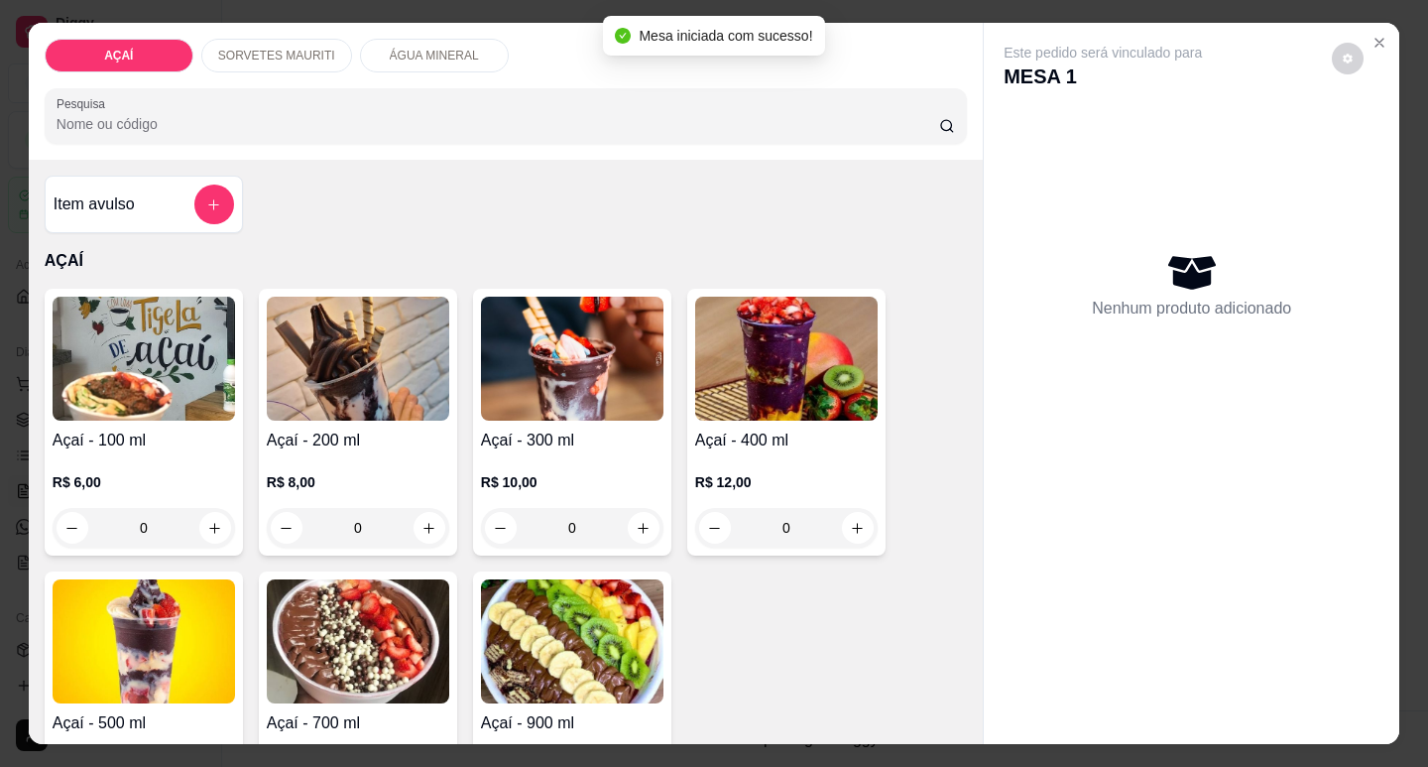
click at [497, 452] on div "R$ 10,00 0" at bounding box center [572, 499] width 182 height 95
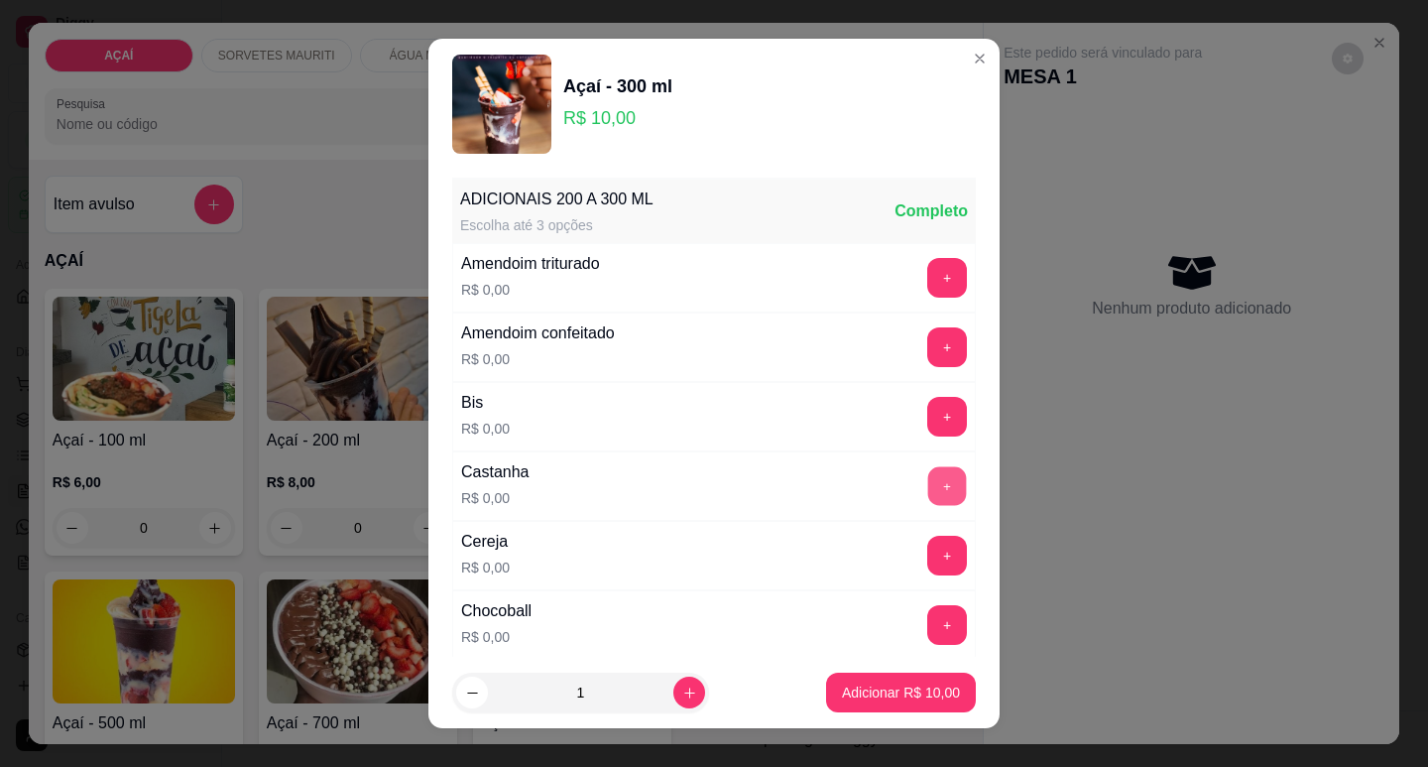
click at [928, 481] on button "+" at bounding box center [947, 485] width 39 height 39
click at [887, 712] on div "Adicionar R$ 10,00" at bounding box center [901, 692] width 150 height 40
click at [871, 674] on button "Adicionar R$ 10,00" at bounding box center [901, 692] width 146 height 39
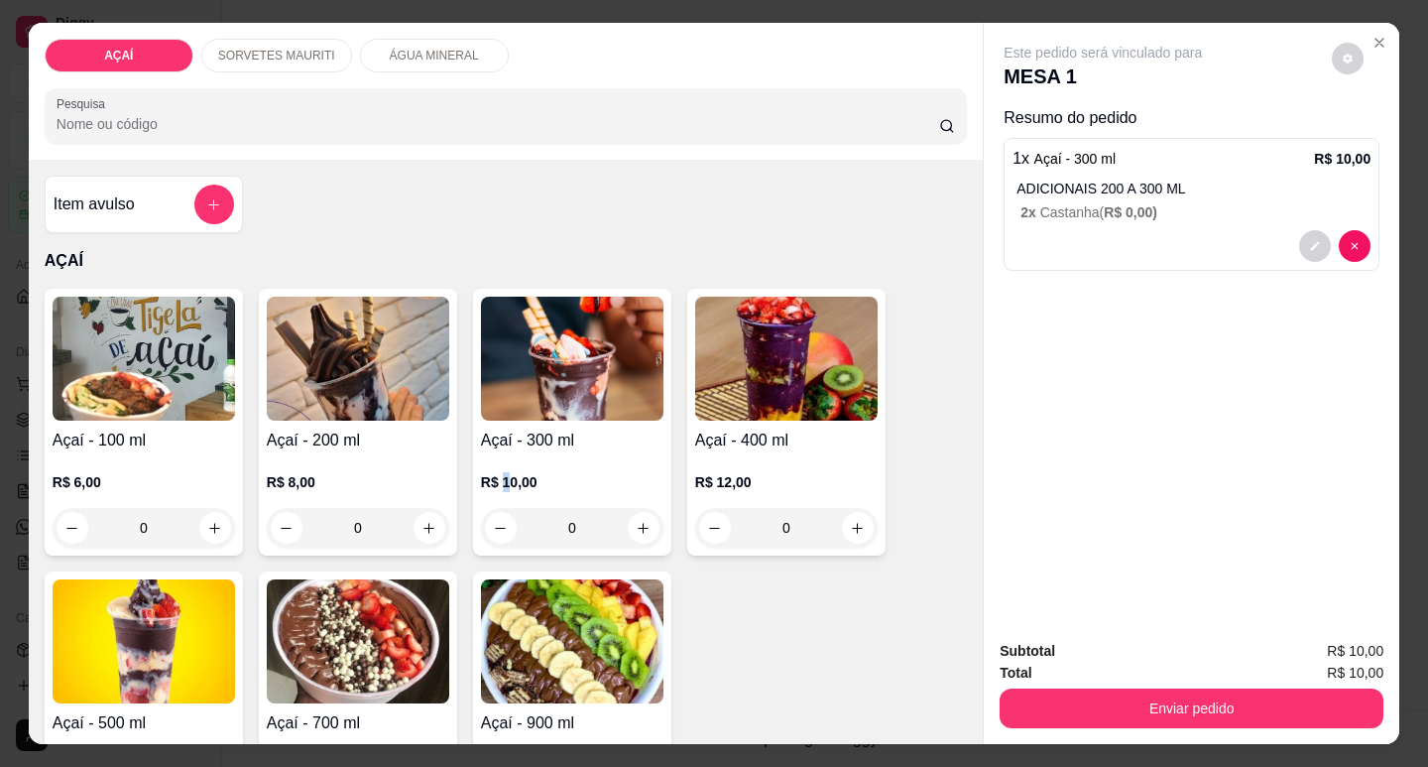
click at [588, 379] on img at bounding box center [572, 359] width 182 height 124
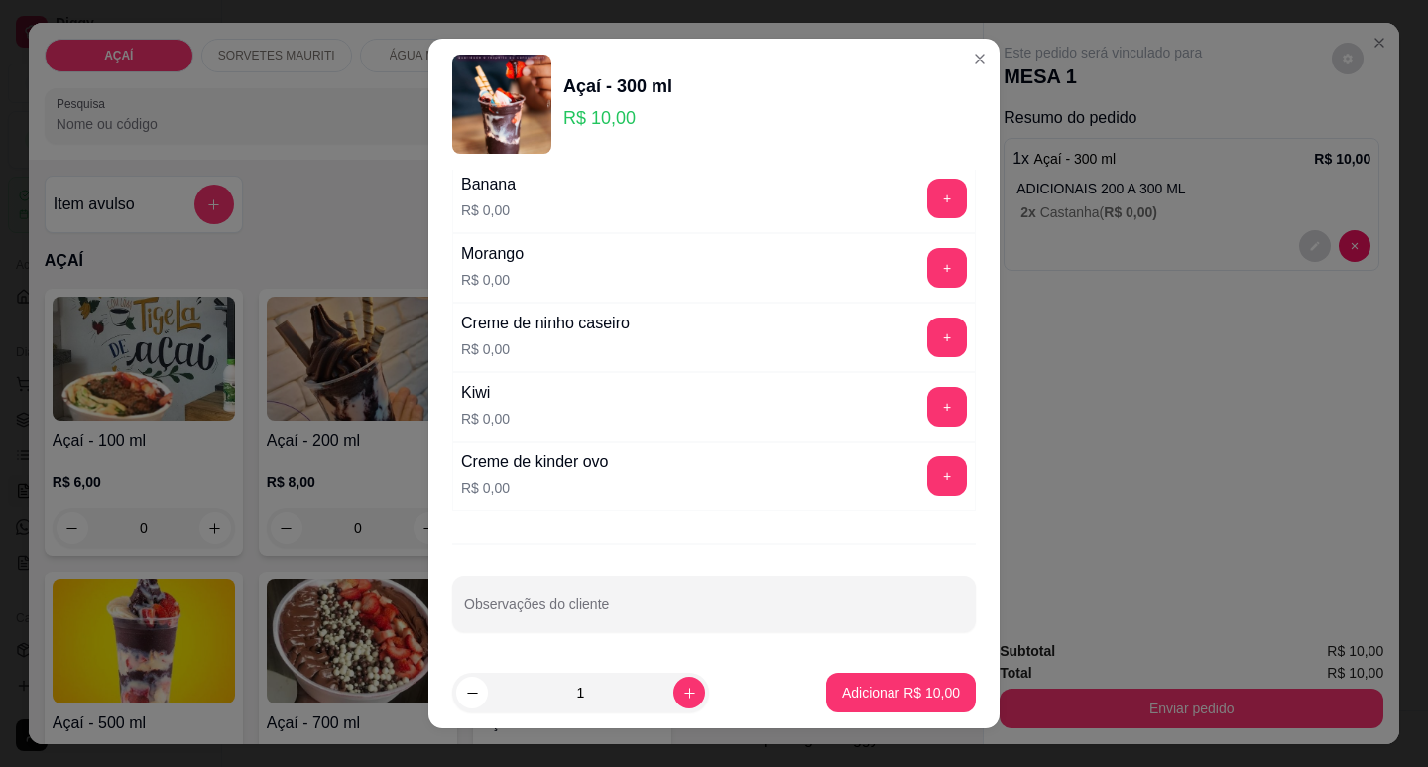
scroll to position [2581, 0]
click at [928, 401] on button "+" at bounding box center [947, 404] width 39 height 39
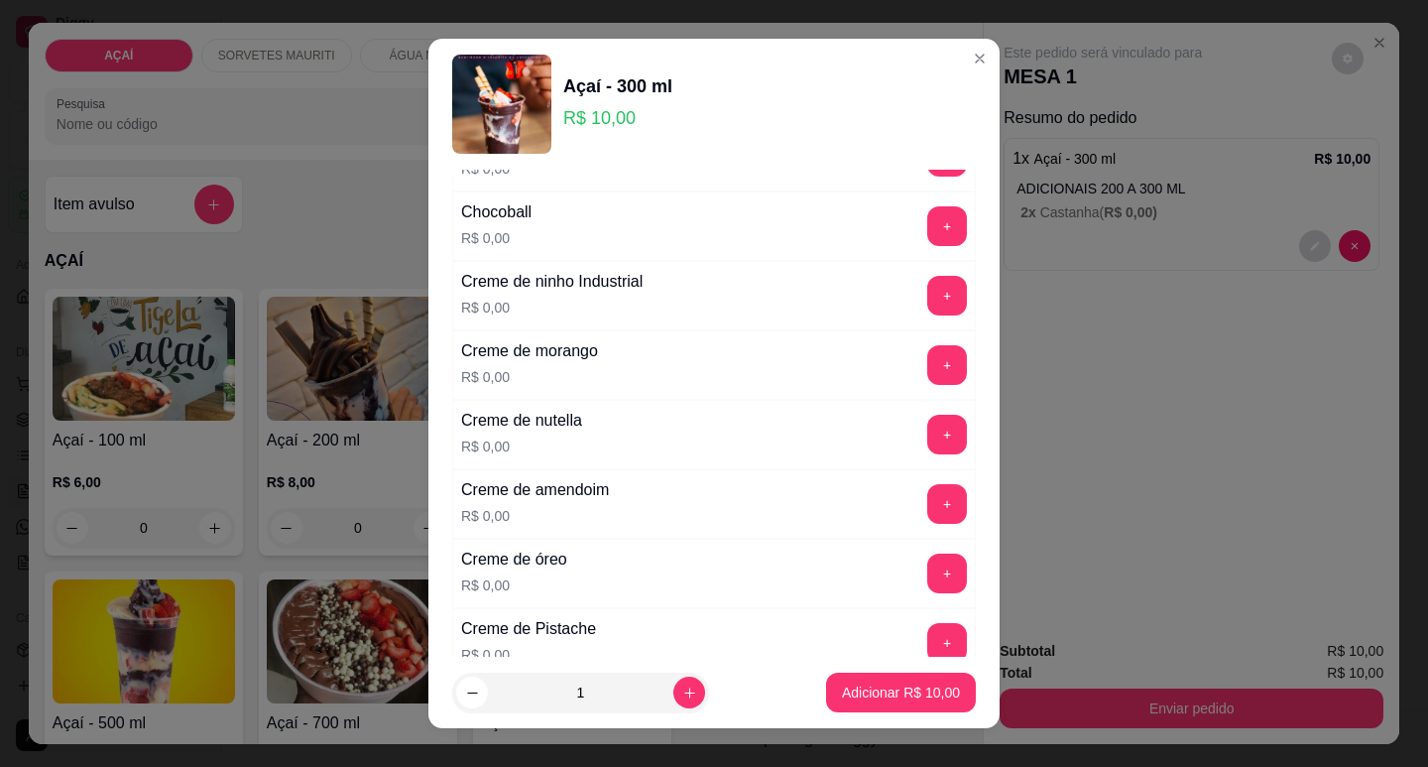
scroll to position [200, 0]
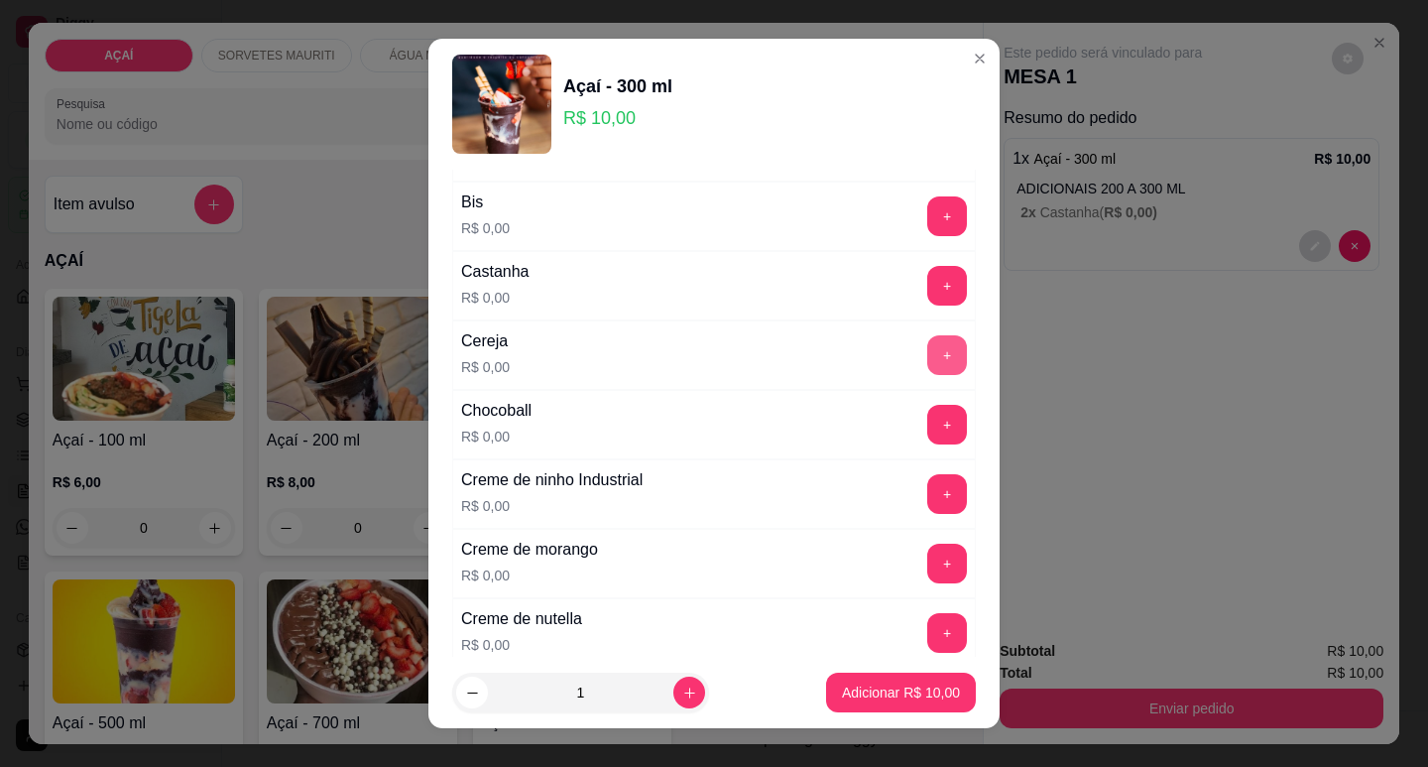
click at [927, 363] on button "+" at bounding box center [947, 355] width 40 height 40
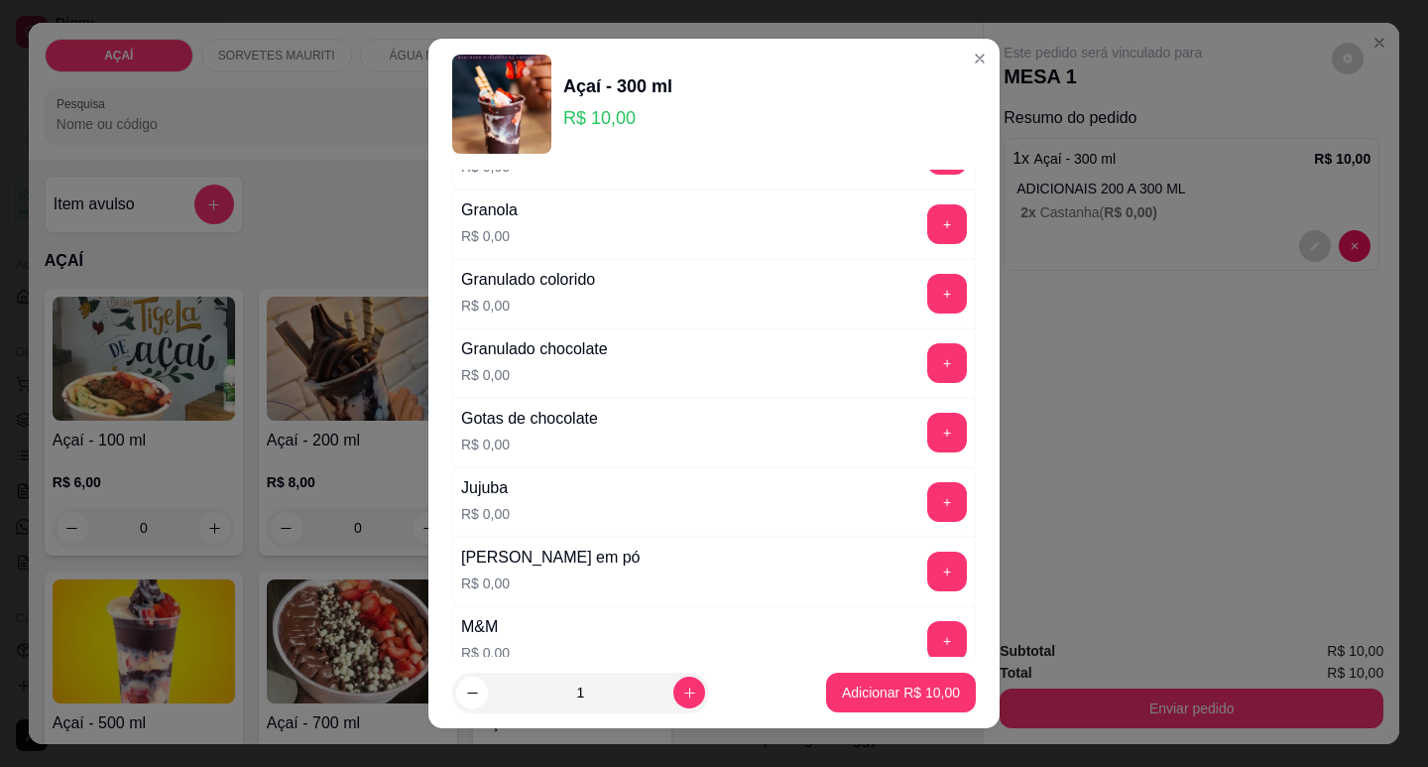
scroll to position [1589, 0]
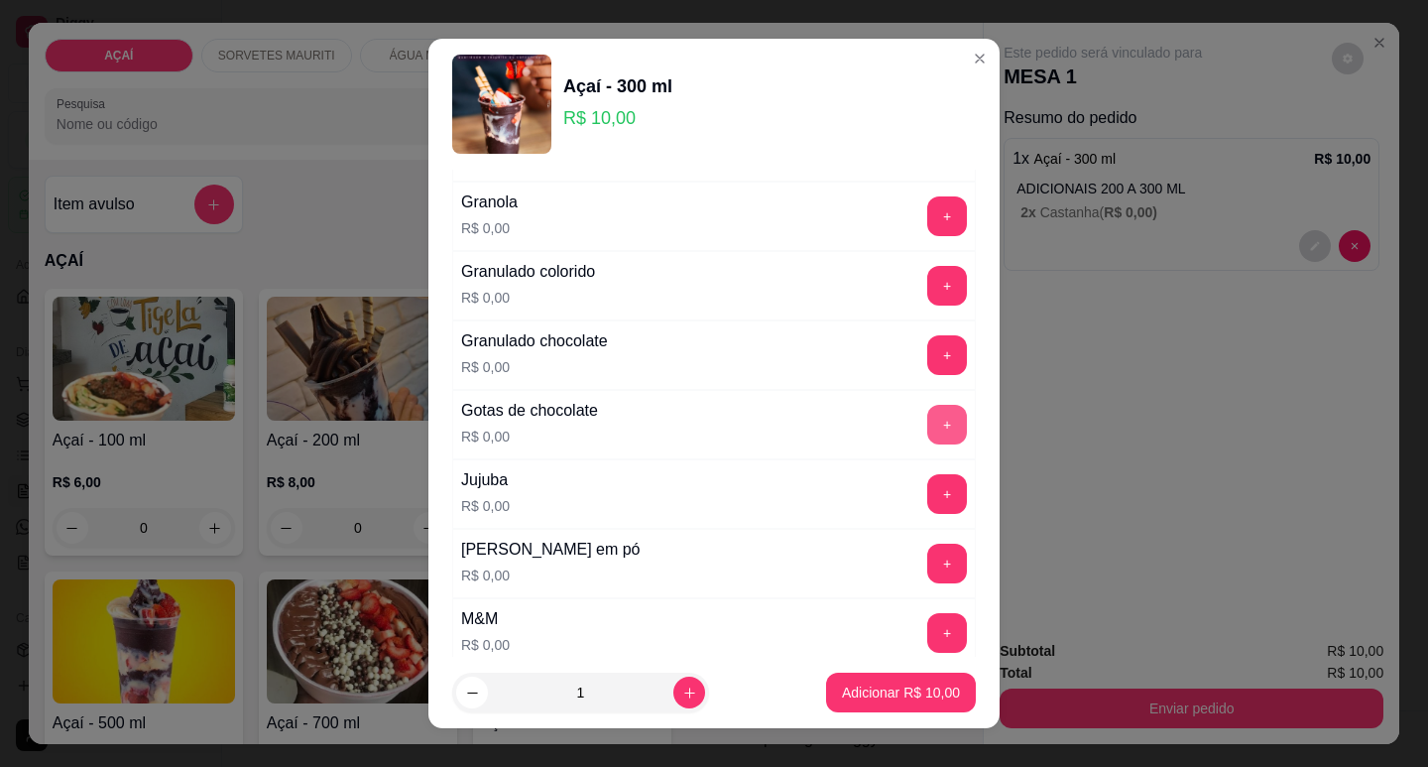
click at [927, 435] on button "+" at bounding box center [947, 425] width 40 height 40
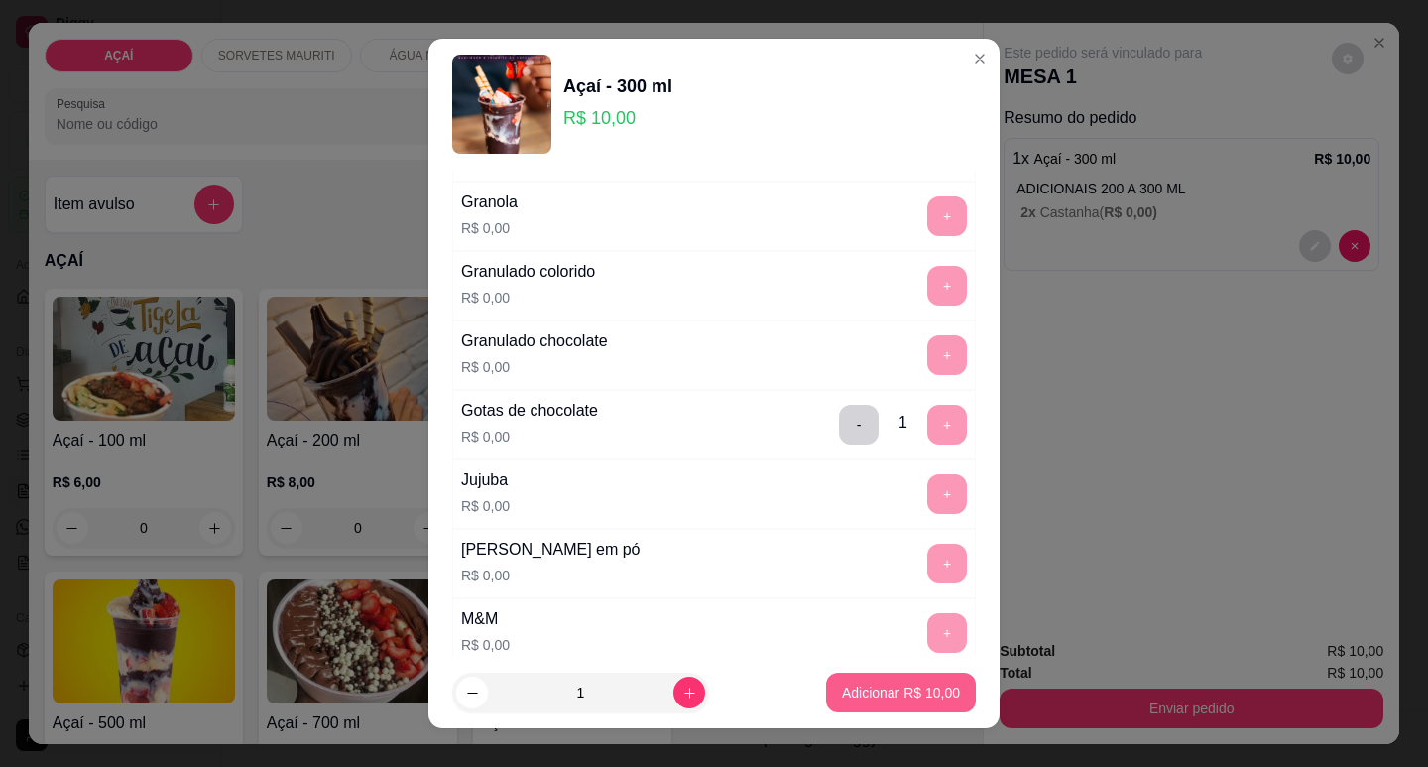
click at [866, 693] on p "Adicionar R$ 10,00" at bounding box center [901, 692] width 118 height 20
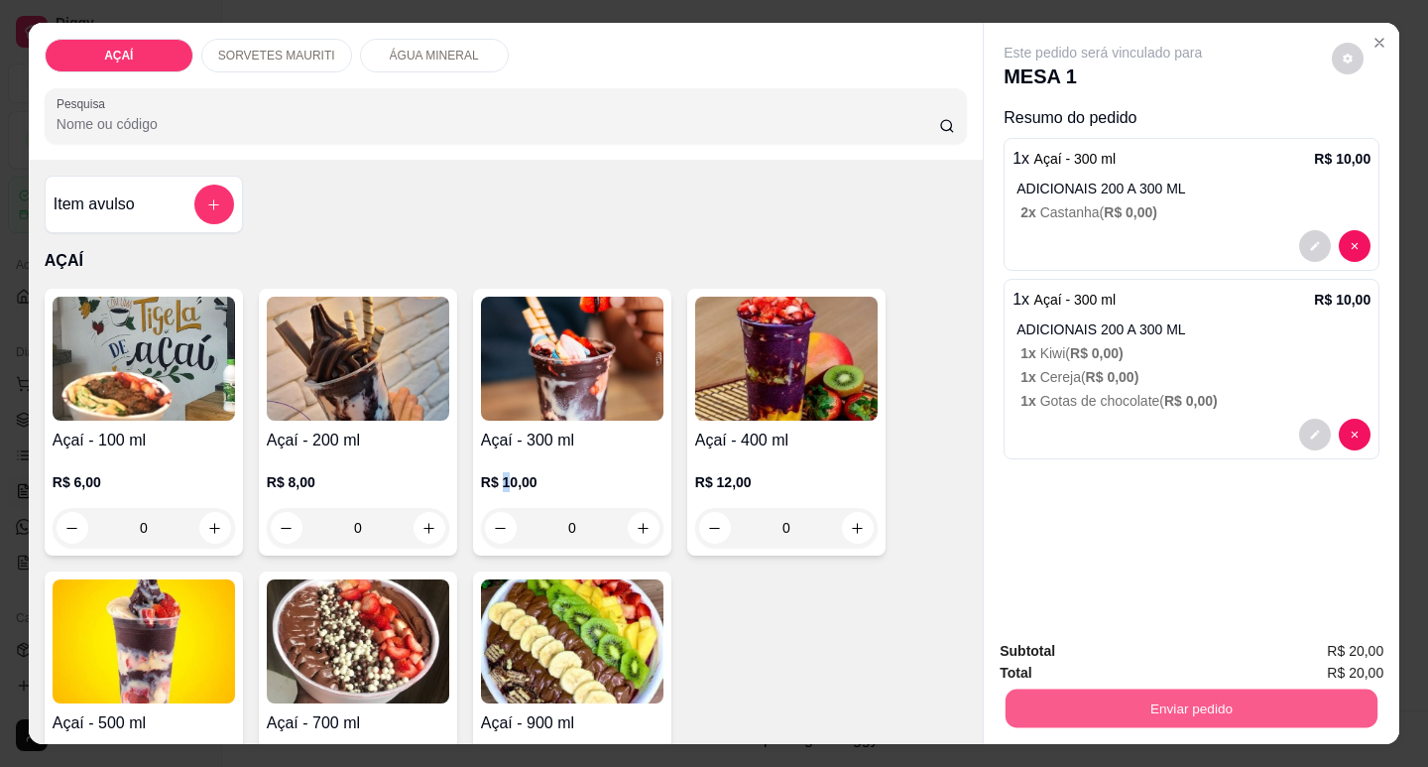
click at [1163, 688] on button "Enviar pedido" at bounding box center [1192, 707] width 372 height 39
click at [1174, 650] on button "Não registrar e enviar pedido" at bounding box center [1126, 651] width 200 height 37
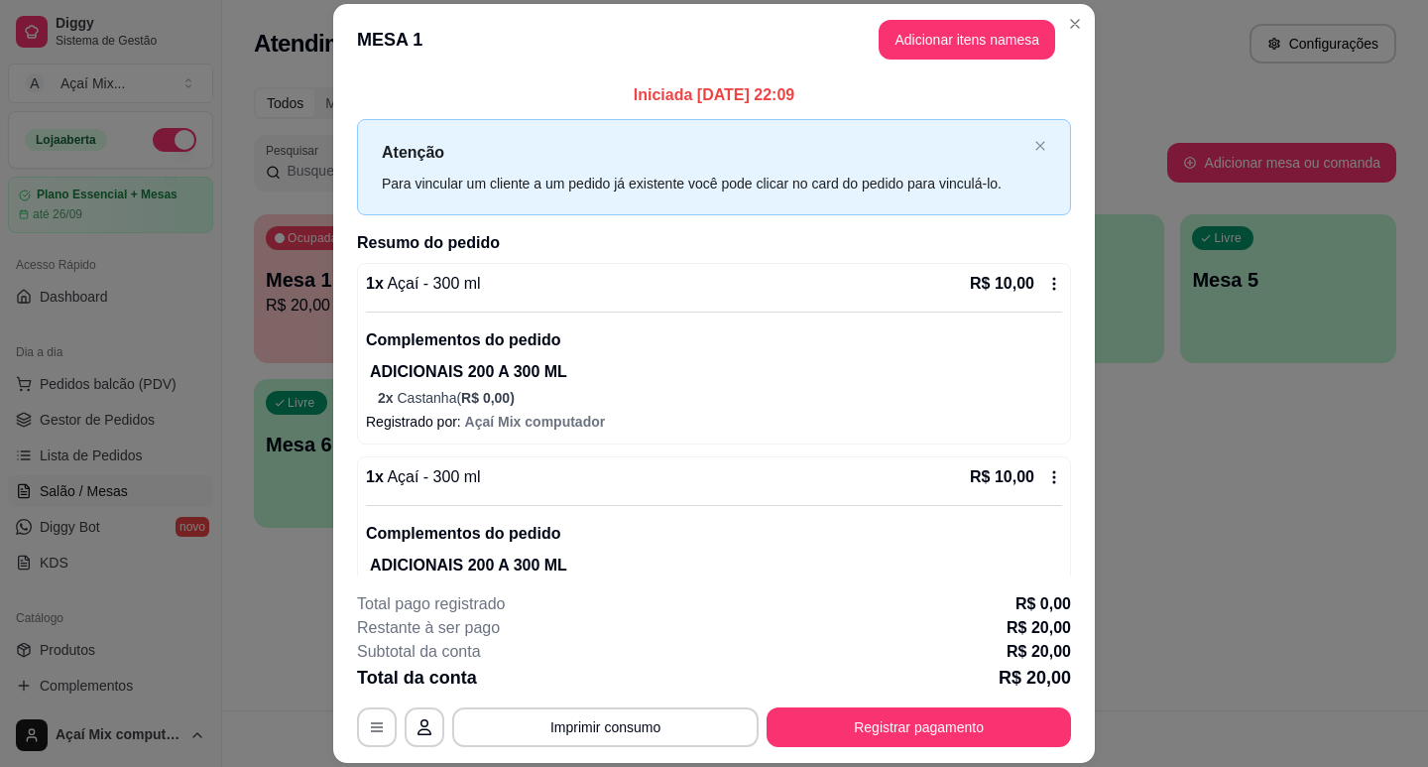
click at [592, 413] on p "Registrado por: Açaí Mix computador" at bounding box center [714, 422] width 696 height 20
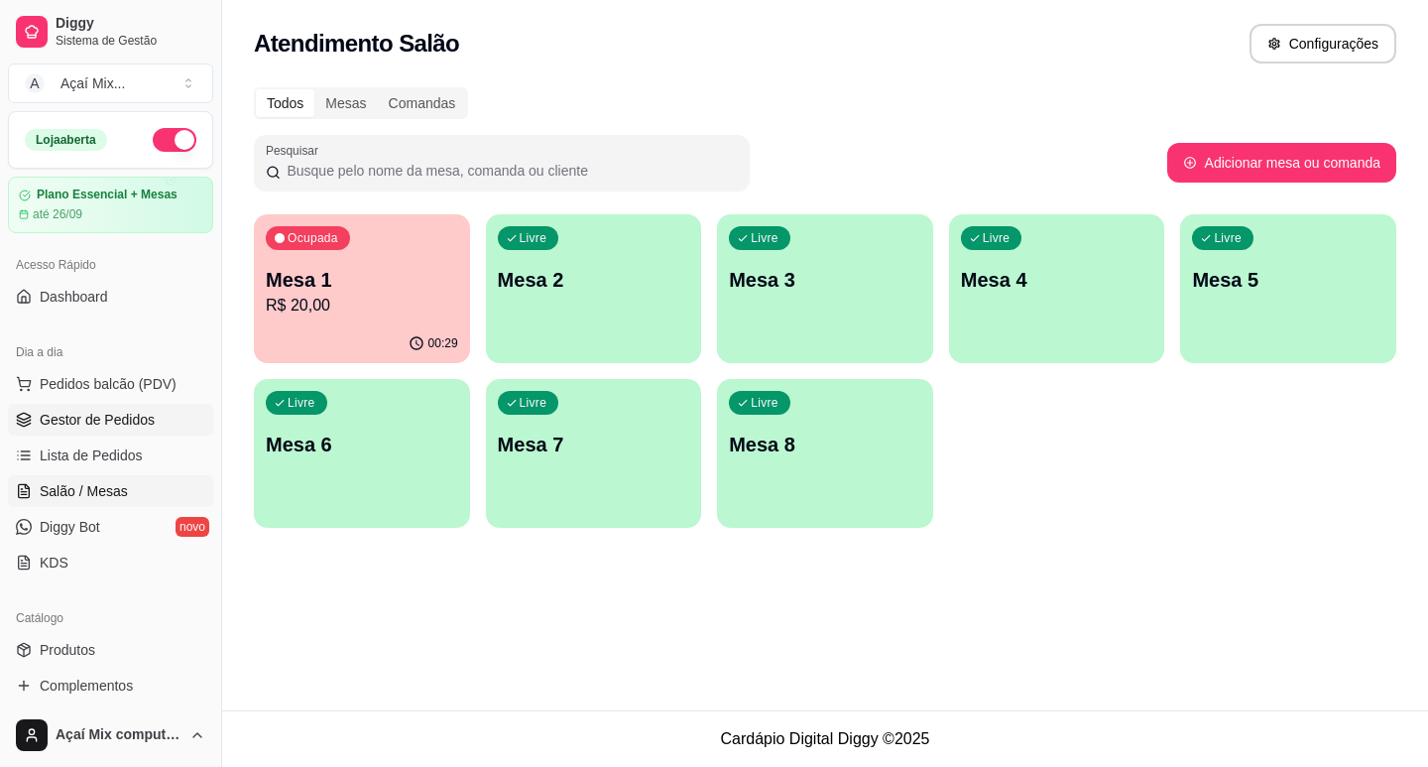
click at [145, 425] on span "Gestor de Pedidos" at bounding box center [97, 420] width 115 height 20
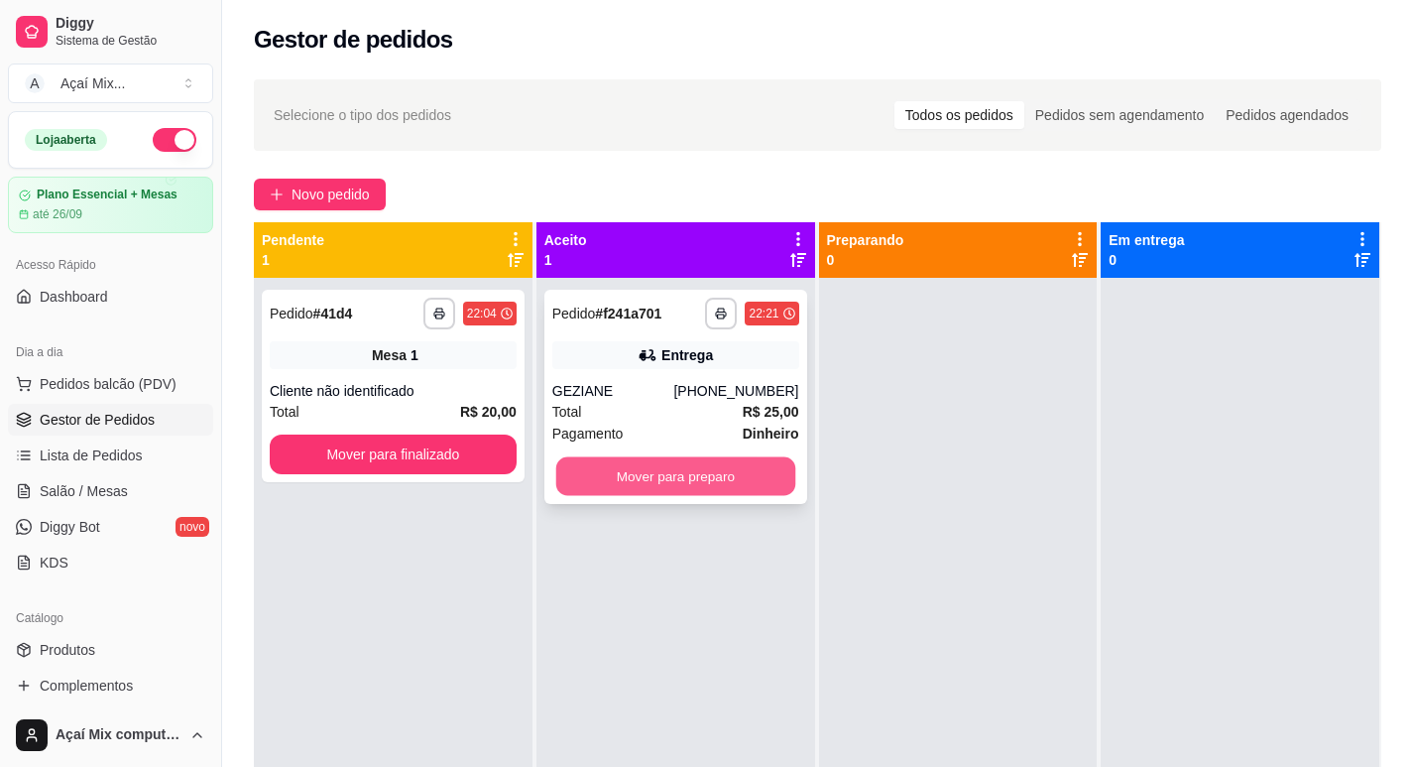
click at [756, 464] on button "Mover para preparo" at bounding box center [674, 476] width 239 height 39
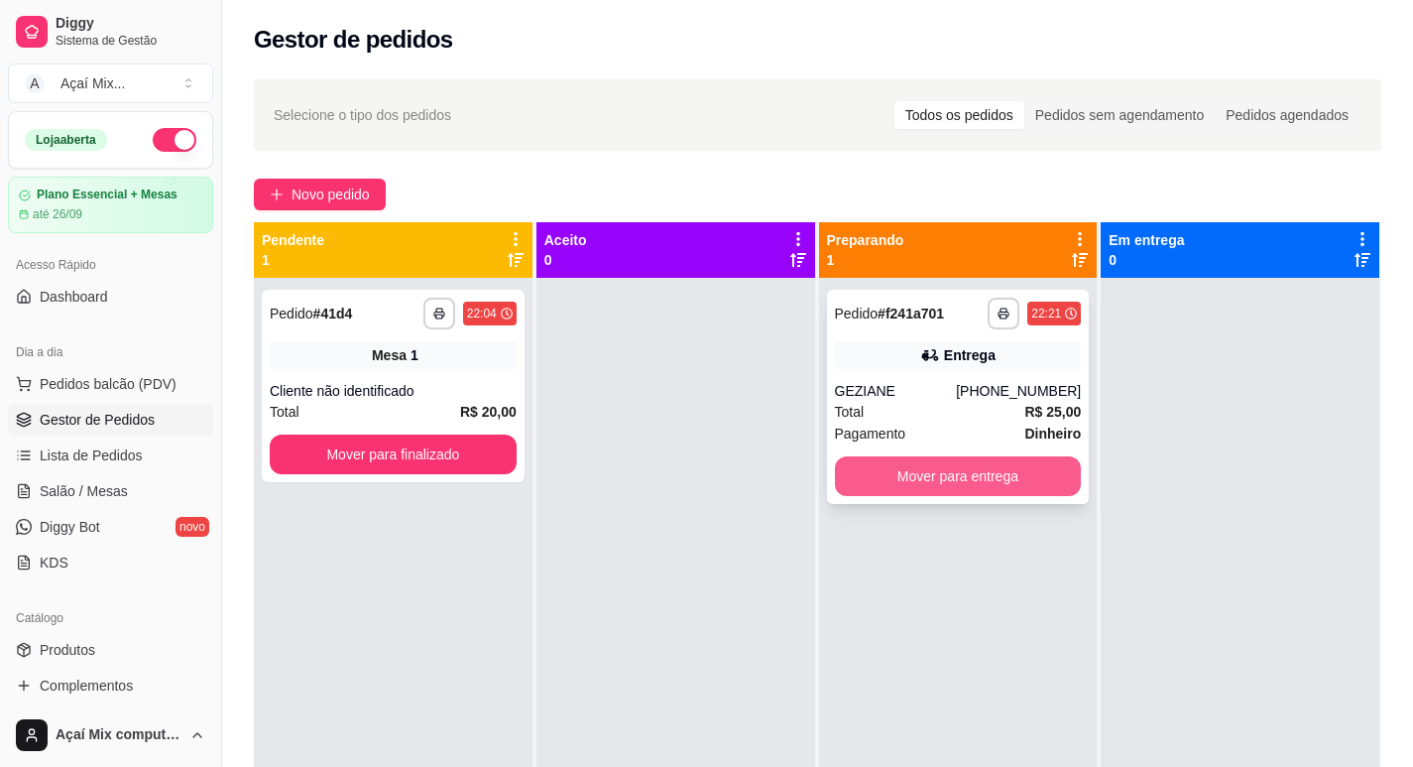
click at [1003, 477] on button "Mover para entrega" at bounding box center [958, 476] width 247 height 40
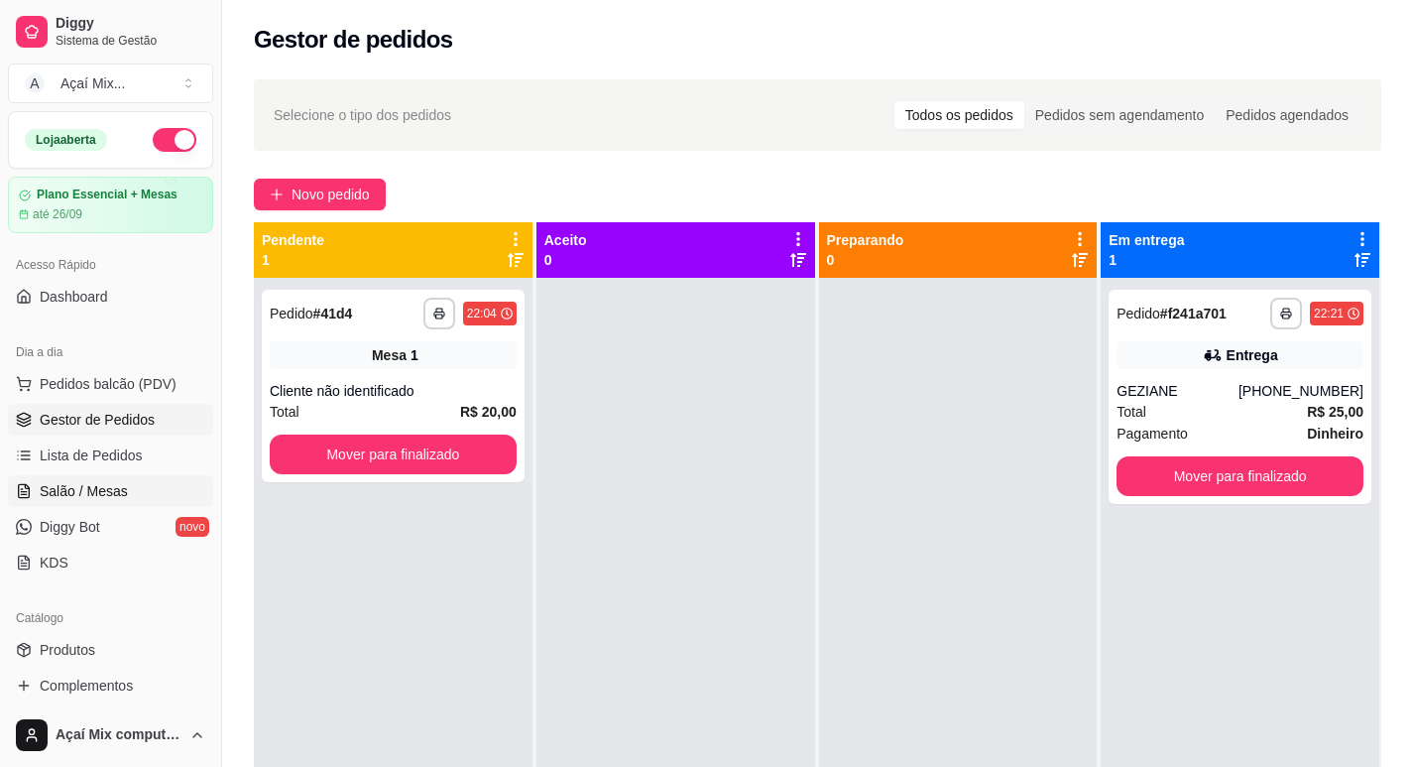
click at [111, 486] on span "Salão / Mesas" at bounding box center [84, 491] width 88 height 20
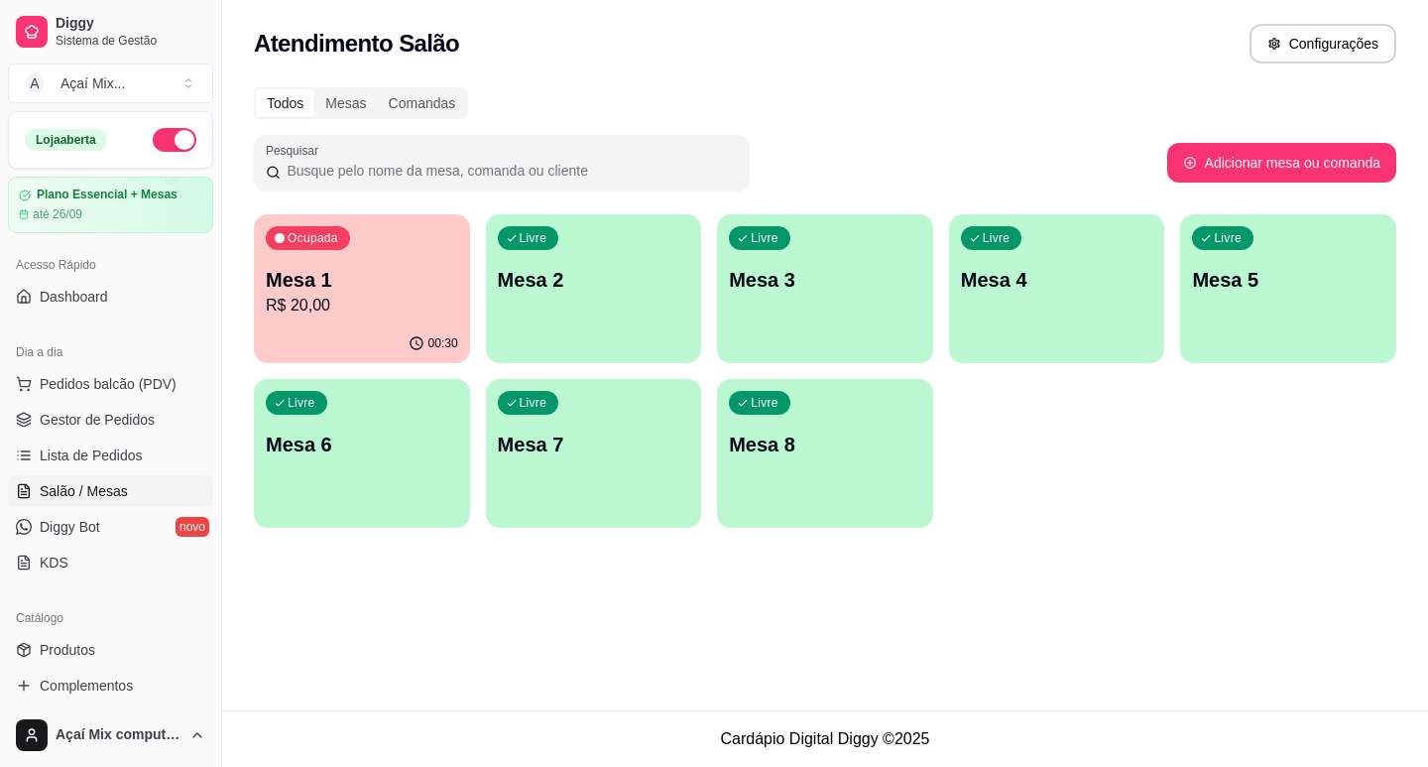
click at [557, 270] on p "Mesa 2" at bounding box center [594, 280] width 192 height 28
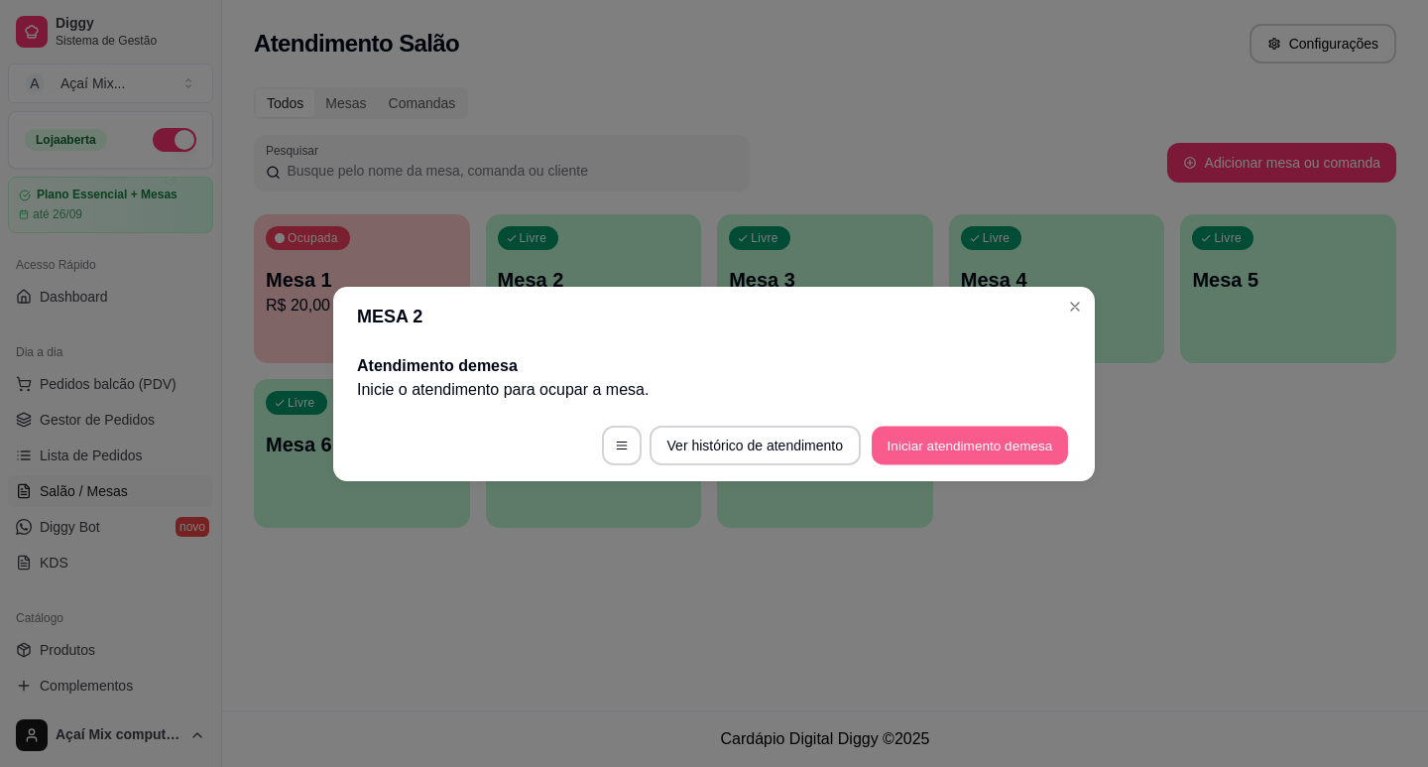
click at [962, 438] on button "Iniciar atendimento de mesa" at bounding box center [970, 444] width 196 height 39
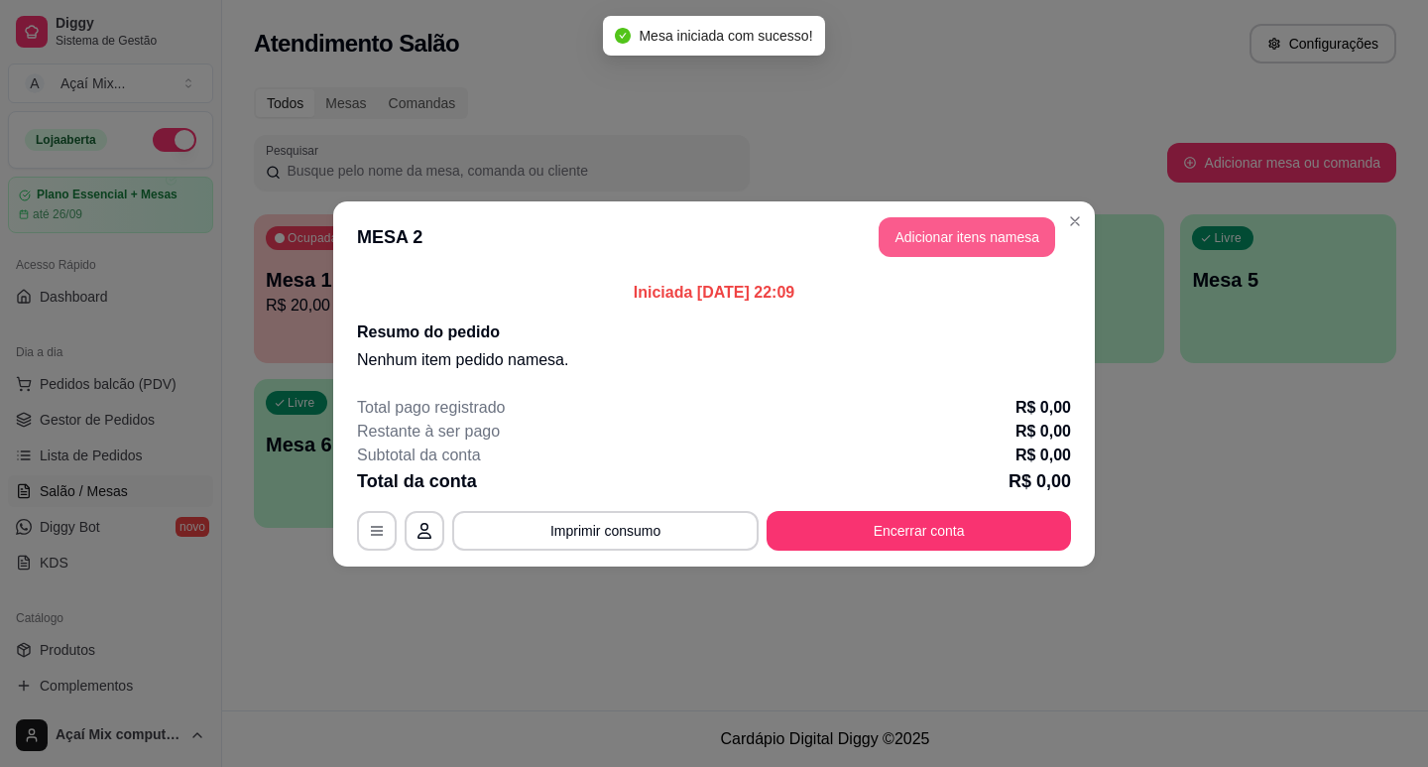
click at [968, 236] on button "Adicionar itens na mesa" at bounding box center [967, 237] width 177 height 40
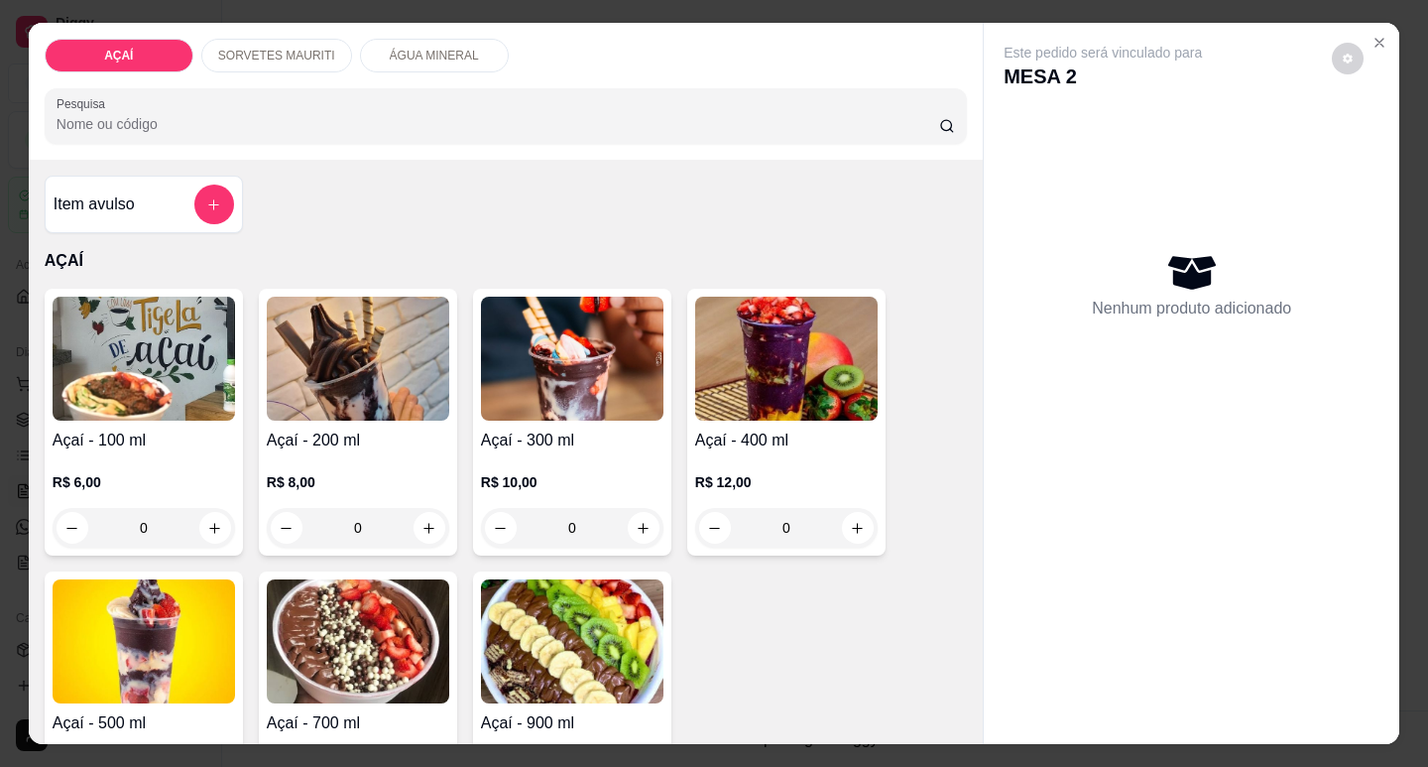
click at [206, 518] on div "0" at bounding box center [144, 528] width 182 height 40
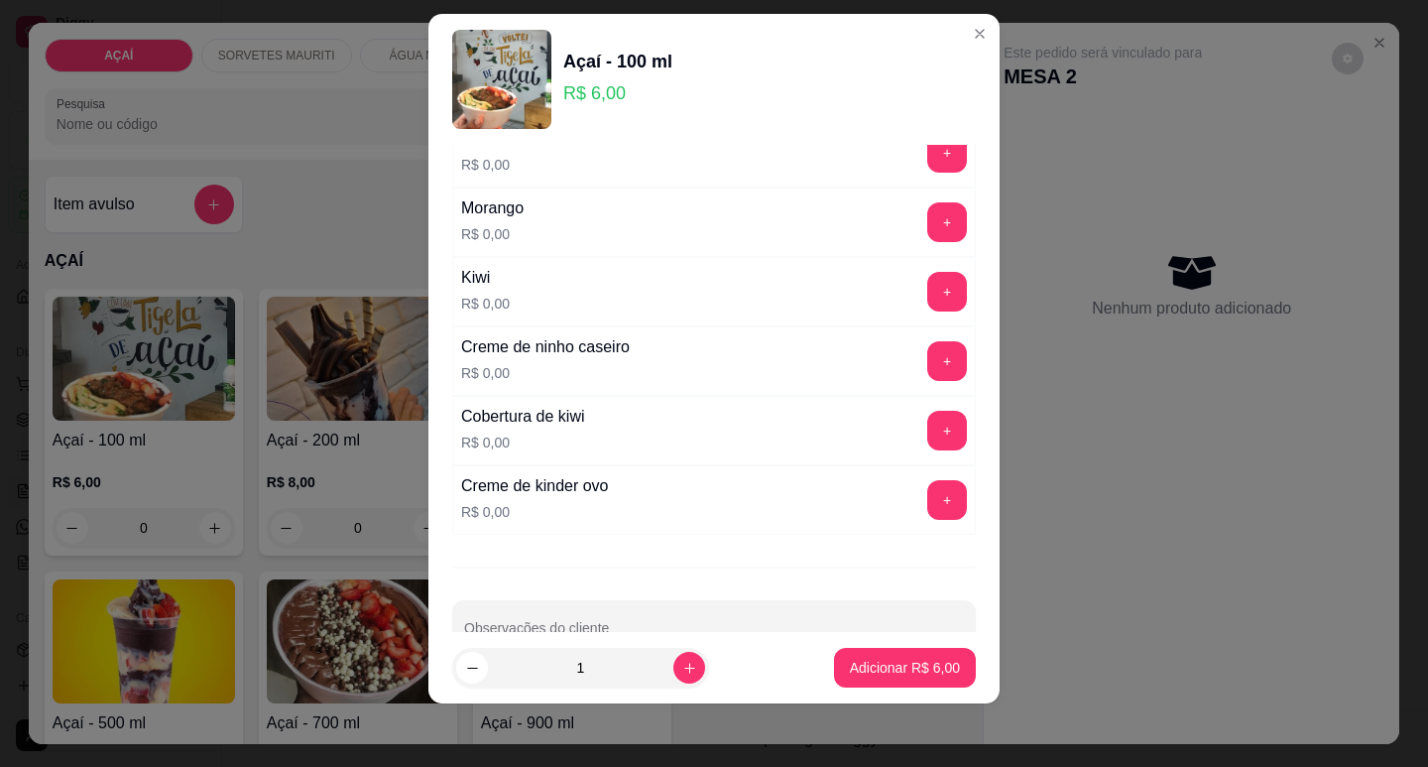
scroll to position [2551, 0]
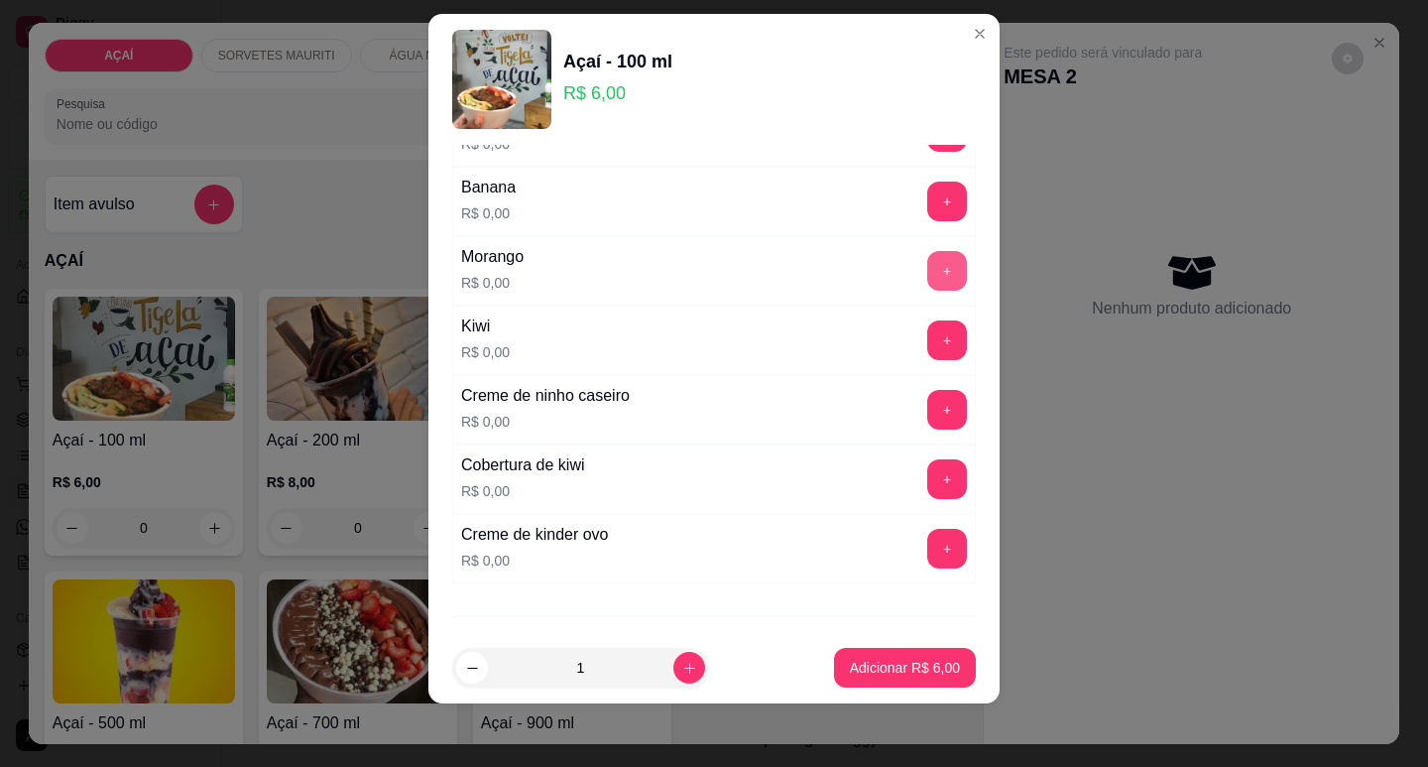
click at [927, 274] on button "+" at bounding box center [947, 271] width 40 height 40
click at [928, 208] on button "+" at bounding box center [947, 200] width 39 height 39
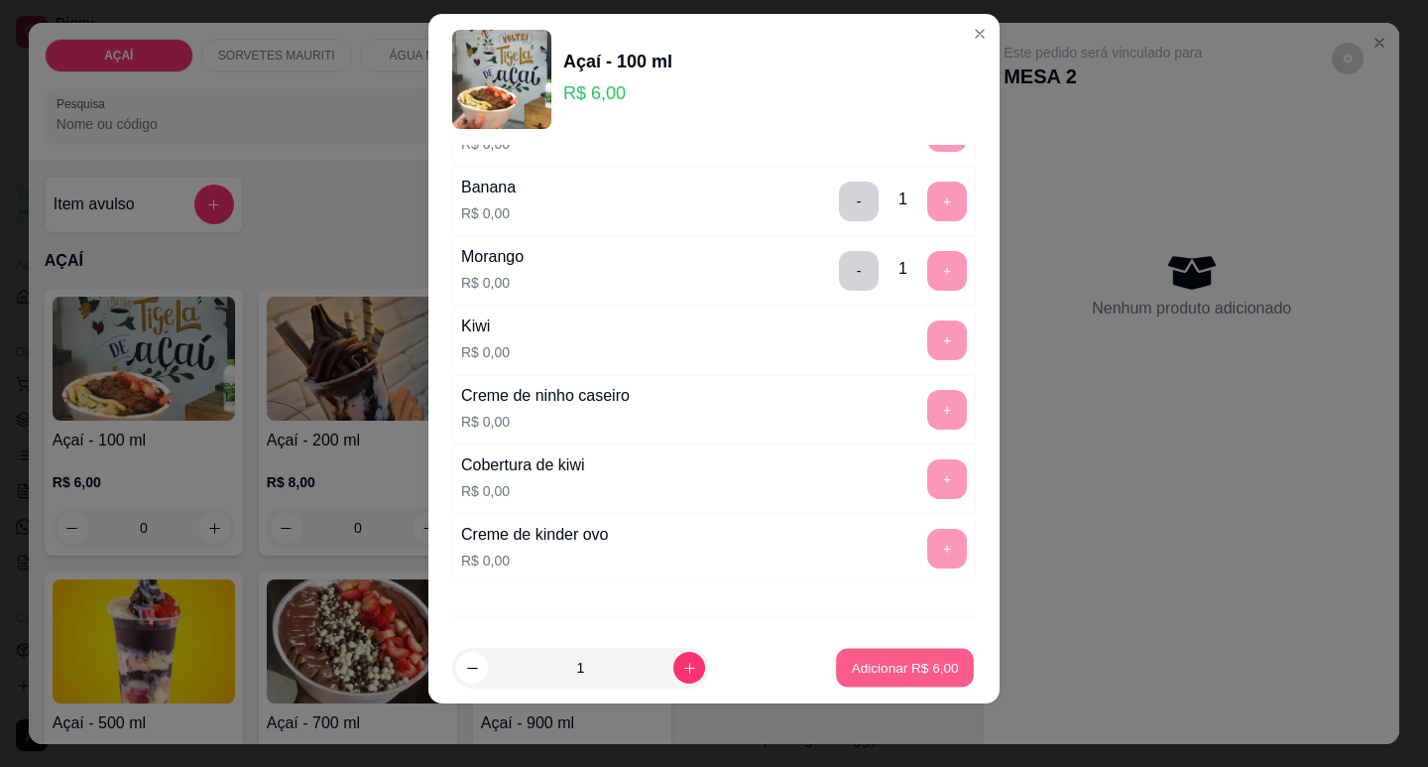
click at [892, 657] on button "Adicionar R$ 6,00" at bounding box center [905, 668] width 138 height 39
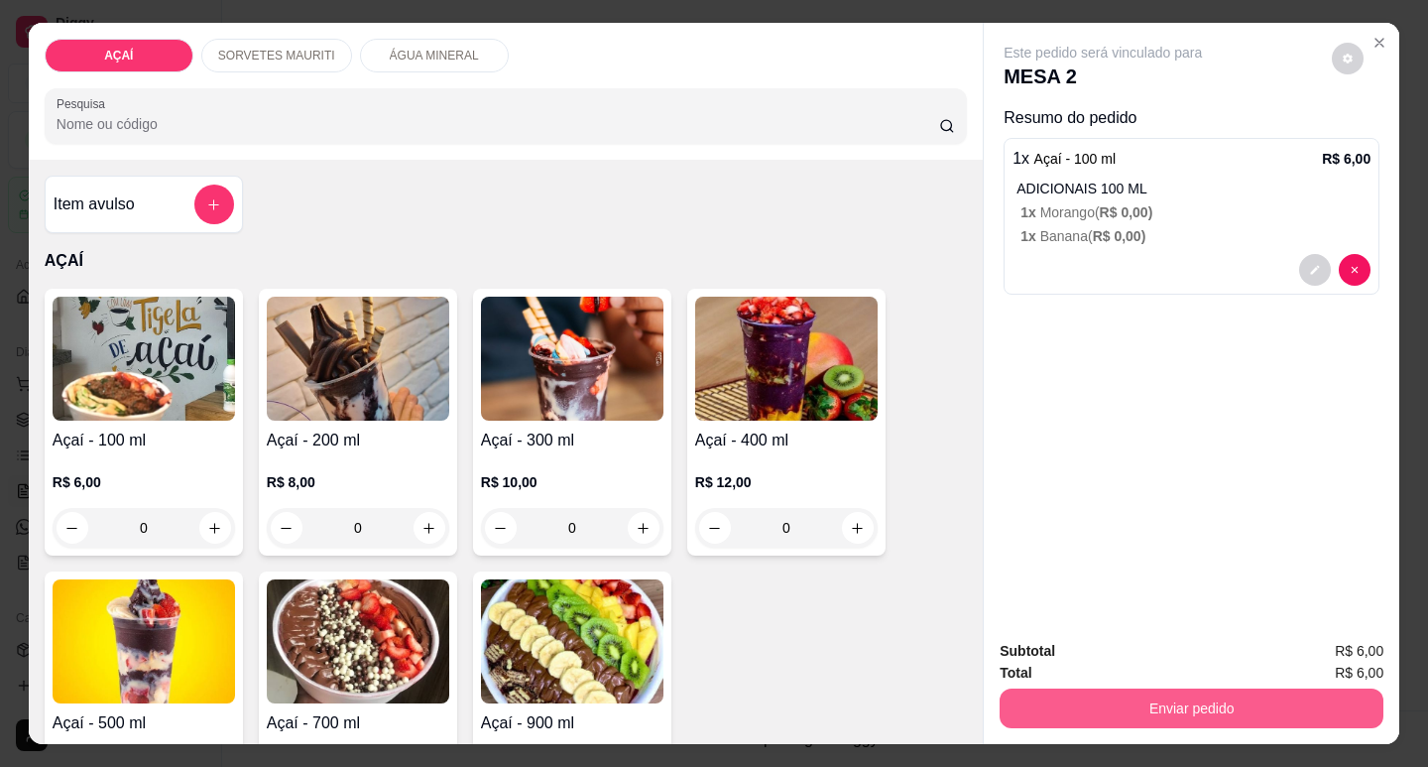
click at [1081, 701] on button "Enviar pedido" at bounding box center [1192, 708] width 384 height 40
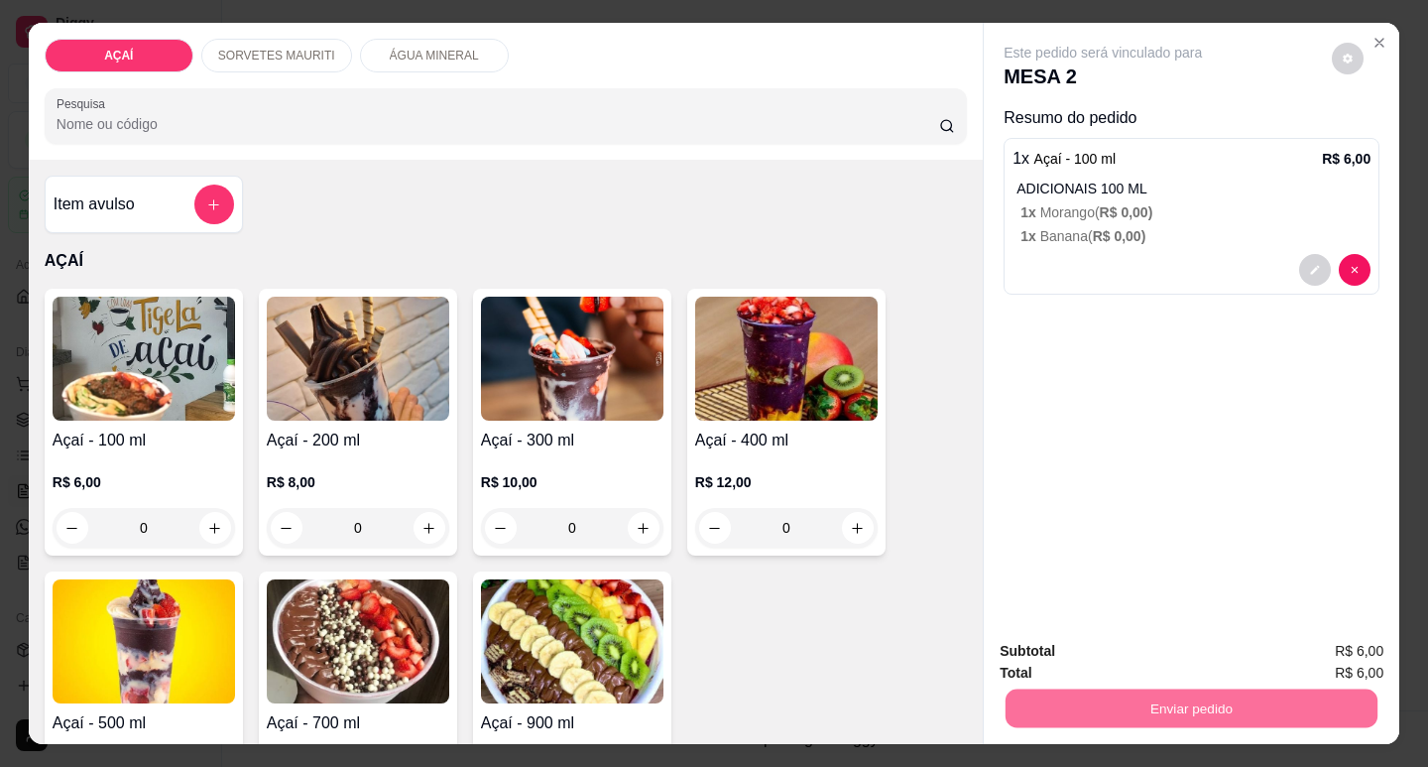
click at [1151, 648] on button "Não registrar e enviar pedido" at bounding box center [1126, 652] width 206 height 38
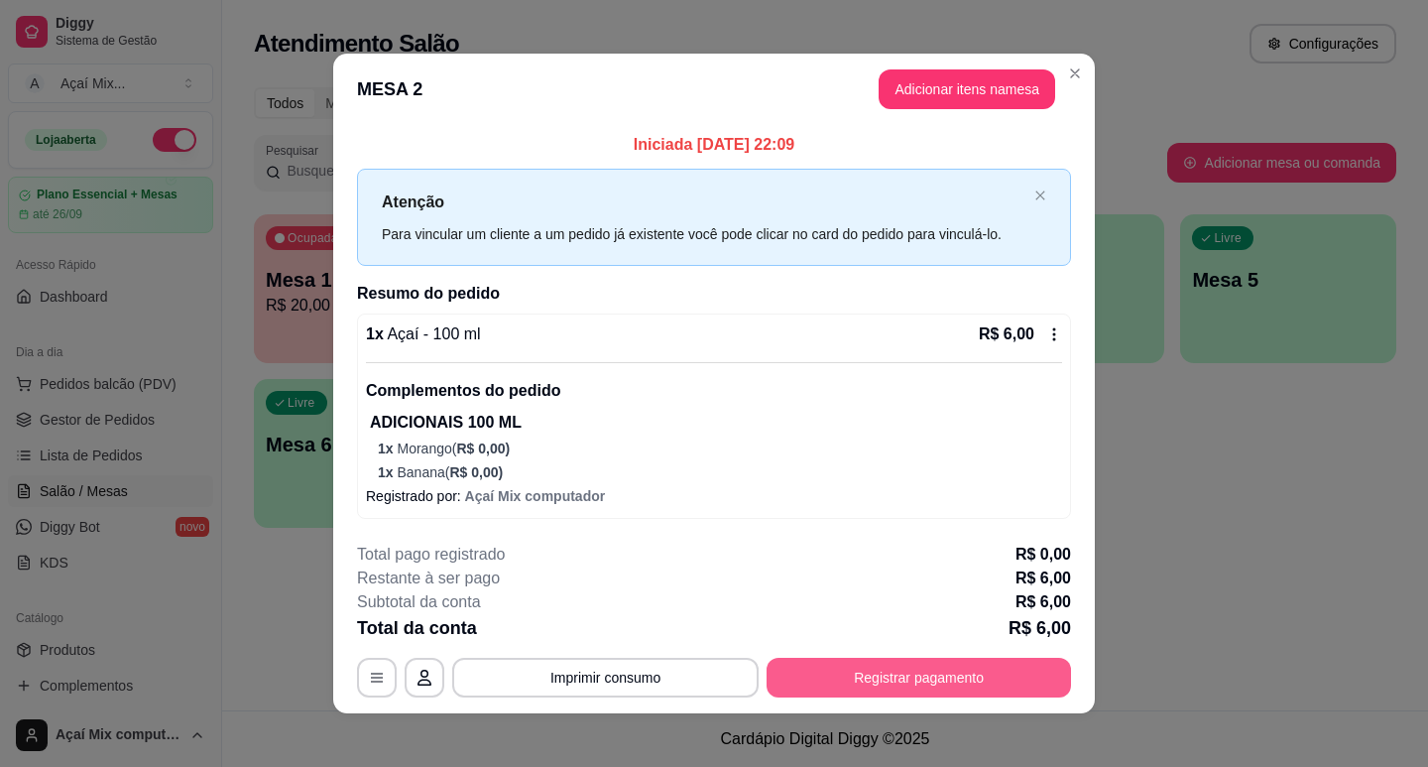
click at [916, 674] on button "Registrar pagamento" at bounding box center [919, 678] width 304 height 40
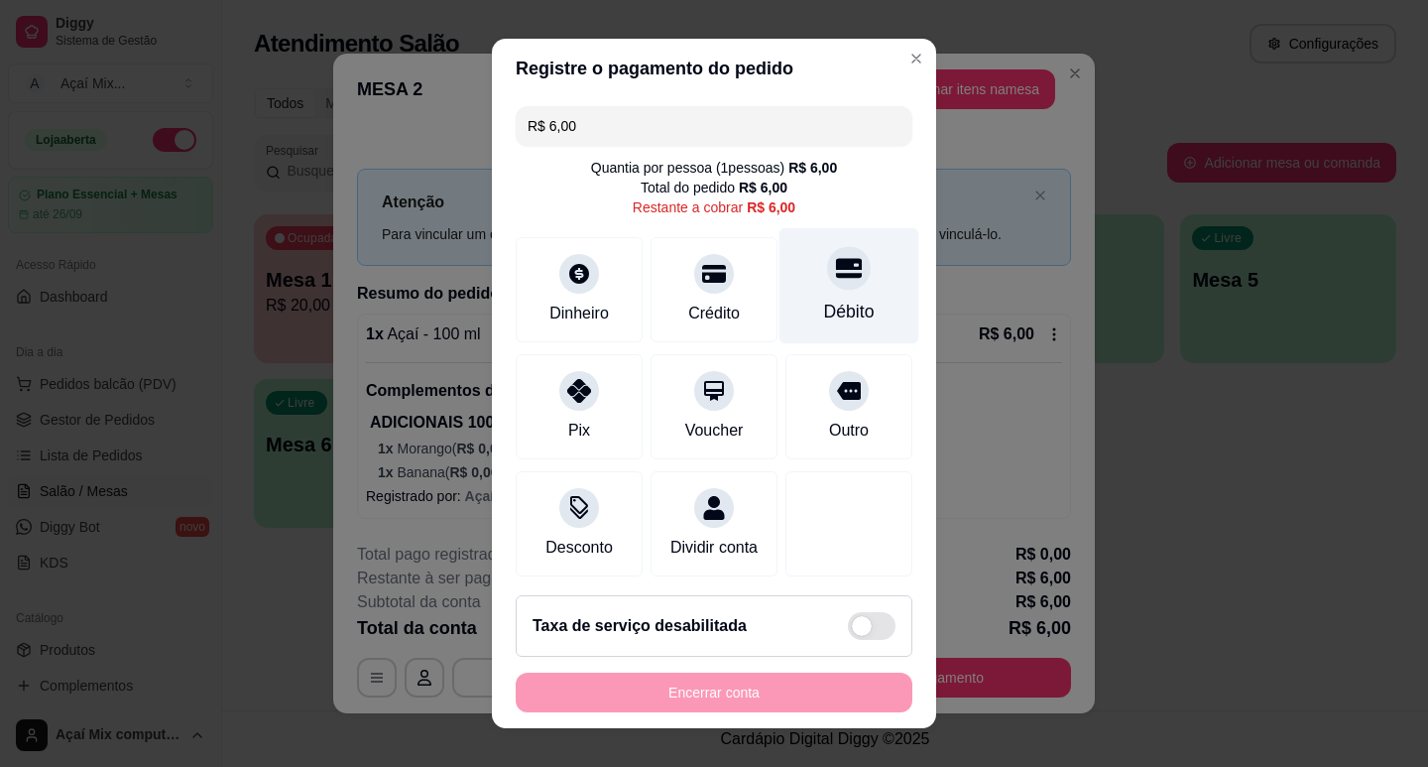
click at [827, 289] on div at bounding box center [849, 268] width 44 height 44
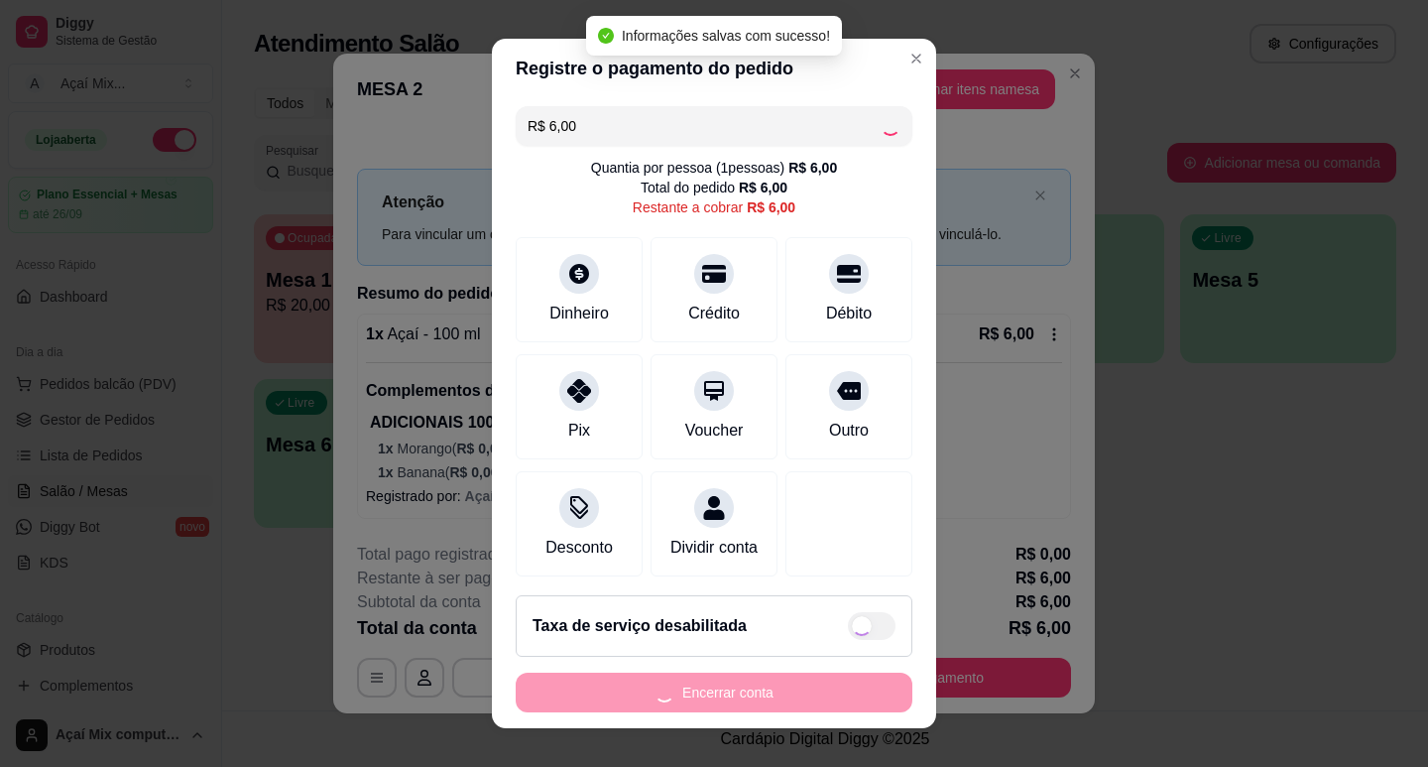
type input "R$ 0,00"
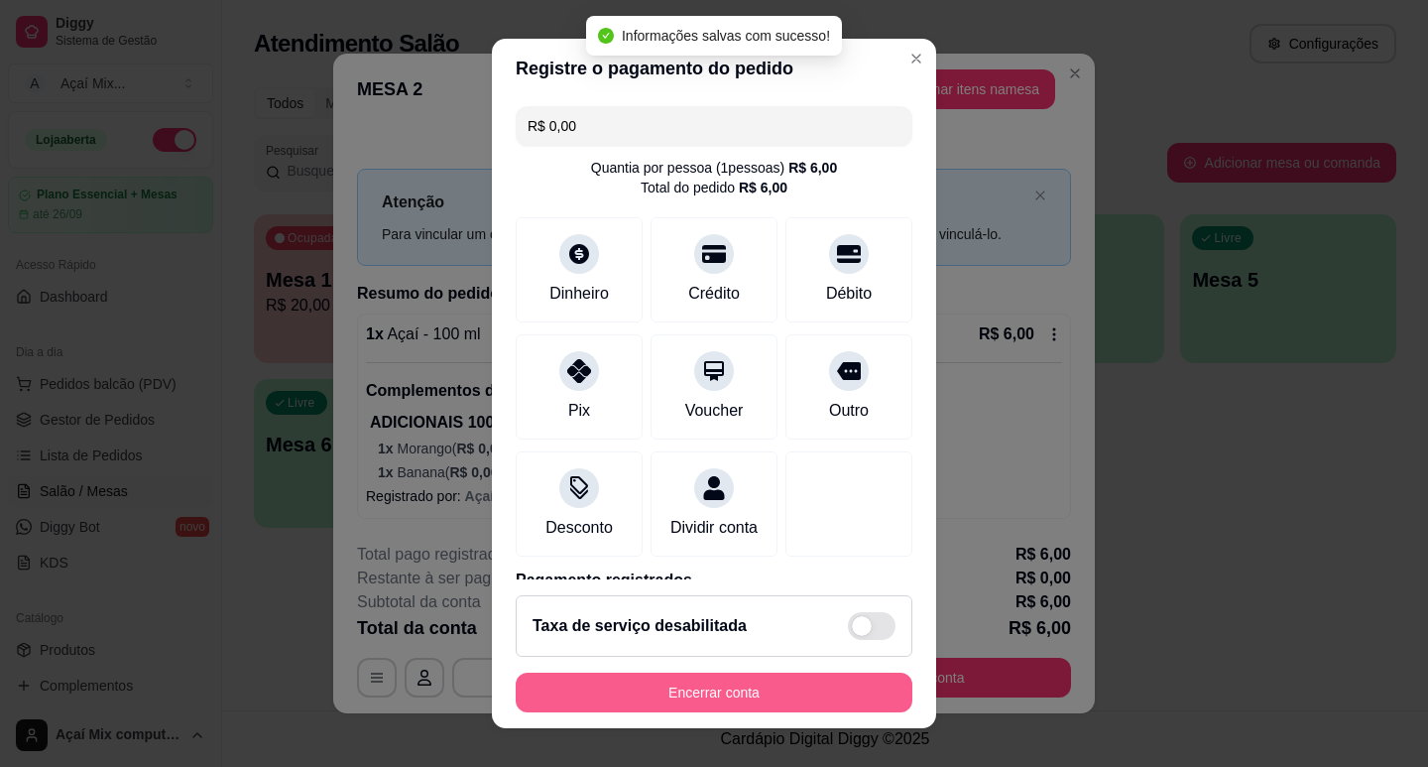
click at [779, 690] on button "Encerrar conta" at bounding box center [714, 692] width 397 height 40
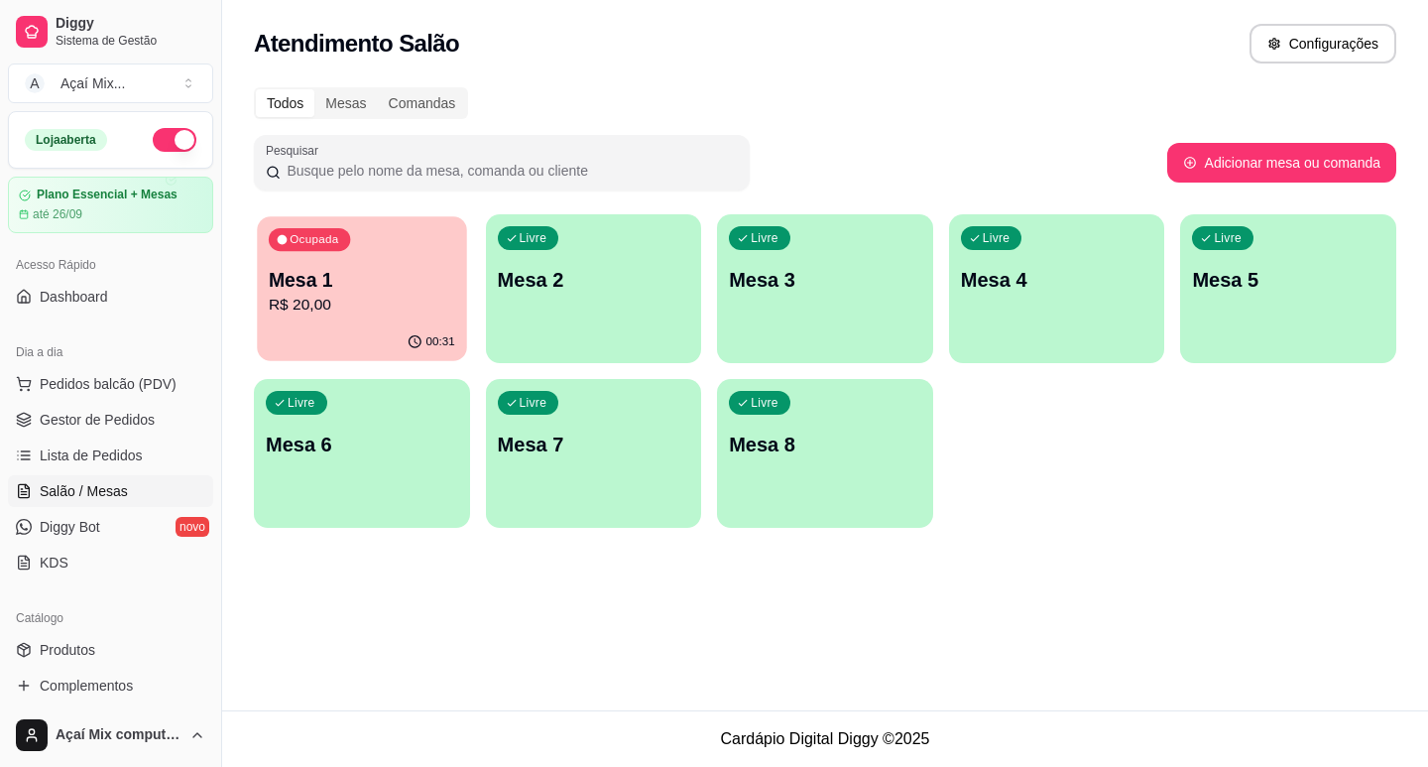
click at [415, 288] on p "Mesa 1" at bounding box center [362, 280] width 186 height 27
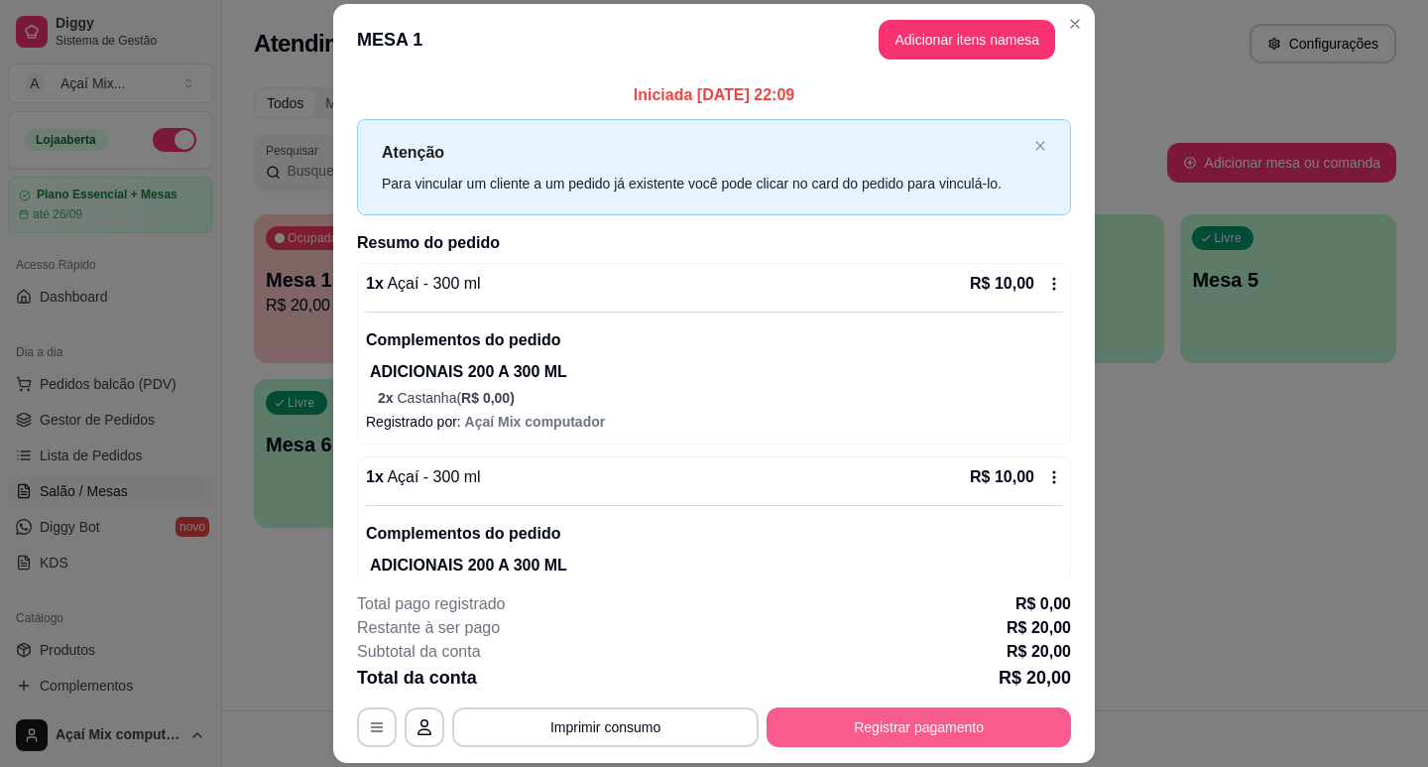
click at [903, 731] on button "Registrar pagamento" at bounding box center [919, 727] width 304 height 40
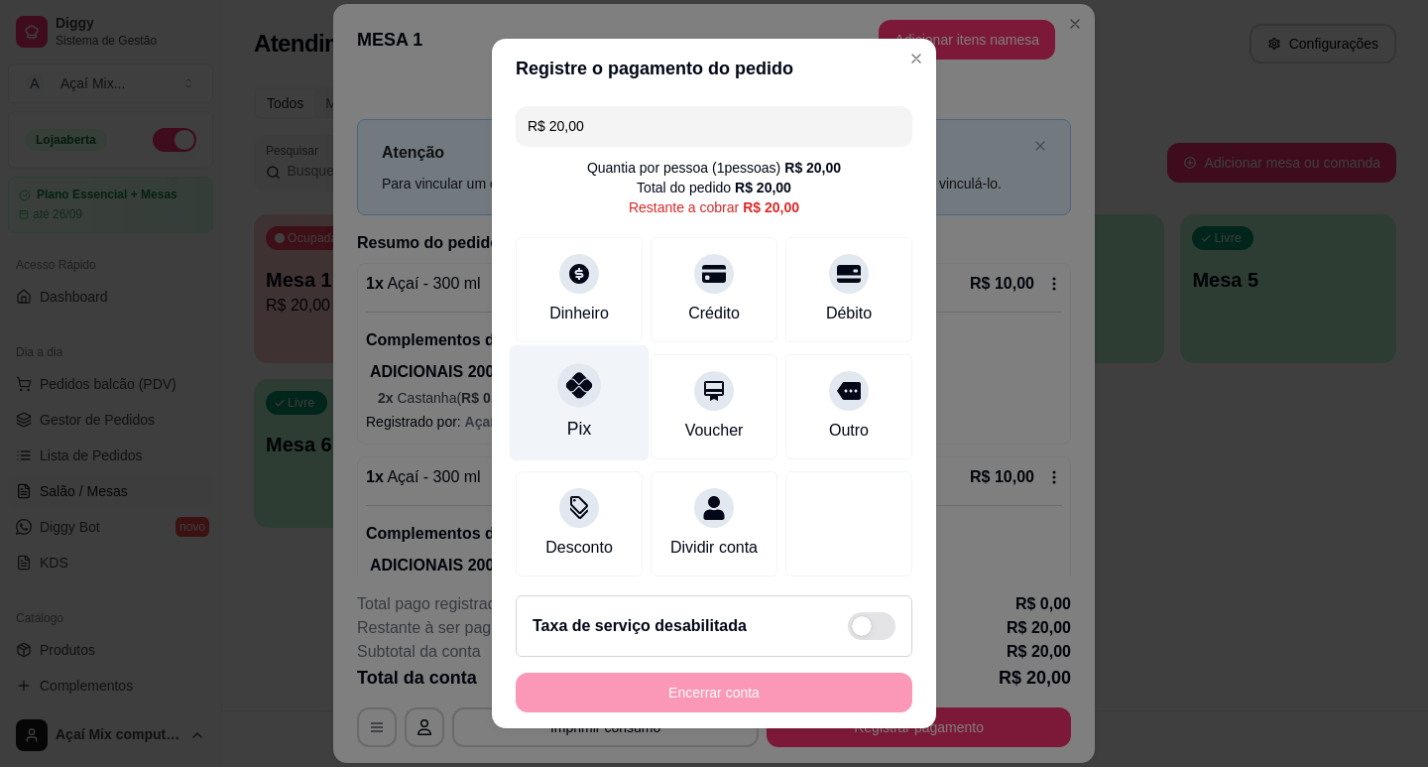
click at [529, 436] on div "Pix" at bounding box center [580, 402] width 140 height 116
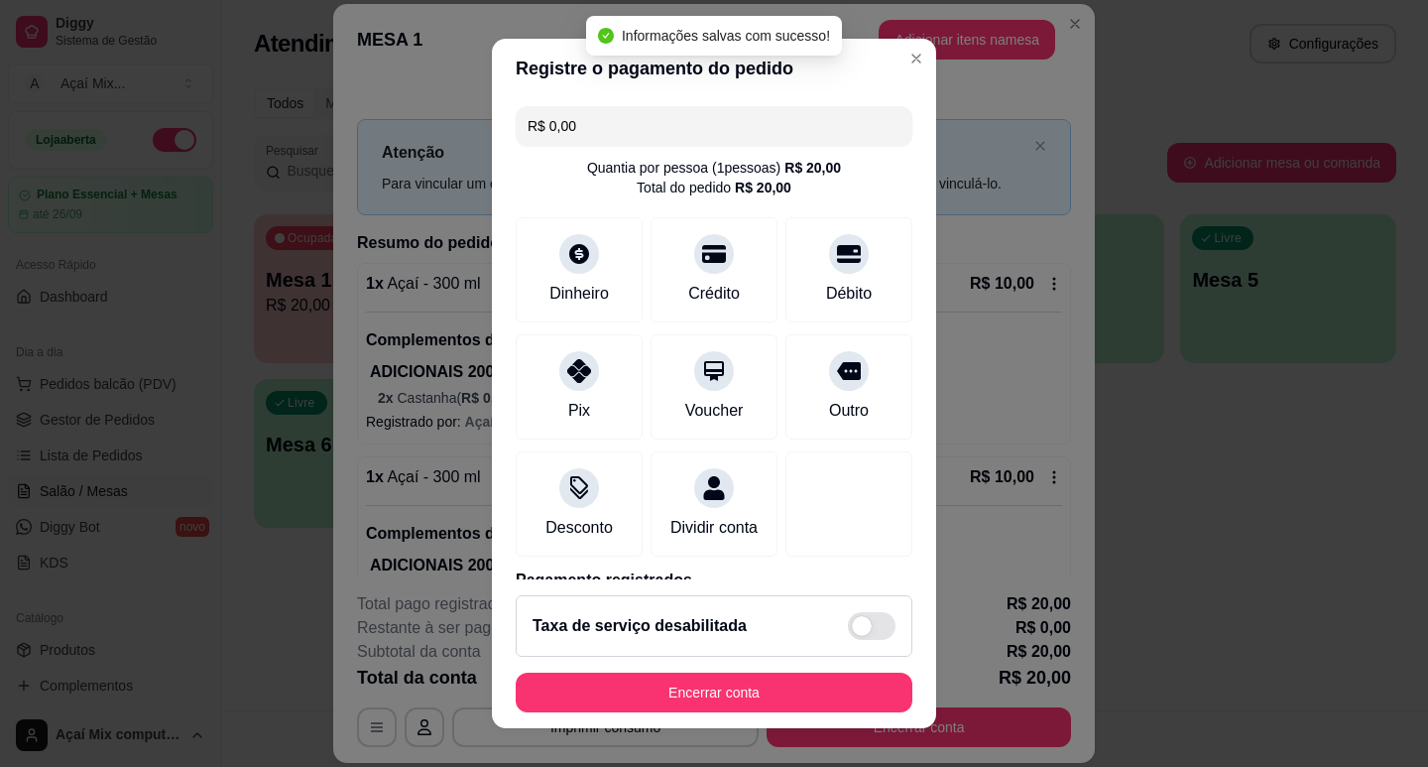
type input "R$ 0,00"
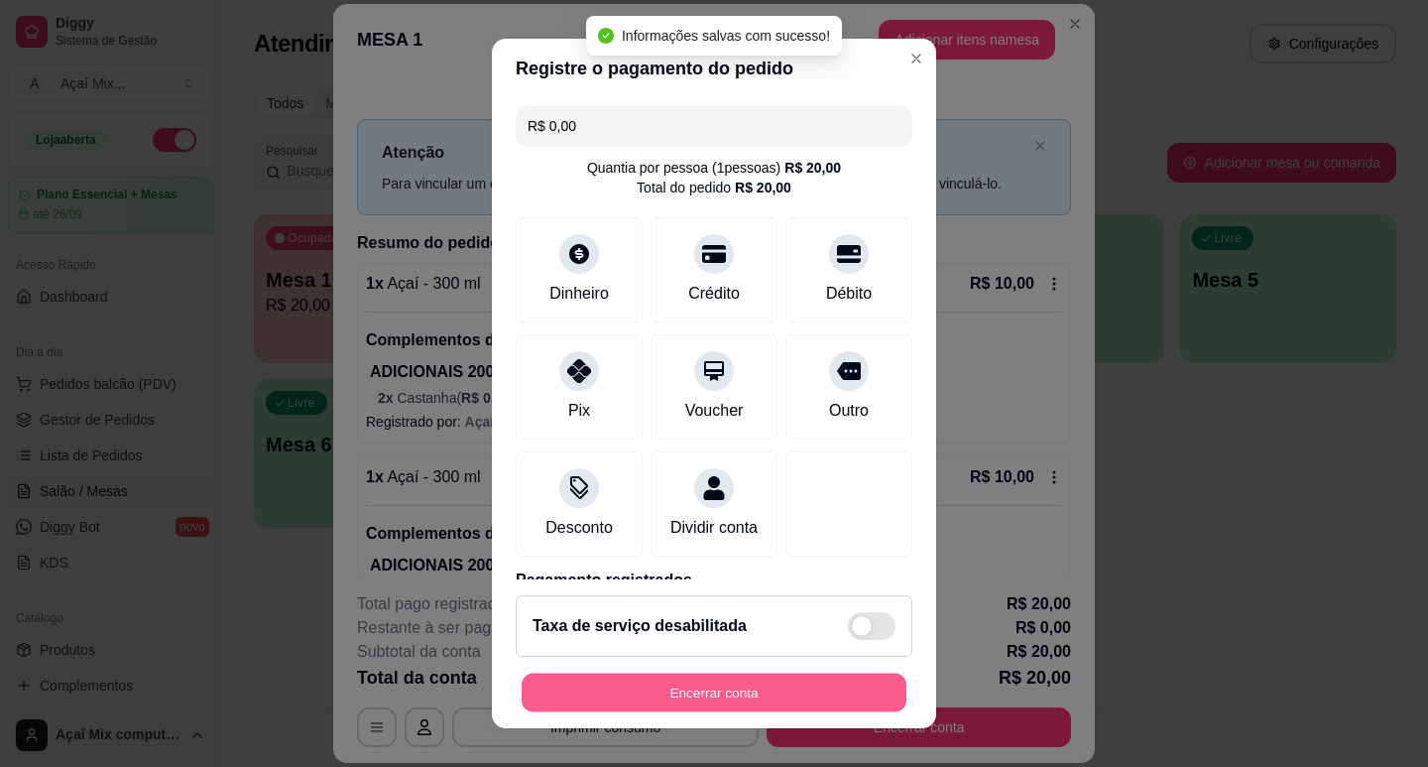
click at [674, 678] on button "Encerrar conta" at bounding box center [714, 692] width 385 height 39
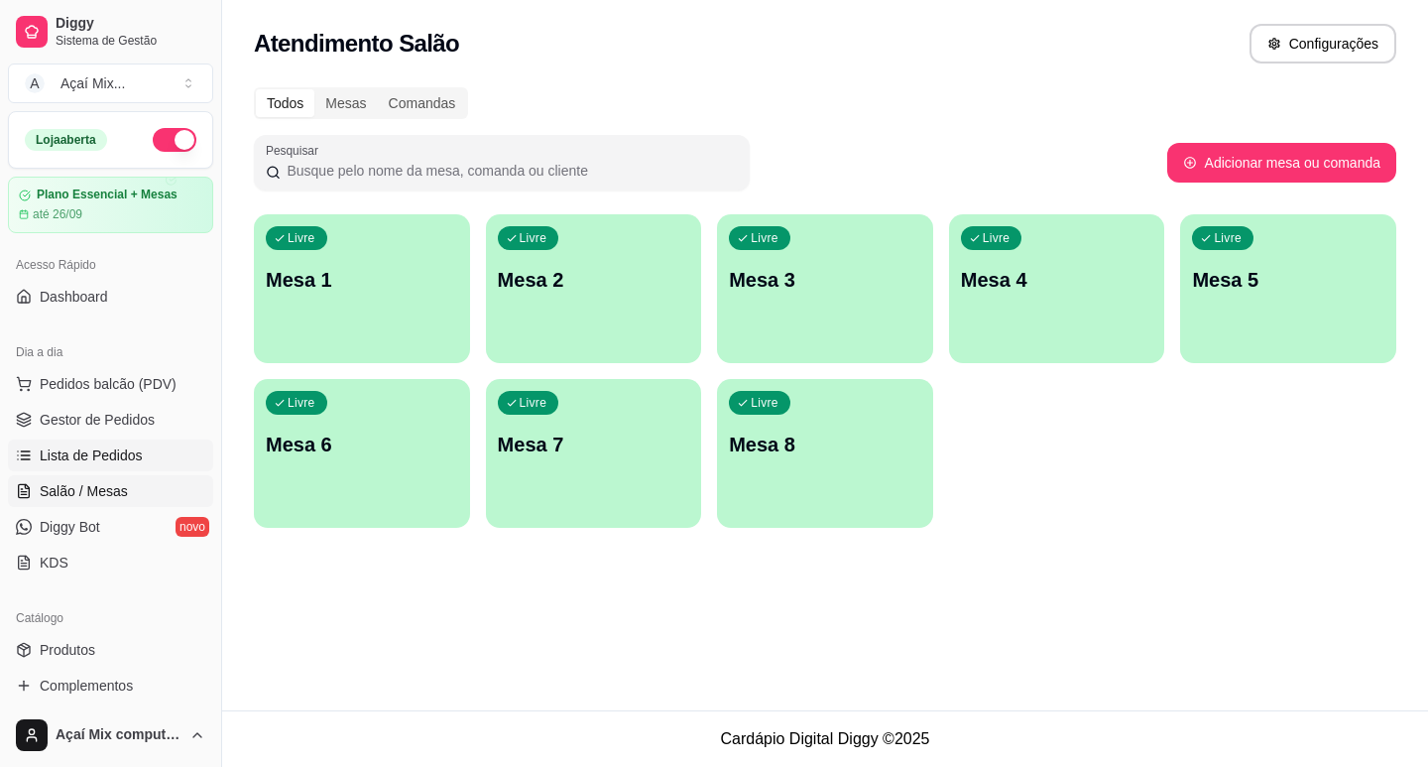
click at [116, 439] on link "Lista de Pedidos" at bounding box center [110, 455] width 205 height 32
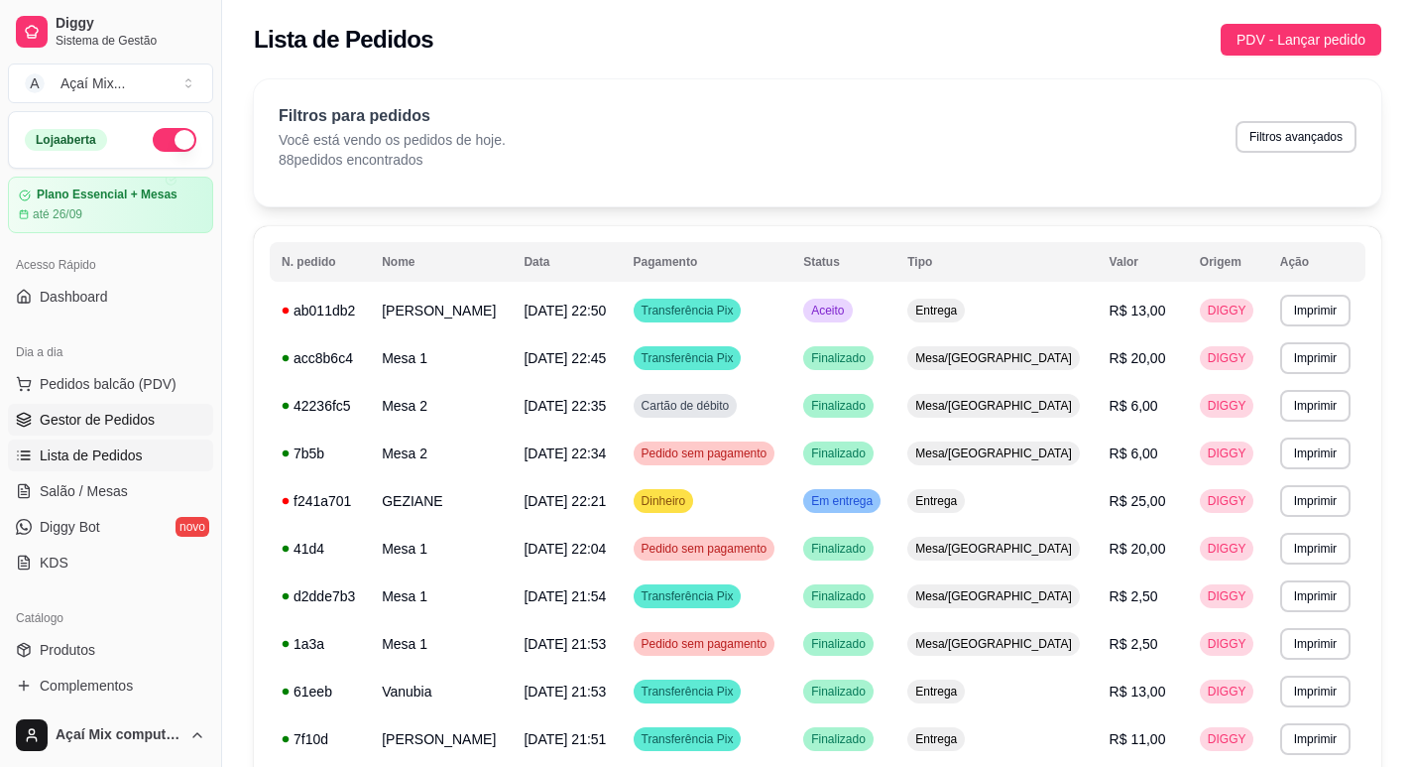
click at [185, 417] on link "Gestor de Pedidos" at bounding box center [110, 420] width 205 height 32
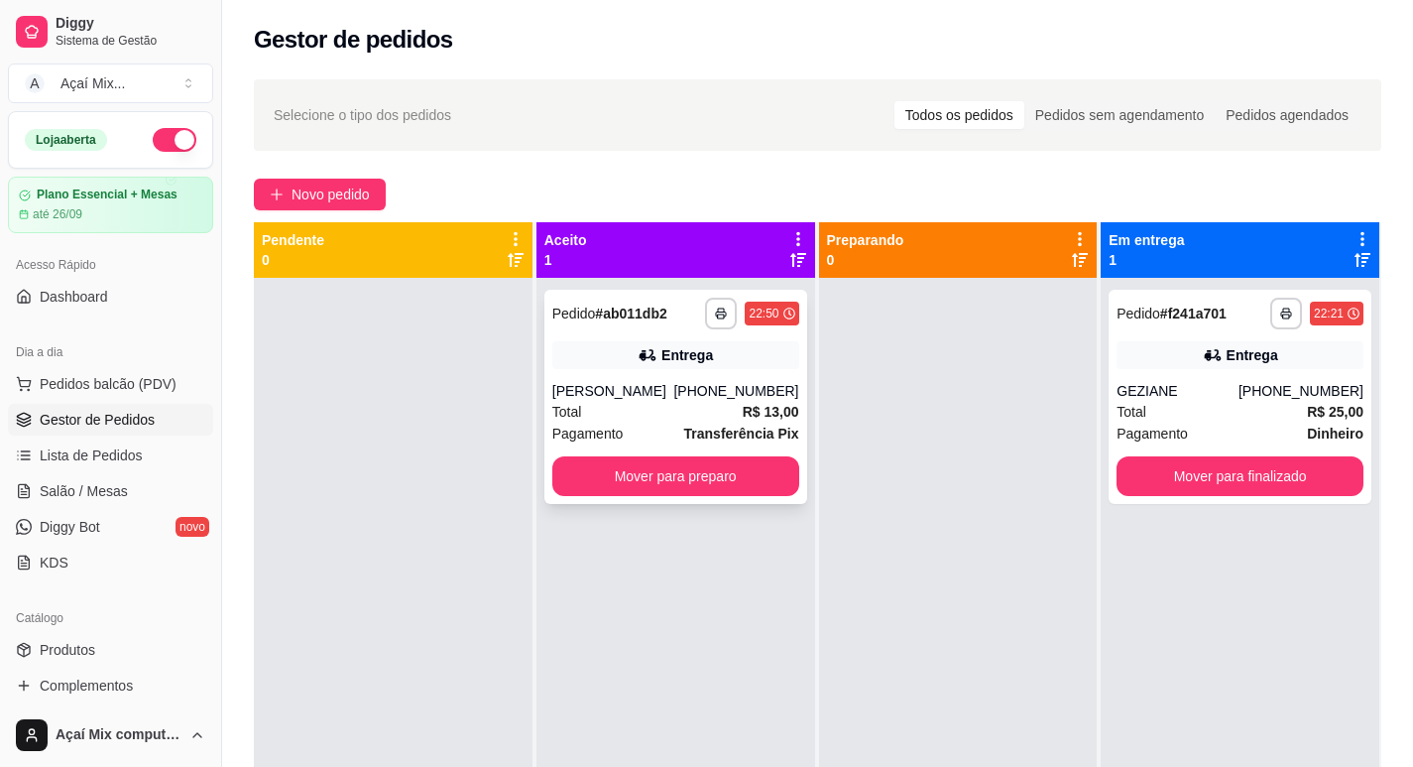
click at [650, 394] on div "Ruth" at bounding box center [613, 391] width 122 height 20
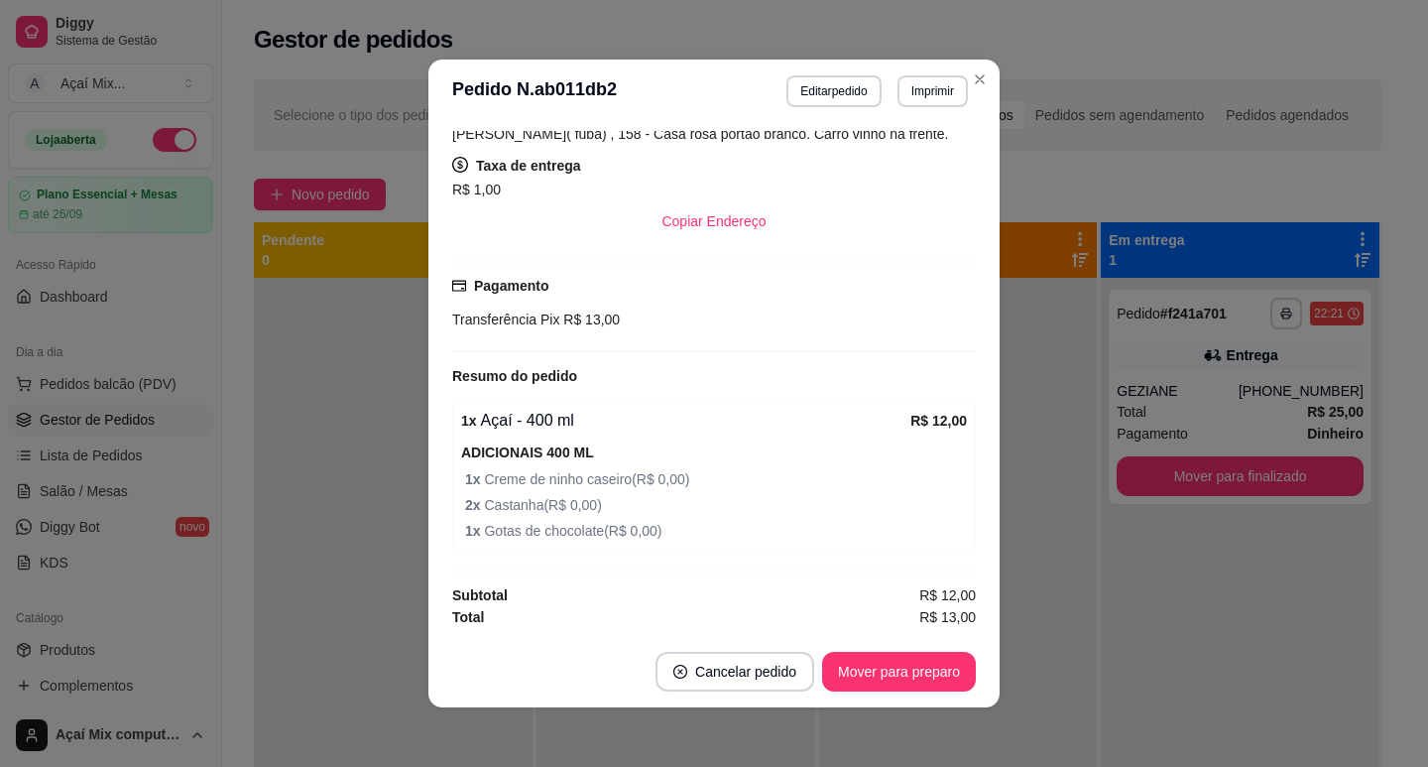
scroll to position [407, 0]
click at [846, 81] on button "Editar pedido" at bounding box center [833, 91] width 94 height 32
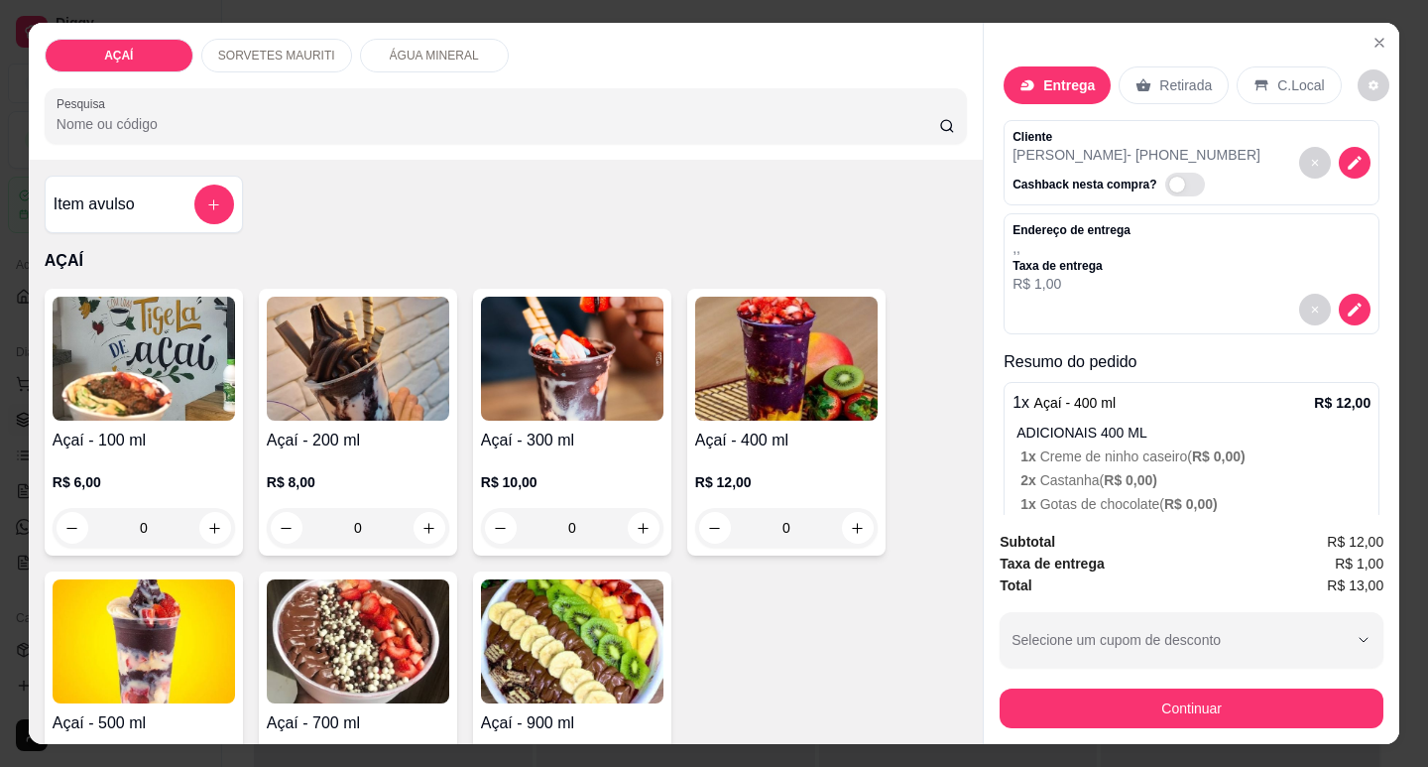
click at [287, 51] on p "SORVETES MAURITI" at bounding box center [276, 56] width 117 height 16
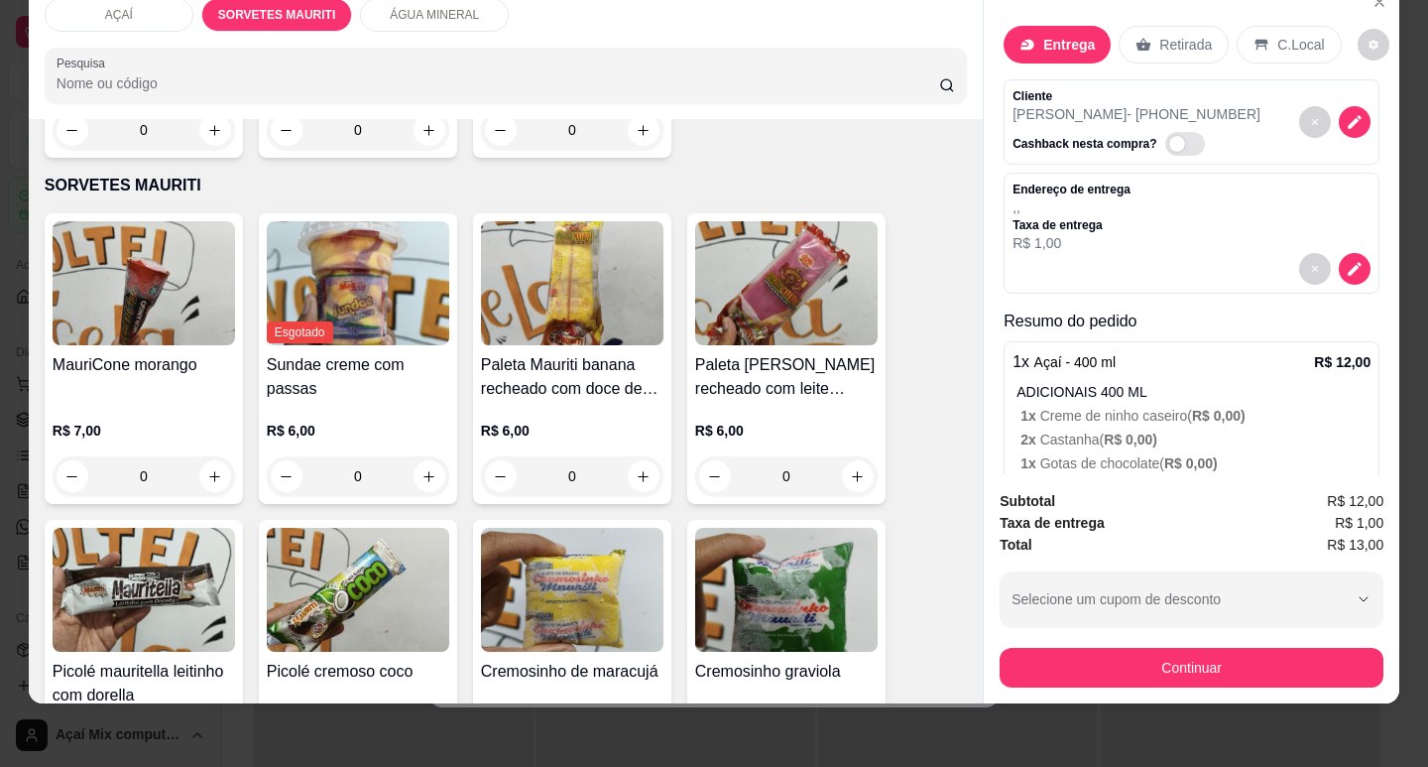
scroll to position [683, 0]
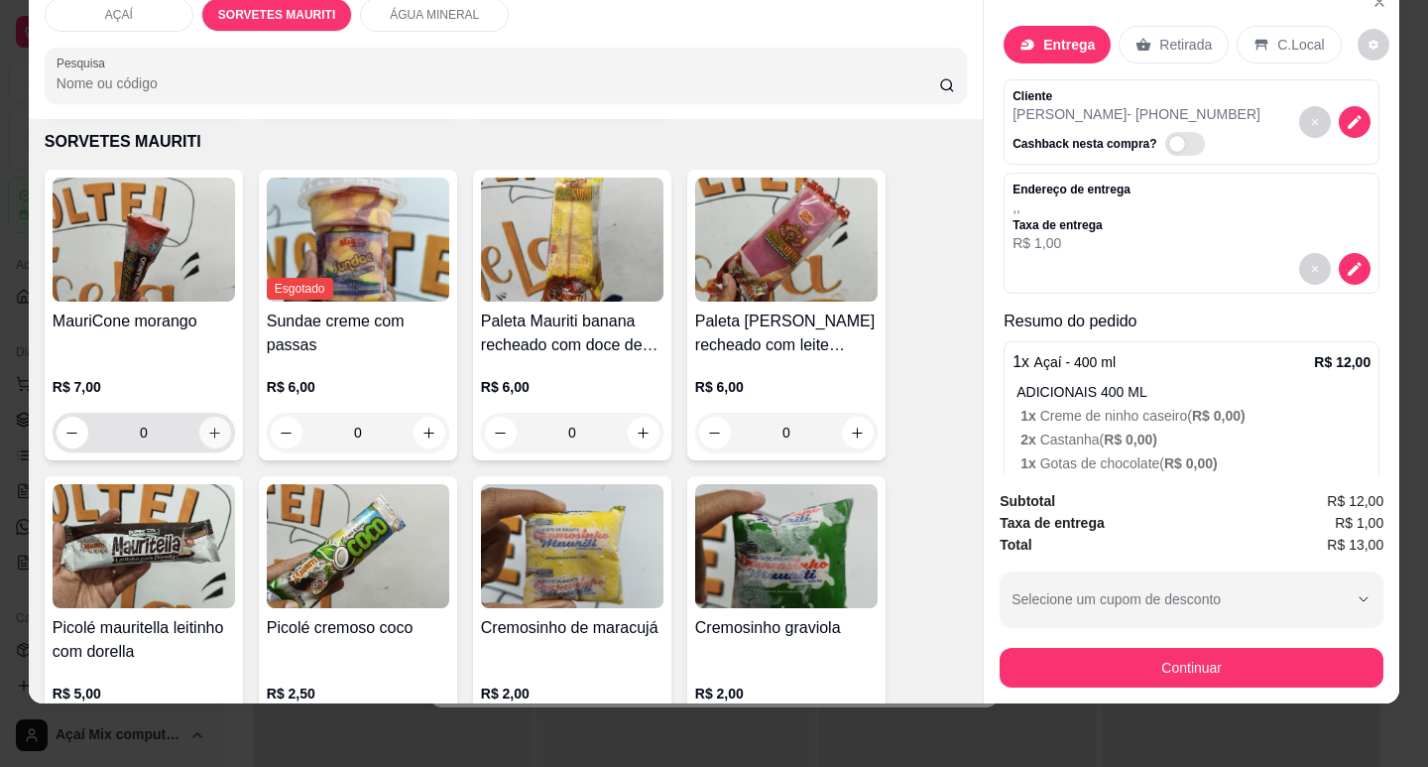
click at [212, 425] on icon "increase-product-quantity" at bounding box center [214, 432] width 15 height 15
type input "1"
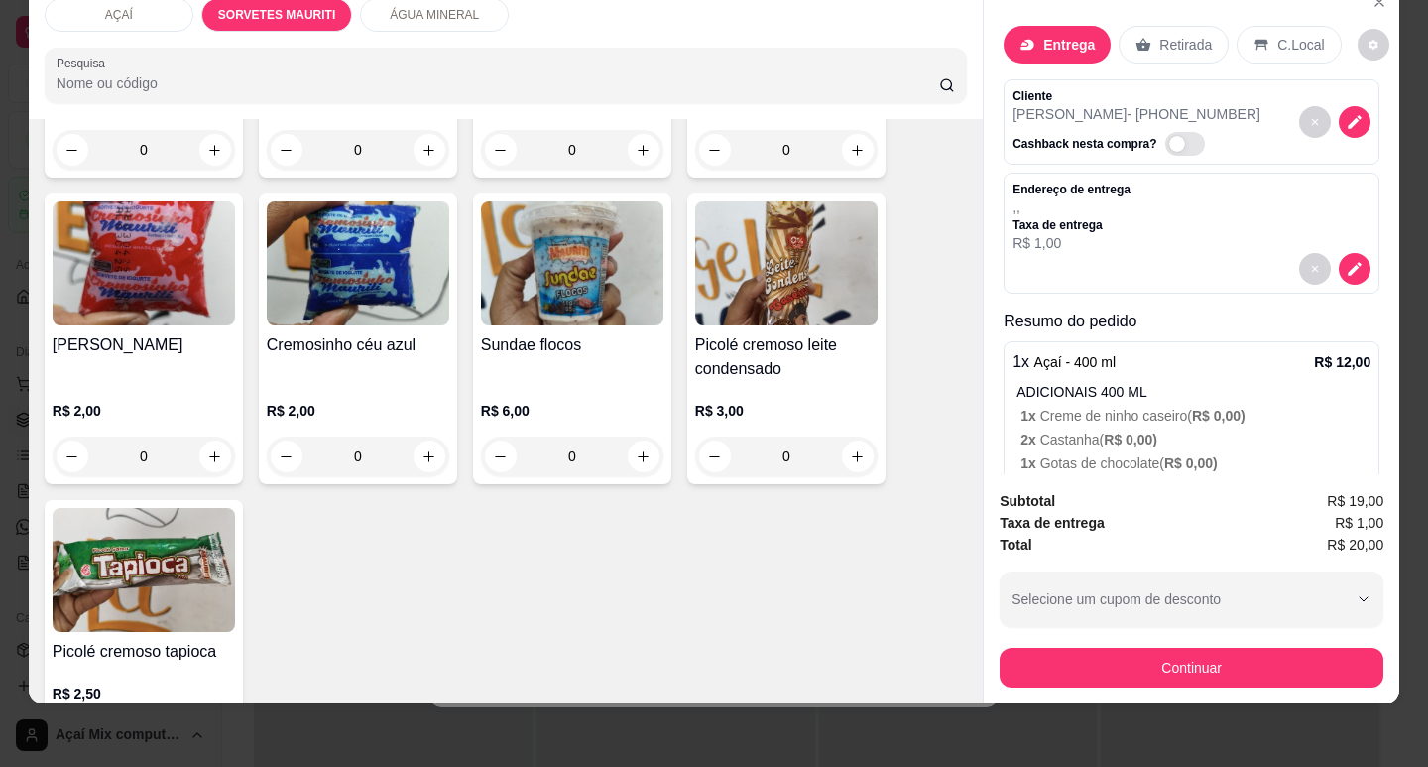
scroll to position [1278, 0]
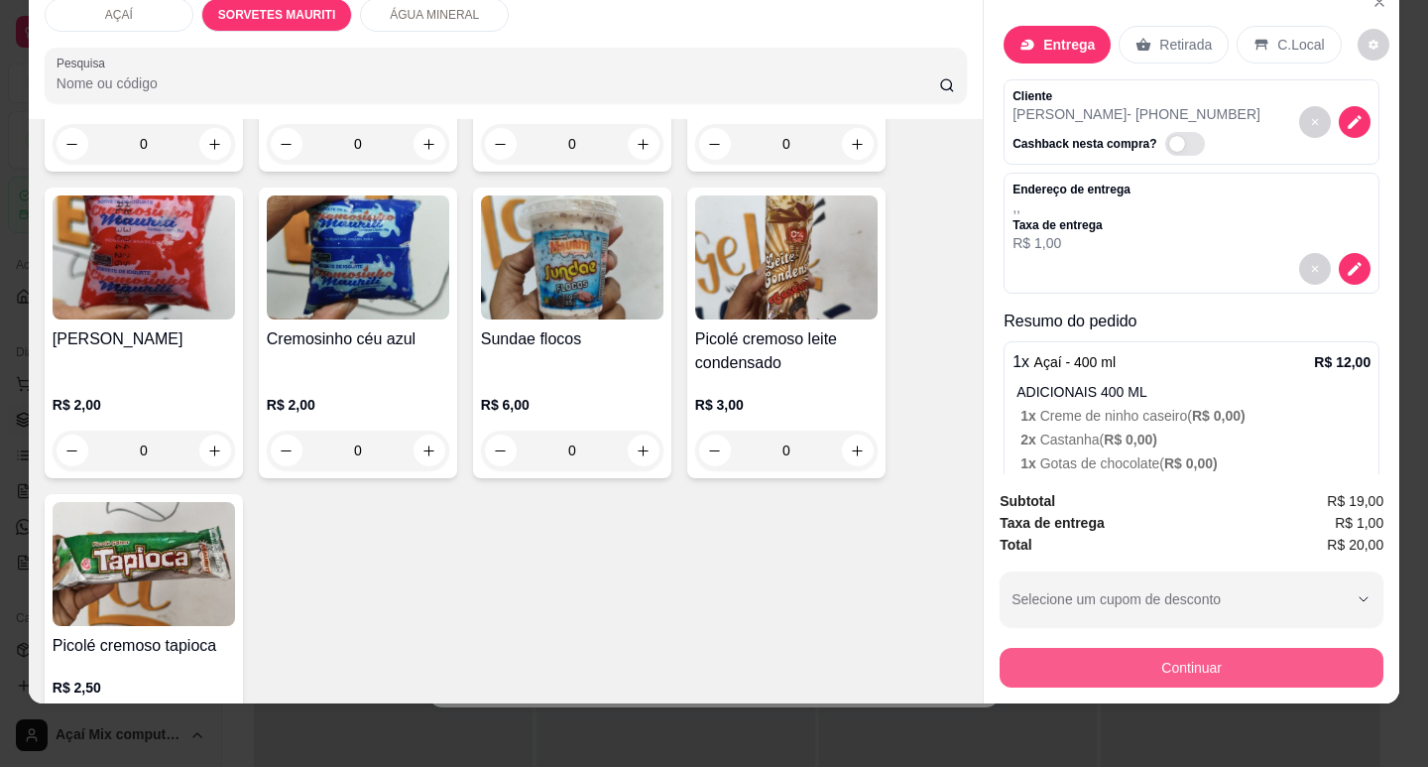
click at [1147, 665] on button "Continuar" at bounding box center [1192, 668] width 384 height 40
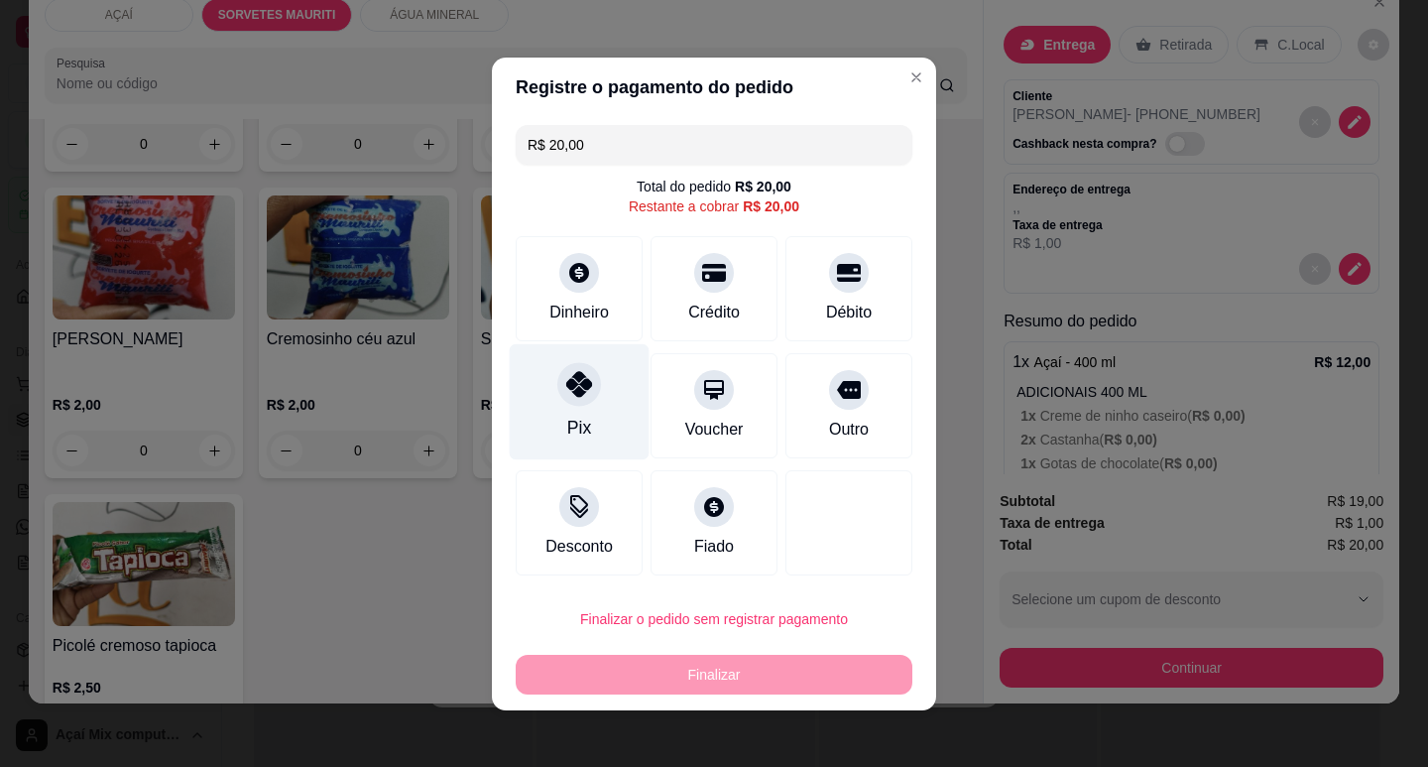
click at [586, 390] on div at bounding box center [579, 384] width 44 height 44
type input "R$ 0,00"
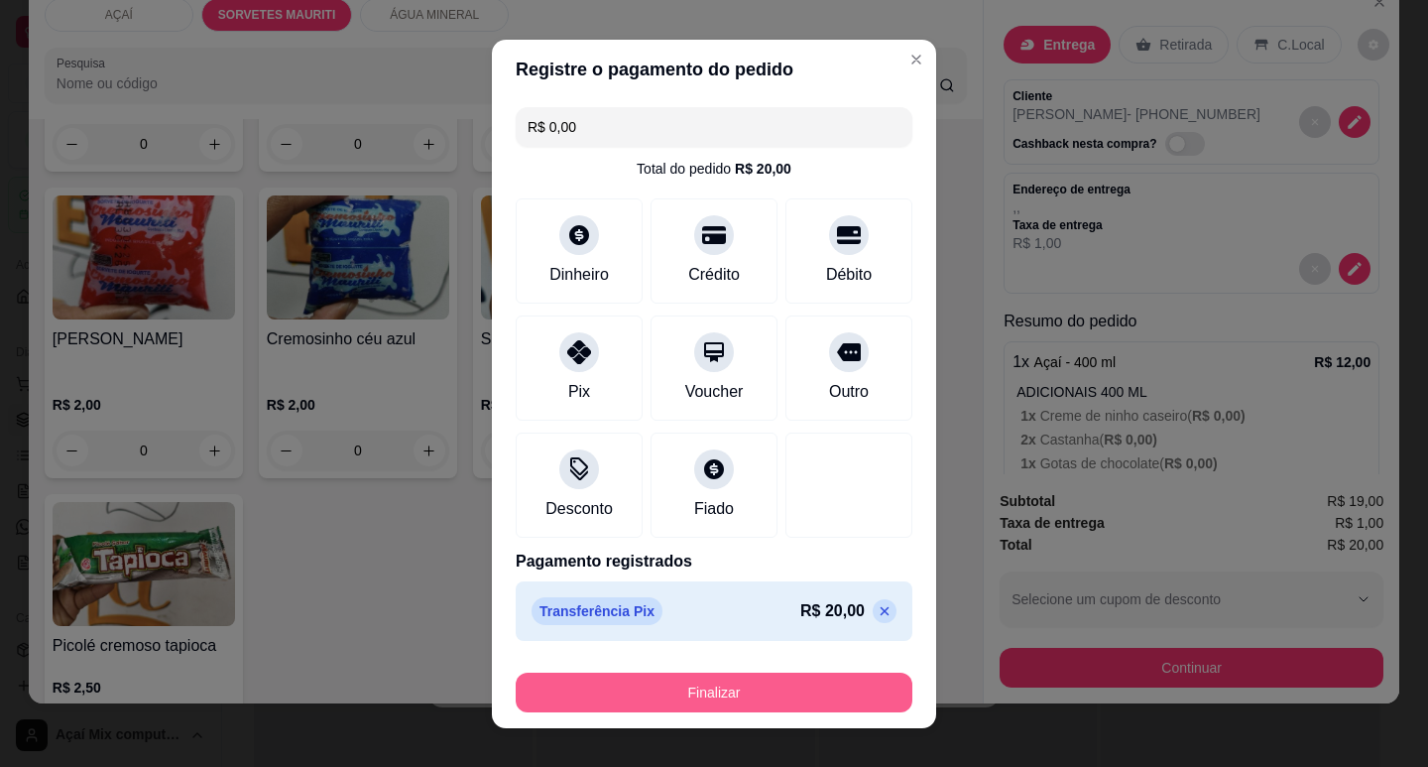
click at [698, 682] on button "Finalizar" at bounding box center [714, 692] width 397 height 40
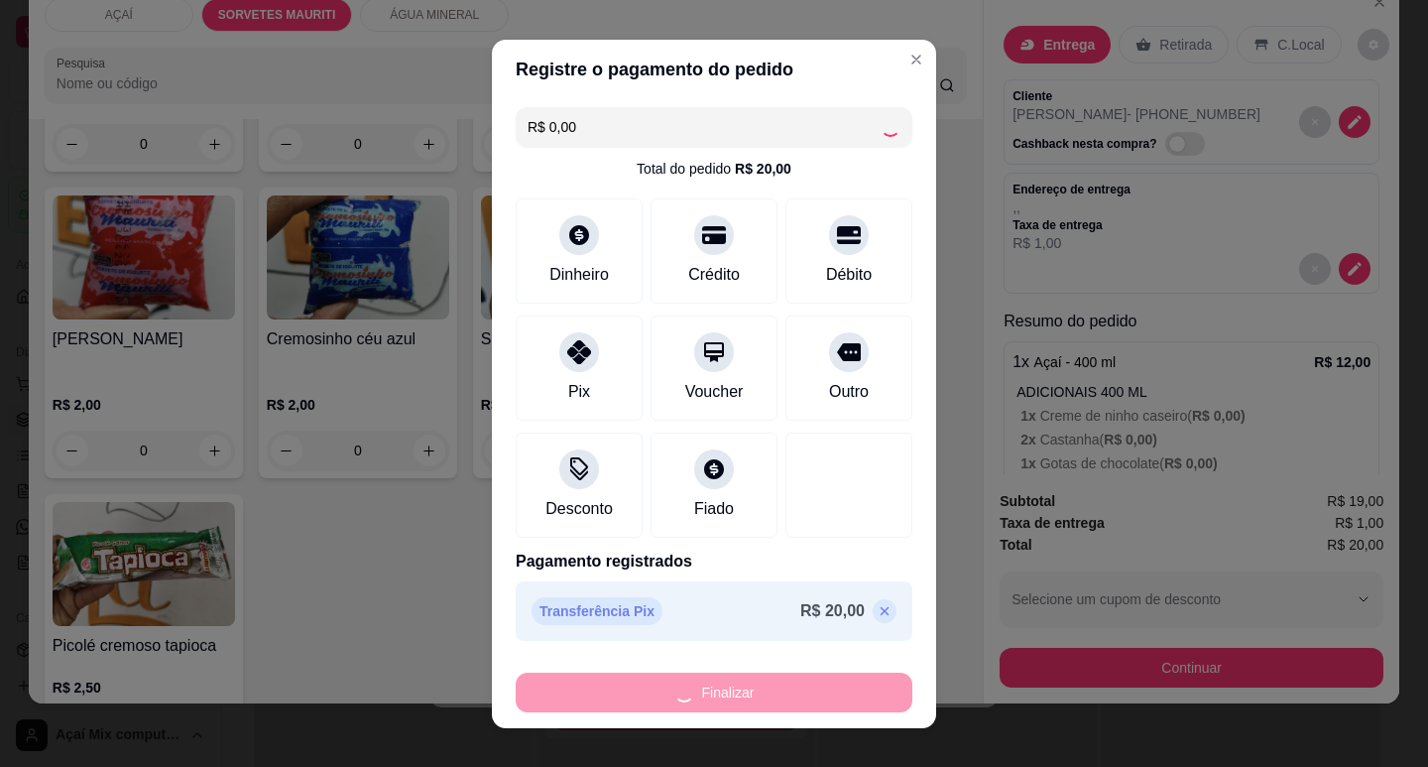
type input "0"
type input "-R$ 20,00"
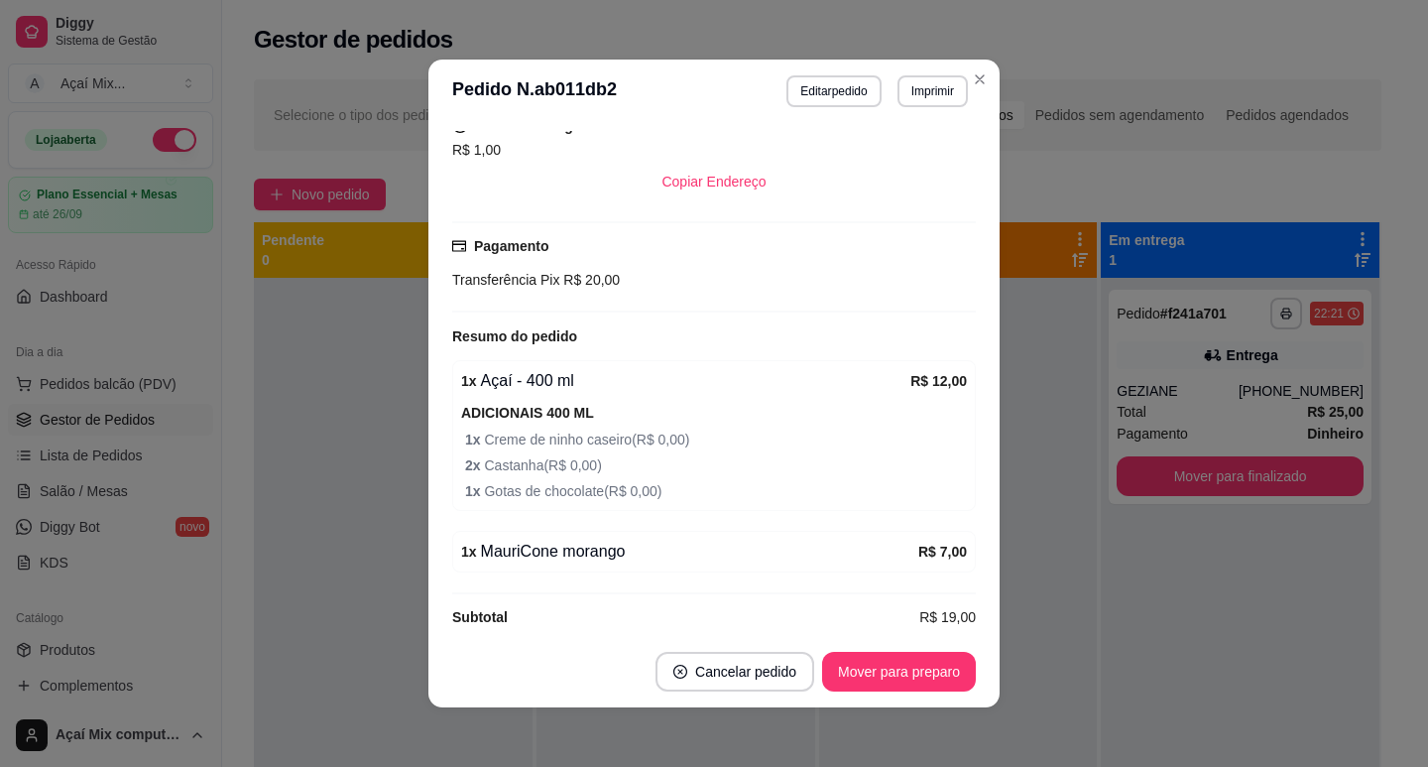
scroll to position [391, 0]
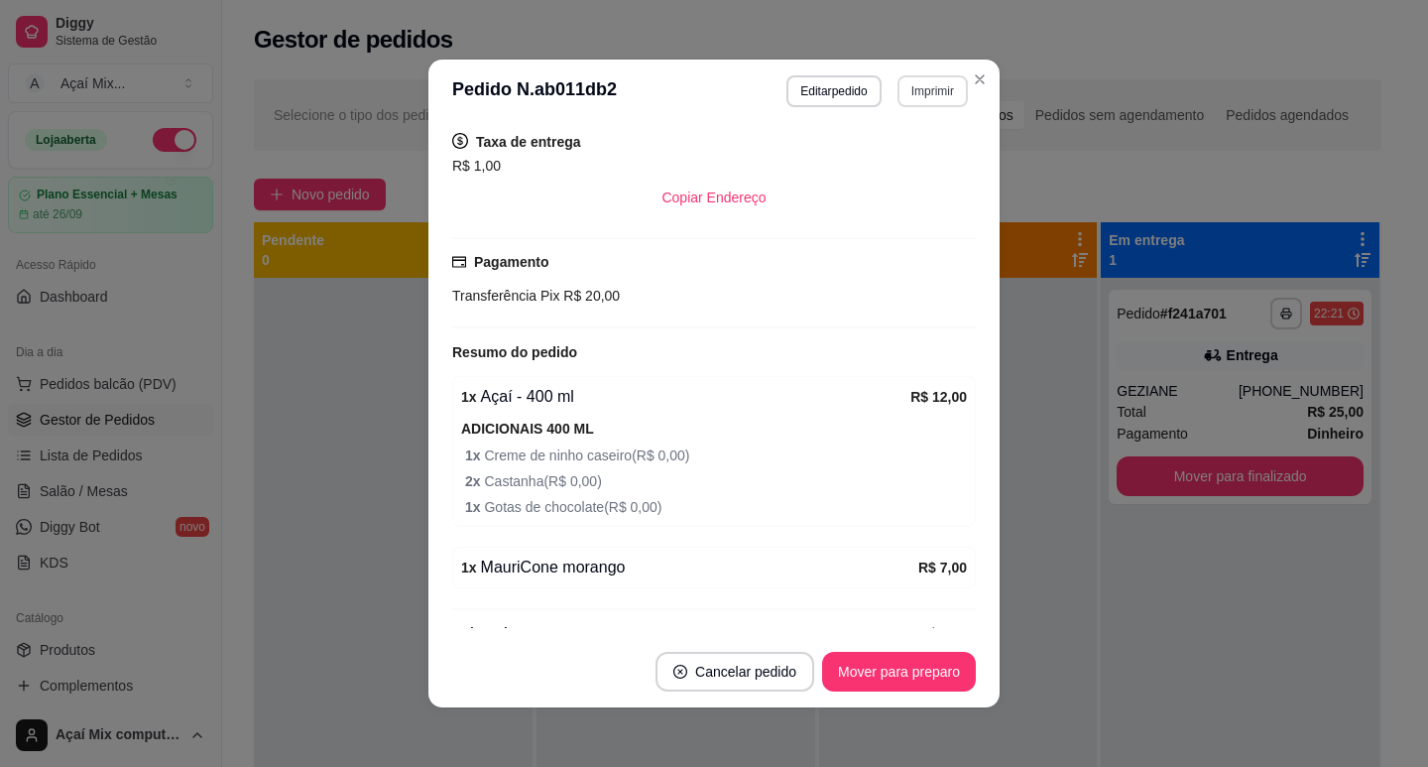
click at [913, 87] on button "Imprimir" at bounding box center [933, 91] width 70 height 32
click at [922, 155] on button "Impressora" at bounding box center [890, 161] width 144 height 32
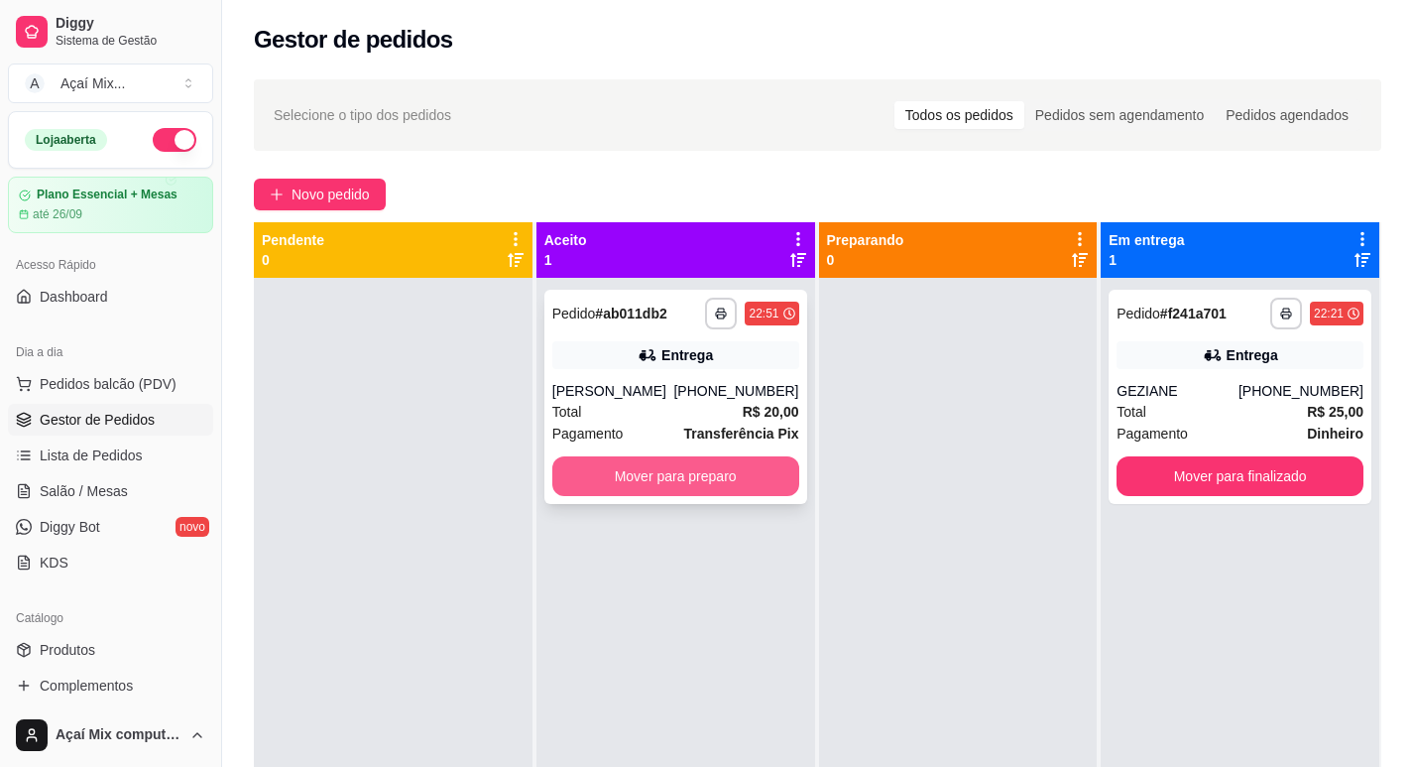
click at [674, 466] on button "Mover para preparo" at bounding box center [675, 476] width 247 height 40
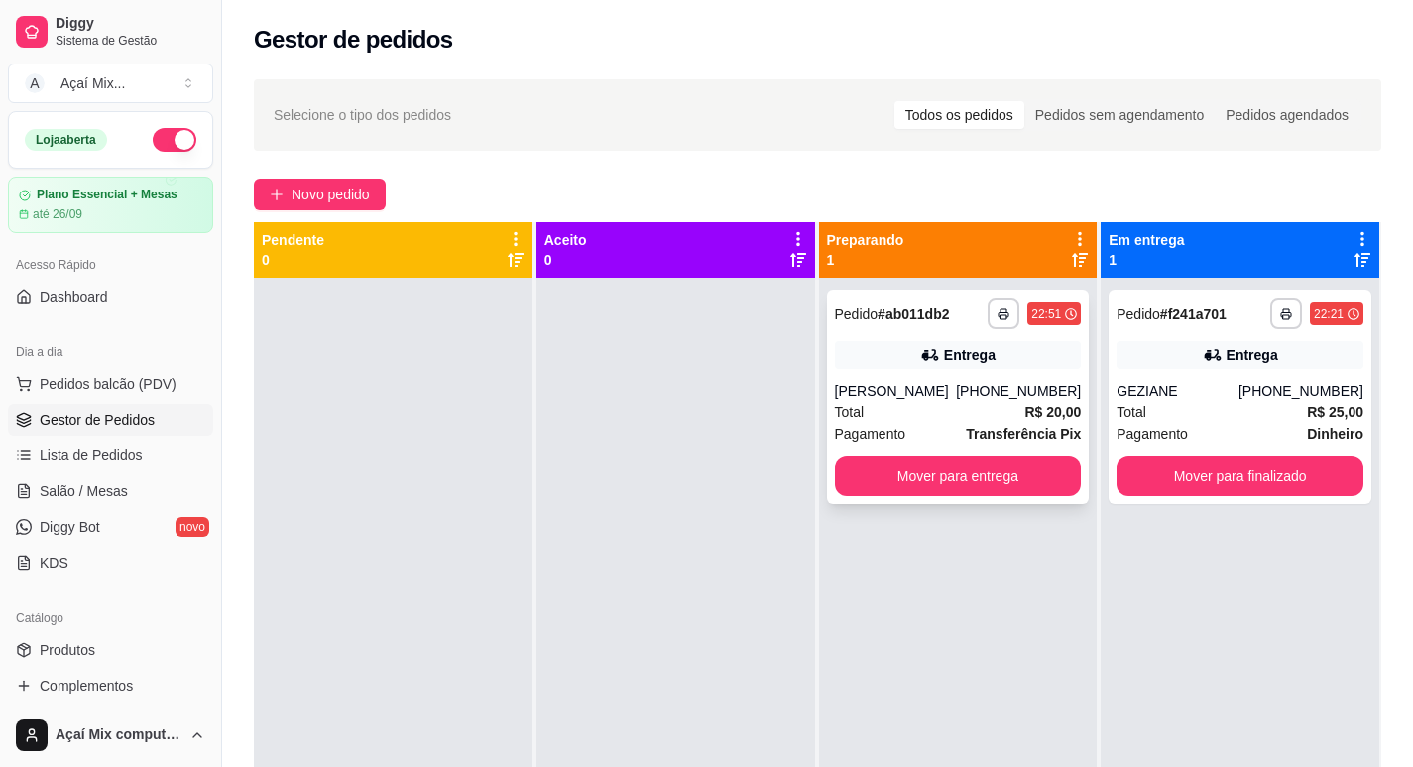
click at [933, 346] on div "Entrega" at bounding box center [958, 355] width 247 height 28
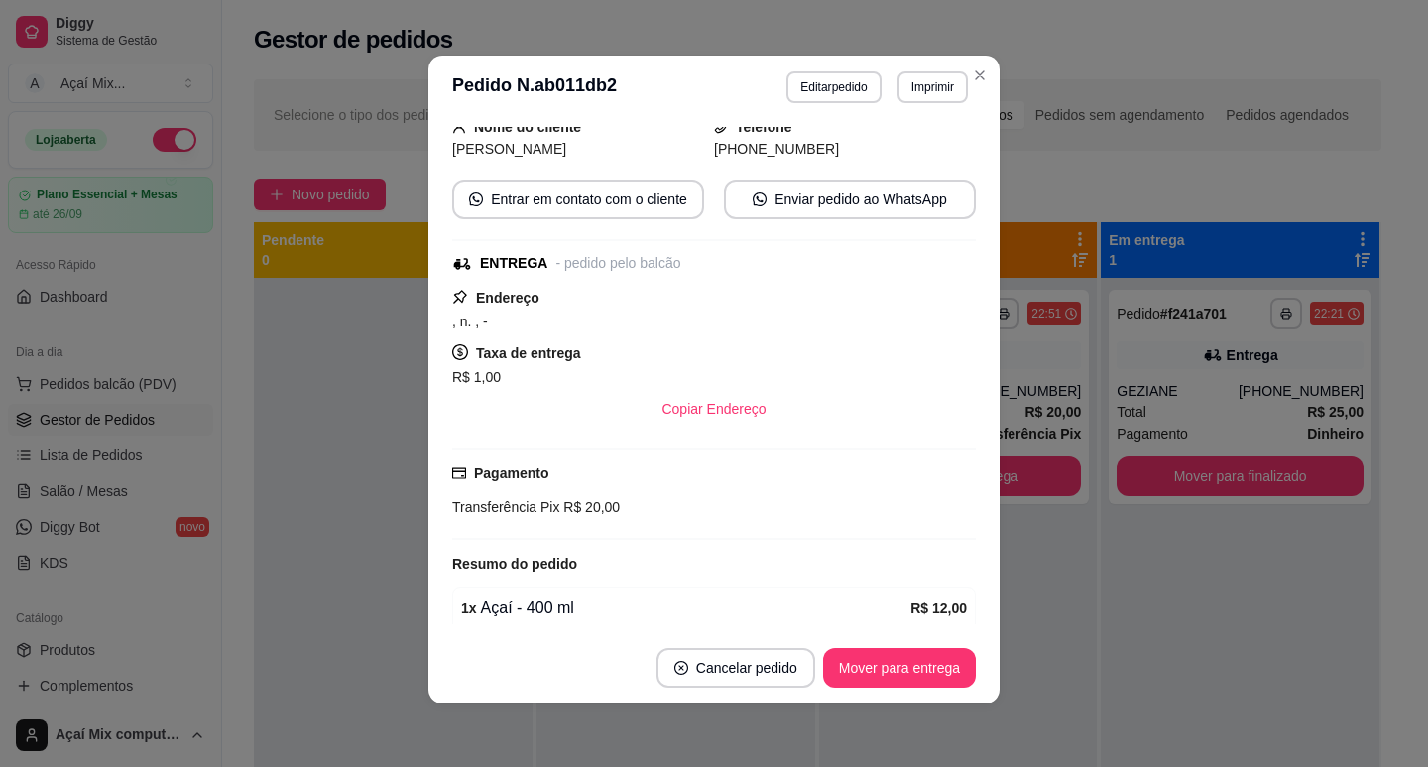
scroll to position [131, 0]
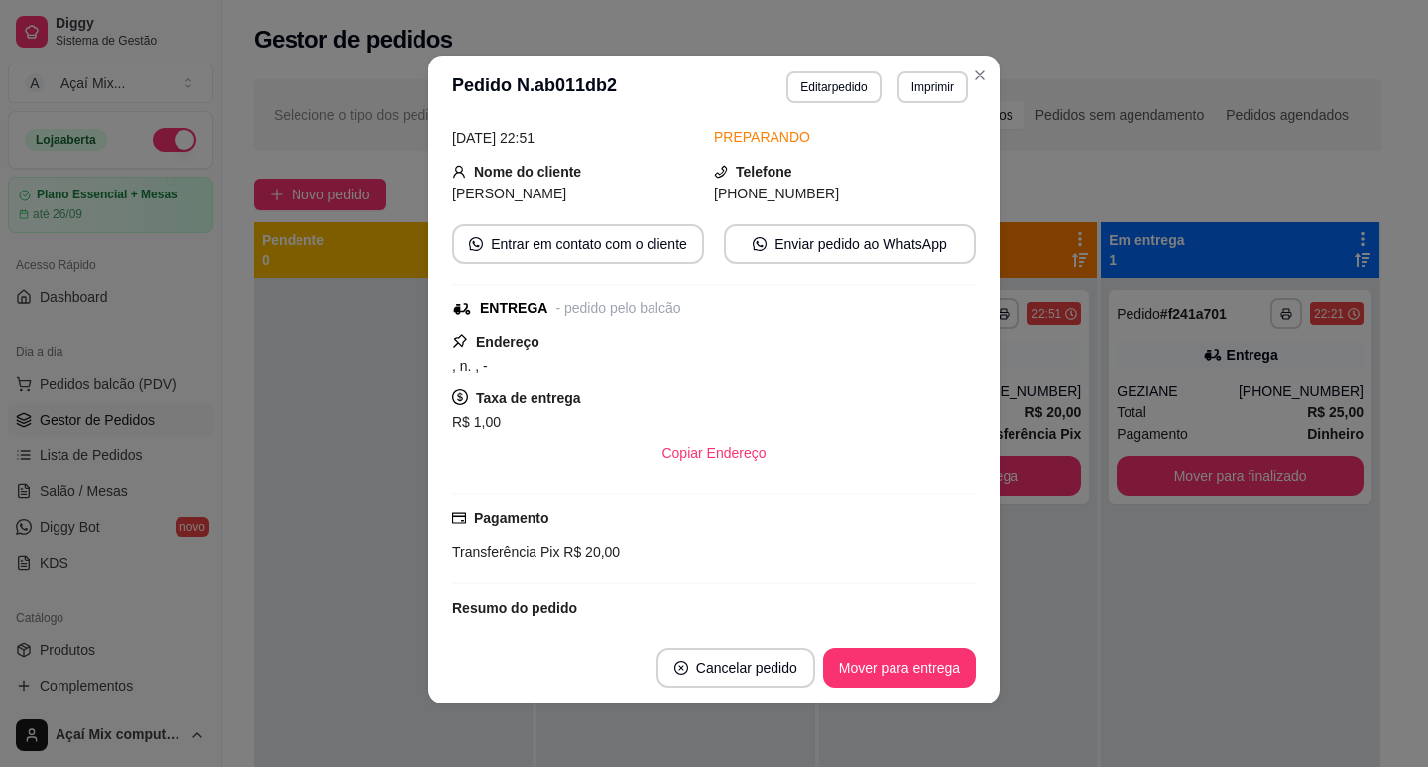
click at [468, 363] on span ", n. , -" at bounding box center [470, 366] width 36 height 16
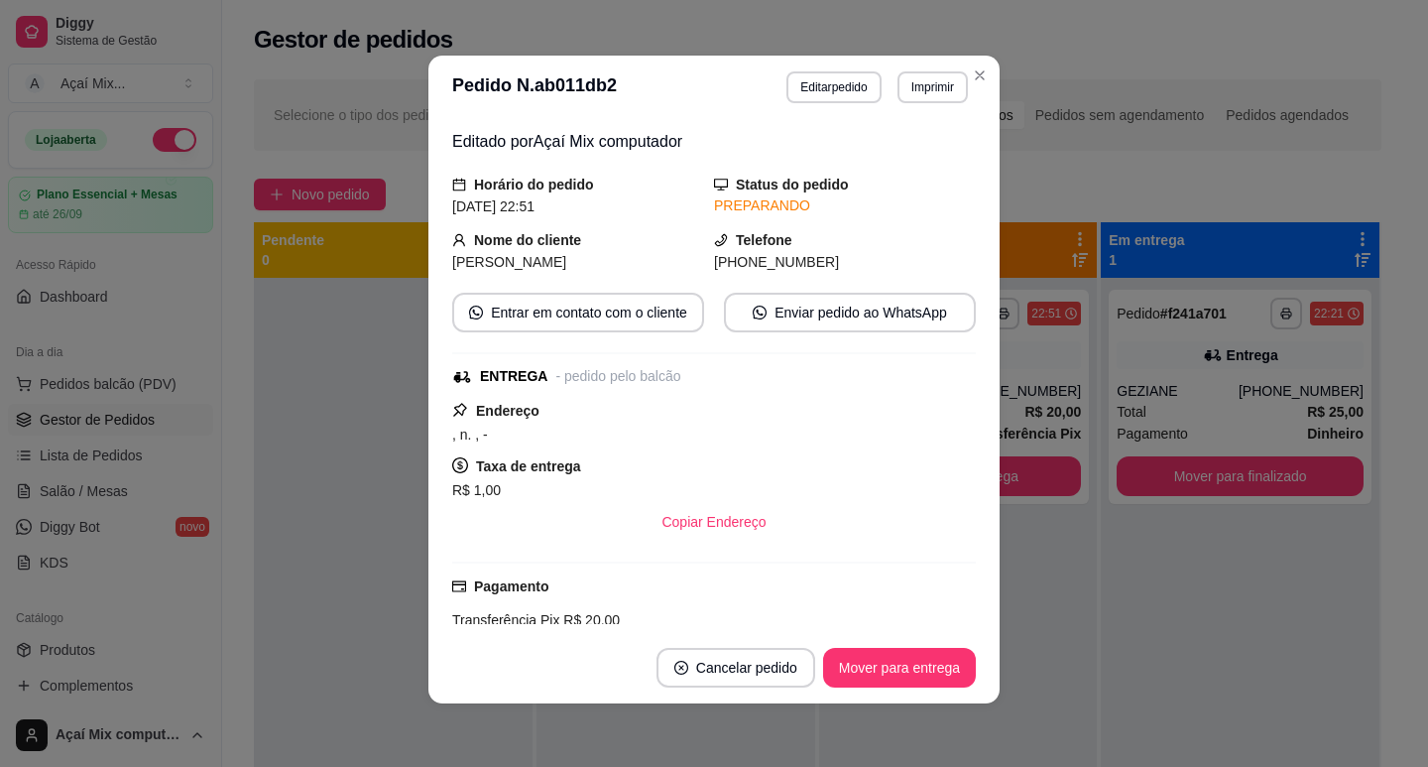
scroll to position [0, 0]
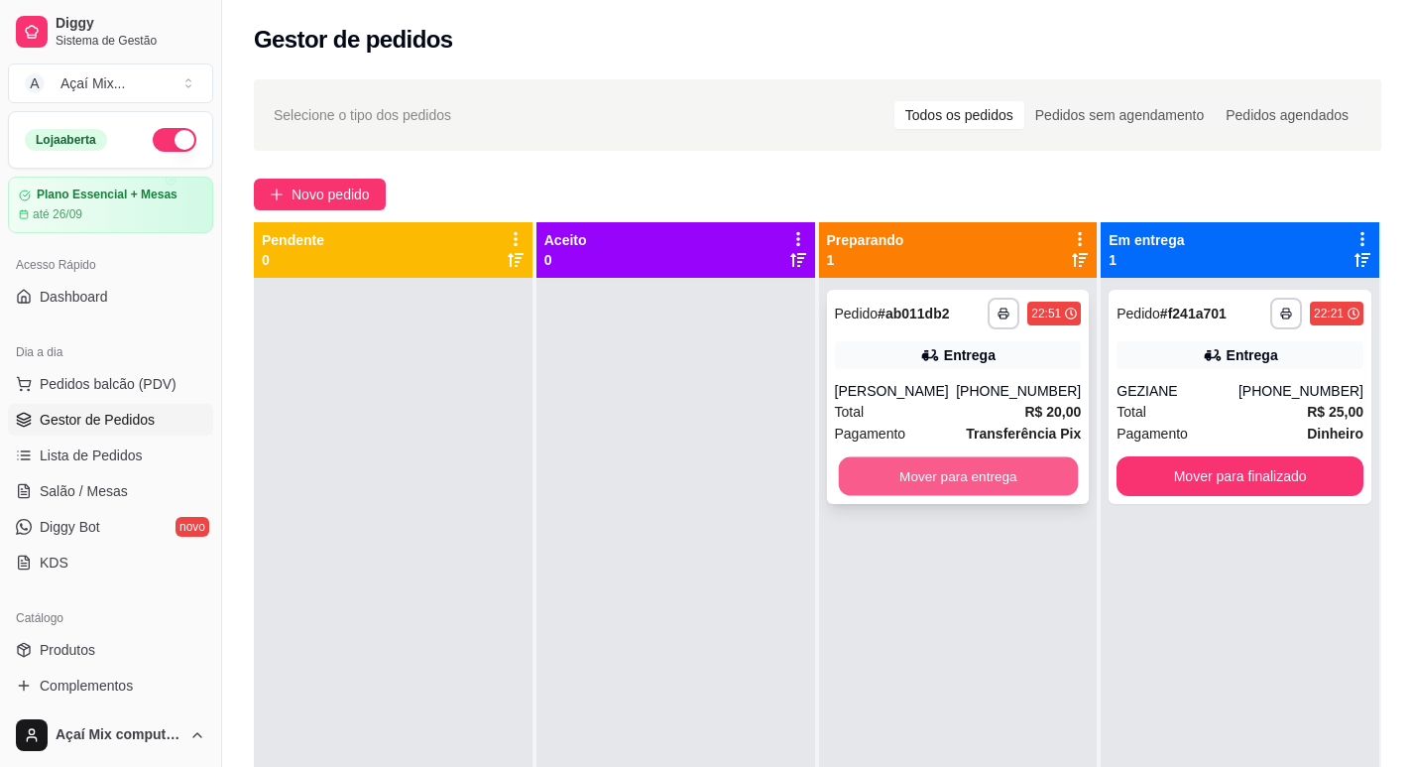
click at [977, 476] on button "Mover para entrega" at bounding box center [957, 476] width 239 height 39
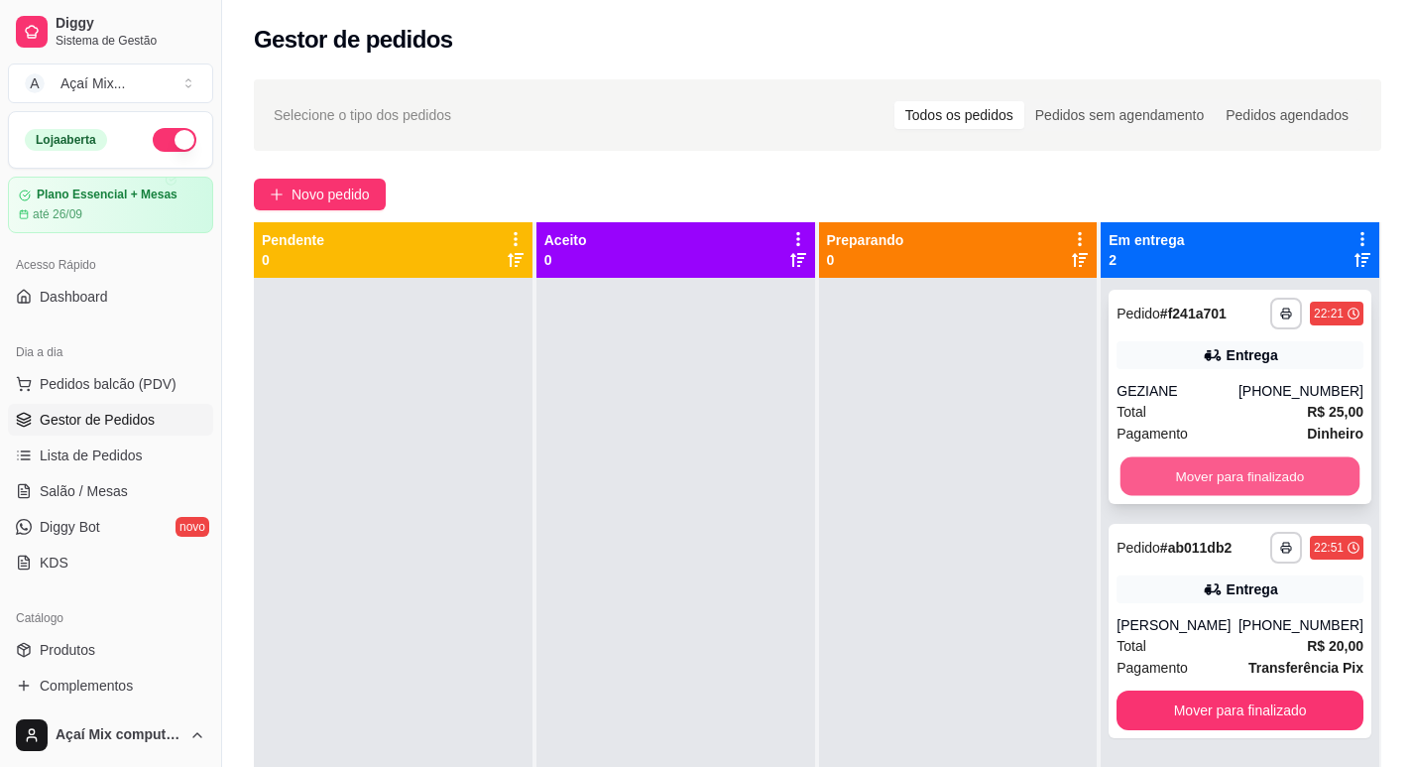
click at [1230, 475] on button "Mover para finalizado" at bounding box center [1240, 476] width 239 height 39
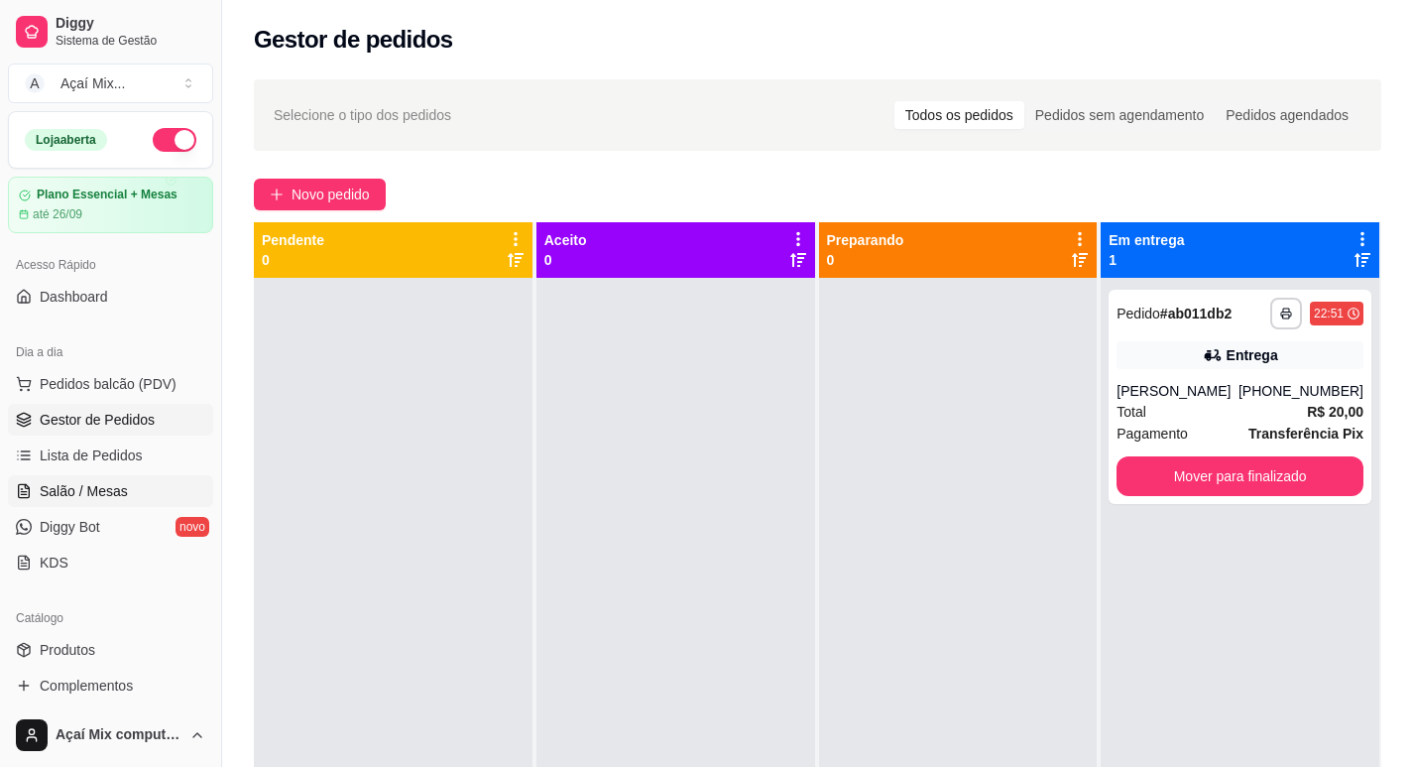
click at [73, 486] on span "Salão / Mesas" at bounding box center [84, 491] width 88 height 20
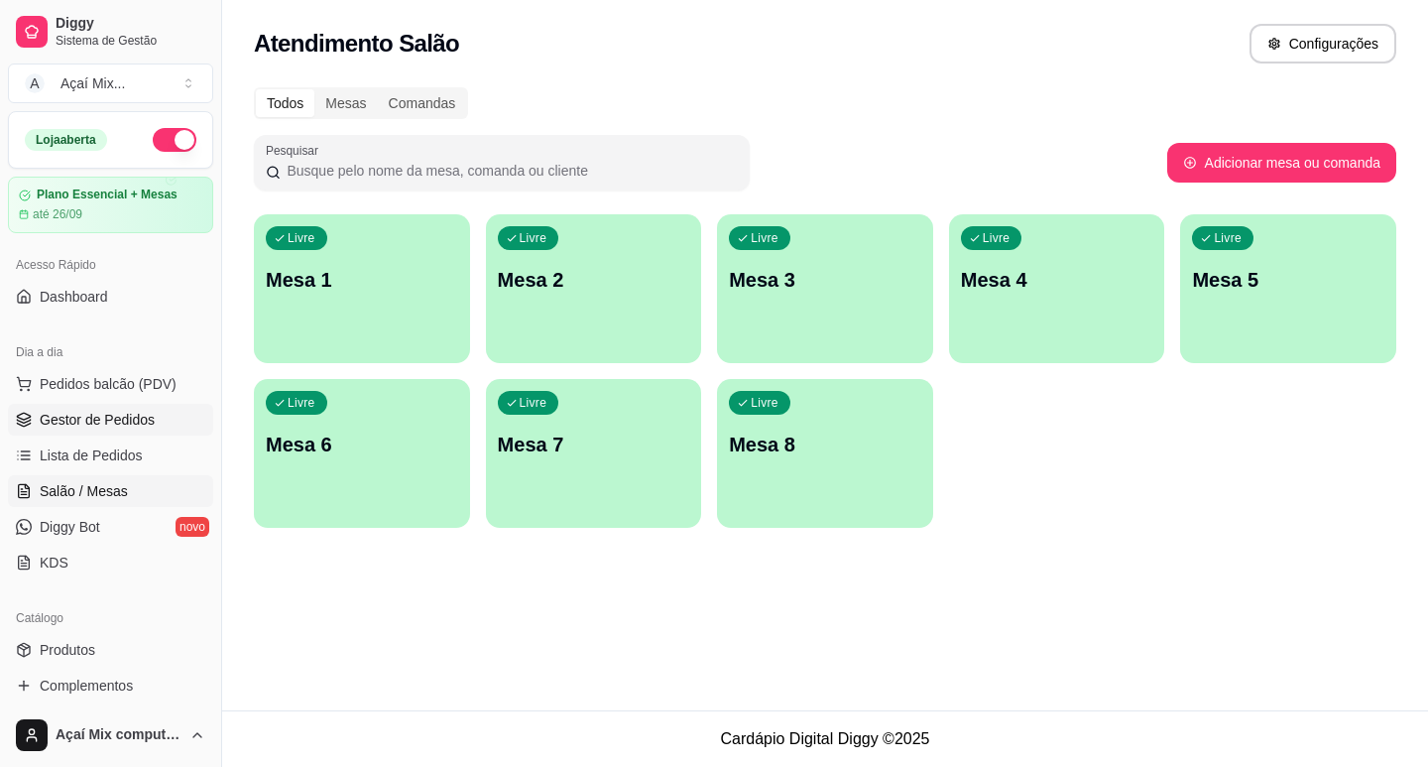
click at [106, 437] on ul "Pedidos balcão (PDV) Gestor de Pedidos Lista de Pedidos Salão / Mesas Diggy Bot…" at bounding box center [110, 473] width 205 height 210
drag, startPoint x: 51, startPoint y: 402, endPoint x: 44, endPoint y: 426, distance: 25.7
click at [50, 408] on ul "Pedidos balcão (PDV) Gestor de Pedidos Lista de Pedidos Salão / Mesas Diggy Bot…" at bounding box center [110, 473] width 205 height 210
click at [44, 427] on span "Gestor de Pedidos" at bounding box center [97, 420] width 115 height 20
click at [139, 425] on span "Gestor de Pedidos" at bounding box center [97, 420] width 115 height 20
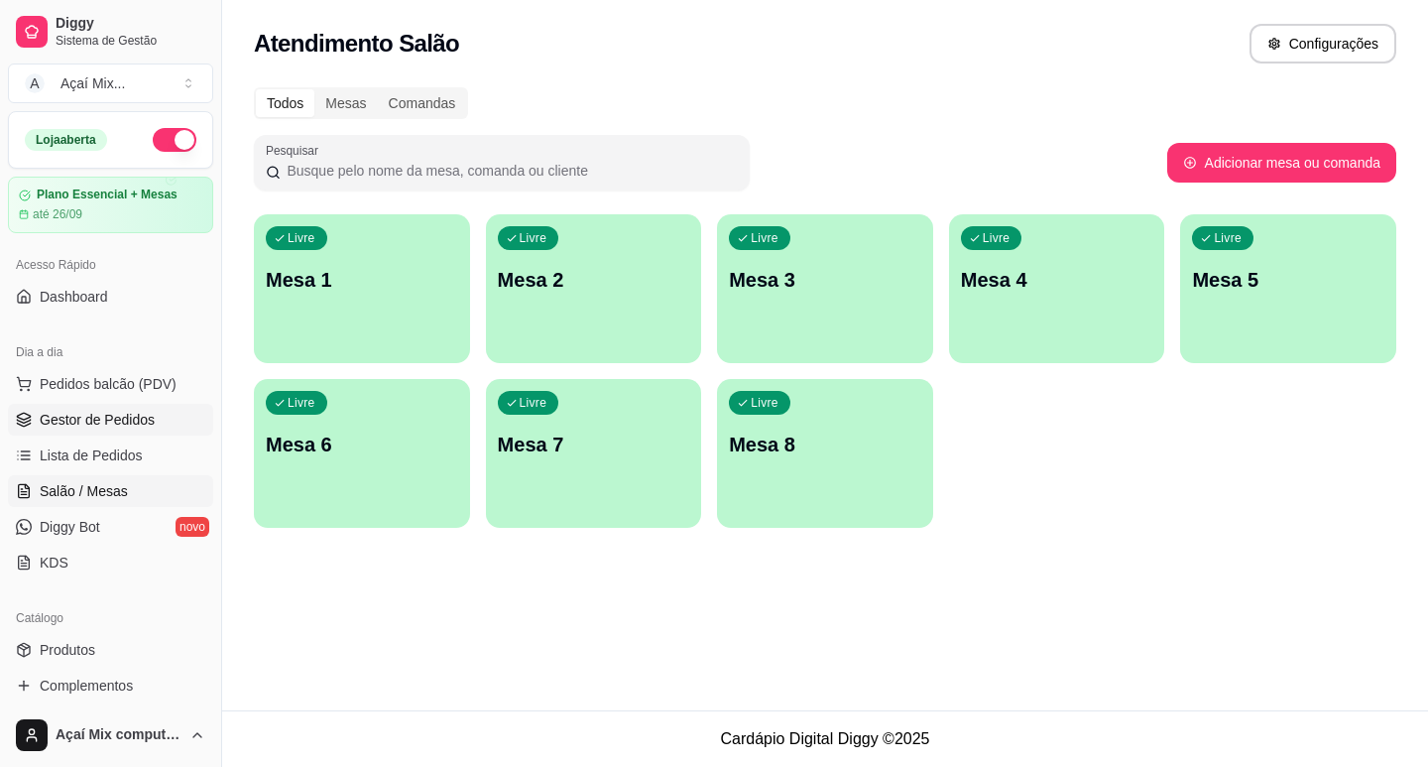
click at [139, 425] on span "Gestor de Pedidos" at bounding box center [97, 420] width 115 height 20
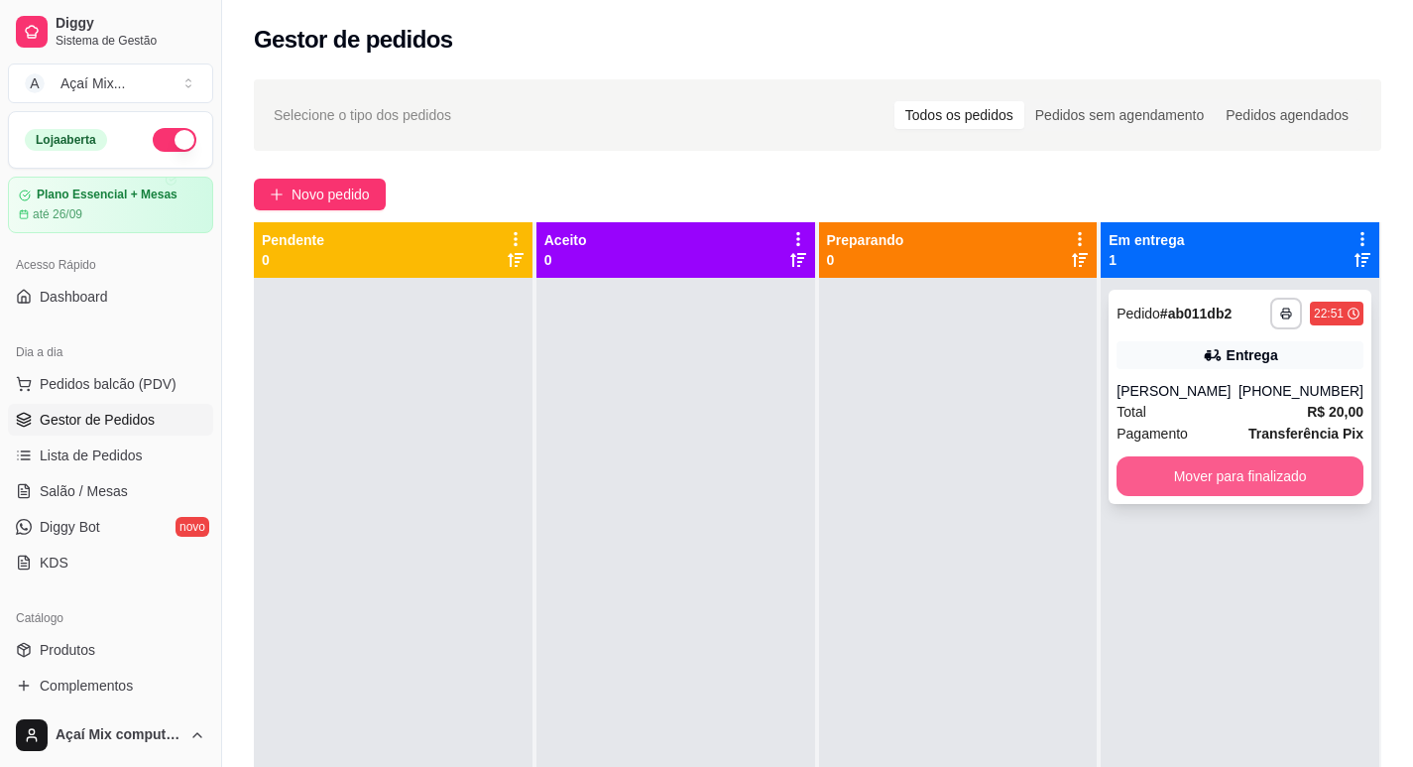
click at [1269, 478] on button "Mover para finalizado" at bounding box center [1240, 476] width 247 height 40
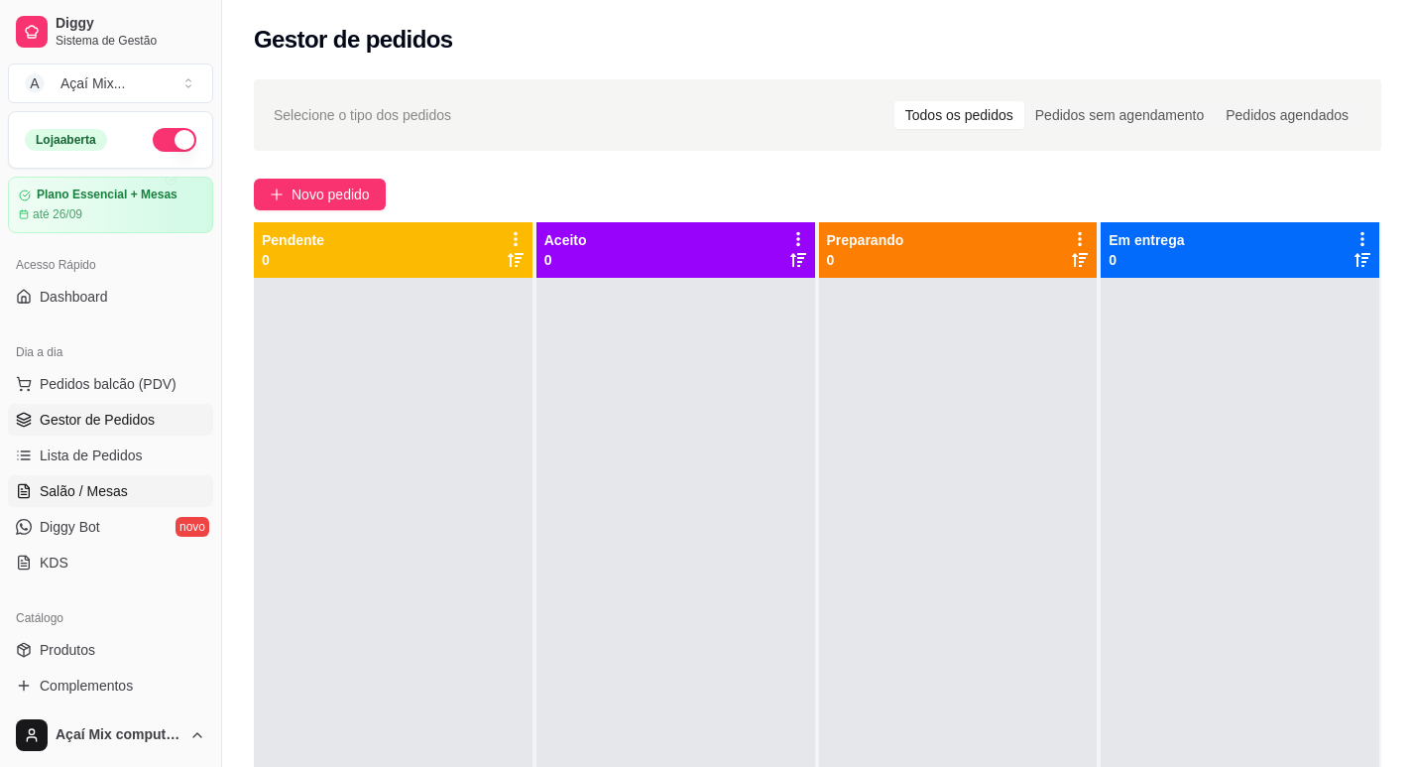
click at [92, 499] on span "Salão / Mesas" at bounding box center [84, 491] width 88 height 20
